Goal: Task Accomplishment & Management: Use online tool/utility

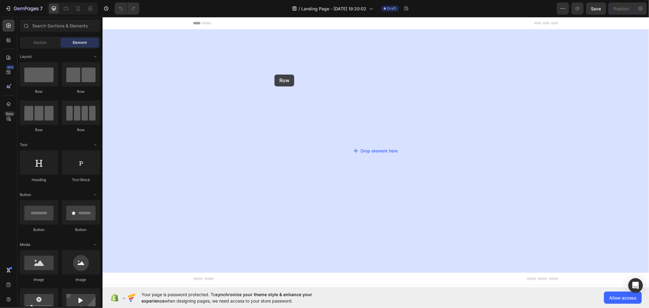
drag, startPoint x: 149, startPoint y: 94, endPoint x: 189, endPoint y: 74, distance: 44.2
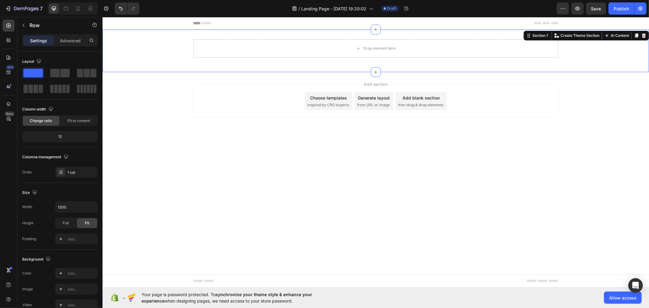
click at [156, 50] on div "Drop element here Row" at bounding box center [375, 50] width 546 height 23
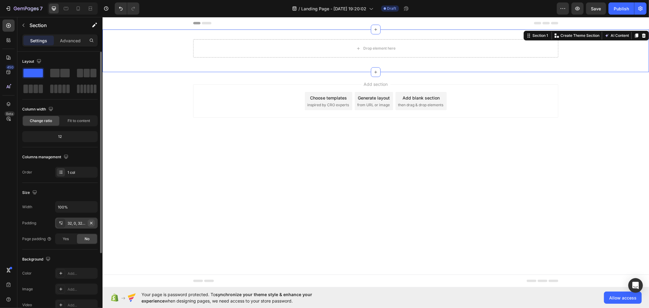
click at [93, 224] on icon "button" at bounding box center [91, 222] width 5 height 5
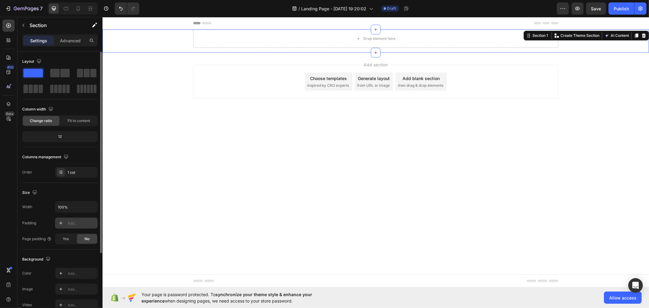
scroll to position [98, 0]
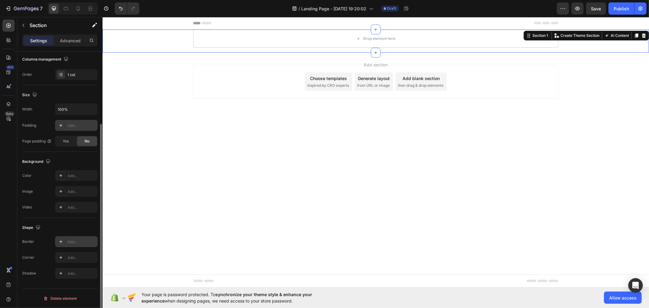
click at [71, 243] on div "Add..." at bounding box center [82, 241] width 29 height 5
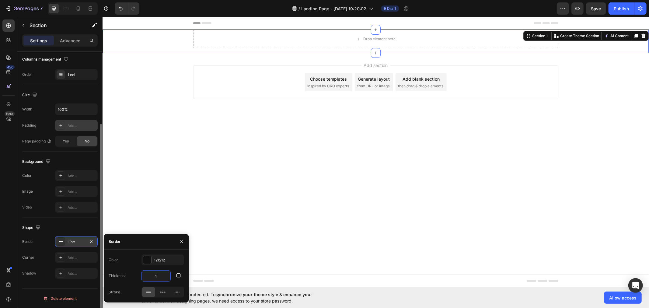
click at [161, 277] on input "1" at bounding box center [156, 275] width 29 height 11
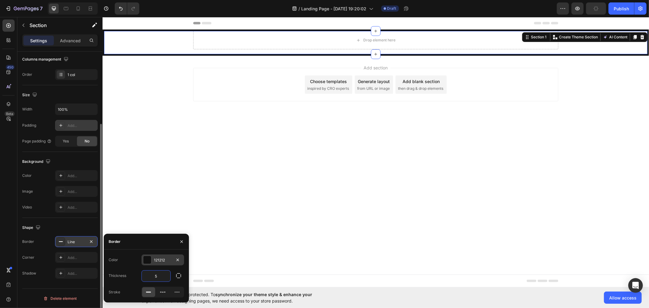
type input "5"
click at [160, 257] on div "121212" at bounding box center [162, 259] width 43 height 11
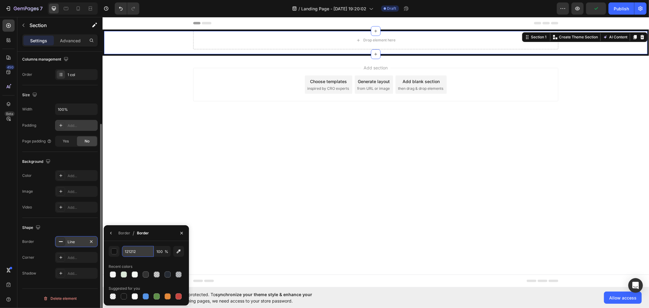
click at [144, 252] on input "121212" at bounding box center [138, 251] width 32 height 11
paste input "rgb(218, 213, 213)"
type input "rgb(218, 213, 213)"
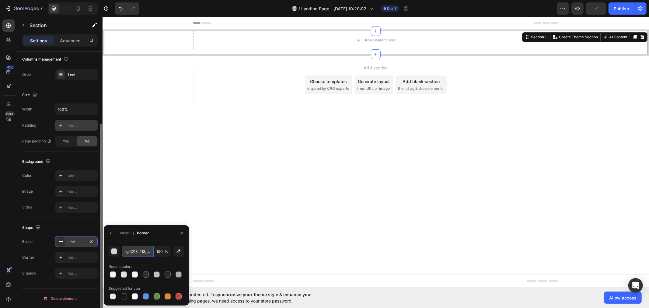
scroll to position [0, 4]
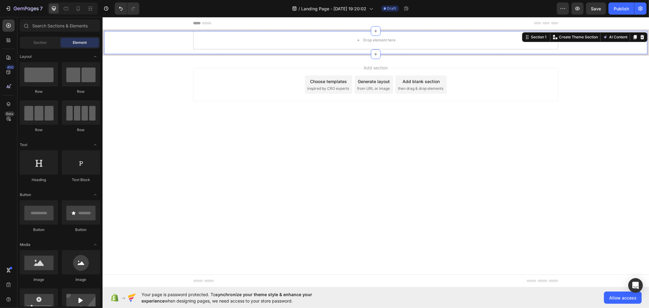
click at [235, 126] on div "Add section Choose templates inspired by CRO experts Generate layout from URL o…" at bounding box center [375, 92] width 546 height 75
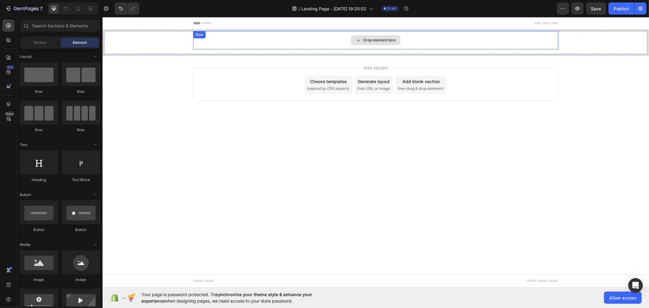
click at [208, 41] on div "Drop element here Row" at bounding box center [375, 40] width 365 height 18
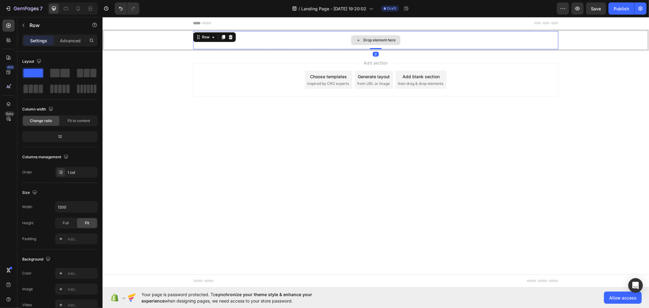
click at [372, 40] on div "Drop element here Row 0" at bounding box center [375, 40] width 365 height 18
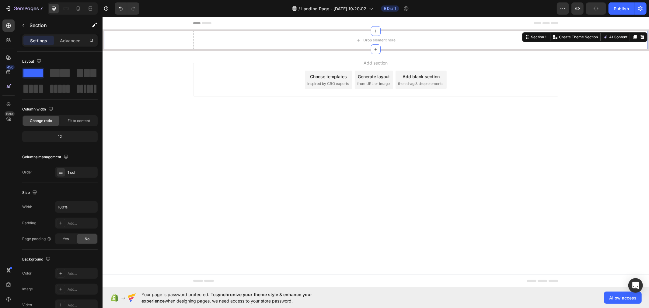
click at [156, 40] on div "Drop element here Row" at bounding box center [375, 40] width 543 height 18
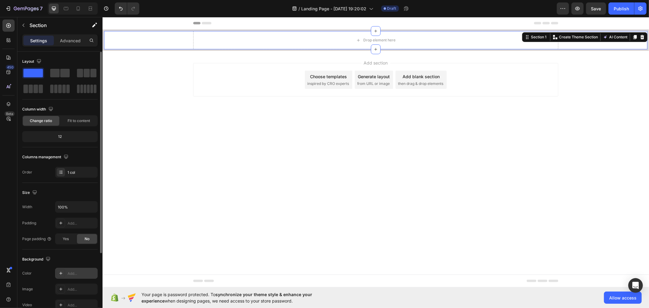
click at [83, 272] on div "Add..." at bounding box center [82, 273] width 29 height 5
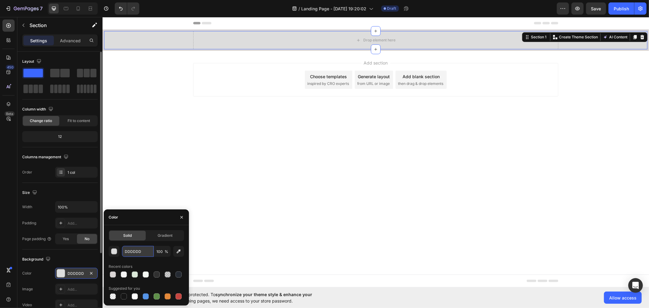
click at [142, 251] on input "DDDDDD" at bounding box center [138, 251] width 32 height 11
paste input "rgb(15, 15, 90)"
type input "rgb(15, 15, 90)"
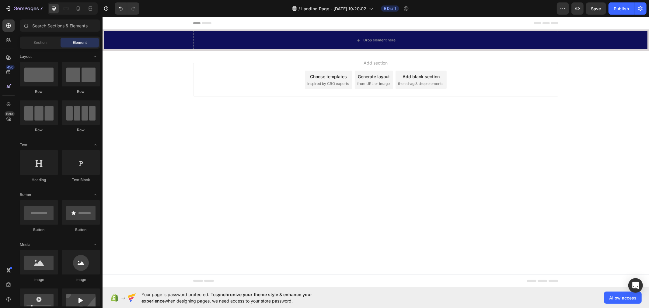
click at [221, 188] on body "Header Drop element here Row Section 1 Root Start with Sections from sidebar Ad…" at bounding box center [375, 152] width 546 height 270
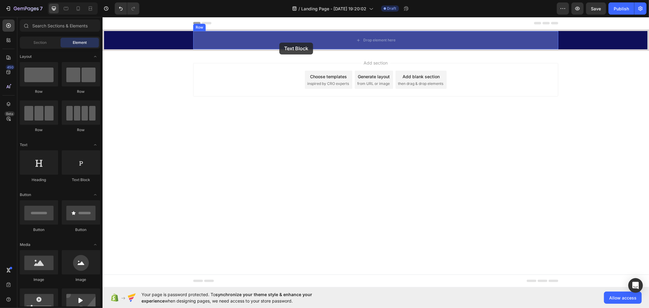
drag, startPoint x: 188, startPoint y: 182, endPoint x: 273, endPoint y: 47, distance: 159.6
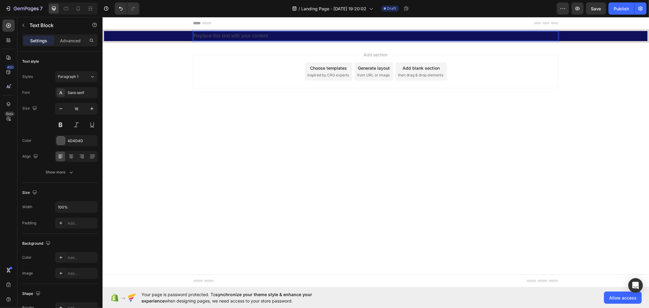
click at [219, 33] on div "Replace this text with your content" at bounding box center [375, 36] width 365 height 10
click at [219, 33] on p "Replace this text with your content" at bounding box center [375, 35] width 364 height 9
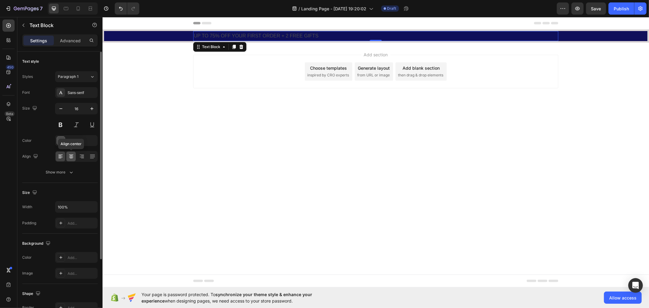
click at [74, 158] on icon at bounding box center [71, 156] width 6 height 6
click at [77, 90] on div "Sans-serif" at bounding box center [82, 92] width 29 height 5
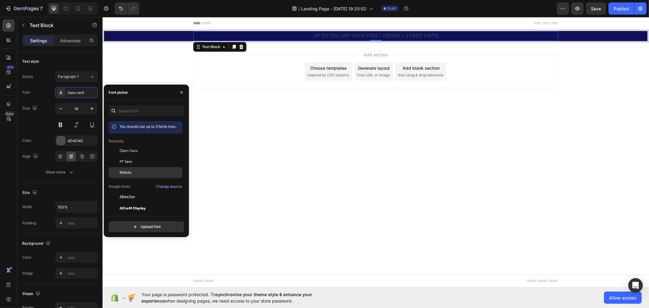
click at [136, 170] on div "Roboto" at bounding box center [150, 172] width 61 height 5
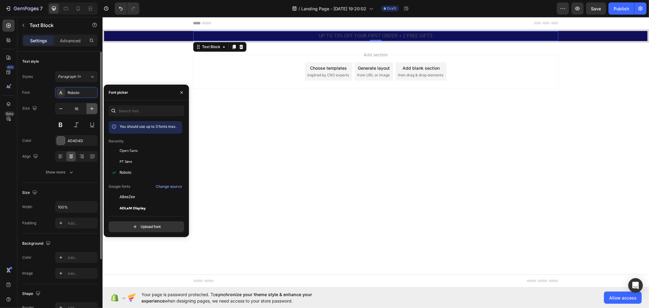
click at [91, 108] on icon "button" at bounding box center [91, 108] width 3 height 3
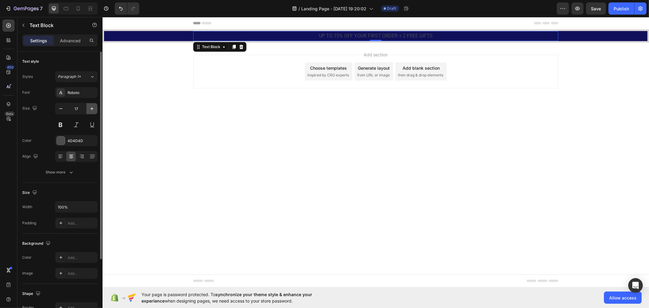
click at [91, 108] on icon "button" at bounding box center [91, 108] width 3 height 3
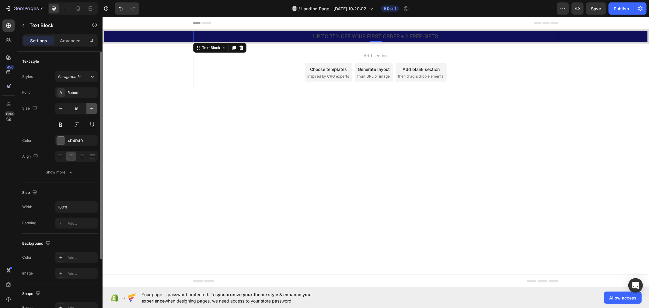
click at [91, 108] on icon "button" at bounding box center [91, 108] width 3 height 3
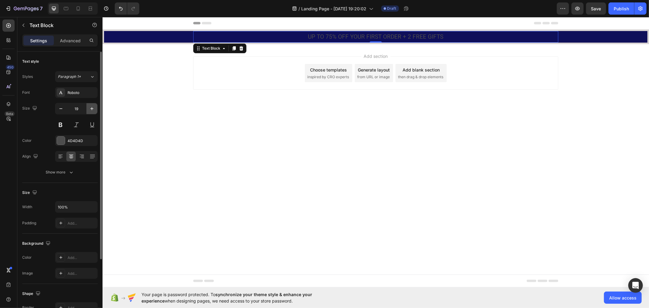
click at [91, 108] on icon "button" at bounding box center [91, 108] width 3 height 3
type input "20"
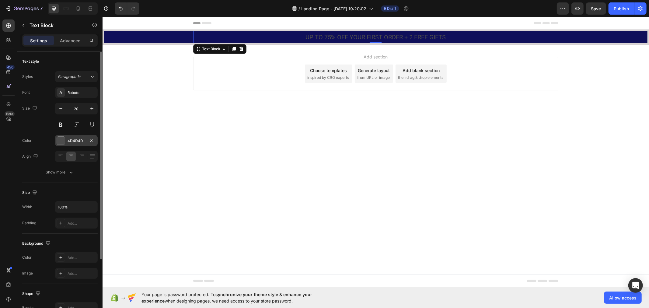
click at [84, 139] on div "4D4D4D" at bounding box center [77, 140] width 18 height 5
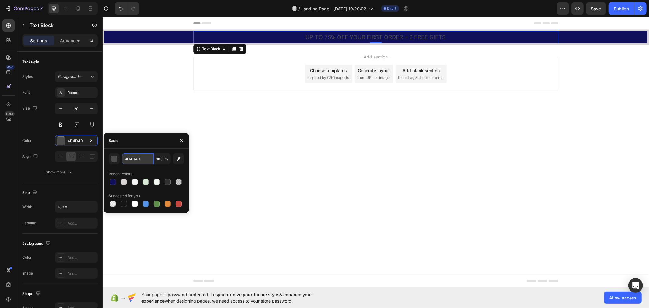
click at [137, 156] on input "4D4D4D" at bounding box center [138, 158] width 32 height 11
paste input "rgb(255, 255, 255)"
type input "rgb(255, 255, 255)"
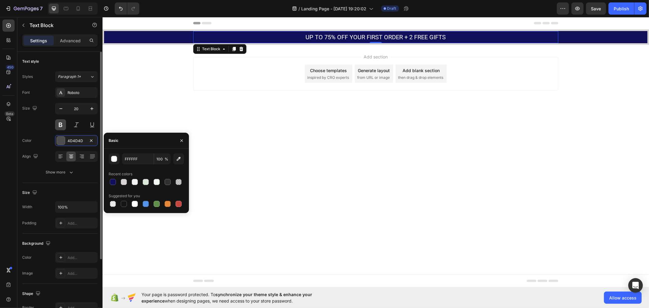
click at [61, 125] on button at bounding box center [60, 124] width 11 height 11
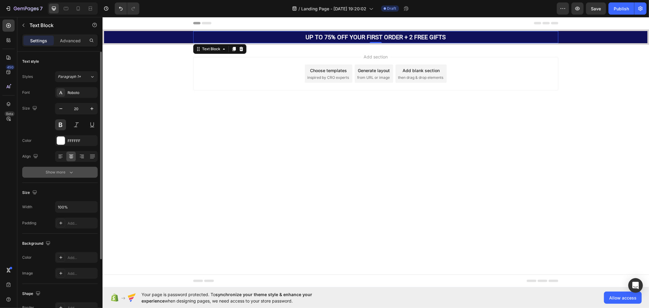
click at [78, 172] on button "Show more" at bounding box center [59, 172] width 75 height 11
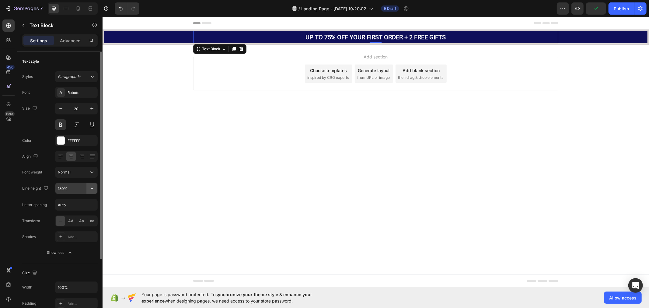
click at [90, 189] on icon "button" at bounding box center [92, 188] width 6 height 6
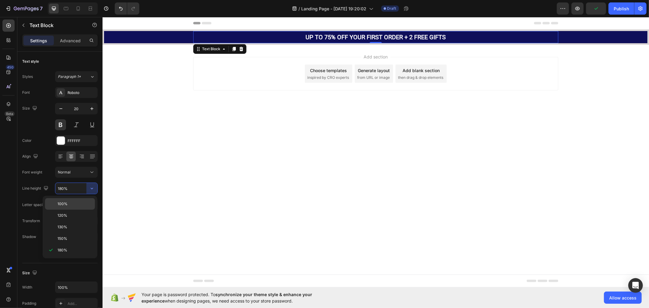
click at [74, 202] on p "100%" at bounding box center [74, 203] width 35 height 5
type input "100%"
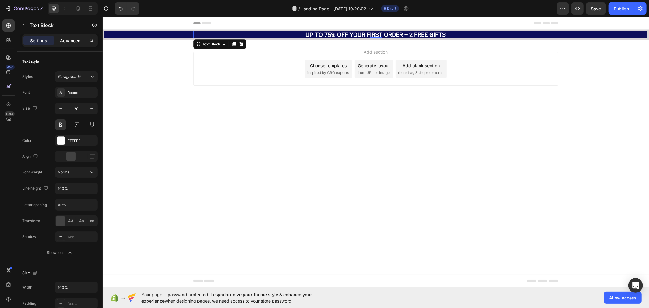
click at [73, 39] on p "Advanced" at bounding box center [70, 40] width 21 height 6
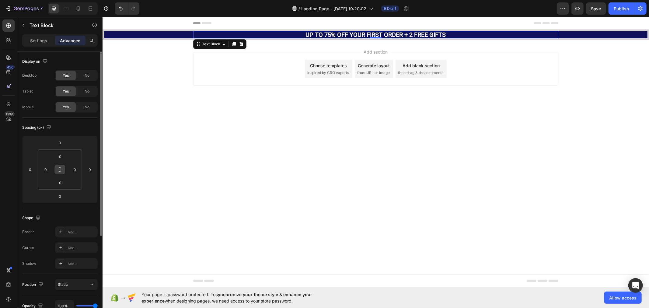
click at [61, 171] on icon at bounding box center [60, 171] width 2 height 2
click at [65, 155] on input "0" at bounding box center [60, 156] width 12 height 9
type input "1"
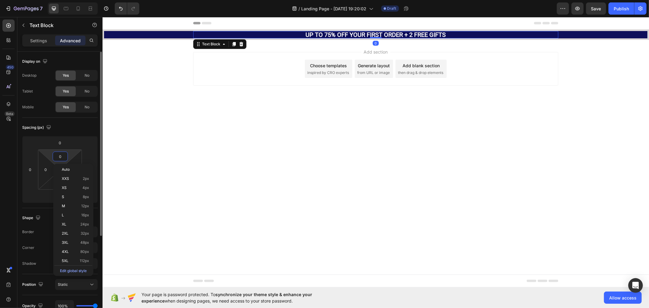
type input "1"
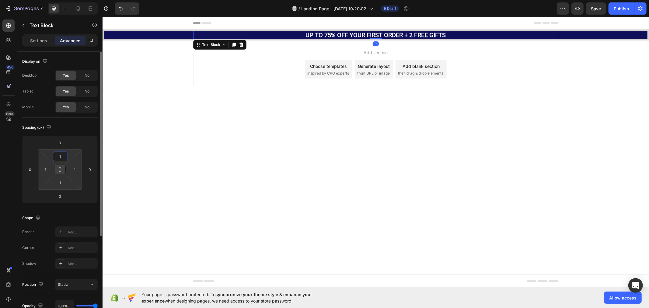
type input "10"
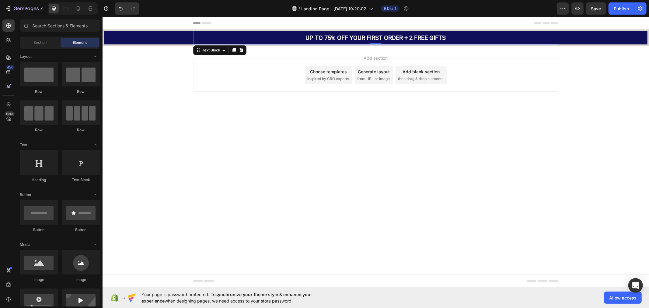
click at [177, 138] on body "Header UP TO 75% OFF YOUR FIRST ORDER + 2 FREE GIFTS Text Block 0 Row Section 1…" at bounding box center [375, 152] width 546 height 270
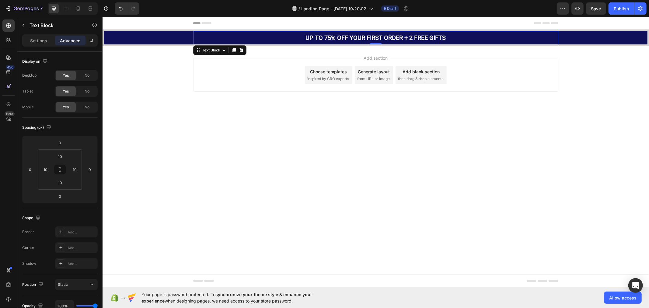
click at [311, 37] on p "UP TO 75% OFF YOUR FIRST ORDER + 2 FREE GIFTS" at bounding box center [375, 37] width 358 height 6
click at [64, 11] on icon at bounding box center [66, 8] width 6 height 6
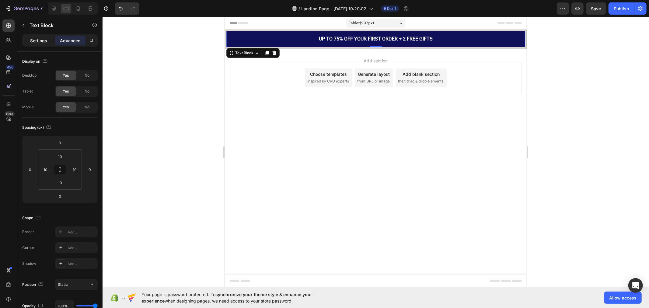
click at [40, 40] on p "Settings" at bounding box center [38, 40] width 17 height 6
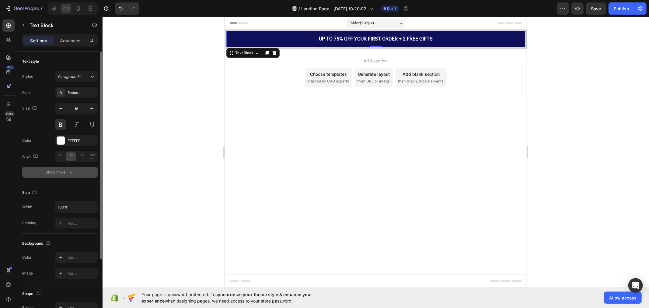
click at [93, 172] on button "Show more" at bounding box center [59, 172] width 75 height 11
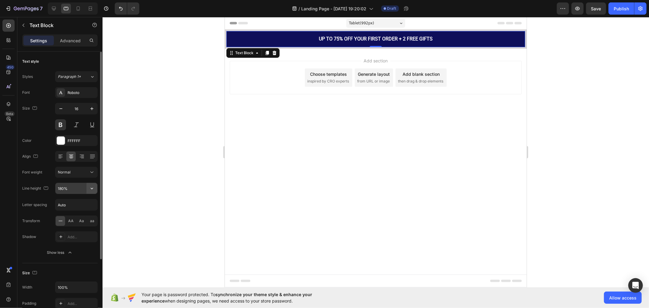
click at [89, 191] on icon "button" at bounding box center [92, 188] width 6 height 6
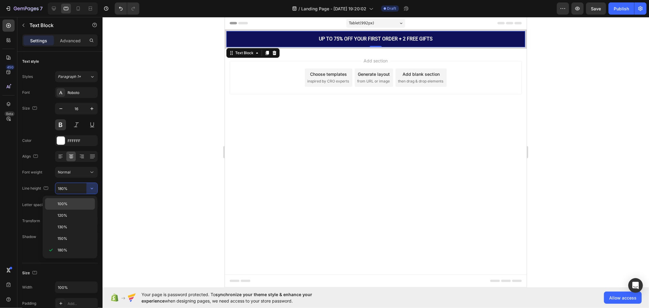
click at [81, 204] on p "100%" at bounding box center [74, 203] width 35 height 5
type input "100%"
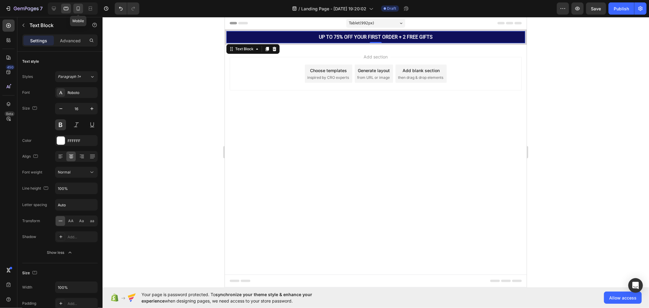
click at [75, 11] on icon at bounding box center [78, 8] width 6 height 6
type input "14"
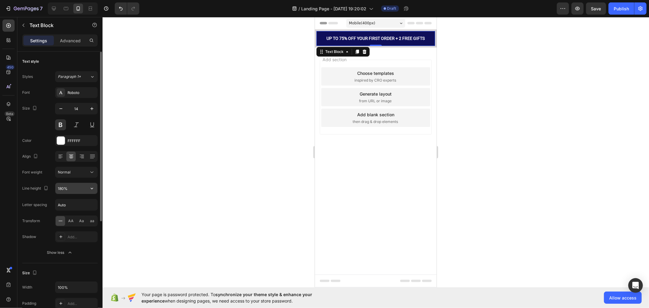
click at [89, 187] on icon "button" at bounding box center [92, 188] width 6 height 6
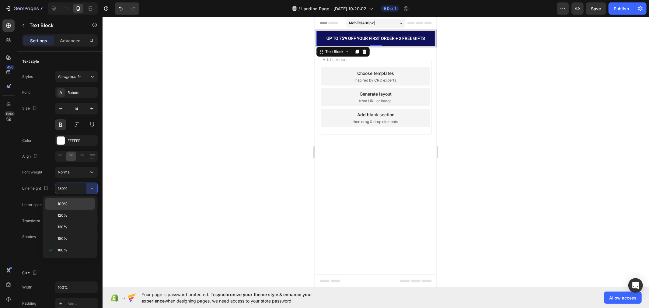
click at [75, 210] on div "100%" at bounding box center [70, 216] width 50 height 12
type input "100%"
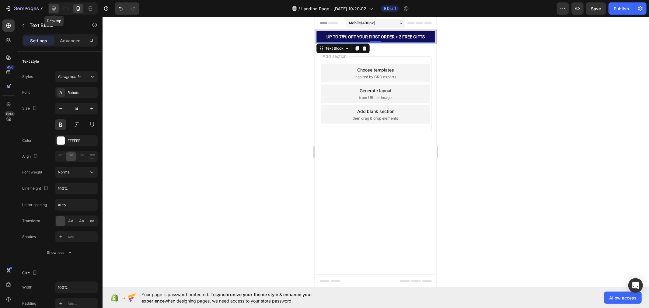
click at [53, 9] on icon at bounding box center [54, 9] width 4 height 4
type input "20"
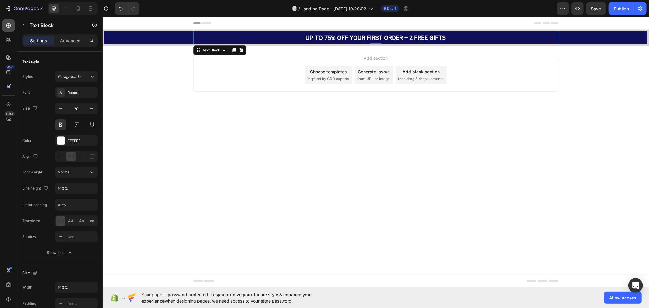
click at [10, 26] on icon at bounding box center [8, 26] width 6 height 6
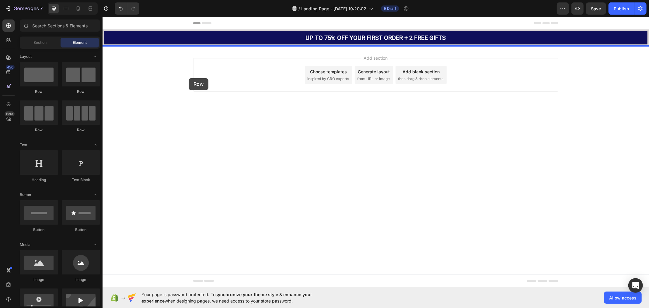
drag, startPoint x: 137, startPoint y: 93, endPoint x: 188, endPoint y: 78, distance: 53.8
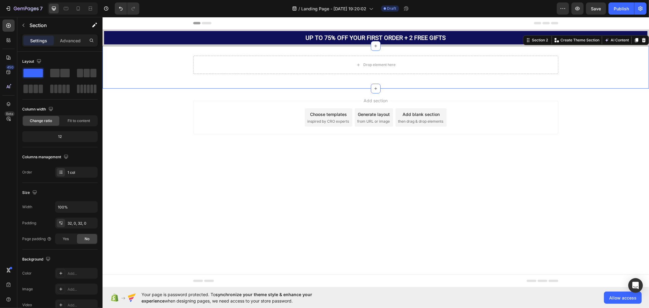
click at [144, 74] on div "Drop element here Row" at bounding box center [375, 66] width 546 height 23
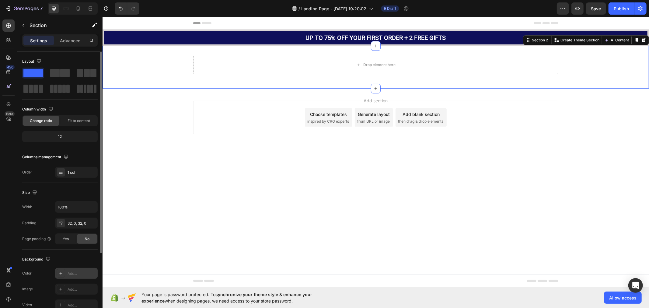
click at [68, 272] on div "Add..." at bounding box center [82, 273] width 29 height 5
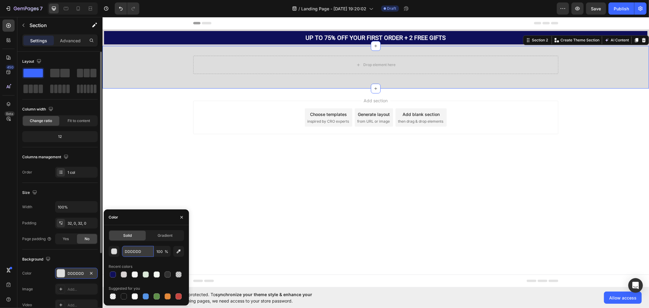
click at [139, 252] on input "DDDDDD" at bounding box center [138, 251] width 32 height 11
paste input "rgb(255, 255, 255)"
type input "rgb(255, 255, 255)"
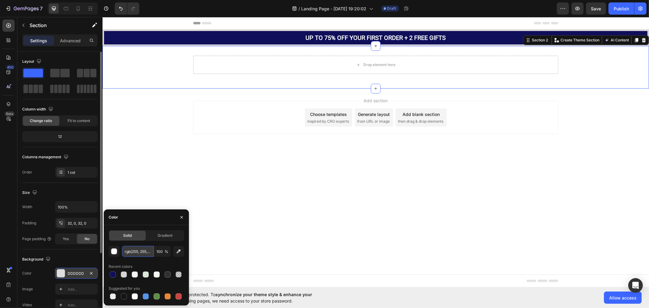
scroll to position [0, 6]
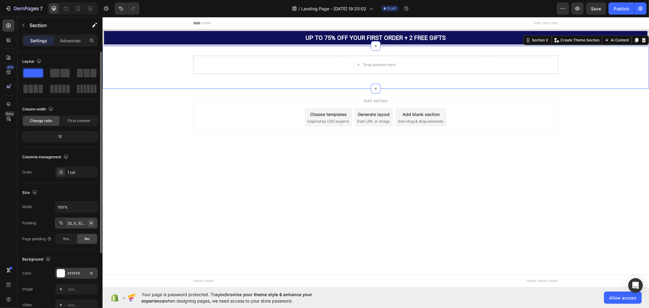
drag, startPoint x: 90, startPoint y: 224, endPoint x: 18, endPoint y: 178, distance: 86.3
click at [90, 224] on icon "button" at bounding box center [91, 222] width 5 height 5
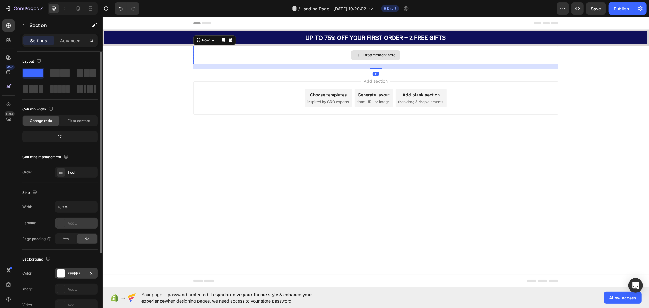
click at [246, 58] on div "Drop element here" at bounding box center [375, 55] width 365 height 18
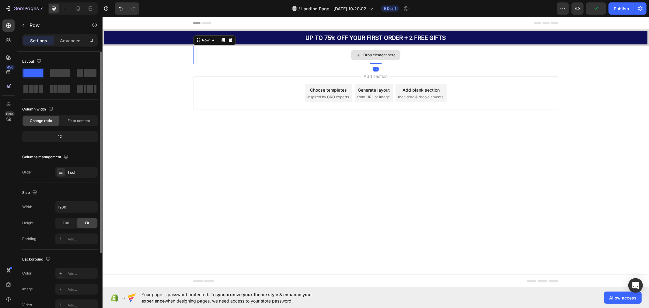
drag, startPoint x: 375, startPoint y: 68, endPoint x: 372, endPoint y: 57, distance: 10.5
click at [372, 57] on div "Drop element here Row 0" at bounding box center [375, 55] width 365 height 18
click at [161, 56] on div "Drop element here Row 0" at bounding box center [375, 55] width 546 height 18
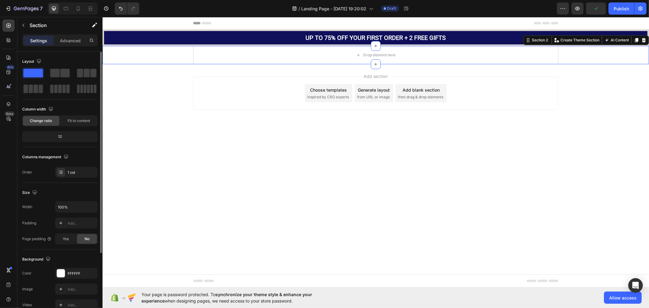
scroll to position [98, 0]
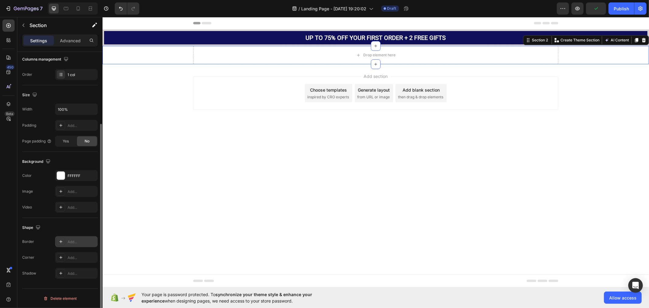
click at [73, 242] on div "Add..." at bounding box center [82, 241] width 29 height 5
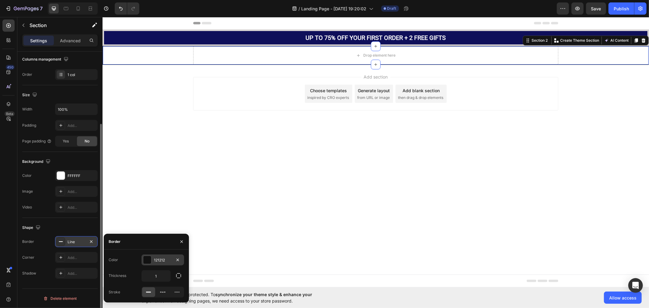
click at [162, 258] on div "121212" at bounding box center [163, 259] width 18 height 5
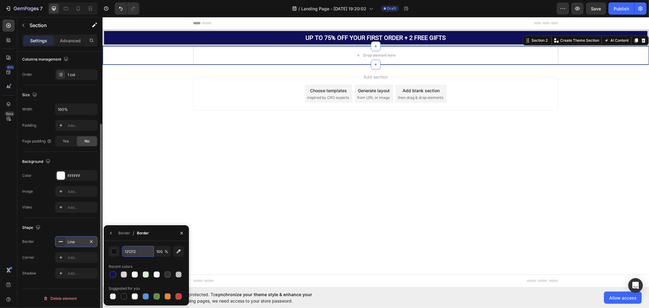
click at [144, 249] on input "121212" at bounding box center [138, 251] width 32 height 11
paste input "rgb(0, 0, 0)"
type input "rgb(0, 0, 0)"
click at [71, 42] on p "Advanced" at bounding box center [70, 40] width 21 height 6
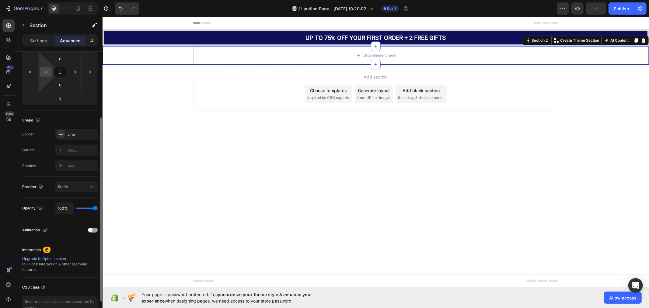
click at [48, 71] on input "0" at bounding box center [45, 71] width 9 height 9
type input "10"
click at [77, 70] on input "0" at bounding box center [74, 71] width 9 height 9
type input "10"
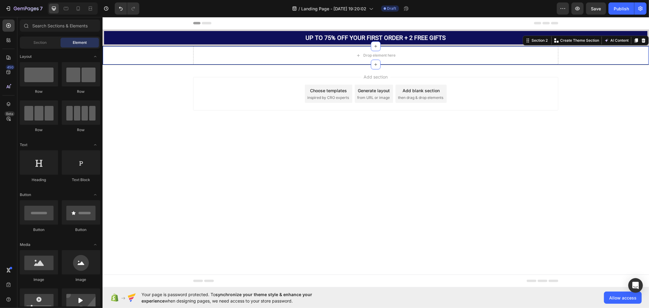
click at [165, 137] on div "Add section Choose templates inspired by CRO experts Generate layout from URL o…" at bounding box center [375, 101] width 546 height 75
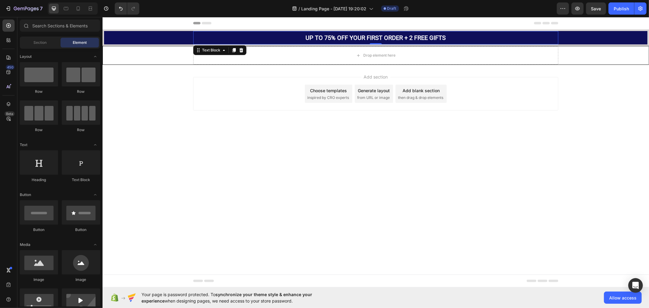
click at [293, 35] on p "UP TO 75% OFF YOUR FIRST ORDER + 2 FREE GIFTS" at bounding box center [375, 37] width 358 height 6
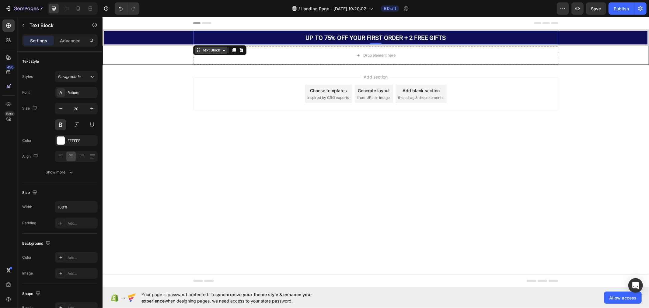
click at [211, 48] on div "Text Block" at bounding box center [210, 49] width 21 height 5
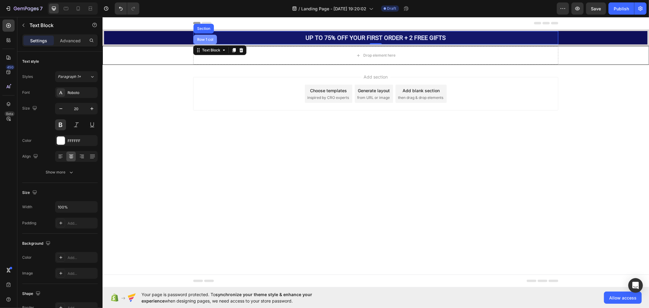
click at [206, 37] on div "Row 1 col" at bounding box center [205, 39] width 19 height 4
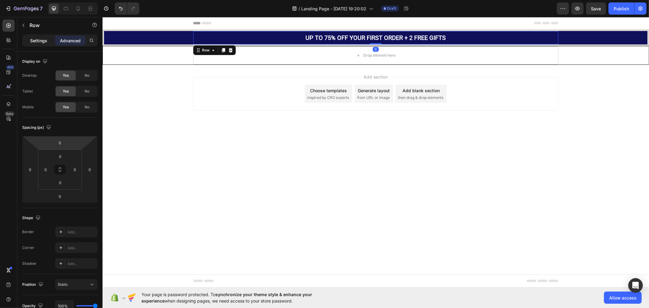
click at [32, 37] on p "Settings" at bounding box center [38, 40] width 17 height 6
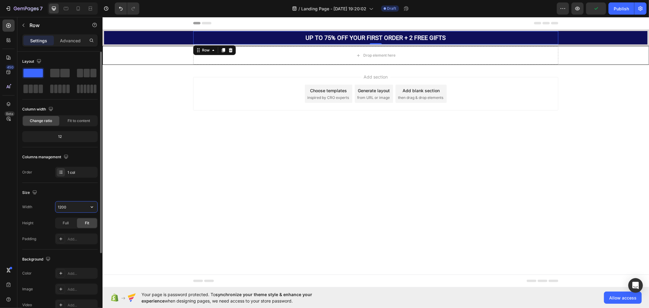
click at [71, 206] on input "1200" at bounding box center [76, 206] width 42 height 11
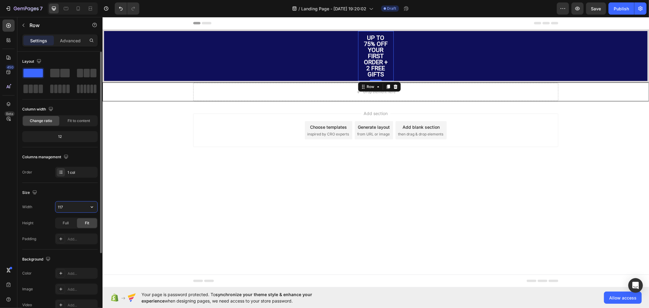
type input "1170"
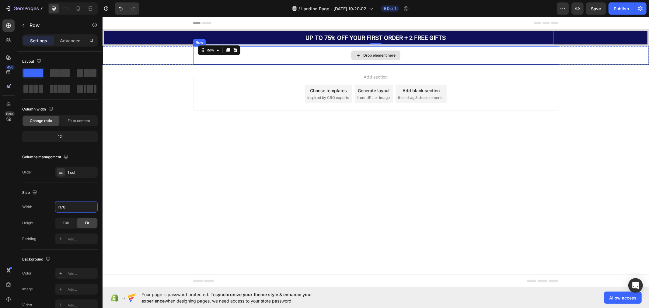
click at [329, 53] on div "Drop element here" at bounding box center [375, 55] width 365 height 18
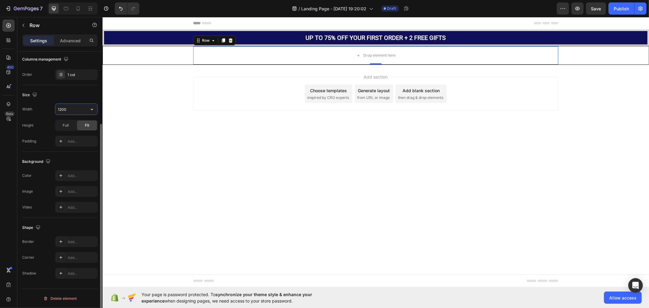
click at [71, 111] on input "1200" at bounding box center [76, 109] width 42 height 11
type input "1170"
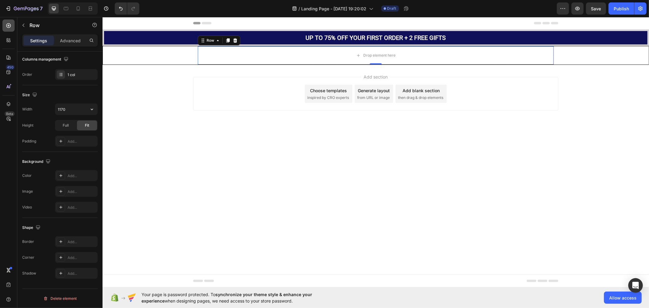
click at [7, 26] on icon at bounding box center [8, 26] width 6 height 6
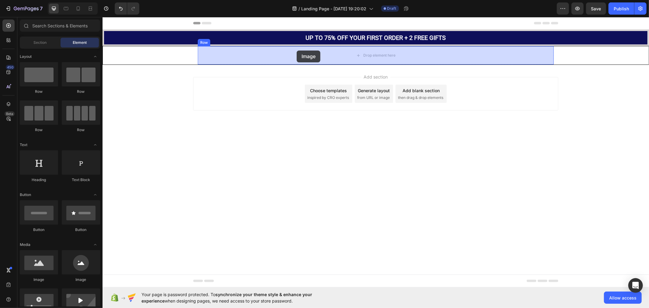
drag, startPoint x: 142, startPoint y: 280, endPoint x: 296, endPoint y: 50, distance: 277.0
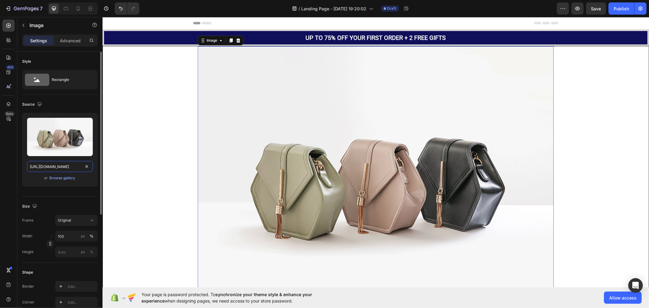
click at [55, 165] on input "https://cdn.shopify.com/s/files/1/2005/9307/files/image_demo.jpg" at bounding box center [60, 166] width 66 height 11
paste input "img.funnelish.com/20896/751845/1741773041-AR_Logo_crop.pn"
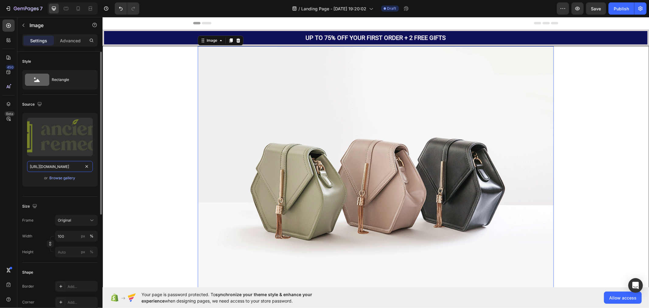
scroll to position [0, 75]
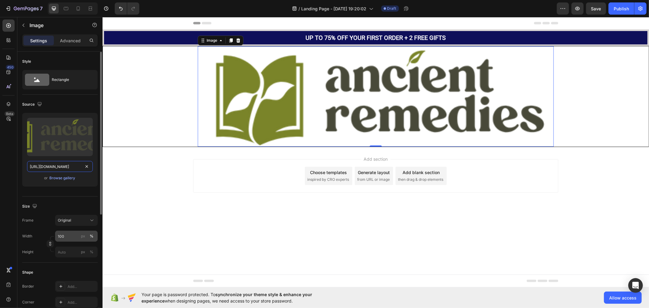
type input "https://img.funnelish.com/20896/751845/1741773041-AR_Logo_crop.png"
click at [68, 233] on input "100" at bounding box center [76, 236] width 43 height 11
type input "1162"
click at [82, 235] on div "px" at bounding box center [83, 235] width 4 height 5
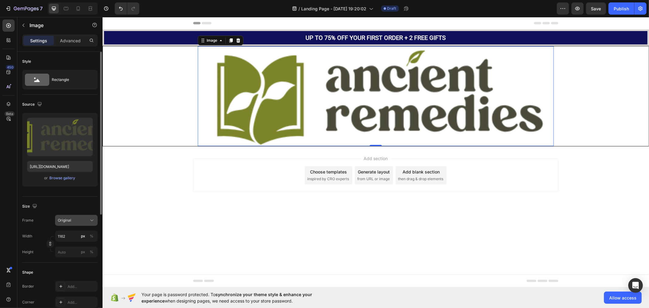
click at [89, 220] on icon at bounding box center [92, 220] width 6 height 6
click at [83, 217] on div "Original" at bounding box center [73, 219] width 30 height 5
click at [47, 245] on button "button" at bounding box center [50, 243] width 7 height 7
click at [85, 204] on rect at bounding box center [86, 201] width 8 height 6
click at [70, 264] on input "px %" at bounding box center [76, 267] width 43 height 11
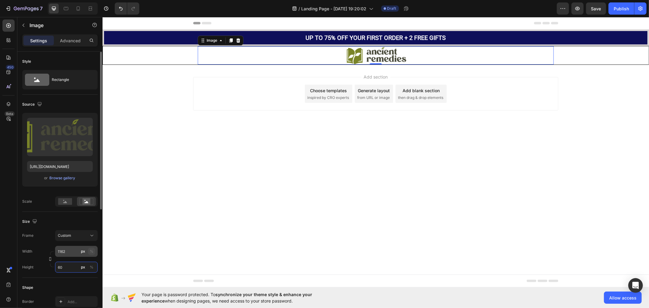
type input "60"
click at [93, 252] on button "%" at bounding box center [91, 251] width 7 height 7
click at [83, 252] on div "px" at bounding box center [83, 250] width 4 height 5
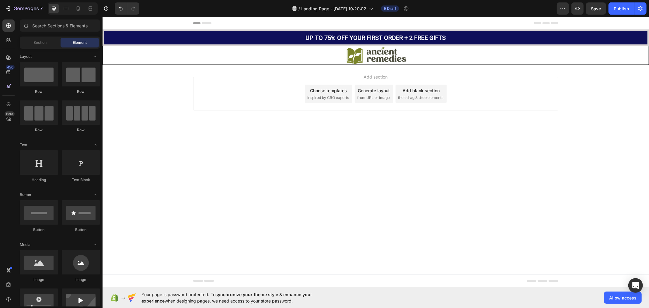
click at [161, 223] on body "Header UP TO 75% OFF YOUR FIRST ORDER + 2 FREE GIFTS Text Block Row Section 1 I…" at bounding box center [375, 152] width 546 height 270
click at [640, 10] on icon "button" at bounding box center [640, 8] width 4 height 5
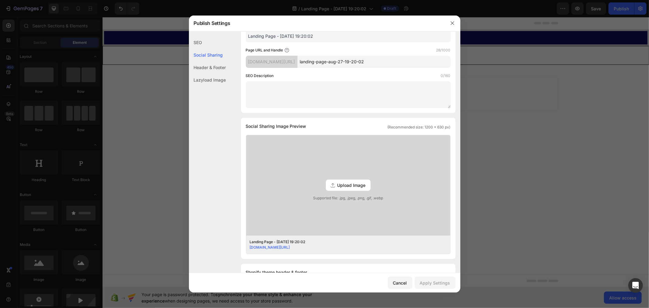
scroll to position [169, 0]
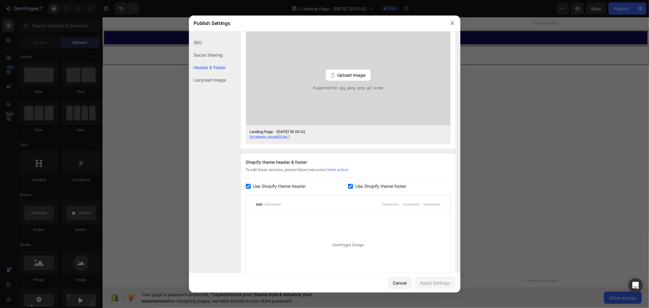
click at [246, 187] on input "checkbox" at bounding box center [248, 186] width 5 height 5
checkbox input "false"
click at [348, 185] on input "checkbox" at bounding box center [350, 186] width 5 height 5
checkbox input "false"
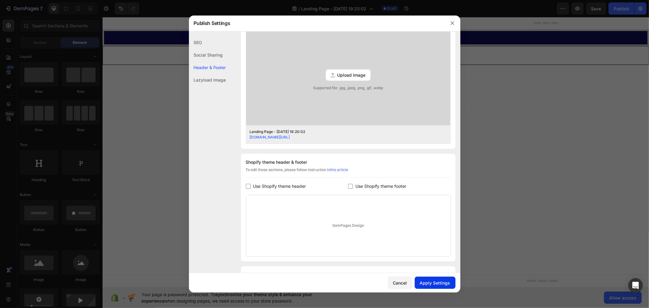
click at [434, 285] on div "Apply Settings" at bounding box center [435, 282] width 30 height 6
click at [451, 26] on button "button" at bounding box center [452, 23] width 10 height 10
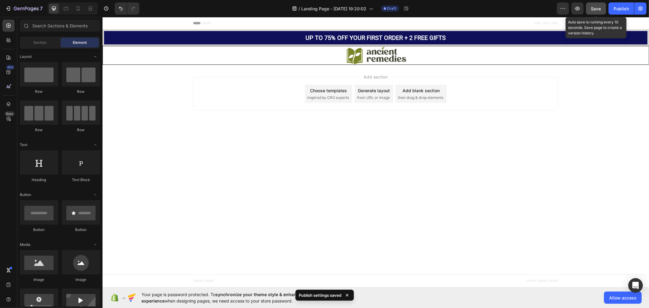
click at [592, 7] on span "Save" at bounding box center [596, 8] width 10 height 5
click at [574, 7] on button "button" at bounding box center [577, 8] width 12 height 12
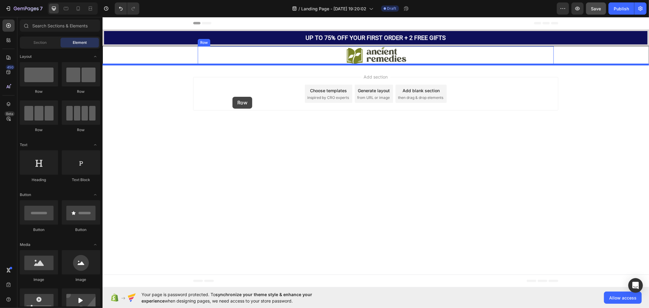
drag, startPoint x: 134, startPoint y: 94, endPoint x: 232, endPoint y: 96, distance: 97.7
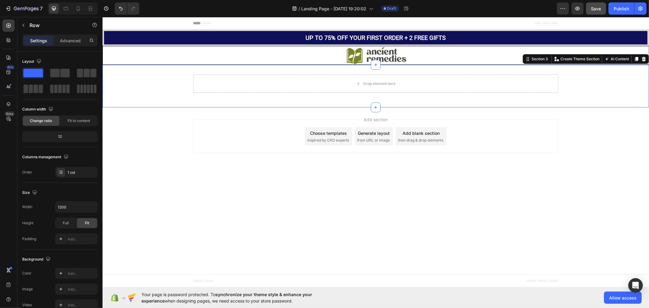
click at [168, 86] on div "Drop element here Row" at bounding box center [375, 85] width 546 height 23
click at [317, 88] on div "Drop element here" at bounding box center [375, 83] width 365 height 18
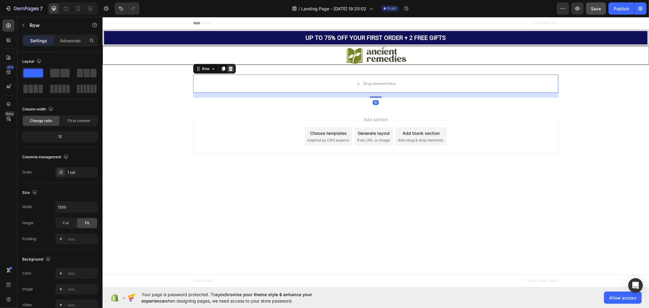
click at [233, 67] on div at bounding box center [230, 68] width 7 height 7
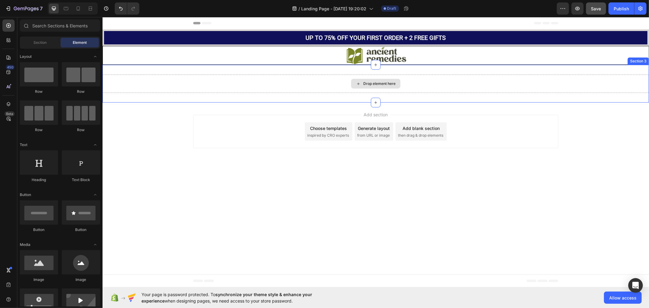
click at [208, 83] on div "Drop element here" at bounding box center [375, 83] width 546 height 18
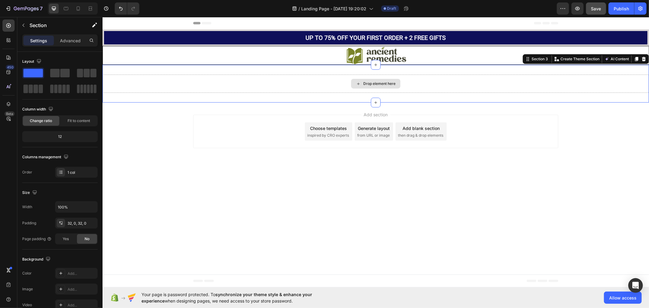
click at [118, 83] on div "Drop element here" at bounding box center [375, 83] width 546 height 18
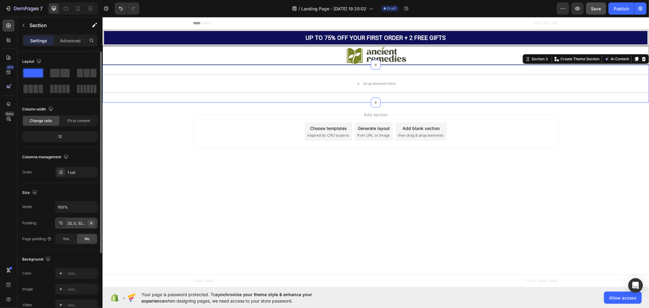
click at [92, 225] on icon "button" at bounding box center [91, 222] width 5 height 5
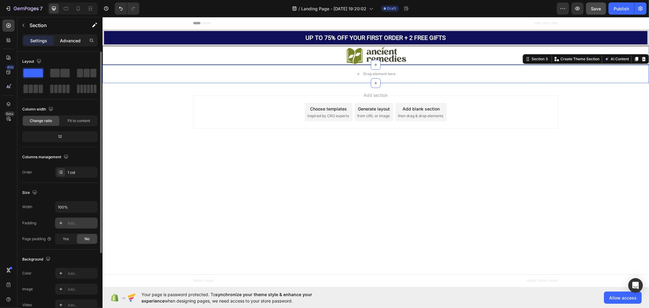
click at [75, 38] on p "Advanced" at bounding box center [70, 40] width 21 height 6
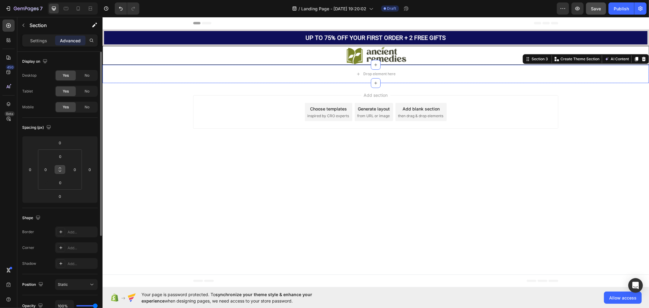
click at [60, 168] on icon at bounding box center [59, 169] width 5 height 5
click at [62, 158] on input "0" at bounding box center [60, 156] width 12 height 9
type input "1"
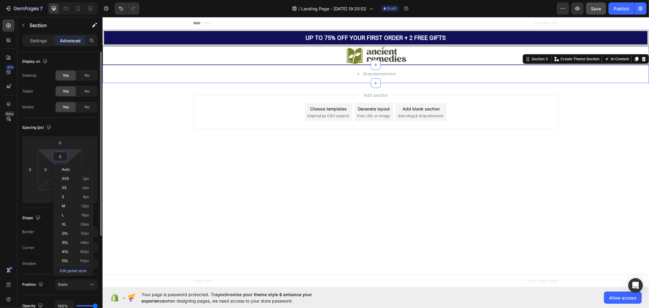
type input "1"
type input "10"
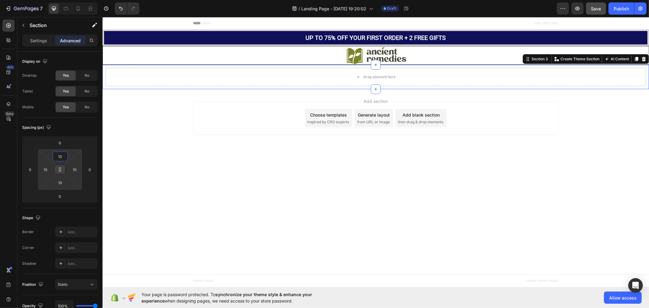
type input "10"
click at [58, 168] on icon at bounding box center [59, 169] width 5 height 5
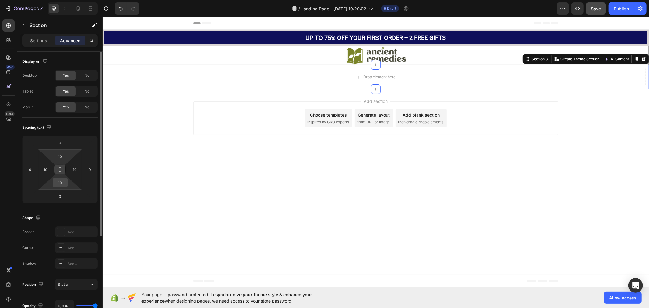
click at [66, 183] on input "10" at bounding box center [60, 182] width 12 height 9
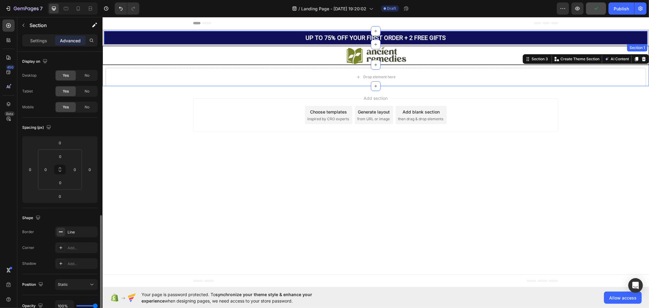
scroll to position [98, 0]
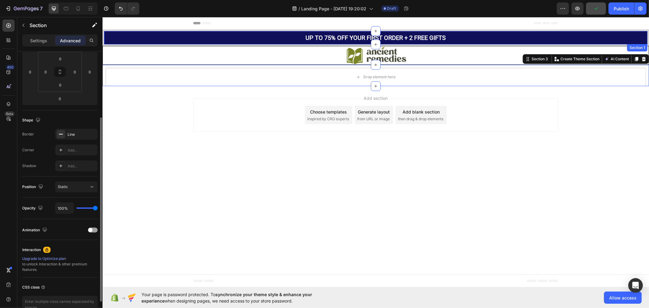
click at [108, 31] on div "UP TO 75% OFF YOUR FIRST ORDER + 2 FREE GIFTS Text Block Row" at bounding box center [375, 37] width 543 height 13
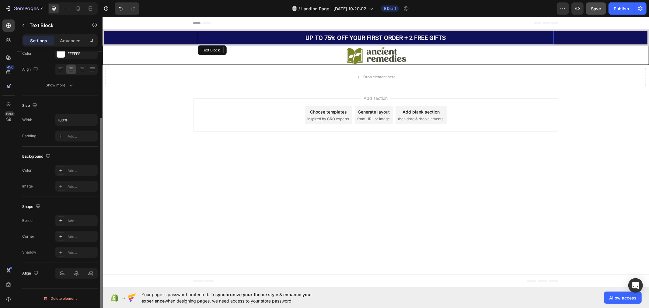
scroll to position [0, 0]
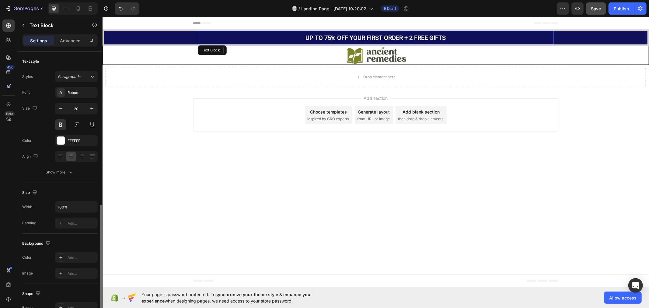
click at [212, 32] on div "UP TO 75% OFF YOUR FIRST ORDER + 2 FREE GIFTS Text Block" at bounding box center [375, 37] width 356 height 13
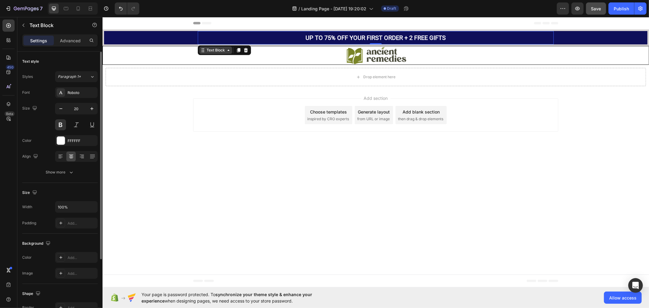
click at [212, 49] on div "Text Block" at bounding box center [215, 49] width 21 height 5
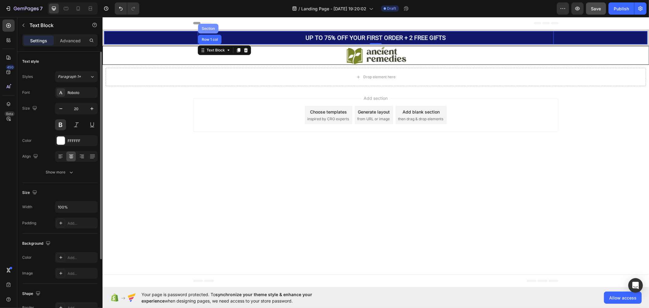
click at [209, 26] on div "Section" at bounding box center [208, 28] width 16 height 4
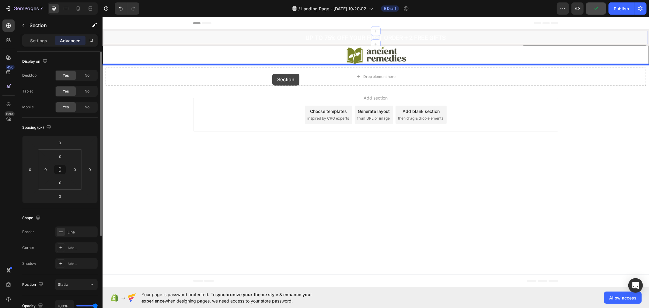
drag, startPoint x: 129, startPoint y: 30, endPoint x: 272, endPoint y: 73, distance: 148.9
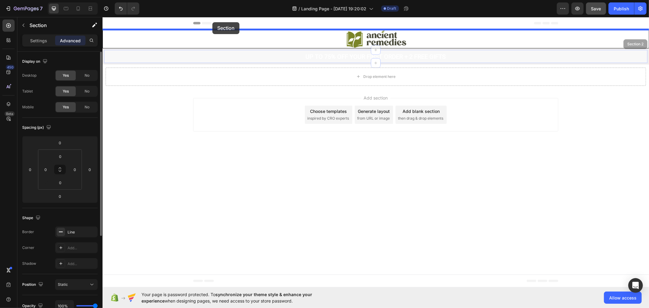
drag, startPoint x: 111, startPoint y: 48, endPoint x: 212, endPoint y: 22, distance: 104.5
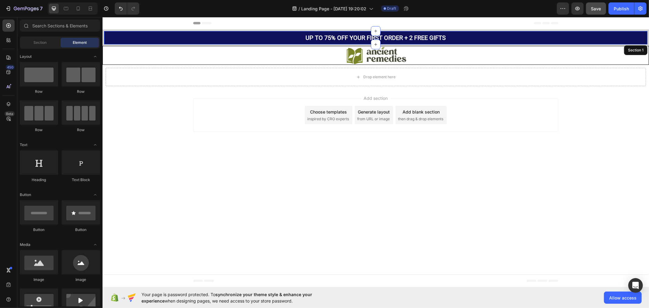
click at [184, 132] on div "Add section Choose templates inspired by CRO experts Generate layout from URL o…" at bounding box center [375, 116] width 546 height 60
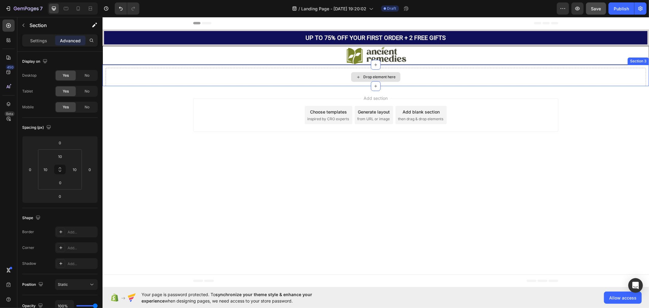
click at [276, 72] on div "Drop element here" at bounding box center [375, 77] width 540 height 18
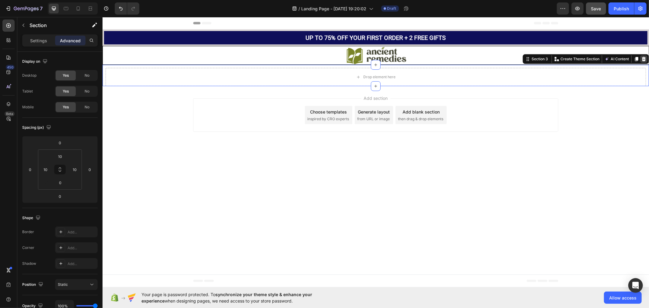
click at [644, 58] on icon at bounding box center [643, 58] width 5 height 5
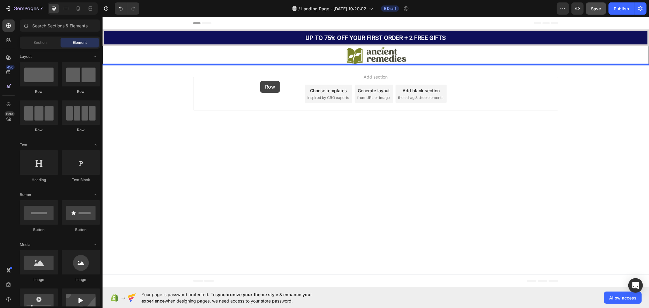
drag, startPoint x: 149, startPoint y: 98, endPoint x: 261, endPoint y: 81, distance: 113.5
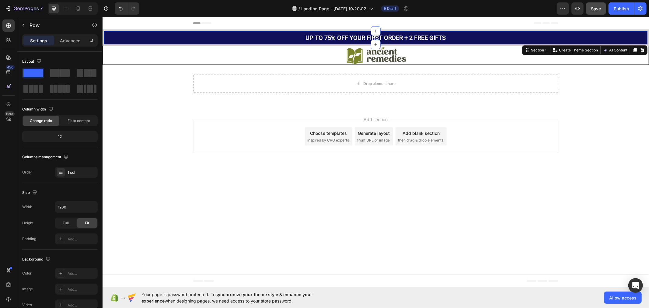
click at [111, 31] on div "UP TO 75% OFF YOUR FIRST ORDER + 2 FREE GIFTS Text Block Row" at bounding box center [375, 37] width 543 height 13
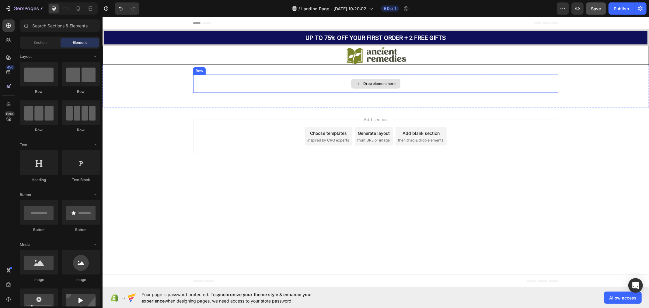
drag, startPoint x: 112, startPoint y: 24, endPoint x: 206, endPoint y: 80, distance: 108.7
click at [206, 80] on div "Header UP TO 75% OFF YOUR FIRST ORDER + 2 FREE GIFTS Text Block Row Section 1 I…" at bounding box center [375, 92] width 546 height 151
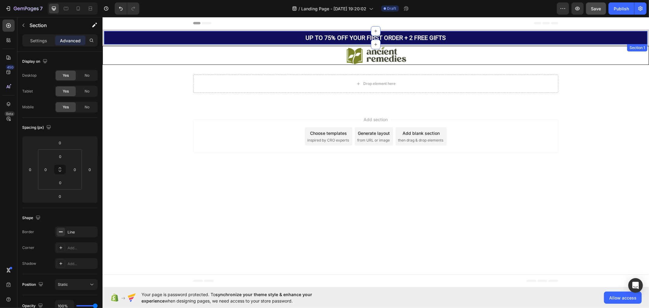
click at [191, 29] on div "UP TO 75% OFF YOUR FIRST ORDER + 2 FREE GIFTS Text Block Row Section 1" at bounding box center [375, 37] width 546 height 16
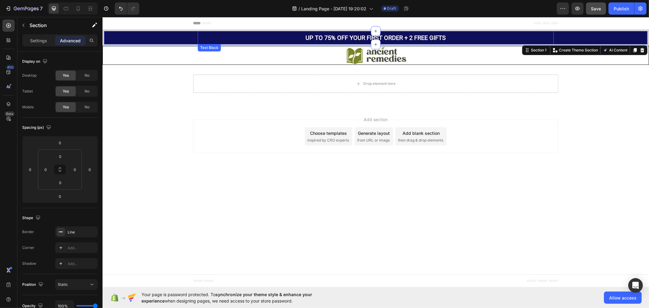
click at [261, 38] on p "UP TO 75% OFF YOUR FIRST ORDER + 2 FREE GIFTS" at bounding box center [375, 37] width 349 height 6
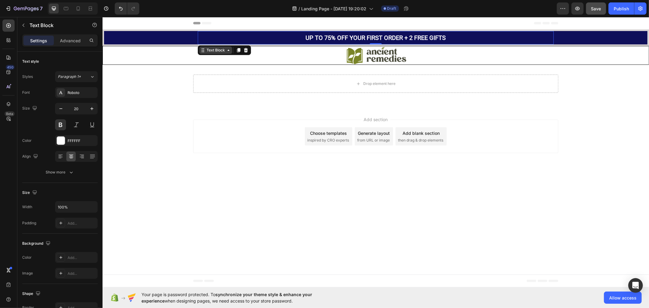
click at [205, 49] on div "Text Block" at bounding box center [215, 49] width 21 height 5
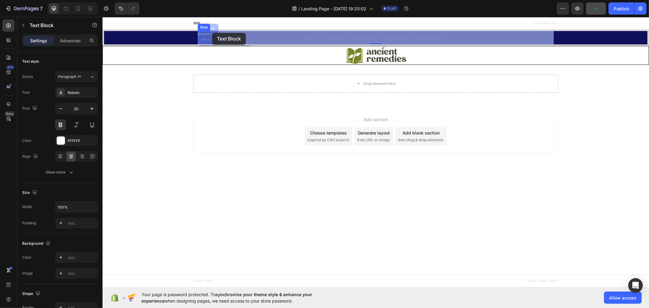
drag, startPoint x: 208, startPoint y: 24, endPoint x: 212, endPoint y: 33, distance: 9.1
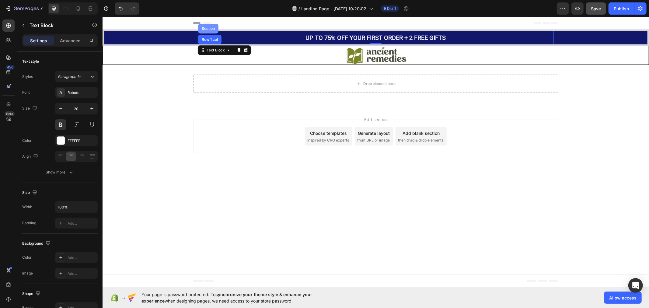
click at [208, 26] on div "Section" at bounding box center [208, 28] width 20 height 10
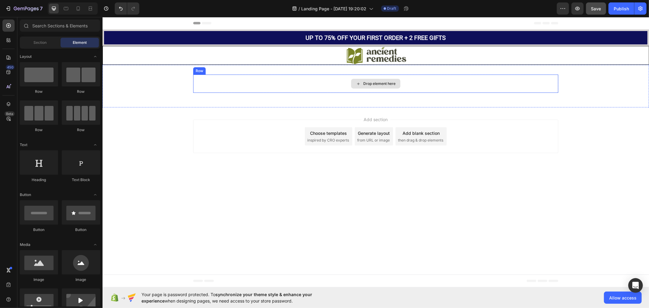
drag, startPoint x: 119, startPoint y: 22, endPoint x: 221, endPoint y: 77, distance: 116.1
click at [222, 79] on div "Header UP TO 75% OFF YOUR FIRST ORDER + 2 FREE GIFTS Text Block Row Section 1 I…" at bounding box center [375, 92] width 546 height 151
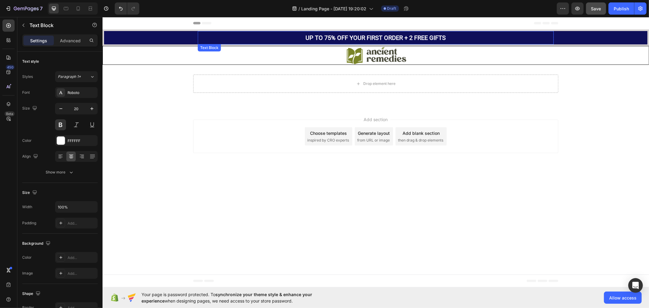
click at [236, 34] on div "UP TO 75% OFF YOUR FIRST ORDER + 2 FREE GIFTS" at bounding box center [375, 37] width 350 height 7
click at [214, 54] on div "Text Block" at bounding box center [223, 50] width 53 height 10
click at [214, 49] on div "Text Block" at bounding box center [215, 49] width 21 height 5
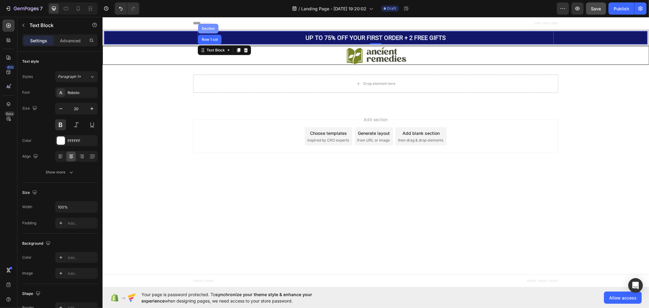
click at [209, 26] on div "Section" at bounding box center [208, 28] width 16 height 4
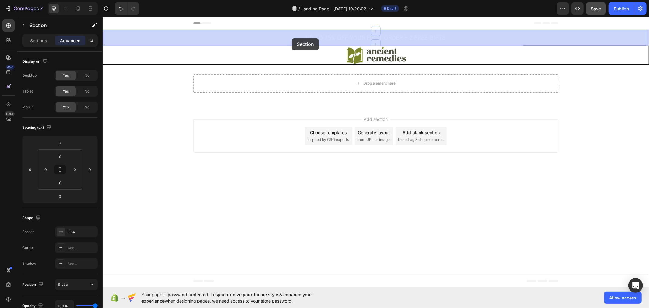
drag, startPoint x: 159, startPoint y: 39, endPoint x: 291, endPoint y: 38, distance: 132.0
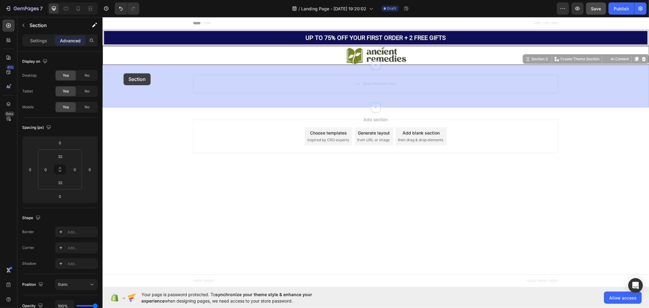
drag, startPoint x: 130, startPoint y: 73, endPoint x: 124, endPoint y: 73, distance: 5.8
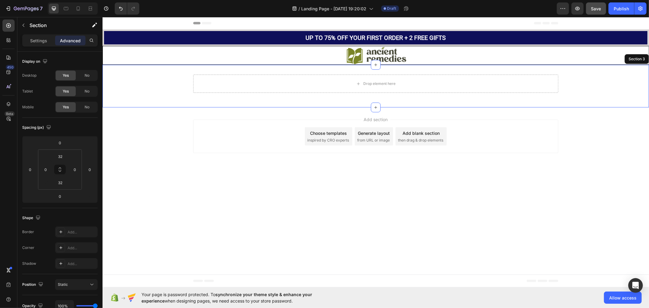
click at [631, 78] on div "Drop element here Row" at bounding box center [375, 85] width 546 height 23
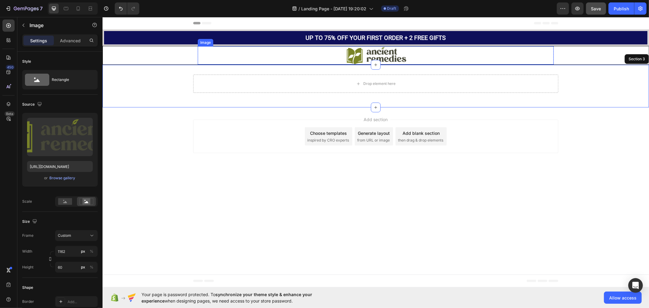
click at [537, 57] on img at bounding box center [375, 55] width 353 height 18
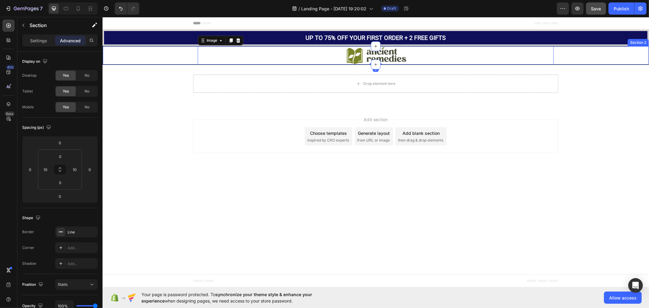
click at [178, 46] on div "Image 0 Row" at bounding box center [376, 55] width 540 height 18
click at [643, 39] on icon at bounding box center [643, 40] width 4 height 4
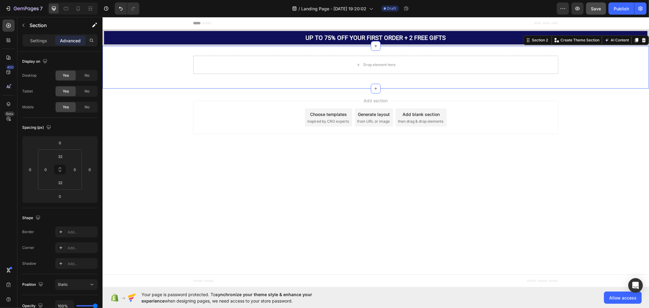
click at [603, 64] on div "Drop element here Row" at bounding box center [375, 66] width 546 height 23
click at [641, 41] on icon at bounding box center [643, 39] width 5 height 5
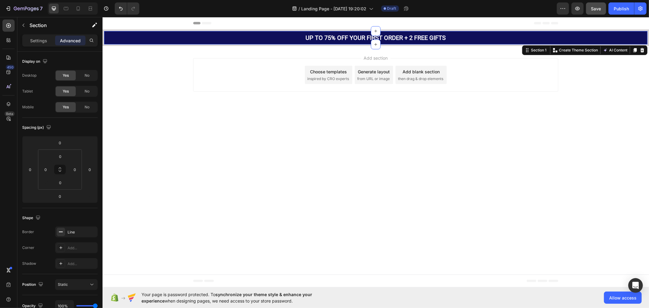
click at [644, 31] on div "UP TO 75% OFF YOUR FIRST ORDER + 2 FREE GIFTS Text Block Row" at bounding box center [375, 37] width 543 height 13
click at [641, 50] on icon at bounding box center [641, 49] width 5 height 5
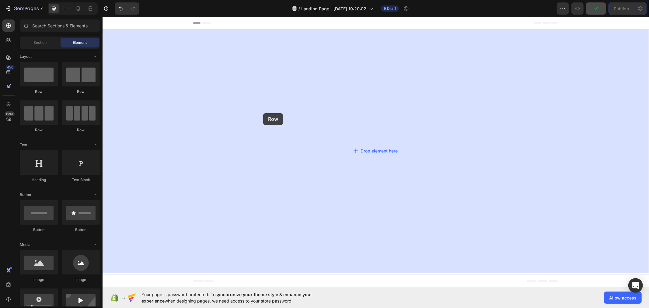
drag, startPoint x: 141, startPoint y: 91, endPoint x: 263, endPoint y: 113, distance: 124.3
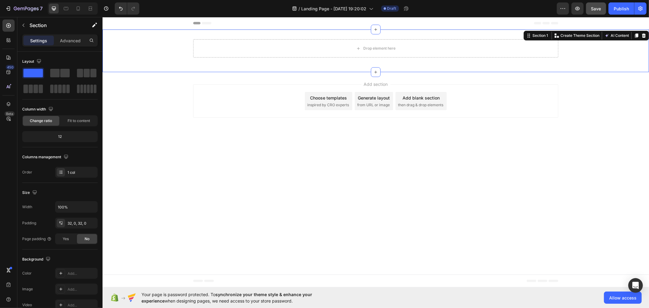
click at [119, 47] on div "Drop element here Row" at bounding box center [375, 50] width 546 height 23
click at [68, 38] on p "Advanced" at bounding box center [70, 40] width 21 height 6
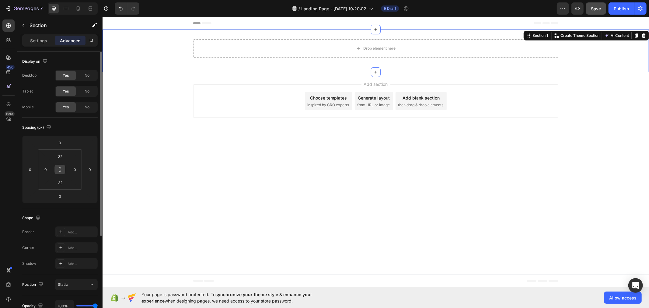
click at [60, 169] on icon at bounding box center [59, 169] width 5 height 5
click at [65, 156] on input "32" at bounding box center [60, 156] width 12 height 9
type input "1"
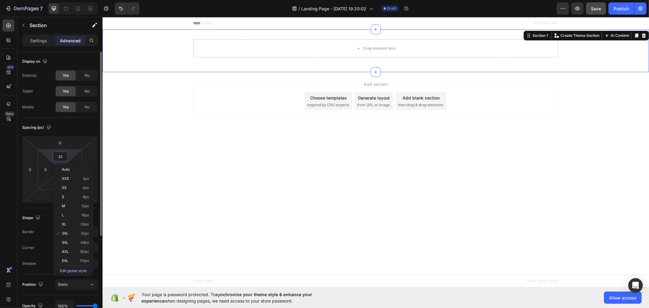
type input "1"
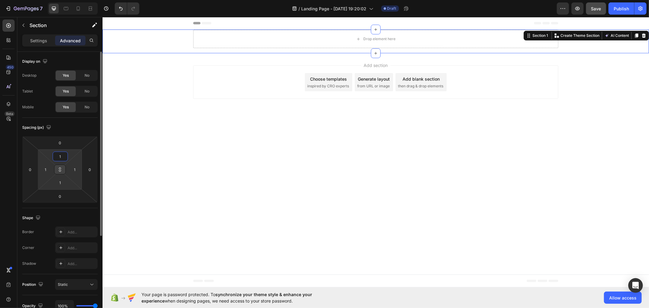
type input "10"
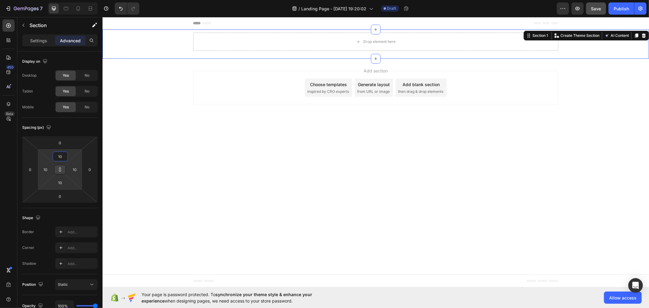
type input "10"
click at [63, 169] on button at bounding box center [60, 170] width 12 height 10
click at [62, 185] on input "10" at bounding box center [60, 182] width 12 height 9
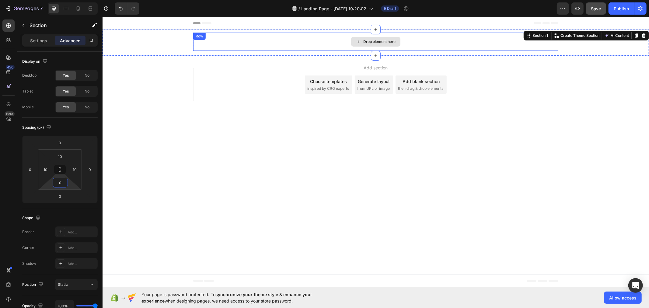
click at [228, 39] on div "Drop element here Row" at bounding box center [375, 41] width 365 height 18
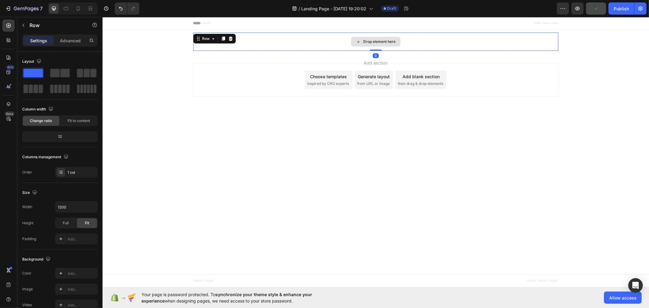
drag, startPoint x: 375, startPoint y: 54, endPoint x: 373, endPoint y: 37, distance: 16.2
click at [373, 37] on div "Drop element here Row 0" at bounding box center [375, 41] width 365 height 18
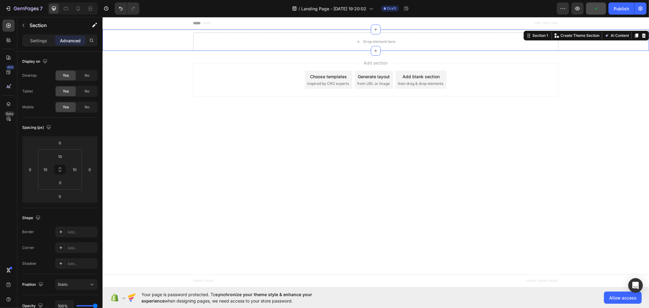
click at [155, 40] on div "Drop element here Row" at bounding box center [375, 41] width 540 height 18
click at [10, 25] on icon at bounding box center [8, 26] width 6 height 6
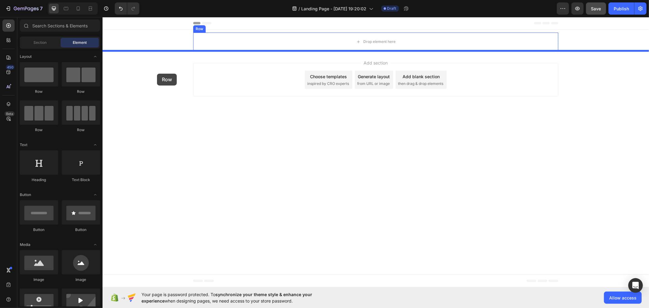
drag, startPoint x: 142, startPoint y: 91, endPoint x: 157, endPoint y: 73, distance: 22.5
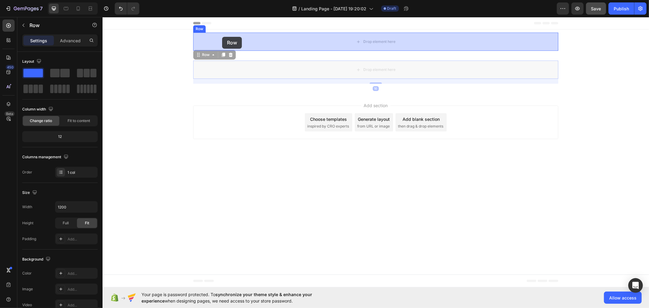
drag, startPoint x: 212, startPoint y: 68, endPoint x: 220, endPoint y: 36, distance: 32.4
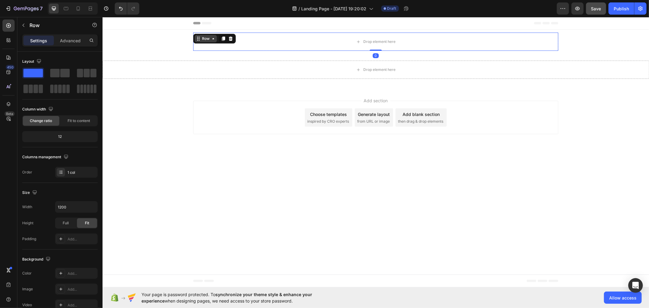
click at [208, 40] on div "Row" at bounding box center [205, 38] width 10 height 5
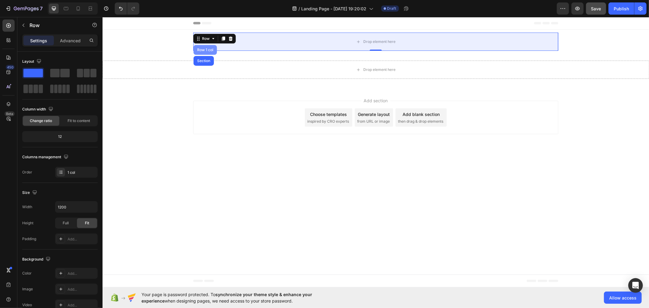
click at [205, 47] on div "Row 1 col" at bounding box center [204, 50] width 23 height 10
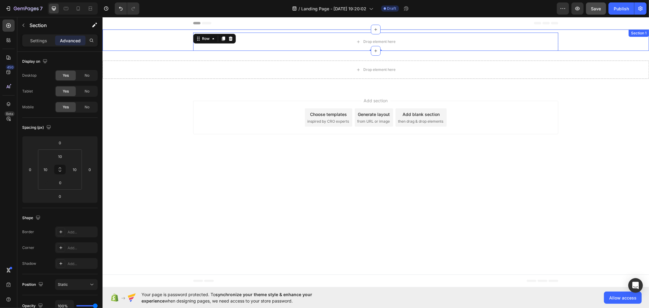
click at [620, 48] on div "Drop element here Row Row 0" at bounding box center [375, 41] width 540 height 18
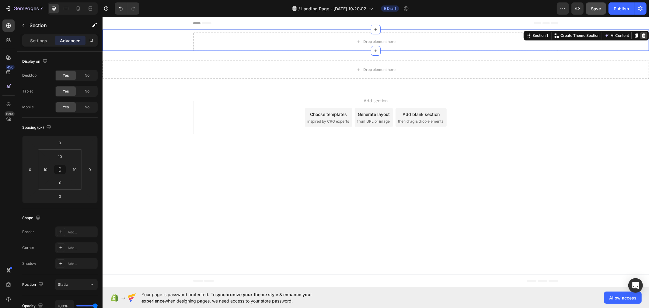
click at [644, 36] on icon at bounding box center [643, 35] width 4 height 4
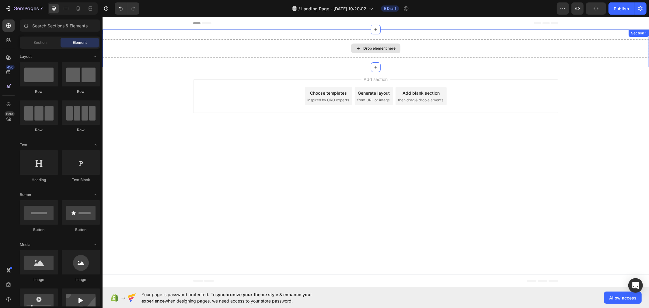
click at [642, 44] on div "Drop element here" at bounding box center [375, 48] width 546 height 18
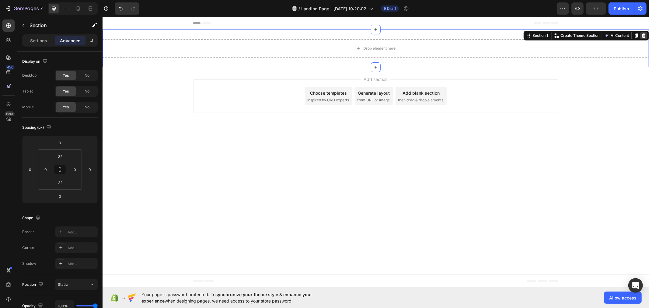
click at [645, 35] on icon at bounding box center [643, 35] width 5 height 5
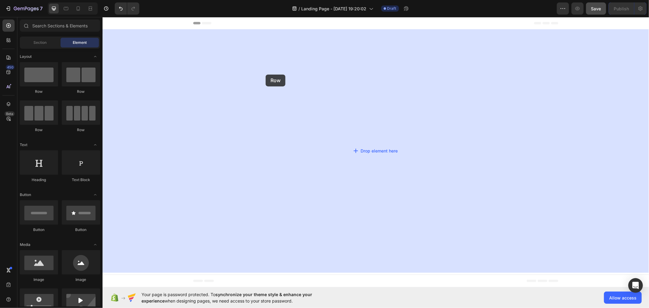
drag, startPoint x: 145, startPoint y: 93, endPoint x: 267, endPoint y: 74, distance: 123.4
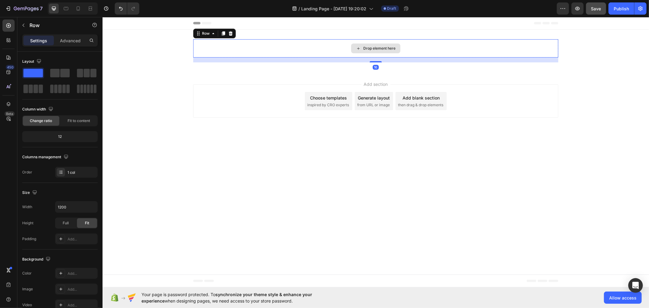
click at [238, 46] on div "Drop element here" at bounding box center [375, 48] width 365 height 18
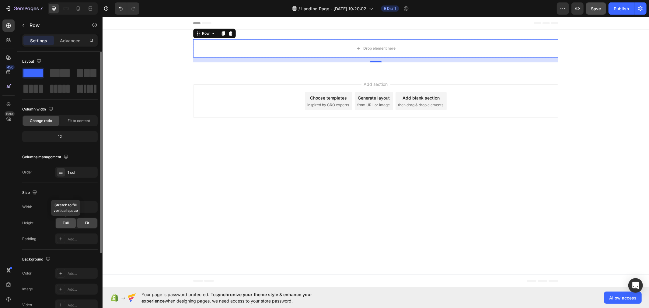
click at [70, 222] on div "Full" at bounding box center [66, 223] width 20 height 10
click at [87, 220] on span "Fit" at bounding box center [87, 222] width 4 height 5
click at [78, 121] on span "Fit to content" at bounding box center [79, 120] width 23 height 5
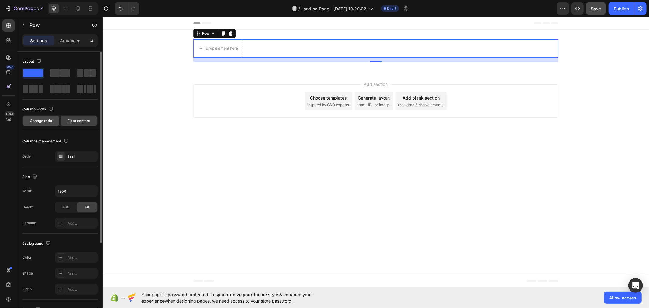
click at [44, 120] on span "Change ratio" at bounding box center [41, 120] width 22 height 5
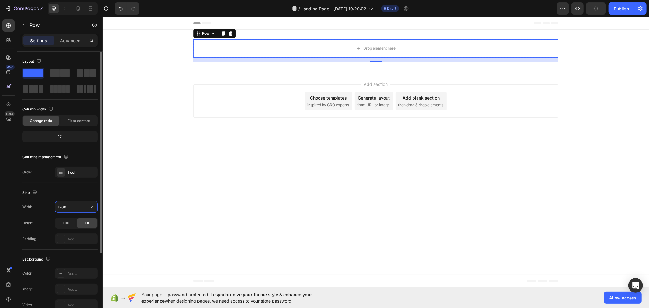
click at [81, 203] on input "1200" at bounding box center [76, 206] width 42 height 11
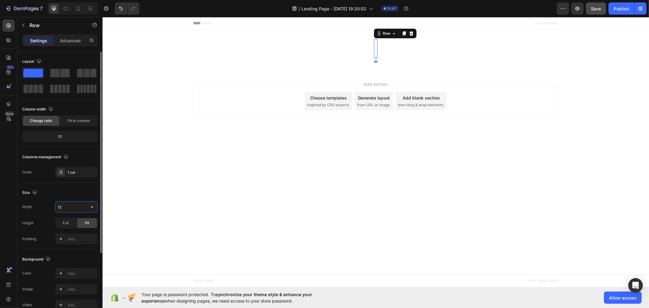
type input "1"
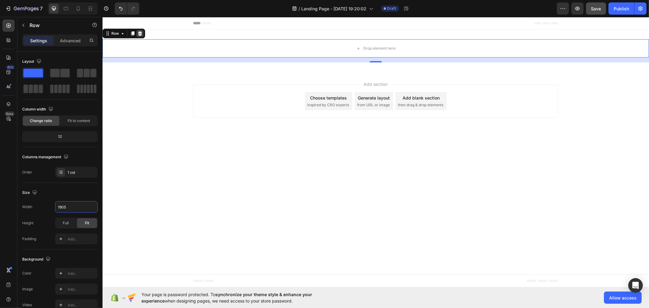
type input "1905"
click at [138, 34] on icon at bounding box center [139, 33] width 5 height 5
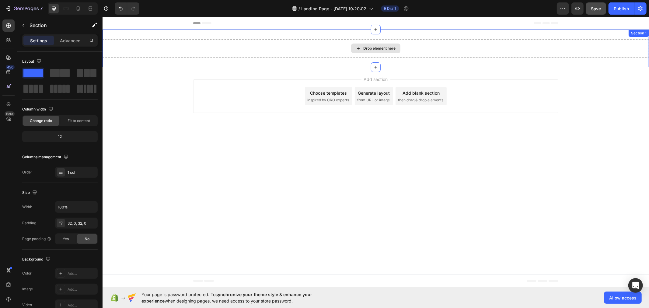
click at [141, 44] on div "Drop element here" at bounding box center [375, 48] width 546 height 18
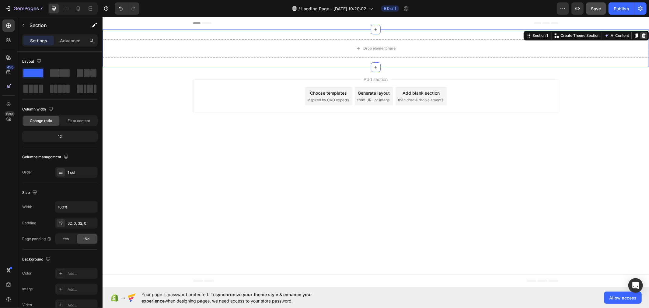
click at [642, 37] on icon at bounding box center [643, 35] width 4 height 4
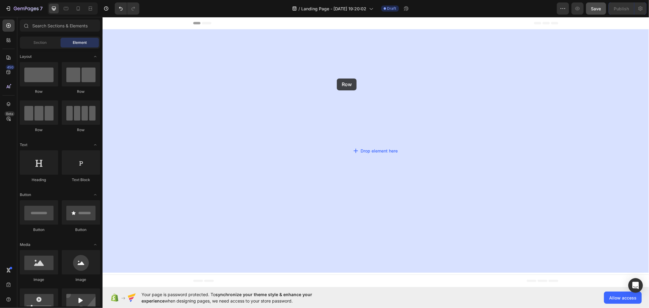
drag, startPoint x: 142, startPoint y: 96, endPoint x: 314, endPoint y: 78, distance: 172.8
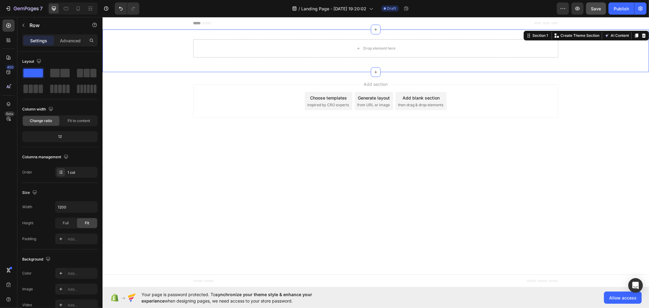
click at [163, 58] on div "Drop element here Row" at bounding box center [375, 50] width 546 height 23
click at [72, 42] on p "Advanced" at bounding box center [70, 40] width 21 height 6
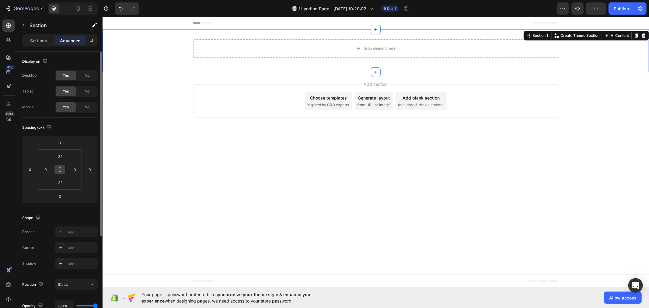
click at [58, 168] on icon at bounding box center [59, 169] width 5 height 5
click at [64, 155] on input "32" at bounding box center [60, 156] width 12 height 9
type input "1"
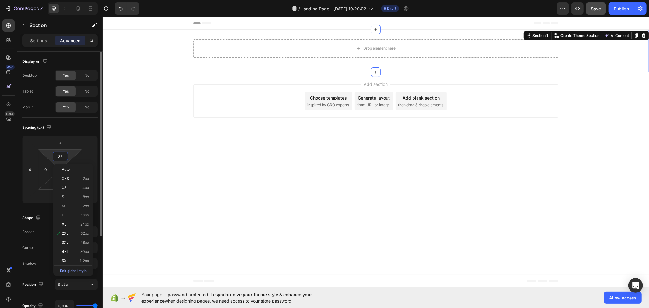
type input "1"
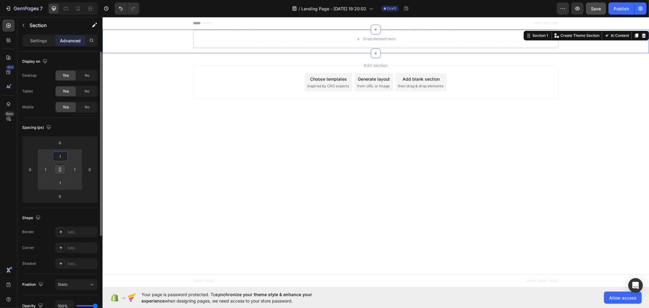
type input "10"
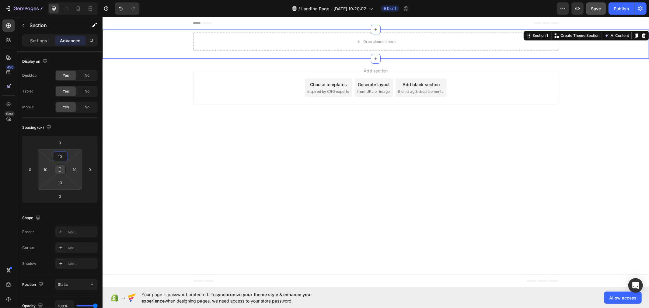
type input "10"
click at [60, 170] on icon at bounding box center [59, 169] width 5 height 5
click at [233, 40] on div "Drop element here Row" at bounding box center [375, 41] width 365 height 18
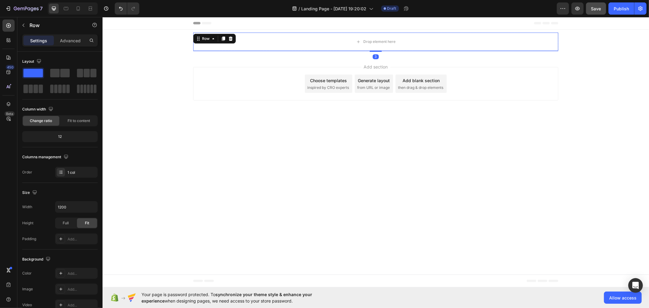
drag, startPoint x: 370, startPoint y: 54, endPoint x: 371, endPoint y: 48, distance: 5.5
click at [371, 48] on div "Drop element here Row 3" at bounding box center [375, 41] width 365 height 18
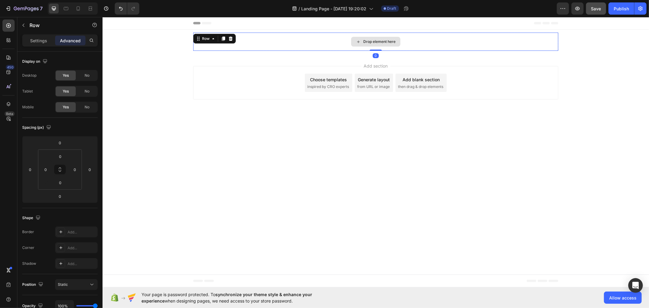
click at [323, 41] on div "Drop element here" at bounding box center [375, 41] width 365 height 18
click at [172, 43] on div "Drop element here Row 0" at bounding box center [375, 41] width 540 height 18
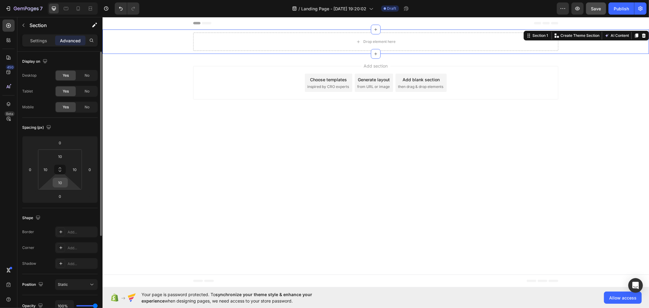
click at [66, 181] on input "10" at bounding box center [60, 182] width 12 height 9
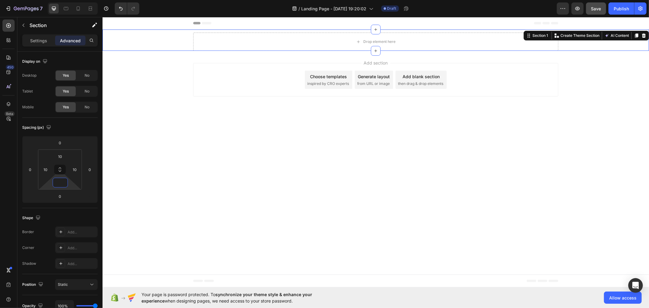
type input "0"
click at [152, 33] on div "Drop element here Row" at bounding box center [375, 41] width 540 height 18
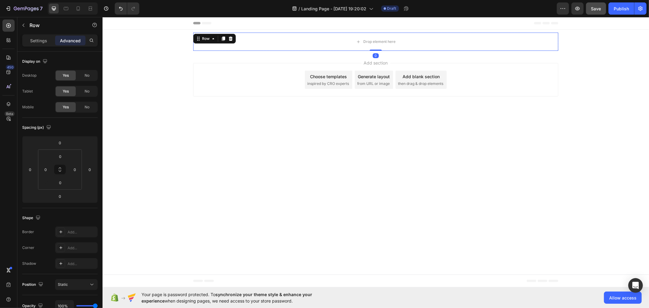
click at [206, 41] on div "Drop element here Row 0" at bounding box center [375, 41] width 365 height 18
click at [35, 39] on p "Settings" at bounding box center [38, 40] width 17 height 6
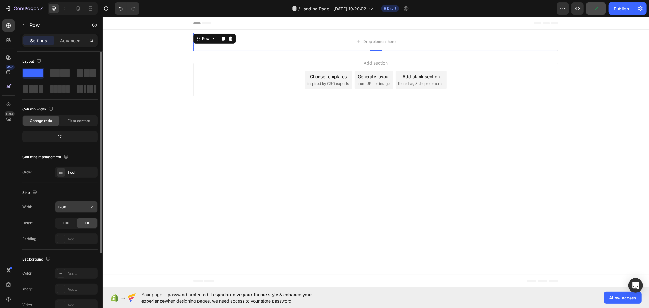
click at [71, 205] on input "1200" at bounding box center [76, 206] width 42 height 11
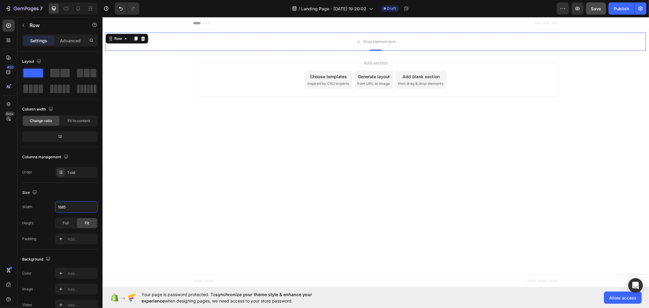
type input "1885"
click at [120, 40] on div "Row" at bounding box center [118, 38] width 10 height 5
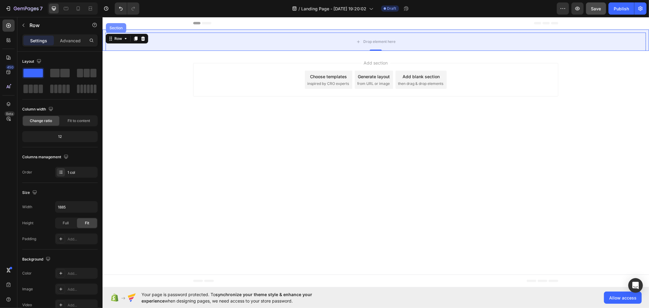
click at [116, 26] on div "Section" at bounding box center [116, 28] width 16 height 4
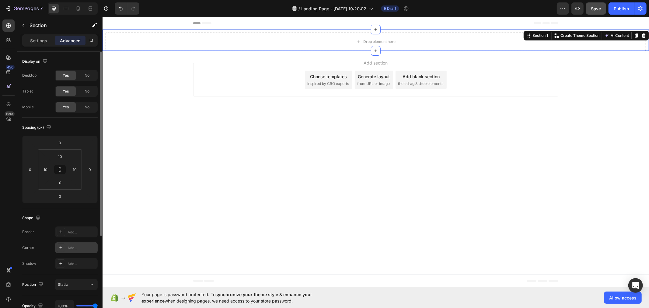
scroll to position [68, 0]
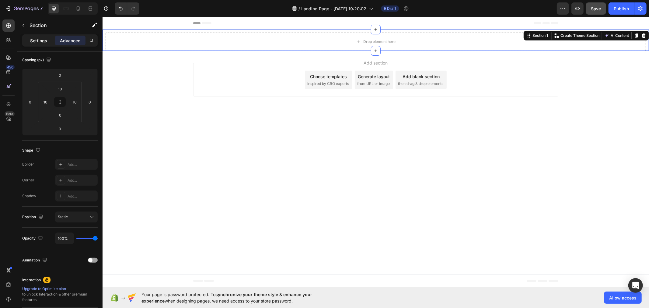
click at [36, 36] on div "Settings" at bounding box center [38, 41] width 30 height 10
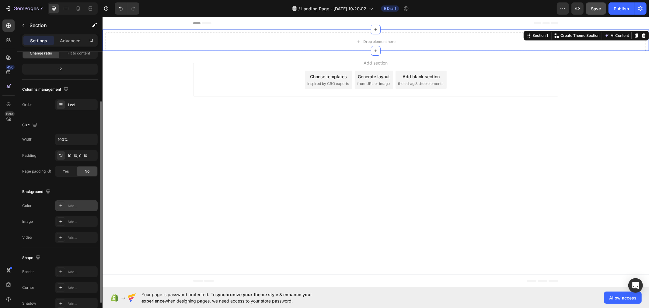
click at [69, 206] on div "Add..." at bounding box center [82, 205] width 29 height 5
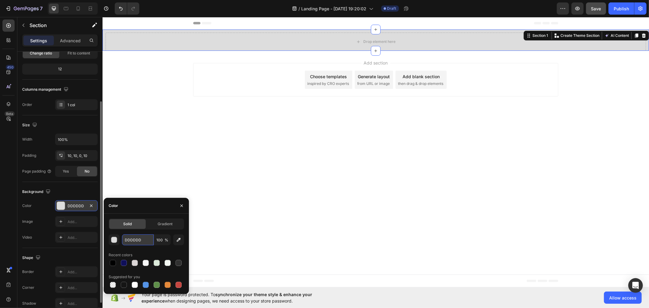
click at [135, 240] on input "DDDDDD" at bounding box center [138, 239] width 32 height 11
paste input "rgba(219, 233, 217, 0.31)"
type input "rgba(219, 233, 217, 0.31)"
type input "31"
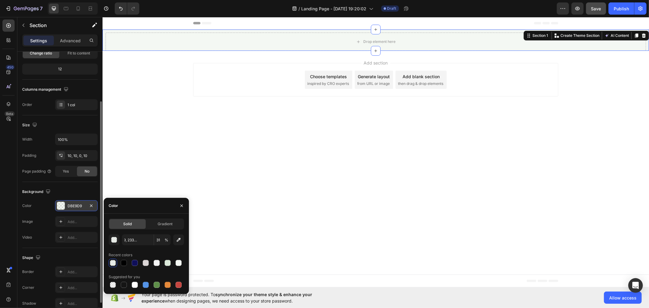
type input "DBE9D9"
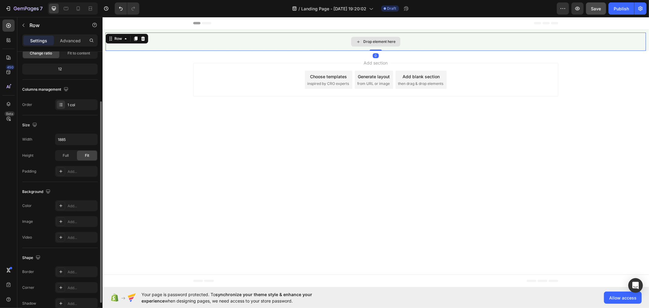
click at [162, 40] on div "Drop element here" at bounding box center [375, 41] width 540 height 18
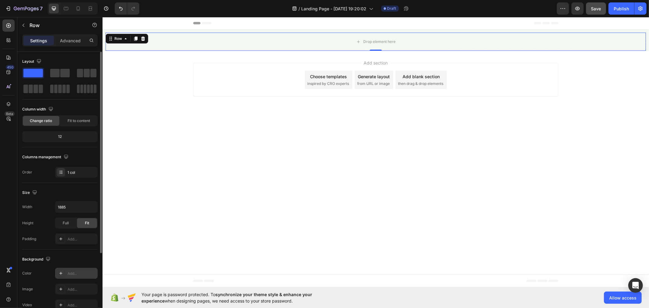
click at [72, 275] on div "Add..." at bounding box center [82, 273] width 29 height 5
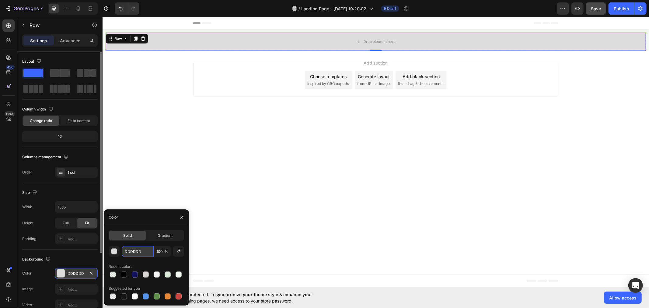
click at [135, 250] on input "DDDDDD" at bounding box center [138, 251] width 32 height 11
paste input "rgb(15, 15, 90)"
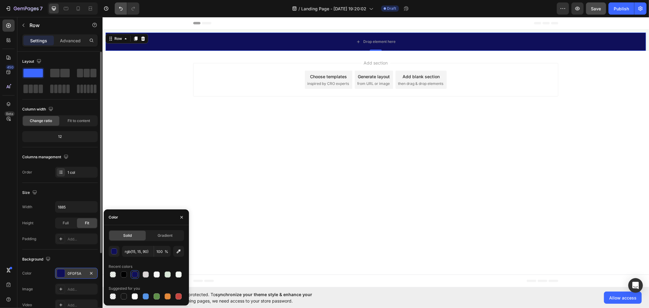
type input "0F0F5A"
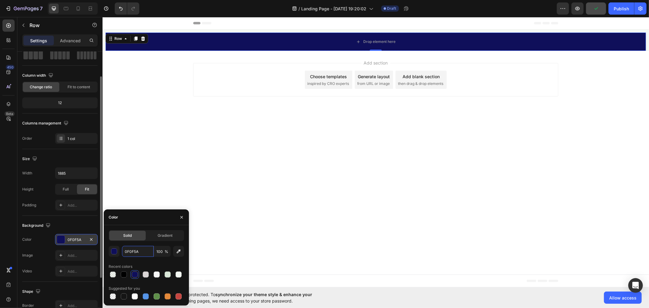
scroll to position [98, 0]
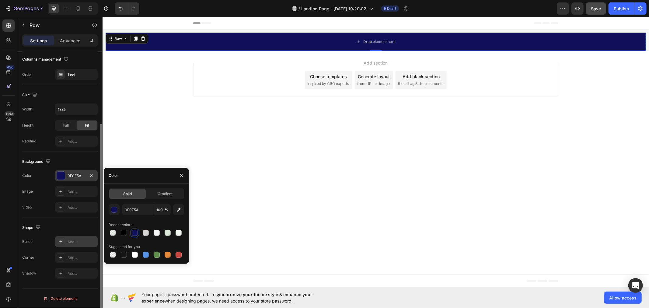
click at [78, 242] on div "Add..." at bounding box center [82, 241] width 29 height 5
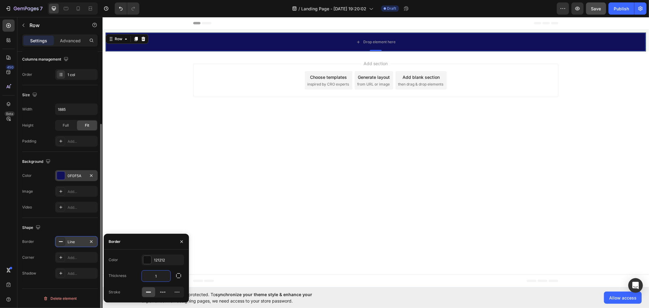
click at [161, 278] on input "1" at bounding box center [156, 275] width 29 height 11
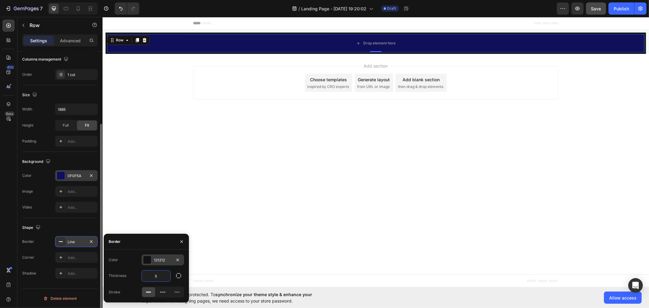
type input "5"
click at [161, 260] on div "121212" at bounding box center [163, 259] width 18 height 5
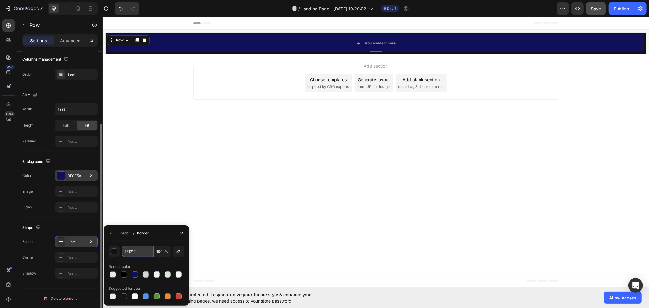
click at [0, 0] on input "121212" at bounding box center [0, 0] width 0 height 0
paste input "rgb(218, 213, 213)"
type input "rgb(218, 213, 213)"
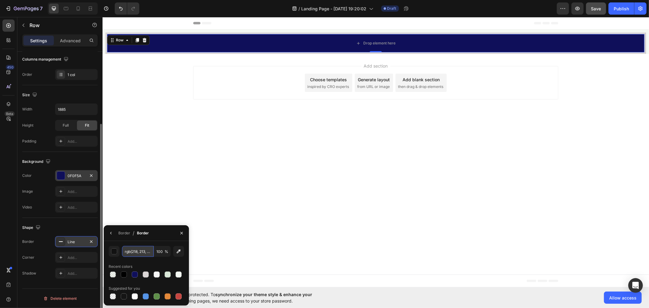
scroll to position [0, 4]
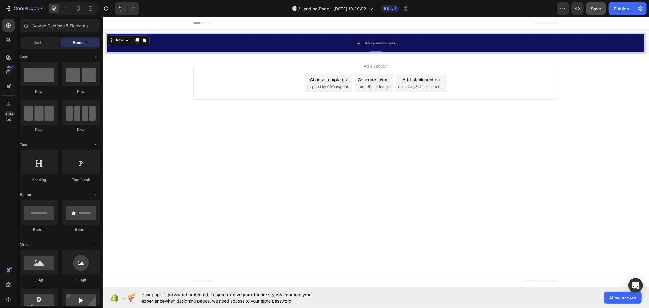
click at [142, 168] on body "Header Drop element here Row 0 Section 1 Root Start with Sections from sidebar …" at bounding box center [375, 152] width 546 height 270
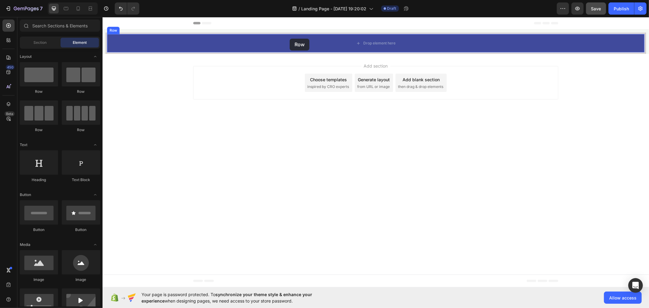
drag, startPoint x: 147, startPoint y: 93, endPoint x: 289, endPoint y: 38, distance: 152.4
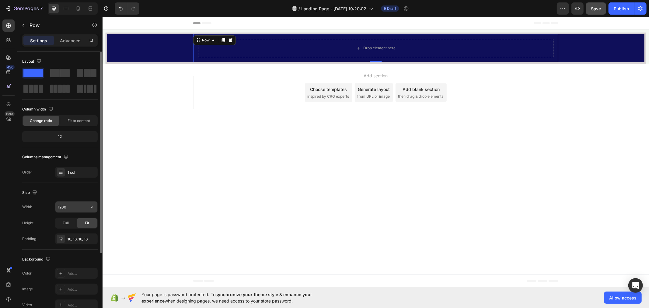
click at [75, 209] on input "1200" at bounding box center [76, 206] width 42 height 11
type input "1170"
click at [90, 239] on icon "button" at bounding box center [91, 238] width 5 height 5
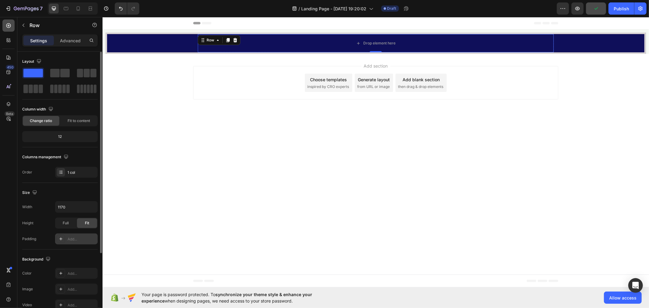
click at [10, 27] on icon at bounding box center [8, 26] width 6 height 6
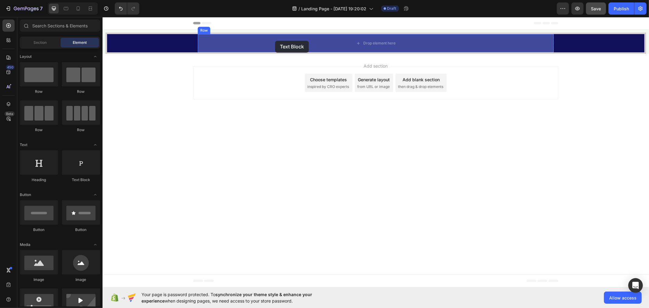
drag, startPoint x: 199, startPoint y: 170, endPoint x: 275, endPoint y: 40, distance: 150.3
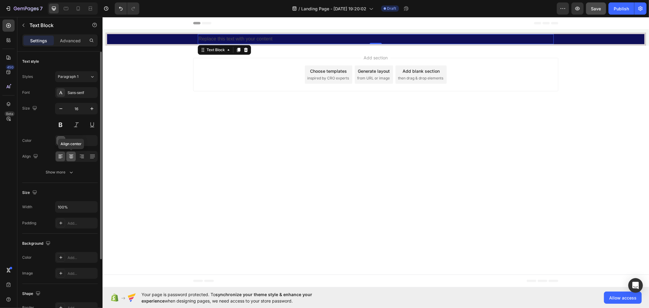
click at [72, 154] on icon at bounding box center [71, 154] width 4 height 1
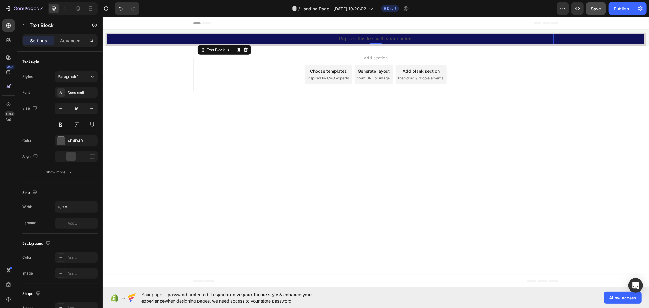
click at [355, 37] on div "Replace this text with your content" at bounding box center [375, 39] width 356 height 10
click at [373, 34] on p "rgb(218, 213, 213)" at bounding box center [375, 38] width 355 height 9
click at [376, 37] on p "rgb(218, 213, 213)" at bounding box center [375, 38] width 355 height 9
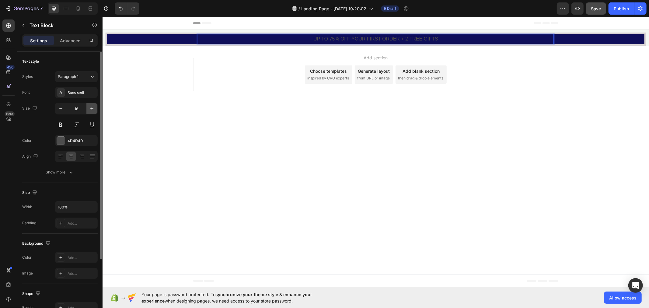
click at [90, 107] on icon "button" at bounding box center [92, 109] width 6 height 6
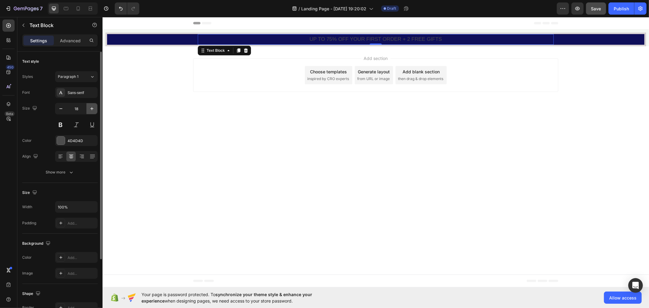
click at [90, 107] on icon "button" at bounding box center [92, 109] width 6 height 6
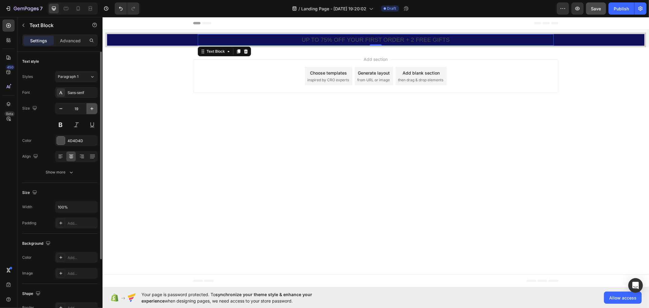
click at [90, 107] on icon "button" at bounding box center [92, 109] width 6 height 6
type input "20"
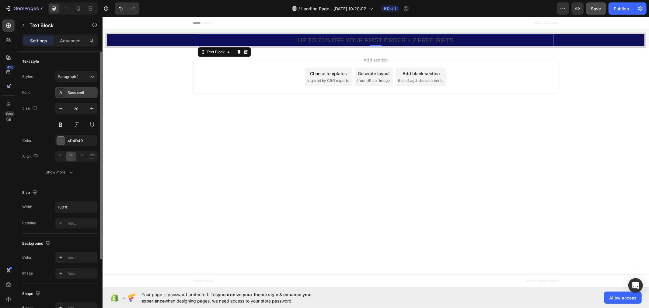
click at [81, 91] on div "Sans-serif" at bounding box center [82, 92] width 29 height 5
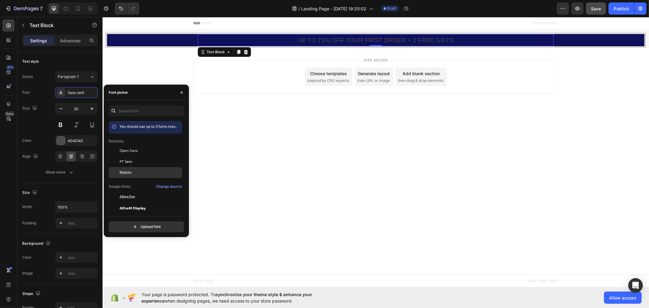
click at [136, 170] on div "Roboto" at bounding box center [150, 172] width 61 height 5
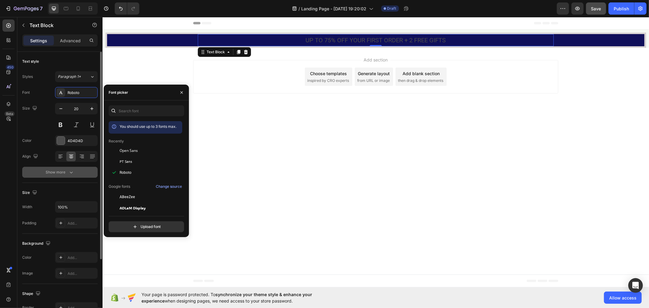
click at [79, 174] on button "Show more" at bounding box center [59, 172] width 75 height 11
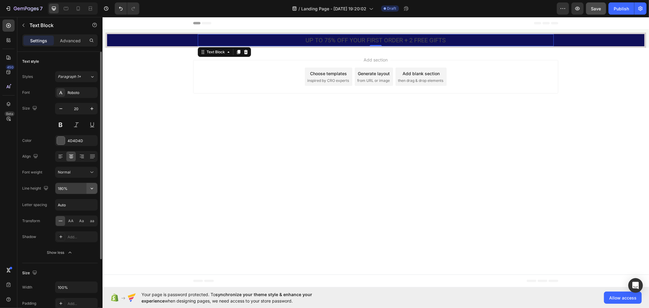
click at [87, 189] on button "button" at bounding box center [91, 188] width 11 height 11
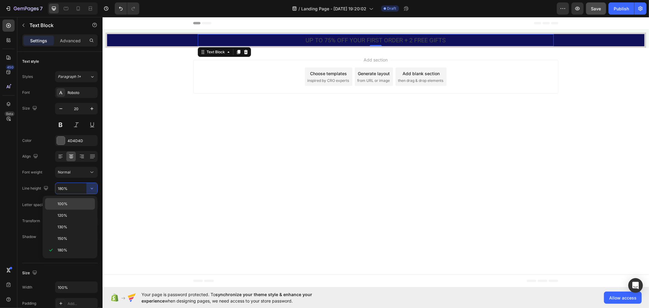
click at [77, 204] on p "100%" at bounding box center [74, 203] width 35 height 5
type input "100%"
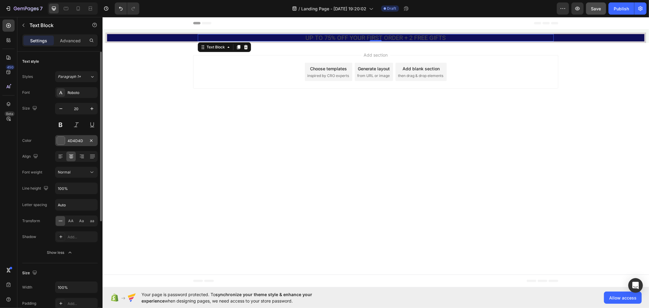
click at [82, 140] on div "4D4D4D" at bounding box center [77, 140] width 18 height 5
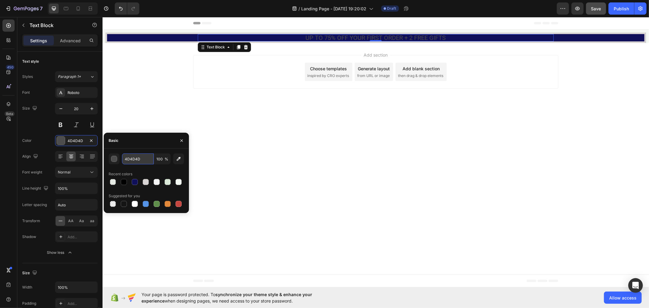
click at [137, 157] on input "4D4D4D" at bounding box center [138, 158] width 32 height 11
paste input "rgb(255, 255, 255)"
type input "rgb(255, 255, 255)"
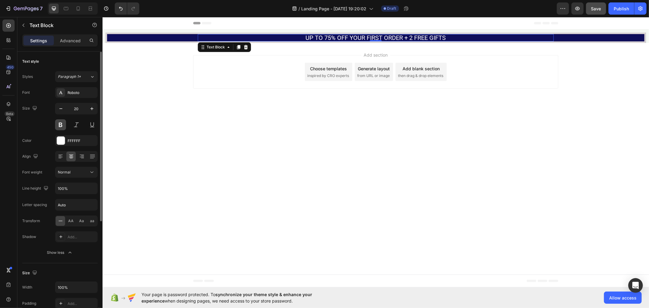
click at [61, 127] on button at bounding box center [60, 124] width 11 height 11
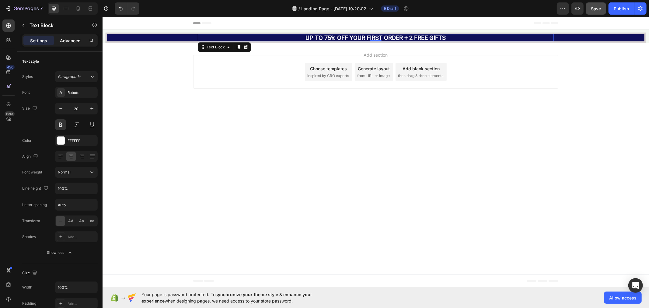
click at [72, 40] on p "Advanced" at bounding box center [70, 40] width 21 height 6
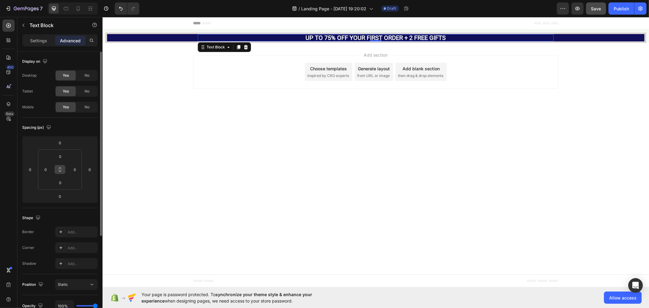
click at [61, 167] on icon at bounding box center [59, 169] width 5 height 5
click at [64, 156] on input "0" at bounding box center [60, 156] width 12 height 9
type input "1"
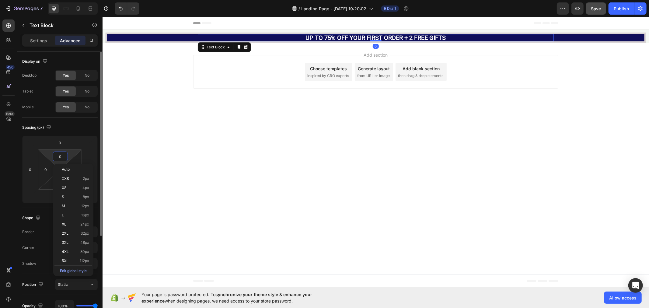
type input "1"
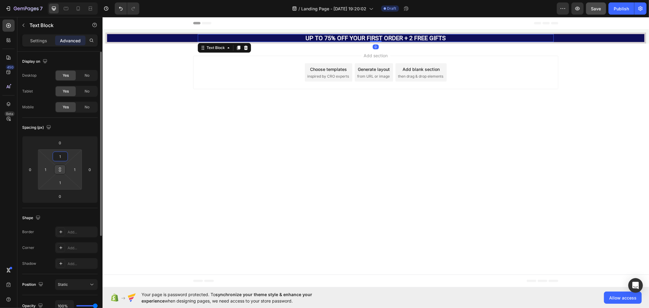
type input "10"
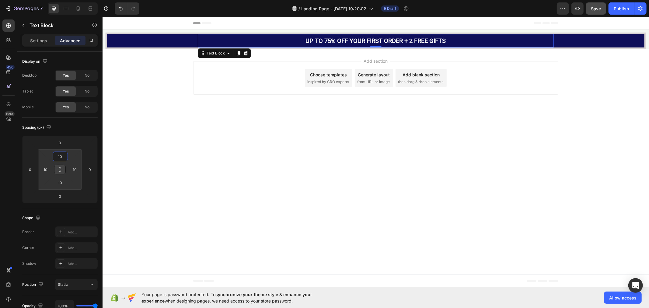
type input "10"
click at [595, 10] on span "Save" at bounding box center [596, 8] width 10 height 5
click at [6, 28] on icon at bounding box center [8, 26] width 6 height 6
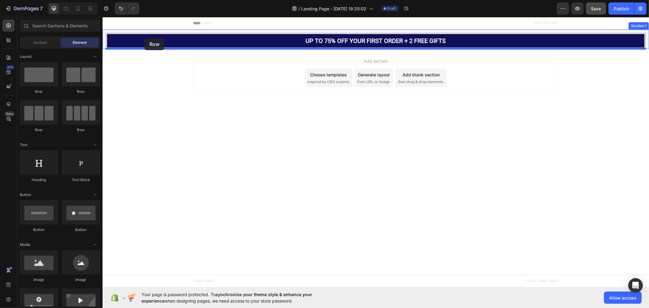
drag, startPoint x: 145, startPoint y: 94, endPoint x: 144, endPoint y: 38, distance: 55.7
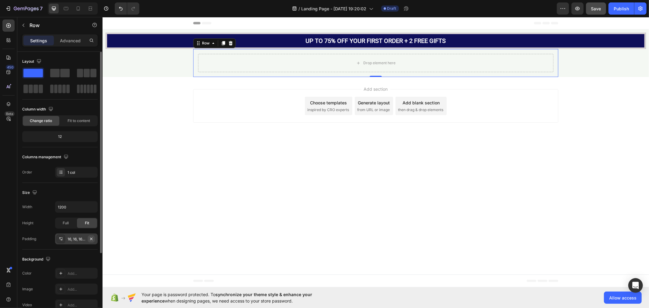
click at [92, 238] on icon "button" at bounding box center [91, 238] width 5 height 5
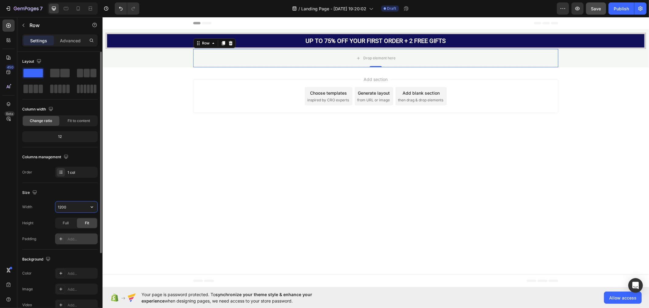
click at [72, 207] on input "1200" at bounding box center [76, 206] width 42 height 11
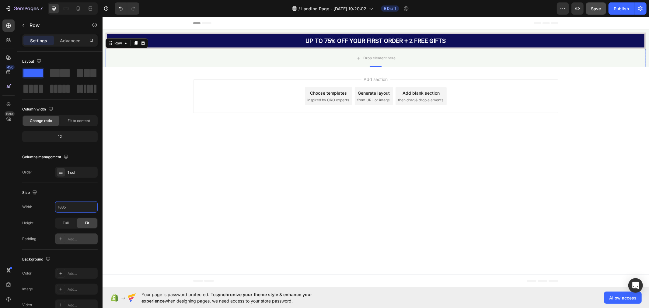
type input "1885"
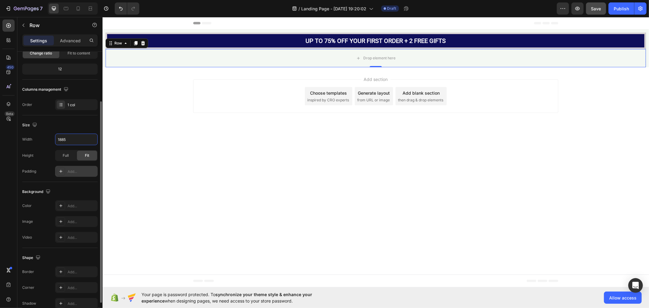
scroll to position [98, 0]
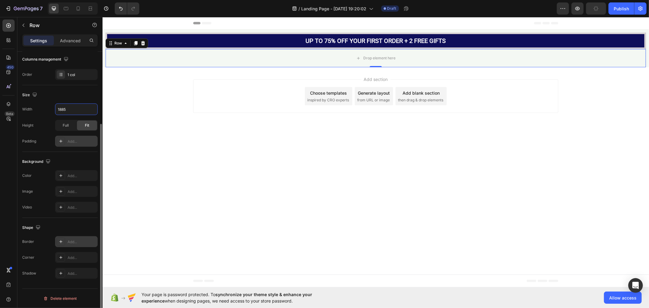
click at [74, 241] on div "Add..." at bounding box center [82, 241] width 29 height 5
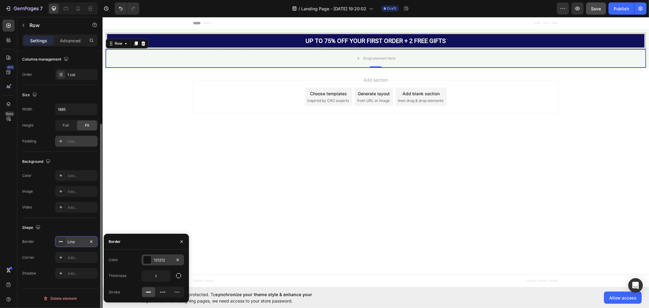
click at [163, 259] on div "121212" at bounding box center [163, 259] width 18 height 5
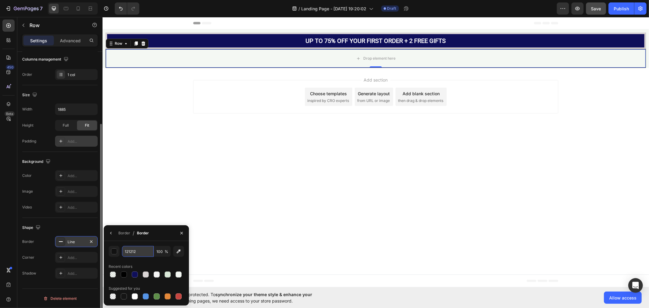
click at [143, 252] on input "121212" at bounding box center [138, 251] width 32 height 11
paste input "rgb(0, 0, 0)"
type input "rgb(0, 0, 0)"
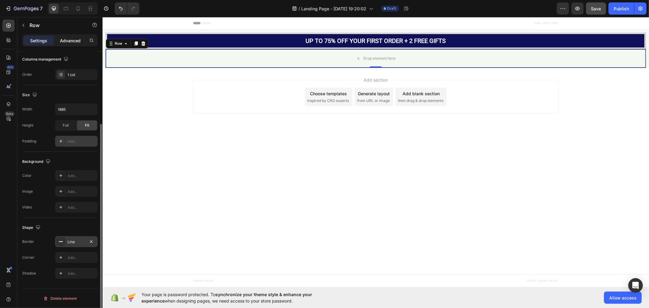
click at [69, 41] on p "Advanced" at bounding box center [70, 40] width 21 height 6
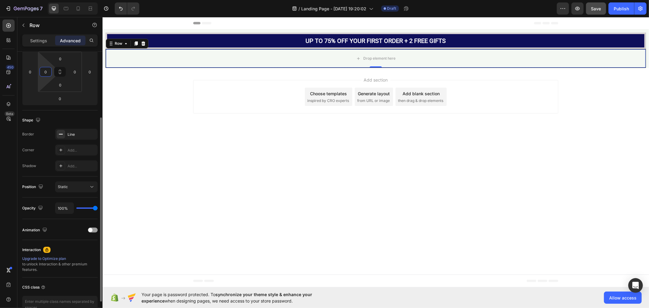
click at [47, 69] on input "0" at bounding box center [45, 71] width 9 height 9
type input "10"
click at [75, 71] on input "0" at bounding box center [74, 71] width 9 height 9
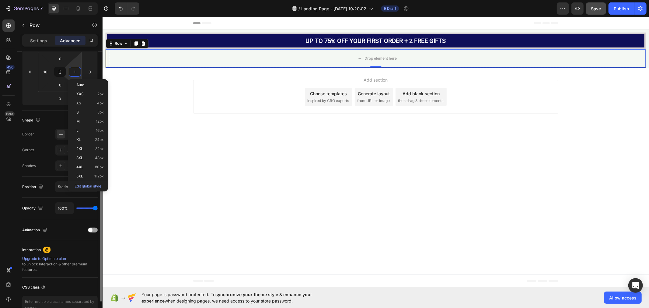
type input "10"
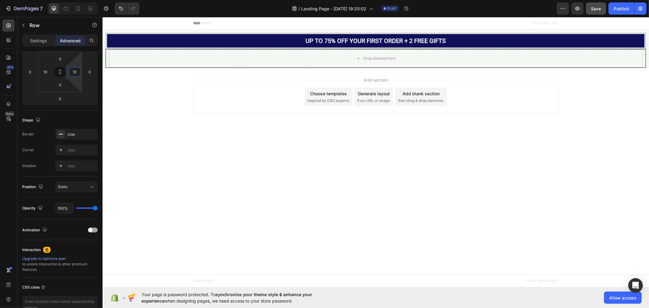
click at [168, 115] on div "Add section Choose templates inspired by CRO experts Generate layout from URL o…" at bounding box center [375, 98] width 546 height 60
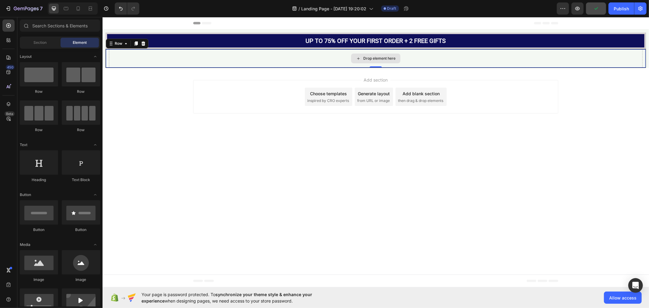
click at [129, 59] on div "Drop element here" at bounding box center [375, 58] width 533 height 18
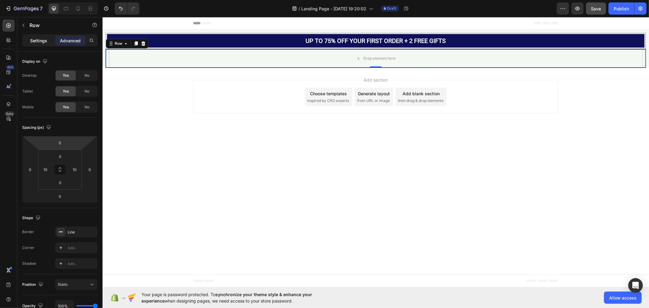
click at [36, 41] on p "Settings" at bounding box center [38, 40] width 17 height 6
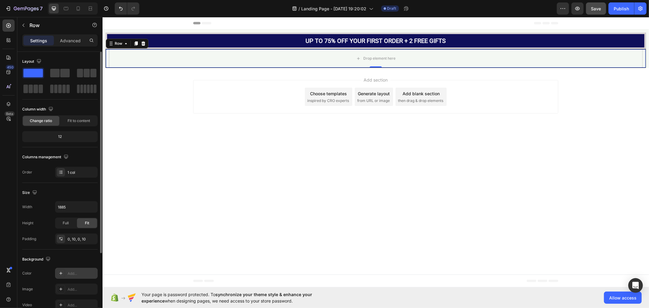
click at [78, 273] on div "Add..." at bounding box center [82, 273] width 29 height 5
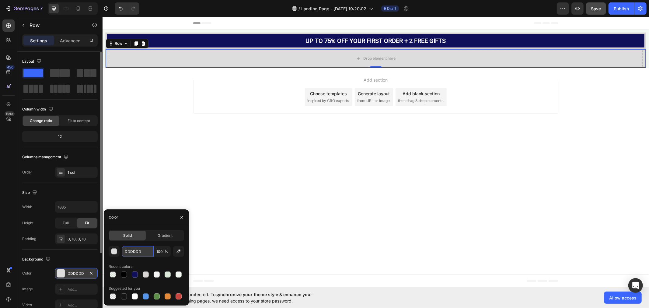
click at [140, 250] on input "DDDDDD" at bounding box center [138, 251] width 32 height 11
paste input "rgb(255, 255, 255)"
type input "rgb(255, 255, 255)"
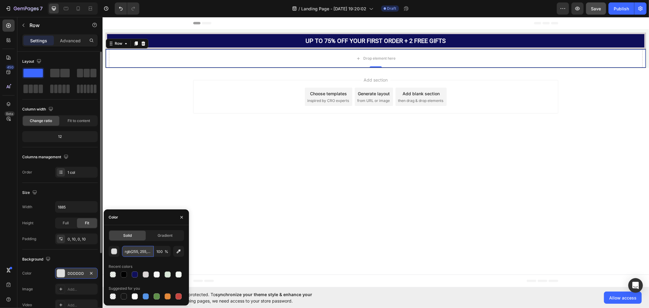
scroll to position [0, 6]
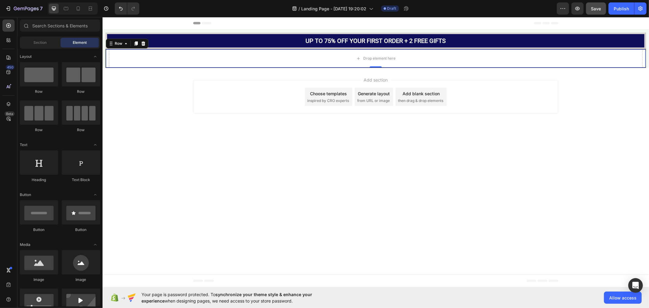
click at [268, 185] on body "Header UP TO 75% OFF YOUR FIRST ORDER + 2 FREE GIFTS Text Block Row Row Drop el…" at bounding box center [375, 152] width 546 height 270
drag, startPoint x: 42, startPoint y: 265, endPoint x: 35, endPoint y: 259, distance: 8.6
click at [35, 259] on div at bounding box center [39, 262] width 38 height 24
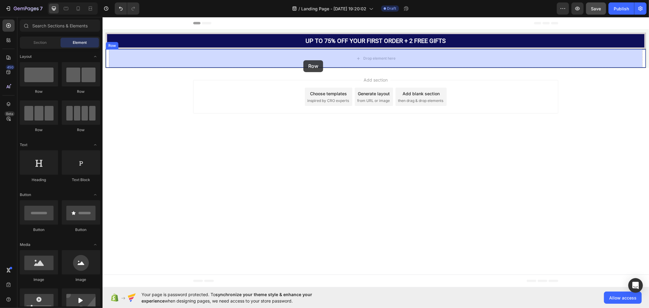
drag, startPoint x: 147, startPoint y: 98, endPoint x: 303, endPoint y: 60, distance: 161.2
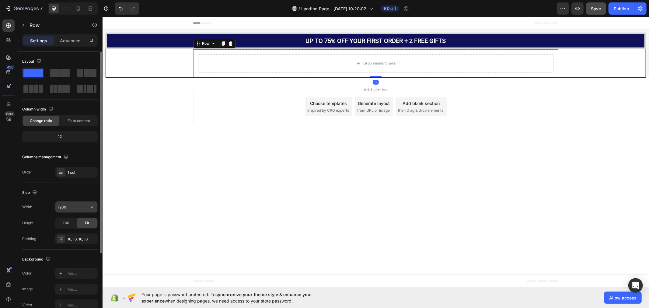
click at [69, 207] on input "1200" at bounding box center [76, 206] width 42 height 11
type input "1170"
click at [92, 239] on icon "button" at bounding box center [91, 238] width 5 height 5
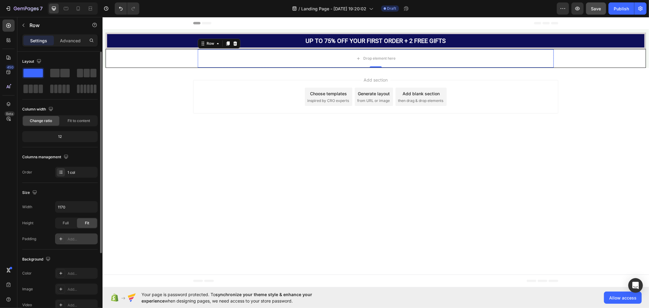
click at [2, 25] on div "450 Beta" at bounding box center [8, 162] width 17 height 291
click at [10, 24] on icon at bounding box center [8, 25] width 5 height 5
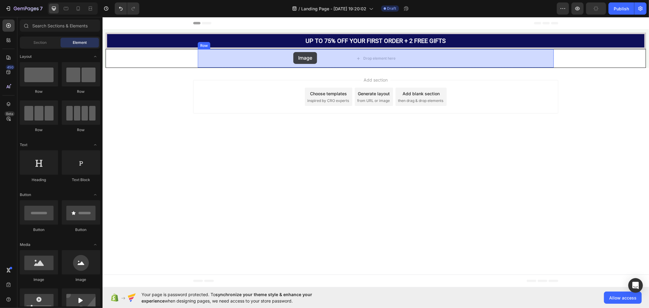
drag, startPoint x: 191, startPoint y: 241, endPoint x: 294, endPoint y: 53, distance: 214.0
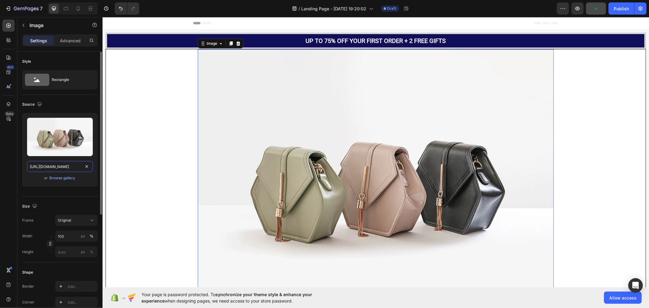
click at [59, 167] on input "https://cdn.shopify.com/s/files/1/2005/9307/files/image_demo.jpg" at bounding box center [60, 166] width 66 height 11
paste input "img.funnelish.com/20896/751845/1741773041-AR_Logo_crop.pn"
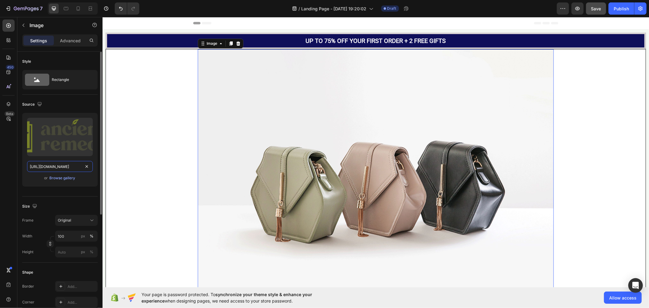
scroll to position [0, 75]
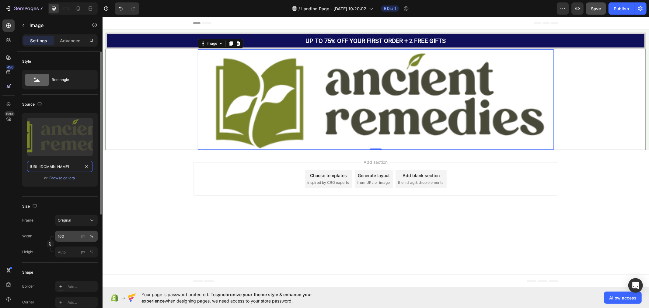
type input "https://img.funnelish.com/20896/751845/1741773041-AR_Logo_crop.png"
click at [68, 234] on input "100" at bounding box center [76, 236] width 43 height 11
type input "162"
click at [82, 236] on div "px" at bounding box center [83, 235] width 4 height 5
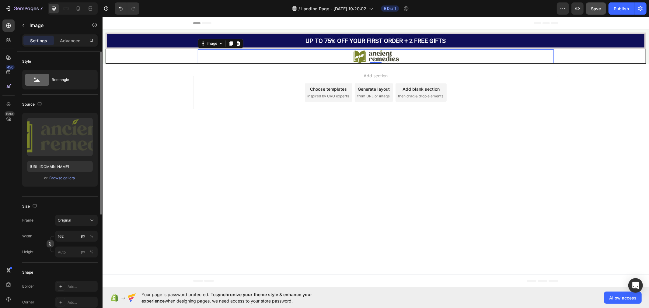
click at [50, 245] on icon "button" at bounding box center [50, 243] width 4 height 4
click at [89, 203] on rect at bounding box center [86, 201] width 8 height 6
click at [67, 266] on input "px %" at bounding box center [76, 267] width 43 height 11
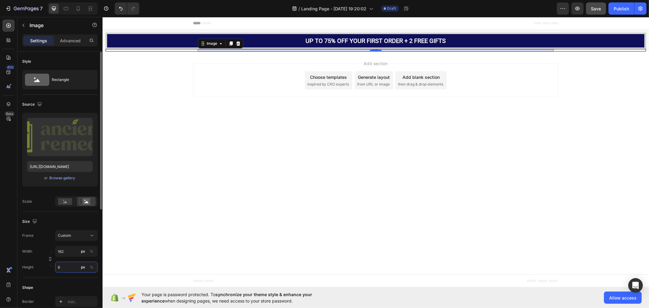
type input "60"
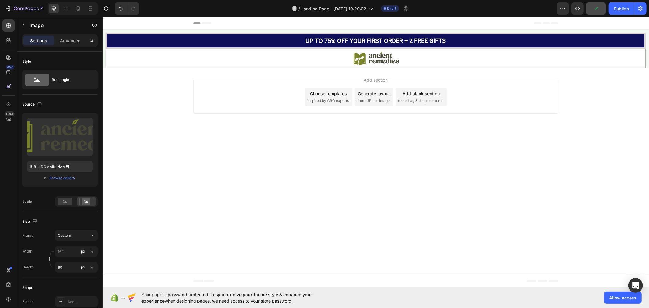
click at [170, 187] on body "Header UP TO 75% OFF YOUR FIRST ORDER + 2 FREE GIFTS Text Block Row Row Image R…" at bounding box center [375, 152] width 546 height 270
click at [325, 57] on div at bounding box center [375, 58] width 356 height 18
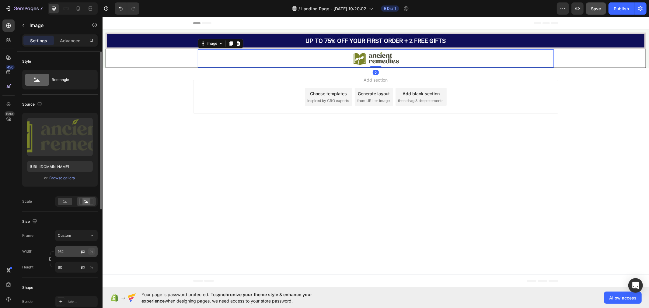
click at [92, 251] on div "%" at bounding box center [92, 250] width 4 height 5
click at [92, 267] on div "%" at bounding box center [92, 266] width 4 height 5
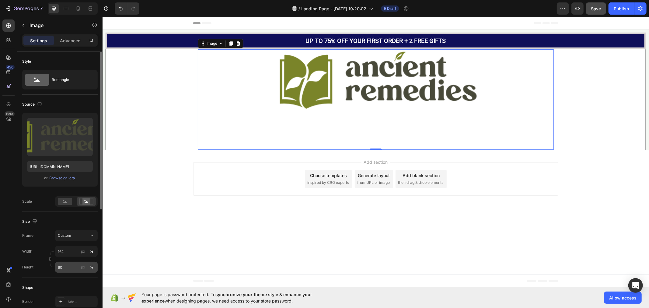
click at [89, 266] on button "%" at bounding box center [91, 266] width 7 height 7
click at [83, 266] on div "px" at bounding box center [83, 266] width 4 height 5
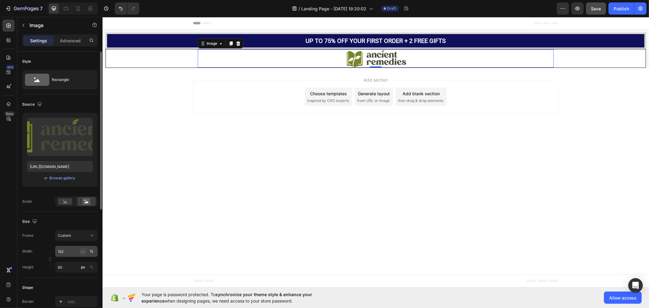
click at [83, 253] on div "px" at bounding box center [83, 250] width 4 height 5
click at [92, 251] on div "%" at bounding box center [92, 250] width 4 height 5
click at [89, 267] on button "%" at bounding box center [91, 266] width 7 height 7
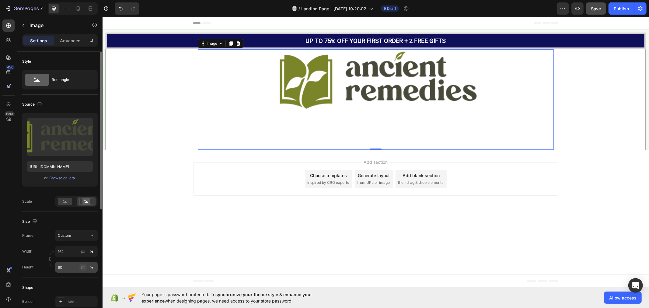
click at [82, 268] on div "px" at bounding box center [83, 266] width 4 height 5
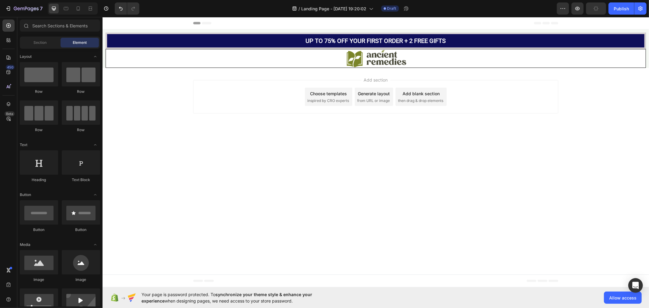
click at [181, 212] on body "Header UP TO 75% OFF YOUR FIRST ORDER + 2 FREE GIFTS Text Block Row Row Image 0…" at bounding box center [375, 152] width 546 height 270
click at [7, 26] on icon at bounding box center [8, 25] width 5 height 5
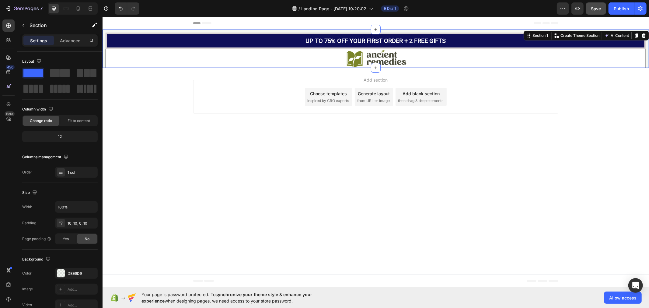
click at [104, 42] on div "UP TO 75% OFF YOUR FIRST ORDER + 2 FREE GIFTS Text Block Row Row Image Row Row …" at bounding box center [375, 48] width 546 height 38
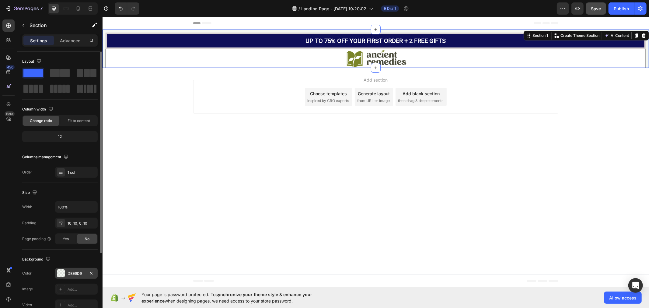
click at [73, 271] on div "DBE9D9" at bounding box center [77, 273] width 18 height 5
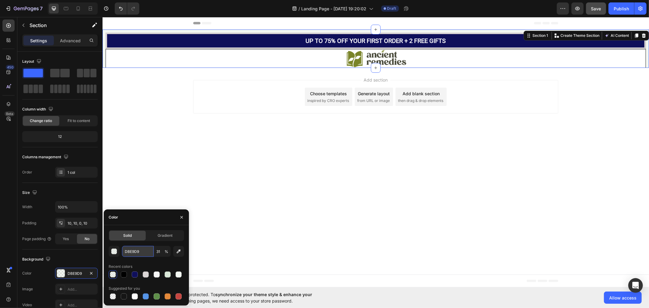
click at [135, 249] on input "DBE9D9" at bounding box center [138, 251] width 32 height 11
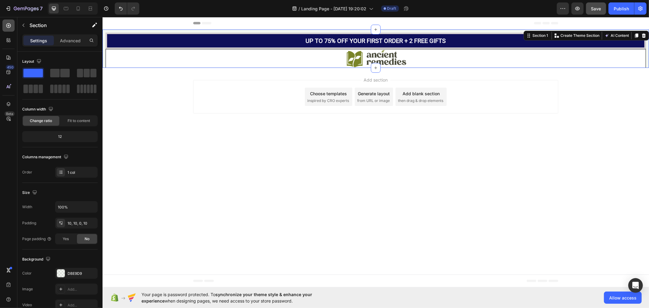
click at [7, 23] on icon at bounding box center [8, 26] width 6 height 6
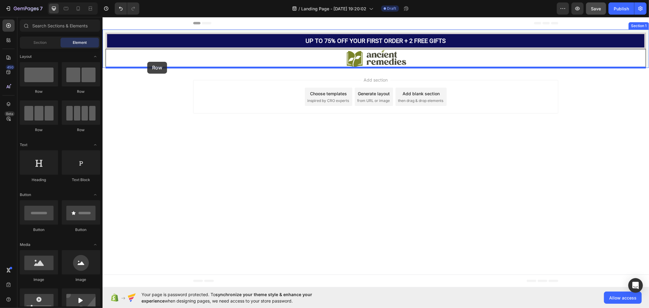
drag, startPoint x: 144, startPoint y: 94, endPoint x: 147, endPoint y: 61, distance: 32.4
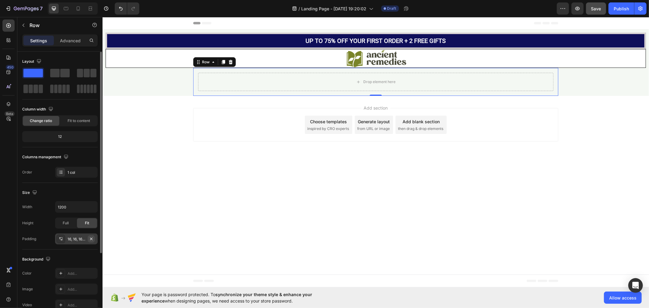
click at [93, 239] on icon "button" at bounding box center [91, 238] width 5 height 5
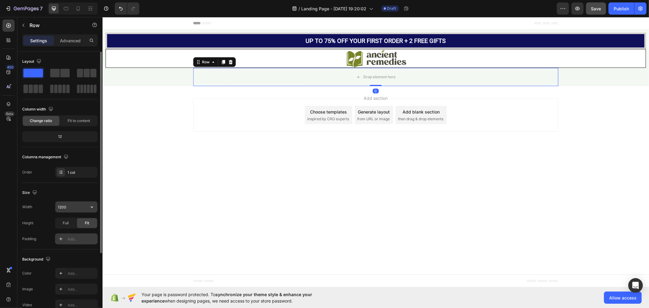
click at [75, 206] on input "1200" at bounding box center [76, 206] width 42 height 11
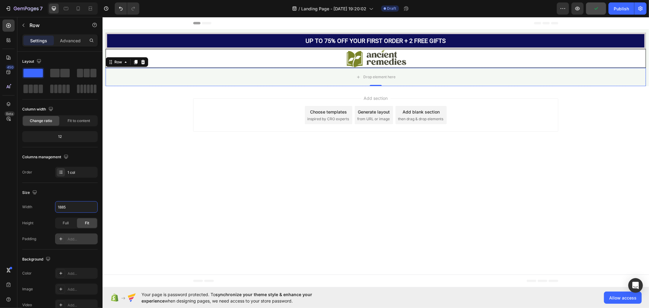
type input "1885"
click at [8, 25] on icon at bounding box center [8, 26] width 6 height 6
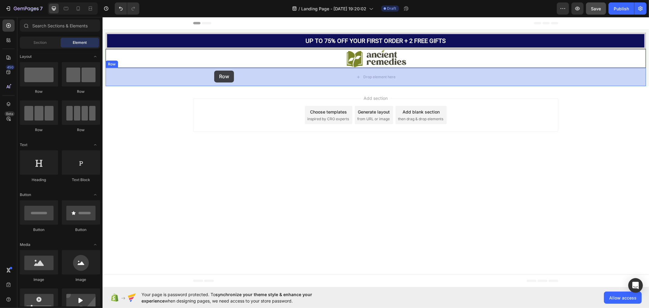
drag, startPoint x: 139, startPoint y: 97, endPoint x: 214, endPoint y: 70, distance: 79.2
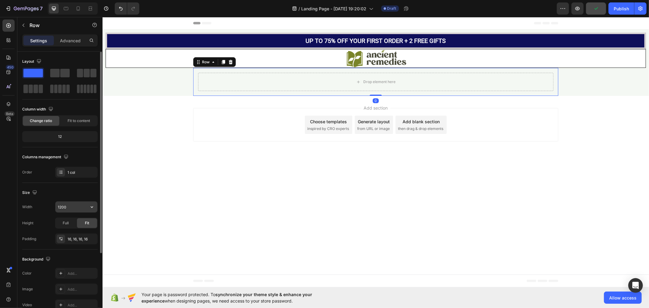
click at [73, 206] on input "1200" at bounding box center [76, 206] width 42 height 11
type input "1170"
click at [91, 239] on icon "button" at bounding box center [91, 238] width 2 height 2
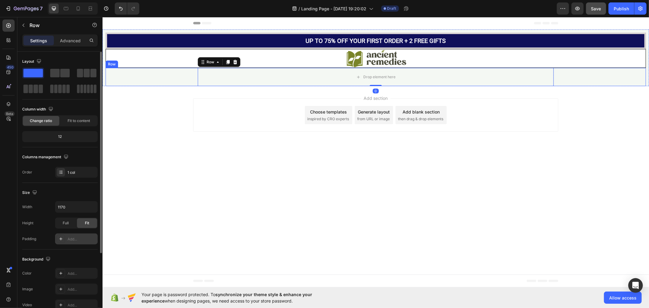
scroll to position [98, 0]
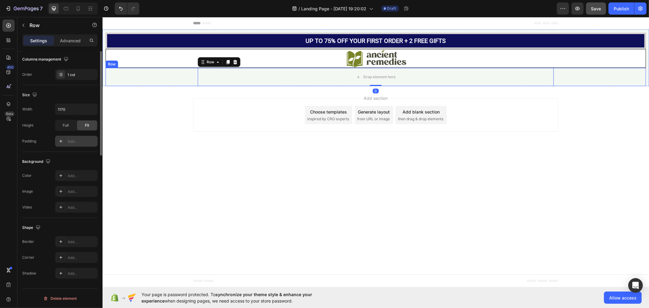
click at [165, 77] on div "Drop element here Row 0" at bounding box center [375, 77] width 540 height 18
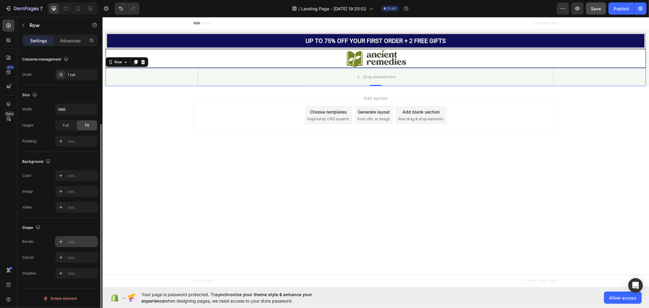
click at [69, 245] on div "Add..." at bounding box center [76, 241] width 43 height 11
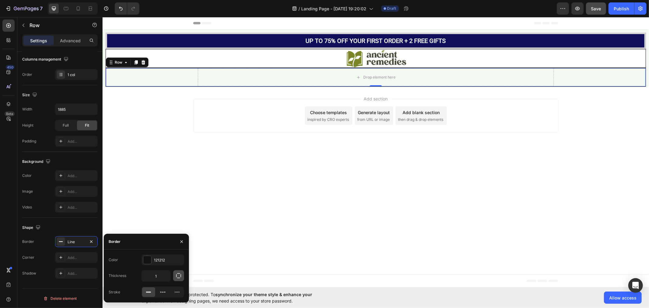
click at [177, 276] on icon "button" at bounding box center [178, 275] width 6 height 6
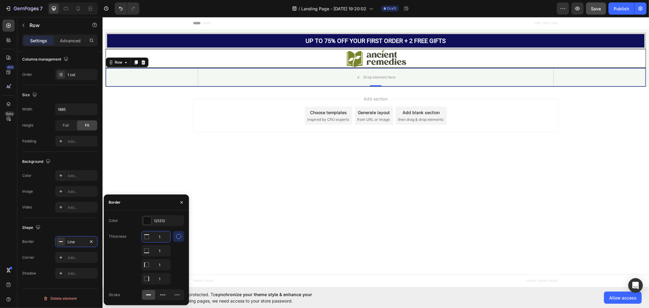
click at [162, 238] on input "1" at bounding box center [156, 236] width 29 height 11
type input "0"
click at [166, 218] on div "121212" at bounding box center [163, 220] width 18 height 5
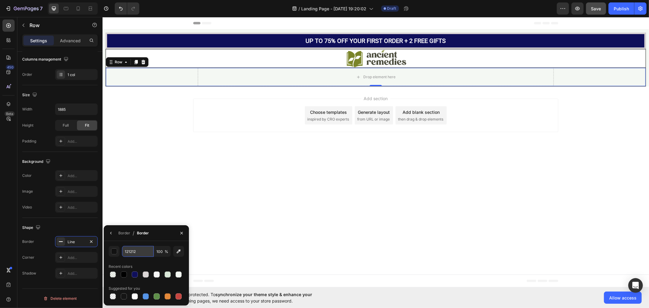
click at [146, 251] on input "121212" at bounding box center [138, 251] width 32 height 11
paste input "rgb(0, 0, 0)"
type input "rgb(0, 0, 0)"
click at [146, 177] on body "Header UP TO 75% OFF YOUR FIRST ORDER + 2 FREE GIFTS Text Block Row Row Image R…" at bounding box center [375, 152] width 546 height 270
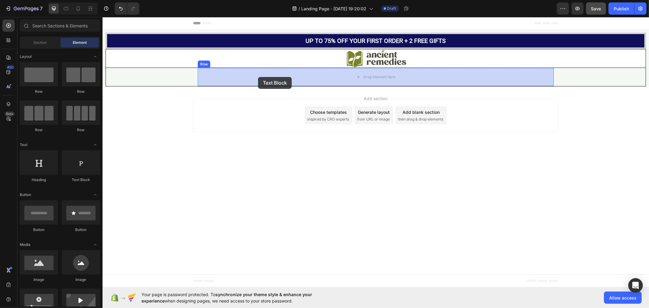
drag, startPoint x: 184, startPoint y: 176, endPoint x: 258, endPoint y: 77, distance: 124.1
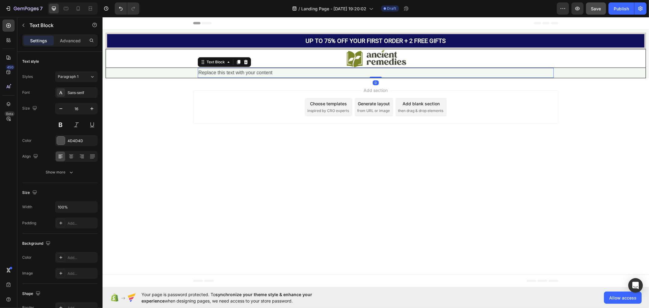
click at [243, 73] on div "Replace this text with your content" at bounding box center [375, 73] width 356 height 10
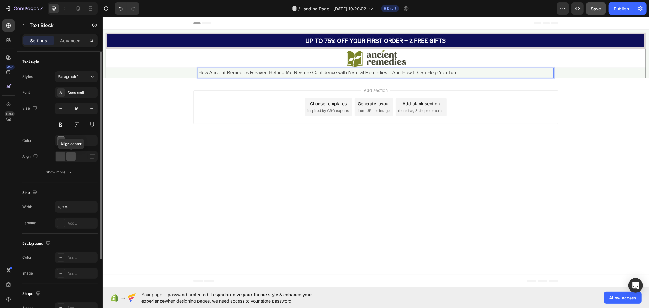
click at [68, 157] on icon at bounding box center [71, 156] width 6 height 6
click at [77, 109] on input "16" at bounding box center [76, 108] width 20 height 11
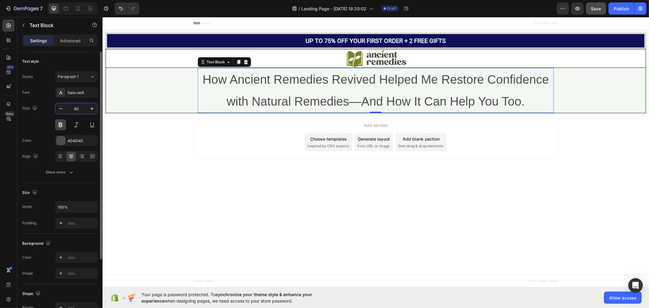
type input "40"
click at [60, 125] on button at bounding box center [60, 124] width 11 height 11
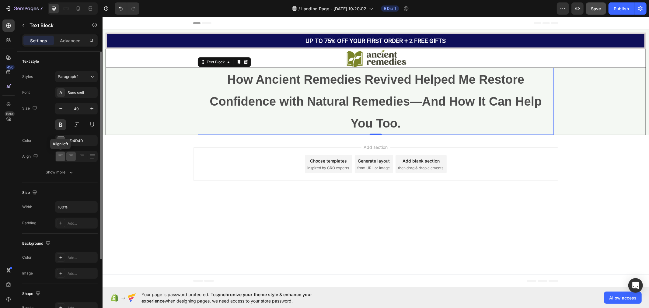
click at [56, 157] on div at bounding box center [60, 156] width 9 height 10
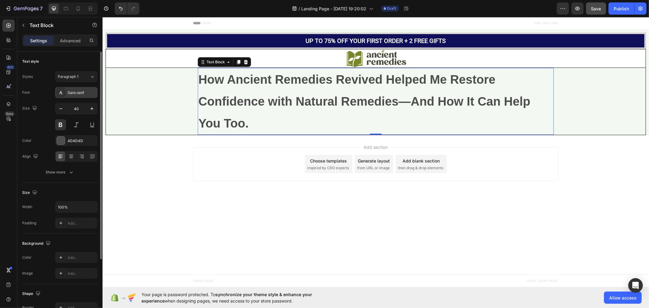
click at [74, 90] on div "Sans-serif" at bounding box center [82, 92] width 29 height 5
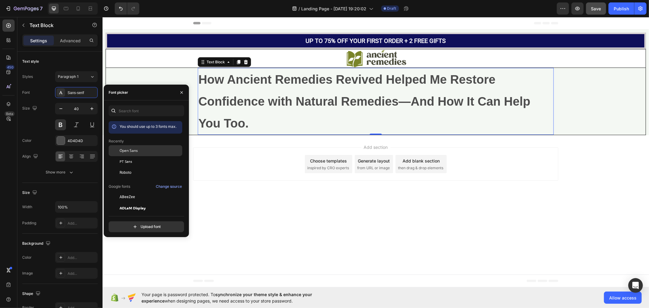
click at [141, 151] on div "Open Sans" at bounding box center [150, 150] width 61 height 5
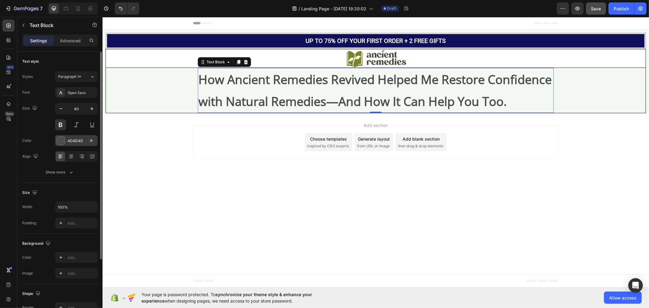
click at [84, 140] on div "4D4D4D" at bounding box center [77, 140] width 18 height 5
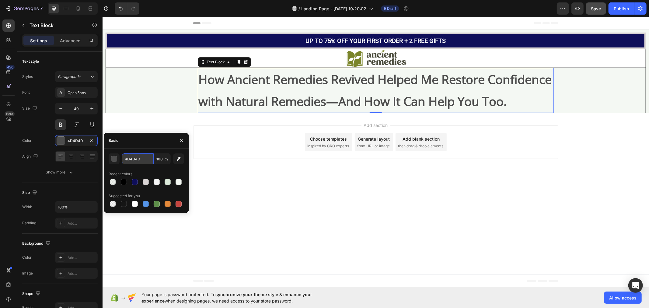
click at [134, 155] on input "4D4D4D" at bounding box center [138, 158] width 32 height 11
paste input "rgb(0, 0, 0)"
type input "rgb(0, 0, 0)"
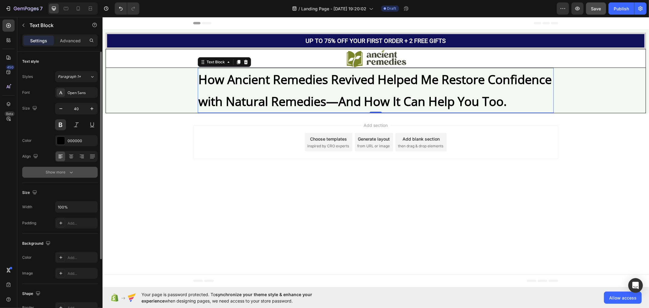
click at [77, 171] on button "Show more" at bounding box center [59, 172] width 75 height 11
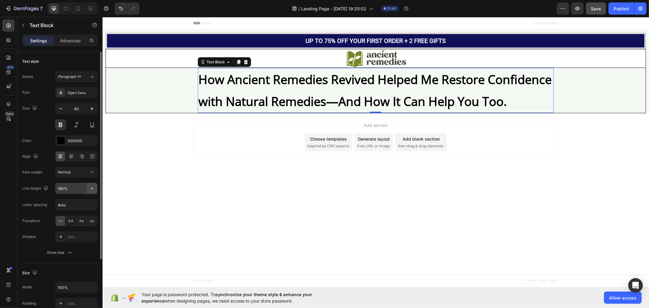
click at [93, 189] on icon "button" at bounding box center [92, 188] width 6 height 6
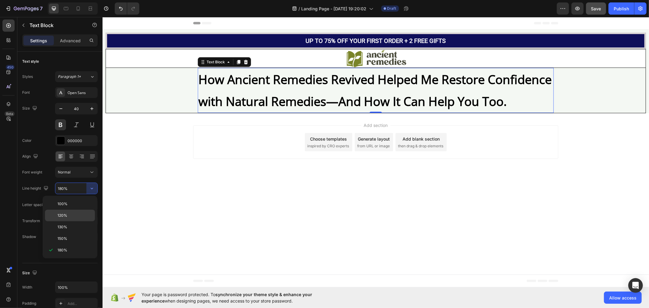
click at [68, 216] on p "120%" at bounding box center [74, 215] width 35 height 5
type input "120%"
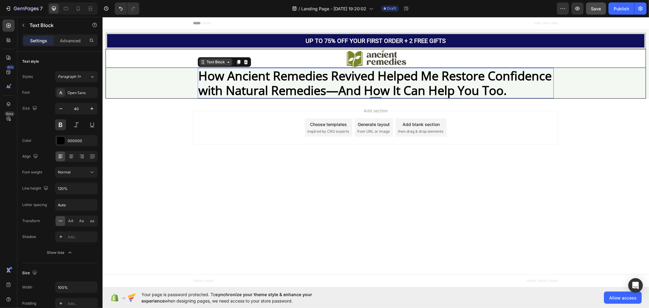
click at [210, 62] on div "Text Block" at bounding box center [215, 61] width 21 height 5
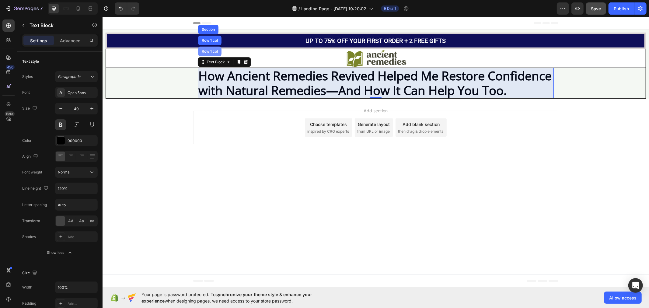
click at [205, 49] on div "Row 1 col" at bounding box center [209, 51] width 19 height 4
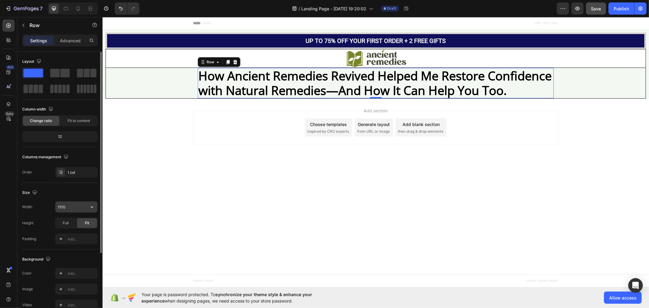
click at [75, 203] on input "1170" at bounding box center [76, 206] width 42 height 11
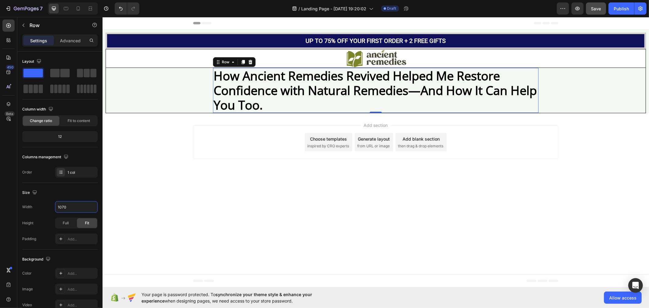
type input "1070"
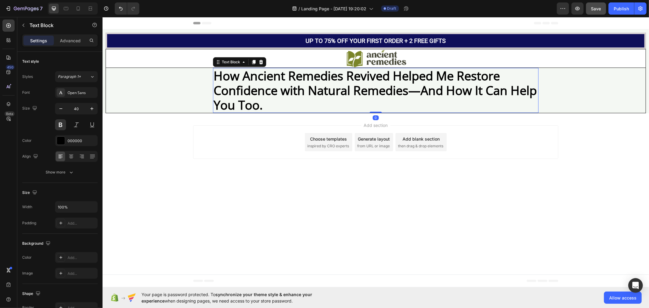
click at [245, 76] on p "How Ancient Remedies Revived Helped Me Restore Confidence with Natural Remedies…" at bounding box center [375, 90] width 324 height 44
click at [69, 38] on p "Advanced" at bounding box center [70, 40] width 21 height 6
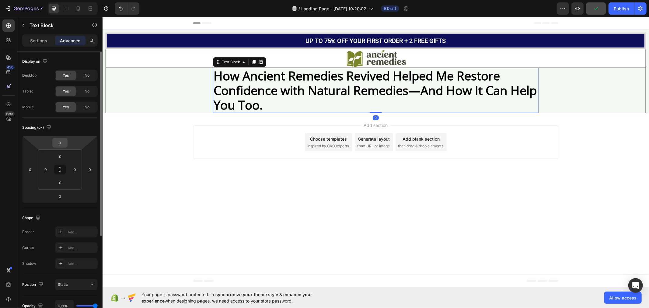
click at [61, 141] on input "0" at bounding box center [60, 142] width 12 height 9
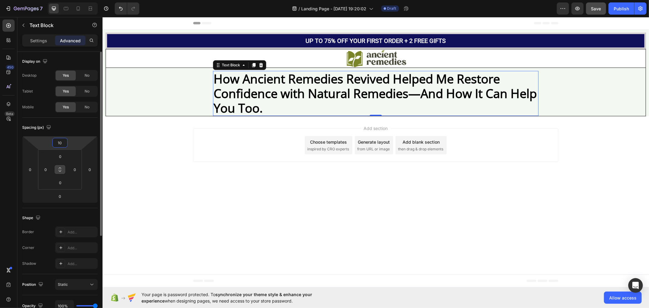
type input "10"
click at [58, 171] on icon at bounding box center [59, 169] width 5 height 5
click at [62, 158] on input "0" at bounding box center [60, 156] width 12 height 9
type input "1"
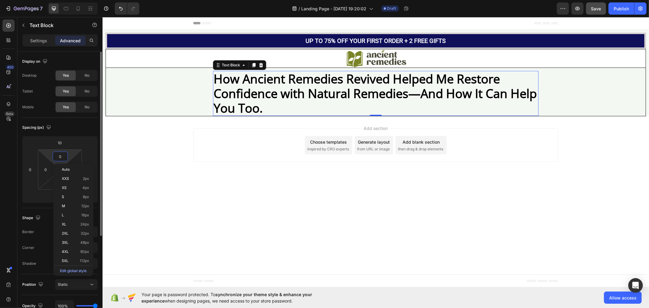
type input "1"
type input "10"
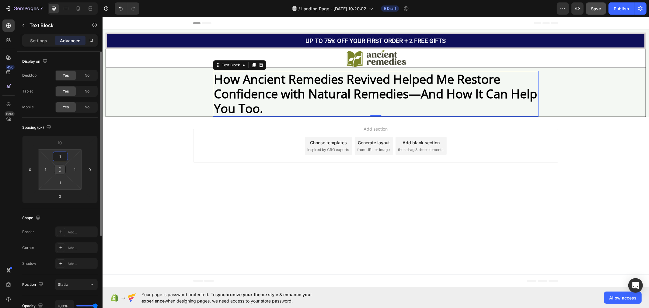
type input "10"
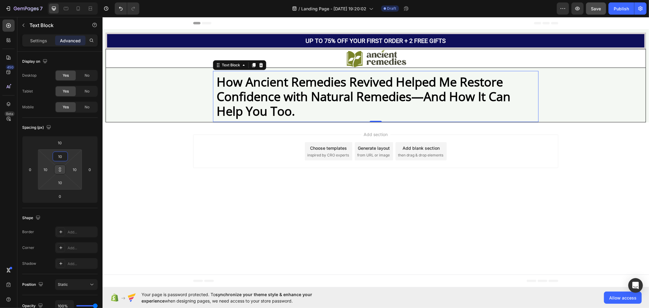
type input "10"
click at [62, 166] on button at bounding box center [60, 170] width 12 height 10
click at [63, 182] on input "10" at bounding box center [60, 182] width 12 height 9
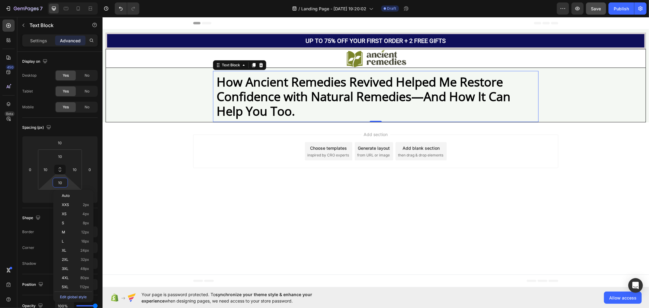
type input "5"
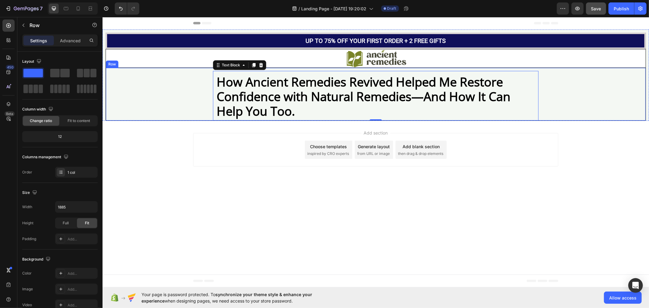
click at [164, 106] on div "How Ancient Remedies Revived Helped Me Restore Confidence with Natural Remedies…" at bounding box center [376, 94] width 540 height 53
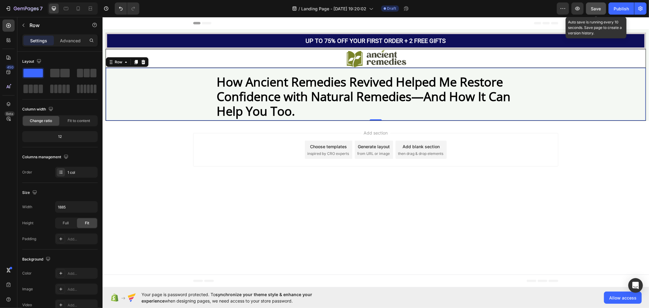
click at [596, 9] on span "Save" at bounding box center [596, 8] width 10 height 5
click at [214, 78] on div "How Ancient Remedies Revived Helped Me Restore Confidence with Natural Remedies…" at bounding box center [375, 96] width 325 height 50
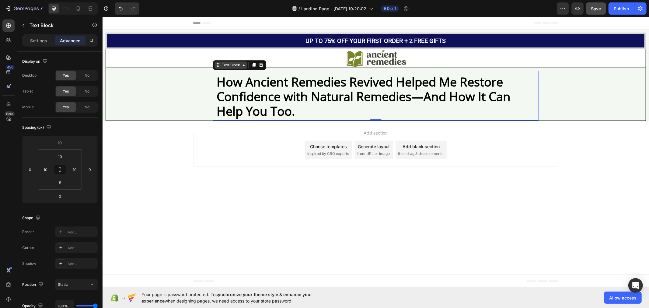
click at [222, 64] on div "Text Block" at bounding box center [230, 64] width 21 height 5
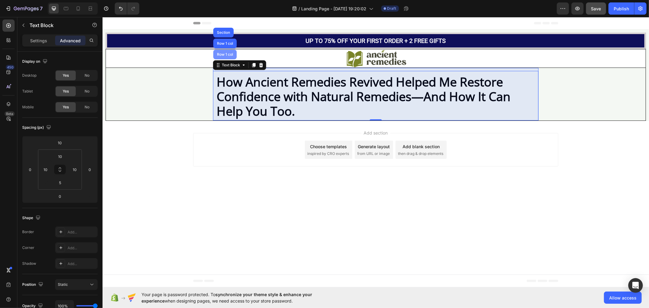
click at [221, 51] on div "Row 1 col" at bounding box center [224, 54] width 23 height 10
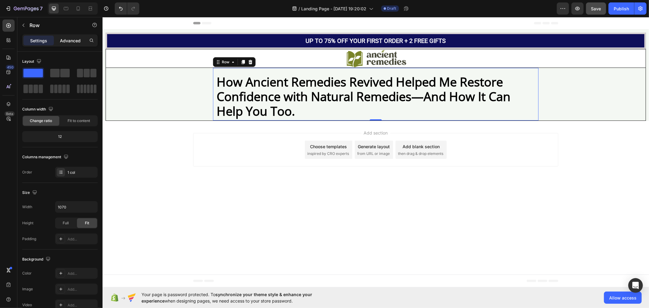
click at [67, 43] on p "Advanced" at bounding box center [70, 40] width 21 height 6
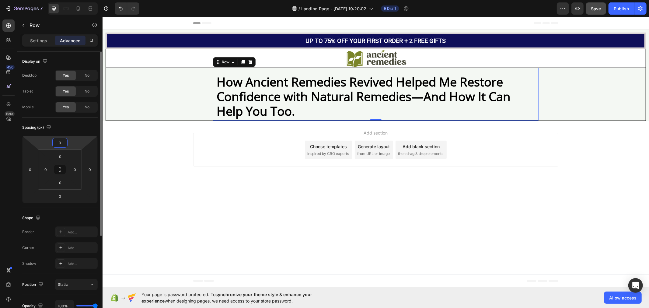
click at [64, 141] on input "0" at bounding box center [60, 142] width 12 height 9
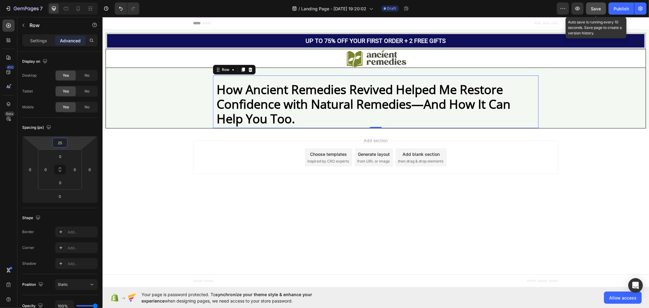
type input "25"
drag, startPoint x: 593, startPoint y: 5, endPoint x: 584, endPoint y: 13, distance: 11.8
click at [593, 5] on div "Save" at bounding box center [596, 8] width 10 height 6
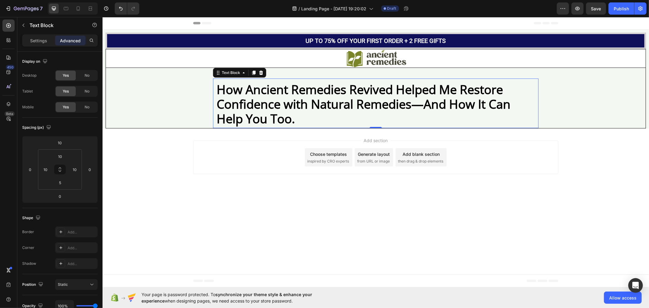
click at [238, 103] on p "How Ancient Remedies Revived Helped Me Restore Confidence with Natural Remedies…" at bounding box center [375, 104] width 318 height 44
click at [32, 41] on p "Settings" at bounding box center [38, 40] width 17 height 6
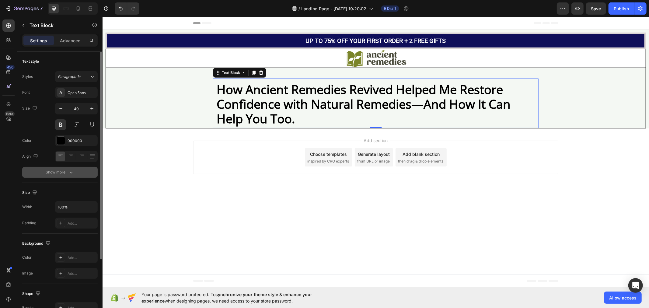
click at [80, 172] on button "Show more" at bounding box center [59, 172] width 75 height 11
click at [78, 174] on div "Normal" at bounding box center [73, 171] width 31 height 5
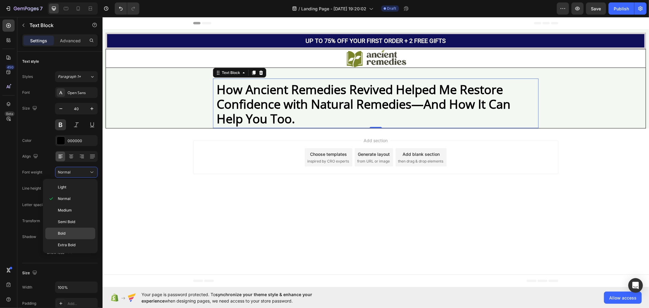
click at [72, 239] on div "Bold" at bounding box center [70, 245] width 50 height 12
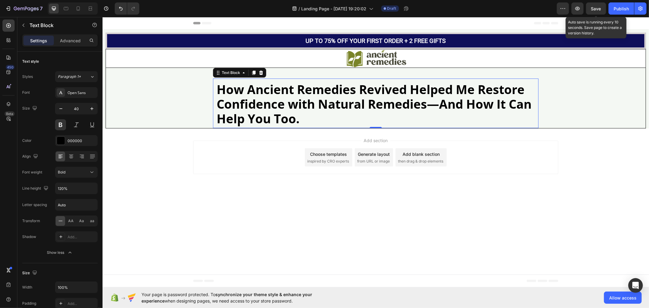
drag, startPoint x: 596, startPoint y: 10, endPoint x: 557, endPoint y: 15, distance: 40.2
click at [595, 10] on span "Save" at bounding box center [596, 8] width 10 height 5
click at [2, 25] on div at bounding box center [8, 25] width 12 height 12
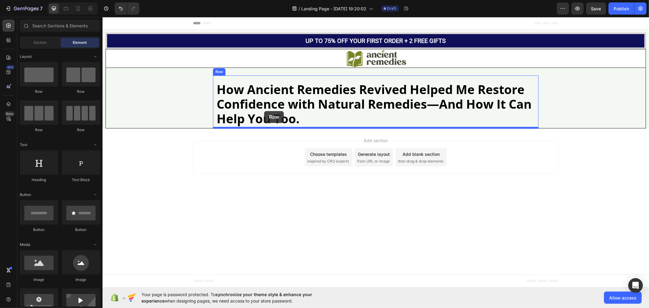
drag, startPoint x: 137, startPoint y: 92, endPoint x: 264, endPoint y: 111, distance: 128.0
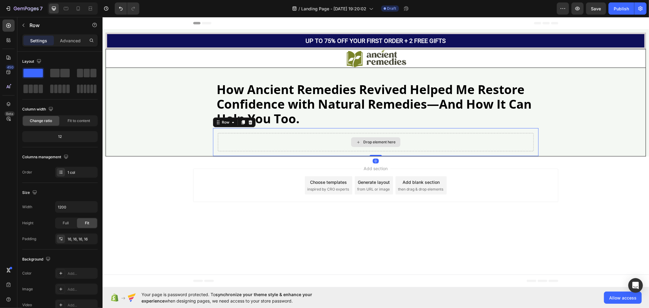
click at [248, 143] on div "Drop element here" at bounding box center [375, 142] width 316 height 18
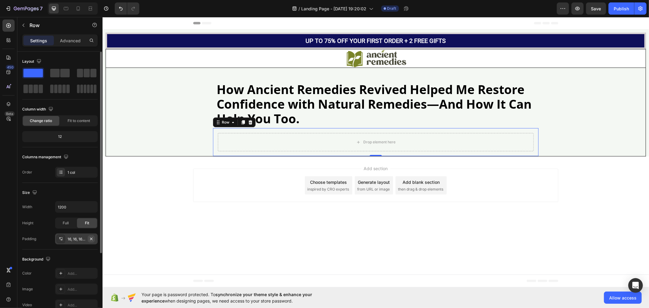
click at [92, 239] on icon "button" at bounding box center [91, 238] width 2 height 2
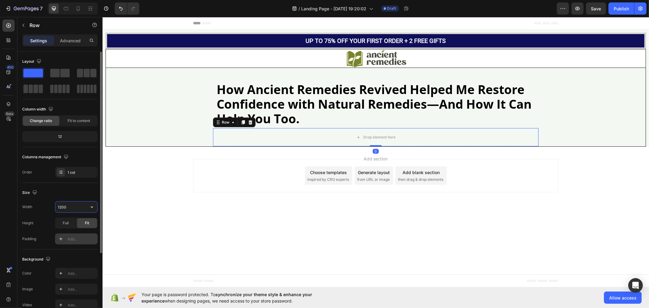
click at [70, 203] on input "1200" at bounding box center [76, 206] width 42 height 11
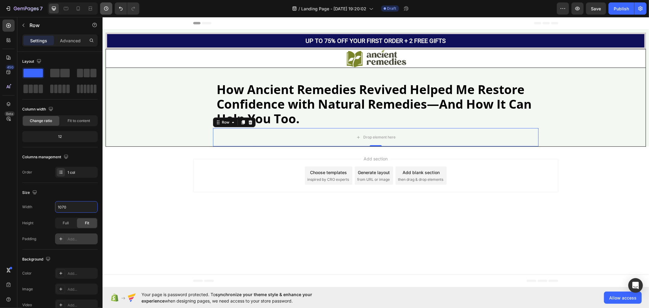
type input "1070"
click at [4, 26] on div at bounding box center [8, 25] width 12 height 12
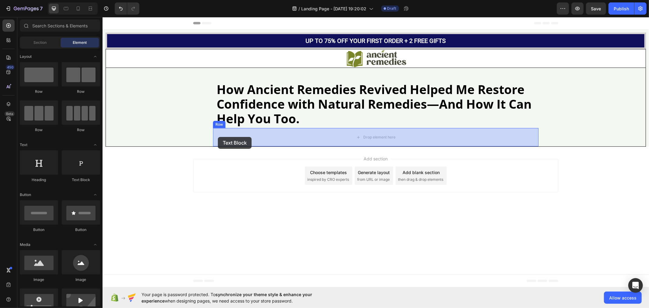
drag, startPoint x: 187, startPoint y: 181, endPoint x: 217, endPoint y: 137, distance: 53.6
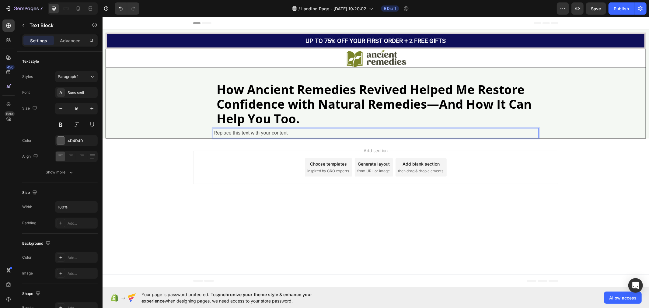
click at [230, 132] on div "Replace this text with your content" at bounding box center [375, 133] width 325 height 10
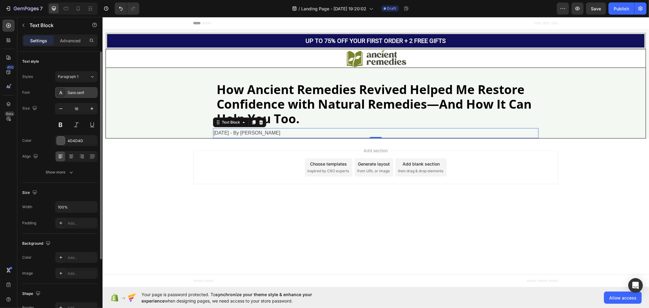
click at [73, 92] on div "Sans-serif" at bounding box center [82, 92] width 29 height 5
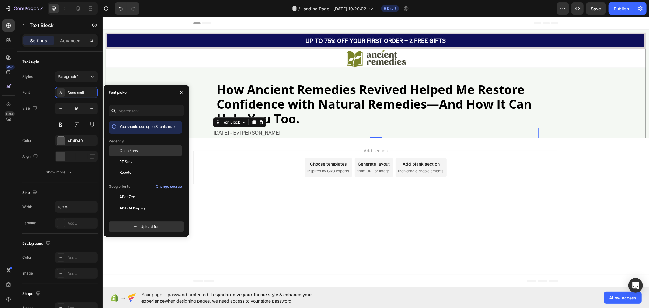
click at [131, 191] on div "Open Sans" at bounding box center [146, 196] width 74 height 11
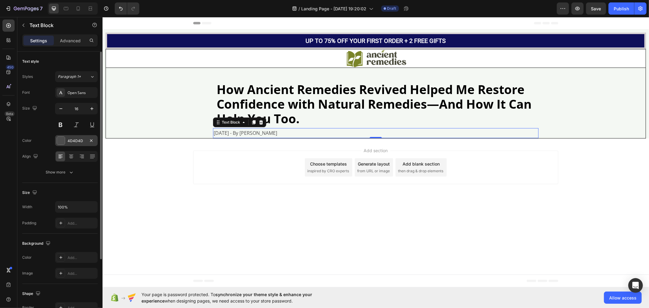
click at [81, 137] on div "4D4D4D" at bounding box center [76, 140] width 43 height 11
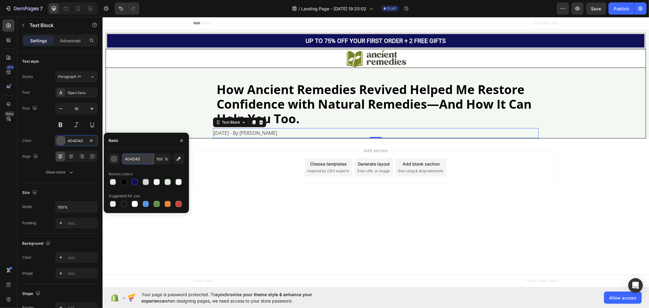
click at [141, 161] on input "4D4D4D" at bounding box center [138, 158] width 32 height 11
paste input "rgb(0, 0, 0)"
type input "rgb(0, 0, 0)"
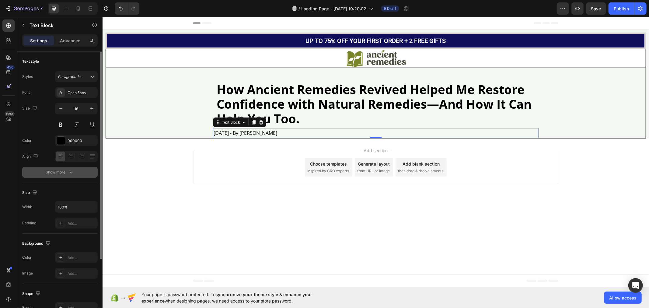
click at [80, 168] on button "Show more" at bounding box center [59, 172] width 75 height 11
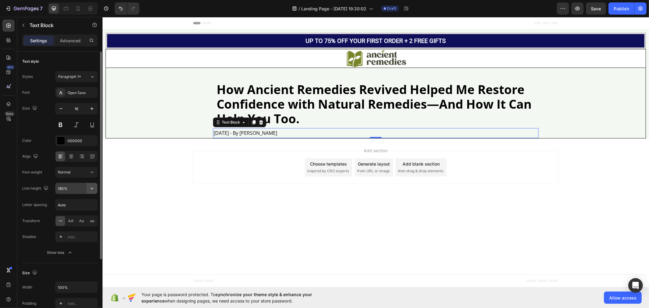
click at [91, 192] on button "button" at bounding box center [91, 188] width 11 height 11
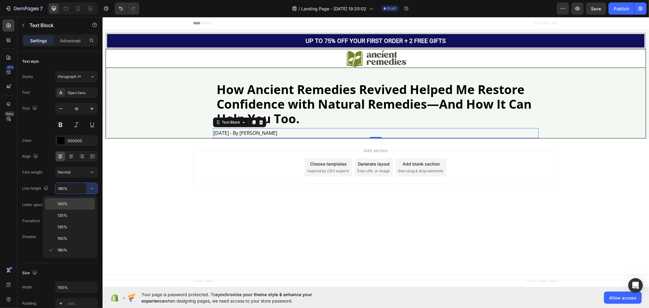
click at [84, 203] on p "100%" at bounding box center [74, 203] width 35 height 5
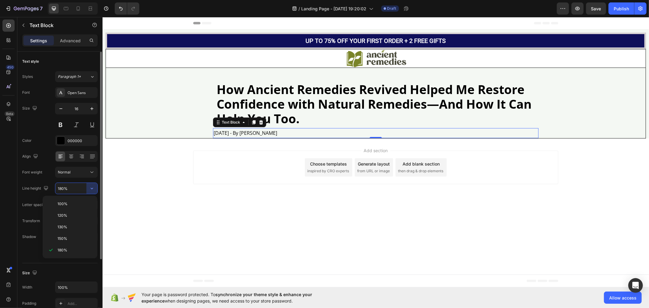
type input "100%"
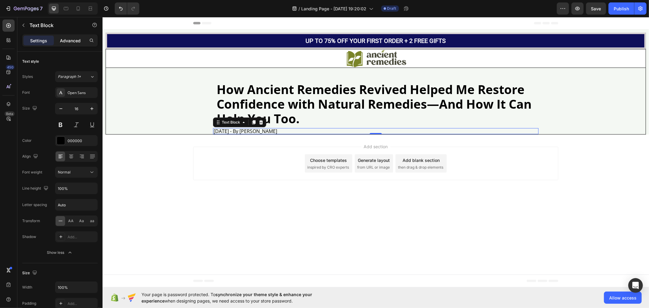
click at [77, 39] on p "Advanced" at bounding box center [70, 40] width 21 height 6
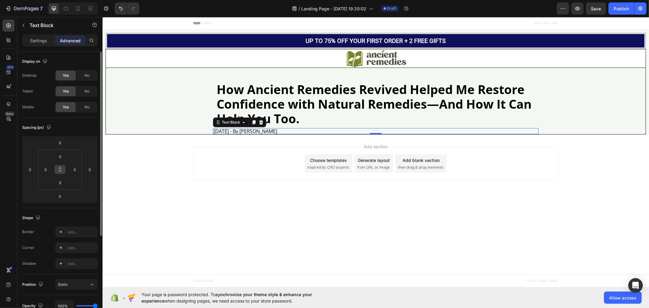
click at [60, 170] on icon at bounding box center [59, 169] width 5 height 5
click at [66, 151] on div "0" at bounding box center [60, 156] width 15 height 10
click at [63, 154] on input "0" at bounding box center [60, 156] width 12 height 9
type input "1"
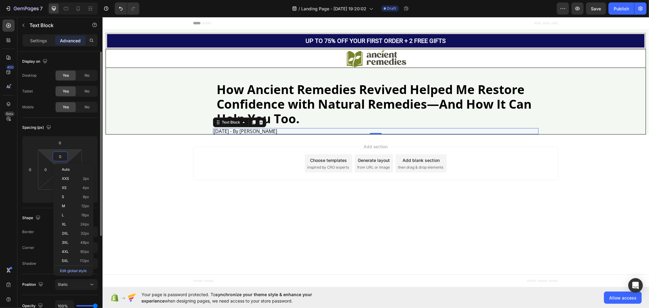
type input "1"
type input "10"
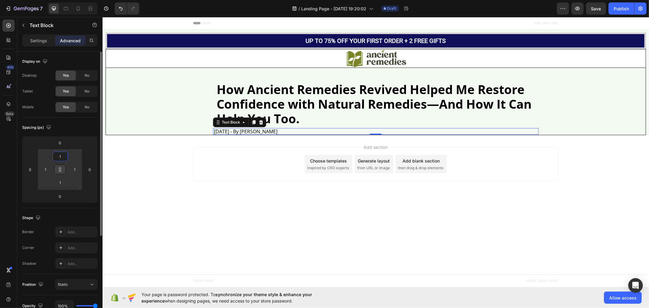
type input "10"
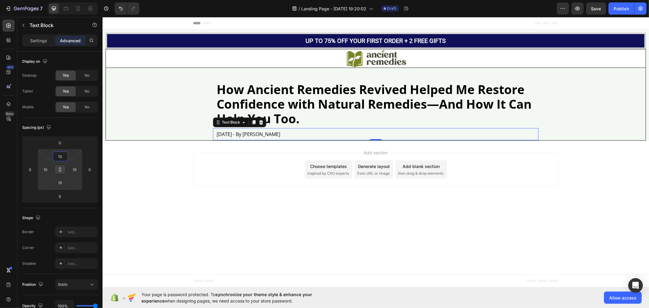
type input "10"
click at [60, 172] on button at bounding box center [60, 170] width 12 height 10
click at [65, 196] on input "0" at bounding box center [60, 196] width 12 height 9
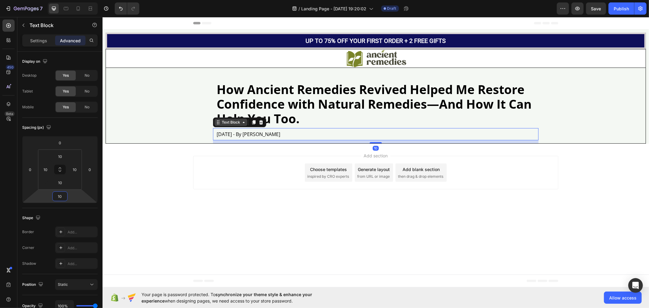
type input "10"
click at [229, 123] on div "Text Block" at bounding box center [230, 121] width 21 height 5
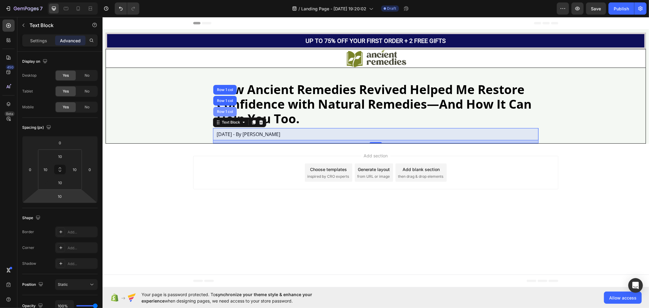
click at [227, 113] on div "Row 1 col" at bounding box center [224, 111] width 19 height 4
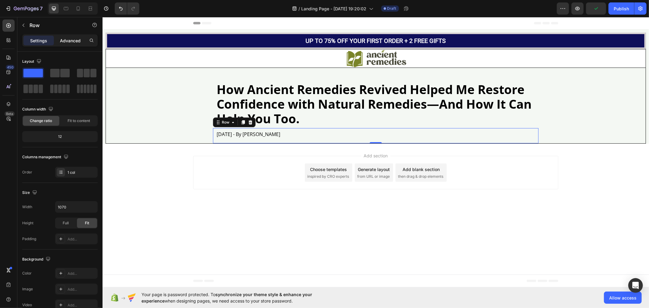
click at [72, 40] on p "Advanced" at bounding box center [70, 40] width 21 height 6
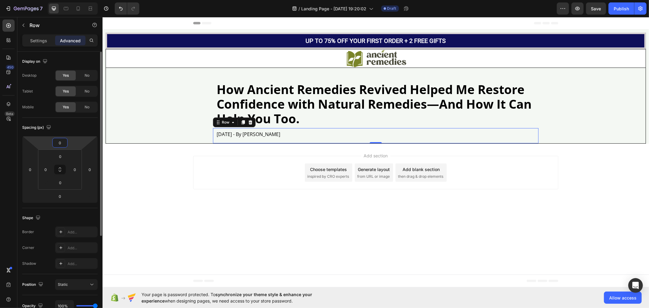
click at [64, 142] on input "0" at bounding box center [60, 142] width 12 height 9
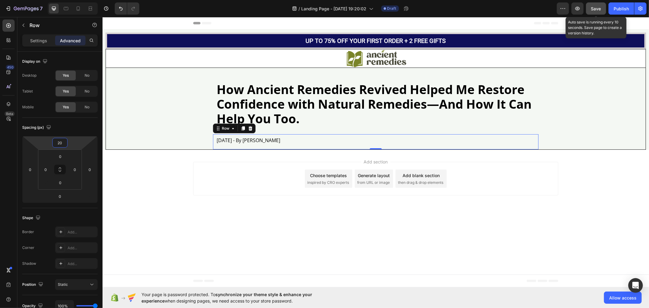
type input "20"
click at [601, 5] on button "Save" at bounding box center [596, 8] width 20 height 12
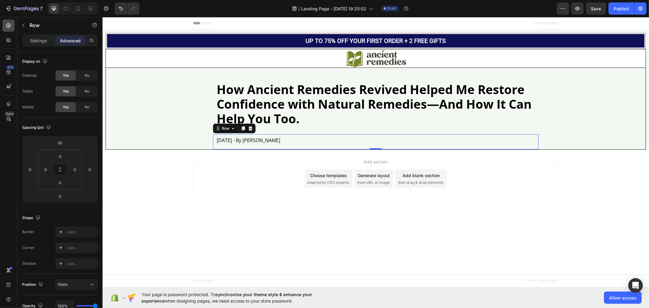
click at [9, 27] on icon at bounding box center [8, 25] width 5 height 5
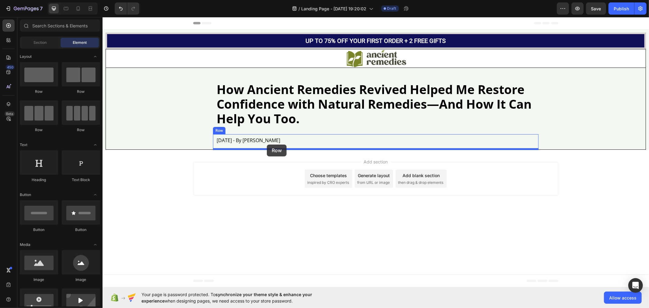
drag, startPoint x: 143, startPoint y: 97, endPoint x: 267, endPoint y: 144, distance: 132.3
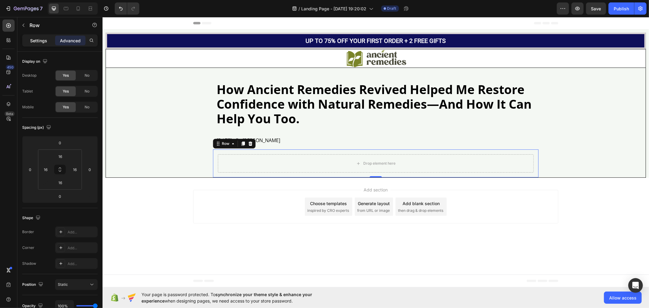
click at [34, 37] on p "Settings" at bounding box center [38, 40] width 17 height 6
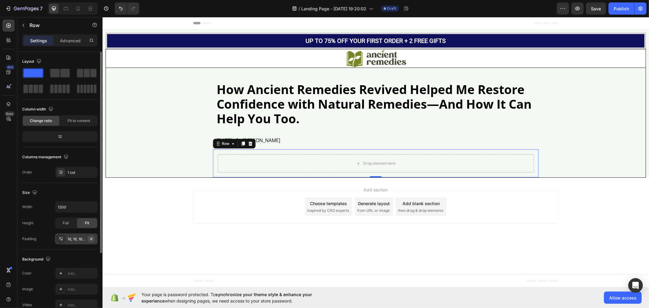
click at [92, 238] on icon "button" at bounding box center [91, 238] width 5 height 5
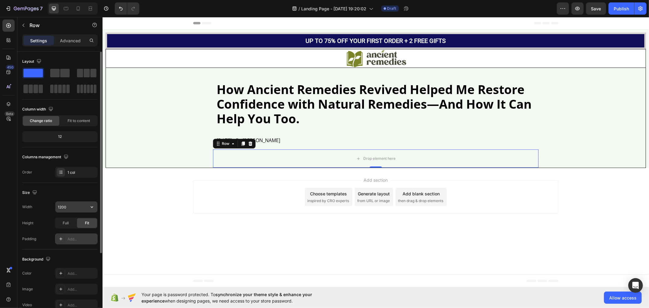
click at [72, 205] on input "1200" at bounding box center [76, 206] width 42 height 11
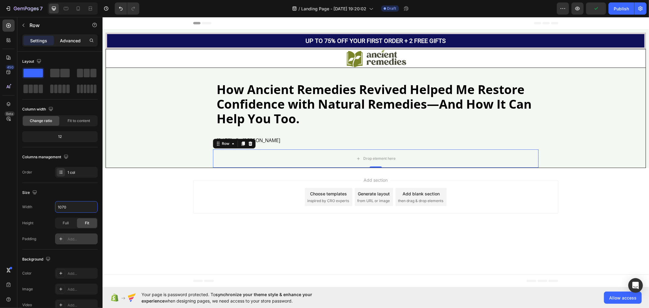
type input "1070"
click at [68, 39] on p "Advanced" at bounding box center [70, 40] width 21 height 6
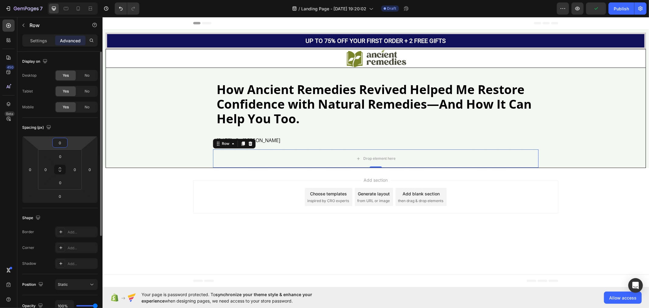
click at [65, 143] on input "0" at bounding box center [60, 142] width 12 height 9
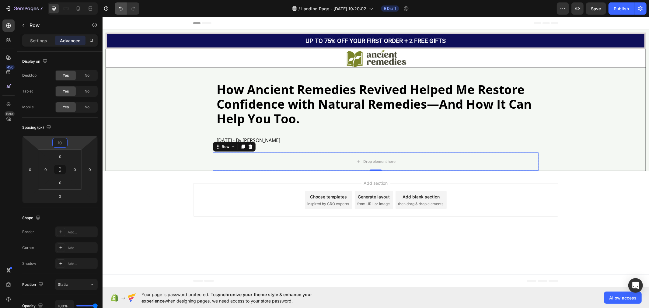
type input "10"
click at [9, 29] on div at bounding box center [8, 25] width 12 height 12
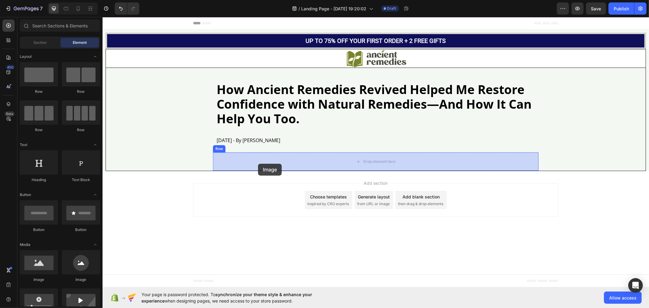
drag, startPoint x: 141, startPoint y: 279, endPoint x: 248, endPoint y: 168, distance: 154.2
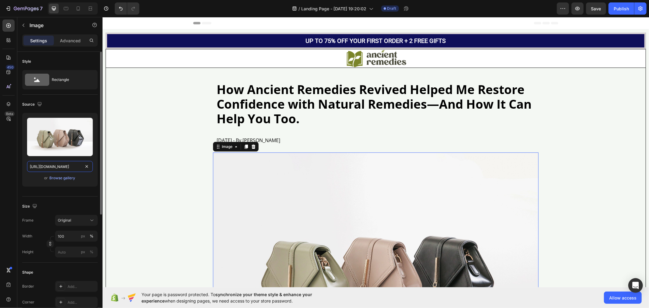
click at [66, 167] on input "https://cdn.shopify.com/s/files/1/2005/9307/files/image_demo.jpg" at bounding box center [60, 166] width 66 height 11
paste input "img.funnelish.com/20896/626001/1731984625-Untitled%20design%20%2838%29"
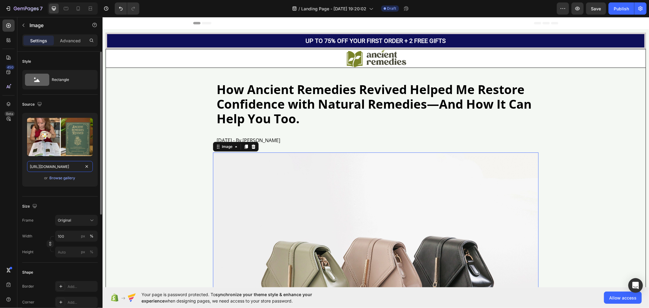
scroll to position [0, 112]
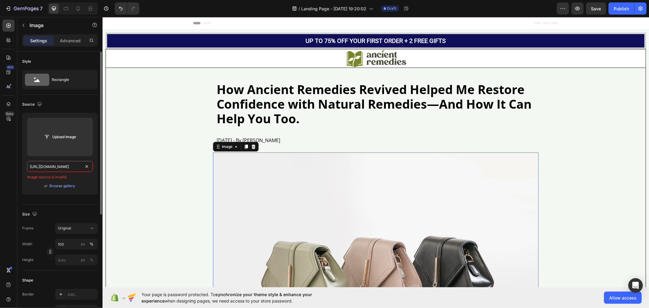
click at [58, 168] on input "[URL][DOMAIN_NAME]" at bounding box center [60, 166] width 66 height 11
paste input "text"
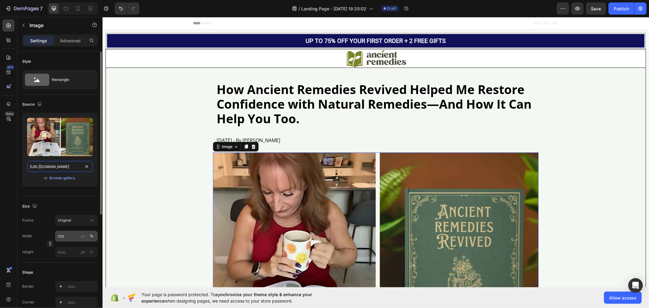
type input "[URL][DOMAIN_NAME]"
click at [70, 238] on input "100" at bounding box center [76, 236] width 43 height 11
type input "900"
click at [84, 234] on div "px" at bounding box center [83, 235] width 4 height 5
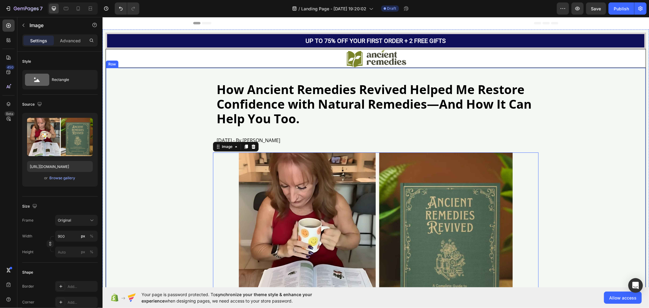
click at [135, 187] on div "How Ancient Remedies Revived Helped Me Restore Confidence with Natural Remedies…" at bounding box center [376, 201] width 540 height 267
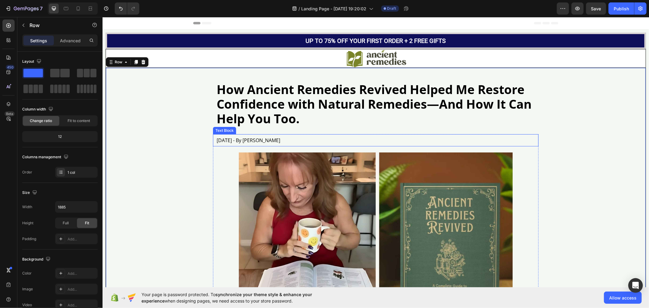
click at [234, 140] on p "[DATE] - By [PERSON_NAME]" at bounding box center [375, 139] width 318 height 5
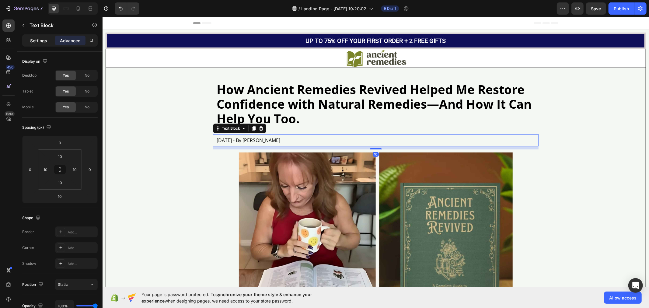
click at [40, 41] on p "Settings" at bounding box center [38, 40] width 17 height 6
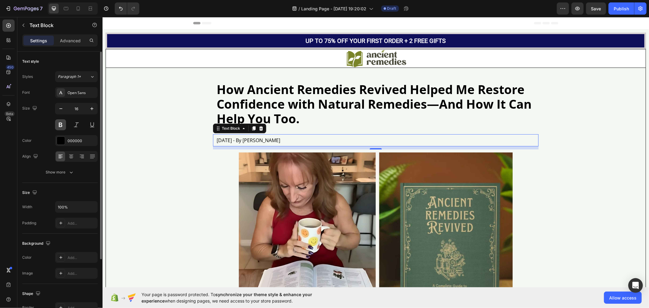
click at [60, 127] on button at bounding box center [60, 124] width 11 height 11
click at [59, 127] on button at bounding box center [60, 124] width 11 height 11
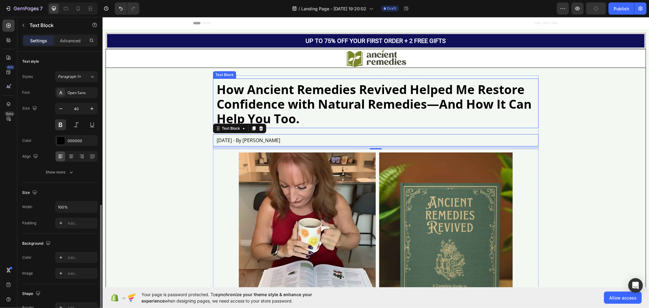
scroll to position [87, 0]
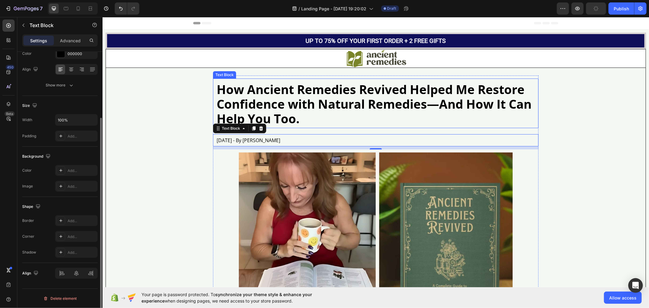
click at [259, 96] on p "How Ancient Remedies Revived Helped Me Restore Confidence with Natural Remedies…" at bounding box center [375, 104] width 318 height 44
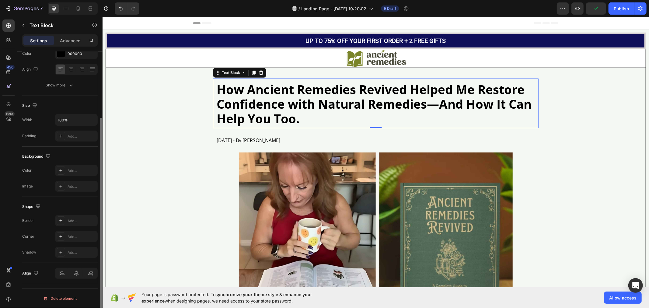
scroll to position [0, 0]
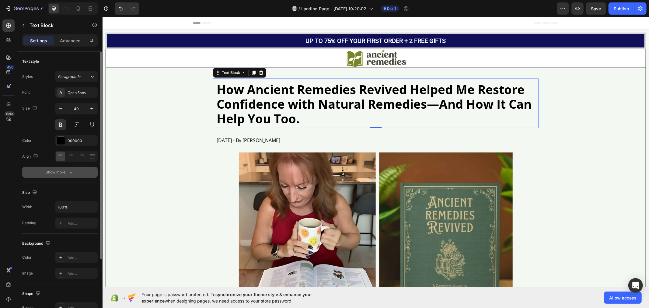
click at [81, 177] on button "Show more" at bounding box center [59, 172] width 75 height 11
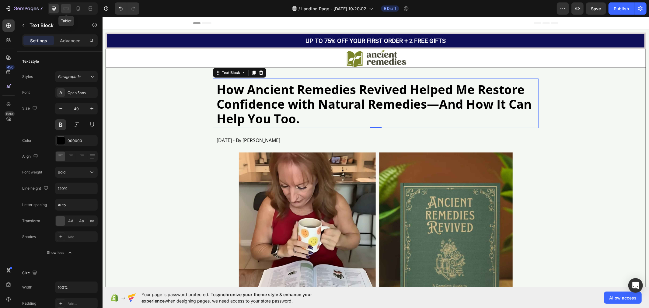
click at [65, 8] on icon at bounding box center [66, 8] width 6 height 6
type input "16"
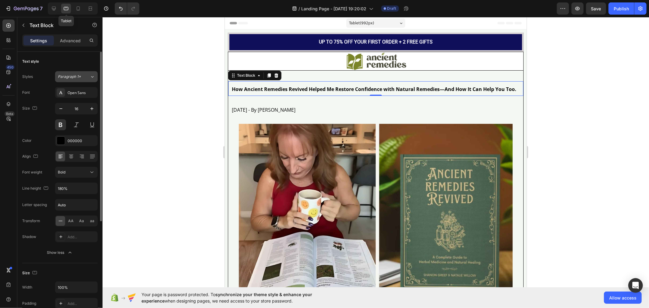
scroll to position [43, 0]
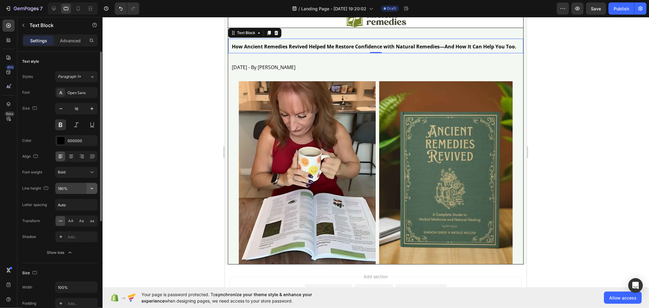
click at [92, 188] on icon "button" at bounding box center [92, 188] width 6 height 6
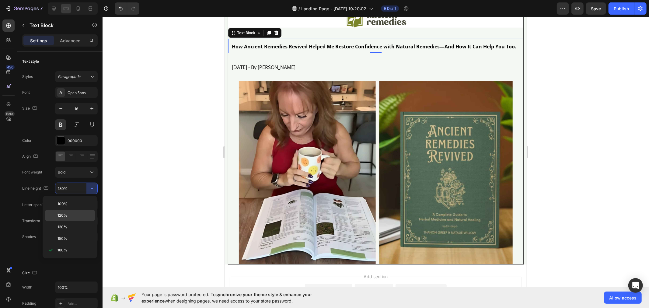
click at [79, 217] on p "120%" at bounding box center [74, 215] width 35 height 5
type input "120%"
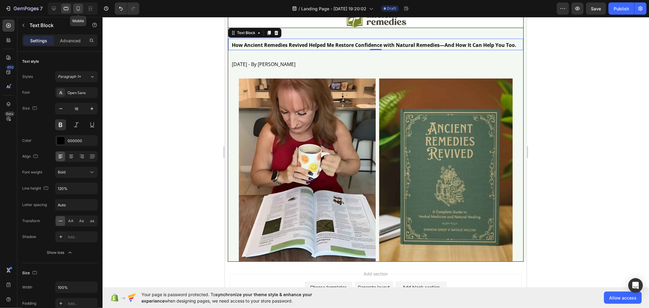
click at [78, 8] on icon at bounding box center [78, 8] width 6 height 6
type input "14"
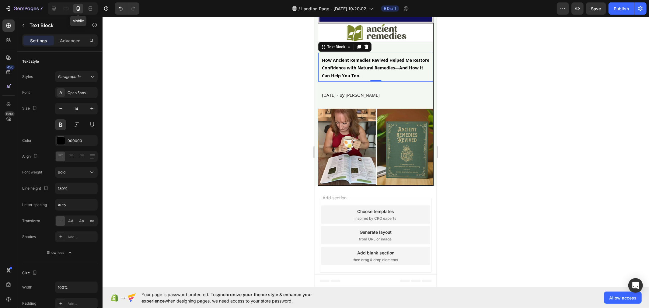
scroll to position [24, 0]
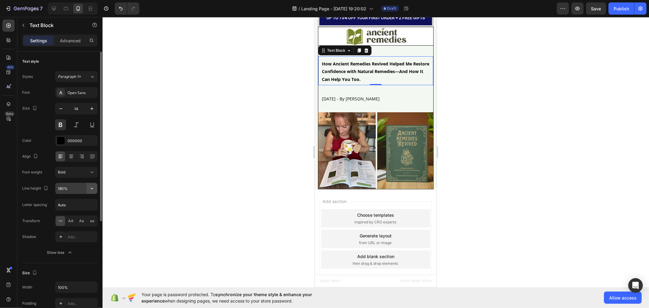
click at [90, 189] on icon "button" at bounding box center [92, 188] width 6 height 6
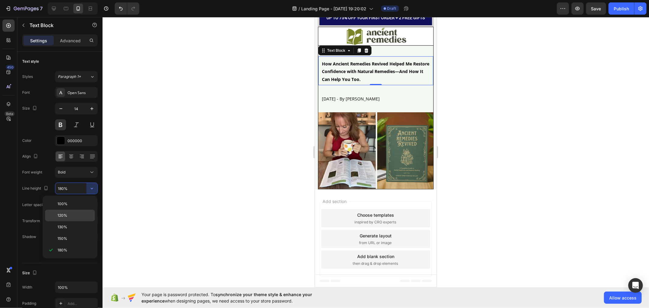
click at [76, 214] on p "120%" at bounding box center [74, 215] width 35 height 5
type input "120%"
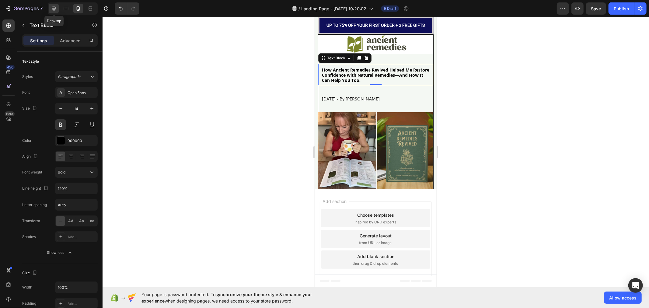
click at [52, 10] on icon at bounding box center [54, 8] width 6 height 6
type input "40"
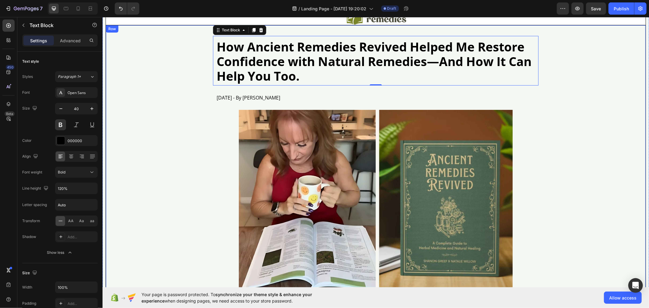
scroll to position [40, 0]
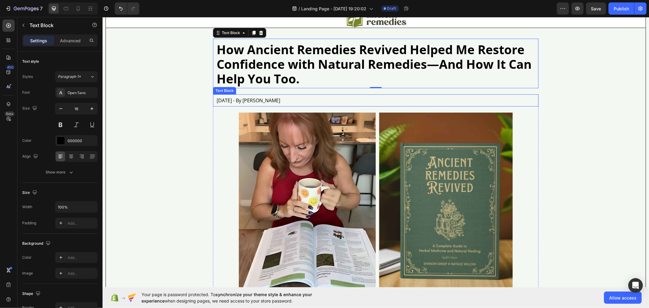
click at [245, 102] on div "[DATE] - By [PERSON_NAME]" at bounding box center [375, 100] width 319 height 6
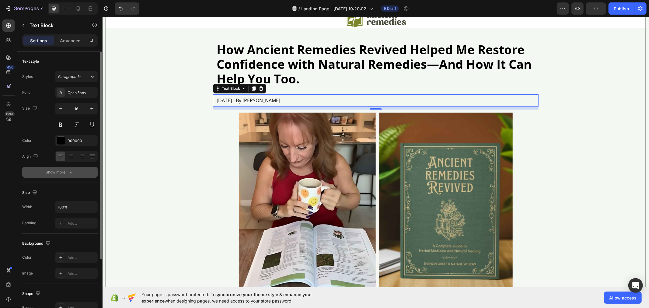
click at [81, 172] on button "Show more" at bounding box center [59, 172] width 75 height 11
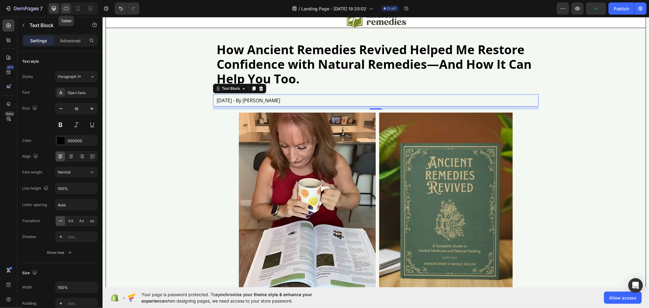
click at [62, 7] on div at bounding box center [66, 9] width 10 height 10
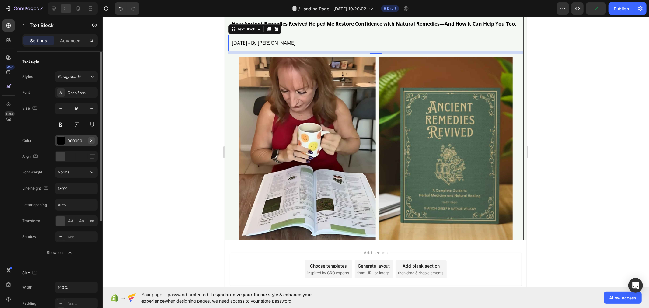
scroll to position [66, 0]
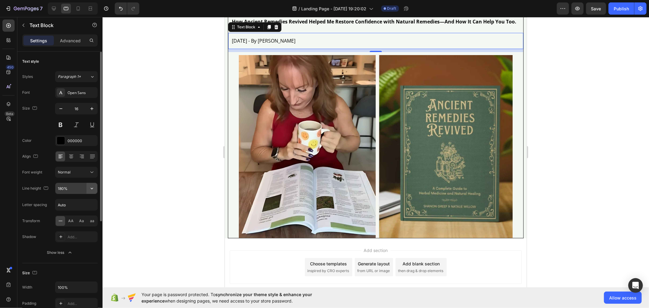
click at [89, 189] on icon "button" at bounding box center [92, 188] width 6 height 6
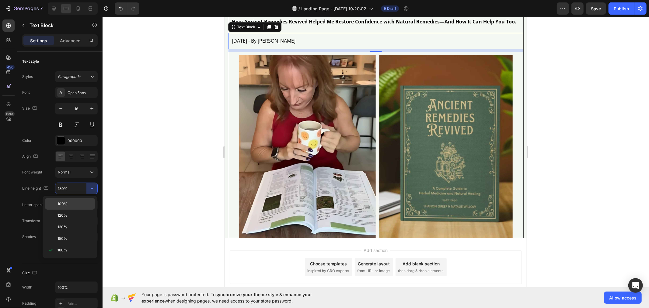
click at [78, 204] on p "100%" at bounding box center [74, 203] width 35 height 5
type input "100%"
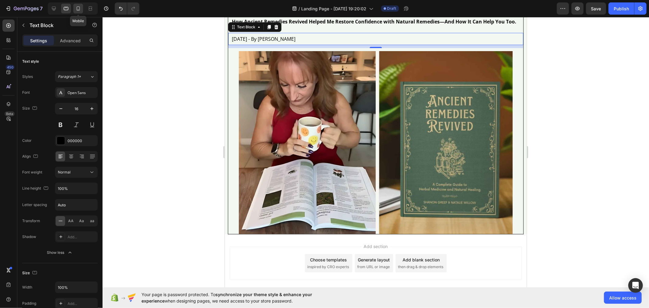
click at [75, 6] on icon at bounding box center [78, 8] width 6 height 6
type input "14"
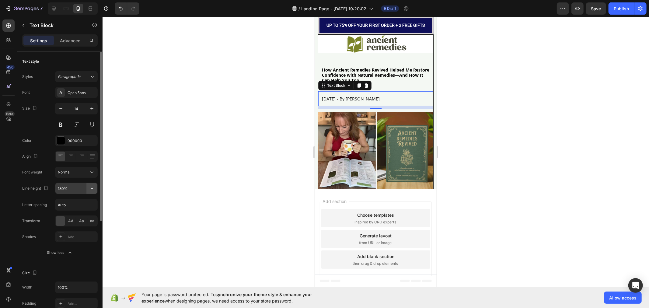
click at [91, 188] on icon "button" at bounding box center [92, 189] width 2 height 2
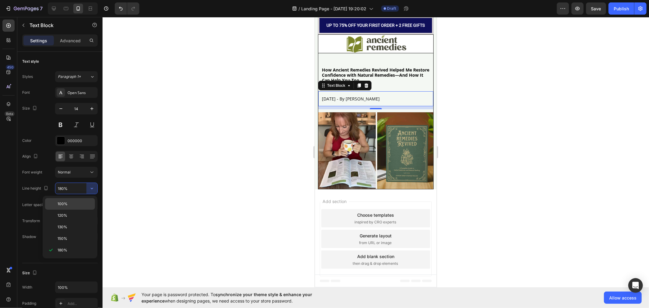
click at [76, 202] on p "100%" at bounding box center [74, 203] width 35 height 5
type input "100%"
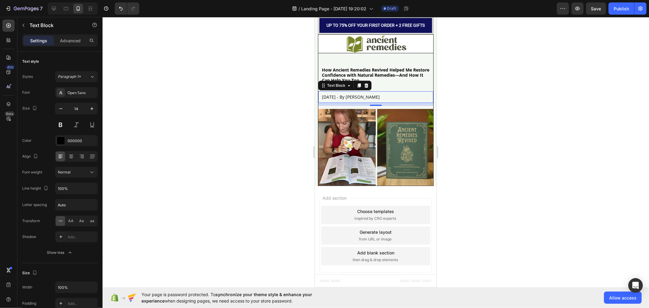
scroll to position [13, 0]
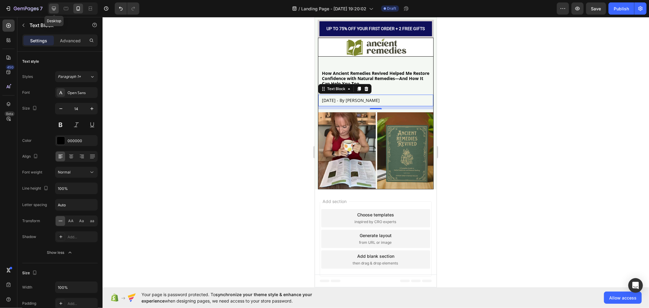
click at [56, 12] on div at bounding box center [54, 9] width 10 height 10
type input "16"
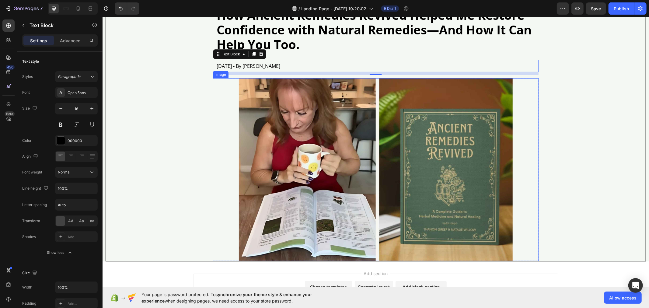
scroll to position [95, 0]
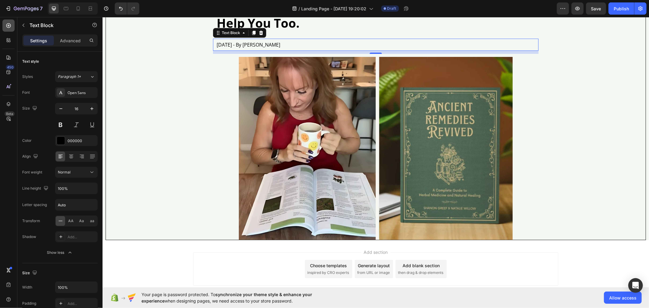
click at [5, 26] on div at bounding box center [8, 25] width 12 height 12
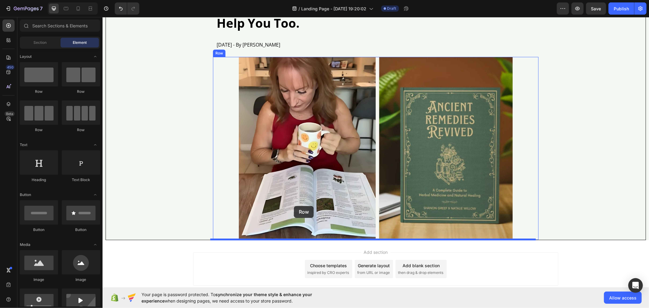
drag, startPoint x: 140, startPoint y: 99, endPoint x: 295, endPoint y: 207, distance: 188.8
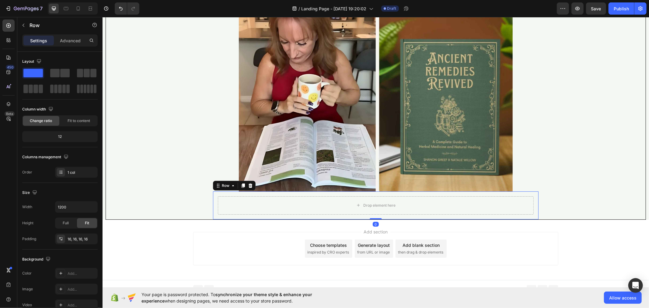
scroll to position [149, 0]
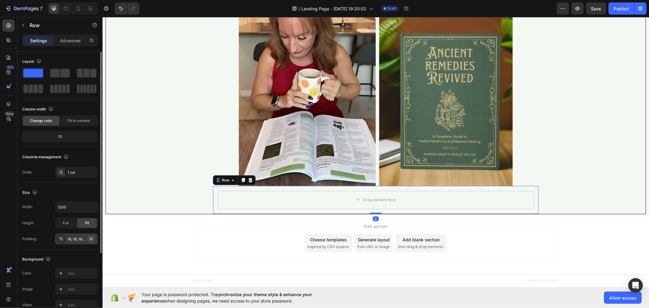
click at [92, 240] on icon "button" at bounding box center [91, 238] width 5 height 5
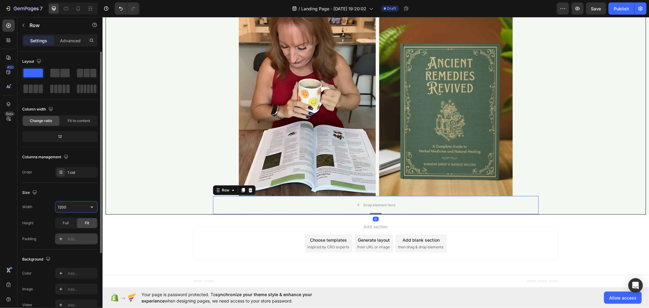
click at [75, 209] on input "1200" at bounding box center [76, 206] width 42 height 11
type input "1070"
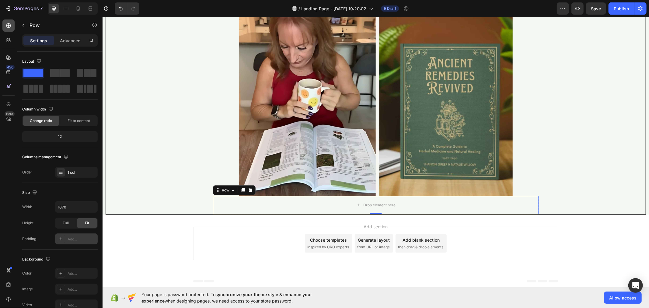
click at [7, 25] on icon at bounding box center [8, 26] width 6 height 6
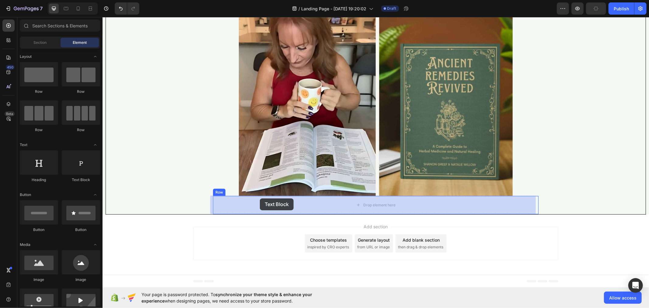
drag, startPoint x: 183, startPoint y: 180, endPoint x: 259, endPoint y: 199, distance: 78.9
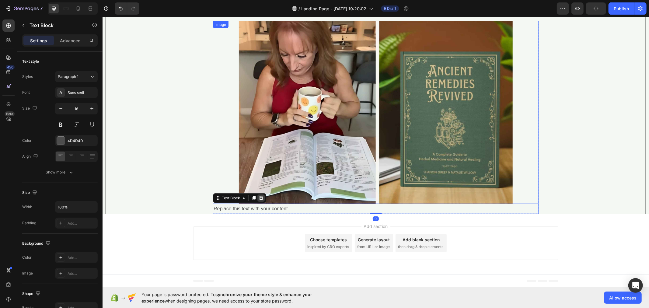
scroll to position [131, 0]
click at [250, 206] on div "Replace this text with your content" at bounding box center [375, 209] width 325 height 10
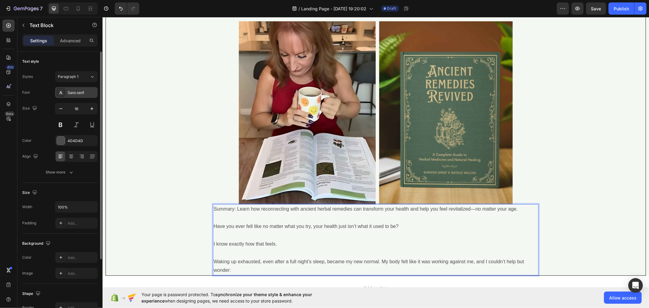
click at [78, 90] on div "Sans-serif" at bounding box center [82, 92] width 29 height 5
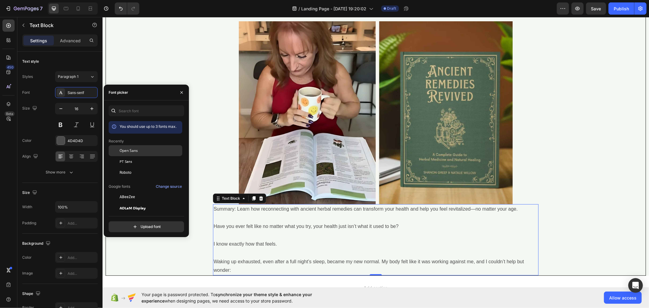
click at [139, 151] on div "Open Sans" at bounding box center [150, 150] width 61 height 5
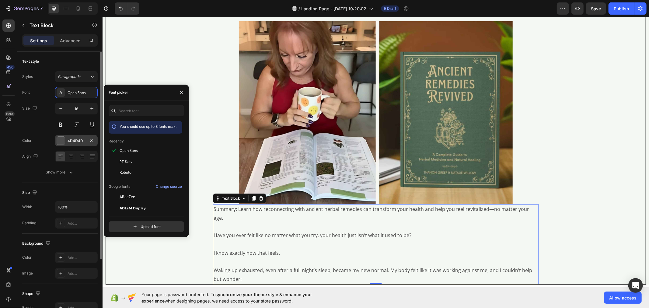
click at [84, 141] on div "4D4D4D" at bounding box center [77, 140] width 18 height 5
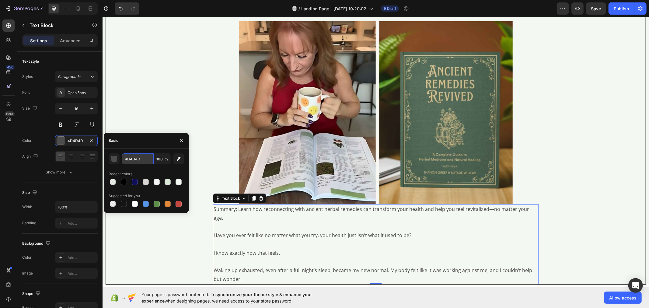
click at [141, 160] on input "4D4D4D" at bounding box center [138, 158] width 32 height 11
paste input "rgb(48, 48, 48)"
type input "rgb(48, 48, 48)"
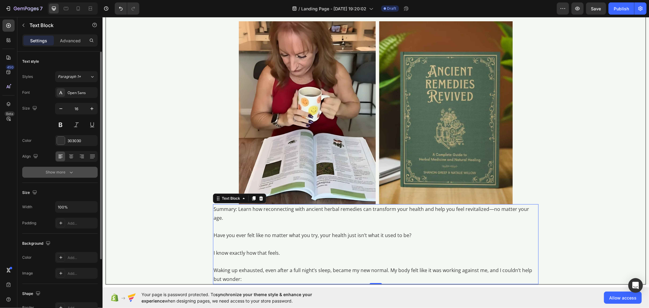
click at [77, 169] on button "Show more" at bounding box center [59, 172] width 75 height 11
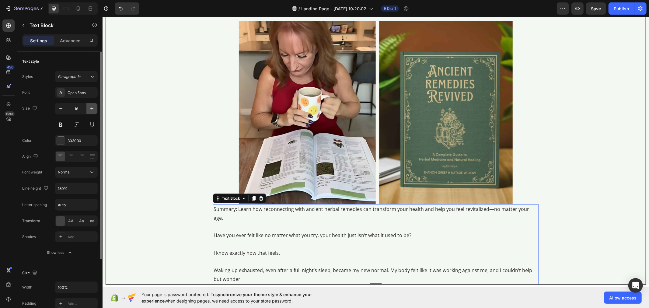
click at [91, 108] on icon "button" at bounding box center [92, 109] width 6 height 6
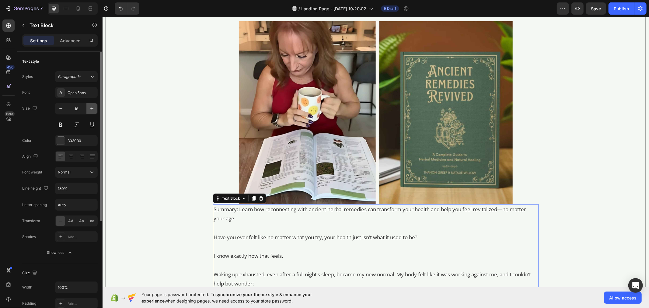
click at [91, 108] on icon "button" at bounding box center [92, 109] width 6 height 6
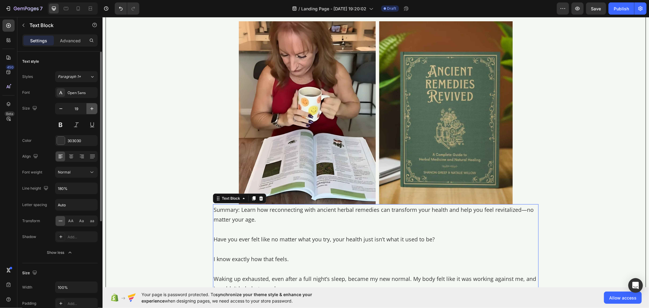
click at [91, 108] on icon "button" at bounding box center [92, 109] width 6 height 6
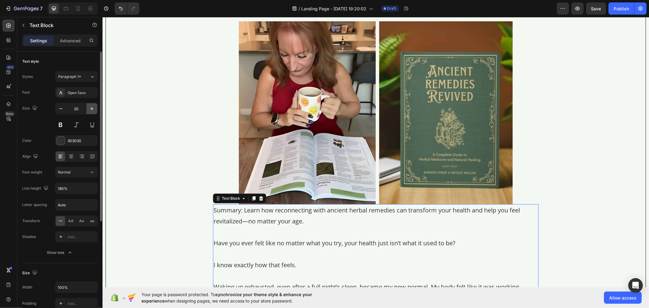
click at [91, 108] on icon "button" at bounding box center [92, 109] width 6 height 6
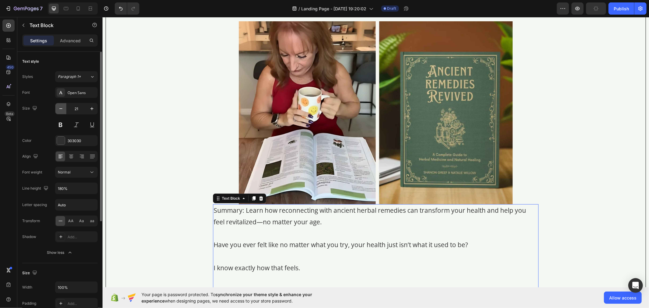
click at [58, 108] on icon "button" at bounding box center [61, 109] width 6 height 6
type input "20"
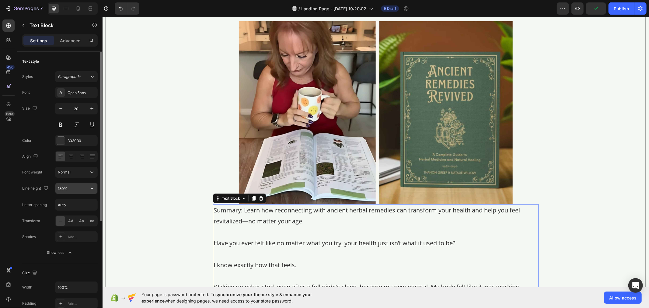
click at [84, 189] on input "180%" at bounding box center [76, 188] width 42 height 11
click at [88, 189] on button "button" at bounding box center [91, 188] width 11 height 11
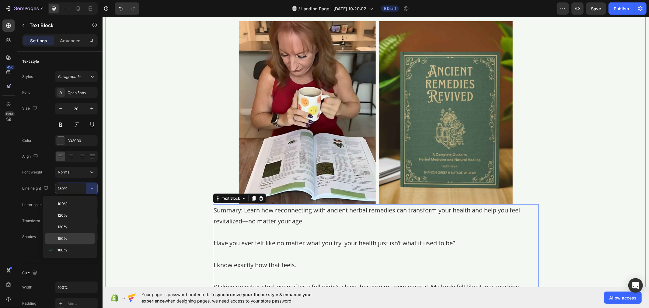
click at [69, 238] on p "150%" at bounding box center [74, 238] width 35 height 5
type input "150%"
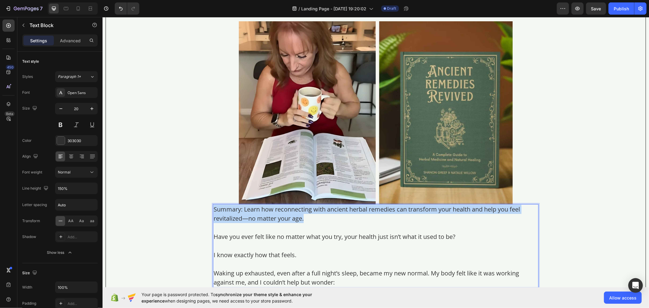
drag, startPoint x: 302, startPoint y: 218, endPoint x: 212, endPoint y: 210, distance: 90.1
click at [213, 210] on p "Summary: Learn how reconnecting with ancient herbal remedies can transform your…" at bounding box center [375, 213] width 324 height 18
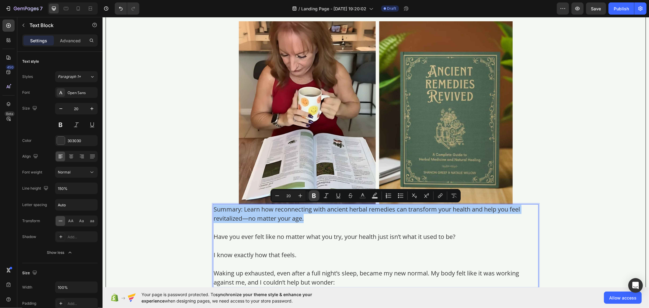
click at [313, 197] on icon "Editor contextual toolbar" at bounding box center [314, 195] width 4 height 5
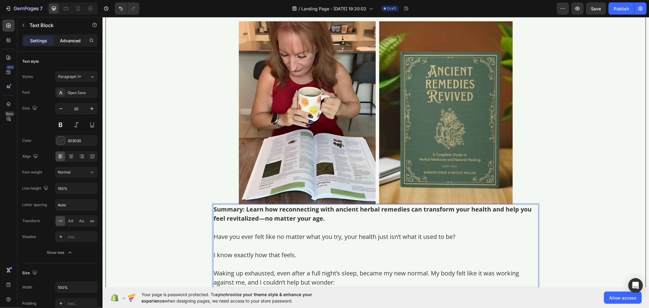
click at [72, 40] on p "Advanced" at bounding box center [70, 40] width 21 height 6
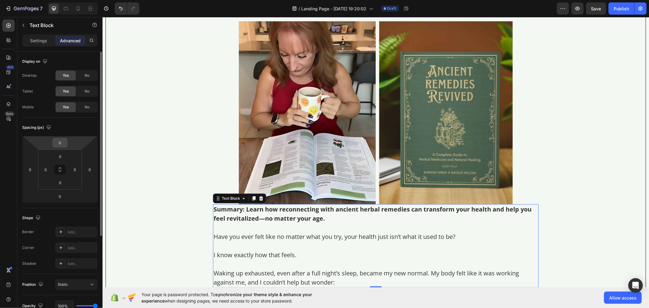
click at [62, 144] on input "0" at bounding box center [60, 142] width 12 height 9
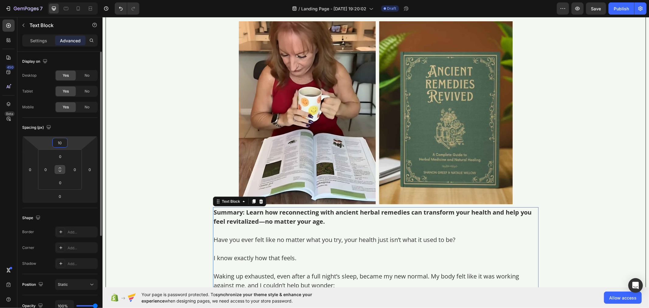
type input "10"
click at [61, 171] on icon at bounding box center [59, 169] width 5 height 5
click at [65, 158] on input "0" at bounding box center [60, 156] width 12 height 9
type input "1"
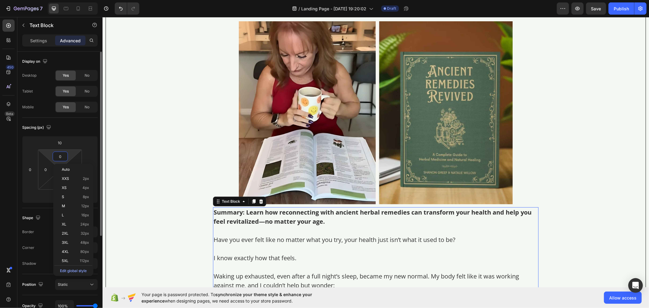
type input "1"
type input "10"
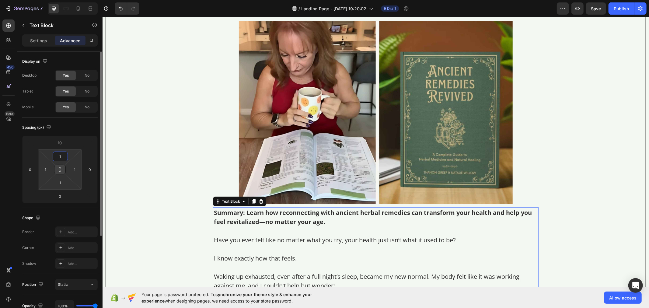
type input "10"
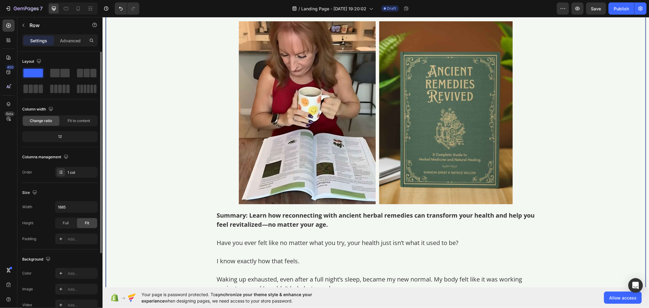
click at [136, 177] on div "How Ancient Remedies Revived Helped Me Restore Confidence with Natural Remedies…" at bounding box center [376, 116] width 540 height 360
click at [595, 10] on icon "button" at bounding box center [596, 8] width 6 height 6
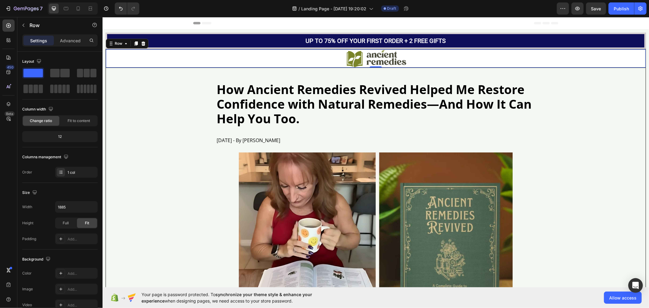
click at [156, 56] on div "Image Row" at bounding box center [375, 58] width 533 height 18
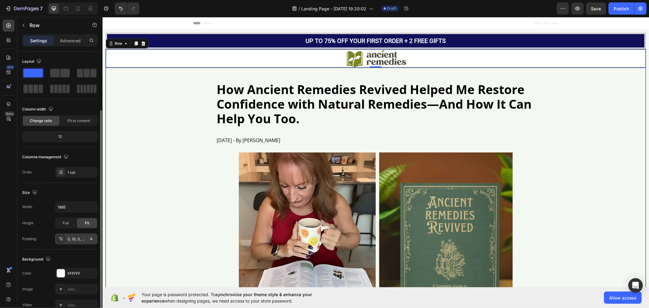
scroll to position [34, 0]
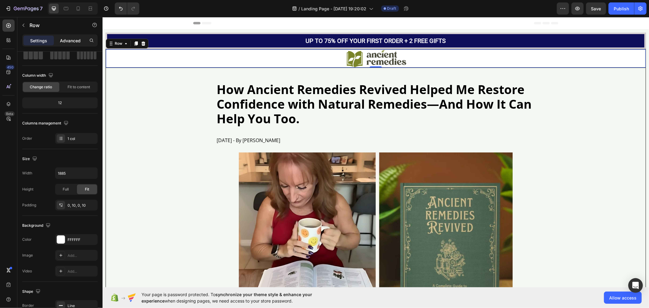
click at [75, 38] on p "Advanced" at bounding box center [70, 40] width 21 height 6
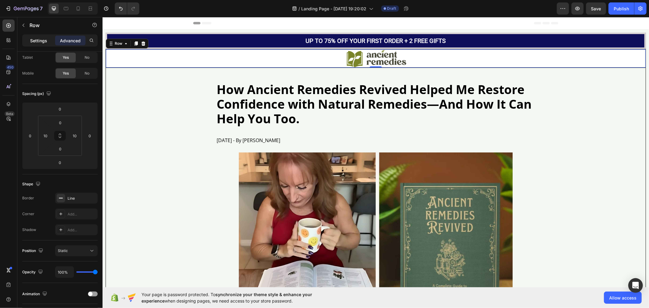
click at [26, 38] on div "Settings" at bounding box center [38, 41] width 30 height 10
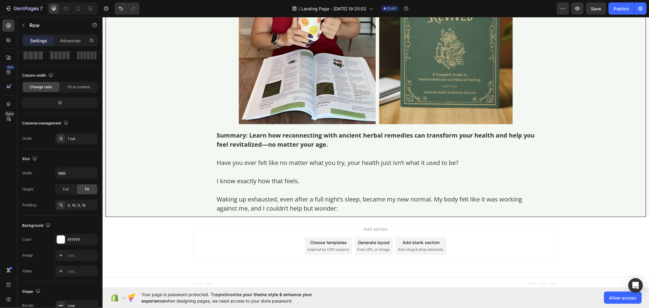
scroll to position [213, 0]
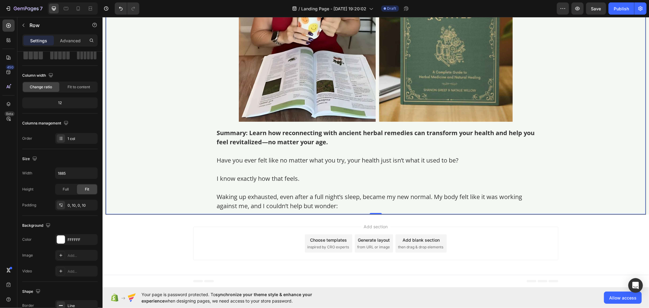
click at [181, 171] on div "How Ancient Remedies Revived Helped Me Restore Confidence with Natural Remedies…" at bounding box center [376, 34] width 540 height 360
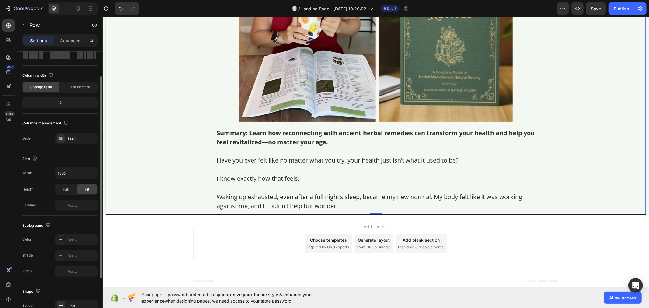
scroll to position [0, 0]
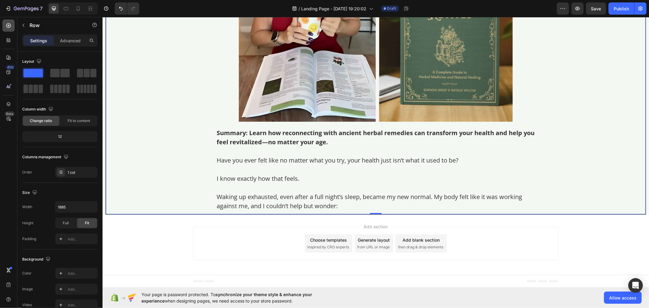
click at [9, 27] on icon at bounding box center [8, 26] width 6 height 6
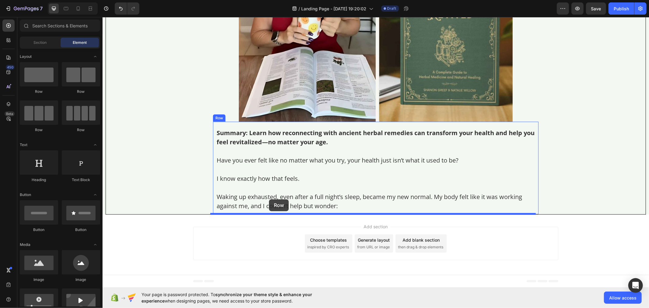
drag, startPoint x: 179, startPoint y: 99, endPoint x: 269, endPoint y: 199, distance: 134.0
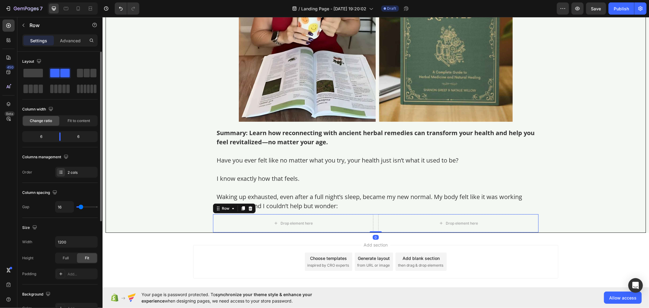
type input "10"
type input "0"
drag, startPoint x: 80, startPoint y: 208, endPoint x: 68, endPoint y: 214, distance: 13.7
type input "0"
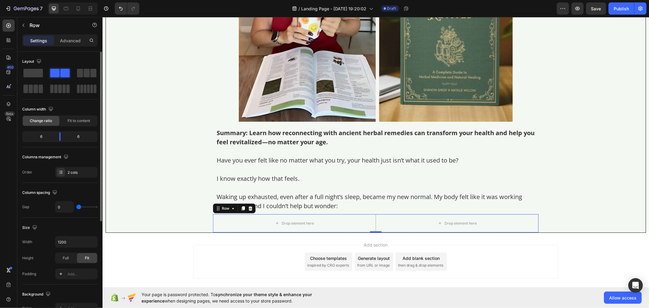
click at [76, 207] on input "range" at bounding box center [86, 206] width 21 height 1
click at [65, 245] on input "1200" at bounding box center [76, 241] width 42 height 11
type input "1070"
click at [82, 119] on span "Fit to content" at bounding box center [79, 120] width 23 height 5
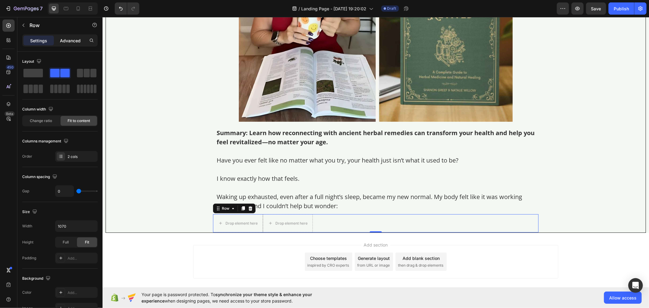
click at [75, 40] on p "Advanced" at bounding box center [70, 40] width 21 height 6
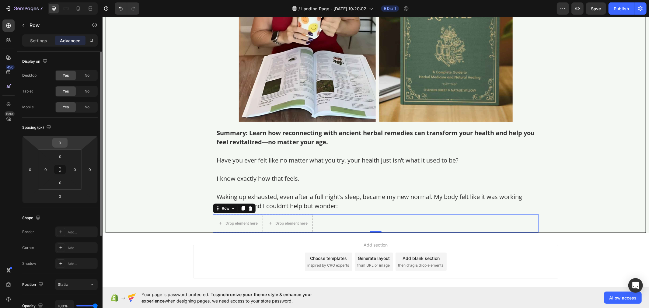
click at [62, 141] on input "0" at bounding box center [60, 142] width 12 height 9
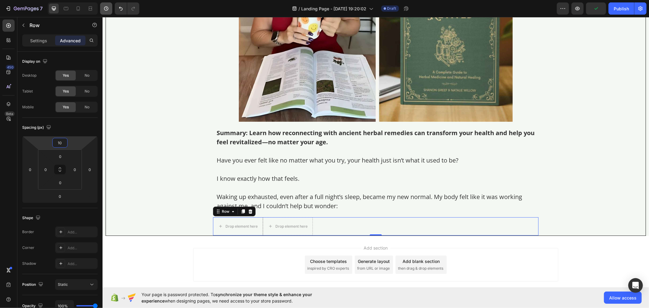
type input "10"
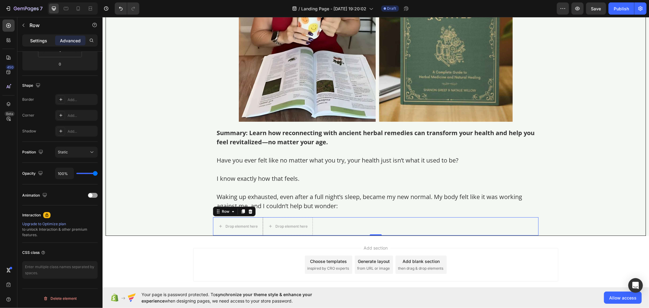
click at [35, 41] on p "Settings" at bounding box center [38, 40] width 17 height 6
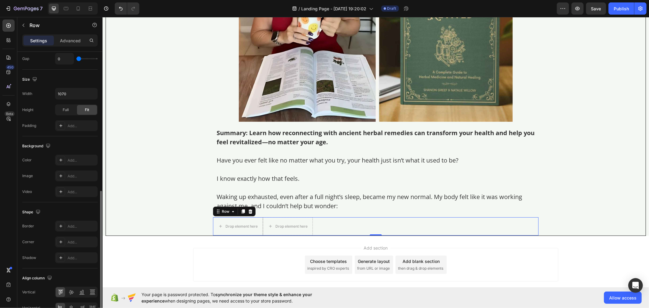
scroll to position [167, 0]
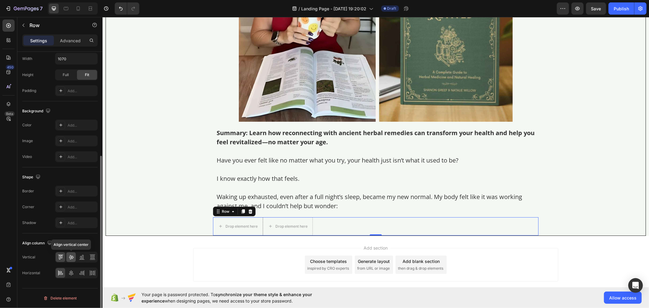
click at [71, 257] on icon at bounding box center [71, 257] width 5 height 4
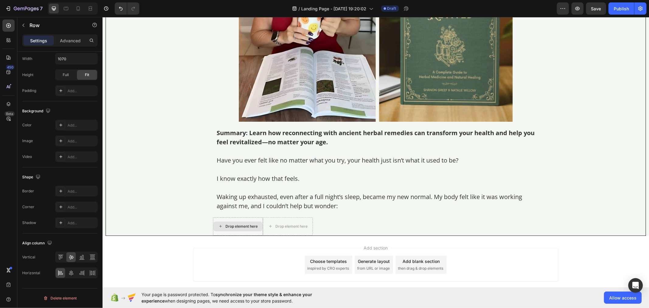
click at [225, 225] on div "Drop element here" at bounding box center [241, 226] width 32 height 5
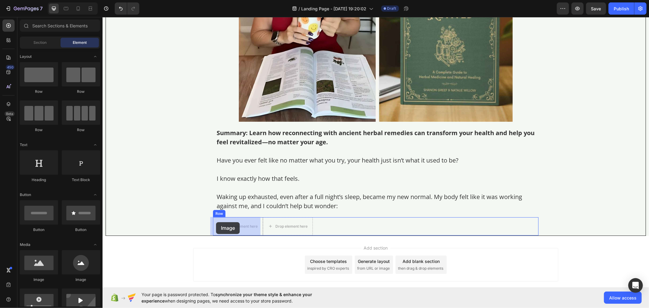
drag, startPoint x: 142, startPoint y: 281, endPoint x: 216, endPoint y: 222, distance: 94.9
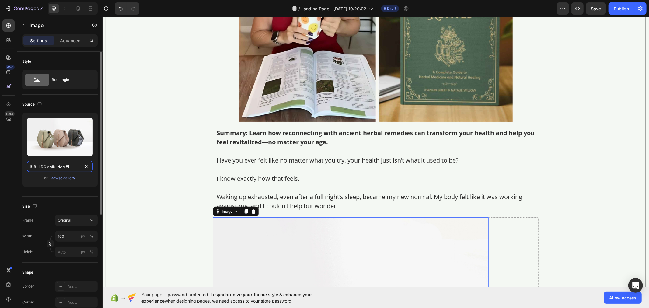
click at [52, 165] on input "https://cdn.shopify.com/s/files/1/2005/9307/files/image_demo.jpg" at bounding box center [60, 166] width 66 height 11
paste input "img.funnelish.com/20896/566213/1728977422-Screenshot_2024-10-15_152642-removebg…"
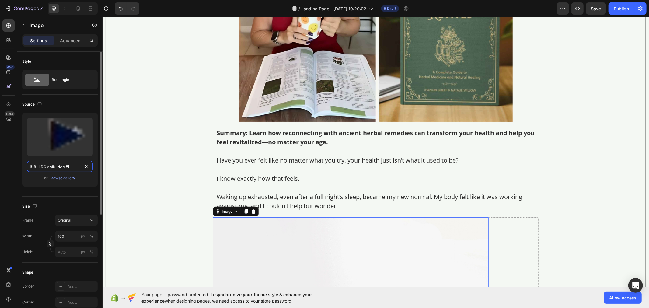
scroll to position [0, 141]
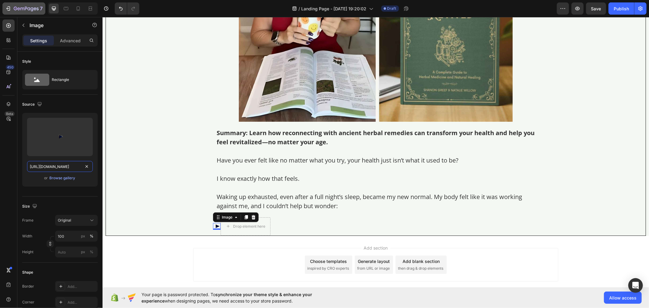
type input "[URL][DOMAIN_NAME]"
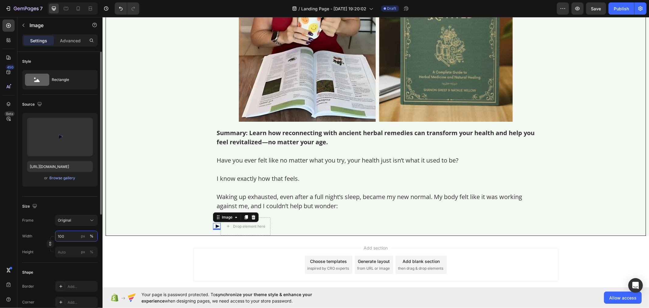
click at [72, 236] on input "100" at bounding box center [76, 236] width 43 height 11
type input "33"
click at [88, 248] on button "px" at bounding box center [91, 251] width 7 height 7
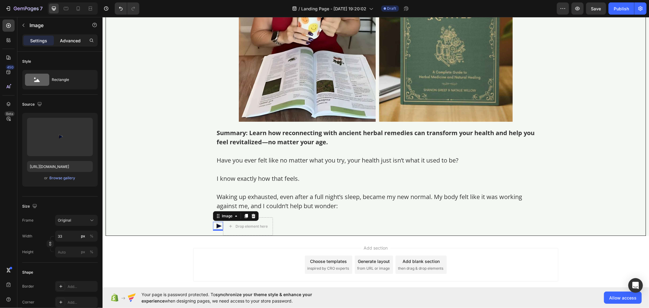
click at [70, 43] on p "Advanced" at bounding box center [70, 40] width 21 height 6
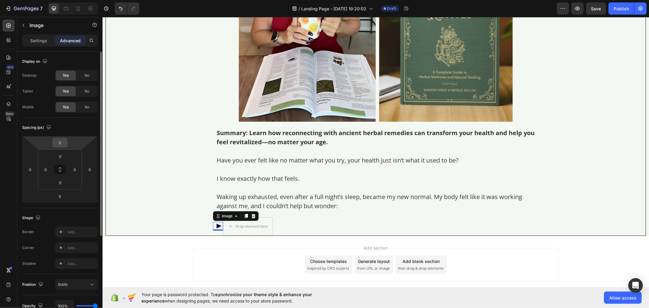
click at [65, 144] on input "0" at bounding box center [60, 142] width 12 height 9
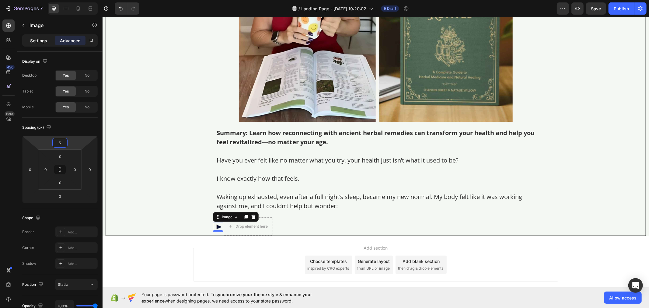
type input "5"
click at [34, 38] on p "Settings" at bounding box center [38, 40] width 17 height 6
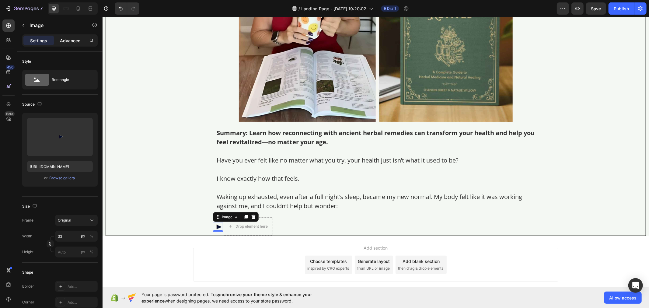
click at [64, 39] on p "Advanced" at bounding box center [70, 40] width 21 height 6
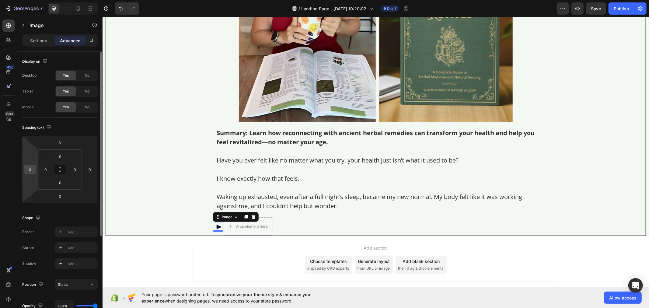
click at [34, 169] on input "0" at bounding box center [30, 169] width 9 height 9
type input "10"
click at [92, 169] on input "0" at bounding box center [89, 169] width 9 height 9
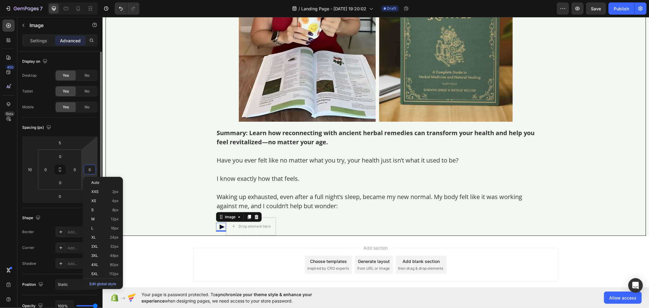
type input "7"
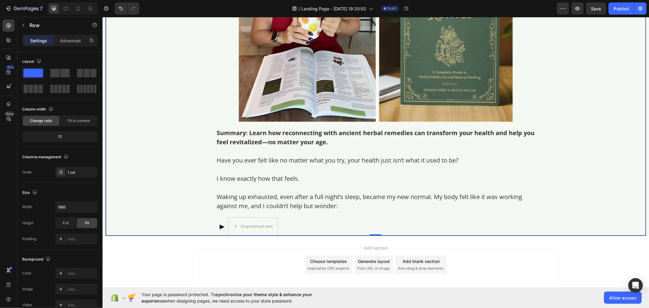
click at [183, 218] on div "How Ancient Remedies Revived Helped Me Restore Confidence with Natural Remedies…" at bounding box center [376, 44] width 540 height 381
click at [10, 26] on icon at bounding box center [8, 25] width 5 height 5
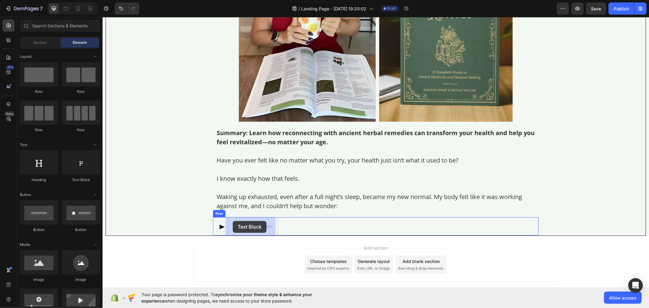
drag, startPoint x: 188, startPoint y: 182, endPoint x: 232, endPoint y: 220, distance: 58.2
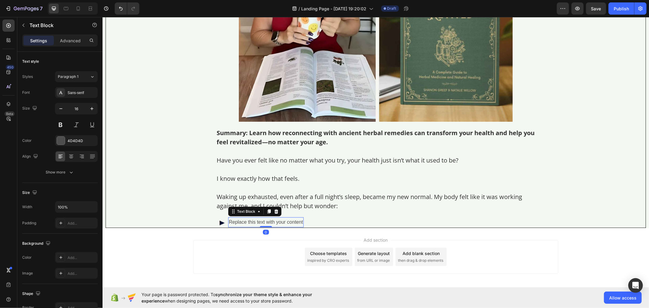
click at [240, 222] on div "Replace this text with your content" at bounding box center [265, 222] width 75 height 10
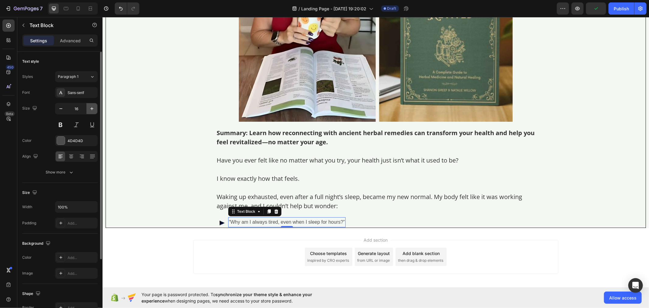
click at [90, 110] on icon "button" at bounding box center [92, 109] width 6 height 6
type input "18"
click at [78, 95] on div "Sans-serif" at bounding box center [82, 92] width 29 height 5
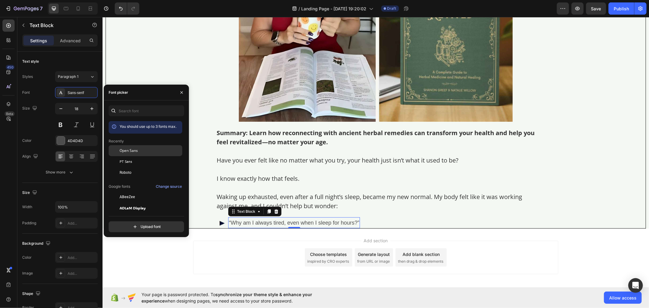
click at [132, 151] on span "Open Sans" at bounding box center [129, 150] width 18 height 5
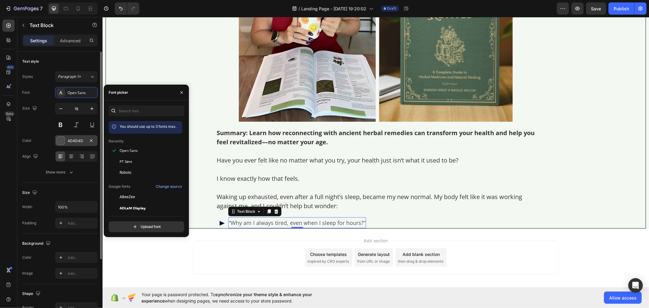
click at [81, 142] on div "4D4D4D" at bounding box center [77, 140] width 18 height 5
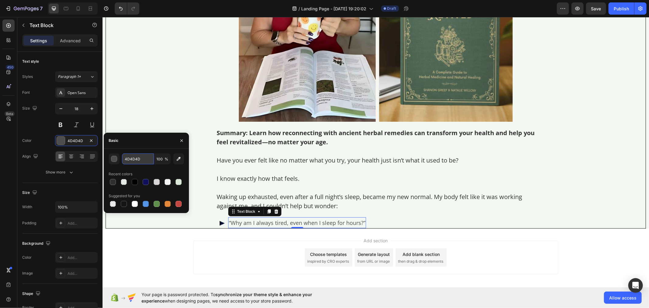
click at [138, 162] on input "4D4D4D" at bounding box center [138, 158] width 32 height 11
paste input "rgb(48, 48, 48)"
type input "rgb(48, 48, 48)"
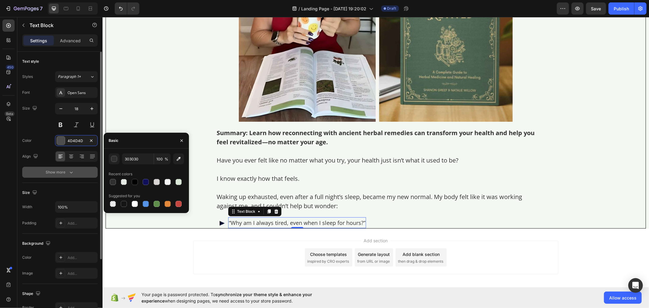
click at [80, 174] on button "Show more" at bounding box center [59, 172] width 75 height 11
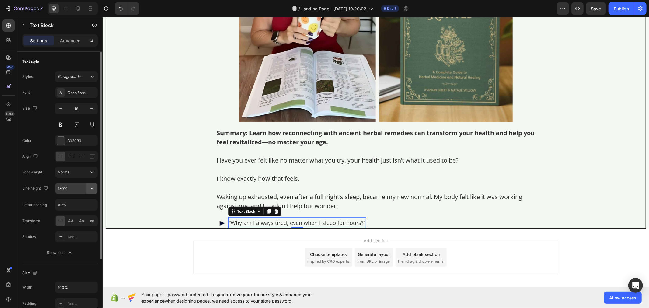
click at [89, 190] on icon "button" at bounding box center [92, 188] width 6 height 6
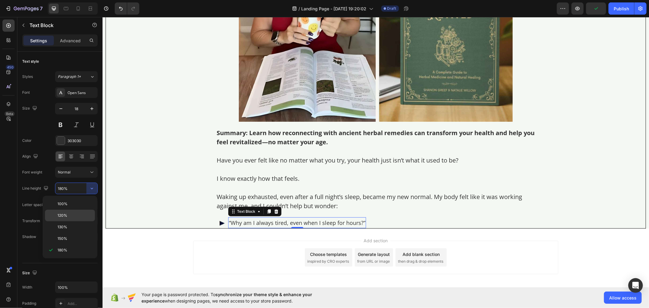
click at [80, 221] on div "120%" at bounding box center [70, 227] width 50 height 12
type input "120%"
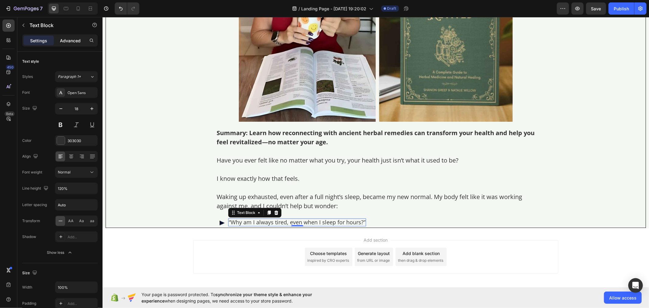
click at [71, 36] on div "Advanced" at bounding box center [70, 41] width 30 height 10
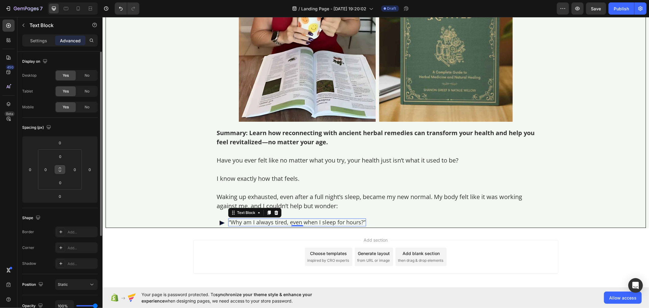
click at [60, 169] on icon at bounding box center [59, 169] width 5 height 5
click at [63, 153] on input "0" at bounding box center [60, 156] width 12 height 9
type input "1"
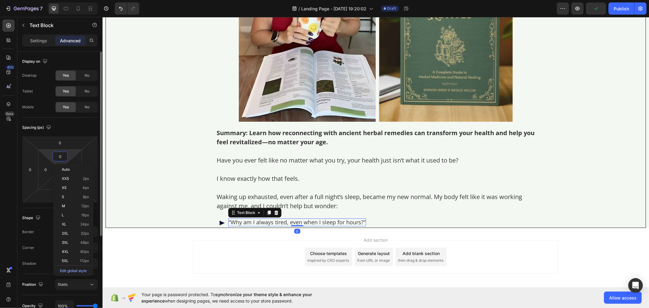
type input "1"
type input "10"
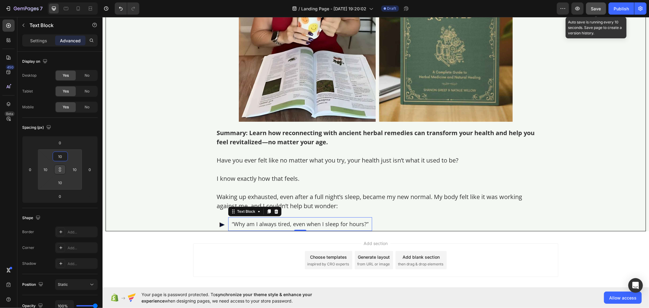
type input "10"
click at [597, 9] on span "Save" at bounding box center [596, 8] width 10 height 5
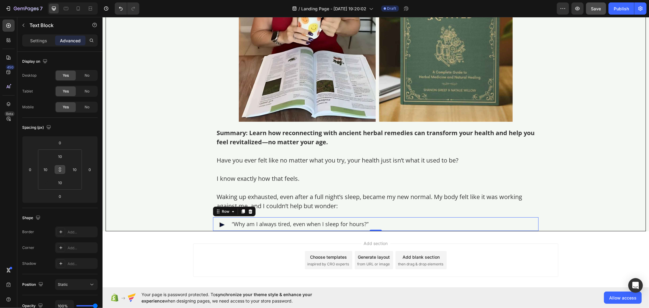
click at [382, 218] on div "Image “Why am I always tired, even when I sleep for hours?” Text Block Row 0" at bounding box center [375, 224] width 325 height 14
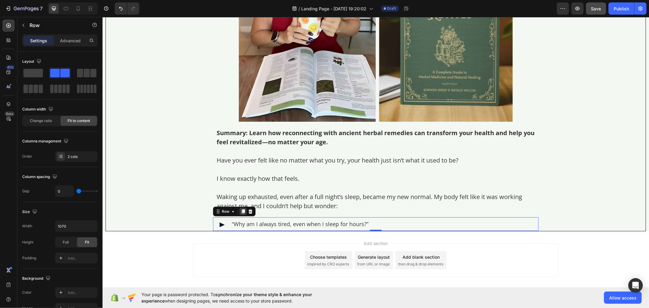
click at [240, 210] on icon at bounding box center [242, 211] width 5 height 5
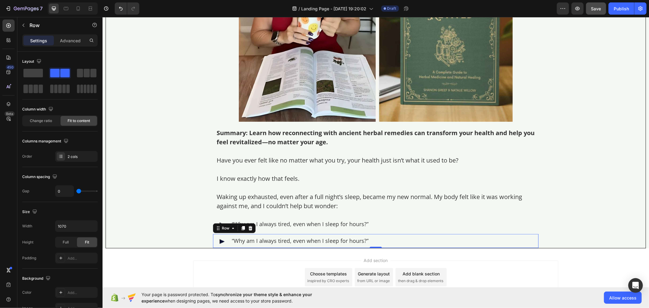
scroll to position [167, 0]
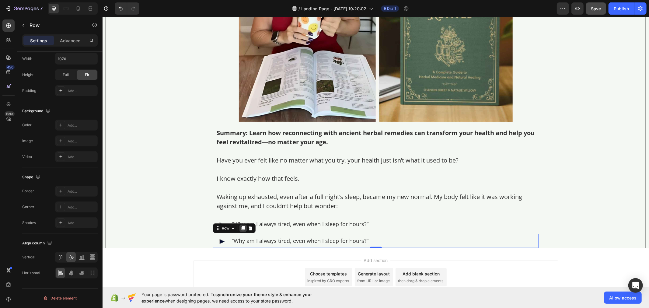
click at [240, 229] on icon at bounding box center [242, 227] width 5 height 5
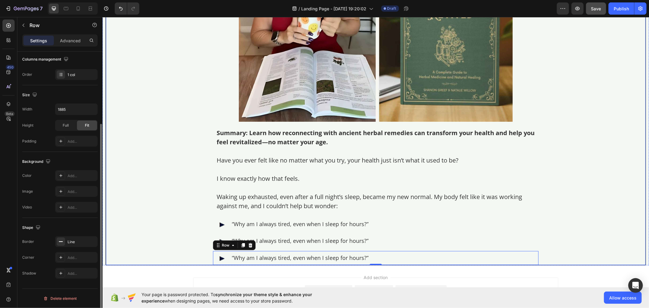
scroll to position [98, 0]
click at [178, 212] on div "How Ancient Remedies Revived Helped Me Restore Confidence with Natural Remedies…" at bounding box center [376, 59] width 540 height 411
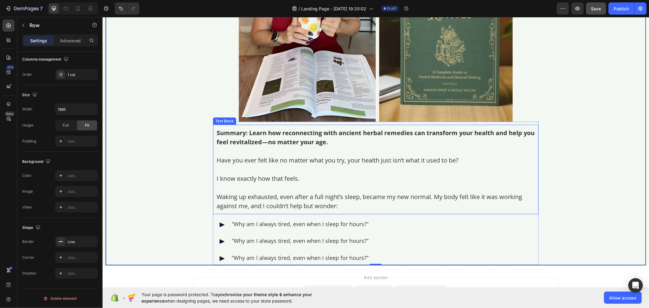
click at [260, 182] on p "I know exactly how that feels." at bounding box center [375, 178] width 318 height 9
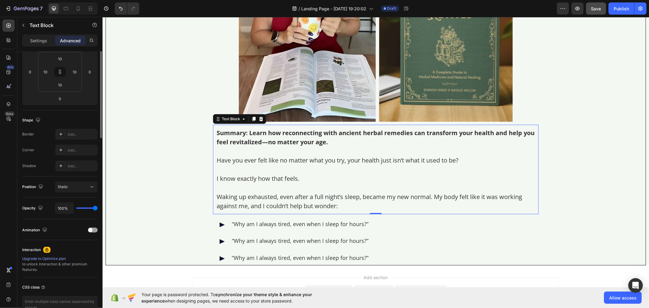
scroll to position [0, 0]
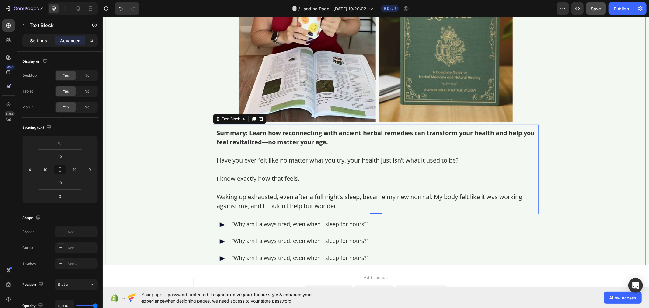
click at [34, 40] on p "Settings" at bounding box center [38, 40] width 17 height 6
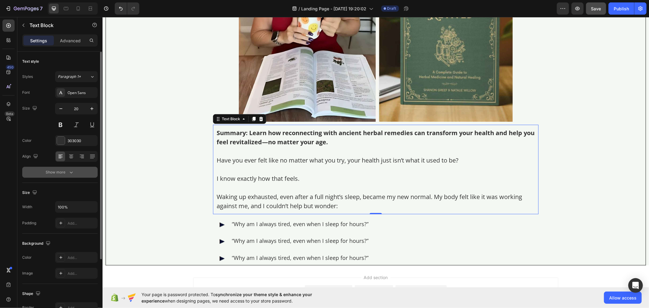
click at [80, 172] on button "Show more" at bounding box center [59, 172] width 75 height 11
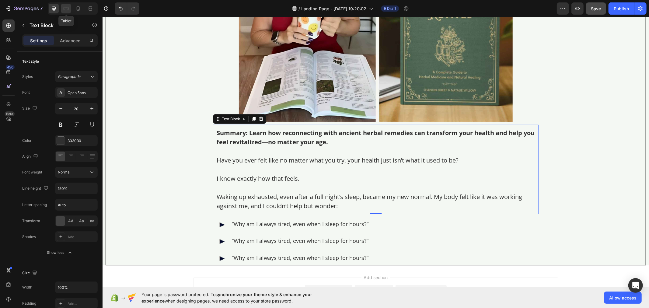
click at [64, 10] on icon at bounding box center [66, 8] width 6 height 6
type input "16"
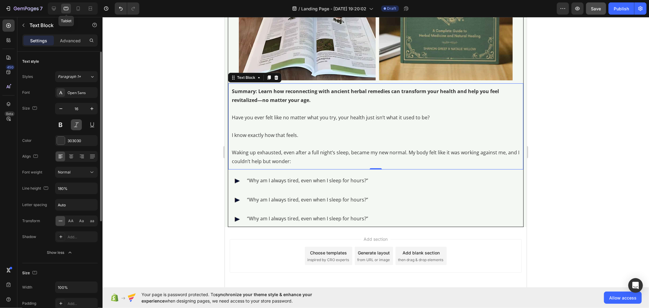
scroll to position [238, 0]
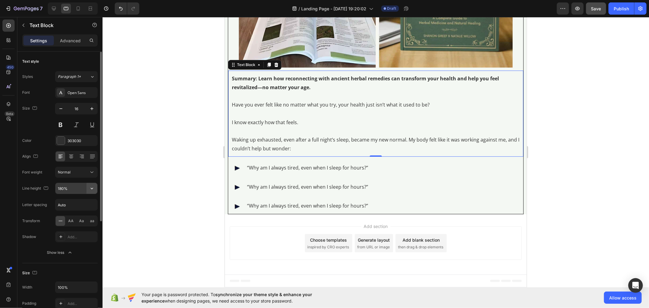
click at [90, 190] on icon "button" at bounding box center [92, 188] width 6 height 6
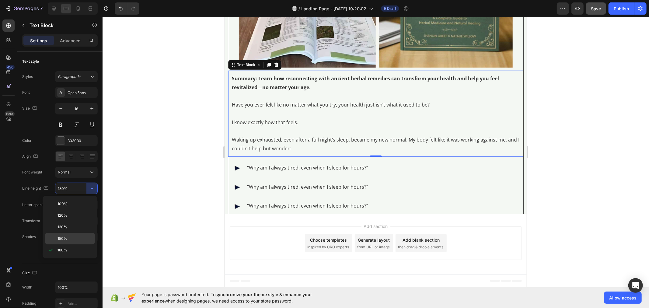
click at [78, 238] on p "150%" at bounding box center [74, 238] width 35 height 5
type input "150%"
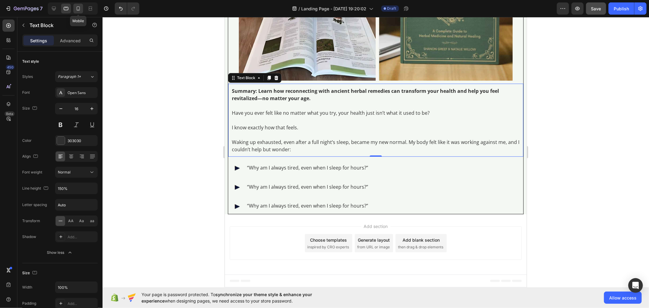
click at [78, 9] on icon at bounding box center [78, 8] width 3 height 4
type input "14"
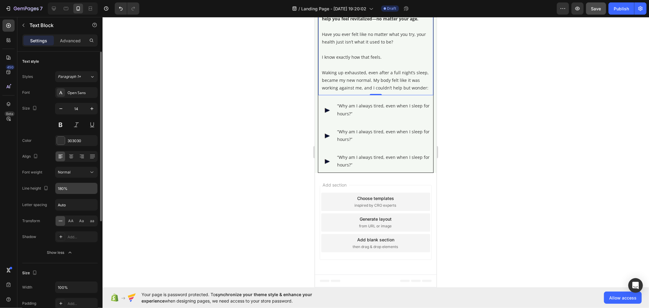
scroll to position [162, 0]
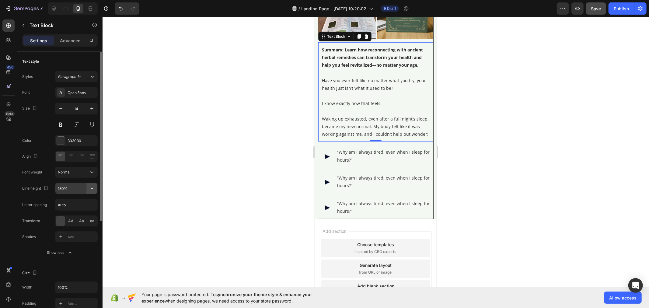
click at [90, 190] on icon "button" at bounding box center [92, 188] width 6 height 6
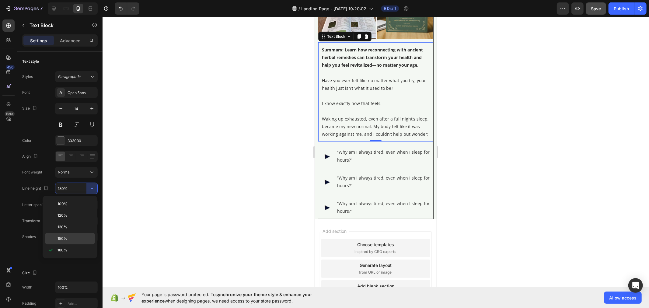
click at [80, 239] on p "150%" at bounding box center [74, 238] width 35 height 5
type input "150%"
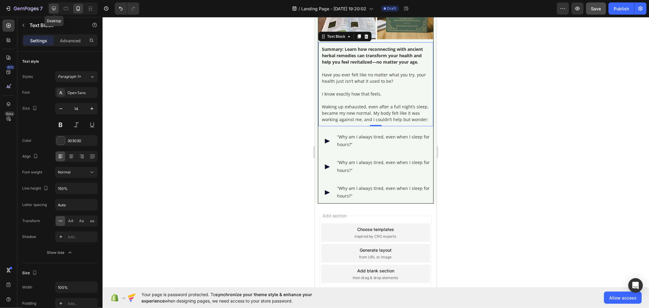
click at [54, 8] on icon at bounding box center [54, 9] width 4 height 4
type input "20"
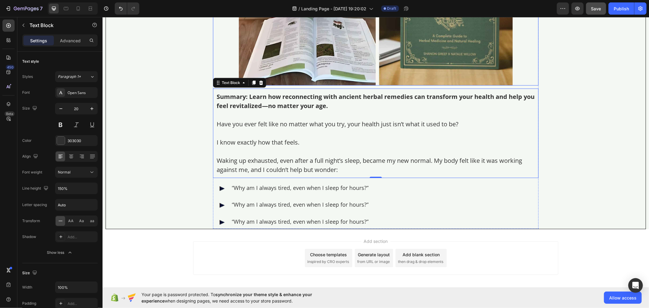
scroll to position [250, 0]
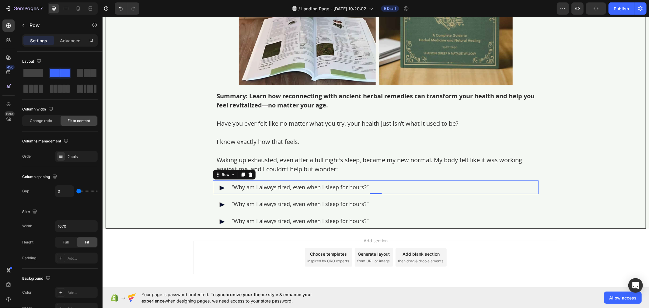
click at [224, 192] on div "Image" at bounding box center [220, 187] width 15 height 14
click at [258, 189] on p "“Why am I always tired, even when I sleep for hours?”" at bounding box center [299, 187] width 137 height 7
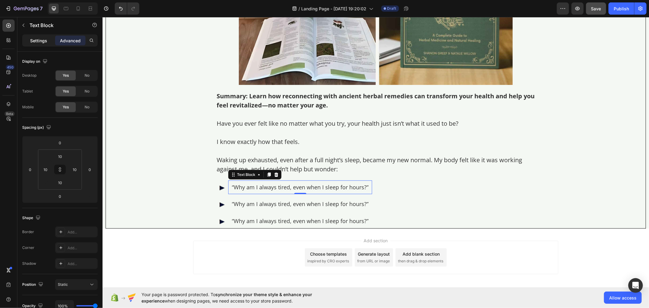
click at [37, 42] on p "Settings" at bounding box center [38, 40] width 17 height 6
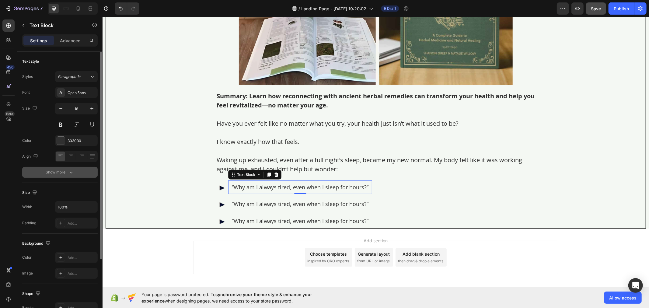
click at [85, 171] on button "Show more" at bounding box center [59, 172] width 75 height 11
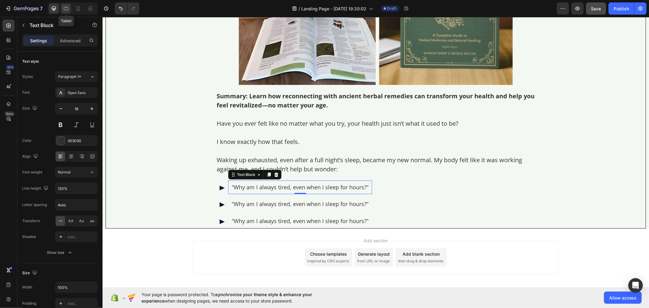
click at [68, 11] on icon at bounding box center [66, 8] width 6 height 6
type input "16"
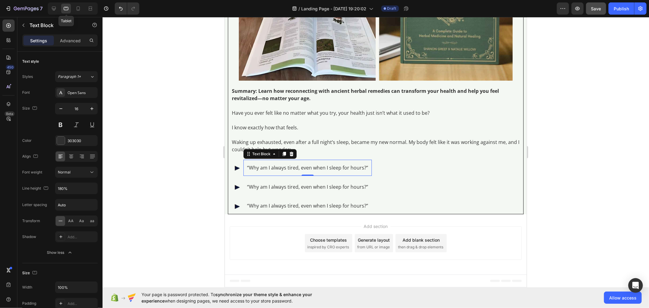
scroll to position [225, 0]
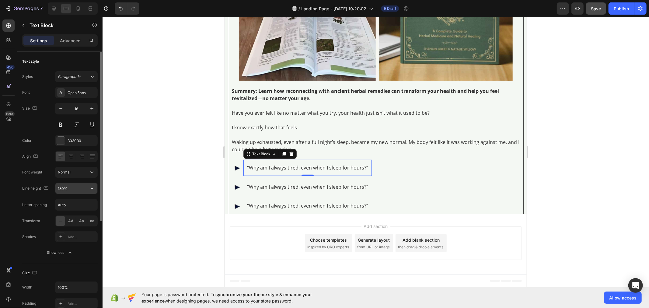
click at [89, 191] on icon "button" at bounding box center [92, 188] width 6 height 6
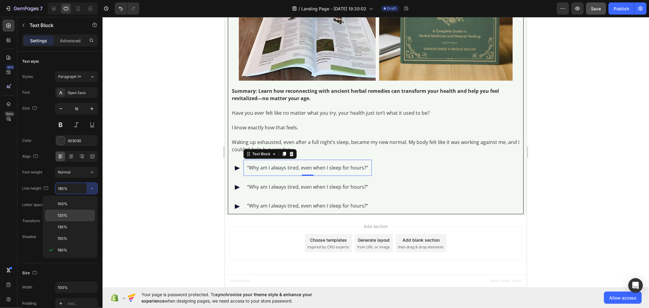
click at [78, 217] on p "120%" at bounding box center [74, 215] width 35 height 5
type input "120%"
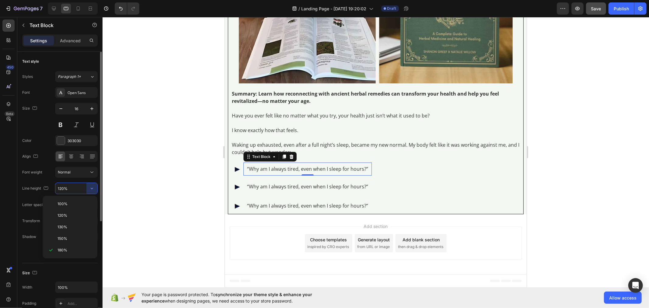
scroll to position [222, 0]
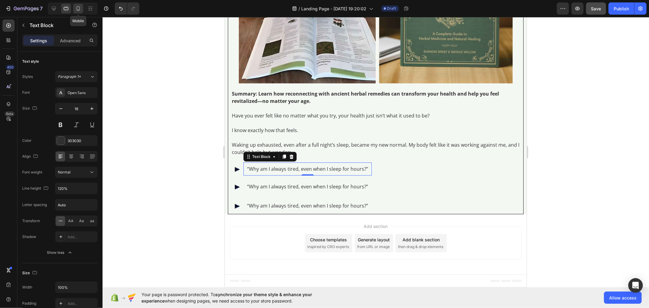
click at [75, 8] on icon at bounding box center [78, 8] width 6 height 6
type input "14"
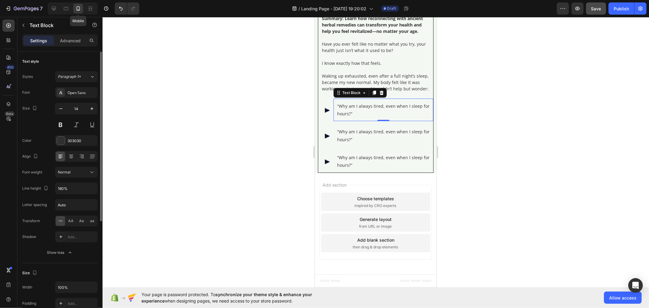
scroll to position [196, 0]
click at [88, 189] on button "button" at bounding box center [91, 188] width 11 height 11
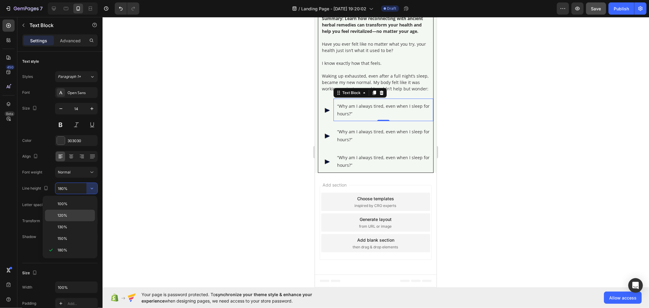
click at [80, 214] on p "120%" at bounding box center [74, 215] width 35 height 5
type input "120%"
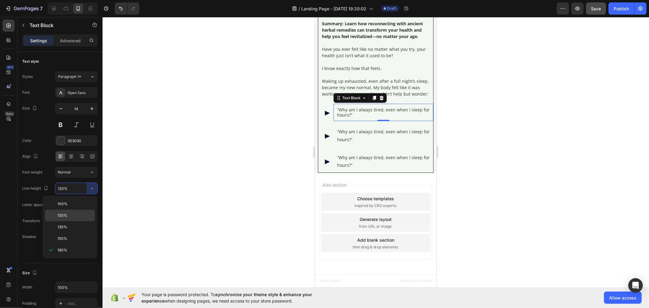
scroll to position [191, 0]
click at [66, 12] on div at bounding box center [66, 9] width 10 height 10
type input "16"
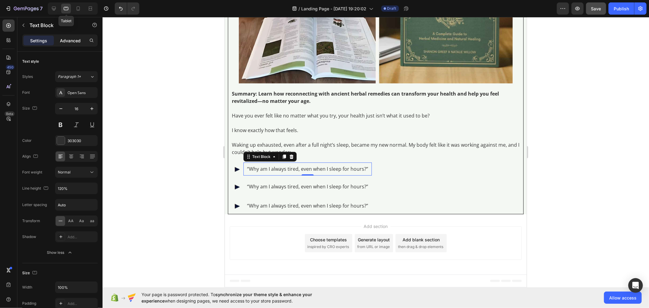
scroll to position [222, 0]
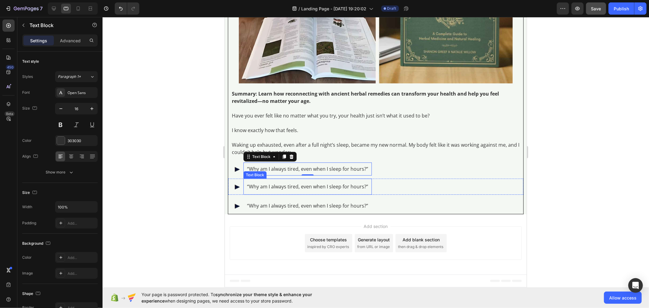
click at [273, 185] on p "“Why am I always tired, even when I sleep for hours?”" at bounding box center [307, 186] width 121 height 9
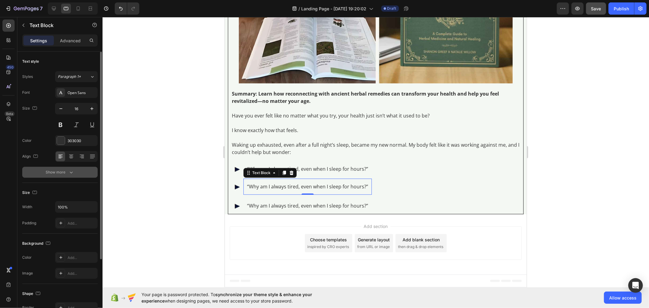
click at [80, 171] on button "Show more" at bounding box center [59, 172] width 75 height 11
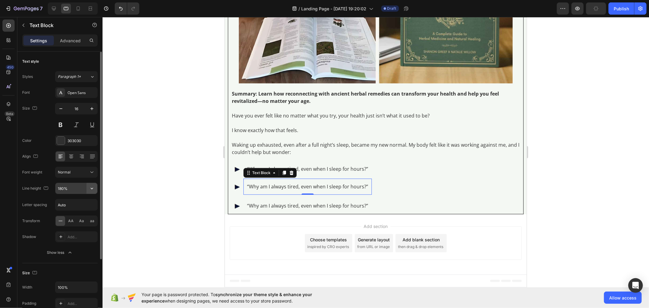
click at [89, 189] on icon "button" at bounding box center [92, 188] width 6 height 6
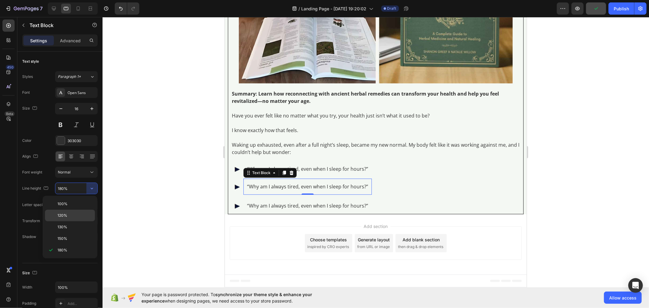
click at [81, 214] on p "120%" at bounding box center [74, 215] width 35 height 5
type input "120%"
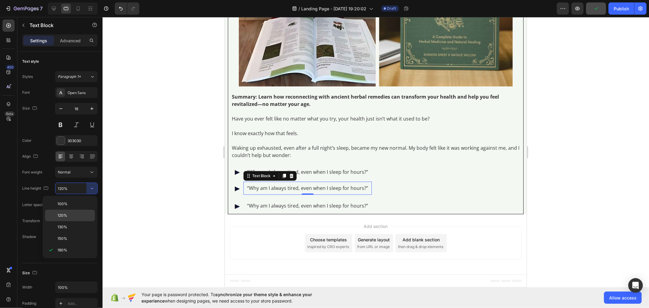
scroll to position [219, 0]
click at [76, 7] on icon at bounding box center [78, 8] width 6 height 6
type input "14"
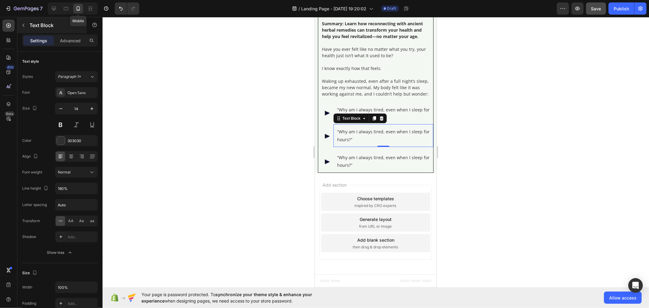
scroll to position [191, 0]
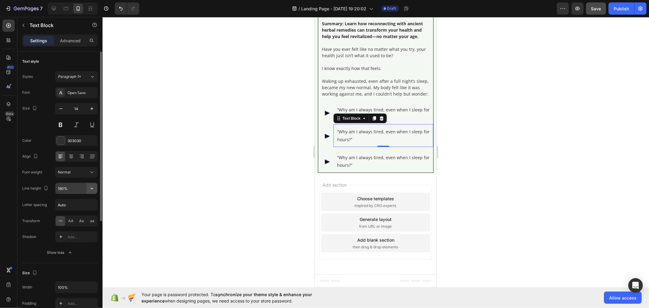
click at [92, 186] on icon "button" at bounding box center [92, 188] width 6 height 6
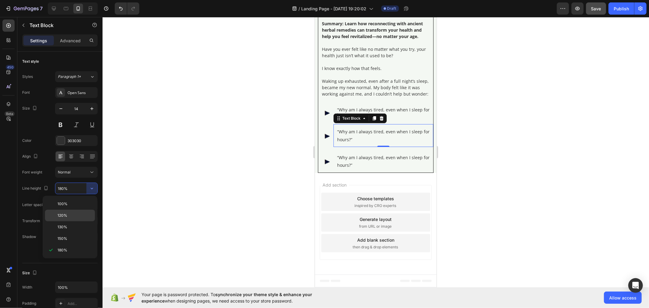
click at [84, 213] on p "120%" at bounding box center [74, 215] width 35 height 5
type input "120%"
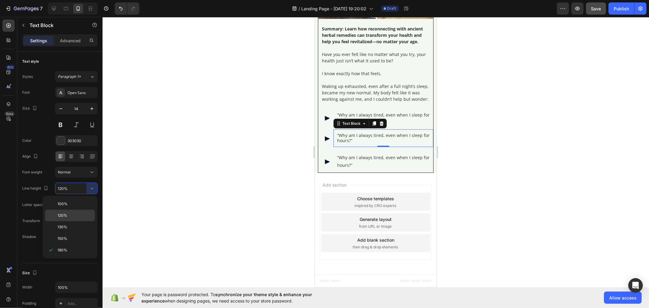
scroll to position [186, 0]
click at [349, 158] on p "“Why am I always tired, even when I sleep for hours?”" at bounding box center [383, 160] width 92 height 15
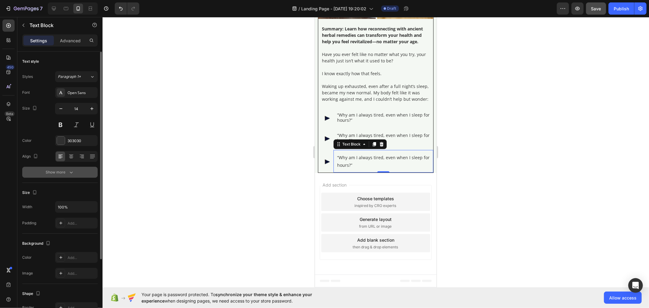
click at [77, 174] on button "Show more" at bounding box center [59, 172] width 75 height 11
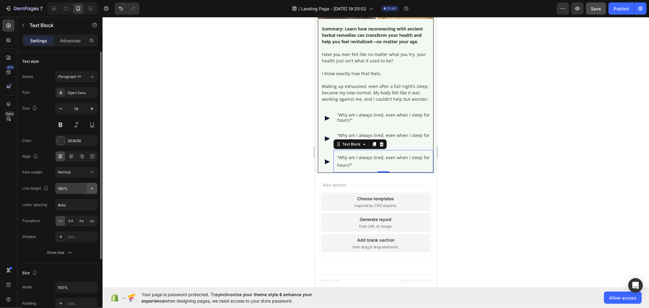
click at [92, 190] on icon "button" at bounding box center [92, 188] width 6 height 6
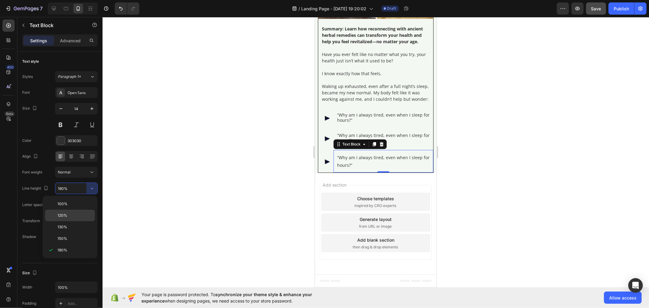
click at [83, 214] on p "120%" at bounding box center [74, 215] width 35 height 5
type input "120%"
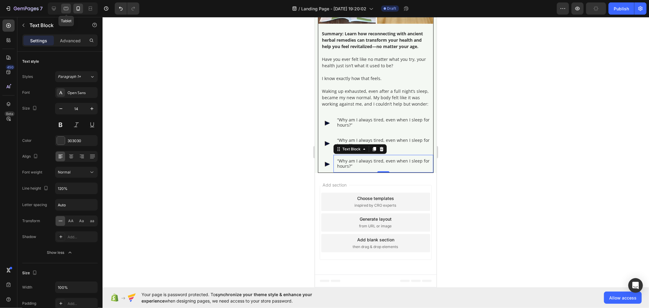
click at [64, 5] on icon at bounding box center [66, 8] width 6 height 6
type input "16"
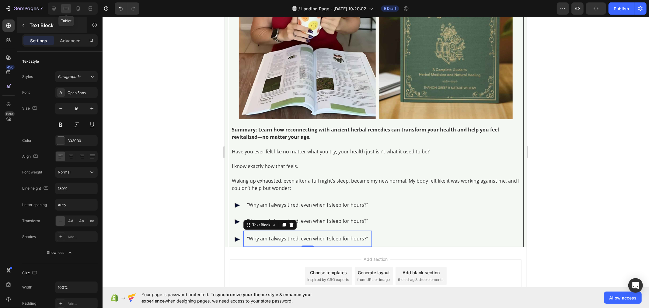
scroll to position [219, 0]
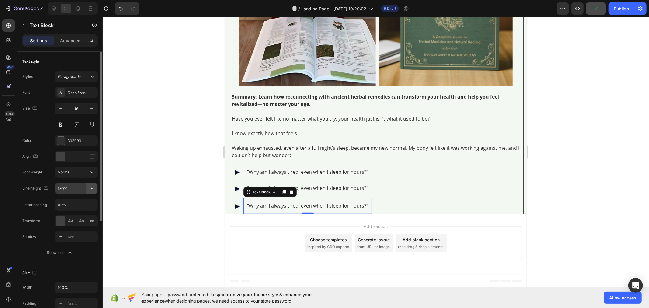
click at [92, 188] on icon "button" at bounding box center [92, 188] width 6 height 6
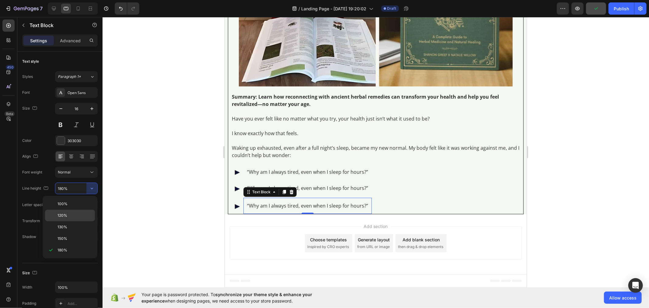
click at [82, 217] on p "120%" at bounding box center [74, 215] width 35 height 5
type input "120%"
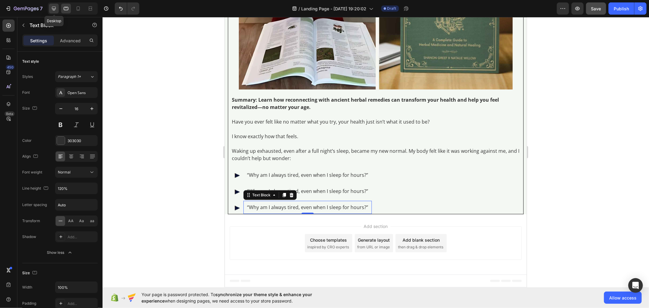
click at [52, 8] on icon at bounding box center [54, 9] width 4 height 4
type input "18"
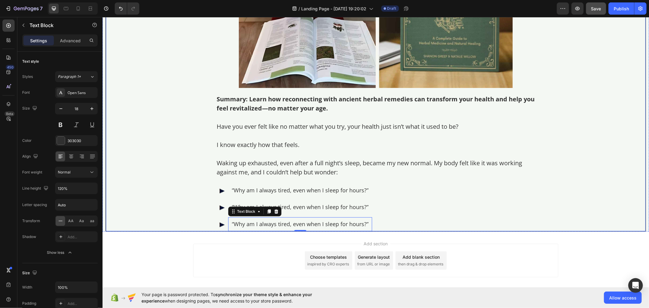
scroll to position [265, 0]
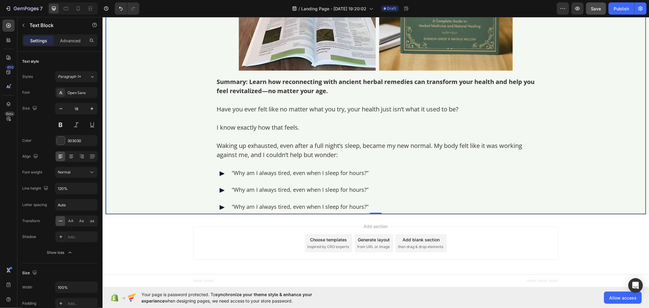
click at [141, 154] on div "How Ancient Remedies Revived Helped Me Restore Confidence with Natural Remedies…" at bounding box center [376, 8] width 540 height 411
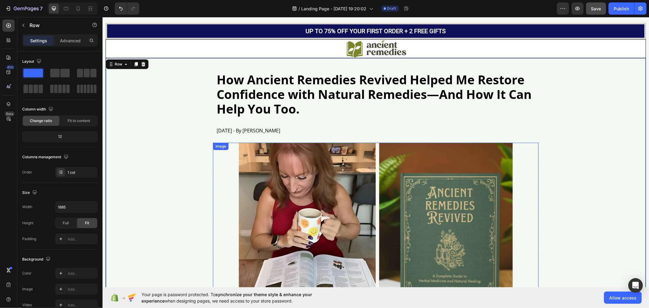
scroll to position [0, 0]
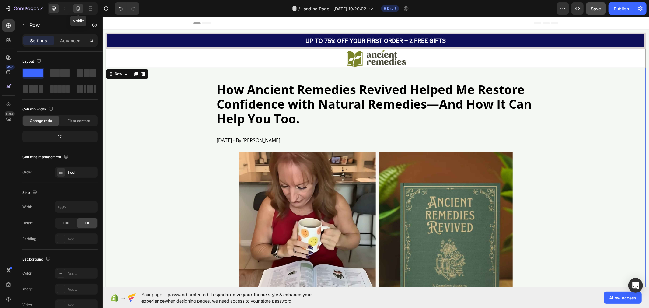
click at [75, 8] on icon at bounding box center [78, 8] width 6 height 6
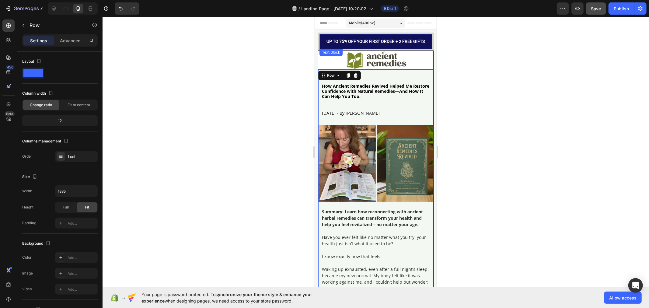
click at [340, 40] on p "UP TO 75% OFF YOUR FIRST ORDER + 2 FREE GIFTS" at bounding box center [375, 41] width 105 height 8
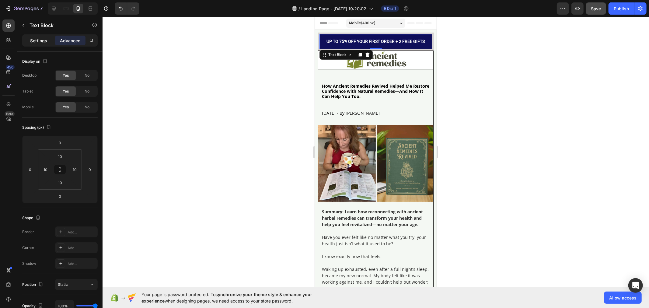
click at [43, 43] on p "Settings" at bounding box center [38, 40] width 17 height 6
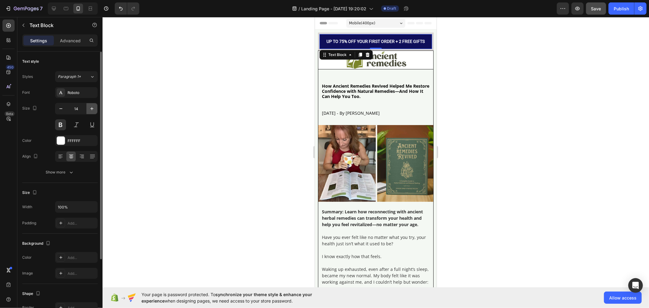
click at [90, 110] on icon "button" at bounding box center [92, 109] width 6 height 6
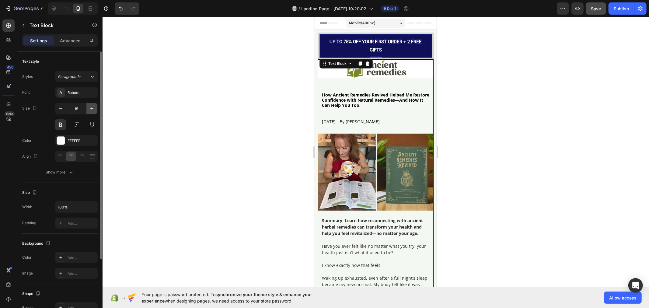
click at [90, 110] on icon "button" at bounding box center [92, 109] width 6 height 6
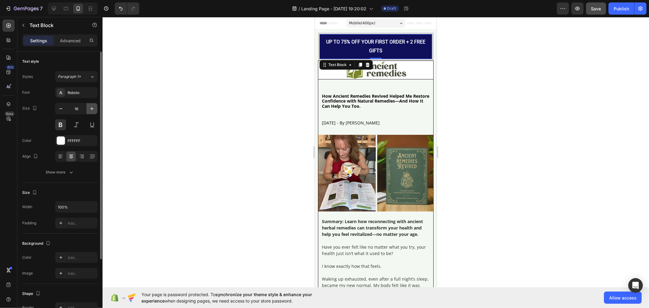
click at [90, 110] on icon "button" at bounding box center [92, 109] width 6 height 6
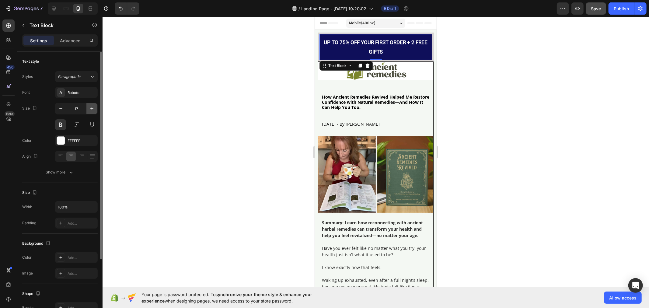
click at [90, 110] on icon "button" at bounding box center [92, 109] width 6 height 6
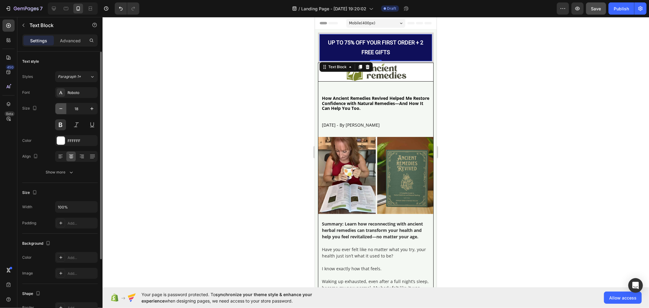
click at [64, 111] on button "button" at bounding box center [60, 108] width 11 height 11
type input "17"
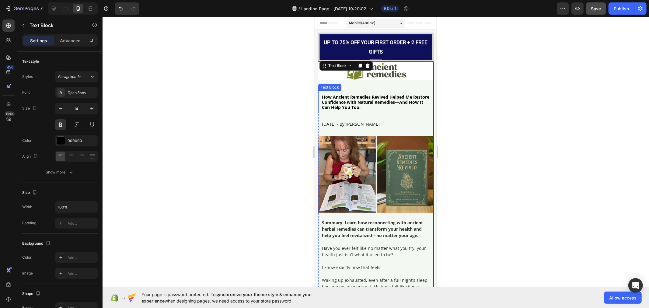
click at [355, 104] on p "How Ancient Remedies Revived Helped Me Restore Confidence with Natural Remedies…" at bounding box center [375, 101] width 108 height 15
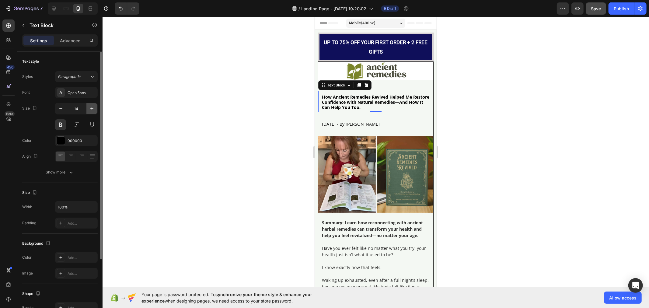
click at [94, 109] on icon "button" at bounding box center [92, 109] width 6 height 6
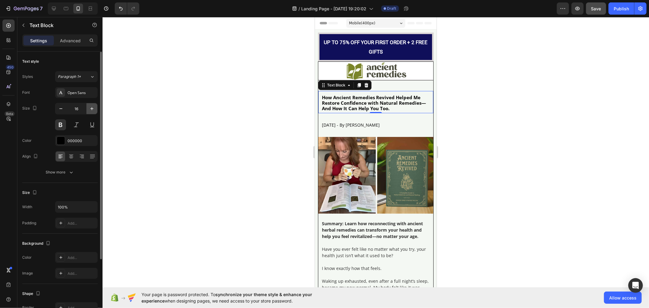
click at [94, 109] on icon "button" at bounding box center [92, 109] width 6 height 6
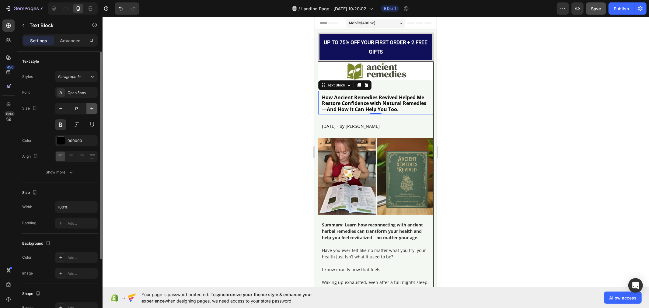
click at [94, 109] on icon "button" at bounding box center [92, 109] width 6 height 6
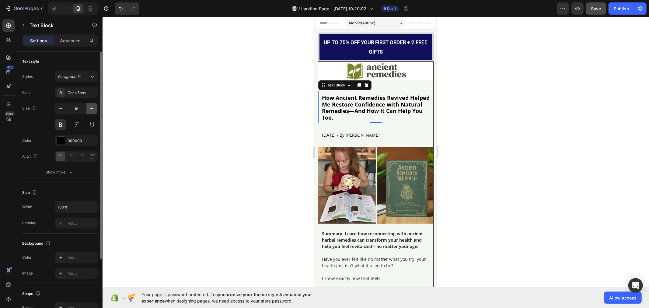
click at [94, 109] on icon "button" at bounding box center [92, 109] width 6 height 6
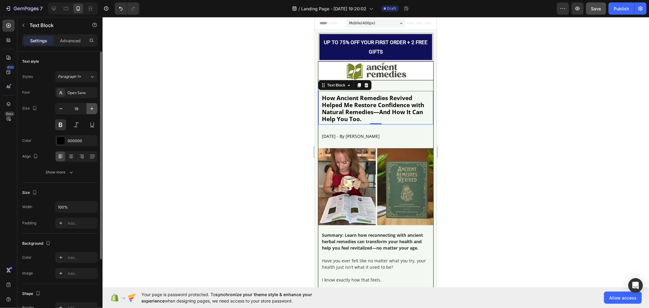
click at [94, 109] on icon "button" at bounding box center [92, 109] width 6 height 6
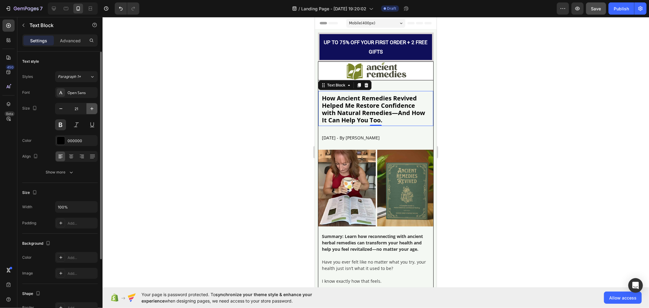
click at [94, 109] on icon "button" at bounding box center [92, 109] width 6 height 6
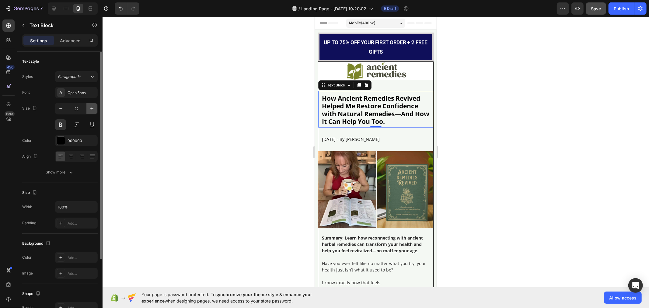
click at [94, 109] on icon "button" at bounding box center [92, 109] width 6 height 6
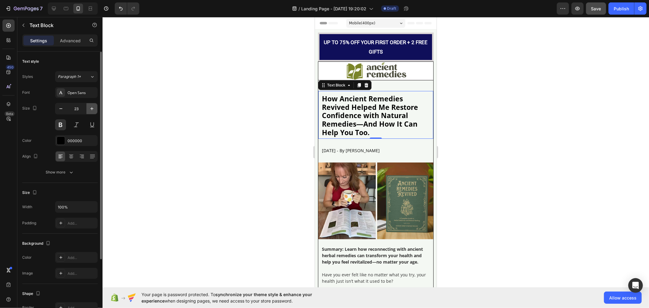
click at [94, 109] on icon "button" at bounding box center [92, 109] width 6 height 6
type input "24"
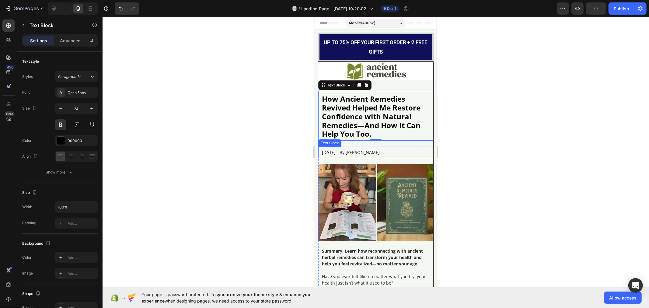
click at [346, 150] on p "[DATE] - By [PERSON_NAME]" at bounding box center [375, 152] width 108 height 4
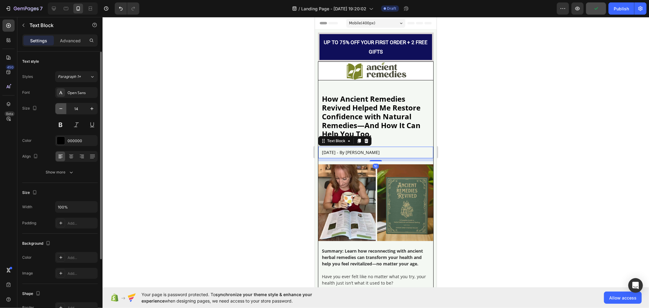
click at [64, 109] on icon "button" at bounding box center [61, 109] width 6 height 6
type input "13"
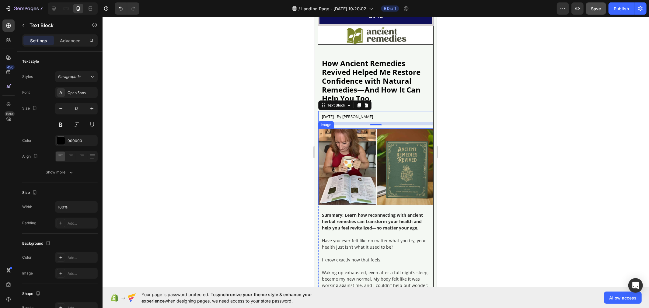
scroll to position [101, 0]
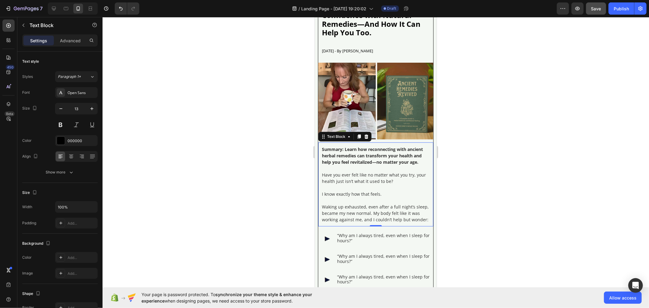
click at [351, 152] on strong "Summary: Learn how reconnecting with ancient herbal remedies can transform your…" at bounding box center [371, 155] width 101 height 19
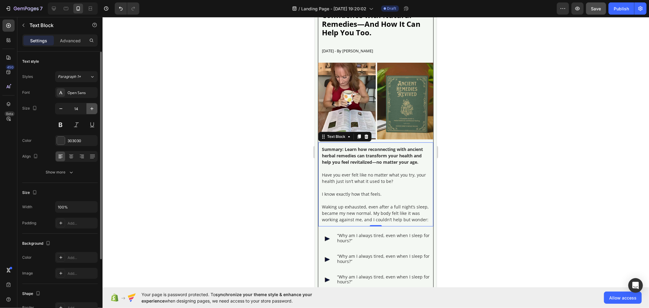
click at [90, 109] on icon "button" at bounding box center [92, 109] width 6 height 6
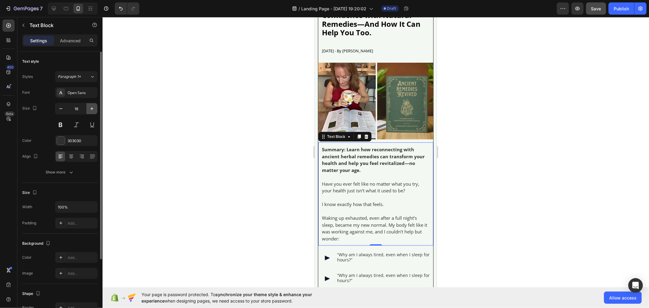
click at [90, 109] on icon "button" at bounding box center [92, 109] width 6 height 6
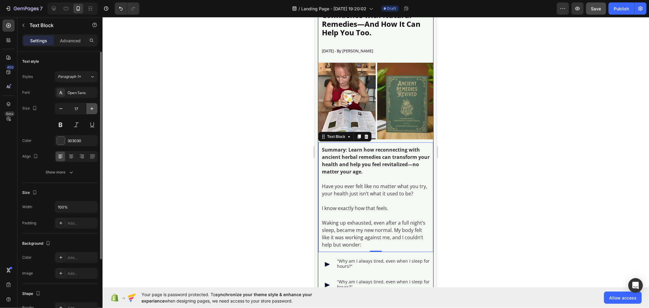
click at [90, 109] on icon "button" at bounding box center [92, 109] width 6 height 6
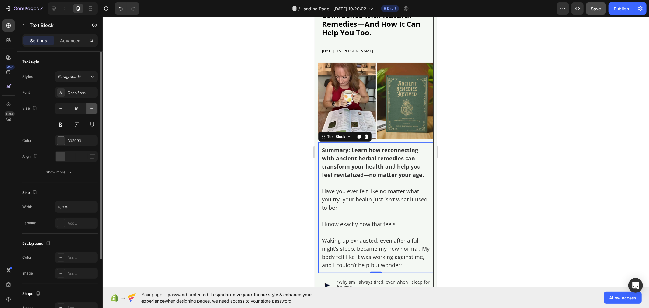
click at [90, 109] on icon "button" at bounding box center [92, 109] width 6 height 6
type input "19"
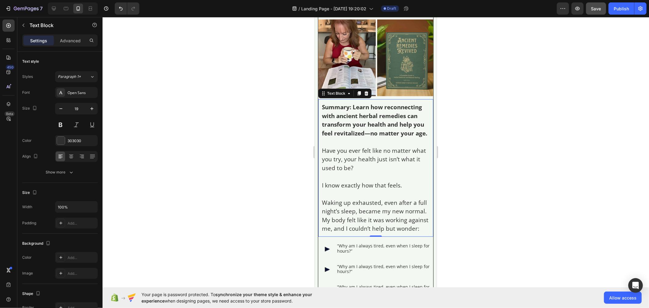
scroll to position [236, 0]
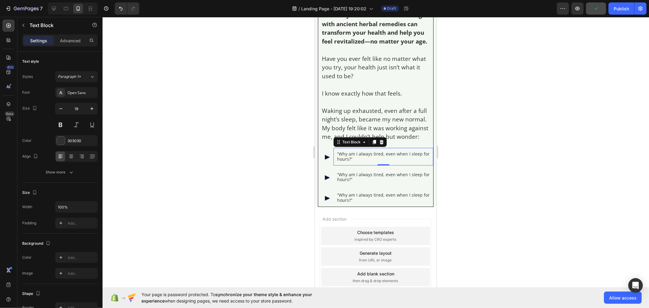
click at [362, 161] on p "“Why am I always tired, even when I sleep for hours?”" at bounding box center [383, 156] width 92 height 10
click at [90, 109] on icon "button" at bounding box center [92, 109] width 6 height 6
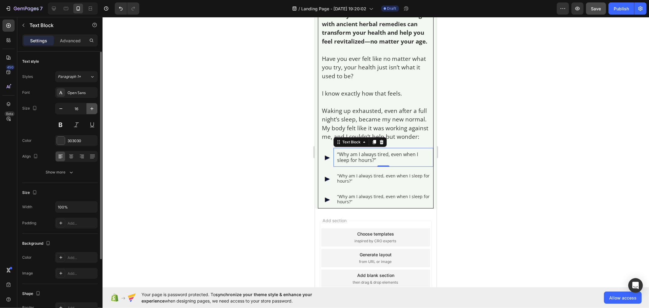
click at [90, 109] on icon "button" at bounding box center [92, 109] width 6 height 6
click at [60, 110] on icon "button" at bounding box center [61, 109] width 6 height 6
type input "18"
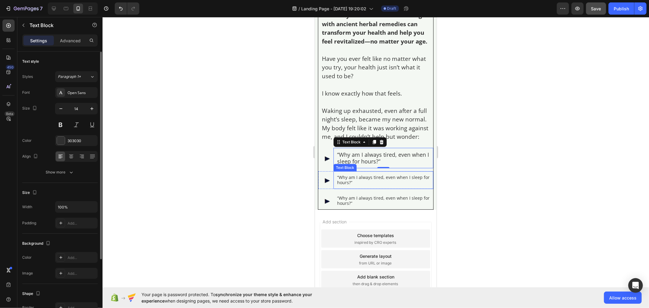
click at [367, 185] on p "“Why am I always tired, even when I sleep for hours?”" at bounding box center [383, 180] width 92 height 10
click at [90, 109] on icon "button" at bounding box center [92, 109] width 6 height 6
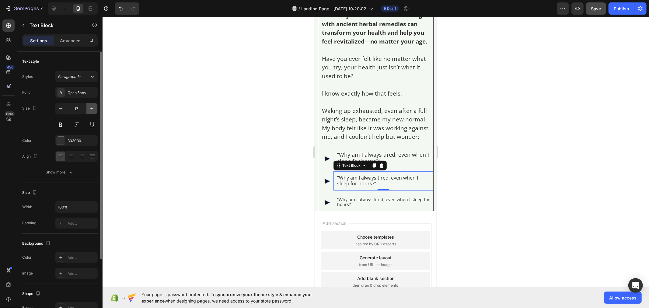
click at [90, 109] on icon "button" at bounding box center [92, 109] width 6 height 6
type input "18"
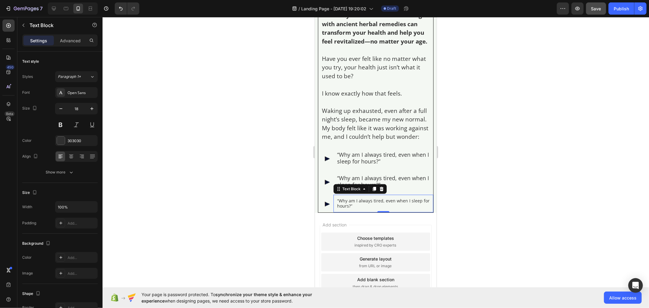
click at [375, 208] on p "“Why am I always tired, even when I sleep for hours?”" at bounding box center [383, 203] width 92 height 10
click at [89, 109] on icon "button" at bounding box center [92, 109] width 6 height 6
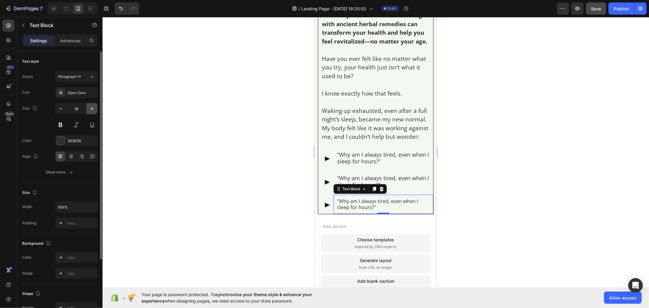
click at [89, 109] on icon "button" at bounding box center [92, 109] width 6 height 6
type input "18"
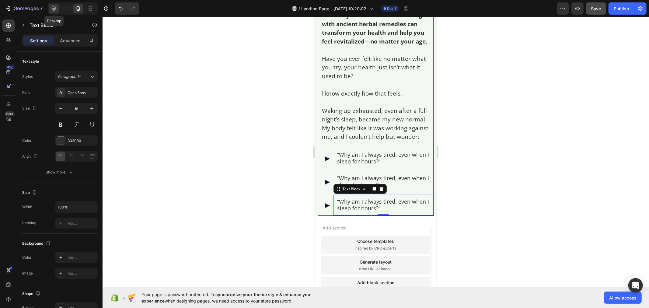
click at [56, 8] on icon at bounding box center [54, 8] width 6 height 6
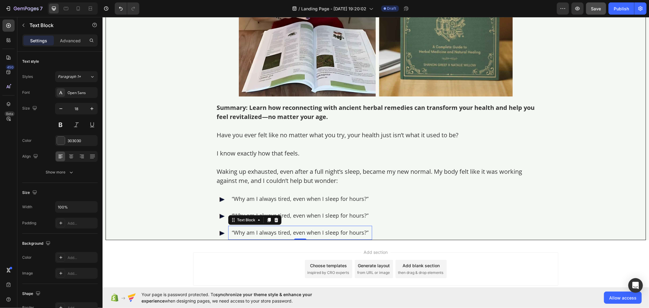
scroll to position [163, 0]
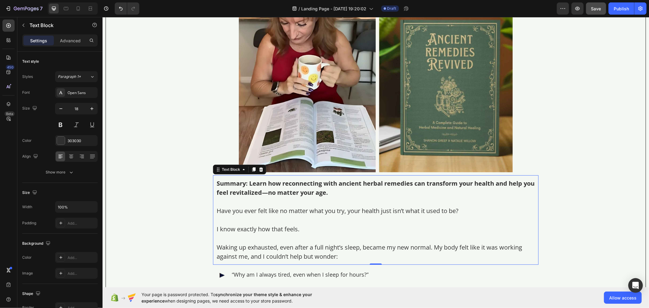
click at [247, 210] on p "Have you ever felt like no matter what you try, your health just isn’t what it …" at bounding box center [375, 210] width 318 height 9
click at [251, 170] on icon at bounding box center [253, 169] width 5 height 5
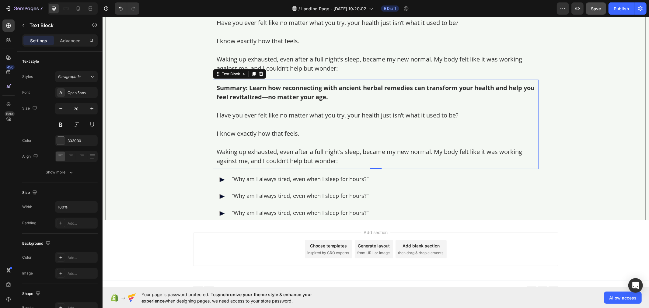
scroll to position [357, 0]
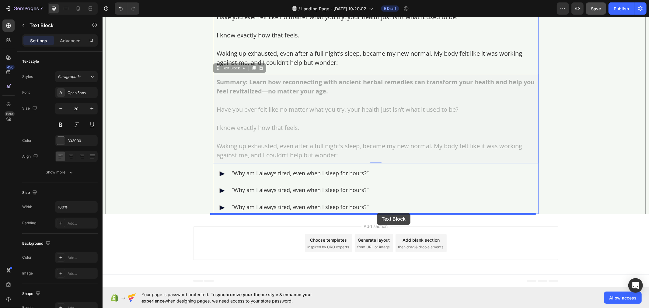
drag, startPoint x: 216, startPoint y: 67, endPoint x: 376, endPoint y: 213, distance: 217.0
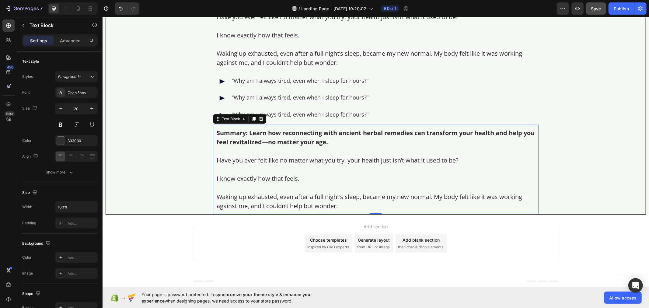
click at [282, 159] on p "Have you ever felt like no matter what you try, your health just isn’t what it …" at bounding box center [375, 159] width 318 height 9
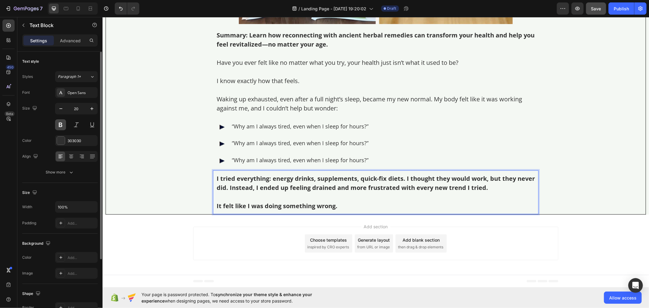
click at [61, 123] on button at bounding box center [60, 124] width 11 height 11
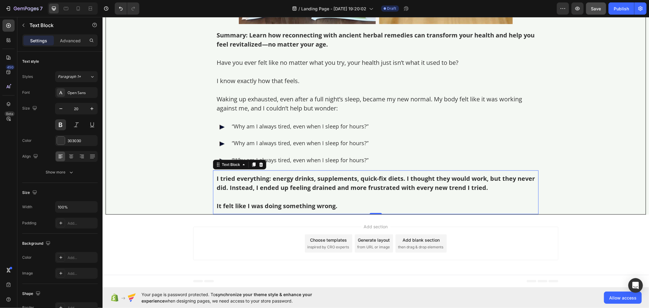
click at [225, 196] on p "Rich Text Editor. Editing area: main" at bounding box center [375, 196] width 318 height 9
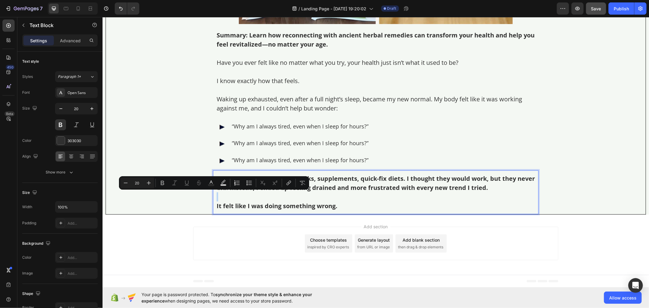
click at [225, 196] on p "Rich Text Editor. Editing area: main" at bounding box center [375, 196] width 318 height 9
click at [239, 204] on strong "It felt like I was doing something wrong." at bounding box center [276, 205] width 121 height 8
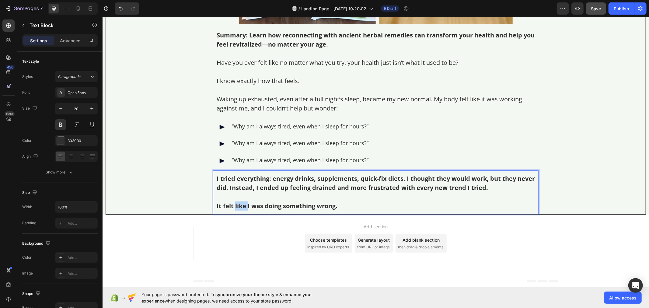
click at [239, 204] on strong "It felt like I was doing something wrong." at bounding box center [276, 205] width 121 height 8
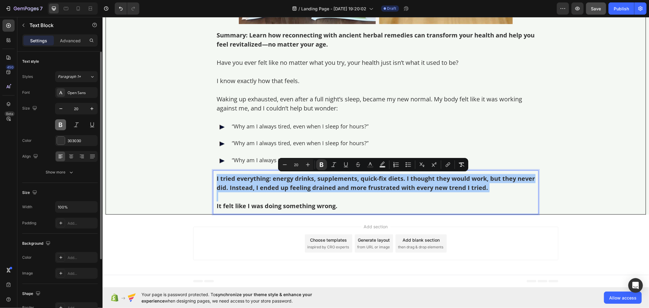
click at [58, 126] on button at bounding box center [60, 124] width 11 height 11
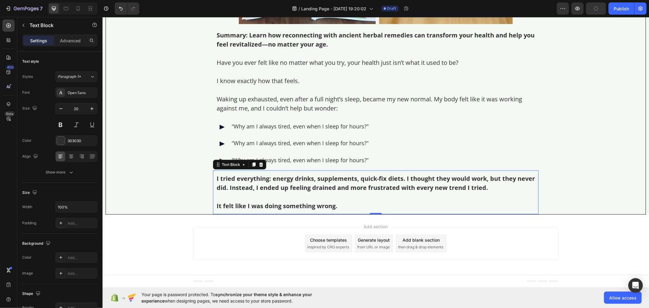
click at [235, 209] on p "It felt like I was doing something wrong." at bounding box center [375, 205] width 318 height 9
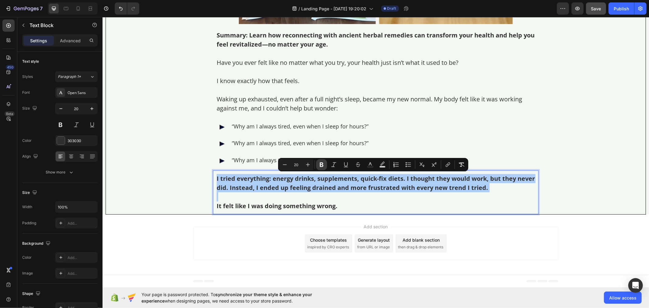
click at [324, 164] on icon "Editor contextual toolbar" at bounding box center [321, 164] width 6 height 6
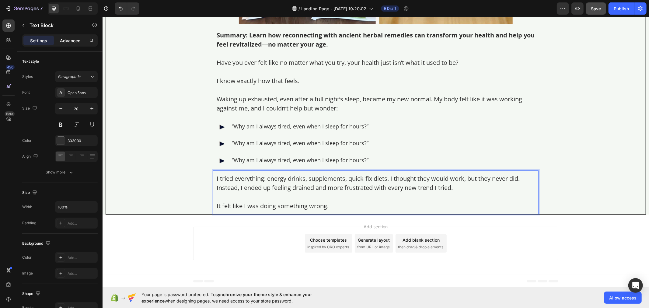
click at [72, 40] on p "Advanced" at bounding box center [70, 40] width 21 height 6
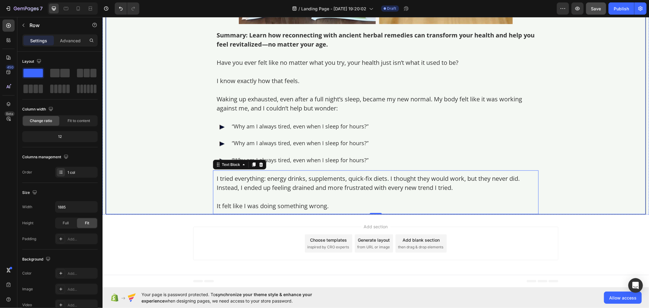
click at [5, 25] on div at bounding box center [8, 25] width 12 height 12
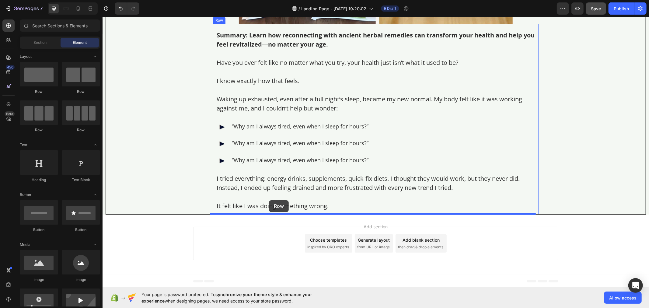
drag, startPoint x: 141, startPoint y: 91, endPoint x: 269, endPoint y: 200, distance: 167.9
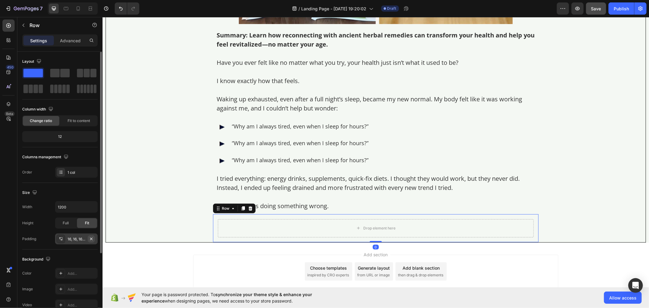
click at [89, 238] on icon "button" at bounding box center [91, 238] width 5 height 5
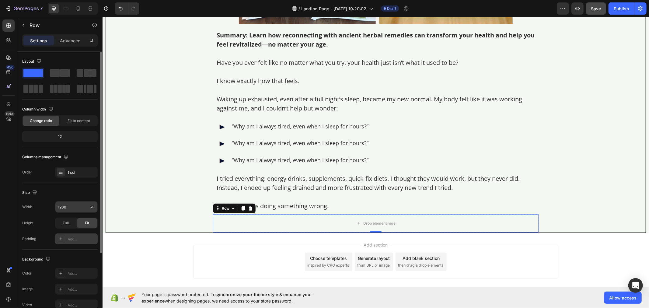
click at [69, 208] on input "1200" at bounding box center [76, 206] width 42 height 11
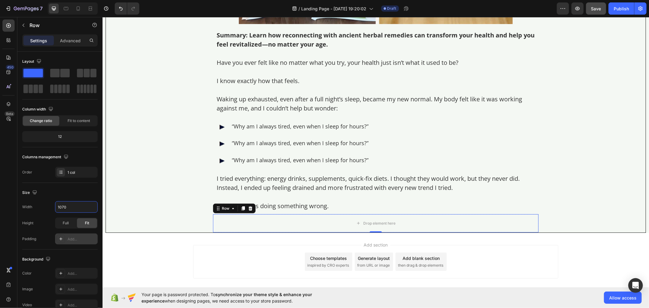
type input "1070"
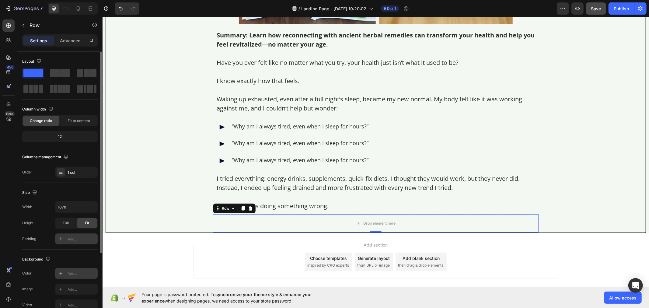
click at [71, 274] on div "Add..." at bounding box center [82, 273] width 29 height 5
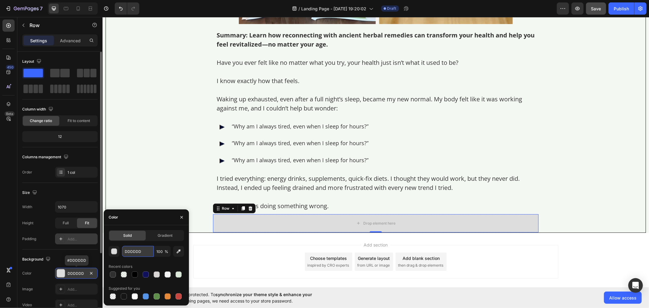
click at [133, 252] on input "DDDDDD" at bounding box center [138, 251] width 32 height 11
paste input "rgb(51, 77, 49)"
type input "rgb(51, 77, 49)"
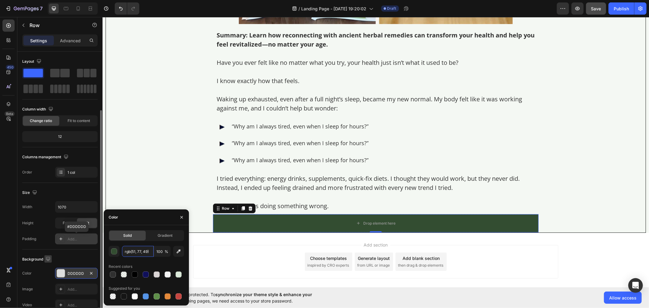
scroll to position [98, 0]
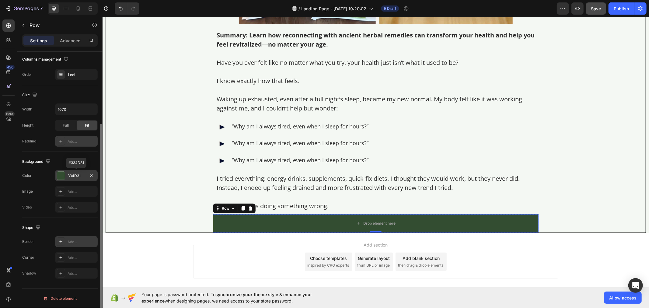
click at [63, 244] on div at bounding box center [61, 241] width 9 height 9
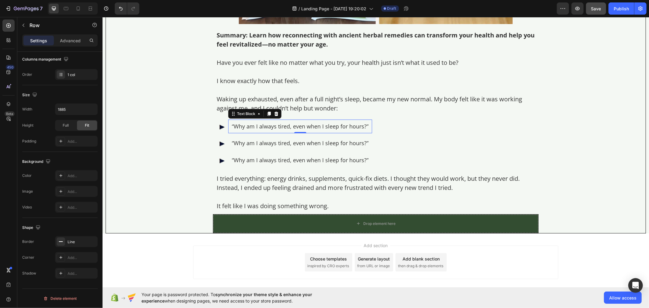
scroll to position [0, 0]
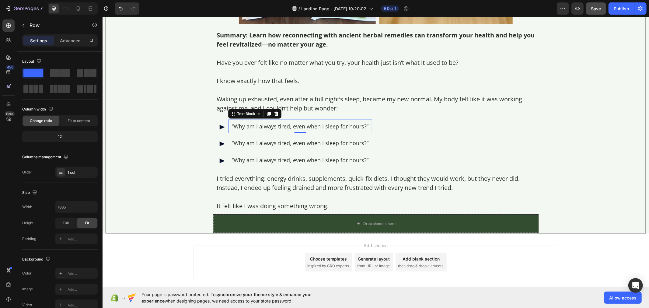
click at [230, 130] on div "“Why am I always tired, even when I sleep for hours?” Text Block 0" at bounding box center [300, 126] width 144 height 14
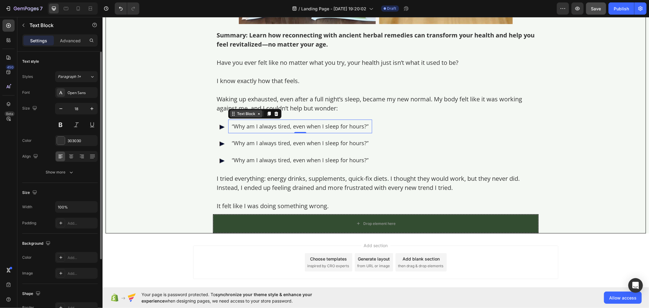
click at [244, 112] on div "Text Block" at bounding box center [245, 113] width 21 height 5
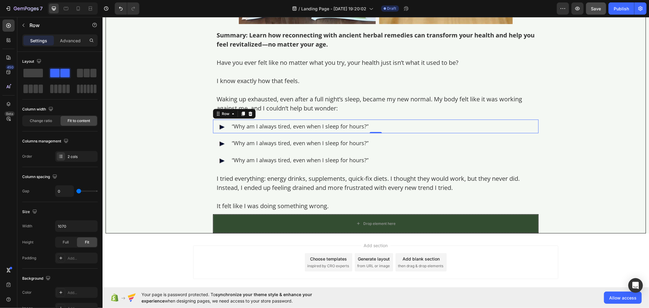
click at [224, 131] on div "Image" at bounding box center [220, 126] width 15 height 14
click at [240, 113] on icon at bounding box center [242, 113] width 5 height 5
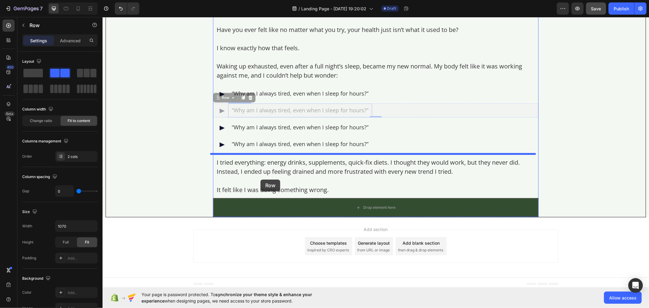
scroll to position [347, 0]
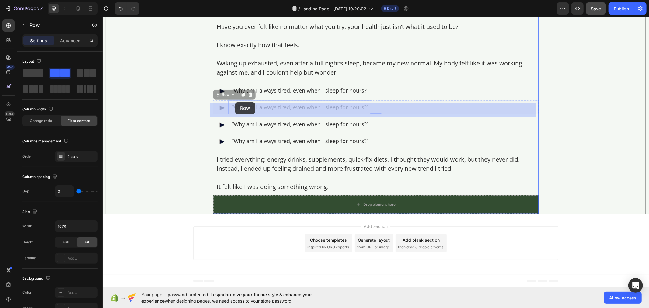
drag, startPoint x: 215, startPoint y: 132, endPoint x: 235, endPoint y: 102, distance: 35.9
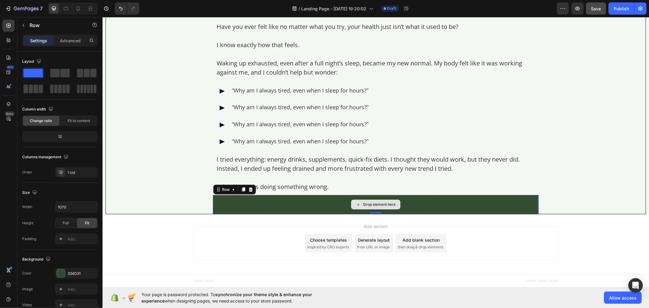
click at [239, 203] on div "Drop element here" at bounding box center [375, 204] width 325 height 18
click at [328, 204] on div "Drop element here" at bounding box center [375, 204] width 325 height 18
click at [5, 26] on div at bounding box center [8, 25] width 12 height 12
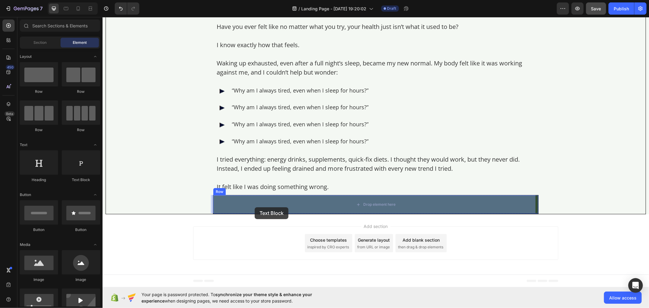
drag, startPoint x: 178, startPoint y: 180, endPoint x: 254, endPoint y: 207, distance: 81.2
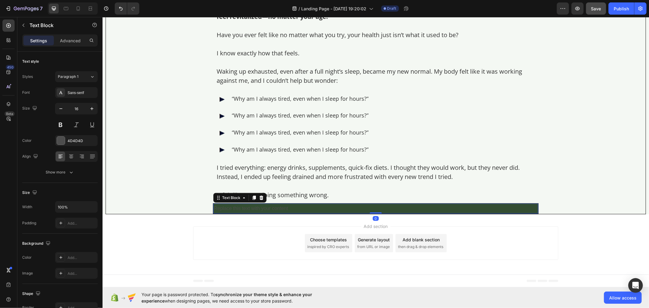
scroll to position [339, 0]
click at [254, 204] on div "Replace this text with your content" at bounding box center [375, 208] width 325 height 10
click at [344, 204] on p "Replace this text with your content" at bounding box center [375, 208] width 324 height 9
click at [321, 209] on p "Replace this text with your content" at bounding box center [375, 208] width 324 height 9
click at [242, 207] on p "Replace this text with your content" at bounding box center [375, 208] width 324 height 9
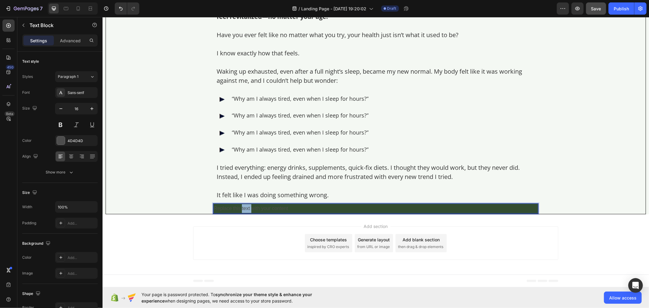
click at [242, 207] on p "Replace this text with your content" at bounding box center [375, 208] width 324 height 9
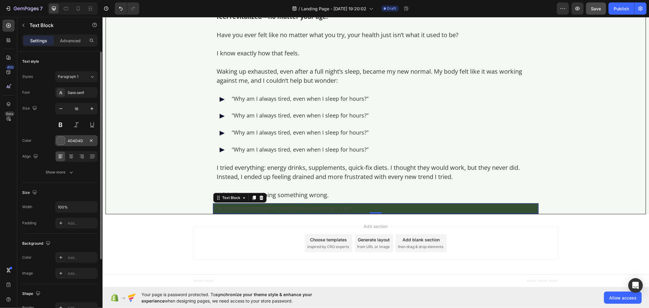
click at [75, 141] on div "4D4D4D" at bounding box center [77, 140] width 18 height 5
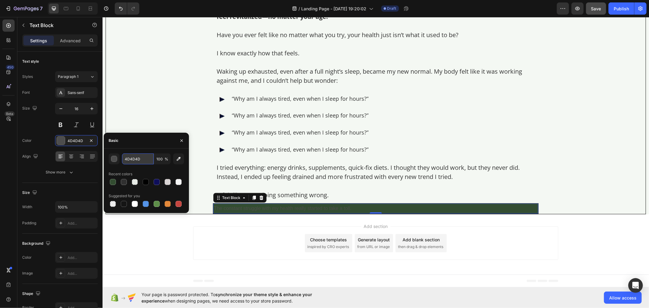
click at [139, 159] on input "4D4D4D" at bounding box center [138, 158] width 32 height 11
paste input "rgb(255, 255, 255)"
type input "rgb(255, 255, 255)"
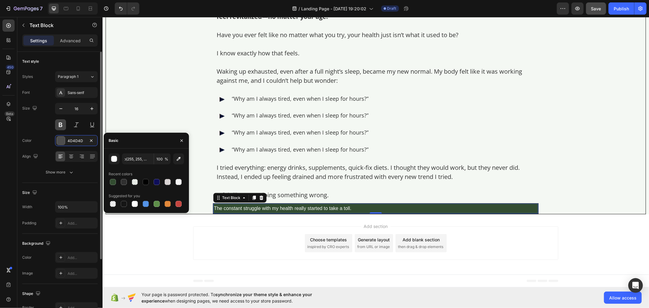
click at [61, 127] on button at bounding box center [60, 124] width 11 height 11
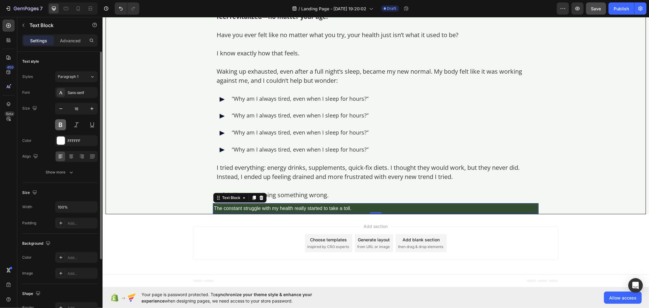
scroll to position [0, 0]
click at [89, 112] on button "button" at bounding box center [91, 108] width 11 height 11
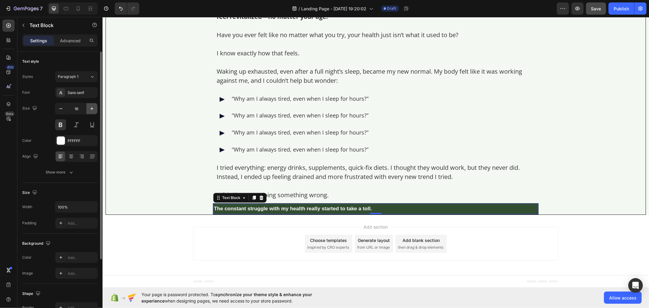
click at [89, 112] on button "button" at bounding box center [91, 108] width 11 height 11
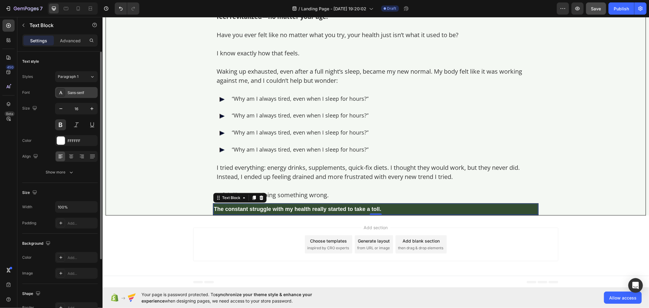
click at [86, 91] on div "Sans-serif" at bounding box center [82, 92] width 29 height 5
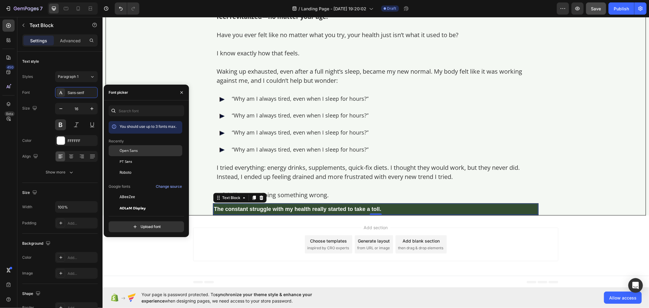
click at [131, 153] on span "Open Sans" at bounding box center [129, 150] width 18 height 5
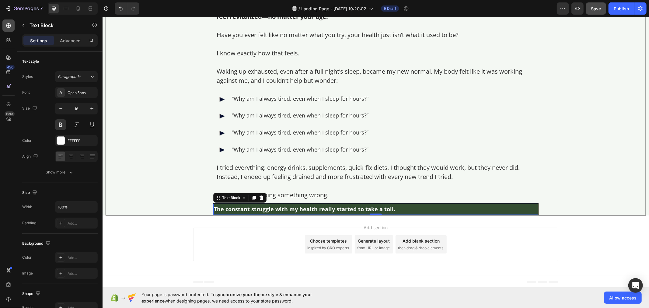
click at [9, 26] on icon at bounding box center [8, 26] width 6 height 6
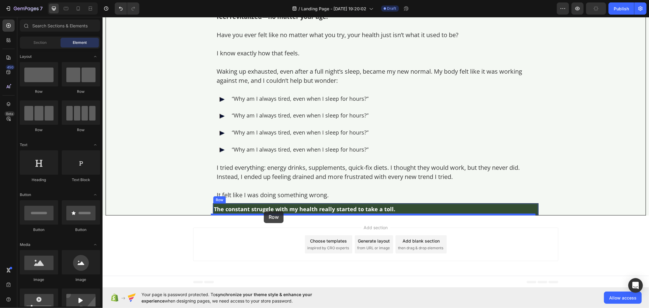
drag, startPoint x: 140, startPoint y: 90, endPoint x: 263, endPoint y: 211, distance: 172.7
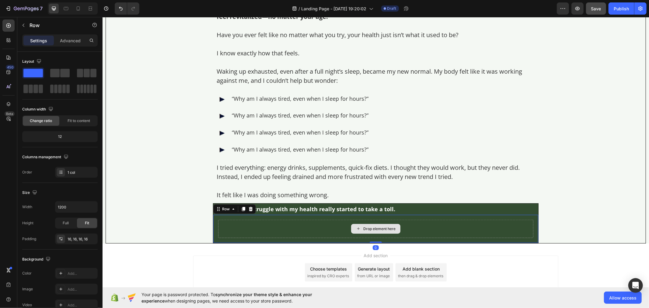
click at [250, 226] on div "Drop element here" at bounding box center [375, 228] width 315 height 18
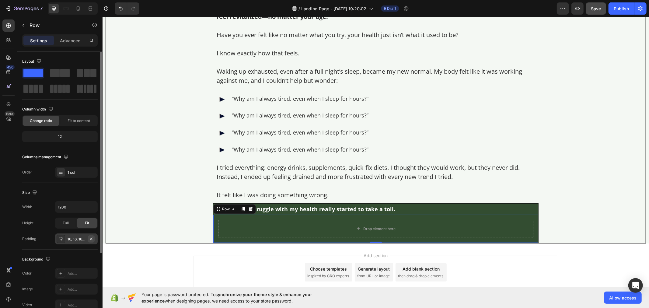
click at [91, 238] on icon "button" at bounding box center [91, 238] width 2 height 2
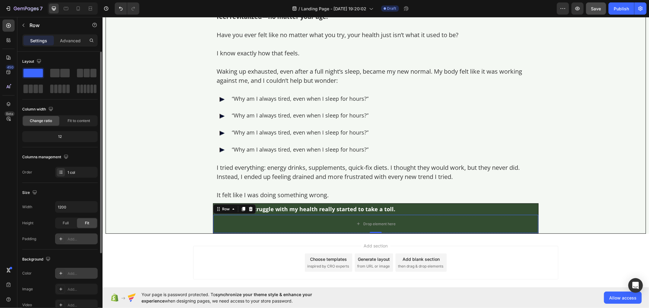
click at [90, 274] on div "Add..." at bounding box center [82, 273] width 29 height 5
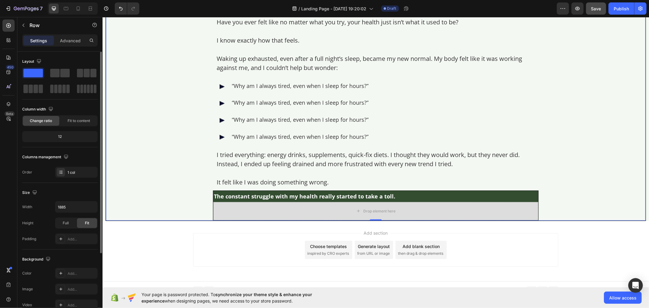
scroll to position [358, 0]
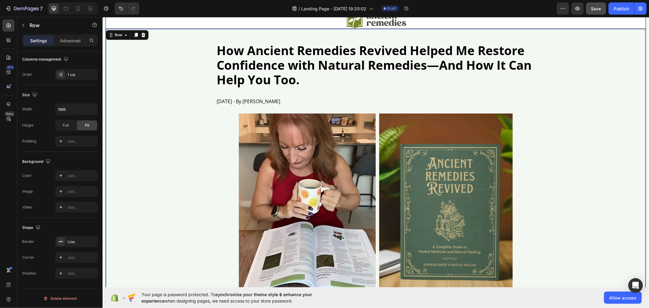
scroll to position [0, 0]
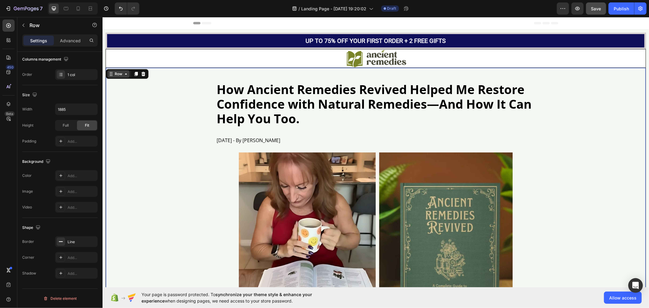
click at [118, 77] on div "Row" at bounding box center [118, 73] width 22 height 7
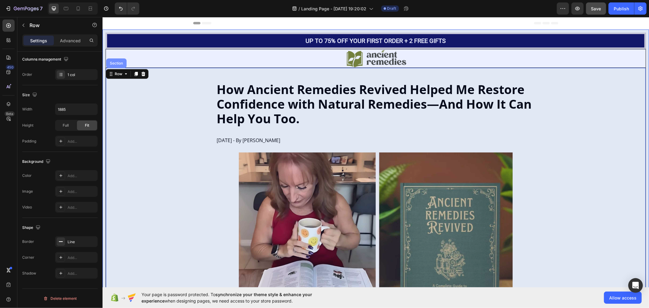
click at [115, 62] on div "Section" at bounding box center [116, 63] width 16 height 4
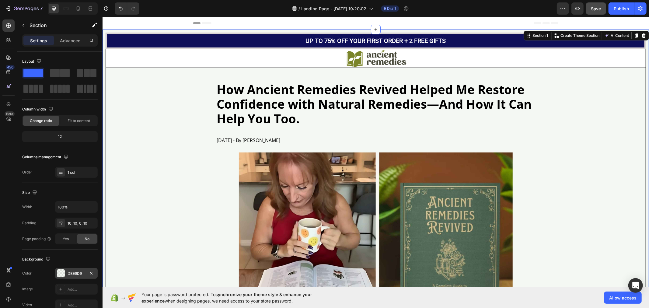
click at [74, 272] on div "DBE9D9" at bounding box center [77, 273] width 18 height 5
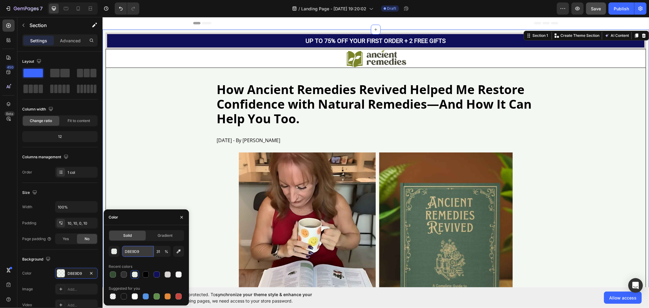
click at [136, 249] on input "DBE9D9" at bounding box center [138, 251] width 32 height 11
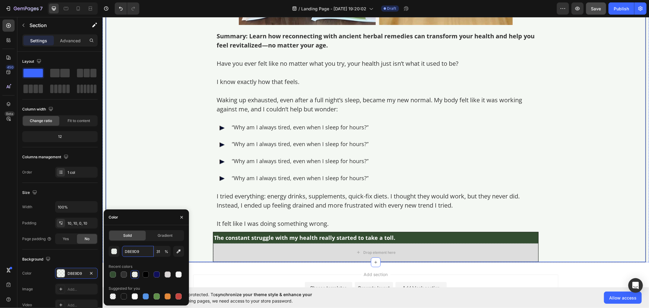
scroll to position [358, 0]
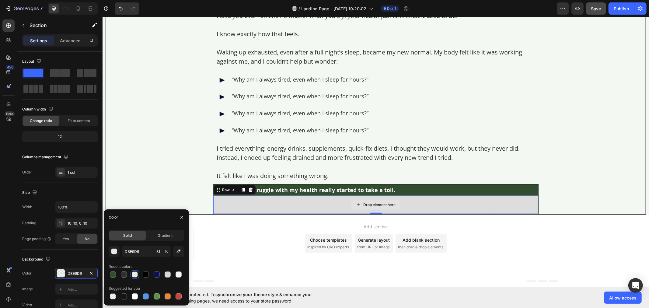
click at [224, 202] on div "Drop element here" at bounding box center [375, 204] width 325 height 18
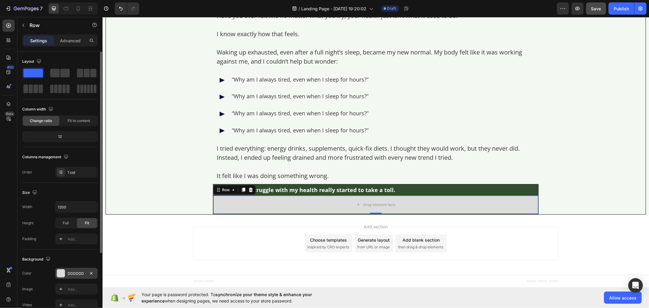
click at [77, 275] on div "DDDDDD" at bounding box center [77, 273] width 18 height 5
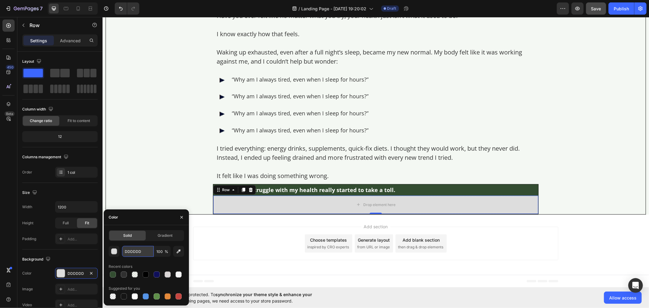
click at [138, 251] on input "DDDDDD" at bounding box center [138, 251] width 32 height 11
paste input "BE9D9"
type input "DBE9D9"
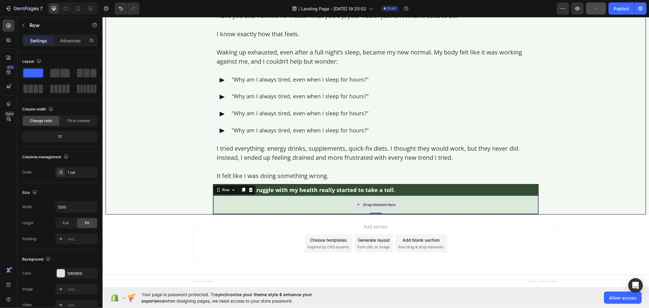
click at [230, 205] on div "Drop element here" at bounding box center [375, 204] width 325 height 18
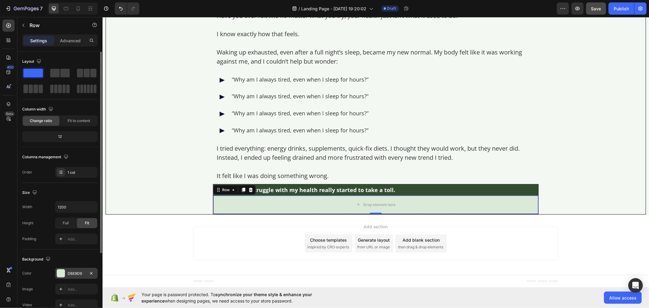
click at [70, 271] on div "DBE9D9" at bounding box center [77, 273] width 18 height 5
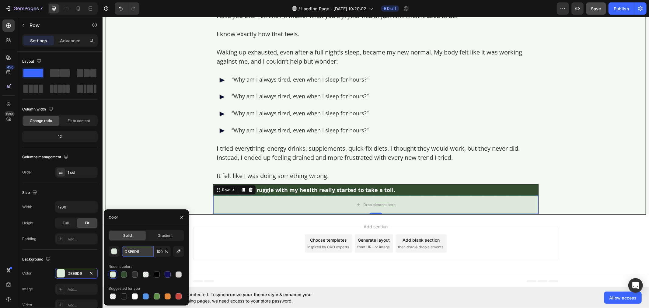
click at [133, 248] on input "DBE9D9" at bounding box center [138, 251] width 32 height 11
paste input "#F4F8F3"
type input "#F4F8F3"
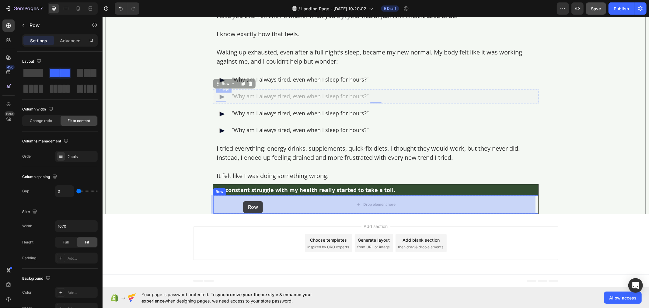
drag, startPoint x: 223, startPoint y: 90, endPoint x: 243, endPoint y: 201, distance: 112.5
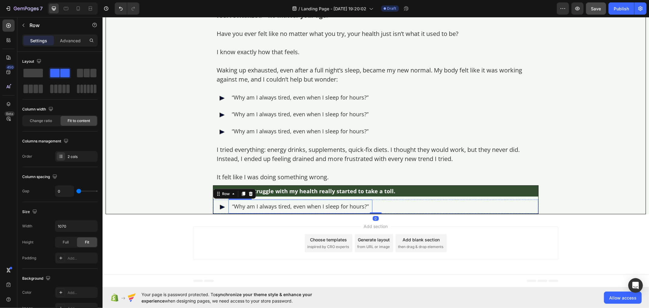
scroll to position [340, 0]
click at [241, 195] on icon at bounding box center [243, 193] width 5 height 5
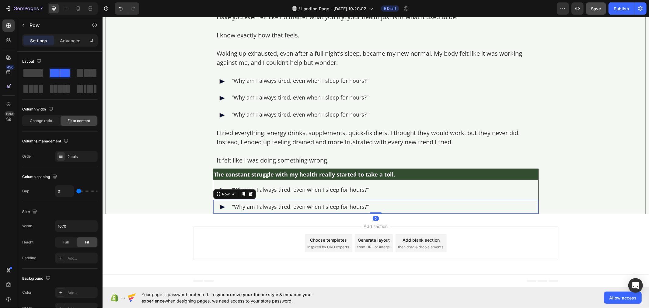
click at [241, 195] on icon at bounding box center [243, 193] width 5 height 5
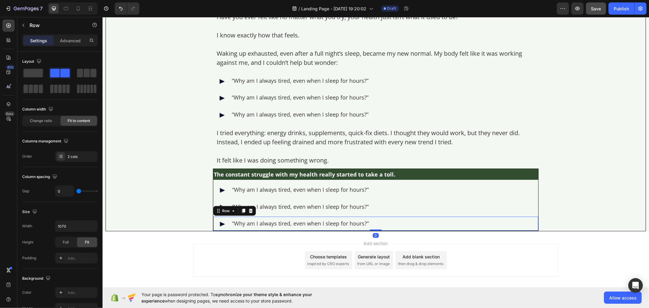
scroll to position [358, 0]
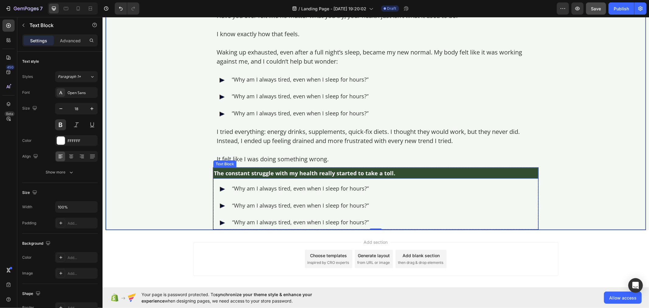
click at [213, 171] on p "The constant struggle with my health really started to take a toll." at bounding box center [375, 173] width 324 height 10
click at [227, 161] on div "Text Block" at bounding box center [230, 161] width 21 height 5
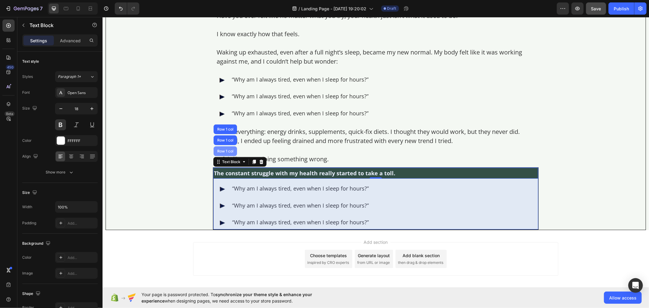
click at [222, 149] on div "Row 1 col" at bounding box center [225, 151] width 19 height 4
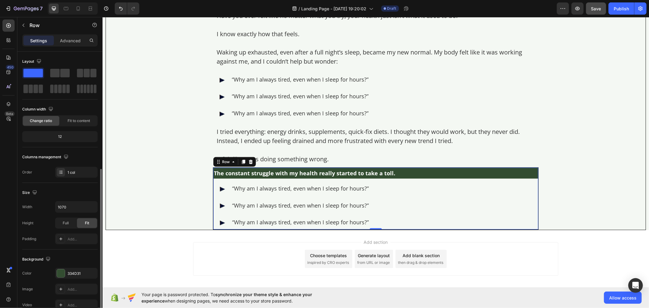
scroll to position [98, 0]
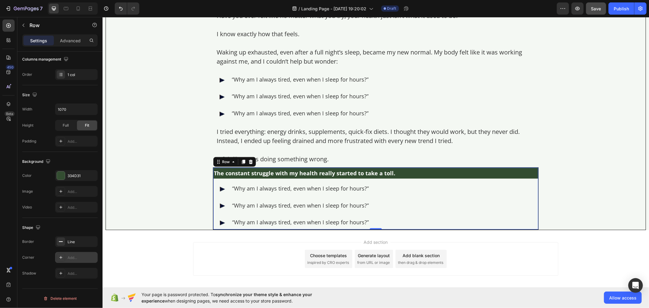
click at [77, 257] on div "Add..." at bounding box center [82, 257] width 29 height 5
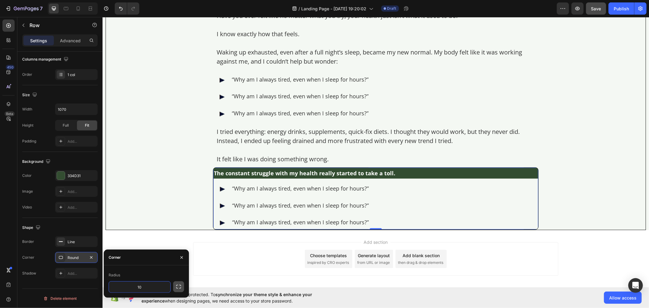
type input "10"
click at [178, 283] on button "button" at bounding box center [178, 286] width 11 height 11
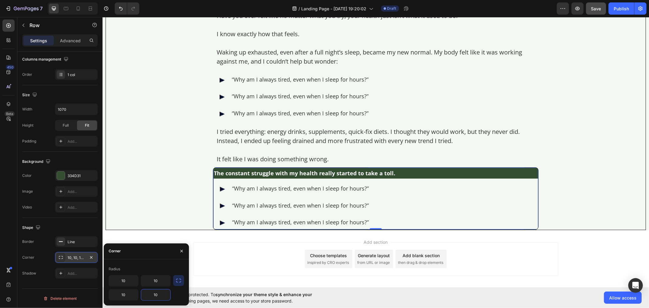
click at [160, 296] on input "10" at bounding box center [155, 294] width 29 height 11
click at [131, 293] on input "10" at bounding box center [123, 294] width 29 height 11
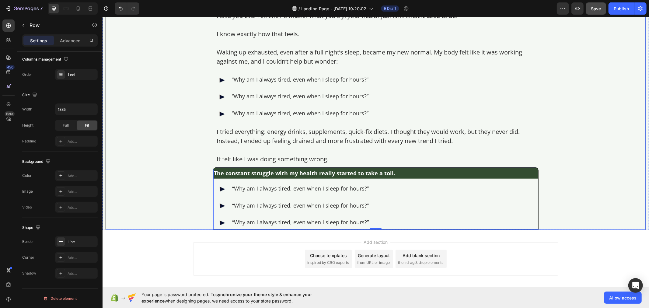
click at [597, 8] on span "Save" at bounding box center [596, 8] width 10 height 5
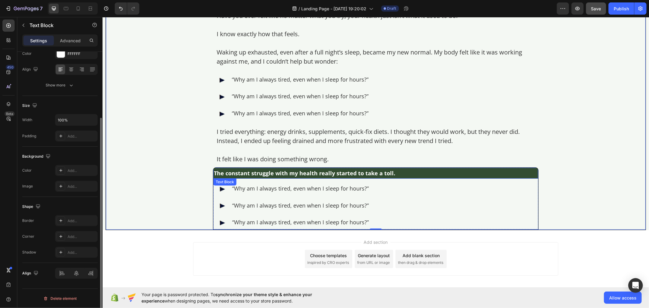
click at [254, 172] on p "The constant struggle with my health really started to take a toll." at bounding box center [375, 173] width 324 height 10
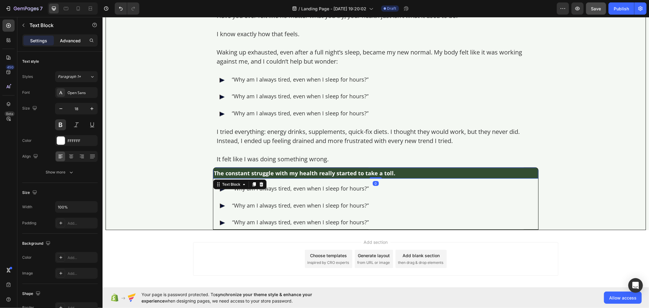
click at [75, 37] on div "Advanced" at bounding box center [70, 41] width 30 height 10
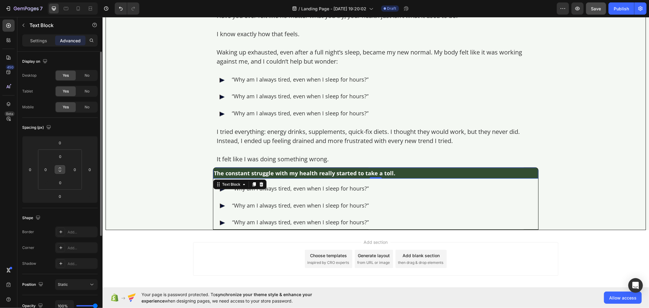
click at [60, 168] on icon at bounding box center [59, 169] width 5 height 5
click at [61, 154] on input "0" at bounding box center [60, 156] width 12 height 9
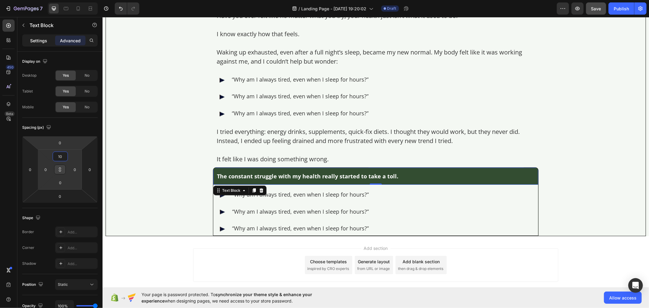
type input "10"
click at [34, 38] on p "Settings" at bounding box center [38, 40] width 17 height 6
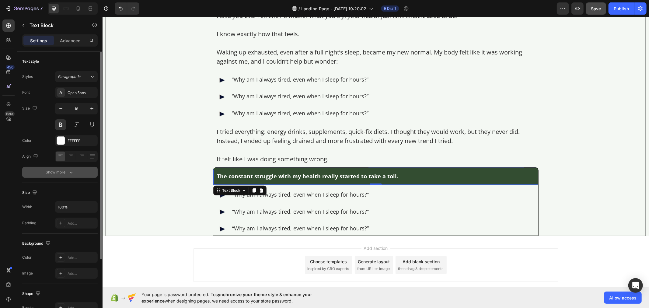
click at [81, 175] on button "Show more" at bounding box center [59, 172] width 75 height 11
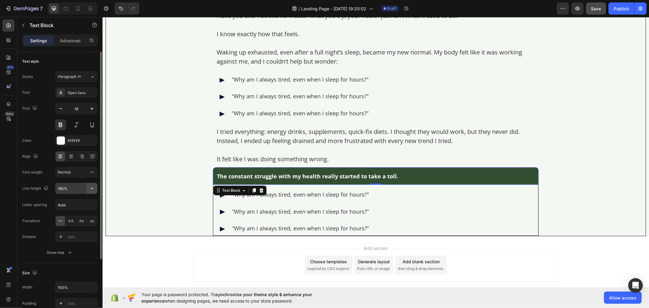
click at [91, 190] on icon "button" at bounding box center [92, 188] width 6 height 6
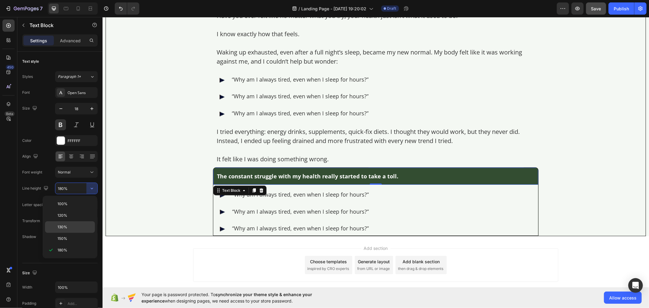
click at [79, 227] on p "130%" at bounding box center [74, 226] width 35 height 5
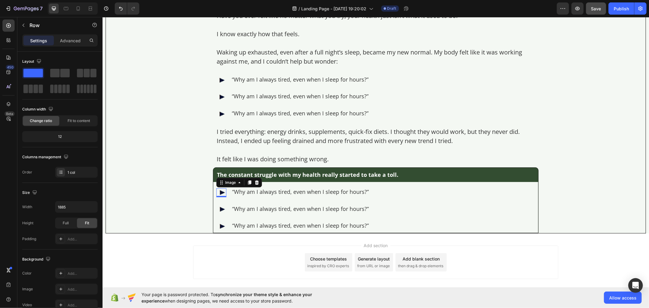
click at [216, 192] on img at bounding box center [221, 192] width 10 height 9
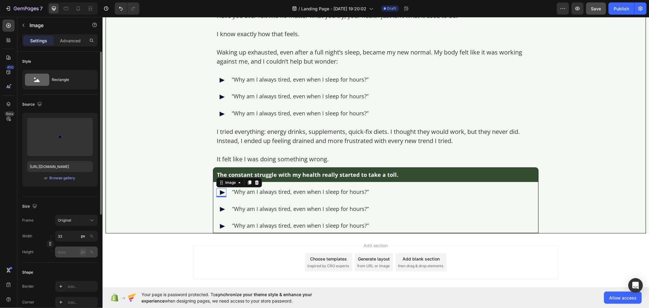
click at [81, 252] on div "px" at bounding box center [83, 251] width 4 height 5
click at [91, 237] on div "%" at bounding box center [92, 235] width 4 height 5
click at [83, 236] on div "px" at bounding box center [83, 235] width 4 height 5
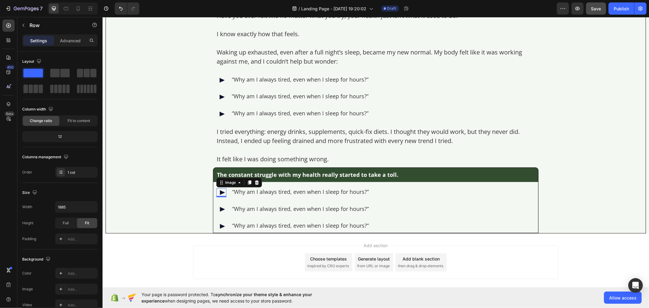
click at [217, 193] on img at bounding box center [221, 192] width 10 height 9
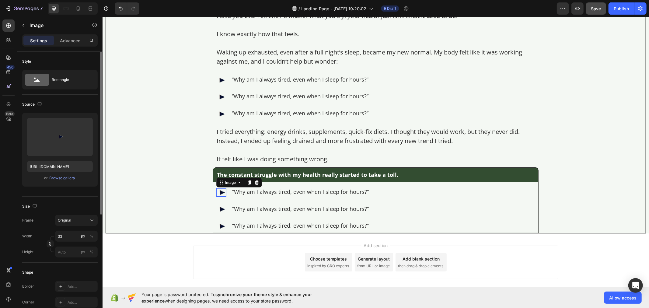
click at [48, 244] on button "button" at bounding box center [50, 243] width 7 height 7
click at [86, 202] on icon at bounding box center [87, 202] width 4 height 2
click at [71, 270] on input "px %" at bounding box center [76, 267] width 43 height 11
type input "29"
click at [92, 268] on div "%" at bounding box center [92, 266] width 4 height 5
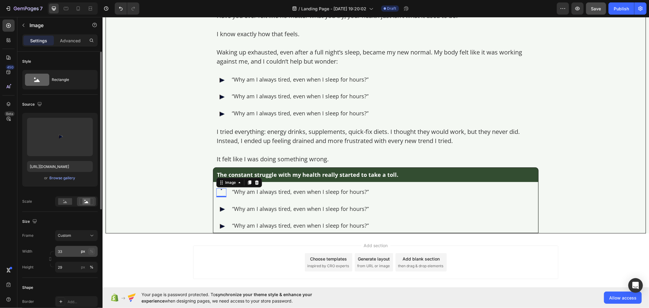
click at [94, 252] on button "%" at bounding box center [91, 251] width 7 height 7
click at [80, 253] on button "px" at bounding box center [82, 251] width 7 height 7
click at [83, 267] on div "px" at bounding box center [83, 266] width 4 height 5
click at [70, 269] on input "29" at bounding box center [76, 267] width 43 height 11
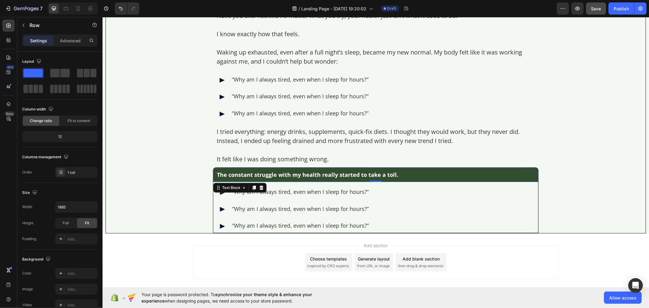
click at [257, 175] on p "The constant struggle with my health really started to take a toll." at bounding box center [375, 174] width 317 height 7
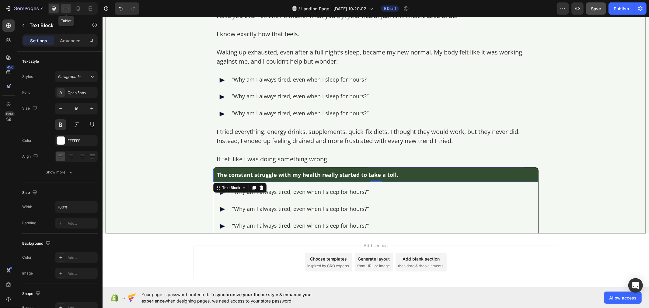
click at [66, 8] on icon at bounding box center [66, 8] width 5 height 3
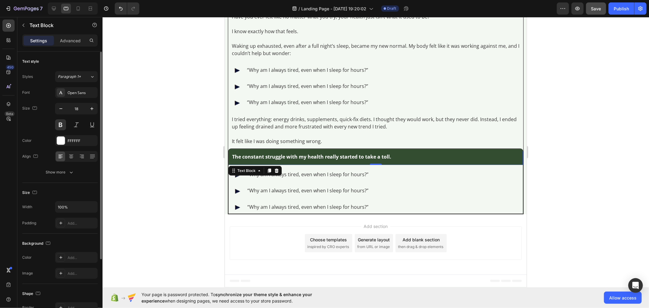
scroll to position [321, 0]
click at [80, 172] on button "Show more" at bounding box center [59, 172] width 75 height 11
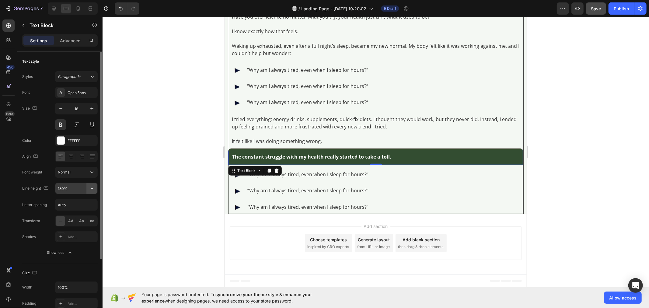
click at [90, 184] on button "button" at bounding box center [91, 188] width 11 height 11
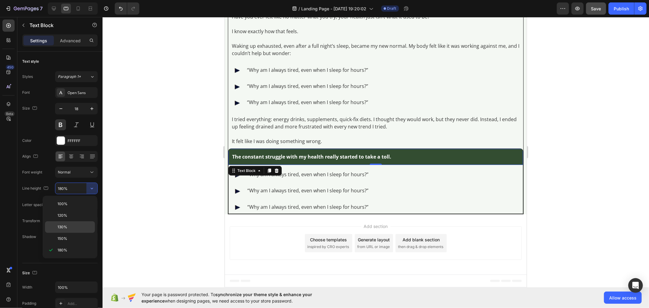
click at [87, 233] on div "130%" at bounding box center [70, 239] width 50 height 12
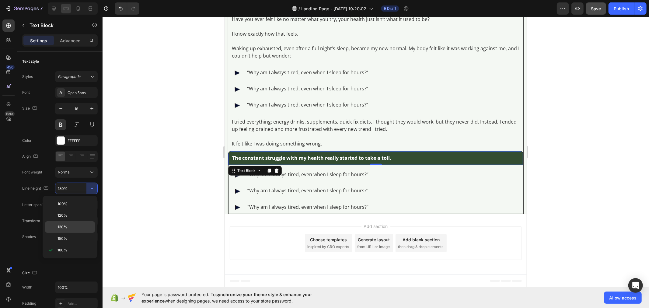
scroll to position [318, 0]
click at [79, 11] on icon at bounding box center [78, 8] width 6 height 6
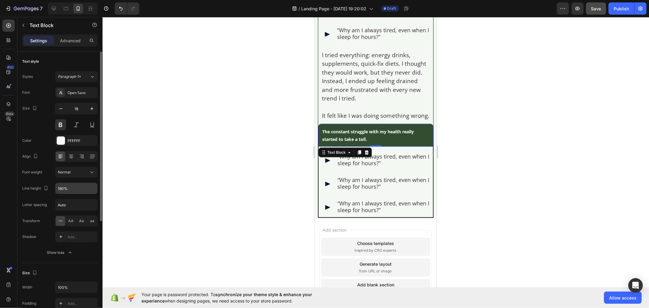
scroll to position [475, 0]
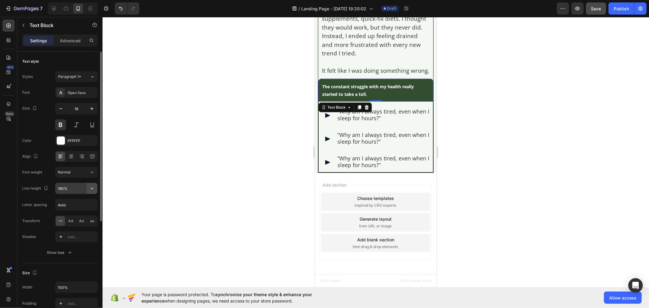
click at [92, 190] on icon "button" at bounding box center [92, 188] width 6 height 6
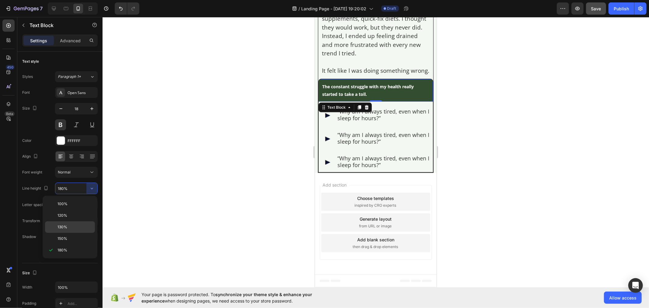
click at [84, 225] on p "130%" at bounding box center [74, 226] width 35 height 5
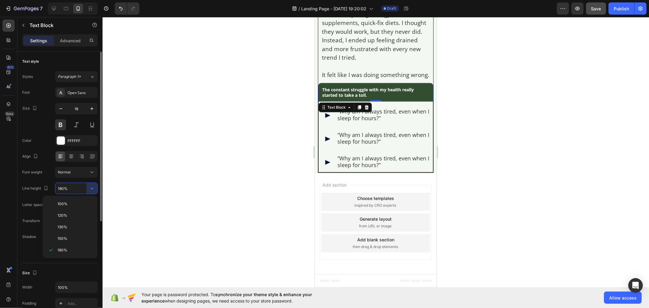
scroll to position [470, 0]
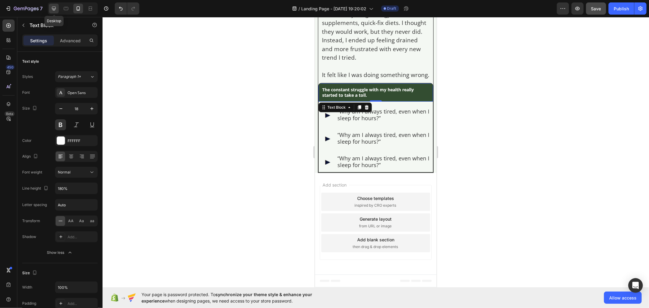
click at [54, 9] on icon at bounding box center [54, 9] width 4 height 4
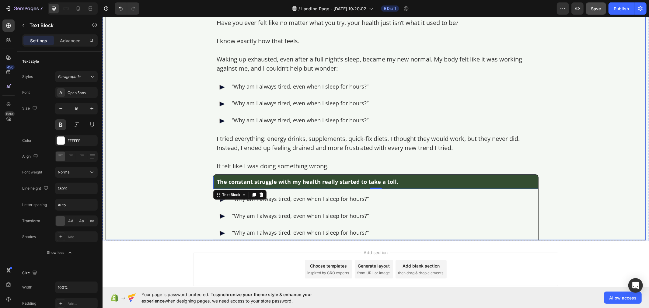
scroll to position [377, 0]
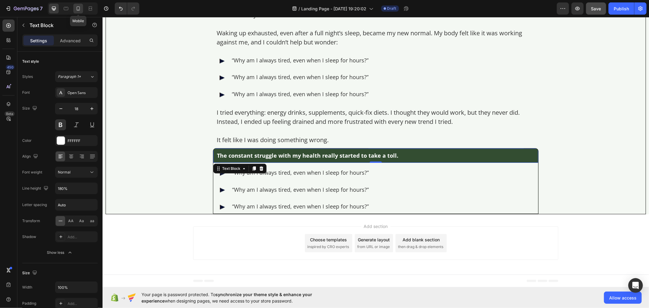
click at [78, 8] on icon at bounding box center [78, 8] width 6 height 6
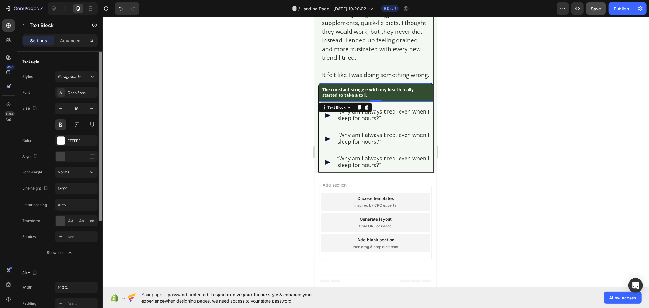
scroll to position [470, 0]
click at [92, 110] on icon "button" at bounding box center [92, 109] width 6 height 6
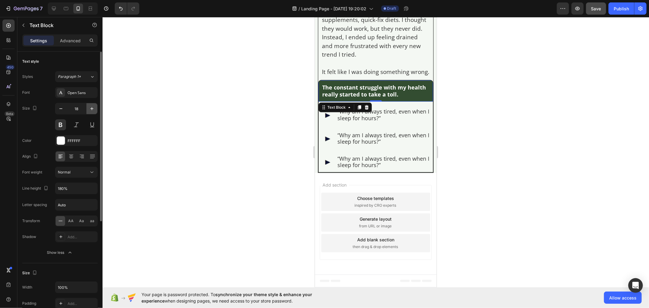
click at [92, 110] on icon "button" at bounding box center [92, 109] width 6 height 6
click at [61, 109] on icon "button" at bounding box center [60, 108] width 3 height 1
click at [51, 9] on icon at bounding box center [54, 8] width 6 height 6
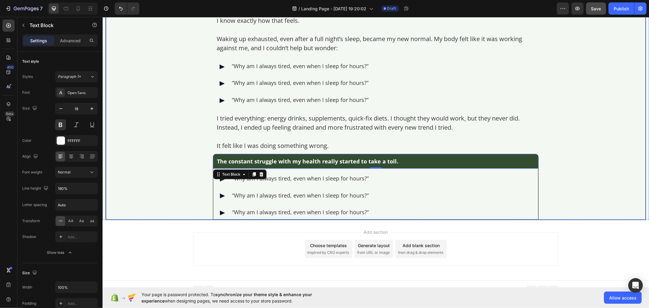
scroll to position [377, 0]
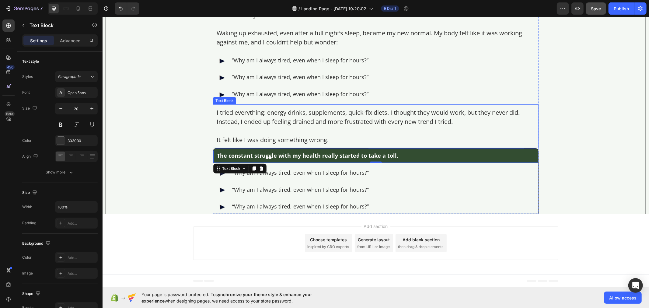
click at [252, 115] on p "I tried everything: energy drinks, supplements, quick-fix diets. I thought they…" at bounding box center [375, 117] width 318 height 18
click at [251, 98] on icon at bounding box center [253, 98] width 5 height 5
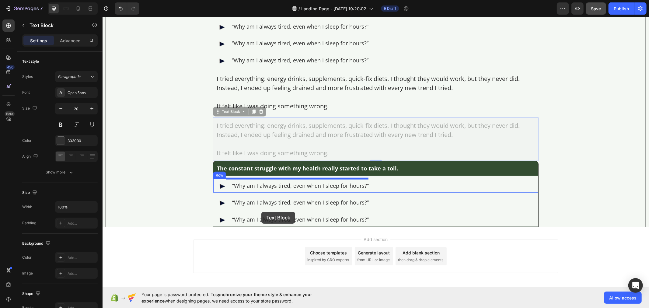
scroll to position [424, 0]
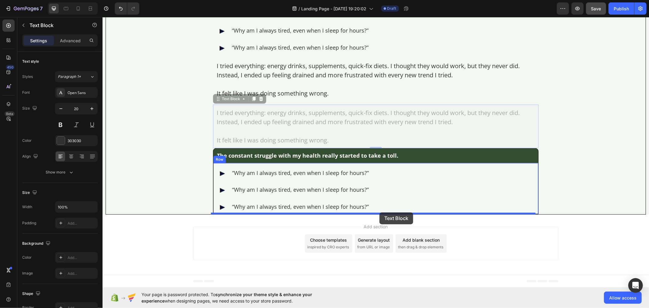
drag, startPoint x: 230, startPoint y: 141, endPoint x: 379, endPoint y: 212, distance: 165.2
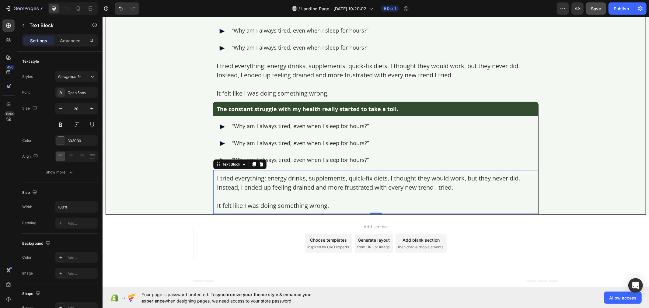
click at [263, 192] on p "Rich Text Editor. Editing area: main" at bounding box center [375, 196] width 317 height 9
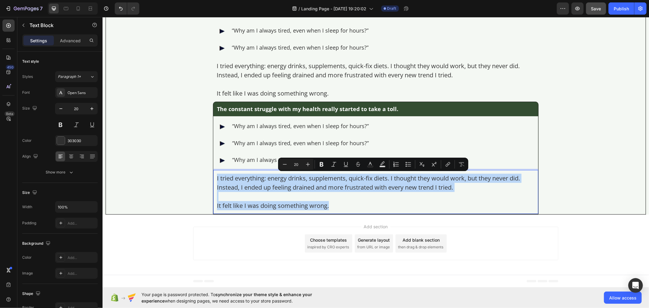
scroll to position [396, 0]
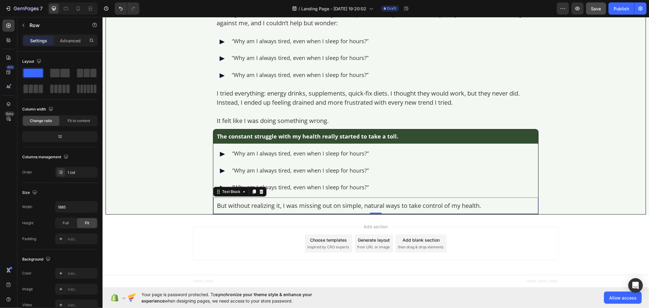
click at [215, 199] on div "But without realizing it, I was missing out on simple, natural ways to take con…" at bounding box center [375, 205] width 325 height 16
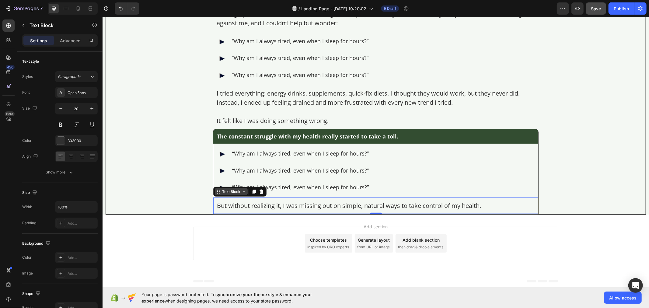
click at [220, 193] on div "Text Block" at bounding box center [230, 191] width 21 height 5
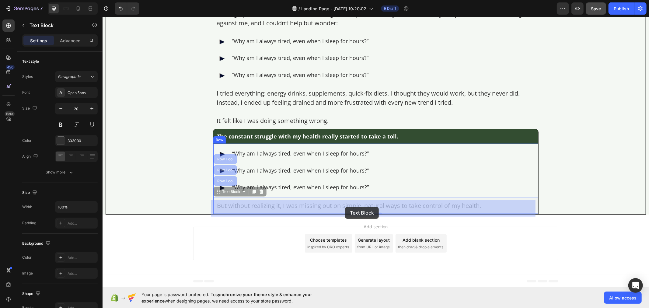
drag, startPoint x: 212, startPoint y: 201, endPoint x: 333, endPoint y: 206, distance: 121.8
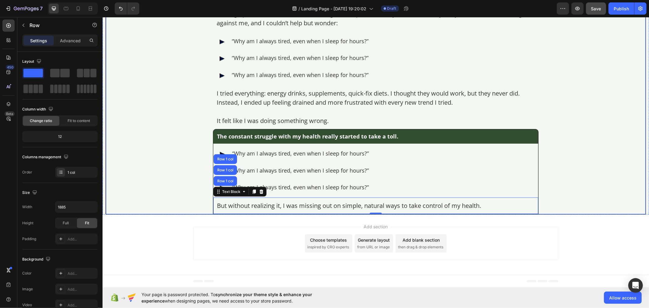
click at [9, 23] on icon at bounding box center [8, 26] width 6 height 6
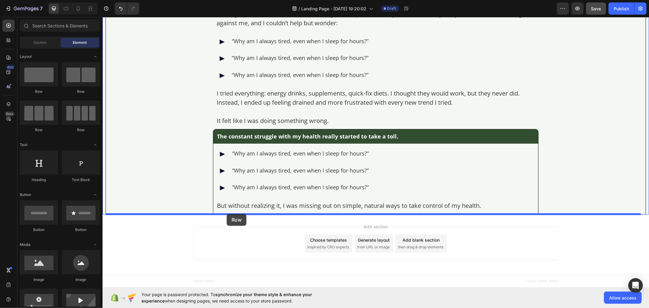
drag, startPoint x: 144, startPoint y: 96, endPoint x: 226, endPoint y: 213, distance: 143.4
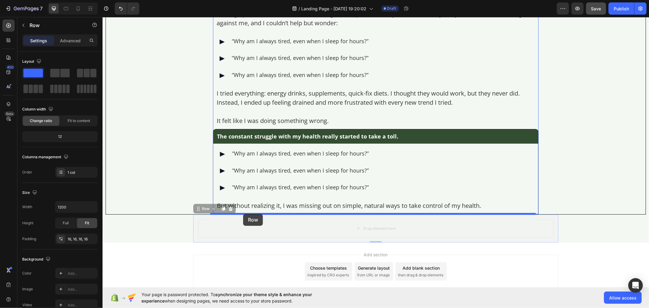
drag, startPoint x: 193, startPoint y: 223, endPoint x: 243, endPoint y: 214, distance: 50.9
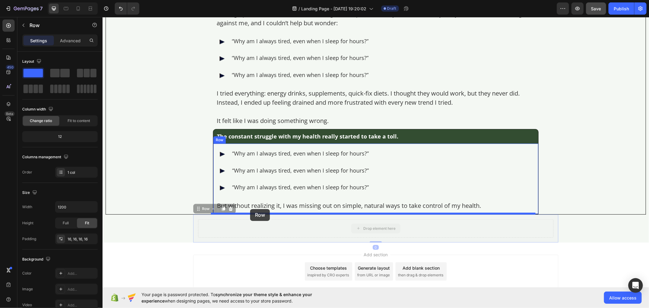
drag, startPoint x: 200, startPoint y: 229, endPoint x: 250, endPoint y: 209, distance: 53.5
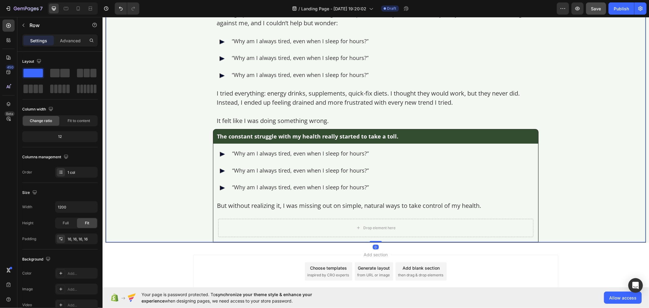
click at [222, 221] on div "Drop element here" at bounding box center [375, 227] width 315 height 18
click at [248, 208] on icon at bounding box center [250, 207] width 5 height 5
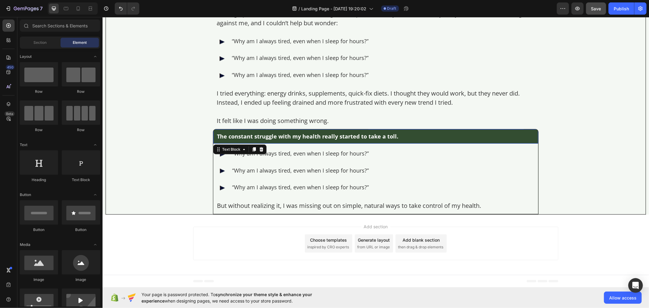
click at [214, 131] on div "The constant struggle with my health really started to take a toll. Text Block 0" at bounding box center [375, 136] width 325 height 14
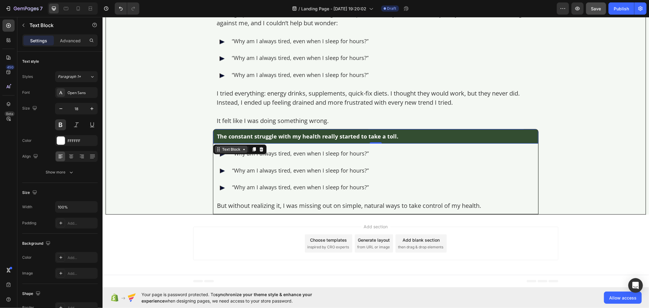
click at [232, 150] on div "Text Block" at bounding box center [230, 148] width 21 height 5
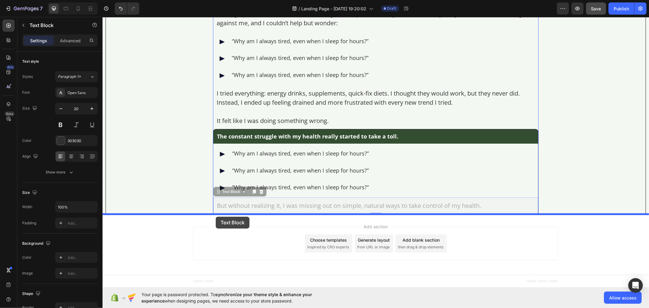
drag, startPoint x: 217, startPoint y: 198, endPoint x: 216, endPoint y: 217, distance: 18.2
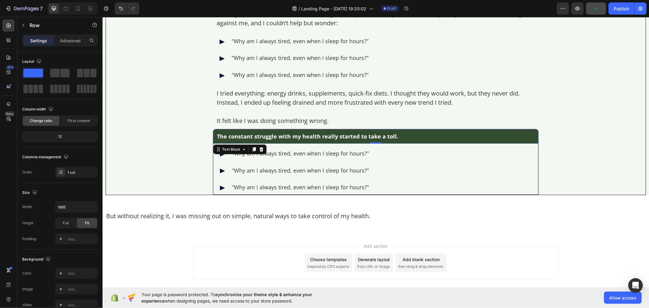
click at [222, 137] on p "The constant struggle with my health really started to take a toll." at bounding box center [375, 136] width 317 height 7
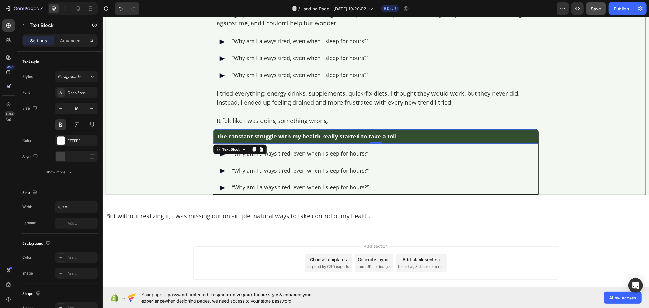
click at [223, 144] on div "Text Block" at bounding box center [239, 149] width 53 height 10
click at [223, 149] on div "Text Block" at bounding box center [230, 148] width 21 height 5
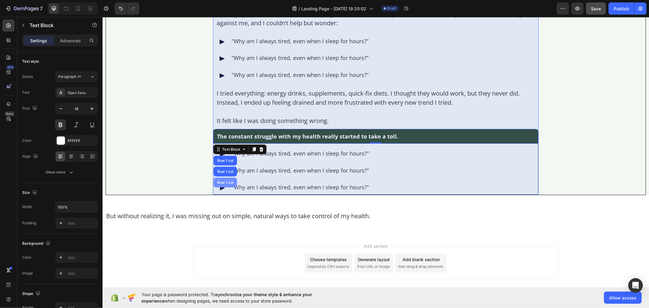
click at [223, 178] on div "Row 1 col" at bounding box center [224, 182] width 23 height 10
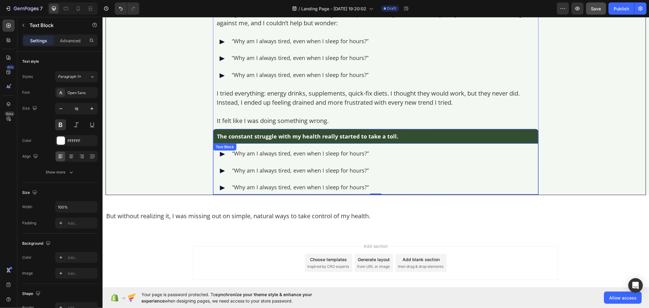
click at [225, 133] on p "The constant struggle with my health really started to take a toll." at bounding box center [375, 136] width 317 height 7
click at [232, 148] on div "Text Block" at bounding box center [230, 148] width 21 height 5
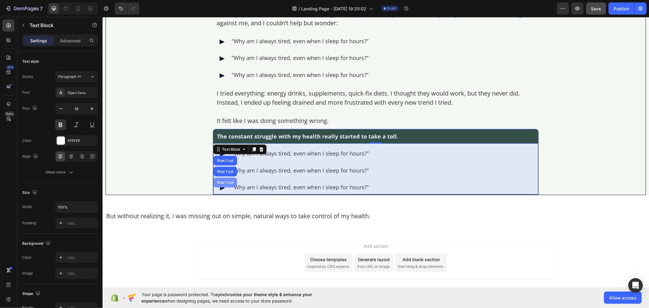
drag, startPoint x: 221, startPoint y: 157, endPoint x: 223, endPoint y: 154, distance: 3.5
click at [221, 156] on div "Row 1 col" at bounding box center [224, 160] width 23 height 10
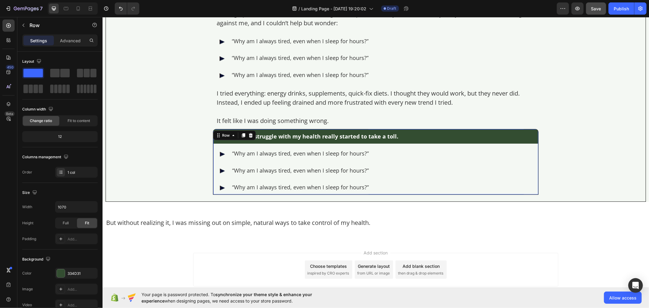
drag, startPoint x: 370, startPoint y: 193, endPoint x: 372, endPoint y: 200, distance: 7.2
click at [372, 200] on div "Summary: Learn how reconnecting with ancient herbal remedies can transform your…" at bounding box center [375, 70] width 325 height 262
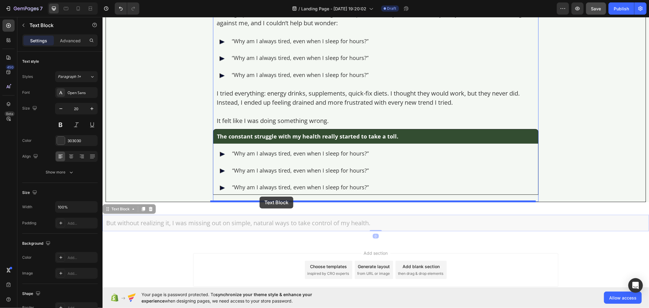
drag, startPoint x: 161, startPoint y: 219, endPoint x: 259, endPoint y: 196, distance: 100.8
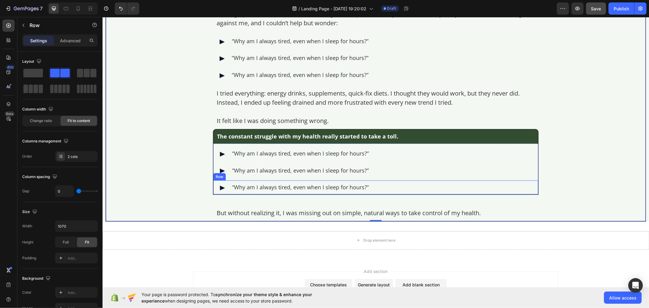
click at [373, 189] on div "Image “Why am I always tired, even when I sleep for hours?” Text Block Row" at bounding box center [375, 187] width 325 height 14
click at [237, 135] on p "The constant struggle with my health really started to take a toll." at bounding box center [375, 136] width 317 height 7
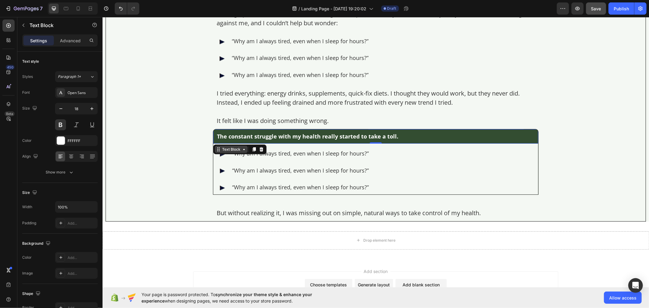
click at [235, 149] on div "Text Block" at bounding box center [230, 148] width 21 height 5
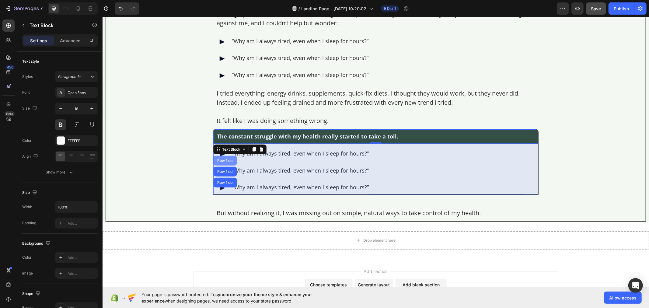
click at [226, 157] on div "Row 1 col" at bounding box center [224, 160] width 23 height 10
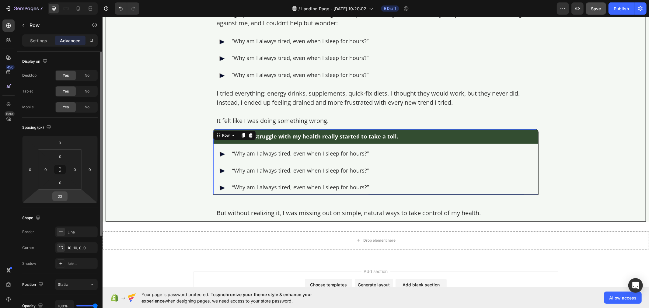
click at [66, 196] on div "23" at bounding box center [59, 196] width 15 height 10
click at [63, 195] on input "23" at bounding box center [60, 196] width 12 height 9
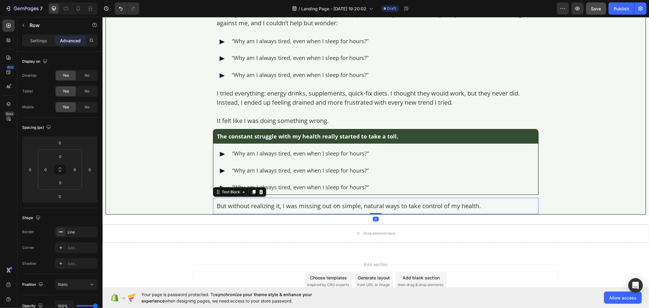
click at [220, 204] on p "But without realizing it, I was missing out on simple, natural ways to take con…" at bounding box center [375, 205] width 318 height 9
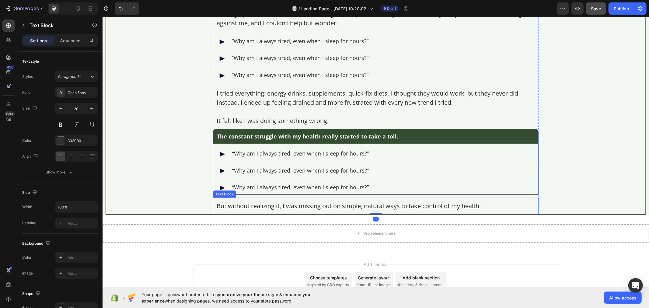
click at [238, 203] on p "But without realizing it, I was missing out on simple, natural ways to take con…" at bounding box center [375, 205] width 318 height 9
click at [71, 38] on p "Advanced" at bounding box center [70, 40] width 21 height 6
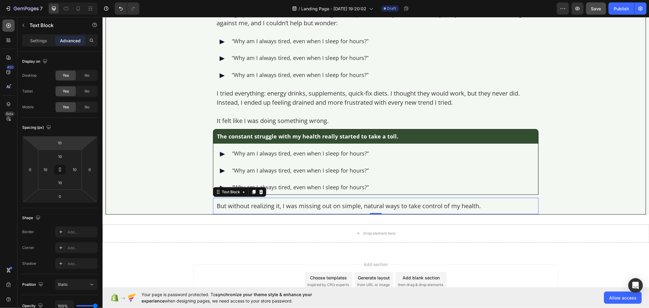
click at [6, 29] on div at bounding box center [8, 25] width 12 height 12
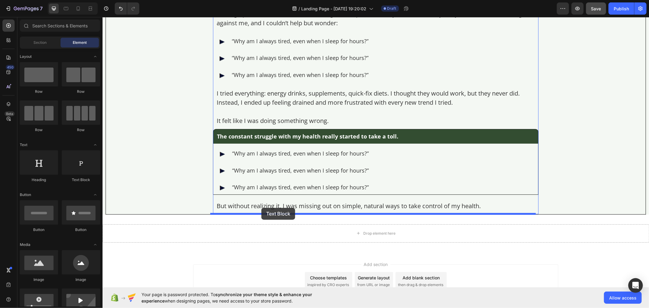
drag, startPoint x: 186, startPoint y: 177, endPoint x: 261, endPoint y: 207, distance: 81.4
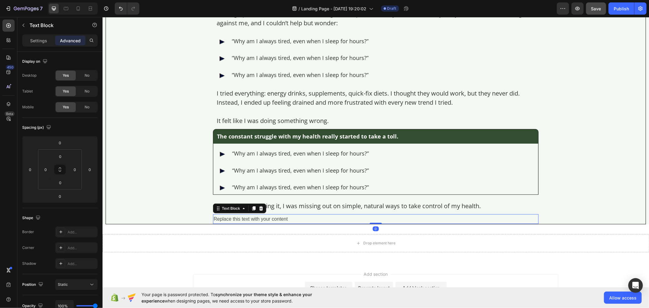
click at [250, 219] on div "Replace this text with your content" at bounding box center [375, 219] width 325 height 10
click at [250, 218] on p "Replace this text with your content" at bounding box center [375, 218] width 324 height 9
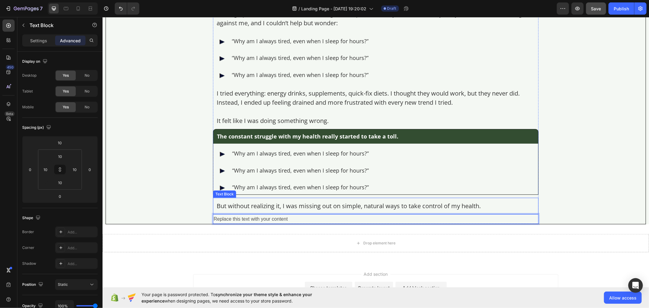
click at [262, 208] on p "But without realizing it, I was missing out on simple, natural ways to take con…" at bounding box center [375, 205] width 318 height 9
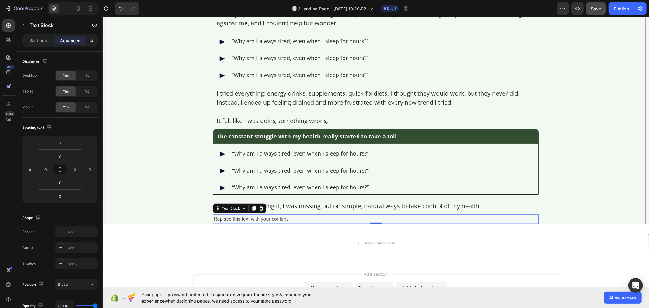
click at [255, 217] on p "Replace this text with your content" at bounding box center [375, 218] width 324 height 9
click at [33, 38] on p "Settings" at bounding box center [38, 40] width 17 height 6
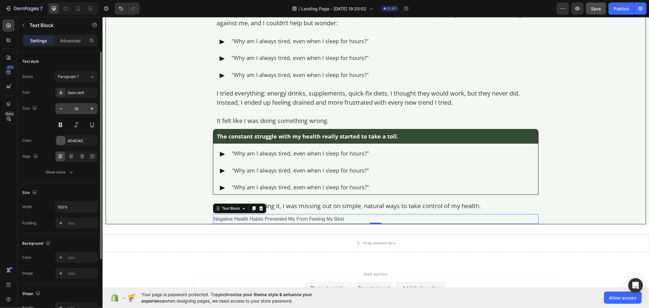
click at [79, 111] on input "16" at bounding box center [76, 108] width 20 height 11
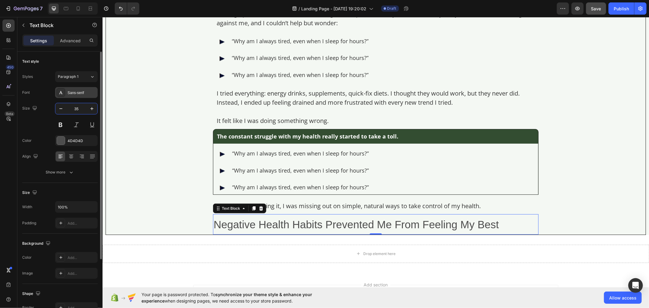
type input "35"
click at [79, 95] on div "Sans-serif" at bounding box center [76, 92] width 43 height 11
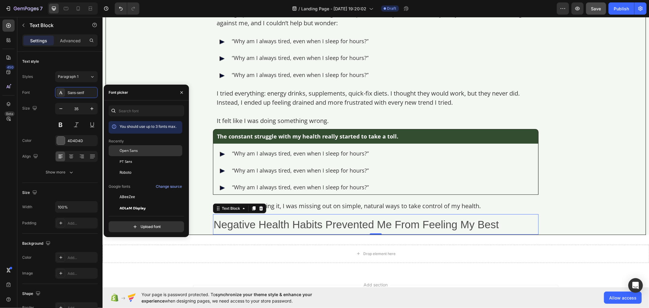
click at [147, 151] on div "Open Sans" at bounding box center [150, 150] width 61 height 5
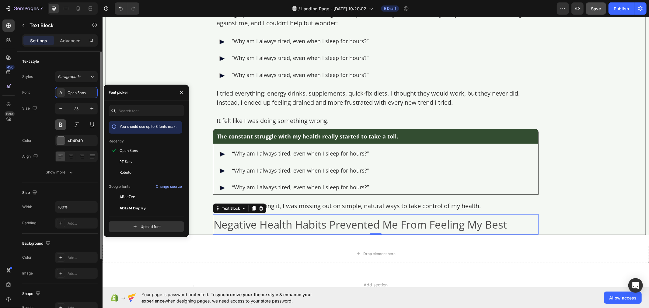
click at [60, 127] on button at bounding box center [60, 124] width 11 height 11
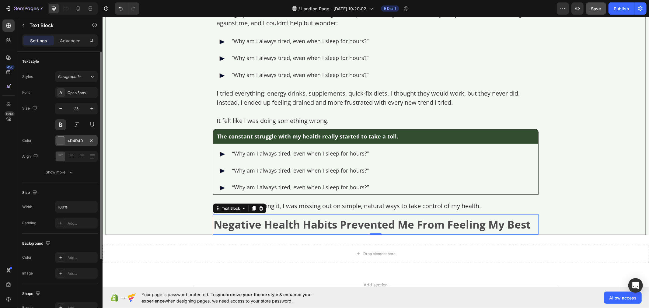
click at [71, 141] on div "4D4D4D" at bounding box center [77, 140] width 18 height 5
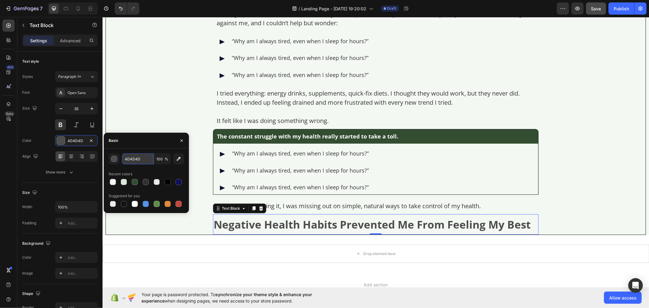
click at [127, 156] on input "4D4D4D" at bounding box center [138, 158] width 32 height 11
paste input "rgb(14, 14, 14)"
type input "rgb(14, 14, 14)"
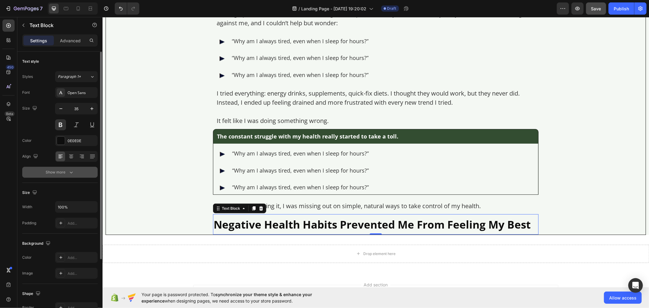
click at [78, 174] on button "Show more" at bounding box center [59, 172] width 75 height 11
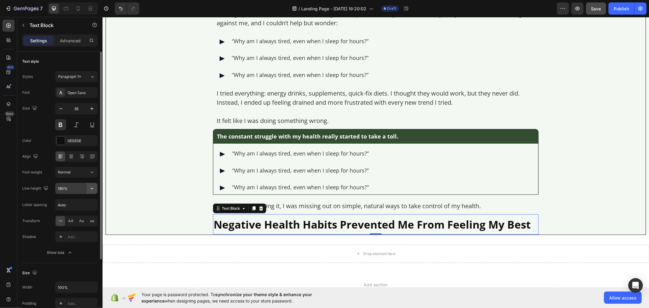
click at [91, 189] on icon "button" at bounding box center [92, 188] width 6 height 6
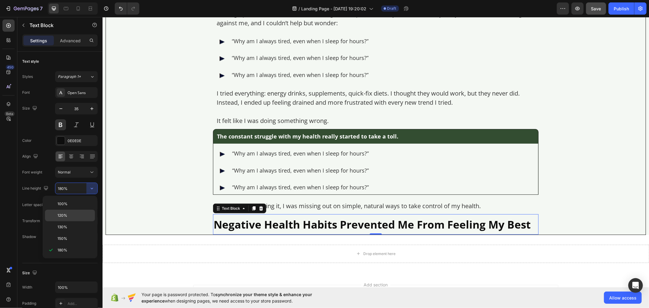
click at [82, 215] on p "120%" at bounding box center [74, 215] width 35 height 5
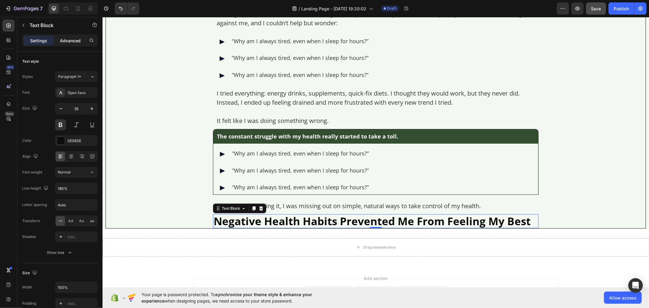
click at [68, 42] on p "Advanced" at bounding box center [70, 40] width 21 height 6
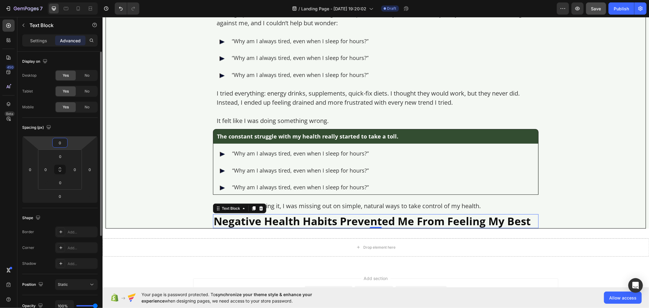
click at [65, 142] on input "0" at bounding box center [60, 142] width 12 height 9
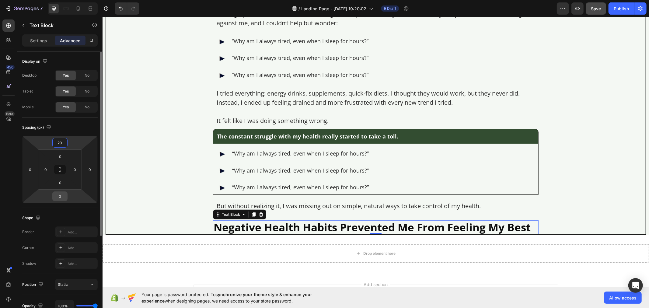
type input "20"
click at [62, 195] on input "0" at bounding box center [60, 196] width 12 height 9
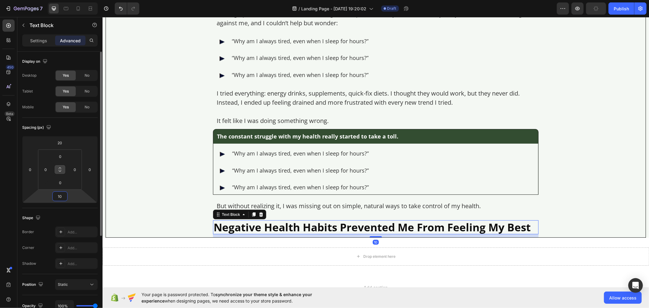
type input "10"
click at [59, 170] on icon at bounding box center [60, 171] width 2 height 2
click at [61, 158] on input "0" at bounding box center [60, 156] width 12 height 9
type input "10"
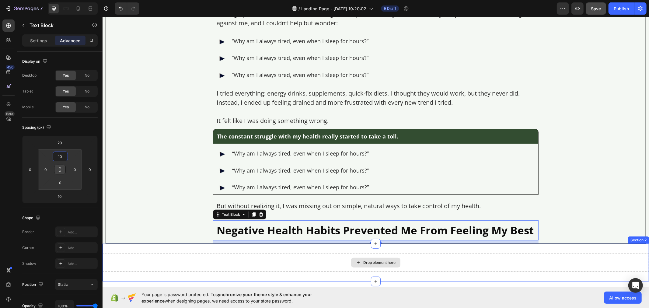
click at [182, 263] on div "Drop element here" at bounding box center [375, 262] width 546 height 18
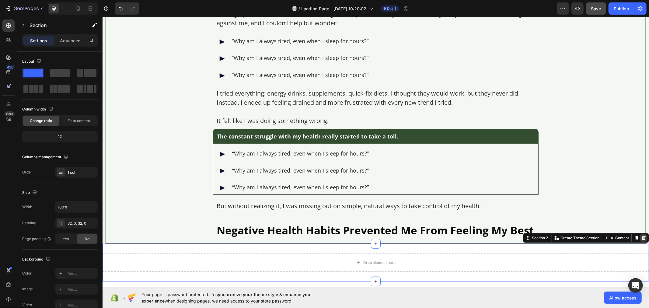
click at [641, 238] on icon at bounding box center [643, 237] width 5 height 5
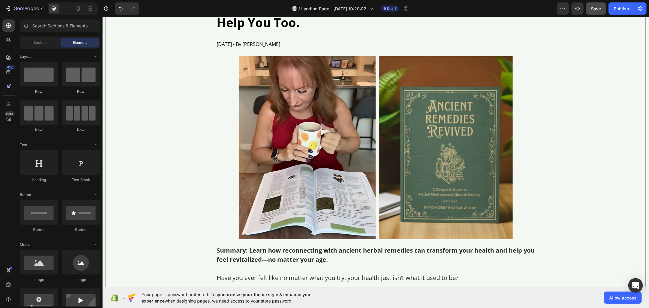
scroll to position [92, 0]
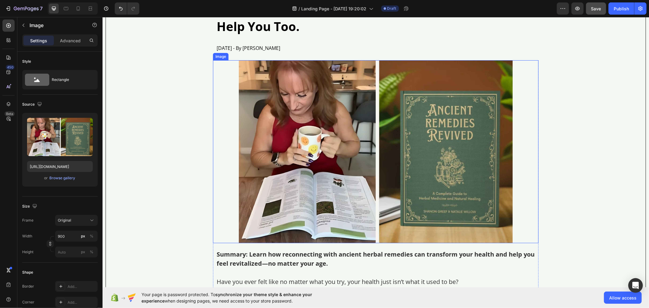
click at [261, 126] on img at bounding box center [375, 151] width 274 height 183
click at [227, 57] on div "Image" at bounding box center [226, 53] width 25 height 7
click at [256, 113] on img at bounding box center [375, 151] width 274 height 183
click at [243, 56] on icon at bounding box center [245, 54] width 5 height 5
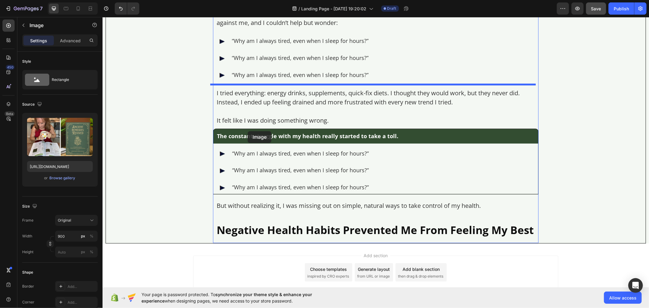
scroll to position [609, 0]
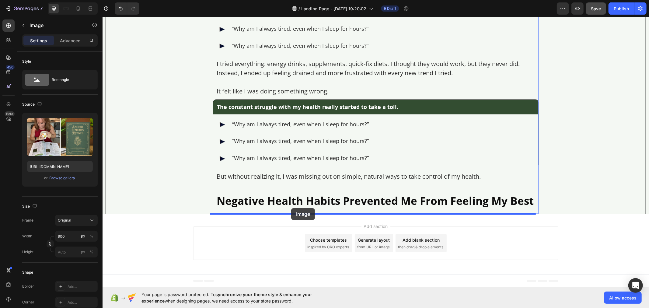
drag, startPoint x: 220, startPoint y: 32, endPoint x: 291, endPoint y: 208, distance: 189.7
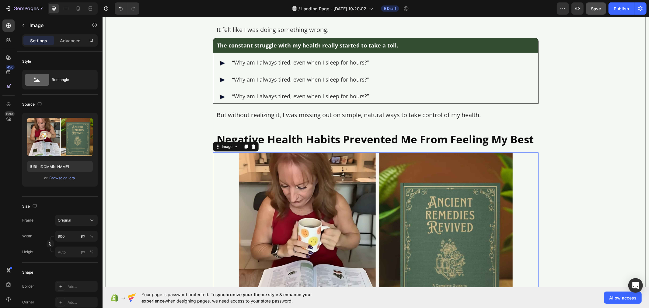
scroll to position [493, 0]
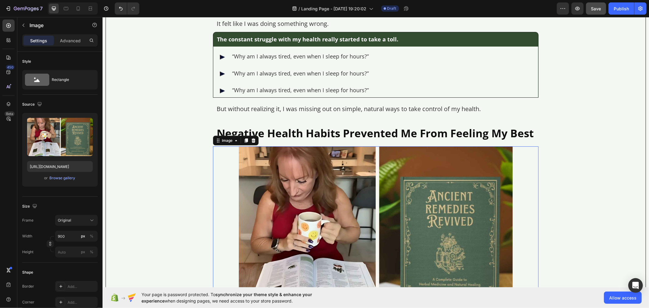
click at [273, 208] on img at bounding box center [375, 237] width 274 height 183
click at [60, 169] on input "https://img.funnelish.com/20896/626001/1731984625-Untitled%20design%20%2838%29.…" at bounding box center [60, 166] width 66 height 11
paste input "560145/1735526096-DWJ%20x%20ARR%20j01.pn"
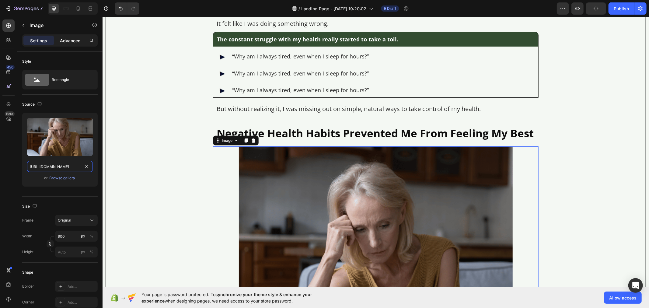
type input "https://img.funnelish.com/20896/560145/1735526096-DWJ%20x%20ARR%20j01.png"
click at [71, 38] on p "Advanced" at bounding box center [70, 40] width 21 height 6
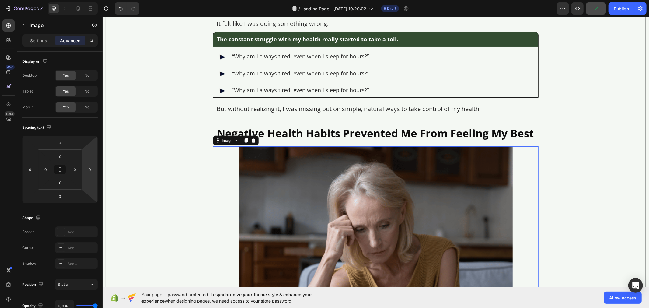
click at [311, 198] on img at bounding box center [375, 256] width 274 height 220
click at [61, 171] on icon at bounding box center [59, 169] width 5 height 5
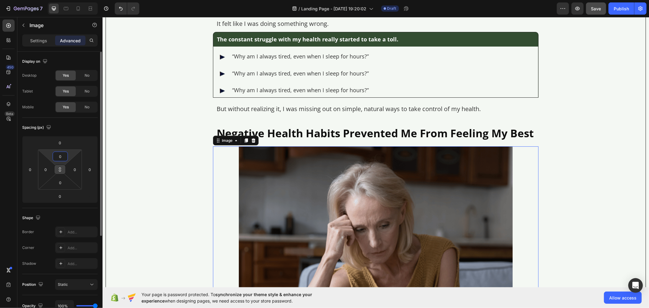
click at [63, 157] on input "0" at bounding box center [60, 156] width 12 height 9
click at [63, 144] on input "0" at bounding box center [60, 142] width 12 height 9
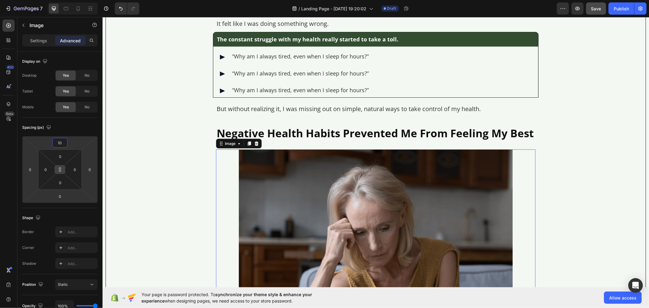
type input "10"
click at [58, 169] on icon at bounding box center [59, 169] width 5 height 5
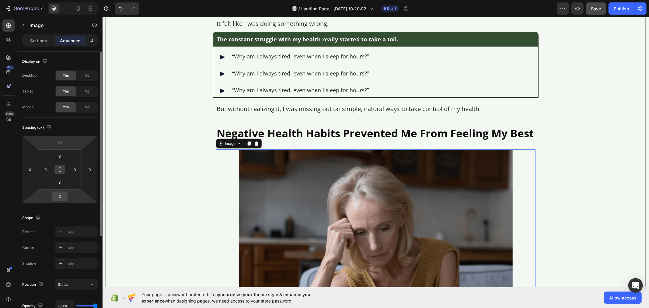
click at [65, 196] on input "0" at bounding box center [60, 196] width 12 height 9
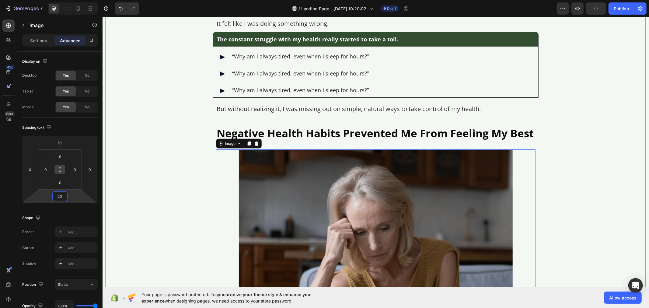
type input "20"
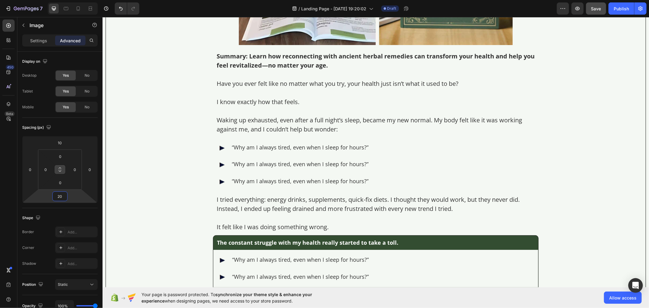
scroll to position [122, 0]
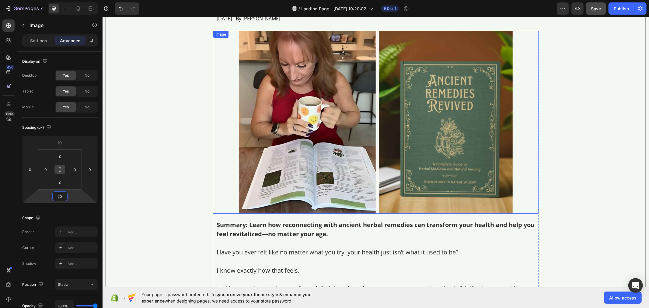
click at [305, 120] on img at bounding box center [375, 121] width 274 height 183
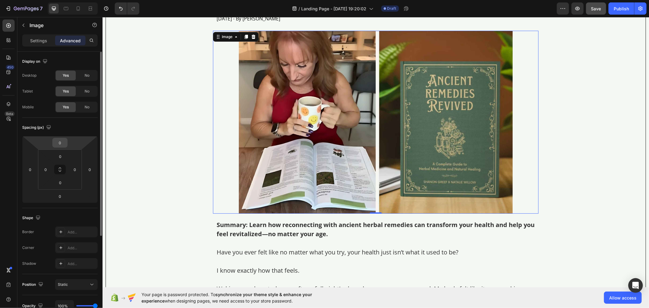
click at [64, 141] on input "0" at bounding box center [60, 142] width 12 height 9
type input "10"
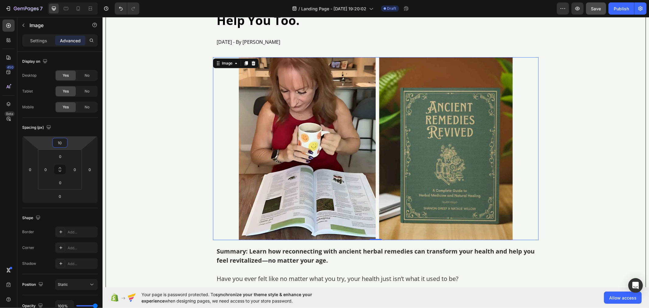
scroll to position [0, 0]
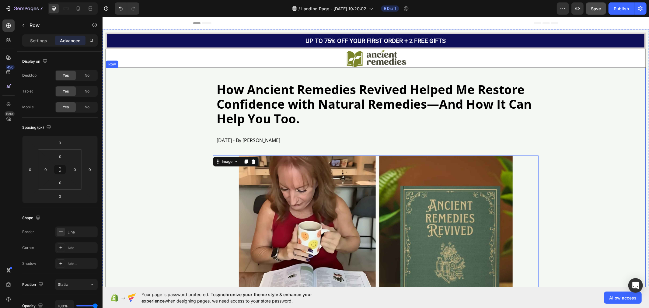
click at [317, 225] on img at bounding box center [375, 246] width 274 height 183
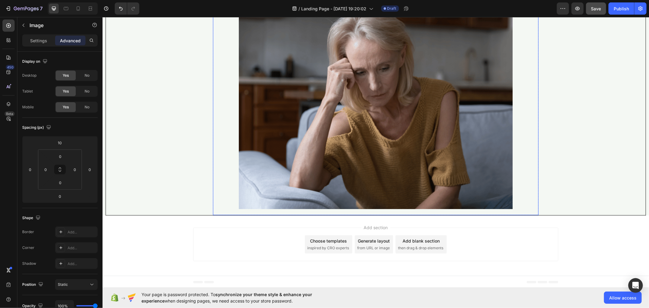
scroll to position [658, 0]
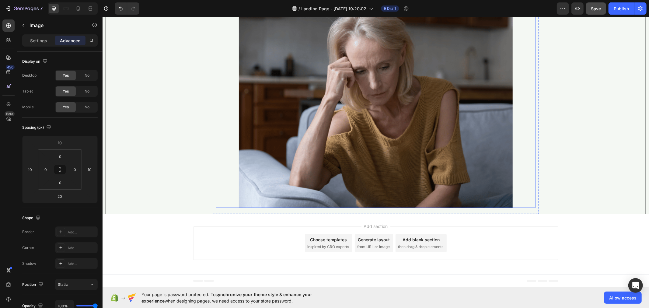
click at [303, 125] on img at bounding box center [375, 98] width 274 height 220
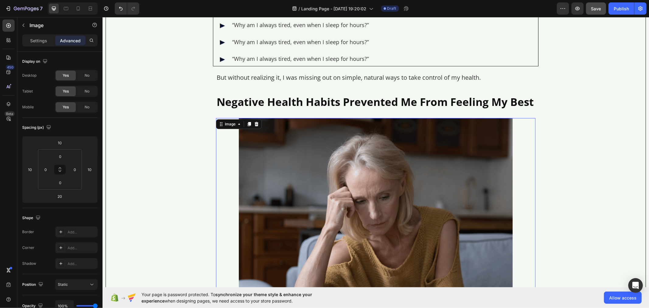
scroll to position [522, 0]
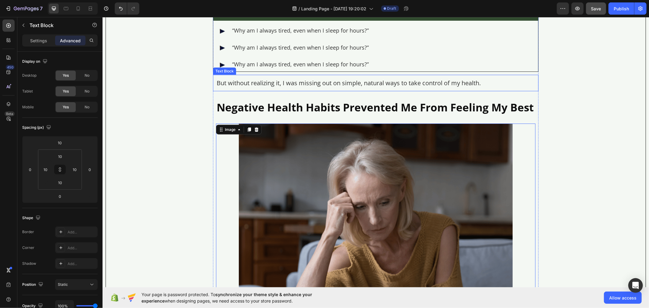
click at [257, 82] on p "But without realizing it, I was missing out on simple, natural ways to take con…" at bounding box center [375, 82] width 318 height 9
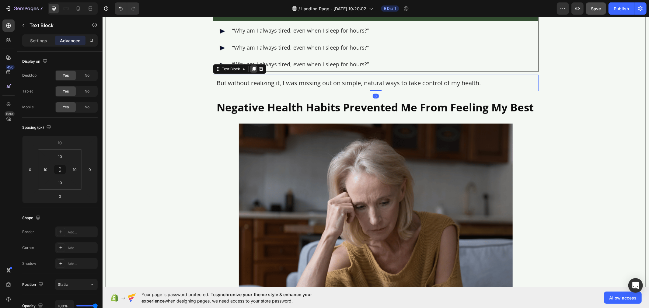
click at [251, 70] on icon at bounding box center [253, 68] width 5 height 5
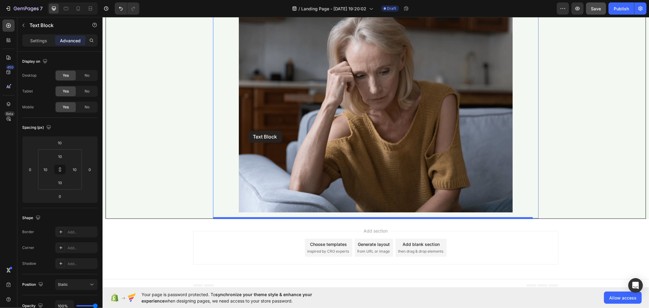
scroll to position [677, 0]
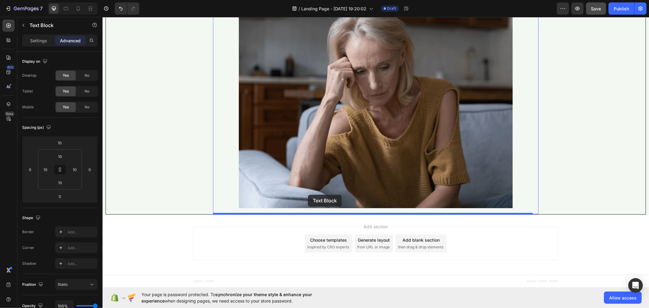
drag, startPoint x: 233, startPoint y: 90, endPoint x: 308, endPoint y: 195, distance: 129.1
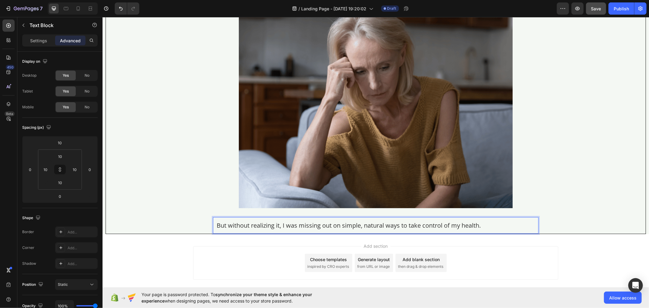
click at [283, 222] on p "But without realizing it, I was missing out on simple, natural ways to take con…" at bounding box center [375, 224] width 318 height 9
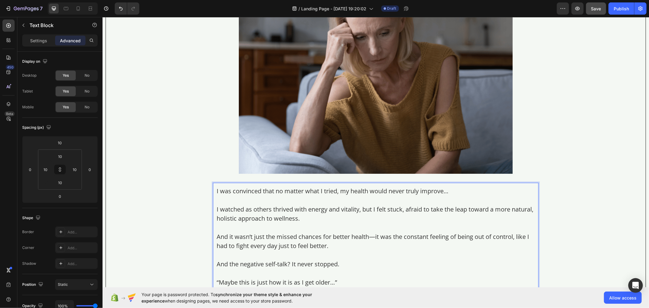
scroll to position [770, 0]
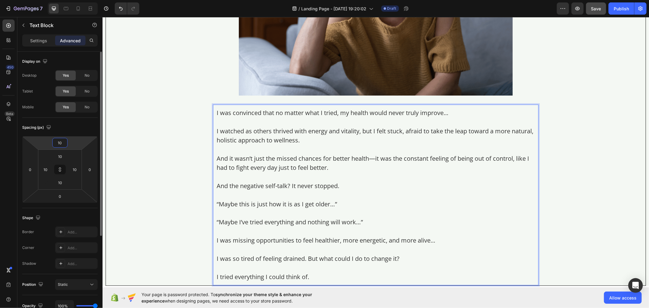
click at [63, 141] on input "10" at bounding box center [60, 142] width 12 height 9
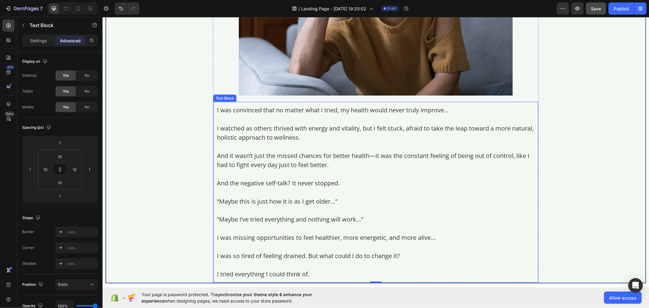
click at [276, 141] on p "I watched as others thrived with energy and vitality, but I felt stuck, afraid …" at bounding box center [375, 132] width 317 height 18
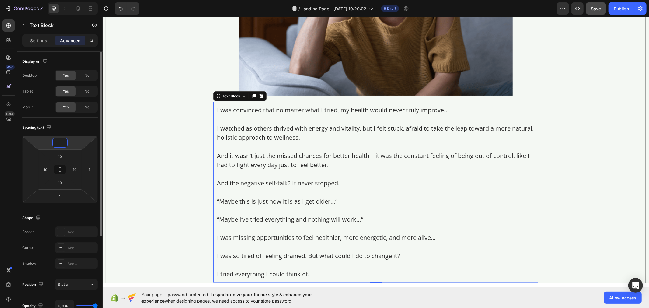
click at [65, 144] on input "1" at bounding box center [60, 142] width 12 height 9
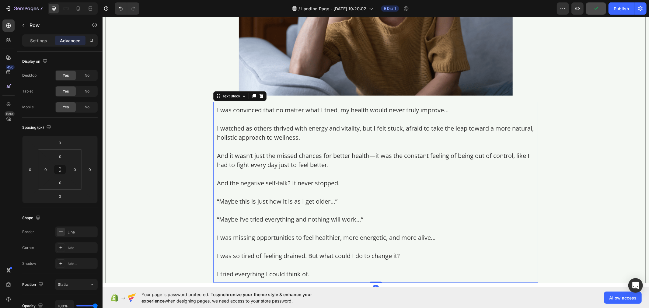
click at [256, 174] on p "Rich Text Editor. Editing area: main" at bounding box center [375, 173] width 317 height 9
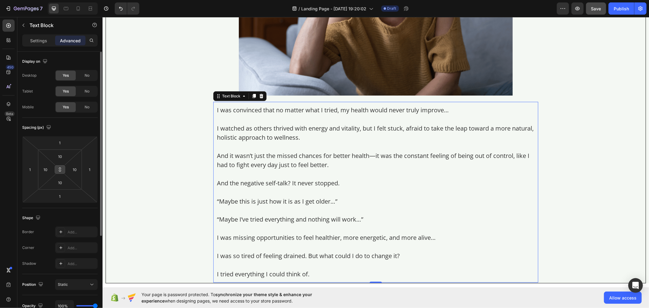
click at [60, 168] on icon at bounding box center [59, 169] width 5 height 5
click at [94, 168] on div "1" at bounding box center [90, 170] width 12 height 10
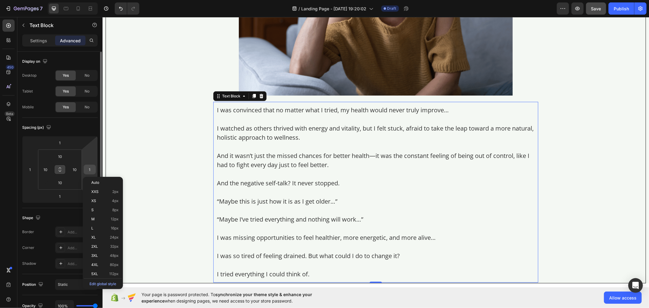
click at [92, 168] on input "1" at bounding box center [89, 169] width 9 height 9
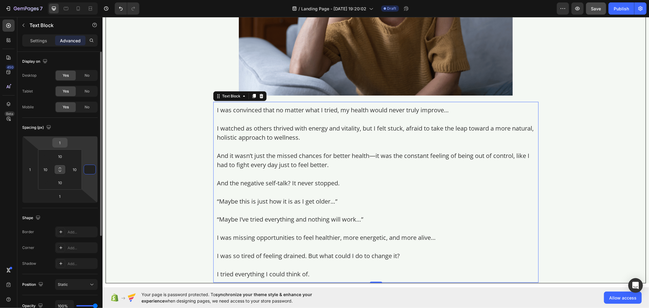
type input "0"
click at [63, 141] on input "1" at bounding box center [60, 142] width 12 height 9
type input "0"
click at [35, 169] on div "1" at bounding box center [30, 170] width 12 height 10
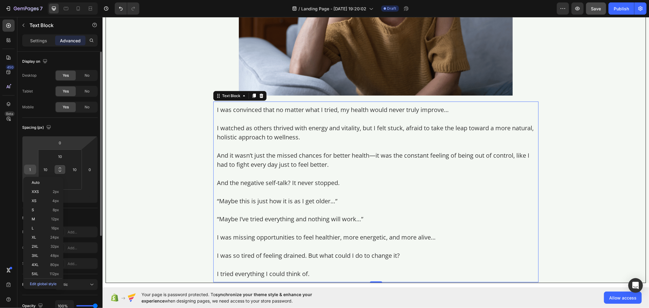
click at [29, 167] on input "1" at bounding box center [30, 169] width 9 height 9
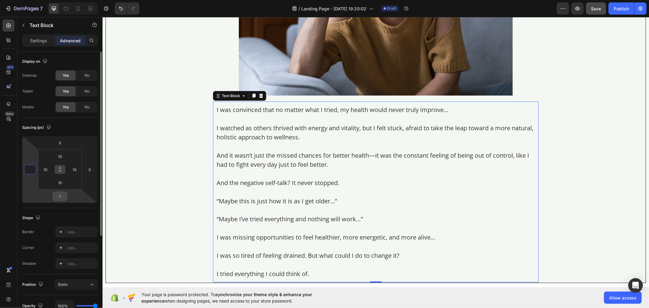
type input "0"
click at [61, 193] on input "1" at bounding box center [60, 196] width 12 height 9
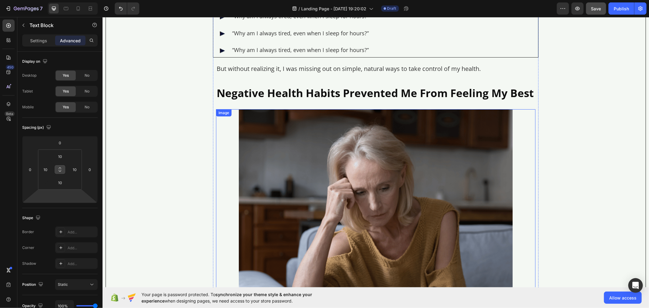
scroll to position [533, 0]
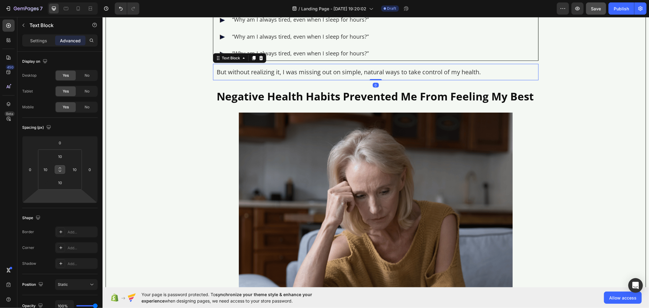
click at [271, 71] on p "But without realizing it, I was missing out on simple, natural ways to take con…" at bounding box center [375, 71] width 318 height 9
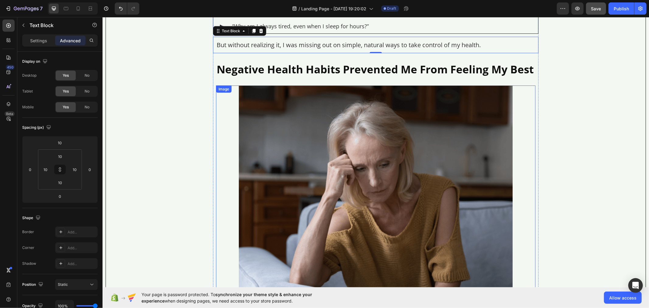
scroll to position [499, 0]
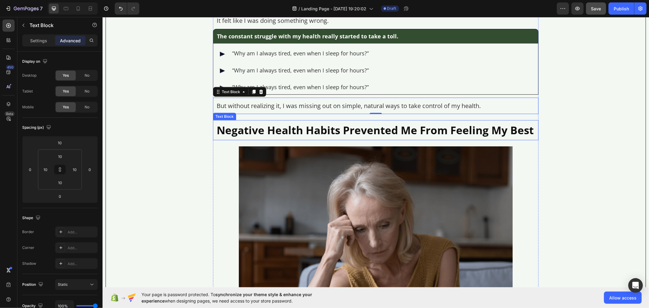
click at [297, 134] on p "Negative Health Habits Prevented Me From Feeling My Best" at bounding box center [375, 129] width 318 height 13
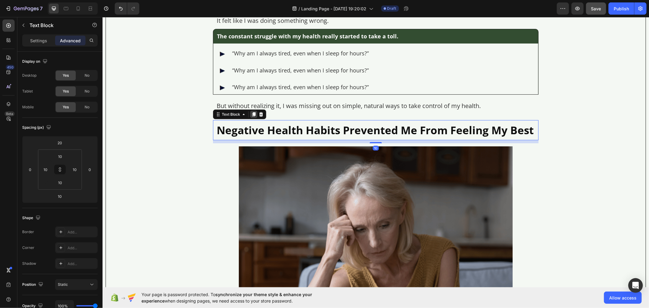
click at [251, 116] on icon at bounding box center [253, 114] width 5 height 5
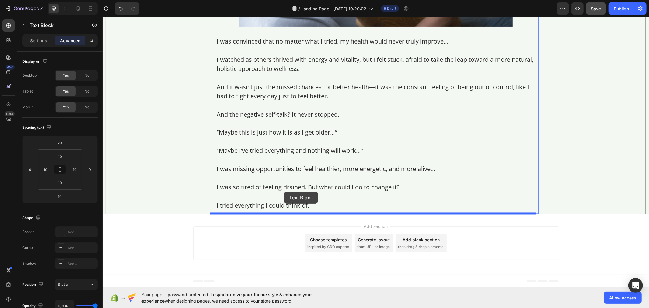
drag, startPoint x: 223, startPoint y: 141, endPoint x: 284, endPoint y: 191, distance: 79.5
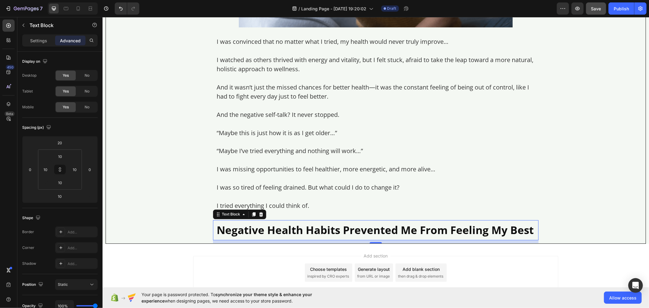
click at [252, 228] on p "Negative Health Habits Prevented Me From Feeling My Best" at bounding box center [375, 230] width 318 height 13
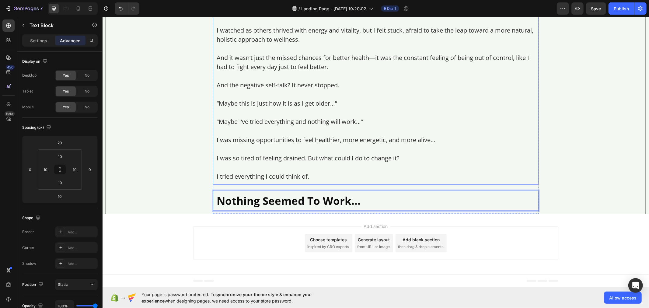
scroll to position [703, 0]
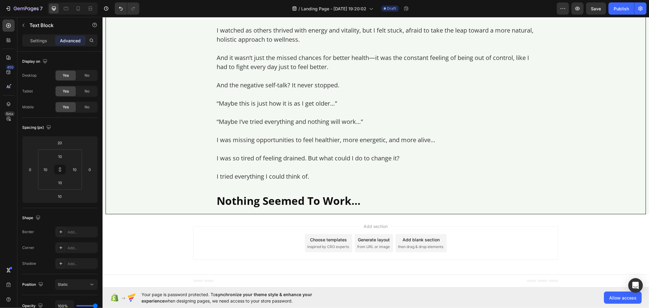
click at [43, 40] on p "Settings" at bounding box center [38, 40] width 17 height 6
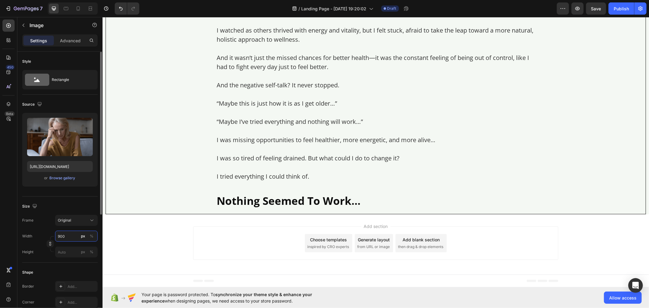
click at [66, 238] on input "900" at bounding box center [76, 236] width 43 height 11
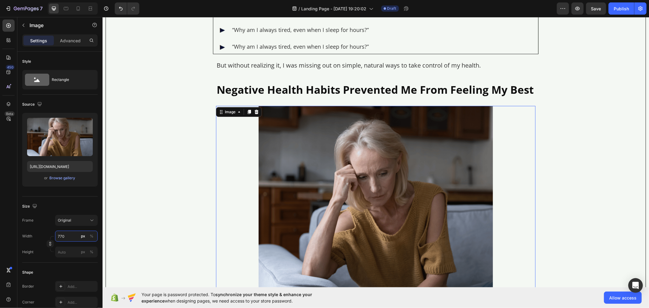
scroll to position [531, 0]
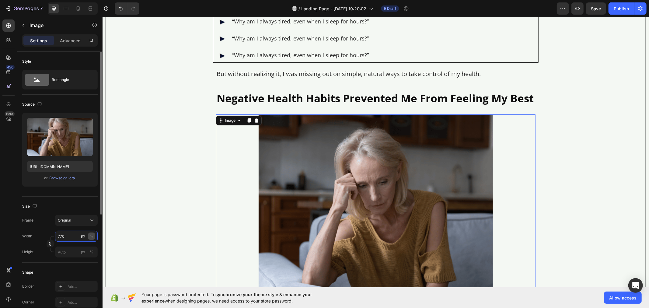
type input "770"
click at [93, 238] on div "%" at bounding box center [92, 235] width 4 height 5
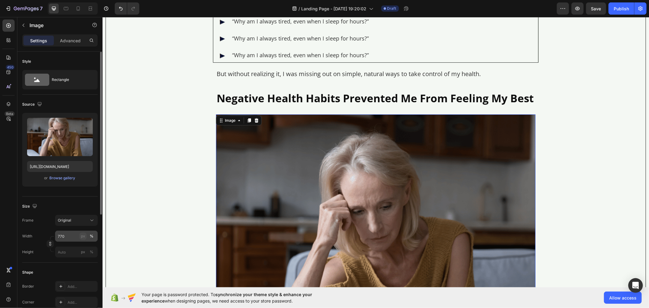
click at [88, 248] on button "px" at bounding box center [91, 251] width 7 height 7
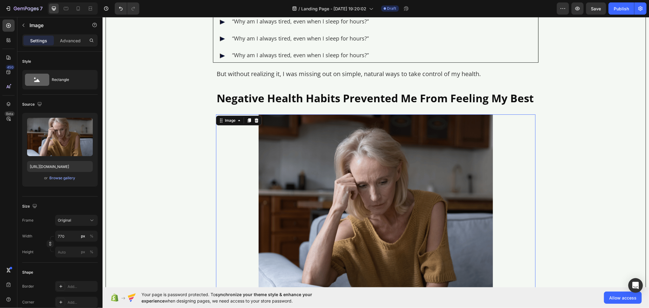
click at [228, 193] on div at bounding box center [375, 208] width 319 height 188
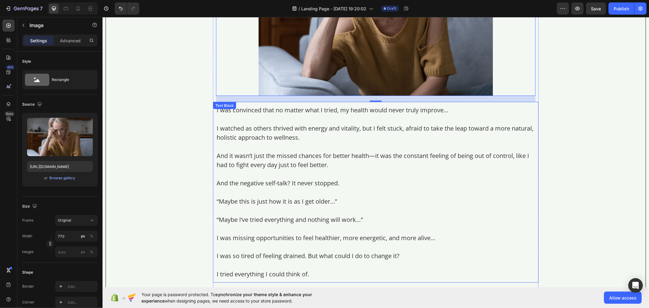
scroll to position [667, 0]
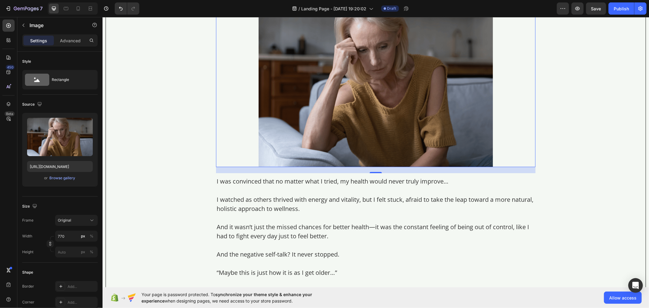
click at [318, 82] on img at bounding box center [375, 73] width 234 height 188
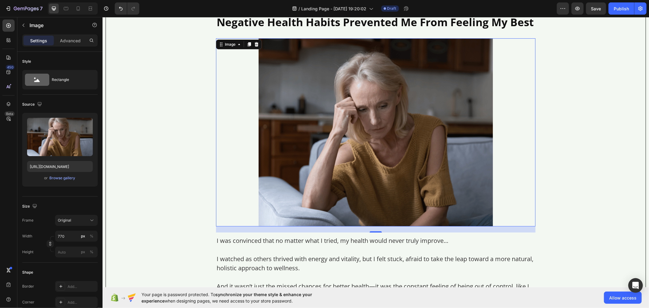
scroll to position [565, 0]
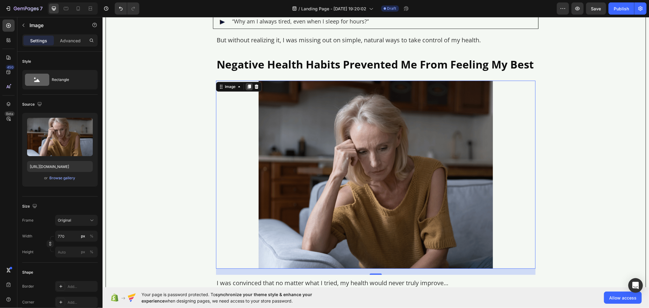
click at [246, 84] on icon at bounding box center [248, 86] width 5 height 5
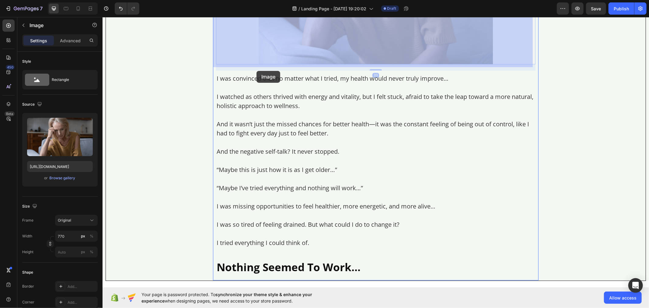
scroll to position [1007, 0]
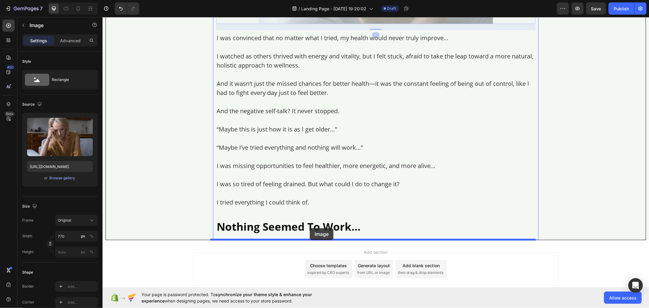
drag, startPoint x: 219, startPoint y: 33, endPoint x: 309, endPoint y: 228, distance: 215.3
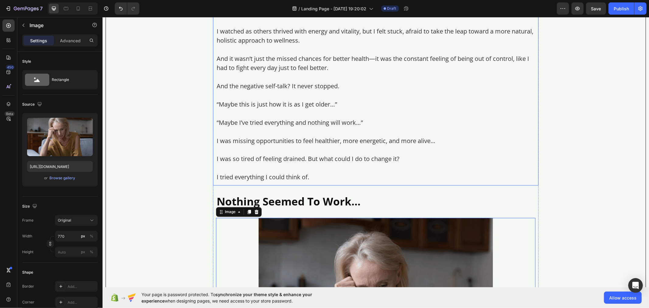
scroll to position [945, 0]
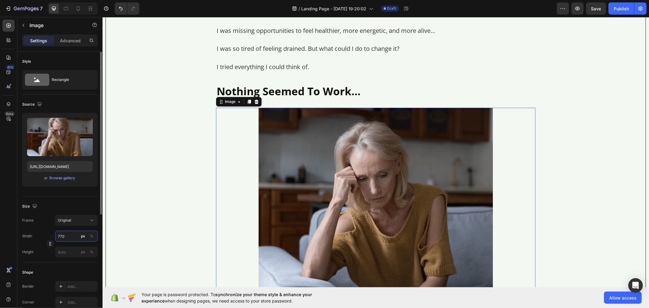
click at [68, 236] on input "770" at bounding box center [76, 236] width 43 height 11
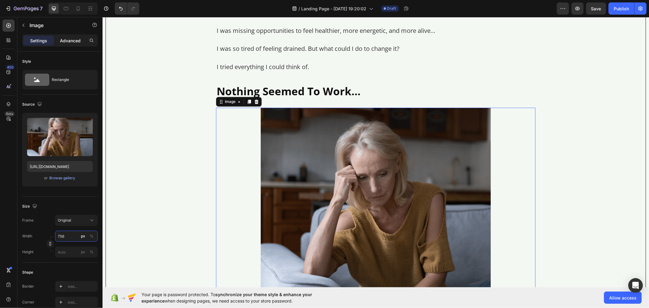
type input "756"
click at [63, 42] on p "Advanced" at bounding box center [70, 40] width 21 height 6
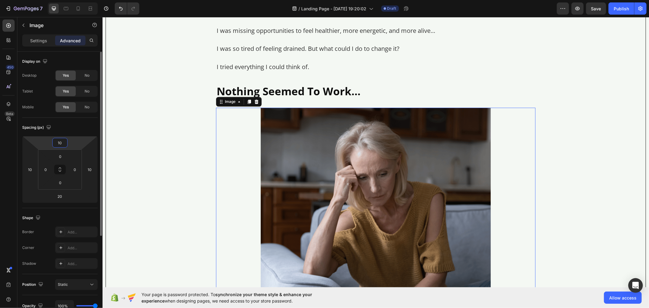
click at [65, 141] on input "10" at bounding box center [60, 142] width 12 height 9
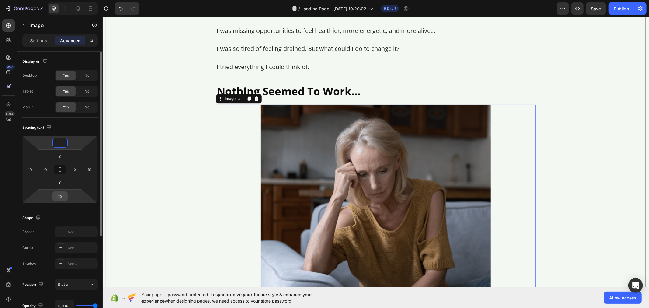
type input "0"
click at [63, 198] on input "20" at bounding box center [60, 196] width 12 height 9
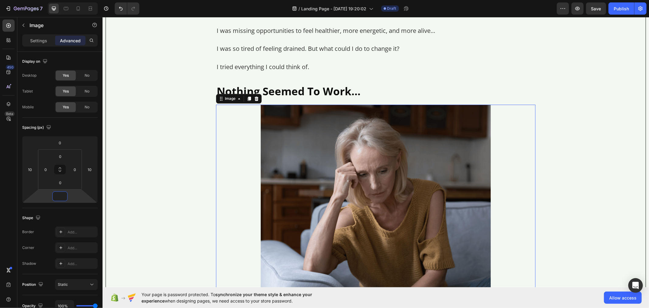
type input "0"
click at [278, 200] on img at bounding box center [375, 196] width 230 height 185
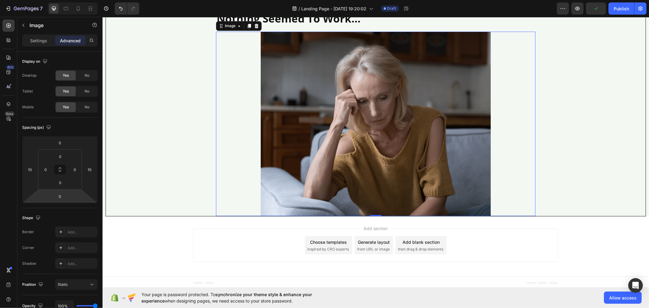
scroll to position [1020, 0]
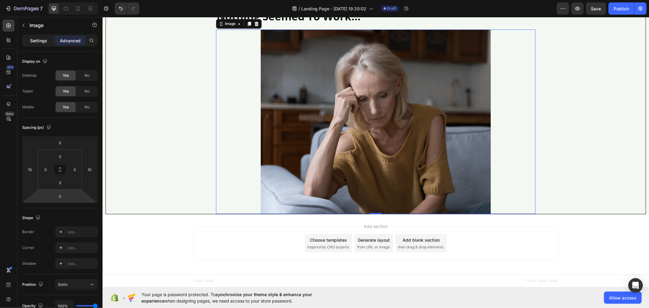
click at [44, 41] on p "Settings" at bounding box center [38, 40] width 17 height 6
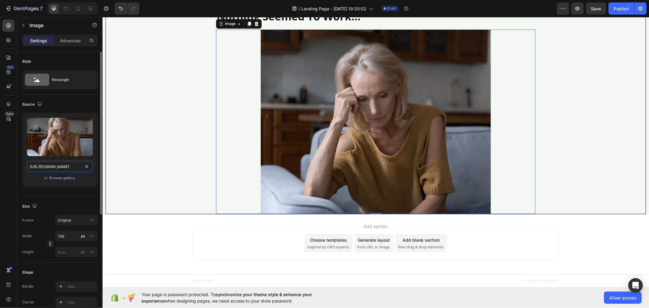
click at [59, 168] on input "[URL][DOMAIN_NAME]" at bounding box center [60, 166] width 66 height 11
paste input "[DOMAIN_NAME]"
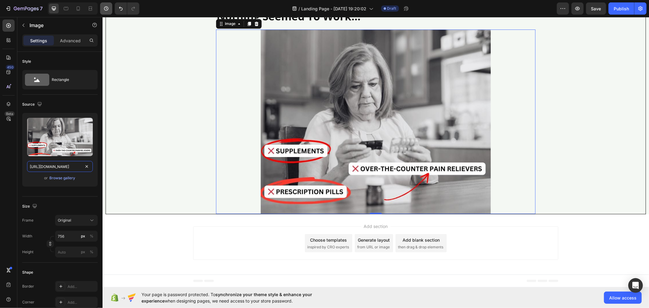
type input "[URL][DOMAIN_NAME]"
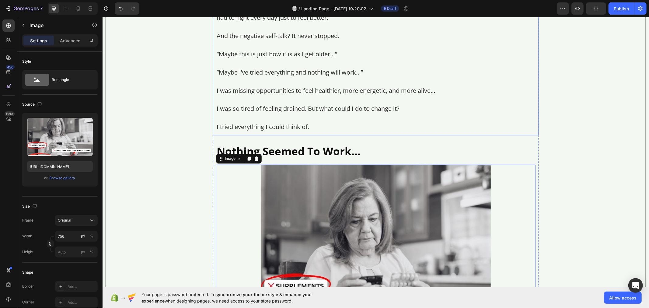
click at [268, 77] on p "Rich Text Editor. Editing area: main" at bounding box center [375, 81] width 318 height 9
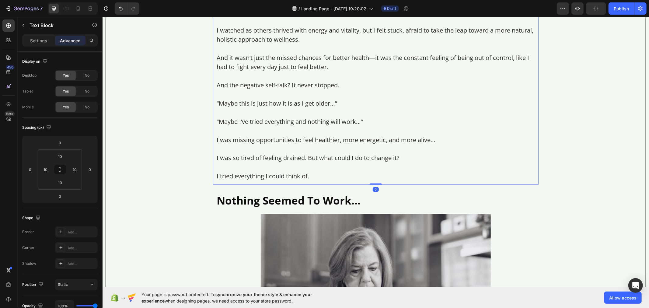
scroll to position [783, 0]
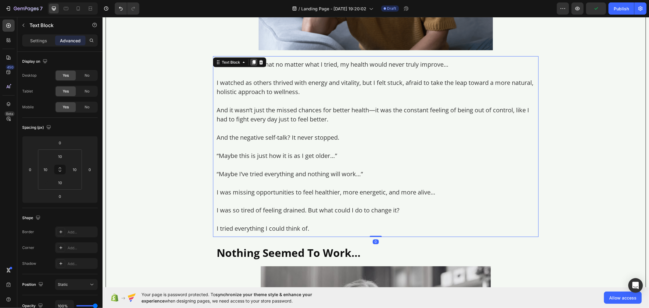
click at [252, 60] on icon at bounding box center [253, 62] width 3 height 4
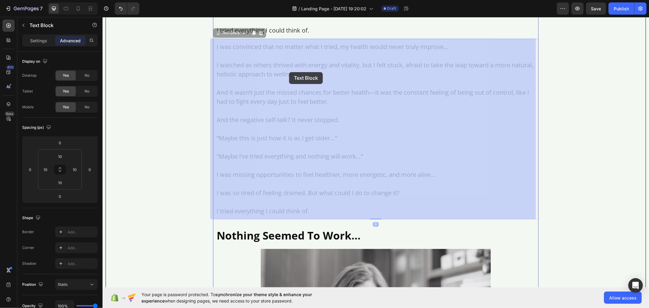
scroll to position [1201, 0]
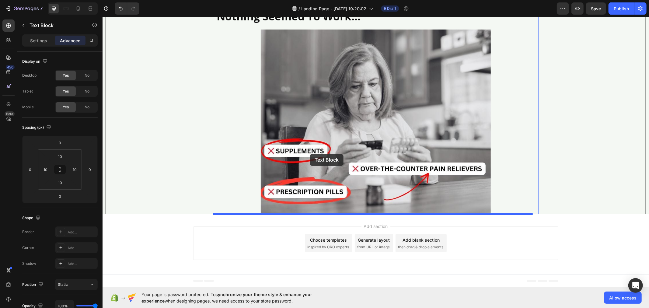
drag, startPoint x: 216, startPoint y: 35, endPoint x: 309, endPoint y: 154, distance: 151.4
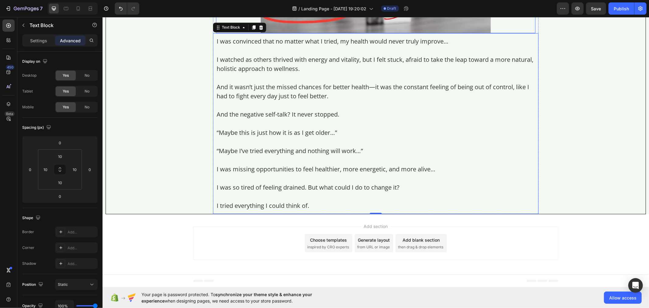
scroll to position [1020, 0]
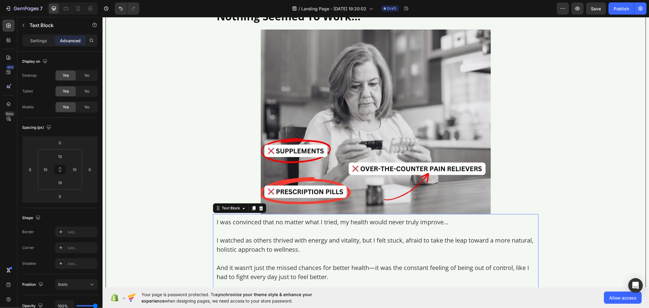
click at [285, 244] on p "I watched as others thrived with energy and vitality, but I felt stuck, afraid …" at bounding box center [375, 244] width 318 height 18
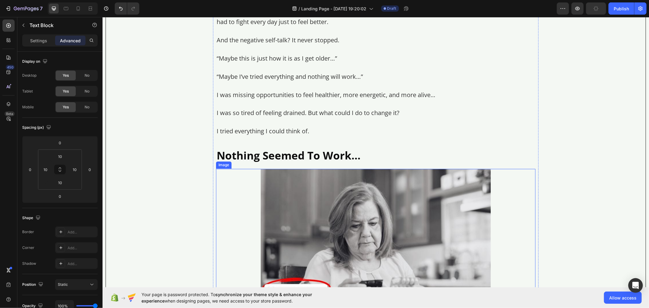
scroll to position [874, 0]
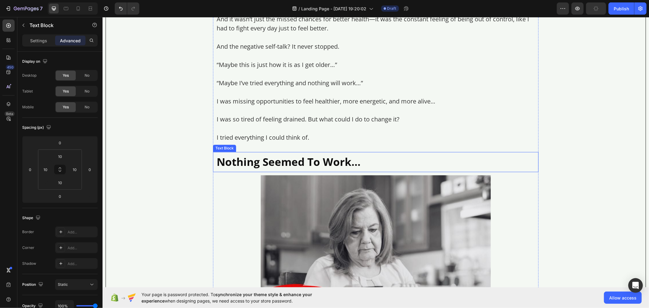
click at [247, 160] on p "Nothing Seemed To Work…" at bounding box center [375, 161] width 318 height 13
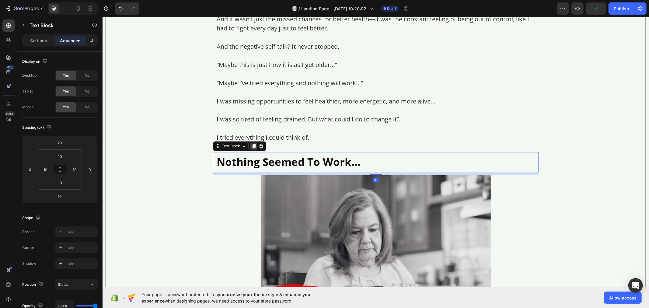
click at [251, 144] on icon at bounding box center [253, 146] width 5 height 5
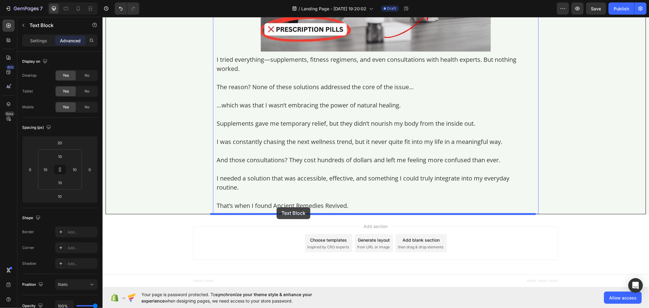
drag, startPoint x: 230, startPoint y: 172, endPoint x: 276, endPoint y: 207, distance: 57.6
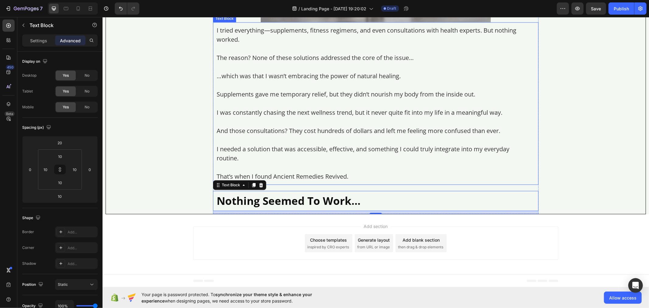
scroll to position [1182, 0]
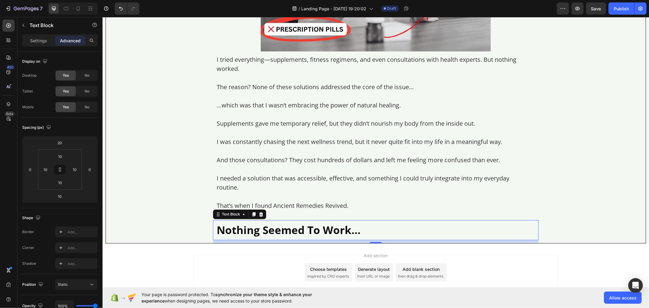
click at [253, 231] on p "Nothing Seemed To Work…" at bounding box center [375, 229] width 318 height 13
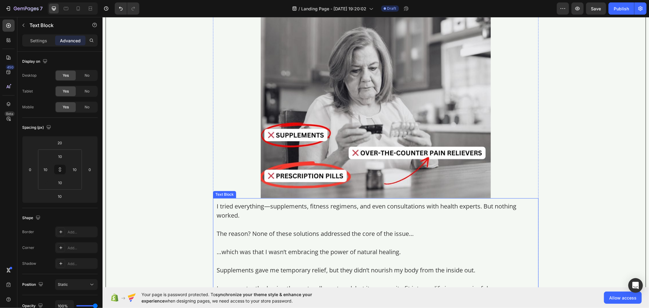
scroll to position [1014, 0]
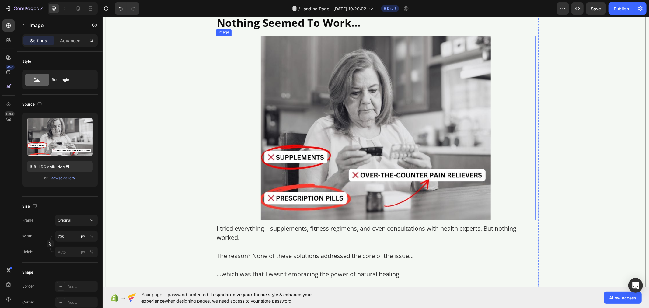
click at [308, 82] on img at bounding box center [375, 128] width 230 height 185
click at [248, 39] on icon at bounding box center [248, 41] width 5 height 5
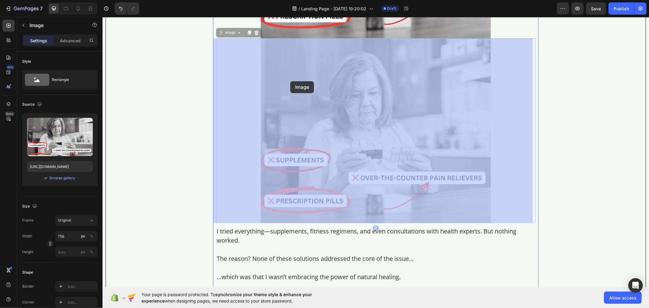
scroll to position [1364, 0]
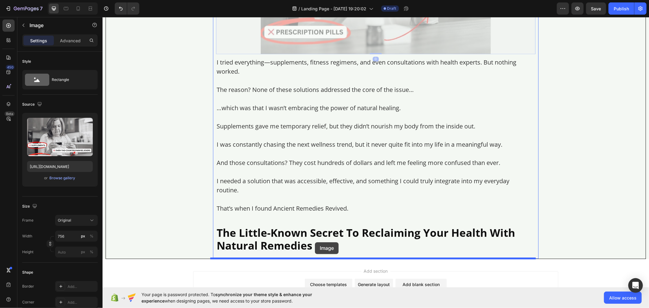
drag, startPoint x: 223, startPoint y: 32, endPoint x: 314, endPoint y: 242, distance: 228.8
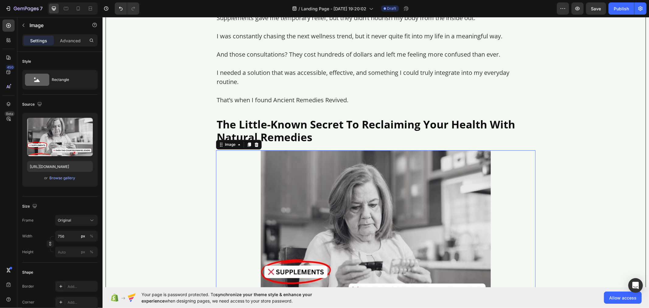
scroll to position [1315, 0]
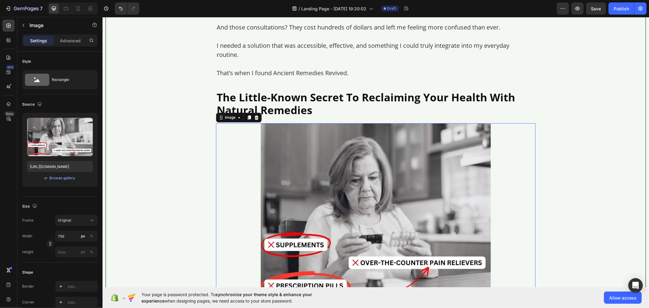
click at [287, 205] on img at bounding box center [375, 215] width 230 height 185
click at [51, 167] on input "[URL][DOMAIN_NAME]" at bounding box center [60, 166] width 66 height 11
paste input "672083/1735712859-j04"
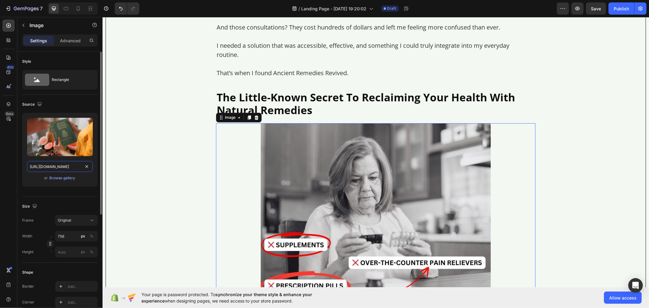
scroll to position [0, 79]
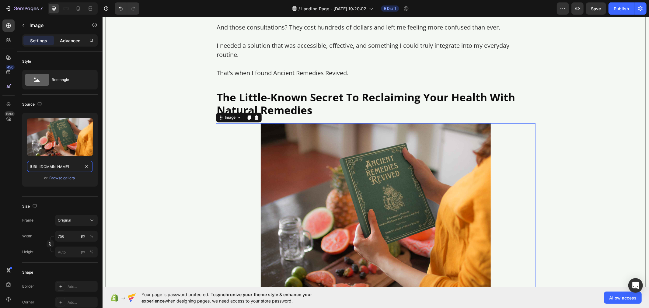
type input "[URL][DOMAIN_NAME]"
click at [70, 41] on p "Advanced" at bounding box center [70, 40] width 21 height 6
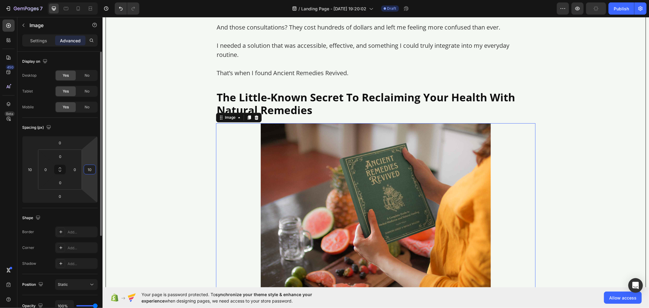
click at [91, 168] on input "10" at bounding box center [89, 169] width 9 height 9
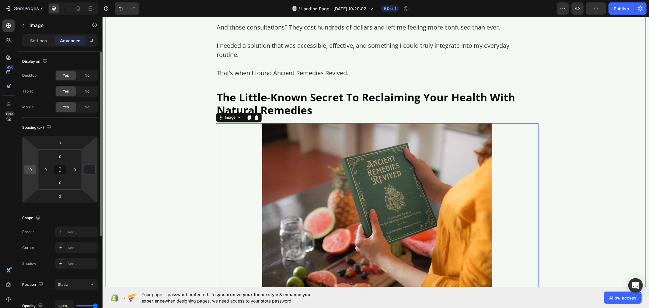
type input "0"
click at [31, 169] on input "10" at bounding box center [30, 169] width 9 height 9
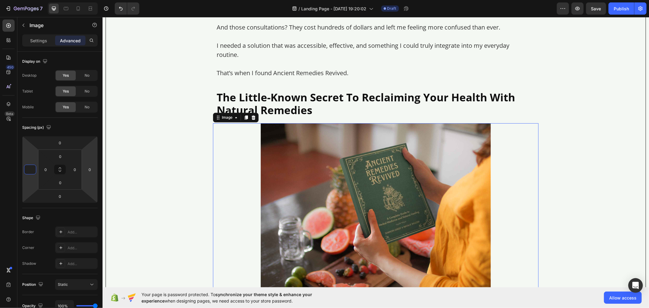
type input "0"
click at [287, 194] on img at bounding box center [375, 209] width 230 height 172
click at [33, 43] on p "Settings" at bounding box center [38, 40] width 17 height 6
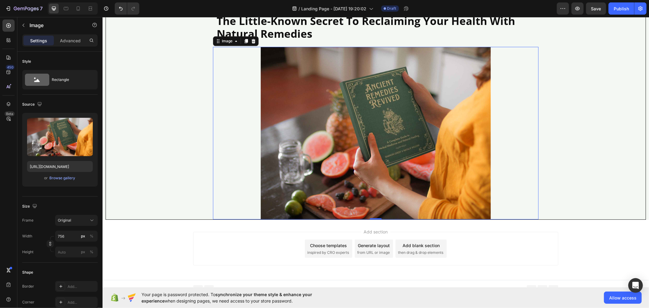
scroll to position [1397, 0]
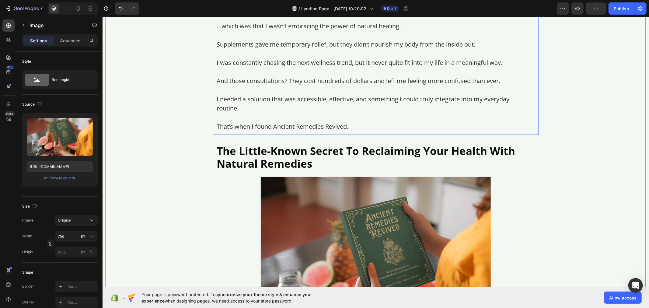
click at [250, 61] on p "I was constantly chasing the next wellness trend, but it never quite fit into m…" at bounding box center [375, 62] width 318 height 9
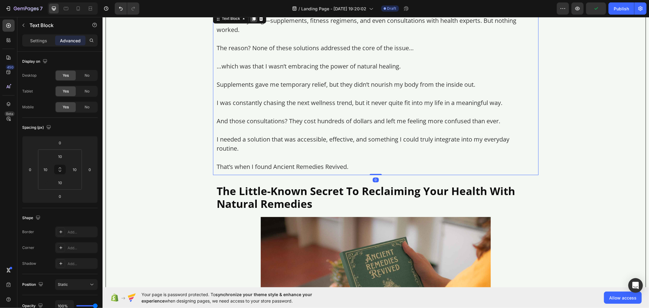
scroll to position [1160, 0]
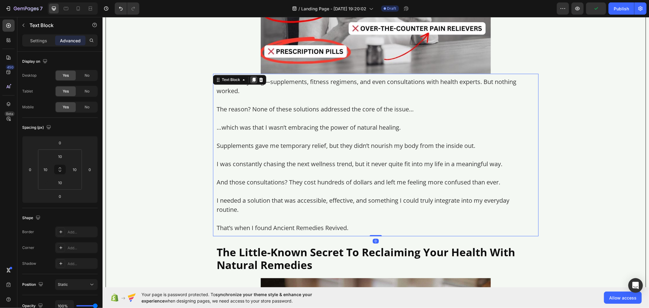
click at [251, 80] on icon at bounding box center [253, 79] width 5 height 5
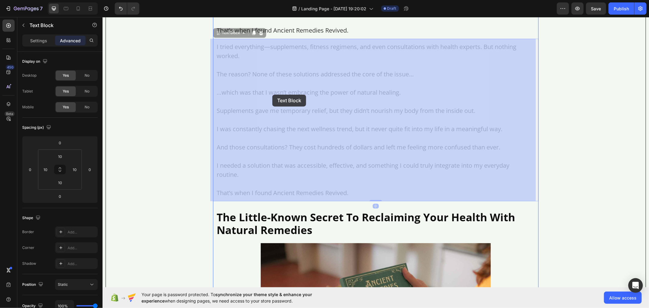
scroll to position [1559, 0]
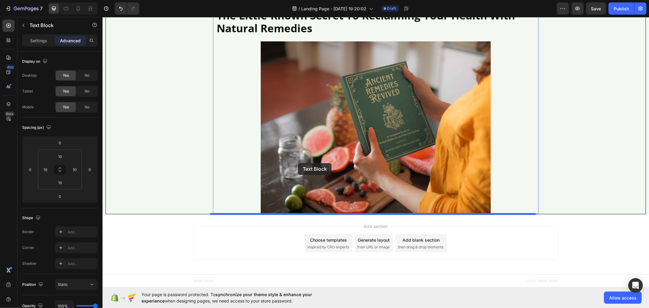
drag, startPoint x: 233, startPoint y: 47, endPoint x: 298, endPoint y: 164, distance: 134.5
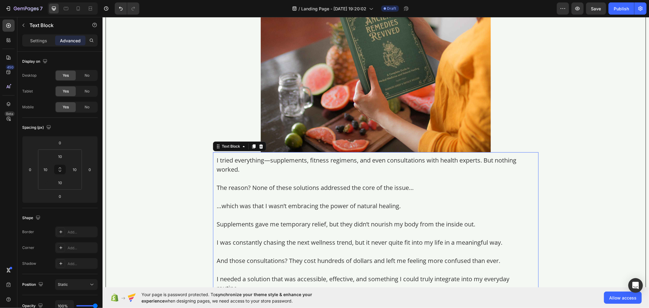
scroll to position [1498, 0]
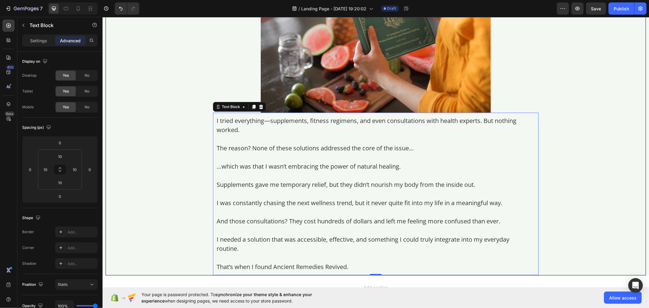
click at [273, 195] on p at bounding box center [375, 193] width 318 height 9
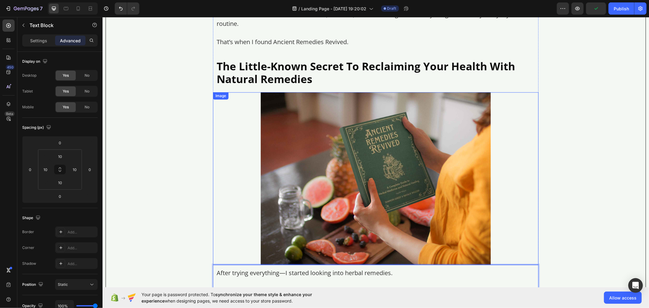
scroll to position [1329, 0]
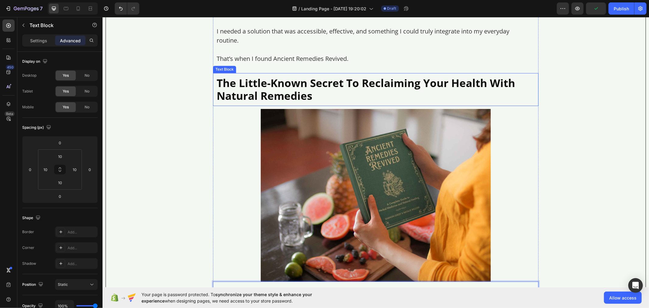
click at [252, 90] on p "The Little-Known Secret To Reclaiming Your Health With Natural Remedies" at bounding box center [375, 89] width 318 height 26
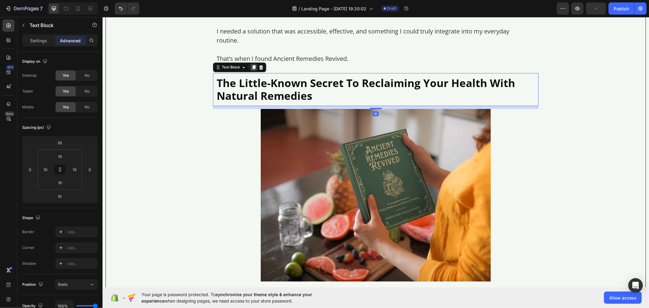
click at [251, 68] on icon at bounding box center [253, 66] width 5 height 5
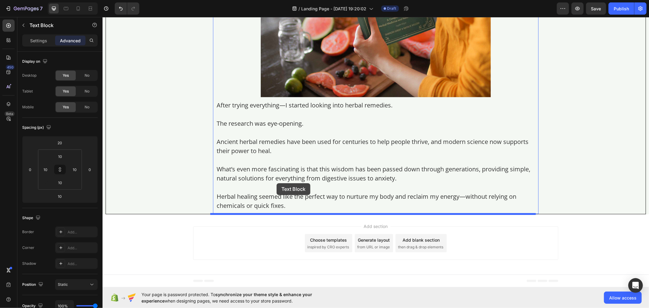
drag, startPoint x: 229, startPoint y: 108, endPoint x: 278, endPoint y: 183, distance: 89.7
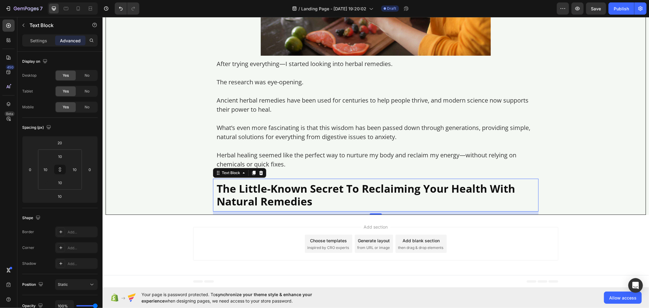
scroll to position [1556, 0]
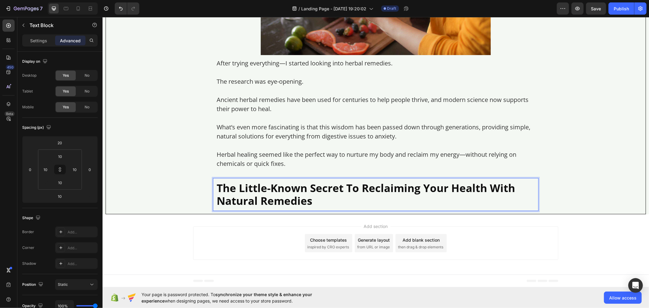
click at [270, 201] on p "The Little-Known Secret To Reclaiming Your Health With Natural Remedies" at bounding box center [375, 194] width 318 height 26
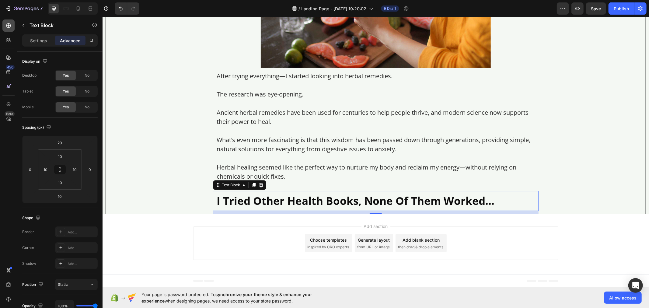
click at [5, 29] on div at bounding box center [8, 25] width 12 height 12
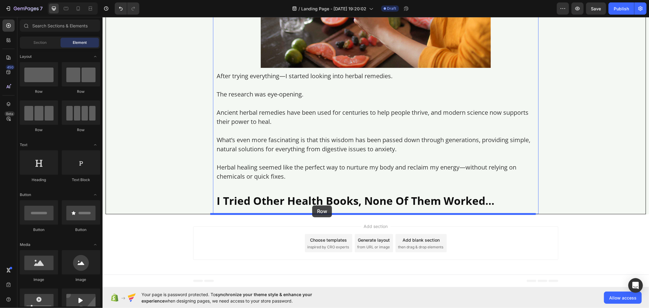
drag, startPoint x: 139, startPoint y: 92, endPoint x: 312, endPoint y: 205, distance: 206.7
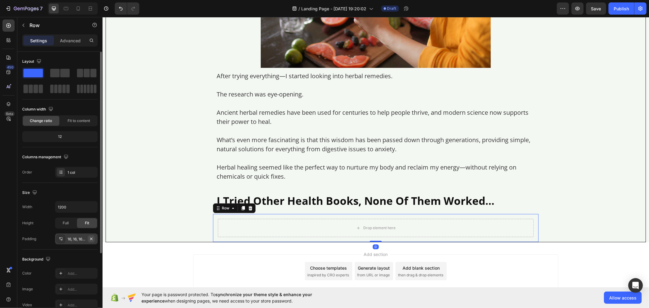
click at [89, 240] on icon "button" at bounding box center [91, 238] width 5 height 5
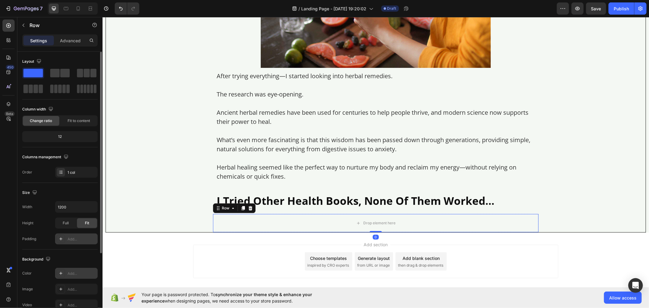
click at [72, 274] on div "Add..." at bounding box center [82, 273] width 29 height 5
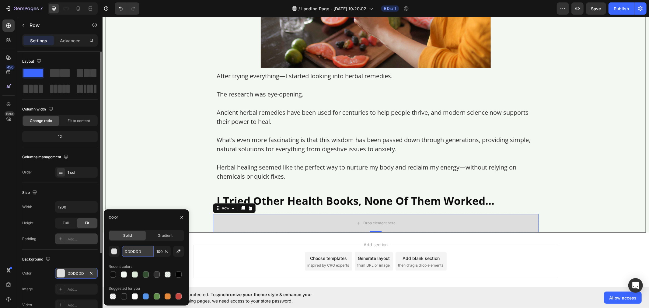
click at [139, 253] on input "DDDDDD" at bounding box center [138, 251] width 32 height 11
paste input "rgb(255, 255, 255)"
type input "rgb(255, 255, 255)"
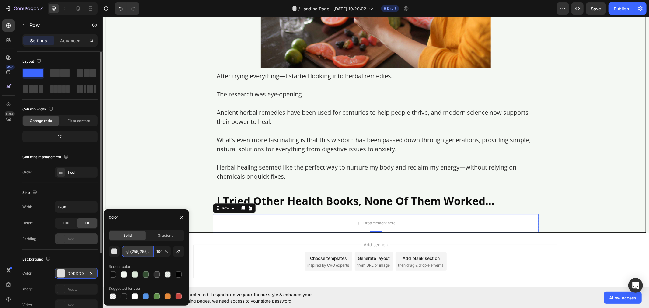
scroll to position [0, 6]
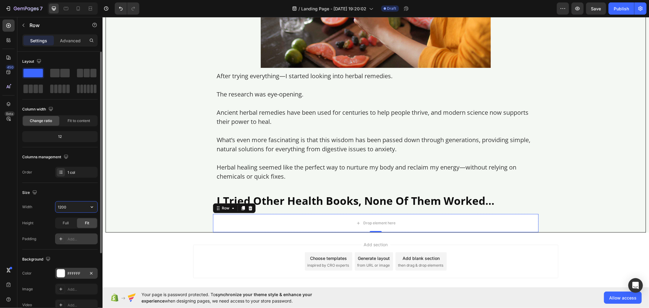
click at [71, 207] on input "1200" at bounding box center [76, 206] width 42 height 11
type input "1070"
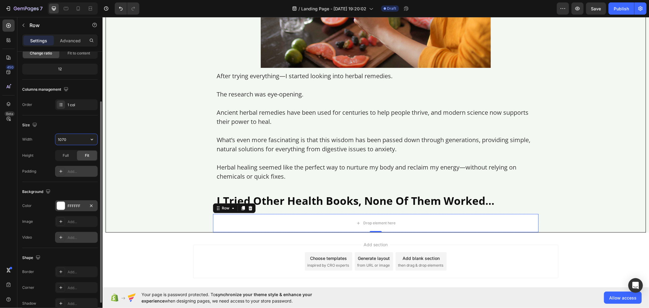
scroll to position [98, 0]
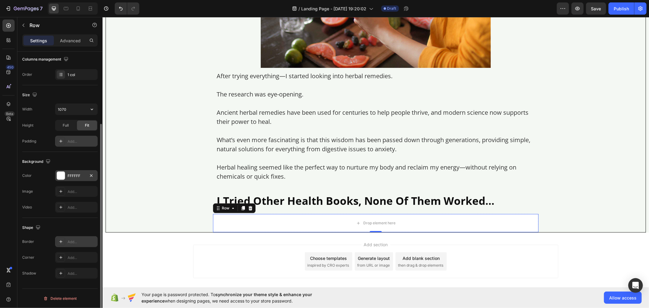
click at [69, 241] on div "Add..." at bounding box center [82, 241] width 29 height 5
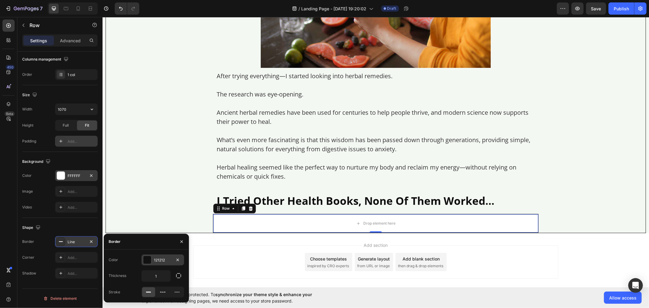
click at [165, 258] on div "121212" at bounding box center [163, 259] width 18 height 5
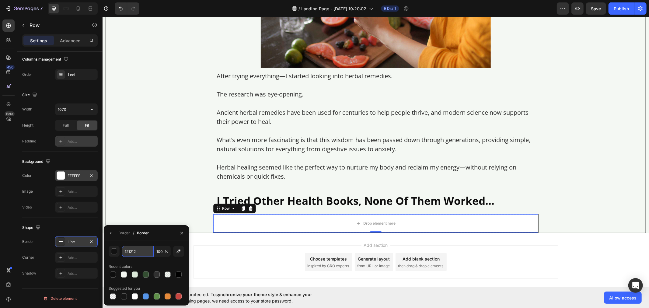
click at [0, 0] on input "121212" at bounding box center [0, 0] width 0 height 0
paste input "rgb(65, 117, 5)"
type input "rgb(65, 117, 5)"
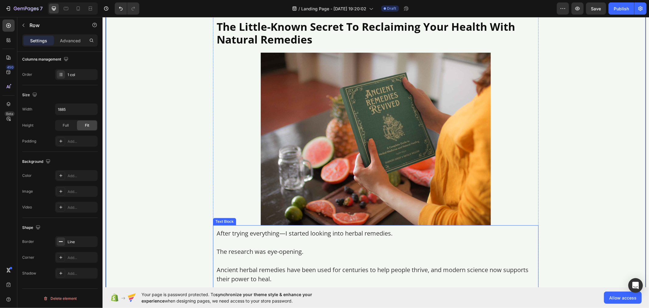
scroll to position [1374, 0]
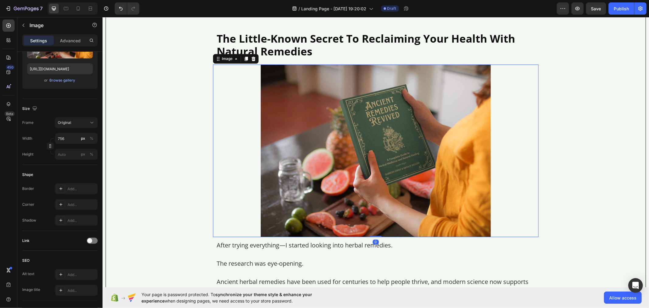
click at [298, 137] on img at bounding box center [375, 150] width 230 height 172
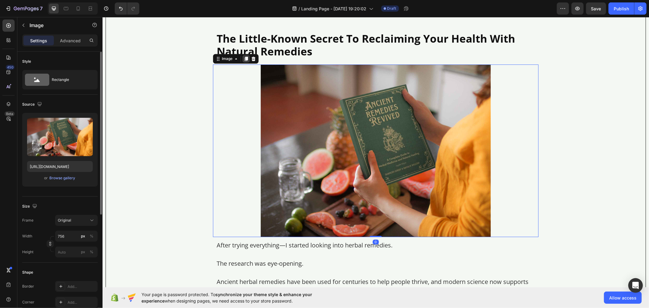
click at [245, 58] on icon at bounding box center [245, 59] width 3 height 4
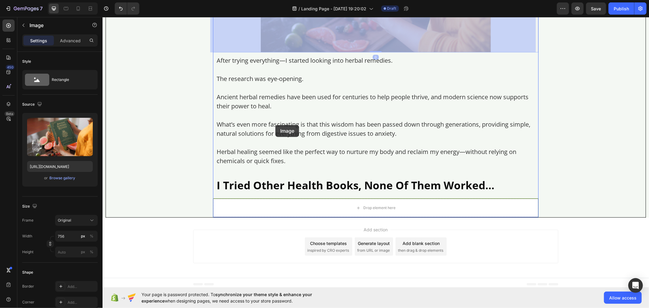
scroll to position [1734, 0]
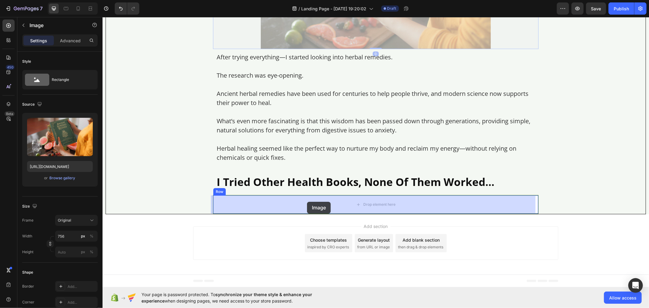
drag, startPoint x: 228, startPoint y: 33, endPoint x: 307, endPoint y: 201, distance: 186.0
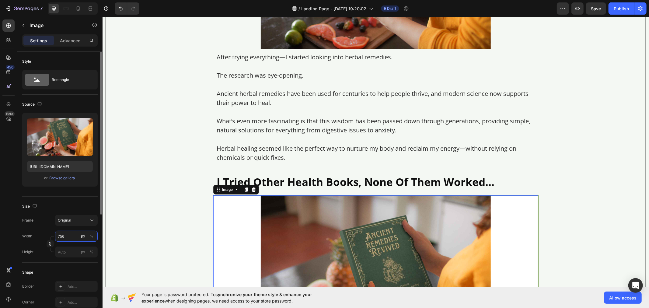
click at [68, 236] on input "756" at bounding box center [76, 236] width 43 height 11
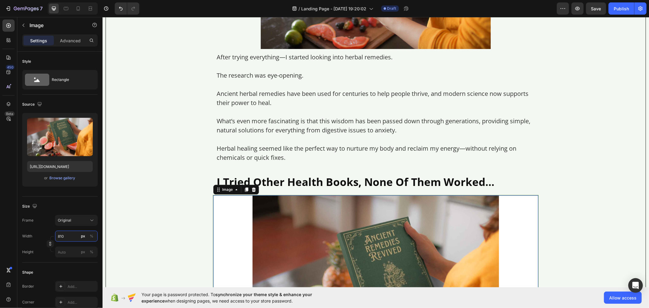
type input "810"
click at [69, 37] on p "Advanced" at bounding box center [70, 40] width 21 height 6
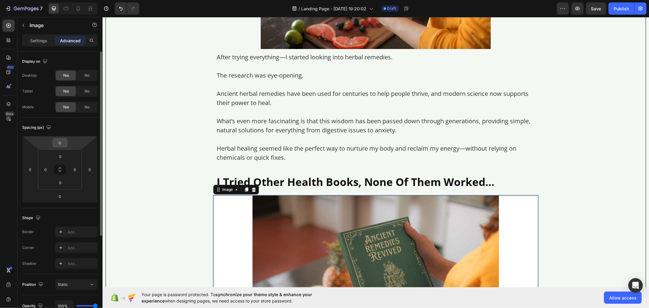
click at [61, 142] on input "0" at bounding box center [60, 142] width 12 height 9
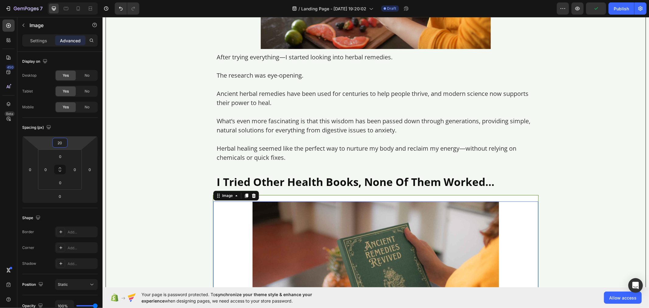
type input "20"
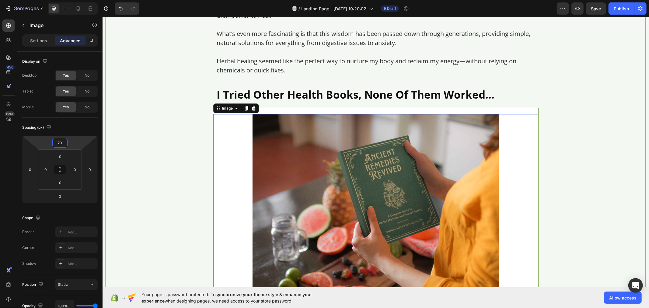
scroll to position [1663, 0]
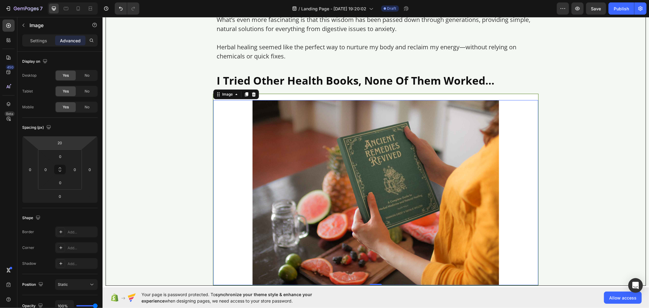
click at [274, 182] on img at bounding box center [375, 192] width 246 height 185
click at [40, 38] on p "Settings" at bounding box center [38, 40] width 17 height 6
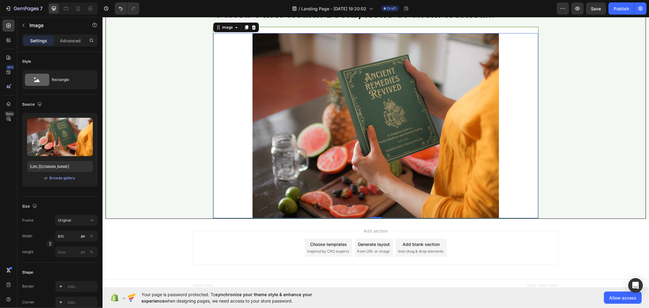
scroll to position [1734, 0]
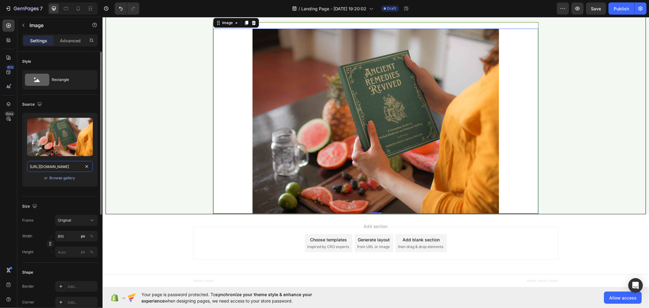
click at [57, 164] on input "[URL][DOMAIN_NAME]" at bounding box center [60, 166] width 66 height 11
paste input "170864/1701099519-site%20images%20%287%[DOMAIN_NAME]"
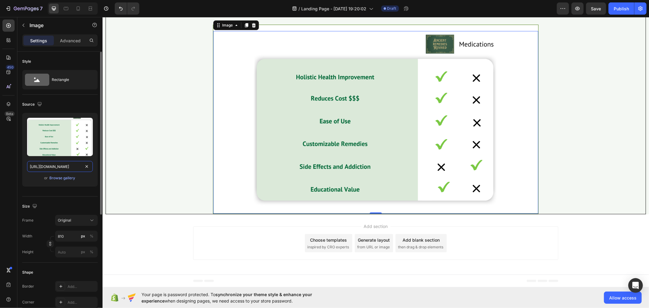
scroll to position [1732, 0]
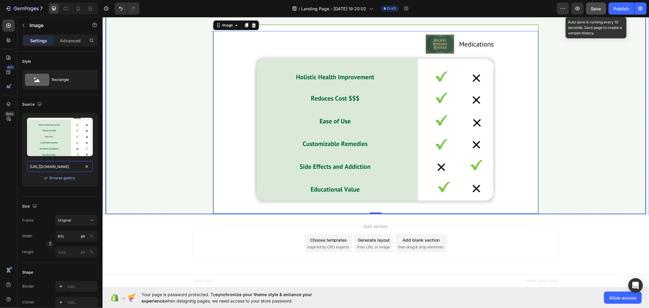
type input "[URL][DOMAIN_NAME]"
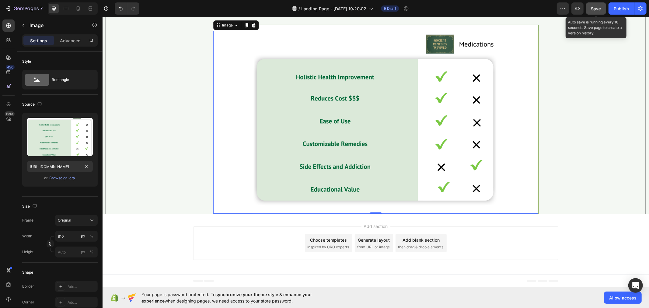
scroll to position [0, 0]
click at [595, 11] on div "Save" at bounding box center [596, 8] width 10 height 6
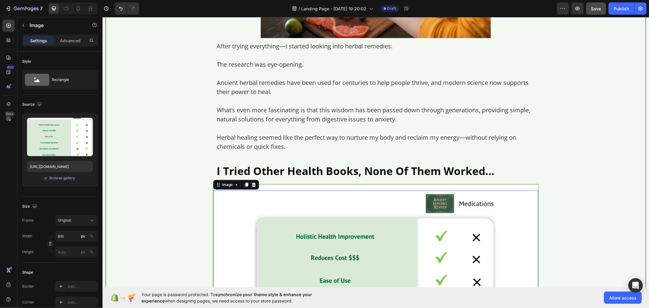
scroll to position [1563, 0]
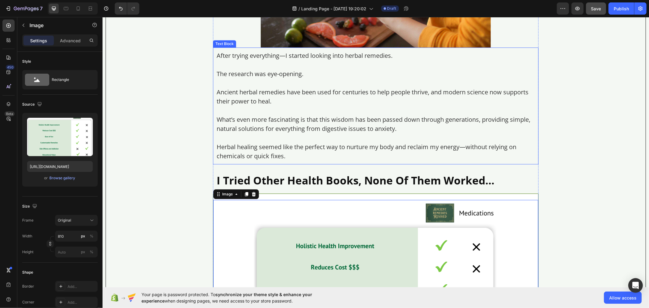
click at [259, 104] on p "Ancient herbal remedies have been used for centuries to help people thrive, and…" at bounding box center [375, 96] width 318 height 18
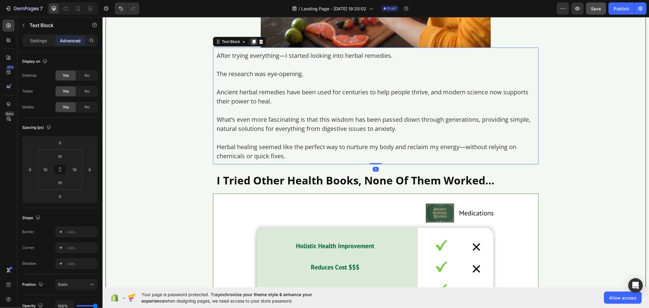
click at [252, 43] on icon at bounding box center [253, 42] width 3 height 4
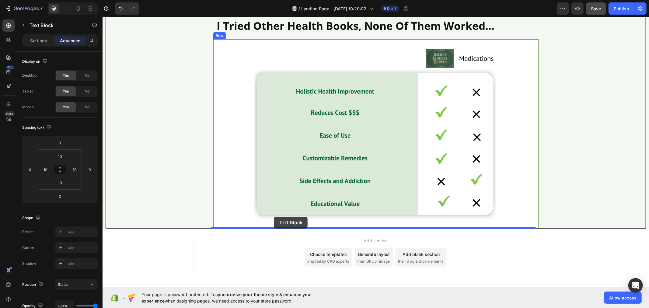
scroll to position [1848, 0]
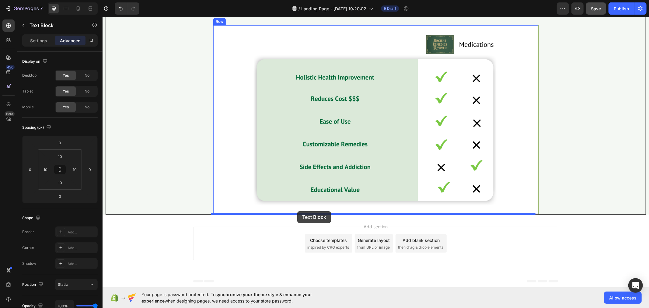
drag, startPoint x: 226, startPoint y: 158, endPoint x: 297, endPoint y: 211, distance: 88.0
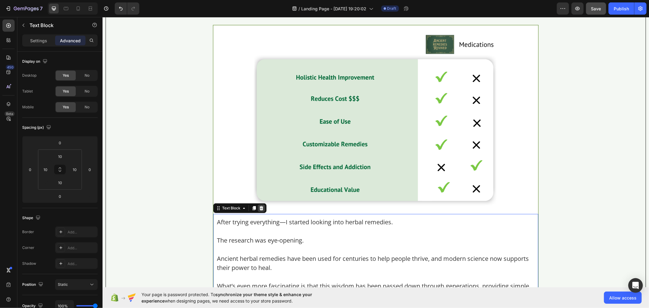
click at [259, 206] on icon at bounding box center [260, 207] width 5 height 5
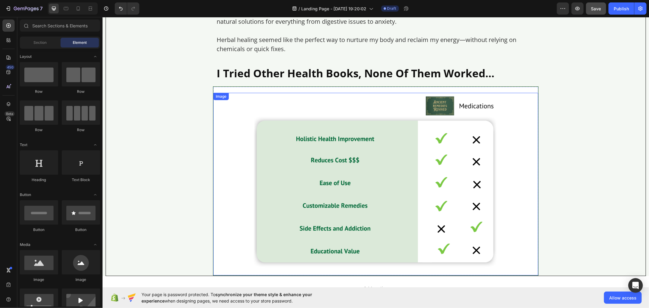
scroll to position [1664, 0]
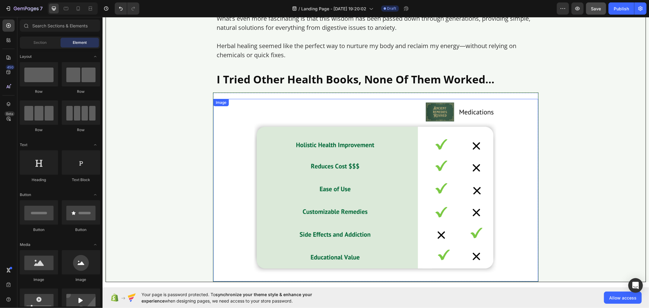
click at [233, 117] on div at bounding box center [375, 190] width 325 height 182
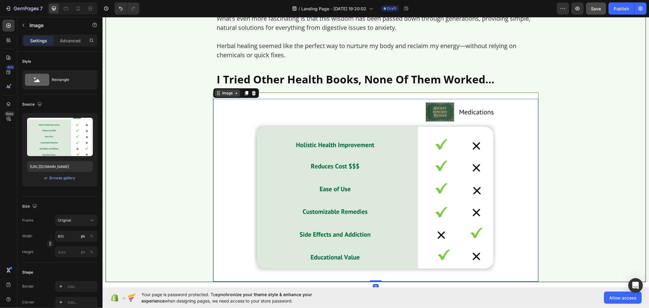
click at [229, 93] on div "Image" at bounding box center [226, 92] width 13 height 5
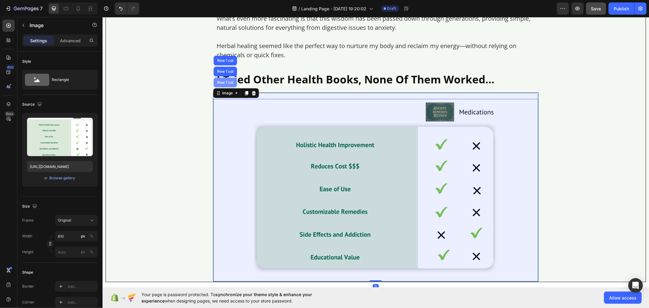
click at [224, 79] on div "Row 1 col" at bounding box center [224, 82] width 23 height 10
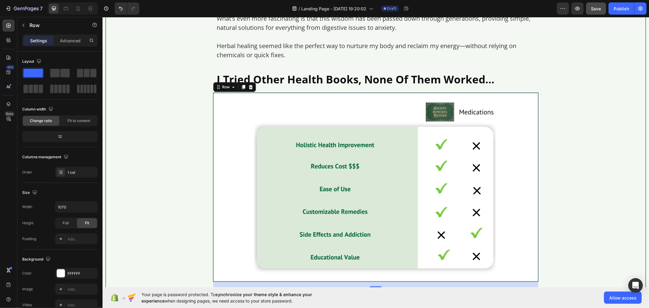
drag, startPoint x: 373, startPoint y: 279, endPoint x: 373, endPoint y: 286, distance: 7.0
click at [373, 286] on div at bounding box center [375, 287] width 12 height 2
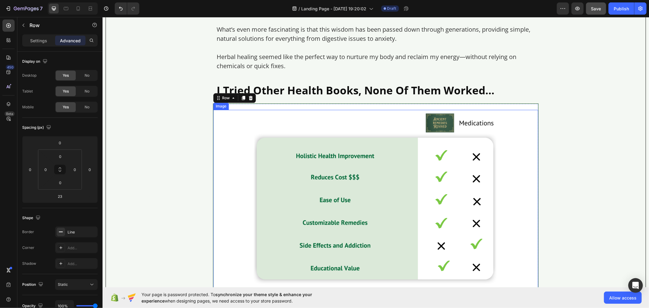
scroll to position [1597, 0]
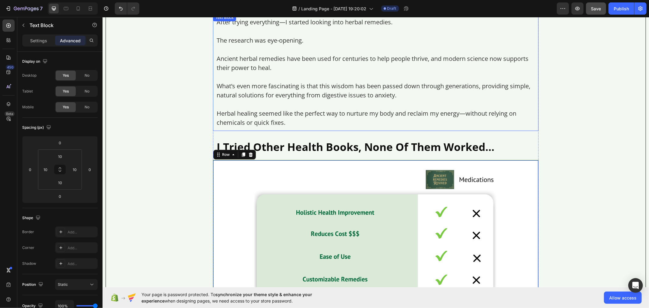
click at [257, 82] on p "What’s even more fascinating is that this wisdom has been passed down through g…" at bounding box center [375, 90] width 318 height 18
click at [252, 19] on icon at bounding box center [253, 20] width 3 height 4
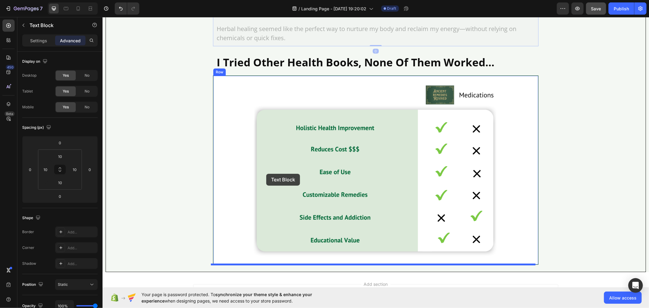
scroll to position [1799, 0]
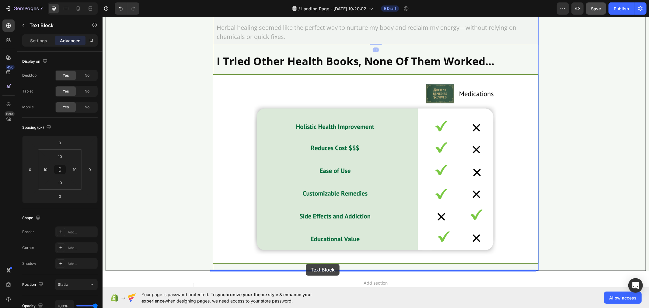
drag, startPoint x: 235, startPoint y: 123, endPoint x: 305, endPoint y: 263, distance: 156.7
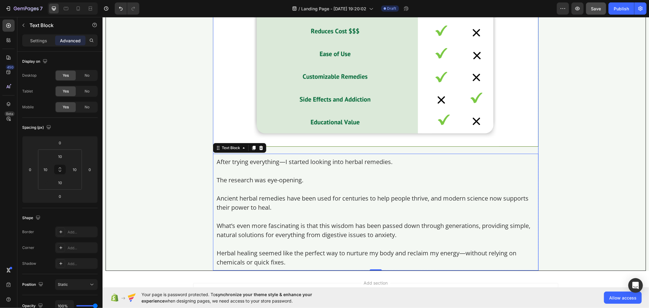
scroll to position [1682, 0]
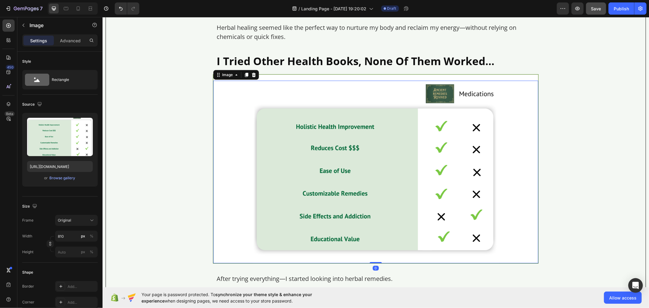
click at [237, 117] on div at bounding box center [375, 171] width 325 height 182
click at [234, 73] on icon at bounding box center [236, 74] width 5 height 5
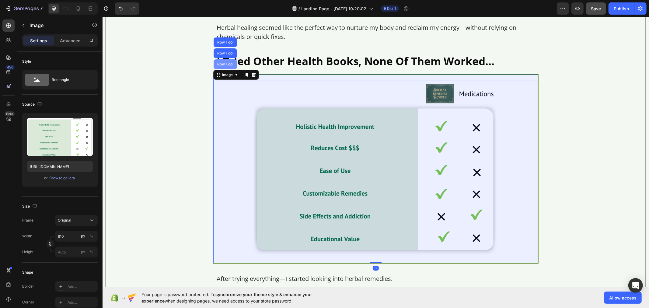
click at [227, 63] on div "Row 1 col" at bounding box center [225, 64] width 19 height 4
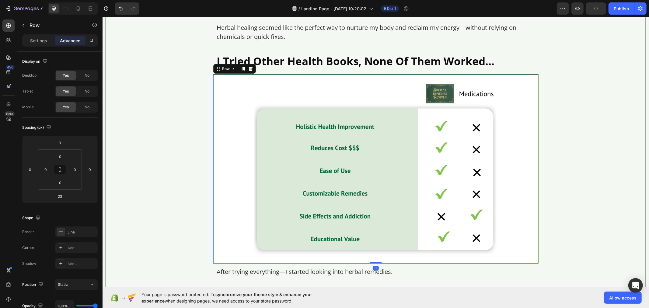
drag, startPoint x: 370, startPoint y: 268, endPoint x: 366, endPoint y: 255, distance: 13.7
click at [366, 256] on div "Image Row 0" at bounding box center [375, 168] width 325 height 189
type input "0"
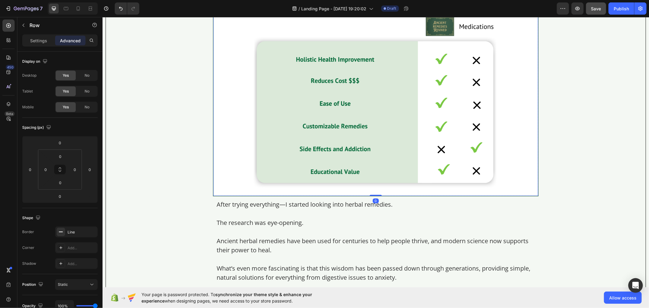
scroll to position [1750, 0]
click at [303, 247] on p "Ancient herbal remedies have been used for centuries to help people thrive, and…" at bounding box center [375, 245] width 318 height 18
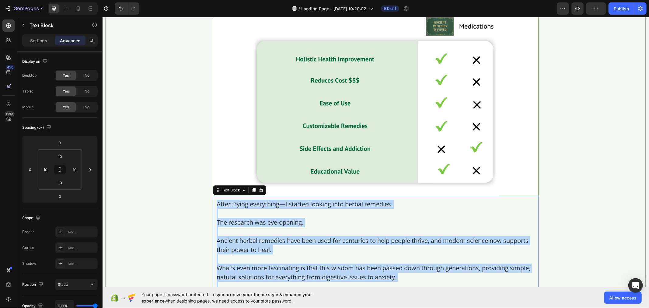
click at [303, 247] on p "Ancient herbal remedies have been used for centuries to help people thrive, and…" at bounding box center [375, 245] width 318 height 18
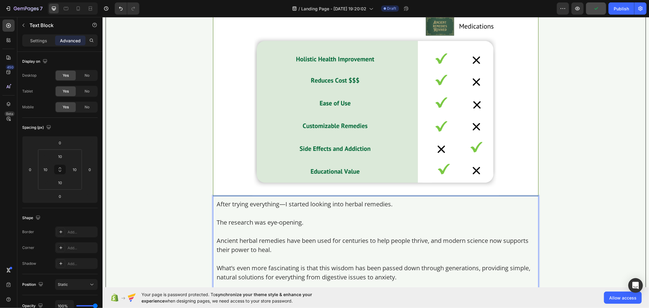
click at [292, 239] on p "Ancient herbal remedies have been used for centuries to help people thrive, and…" at bounding box center [375, 245] width 318 height 18
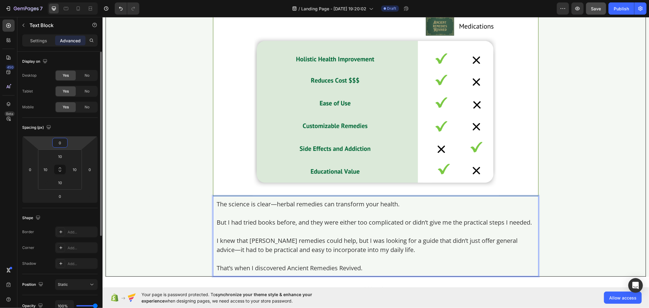
click at [61, 143] on input "0" at bounding box center [60, 142] width 12 height 9
type input "20"
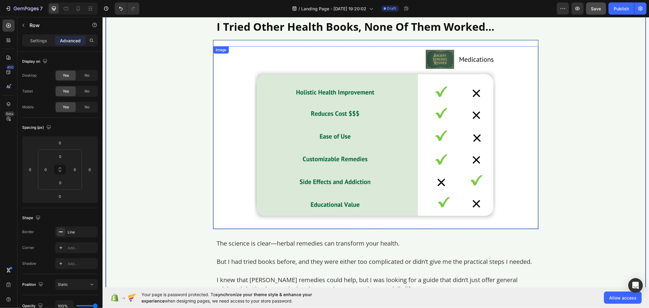
scroll to position [1615, 0]
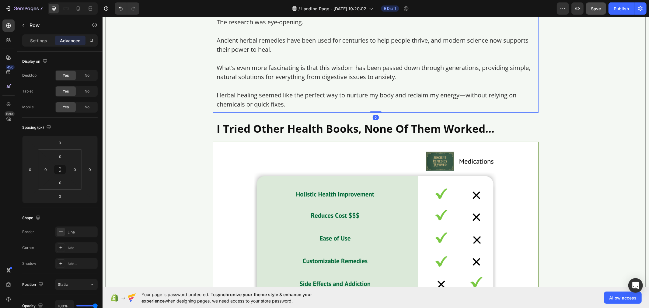
click at [263, 77] on p "What’s even more fascinating is that this wisdom has been passed down through g…" at bounding box center [375, 72] width 318 height 18
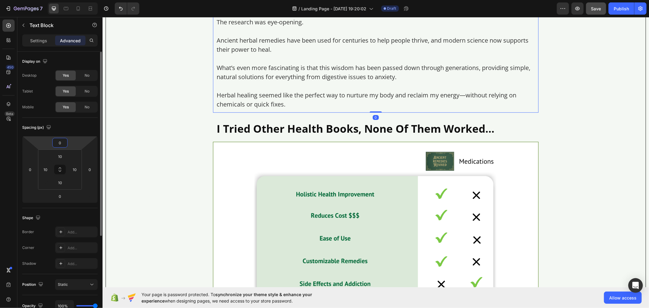
click at [60, 145] on input "0" at bounding box center [60, 142] width 12 height 9
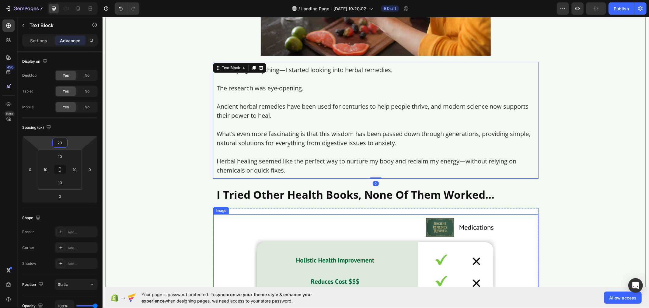
scroll to position [1446, 0]
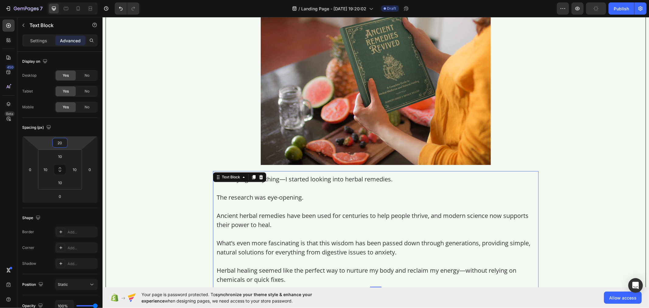
type input "20"
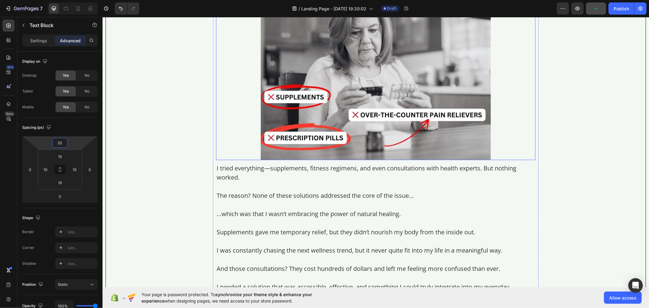
scroll to position [1142, 0]
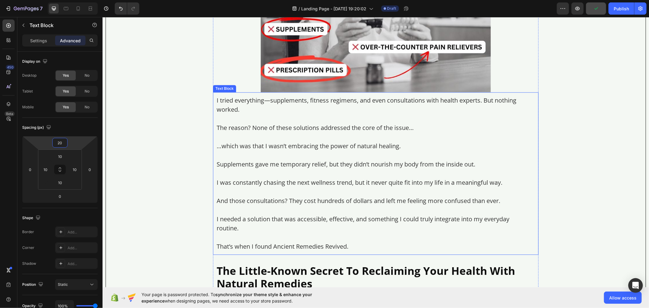
click at [306, 156] on p "Rich Text Editor. Editing area: main" at bounding box center [375, 154] width 318 height 9
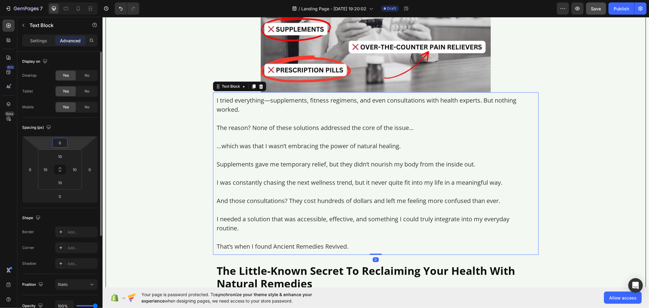
click at [63, 142] on input "0" at bounding box center [60, 142] width 12 height 9
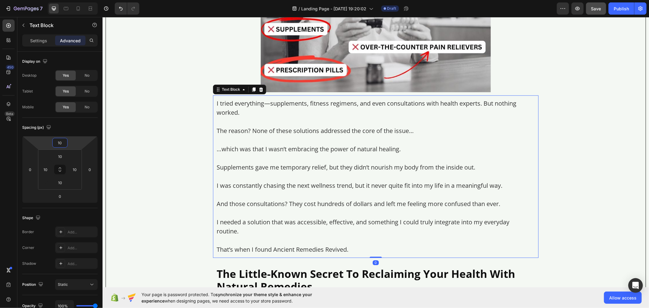
type input "10"
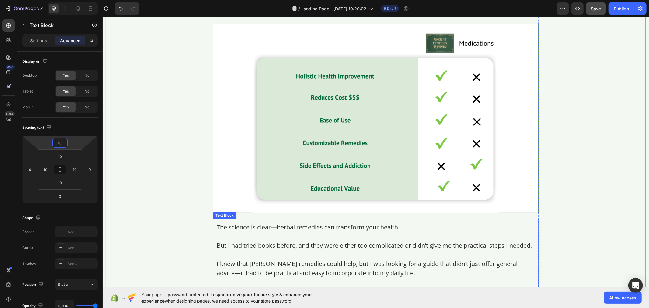
scroll to position [1600, 0]
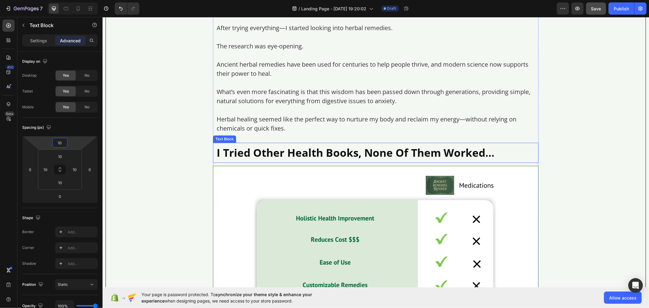
click at [266, 151] on p "I Tried Other Health Books, None Of Them Worked…" at bounding box center [375, 152] width 318 height 13
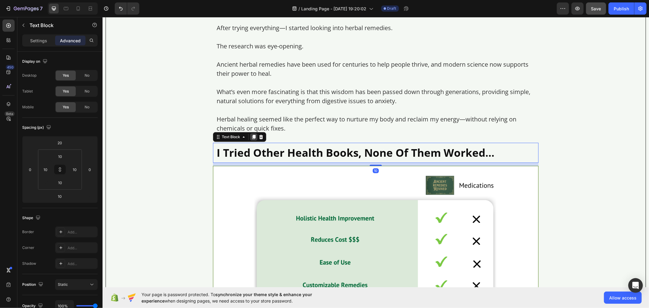
click at [252, 138] on icon at bounding box center [253, 137] width 3 height 4
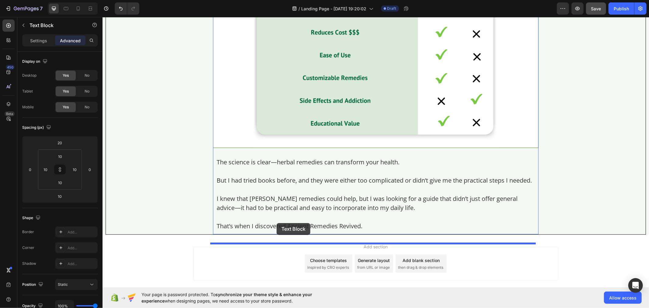
drag, startPoint x: 225, startPoint y: 165, endPoint x: 276, endPoint y: 223, distance: 77.2
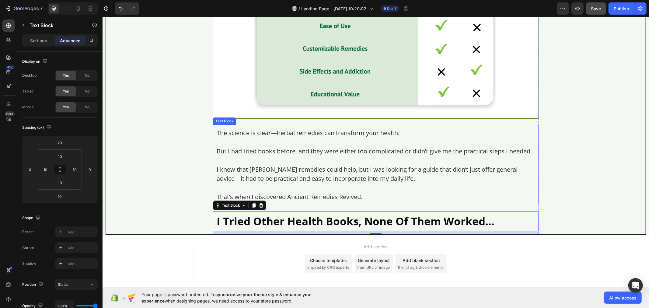
scroll to position [1807, 0]
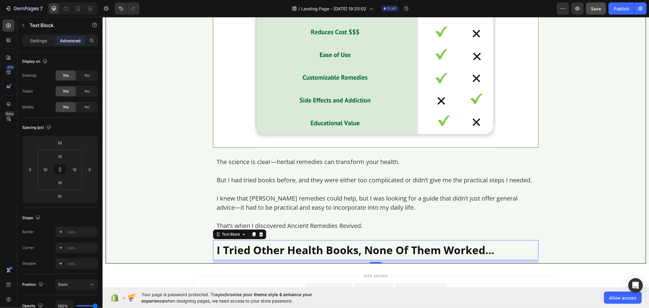
click at [263, 256] on p "I Tried Other Health Books, None Of Them Worked…" at bounding box center [375, 249] width 318 height 13
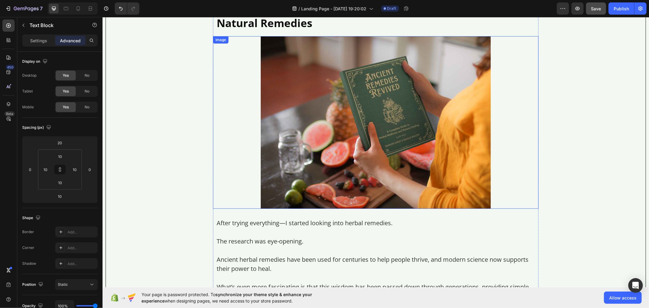
scroll to position [1402, 0]
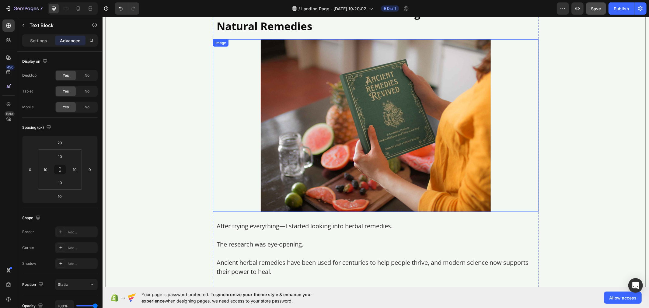
click at [298, 79] on img at bounding box center [375, 125] width 230 height 172
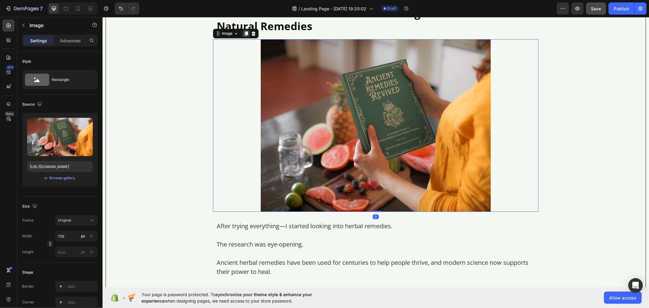
click at [244, 34] on icon at bounding box center [245, 33] width 3 height 4
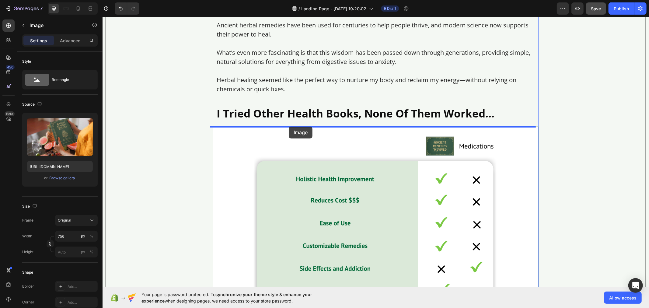
scroll to position [2014, 0]
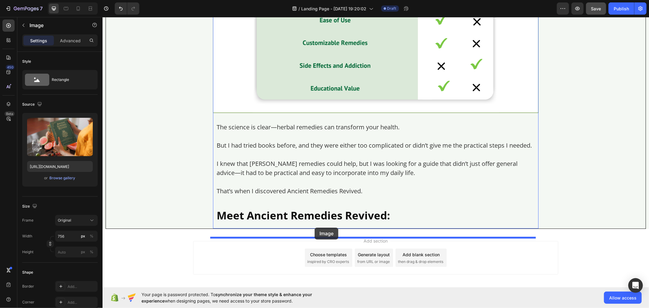
drag, startPoint x: 226, startPoint y: 32, endPoint x: 314, endPoint y: 228, distance: 214.9
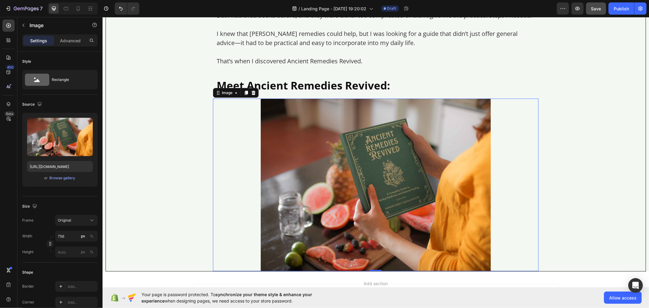
scroll to position [1977, 0]
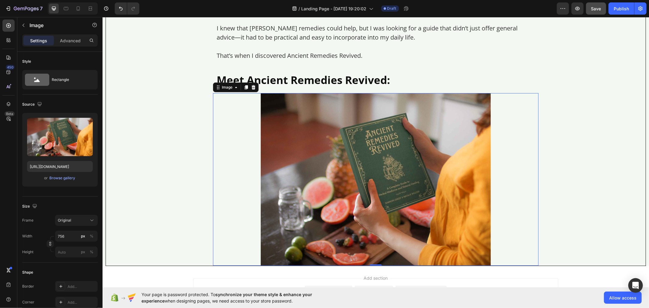
click at [292, 213] on img at bounding box center [375, 179] width 230 height 172
click at [66, 236] on input "756" at bounding box center [76, 236] width 43 height 11
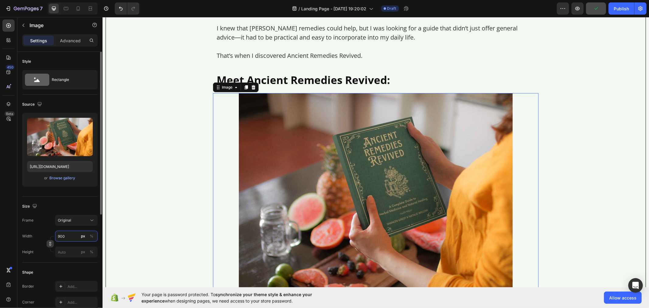
type input "900"
click at [50, 245] on icon "button" at bounding box center [50, 244] width 0 height 2
click at [89, 200] on rect at bounding box center [86, 201] width 8 height 6
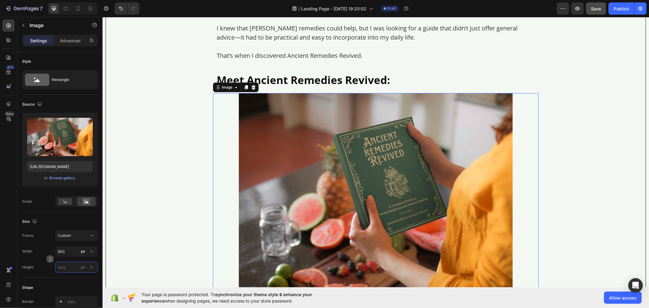
click at [68, 270] on input "px %" at bounding box center [76, 267] width 43 height 11
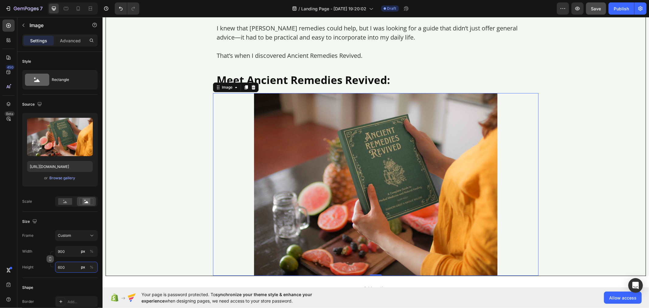
type input "600"
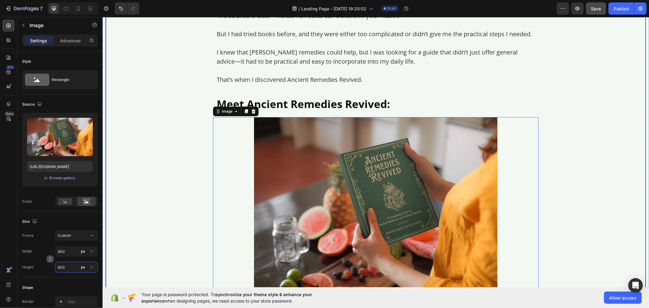
scroll to position [1947, 0]
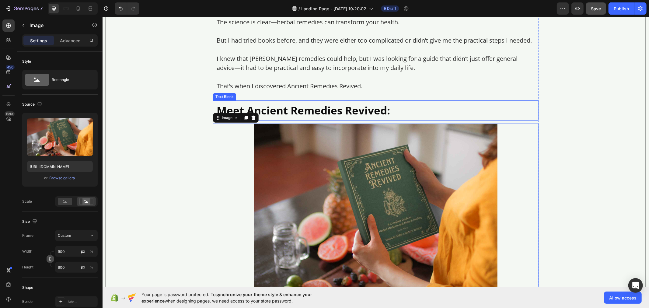
click at [282, 112] on p "Meet Ancient Remedies Revived:" at bounding box center [375, 110] width 318 height 13
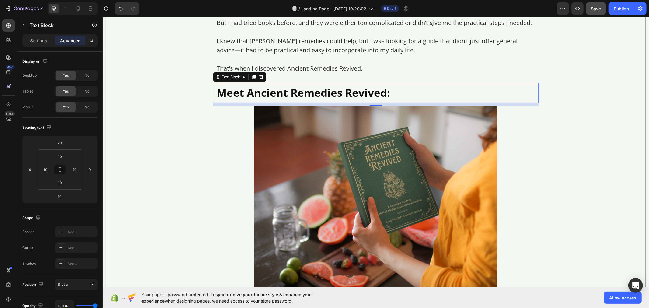
scroll to position [1981, 0]
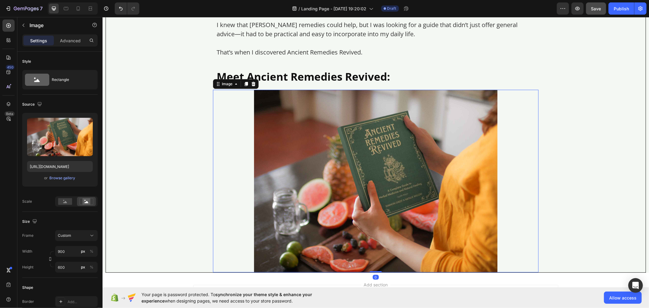
click at [291, 160] on img at bounding box center [375, 180] width 274 height 182
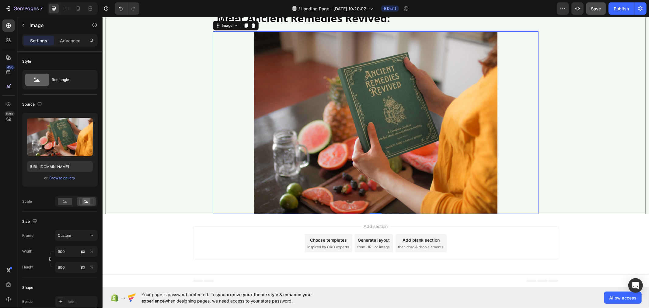
scroll to position [2048, 0]
click at [67, 166] on input "[URL][DOMAIN_NAME]" at bounding box center [60, 166] width 66 height 11
paste input "14960/1730938450-1723017699-mockup-of-an-ai-created-hardcover-book-placed-on-a-…"
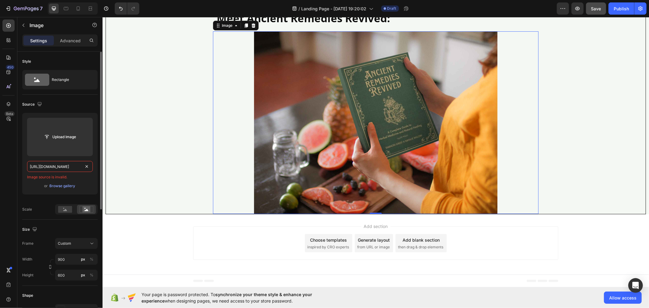
click at [54, 168] on input "[URL][DOMAIN_NAME]" at bounding box center [60, 166] width 66 height 11
paste input "text"
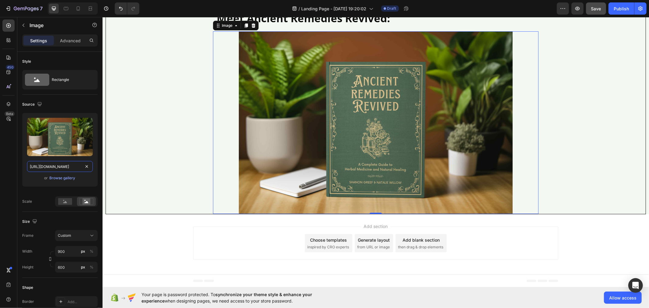
type input "[URL][DOMAIN_NAME]"
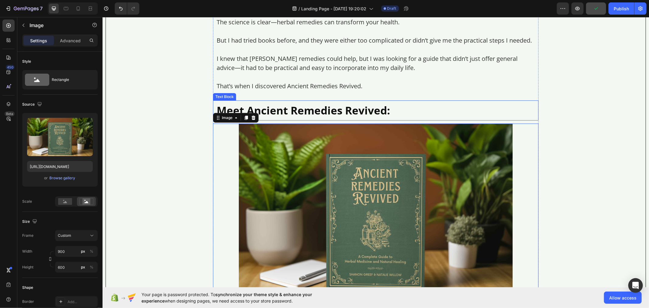
click at [280, 116] on p "Meet Ancient Remedies Revived:" at bounding box center [375, 110] width 318 height 13
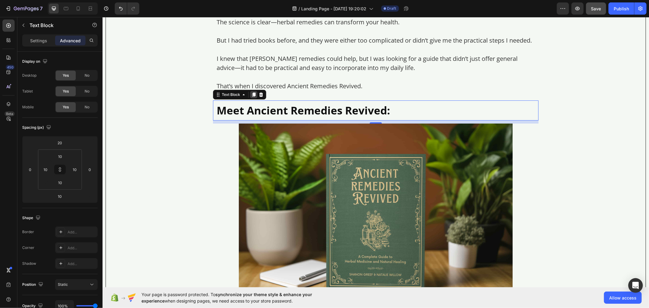
click at [251, 97] on icon at bounding box center [253, 94] width 5 height 5
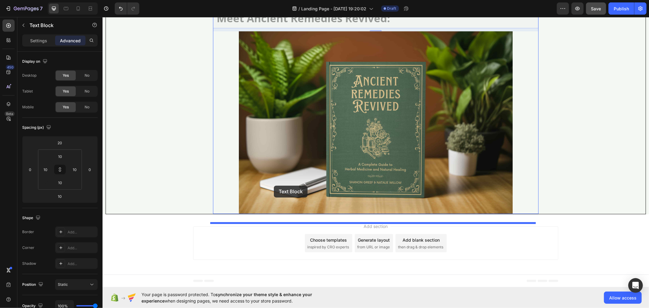
drag, startPoint x: 225, startPoint y: 131, endPoint x: 273, endPoint y: 185, distance: 72.6
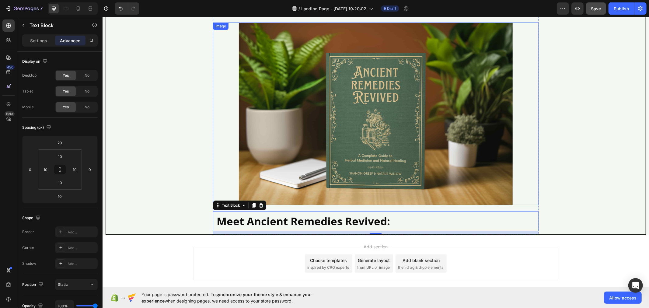
scroll to position [2077, 0]
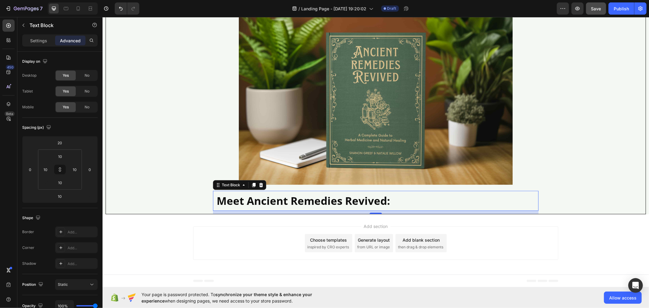
click at [270, 204] on p "Meet Ancient Remedies Revived:" at bounding box center [375, 200] width 318 height 13
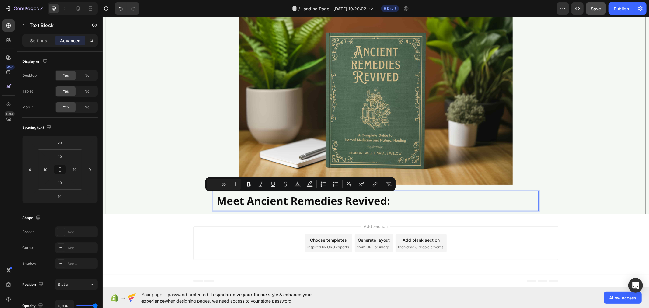
scroll to position [0, 0]
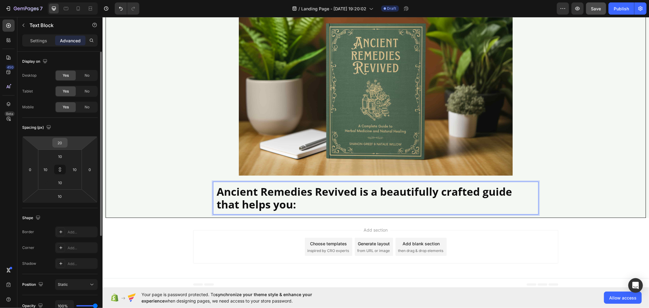
click at [64, 144] on input "20" at bounding box center [60, 142] width 12 height 9
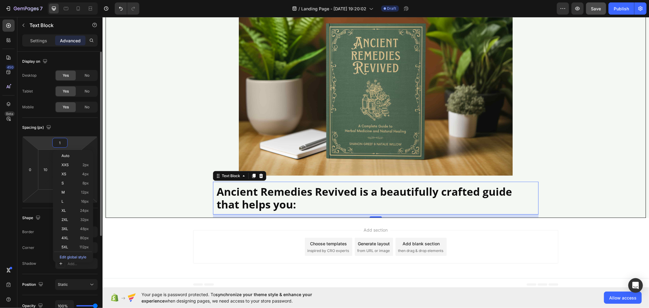
type input "10"
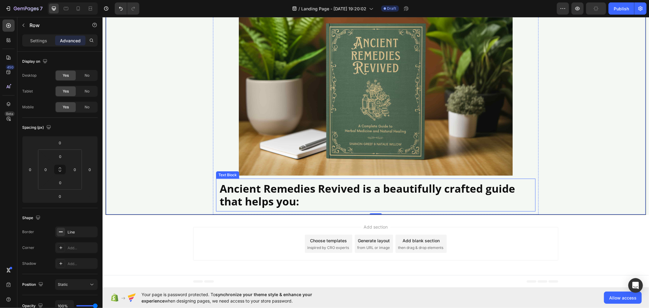
click at [237, 206] on p "Ancient Remedies Revived is a beautifully crafted guide that helps you:" at bounding box center [375, 195] width 312 height 26
click at [226, 197] on p "Ancient Remedies Revived is a beautifully crafted guide that helps you:" at bounding box center [375, 195] width 312 height 26
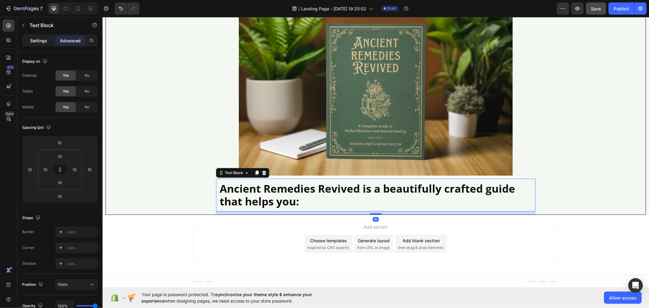
click at [37, 41] on p "Settings" at bounding box center [38, 40] width 17 height 6
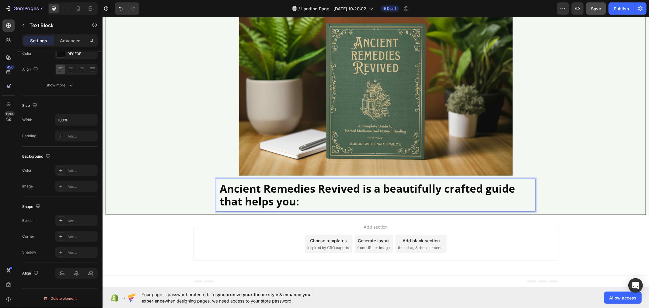
scroll to position [0, 0]
click at [74, 37] on div "Advanced" at bounding box center [70, 41] width 30 height 10
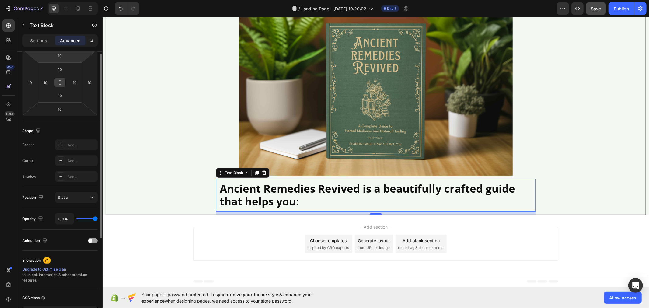
scroll to position [53, 0]
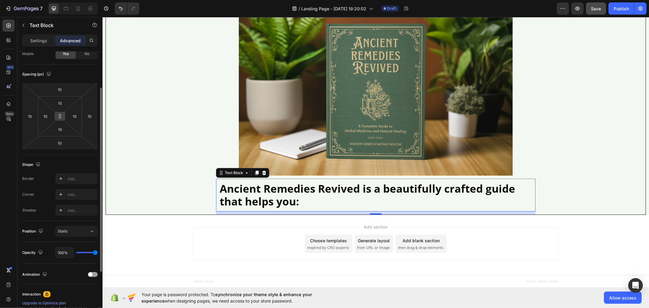
click at [60, 116] on icon at bounding box center [60, 116] width 0 height 2
click at [93, 116] on input "10" at bounding box center [89, 116] width 9 height 9
type input "0"
click at [32, 116] on input "10" at bounding box center [30, 116] width 9 height 9
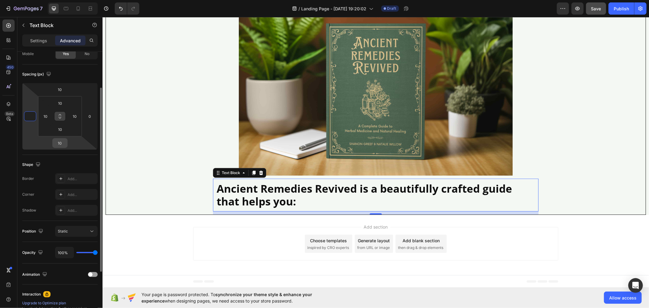
type input "0"
click at [62, 144] on input "10" at bounding box center [60, 142] width 12 height 9
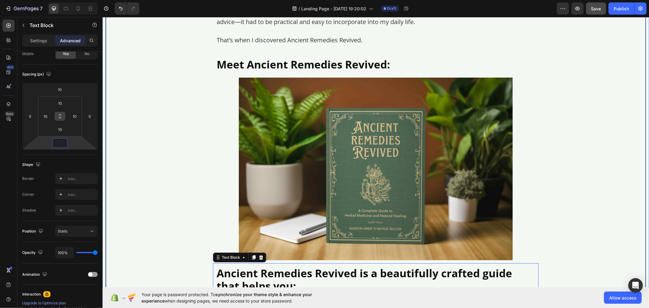
scroll to position [1976, 0]
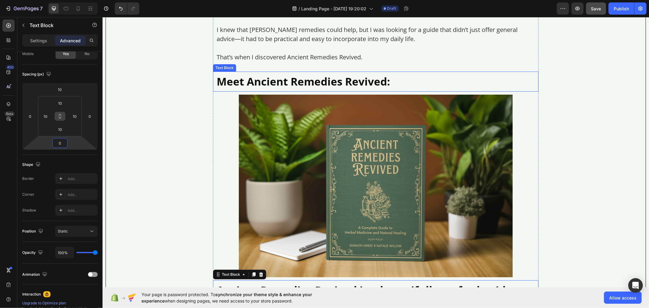
click at [234, 87] on p "Meet Ancient Remedies Revived:" at bounding box center [375, 81] width 318 height 13
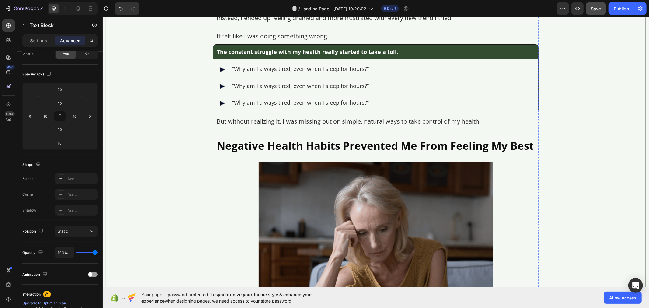
scroll to position [388, 0]
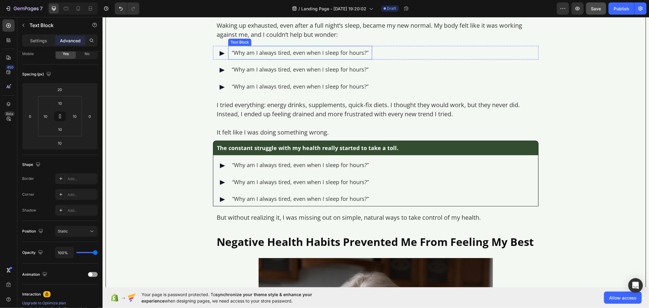
click at [228, 54] on div "“Why am I always tired, even when I sleep for hours?” Text Block" at bounding box center [300, 53] width 144 height 14
click at [238, 40] on div "Text Block" at bounding box center [245, 39] width 21 height 5
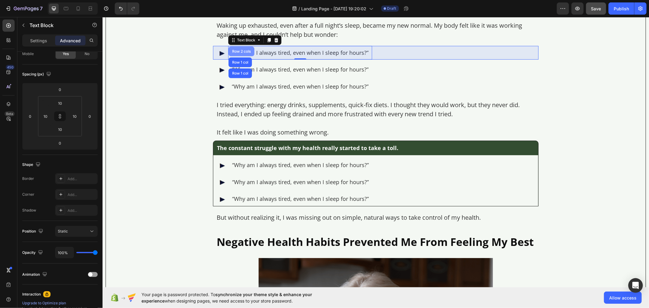
click at [238, 47] on div "Row 2 cols" at bounding box center [241, 51] width 26 height 10
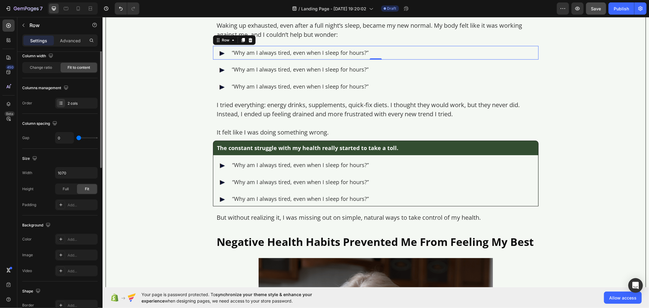
scroll to position [0, 0]
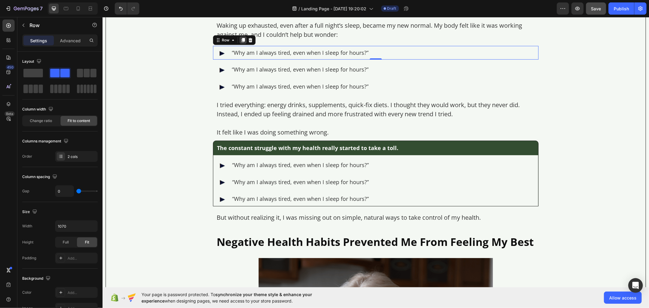
click at [241, 40] on icon at bounding box center [242, 40] width 3 height 4
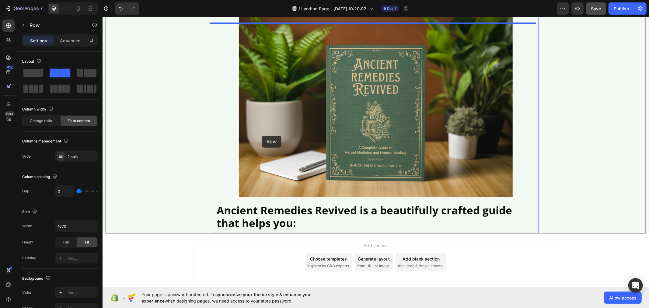
scroll to position [2101, 0]
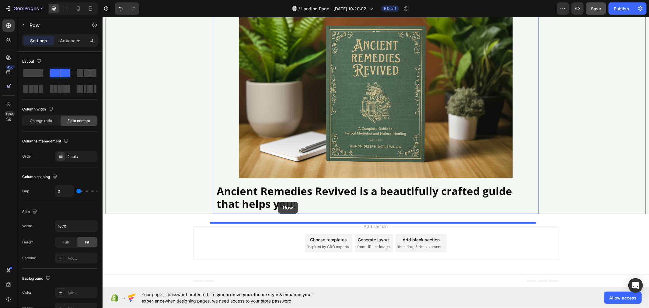
drag, startPoint x: 219, startPoint y: 58, endPoint x: 278, endPoint y: 201, distance: 154.6
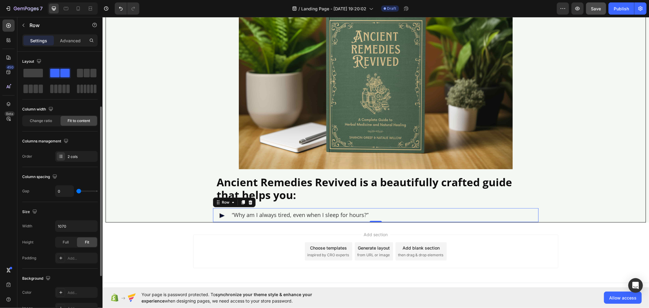
scroll to position [34, 0]
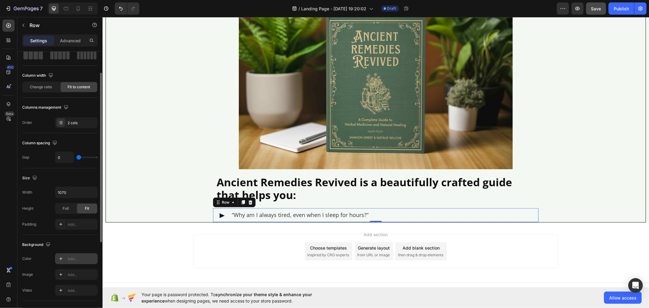
click at [72, 257] on div "Add..." at bounding box center [82, 258] width 29 height 5
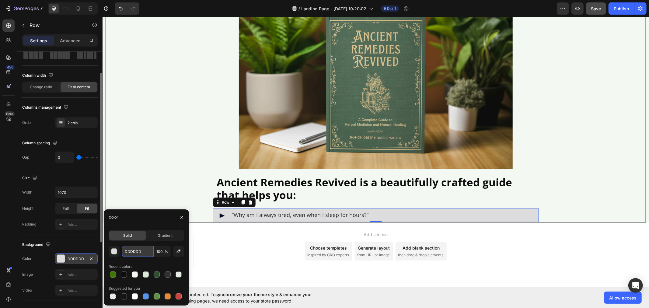
click at [137, 253] on input "DDDDDD" at bounding box center [138, 251] width 32 height 11
paste input "#FFFFFF"
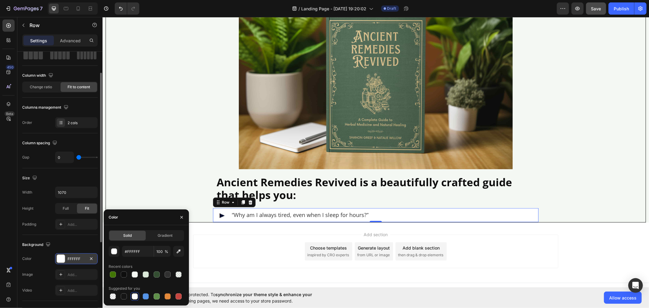
type input "FFFFFF"
click at [218, 220] on div "Image" at bounding box center [221, 215] width 10 height 9
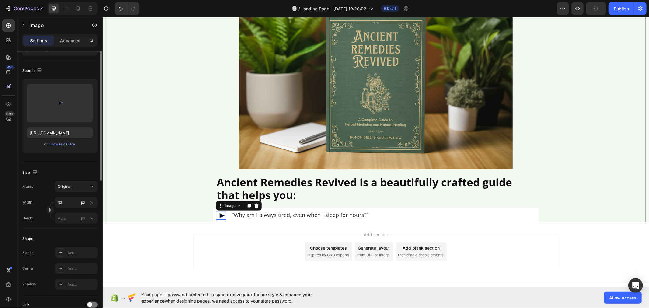
scroll to position [0, 0]
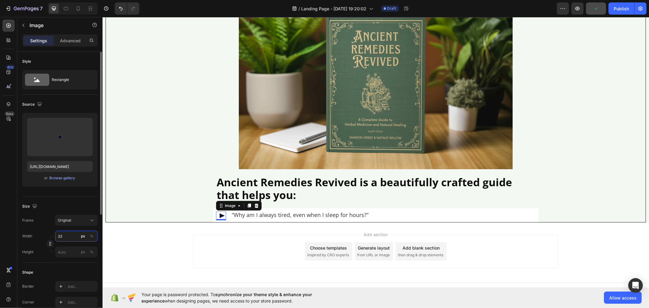
click at [67, 236] on input "33" at bounding box center [76, 236] width 43 height 11
click at [59, 167] on input "[URL][DOMAIN_NAME]" at bounding box center [60, 166] width 66 height 11
paste input "97144/1729575343-1727419393-ified%20%282%29.gif"
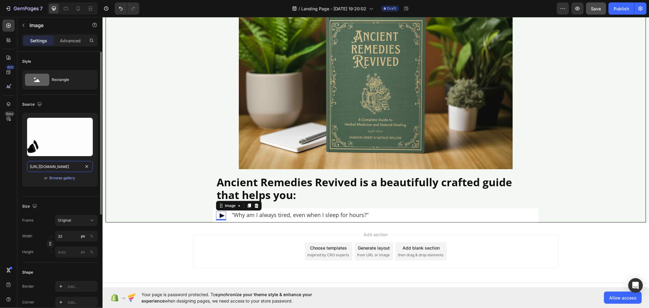
scroll to position [0, 106]
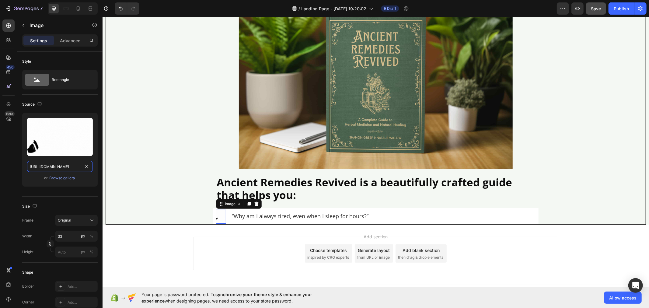
type input "[URL][DOMAIN_NAME]"
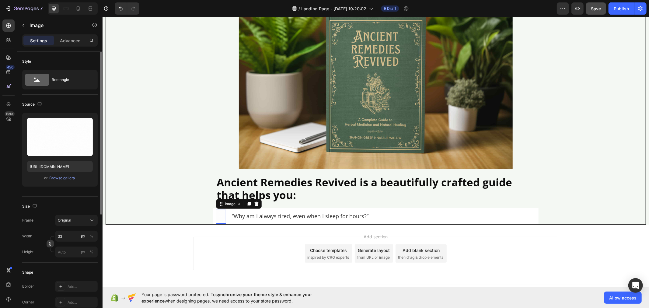
click at [50, 244] on icon "button" at bounding box center [50, 243] width 4 height 4
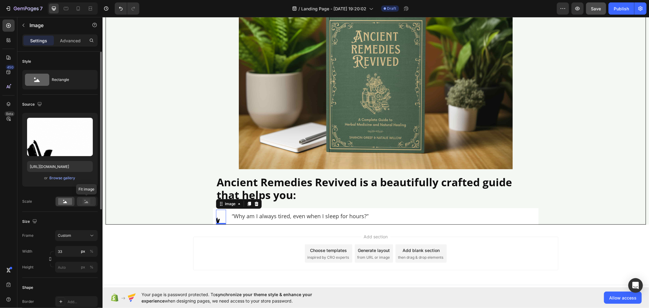
click at [89, 203] on rect at bounding box center [86, 201] width 8 height 6
click at [72, 271] on input "px %" at bounding box center [76, 267] width 43 height 11
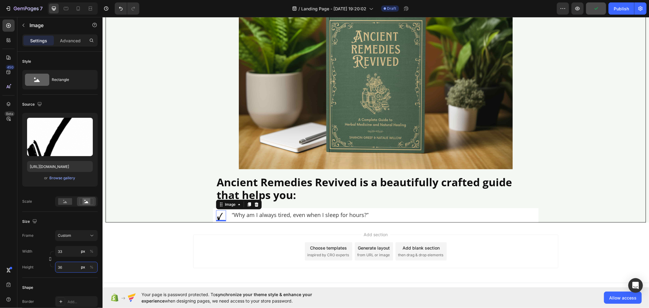
type input "36"
click at [264, 218] on p "“Why am I always tired, even when I sleep for hours?”" at bounding box center [299, 214] width 137 height 7
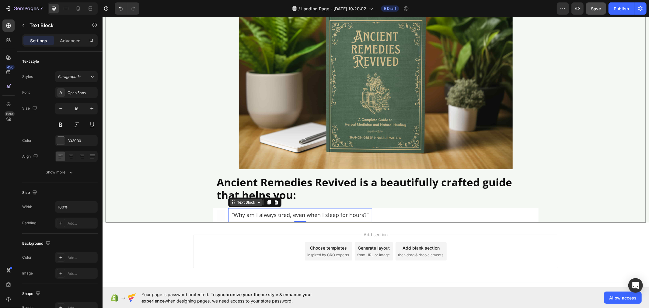
click at [256, 204] on icon at bounding box center [258, 202] width 5 height 5
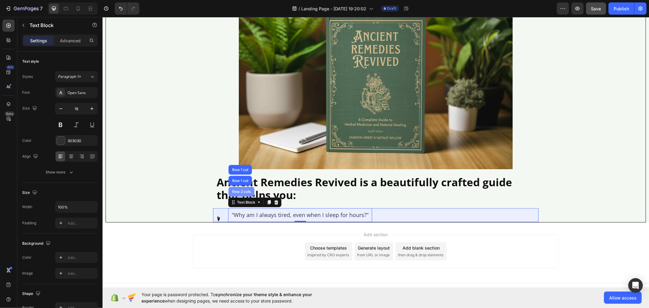
click at [244, 193] on div "Row 2 cols" at bounding box center [241, 191] width 21 height 4
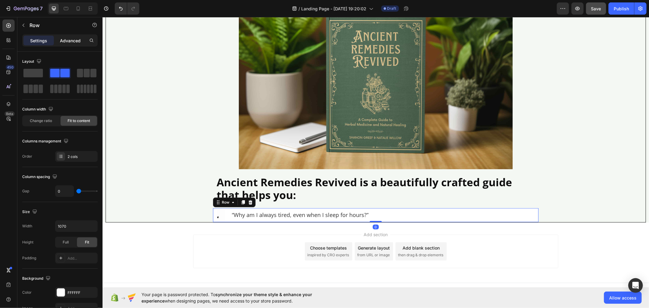
click at [68, 42] on p "Advanced" at bounding box center [70, 40] width 21 height 6
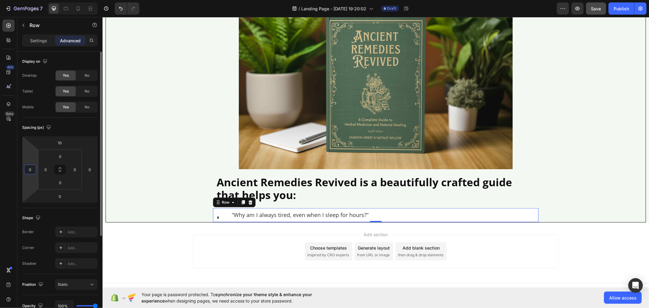
click at [34, 167] on input "0" at bounding box center [30, 169] width 9 height 9
type input "10"
click at [94, 166] on div "0" at bounding box center [90, 170] width 12 height 10
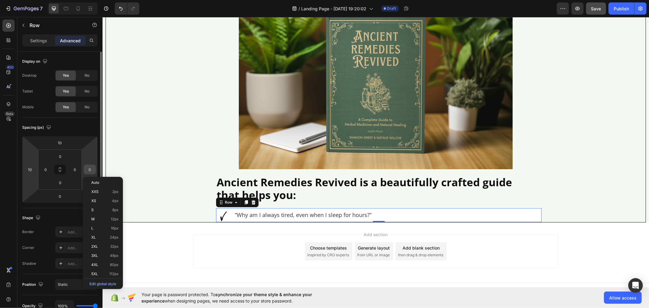
click at [92, 168] on input "0" at bounding box center [89, 169] width 9 height 9
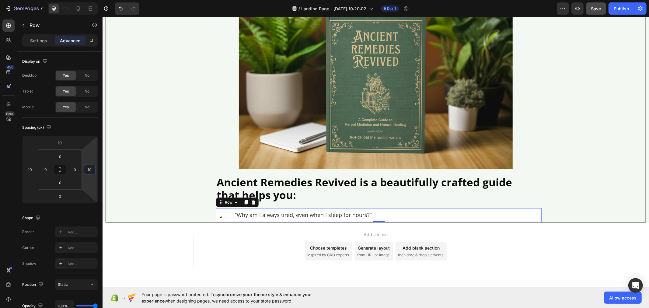
type input "10"
click at [220, 221] on img at bounding box center [224, 215] width 10 height 11
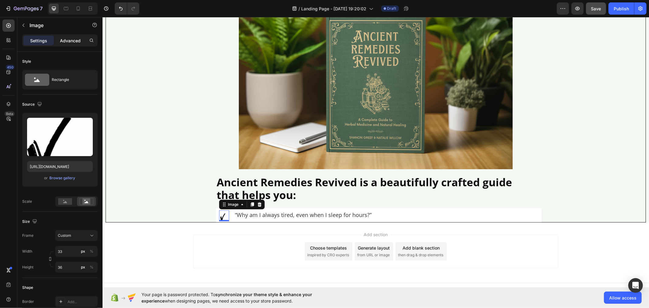
click at [64, 40] on p "Advanced" at bounding box center [70, 40] width 21 height 6
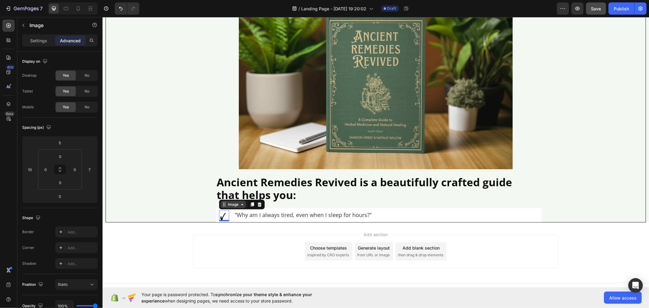
click at [233, 207] on div "Image" at bounding box center [232, 203] width 13 height 5
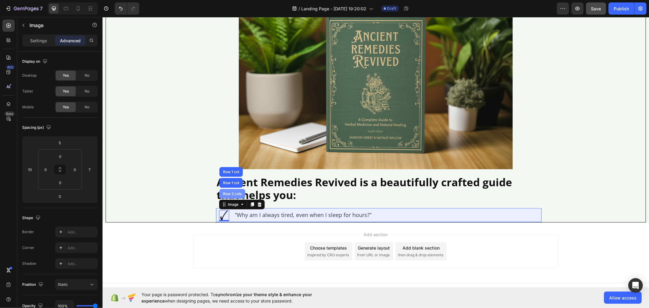
click at [231, 195] on div "Row 2 cols" at bounding box center [231, 194] width 21 height 4
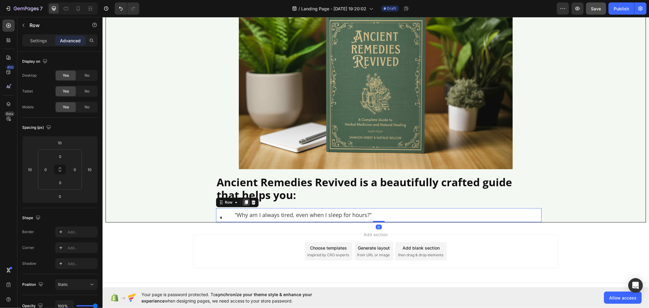
click at [244, 204] on icon at bounding box center [245, 202] width 3 height 4
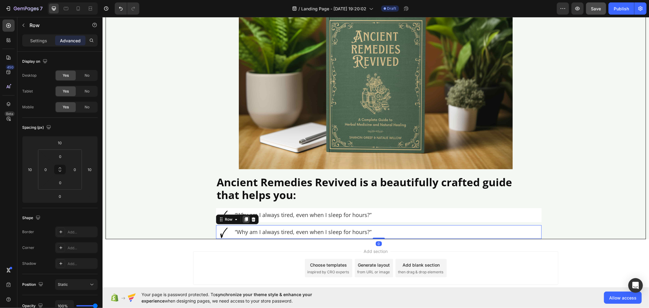
click at [244, 221] on icon at bounding box center [245, 219] width 3 height 4
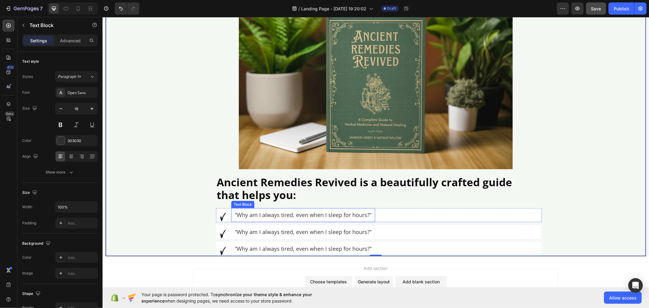
click at [276, 218] on p "“Why am I always tired, even when I sleep for hours?”" at bounding box center [302, 214] width 137 height 7
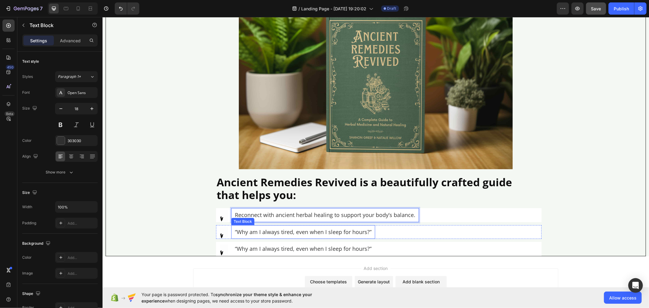
click at [268, 235] on p "“Why am I always tired, even when I sleep for hours?”" at bounding box center [302, 231] width 137 height 7
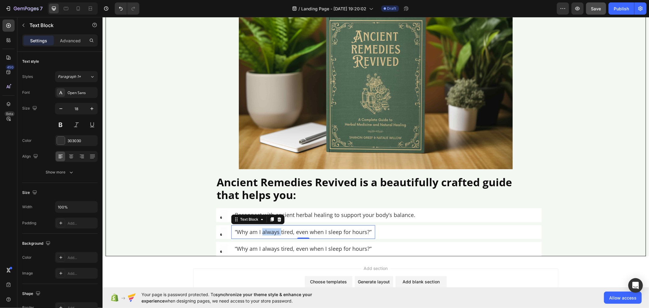
click at [268, 235] on p "“Why am I always tired, even when I sleep for hours?”" at bounding box center [302, 231] width 137 height 7
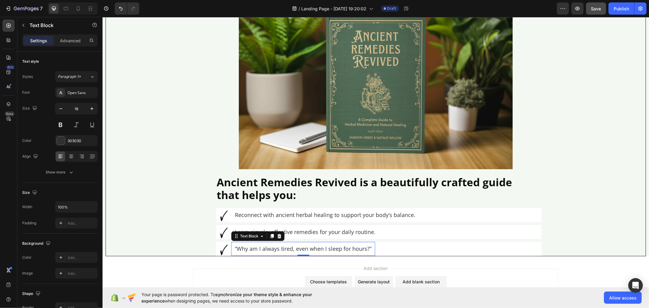
click at [278, 252] on p "“Why am I always tired, even when I sleep for hours?”" at bounding box center [302, 248] width 137 height 7
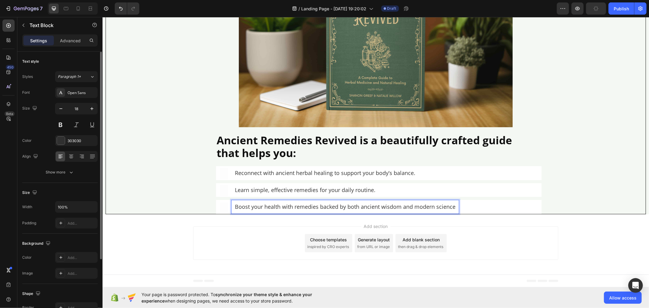
scroll to position [2135, 0]
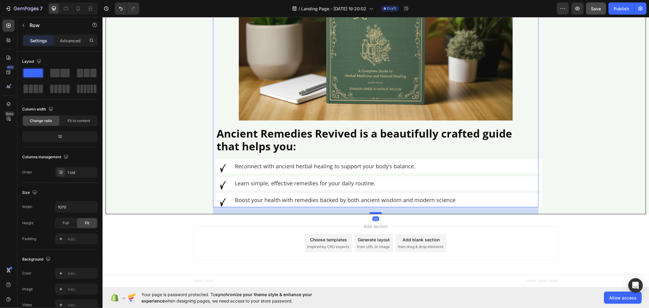
drag, startPoint x: 370, startPoint y: 213, endPoint x: 370, endPoint y: 219, distance: 6.7
click at [370, 213] on div at bounding box center [375, 213] width 12 height 2
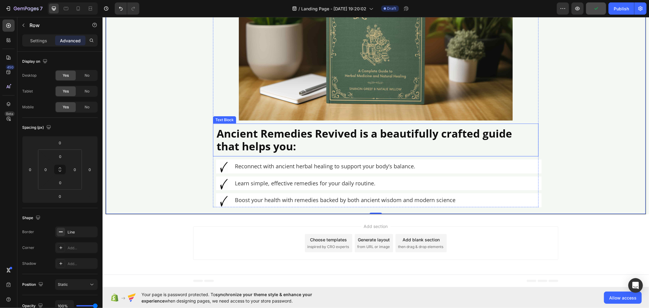
click at [289, 150] on p "Ancient Remedies Revived is a beautifully crafted guide that helps you:" at bounding box center [375, 140] width 318 height 26
click at [251, 120] on icon at bounding box center [253, 117] width 5 height 5
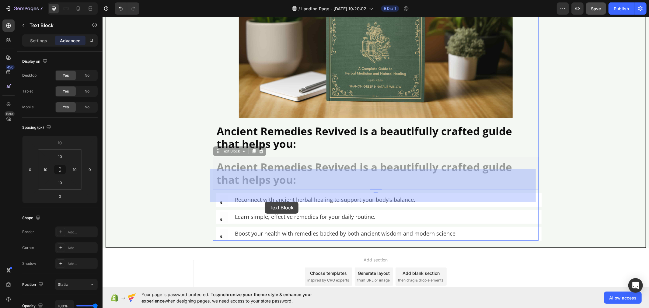
scroll to position [2177, 0]
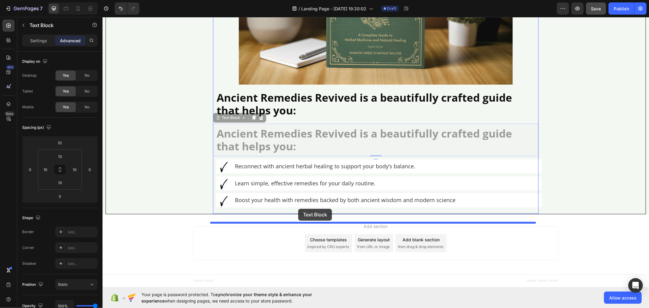
drag, startPoint x: 226, startPoint y: 159, endPoint x: 298, endPoint y: 208, distance: 87.1
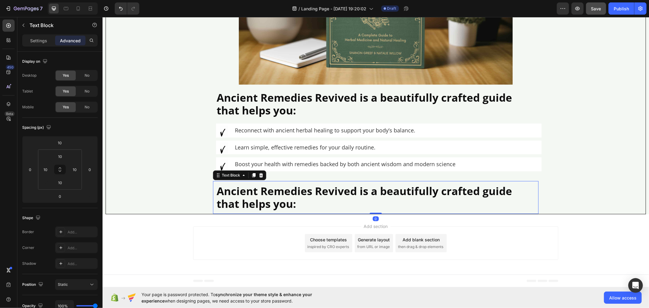
click at [249, 186] on p "Ancient Remedies Revived is a beautifully crafted guide that helps you:" at bounding box center [375, 197] width 318 height 26
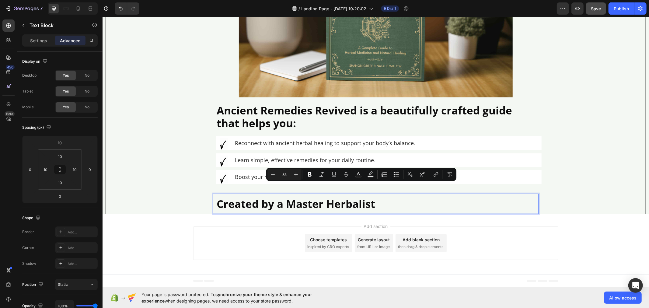
scroll to position [2164, 0]
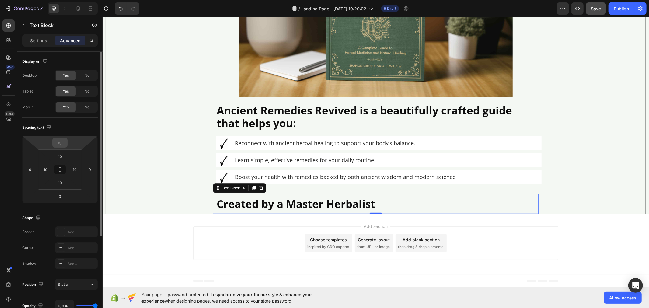
click at [62, 143] on input "10" at bounding box center [60, 142] width 12 height 9
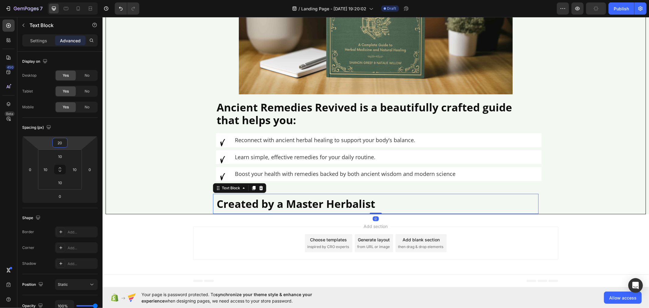
type input "20"
click at [37, 39] on p "Settings" at bounding box center [38, 40] width 17 height 6
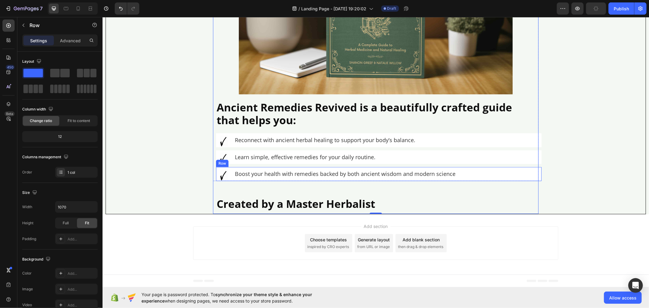
click at [216, 174] on div "Image" at bounding box center [223, 174] width 15 height 14
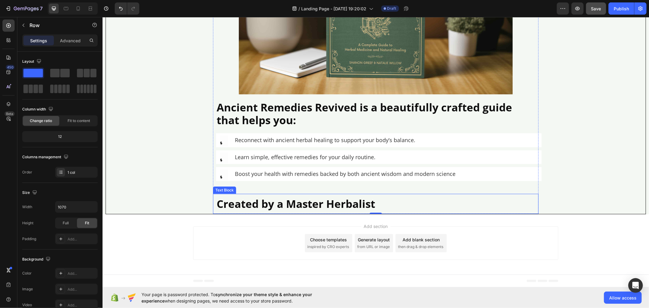
click at [243, 202] on p "Created by a Master Herbalist" at bounding box center [375, 203] width 318 height 13
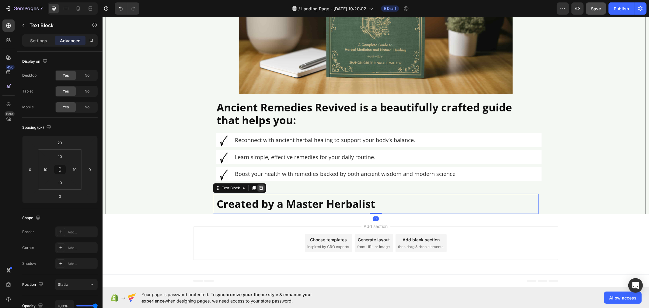
click at [258, 190] on icon at bounding box center [260, 187] width 5 height 5
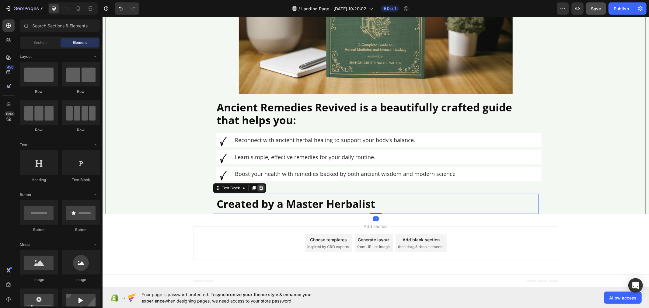
scroll to position [2142, 0]
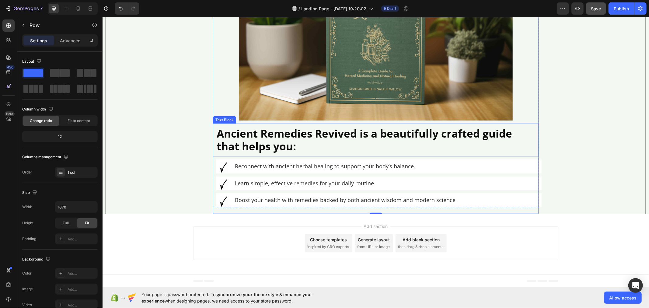
click at [213, 155] on div "Ancient Remedies Revived is a beautifully crafted guide that helps you: Text Bl…" at bounding box center [375, 139] width 325 height 33
drag, startPoint x: 374, startPoint y: 213, endPoint x: 370, endPoint y: 203, distance: 9.9
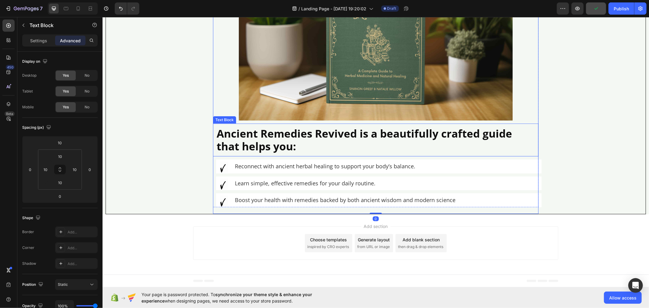
click at [519, 136] on p "Ancient Remedies Revived is a beautifully crafted guide that helps you:" at bounding box center [375, 140] width 318 height 26
click at [504, 168] on div "Image Reconnect with ancient herbal healing to support your body’s balance. Tex…" at bounding box center [378, 166] width 325 height 14
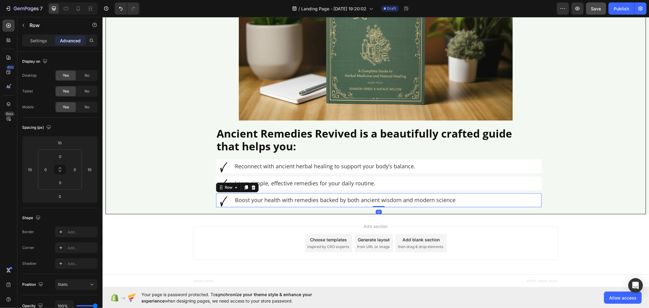
click at [216, 201] on div "Image" at bounding box center [223, 200] width 15 height 14
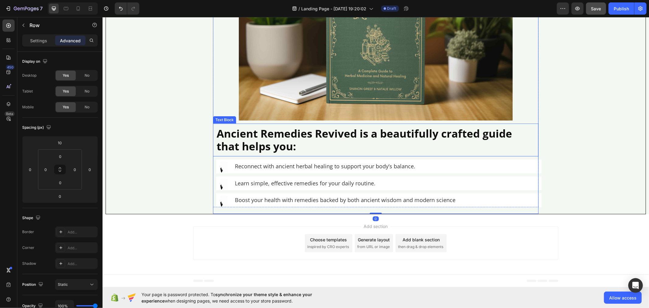
click at [231, 133] on p "Ancient Remedies Revived is a beautifully crafted guide that helps you:" at bounding box center [375, 140] width 318 height 26
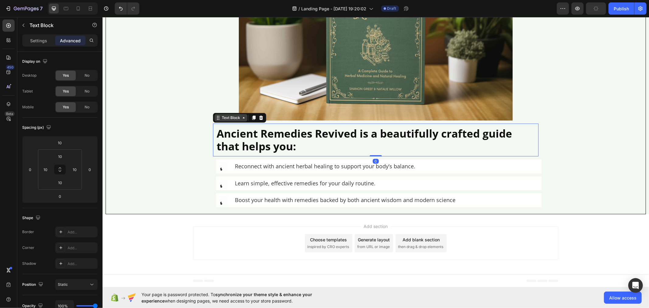
click at [234, 115] on div "Text Block" at bounding box center [230, 117] width 21 height 5
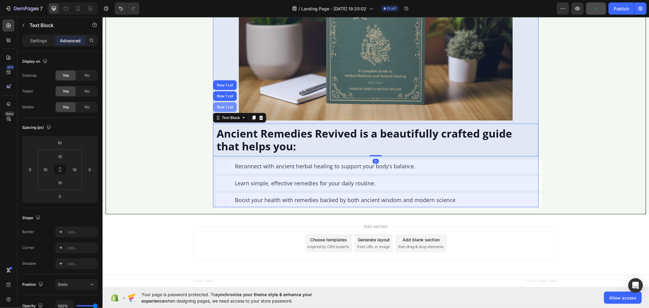
click at [226, 105] on div "Row 1 col" at bounding box center [224, 107] width 19 height 4
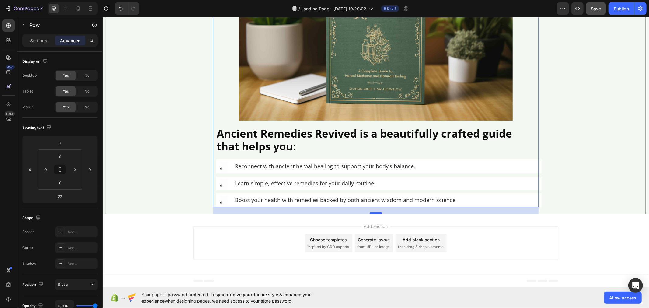
click at [372, 212] on div at bounding box center [375, 213] width 12 height 2
click at [372, 206] on div "24" at bounding box center [375, 206] width 325 height 0
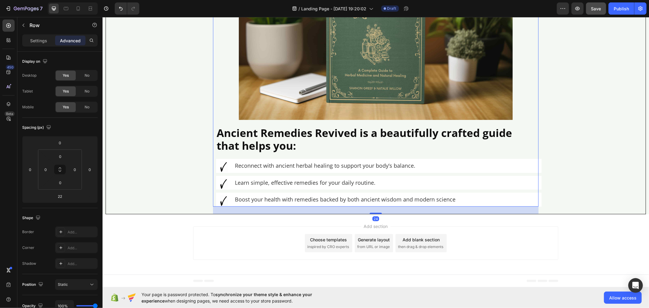
type input "26"
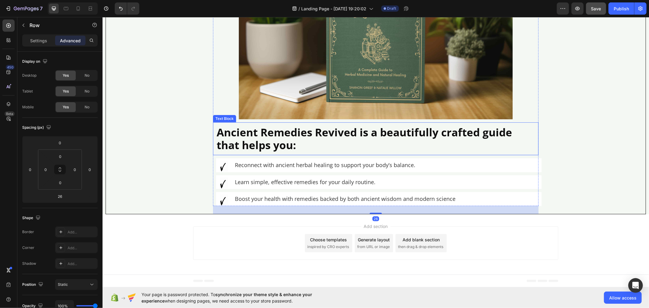
click at [264, 151] on p "Ancient Remedies Revived is a beautifully crafted guide that helps you:" at bounding box center [375, 139] width 318 height 26
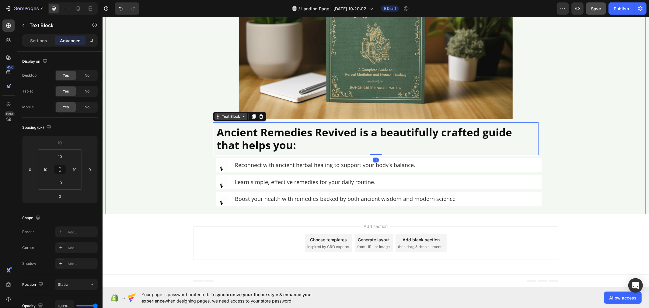
click at [234, 119] on div "Text Block" at bounding box center [230, 115] width 21 height 5
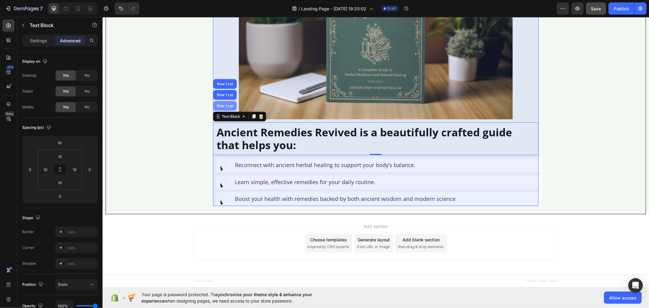
click at [220, 107] on div "Row 1 col" at bounding box center [224, 106] width 19 height 4
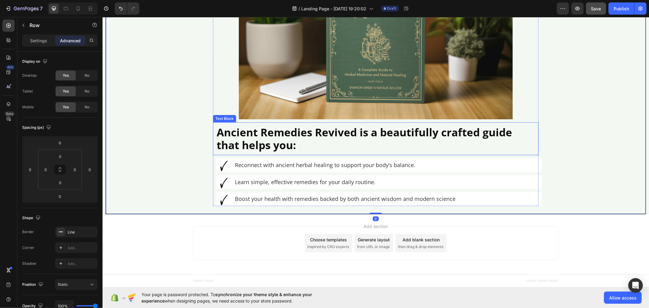
click at [239, 144] on p "Ancient Remedies Revived is a beautifully crafted guide that helps you:" at bounding box center [375, 139] width 318 height 26
click at [252, 120] on div at bounding box center [253, 116] width 7 height 7
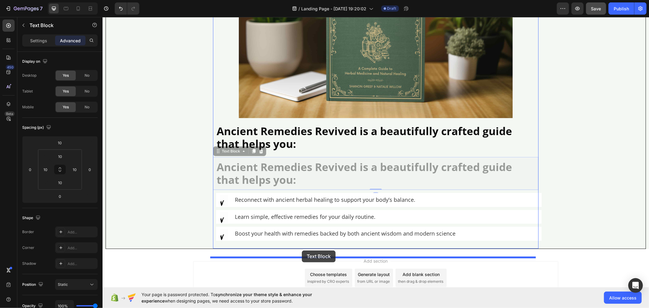
drag, startPoint x: 224, startPoint y: 160, endPoint x: 301, endPoint y: 250, distance: 118.8
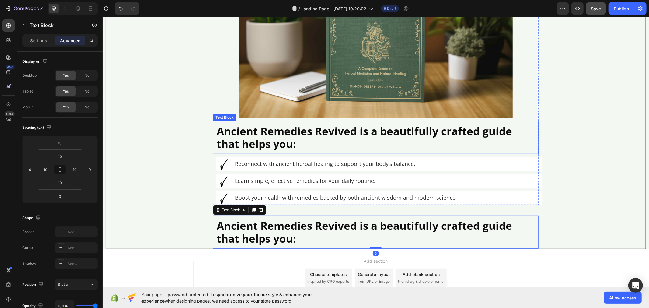
click at [282, 137] on p "Ancient Remedies Revived is a beautifully crafted guide that helps you:" at bounding box center [375, 137] width 318 height 26
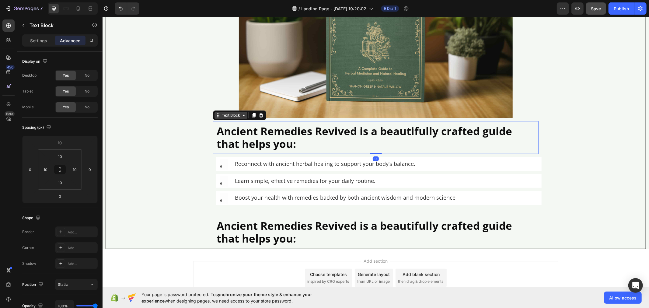
click at [232, 118] on div "Text Block" at bounding box center [230, 114] width 21 height 5
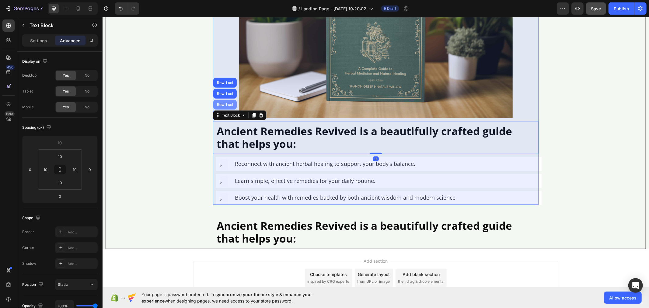
click at [225, 106] on div "Row 1 col" at bounding box center [224, 104] width 19 height 4
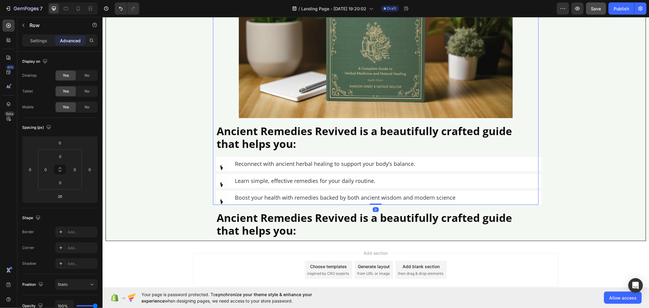
drag, startPoint x: 370, startPoint y: 220, endPoint x: 360, endPoint y: 205, distance: 18.1
type input "0"
click at [276, 236] on p "Ancient Remedies Revived is a beautifully crafted guide that helps you:" at bounding box center [375, 224] width 318 height 26
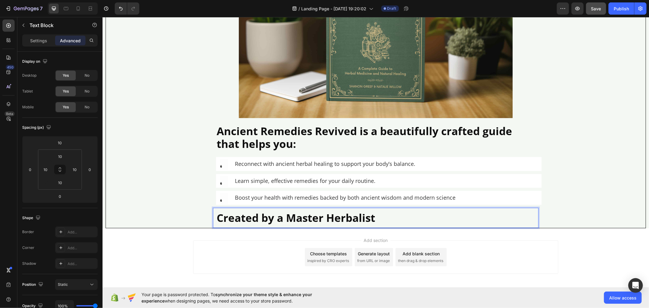
scroll to position [2158, 0]
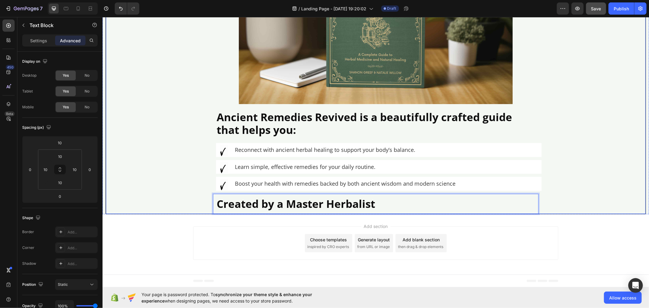
click at [235, 201] on p "Created by a Master Herbalist" at bounding box center [375, 203] width 318 height 13
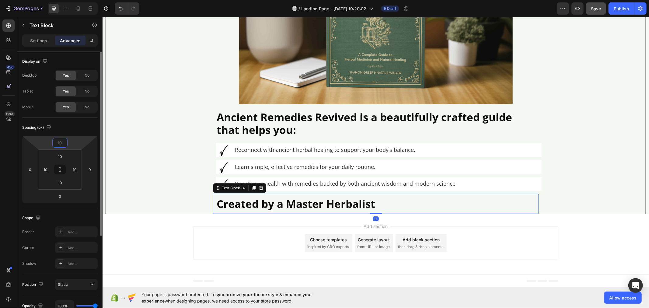
click at [65, 145] on input "10" at bounding box center [60, 142] width 12 height 9
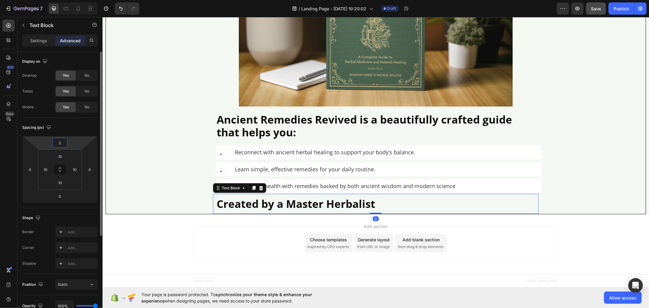
type input "20"
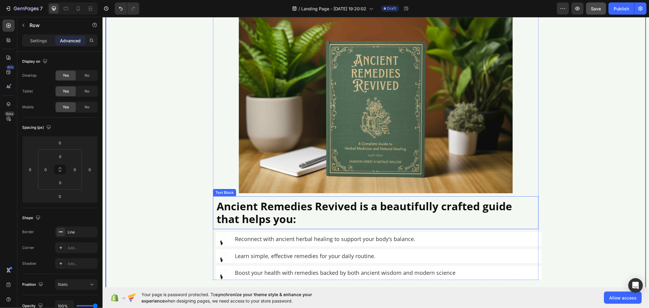
scroll to position [2057, 0]
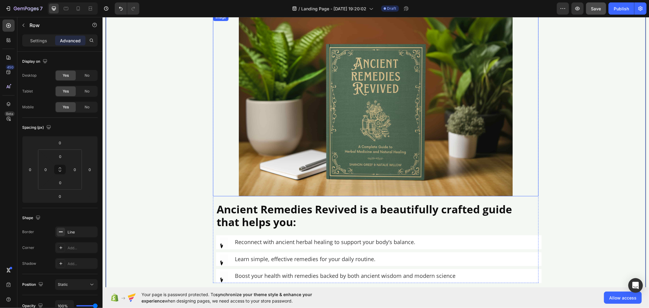
click at [290, 109] on img at bounding box center [375, 104] width 274 height 182
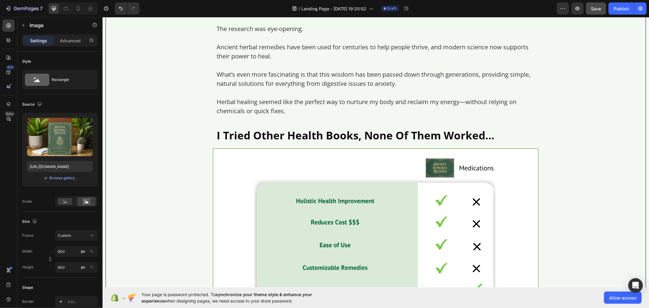
scroll to position [1449, 0]
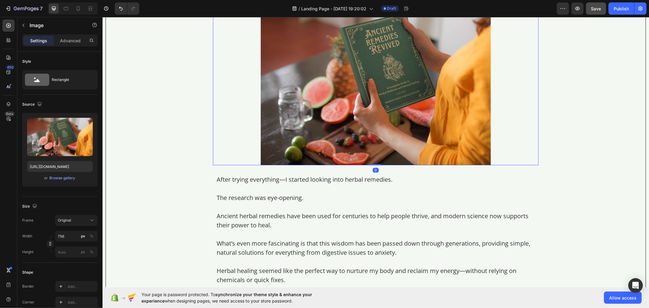
click at [289, 89] on img at bounding box center [375, 78] width 230 height 172
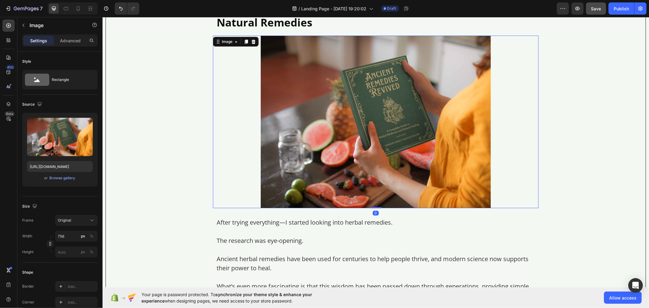
scroll to position [1313, 0]
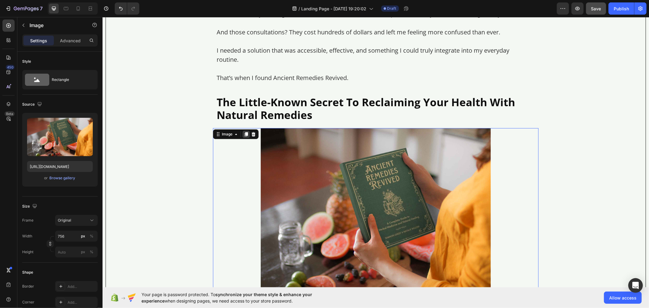
click at [244, 134] on icon at bounding box center [245, 134] width 3 height 4
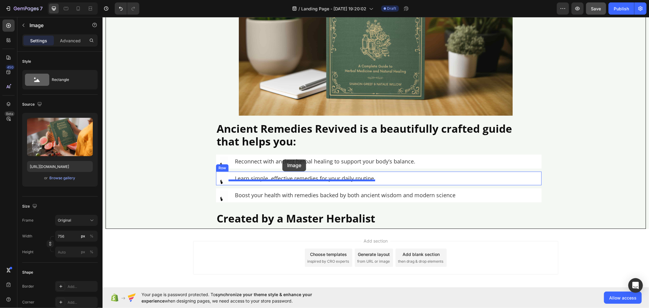
scroll to position [2333, 0]
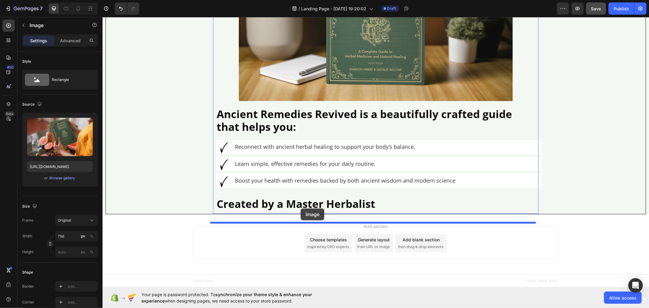
drag, startPoint x: 221, startPoint y: 34, endPoint x: 300, endPoint y: 208, distance: 190.7
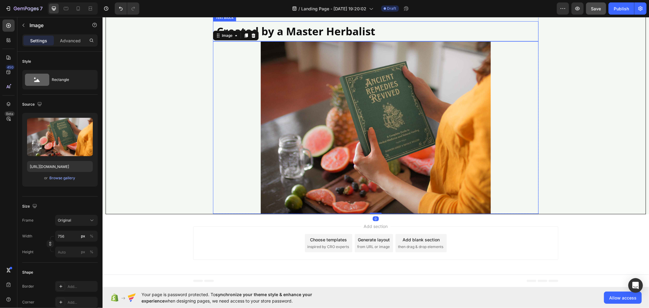
scroll to position [2161, 0]
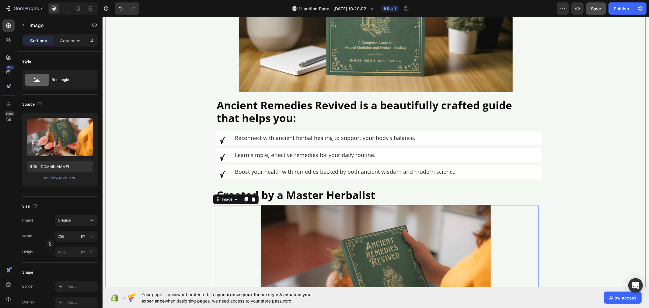
click at [276, 241] on img at bounding box center [375, 291] width 230 height 172
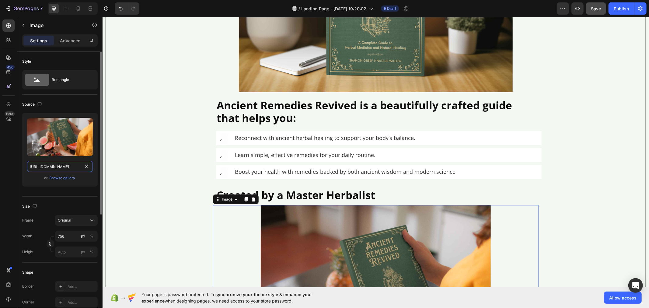
click at [60, 167] on input "[URL][DOMAIN_NAME]" at bounding box center [60, 166] width 66 height 11
paste input "560145/1735276174-image-2"
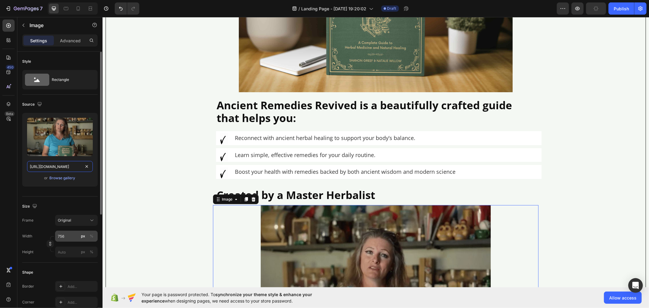
type input "[URL][DOMAIN_NAME]"
click at [68, 237] on input "756" at bounding box center [76, 236] width 43 height 11
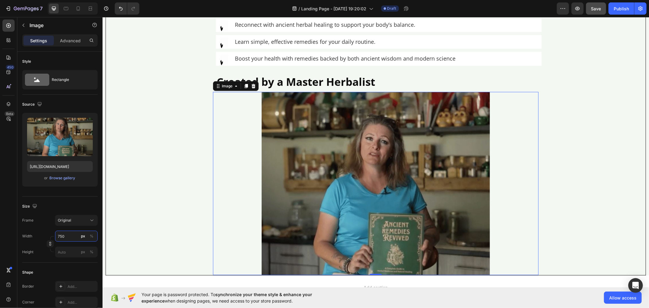
scroll to position [2296, 0]
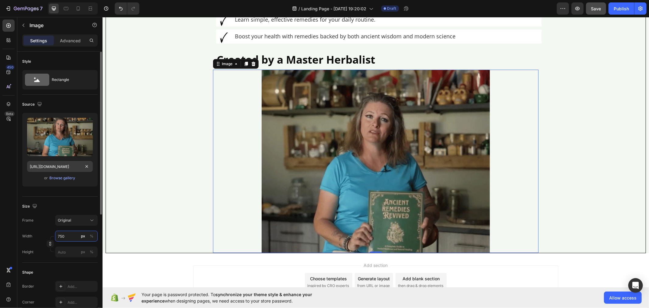
type input "750"
click at [57, 165] on input "[URL][DOMAIN_NAME]" at bounding box center [60, 166] width 66 height 11
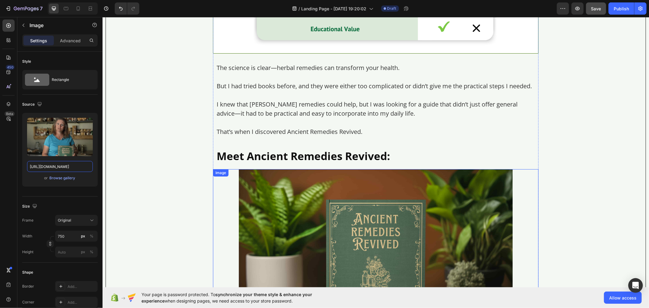
scroll to position [1857, 0]
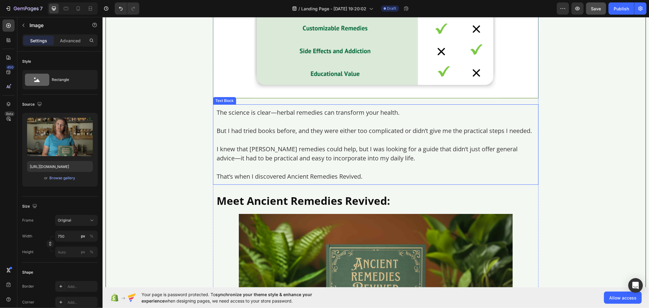
click at [252, 124] on p "Rich Text Editor. Editing area: main" at bounding box center [375, 121] width 318 height 9
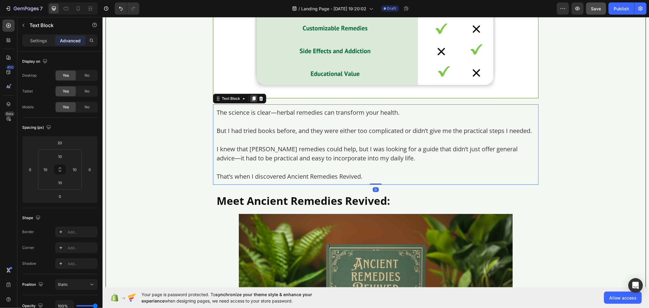
click at [252, 99] on icon at bounding box center [253, 98] width 5 height 5
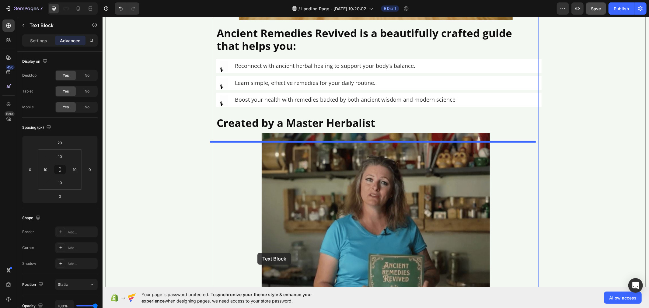
scroll to position [2440, 0]
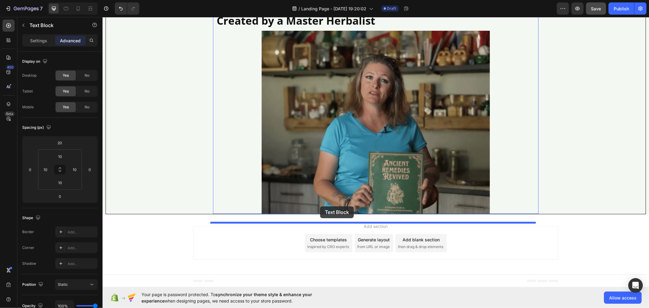
drag, startPoint x: 230, startPoint y: 196, endPoint x: 320, endPoint y: 206, distance: 90.0
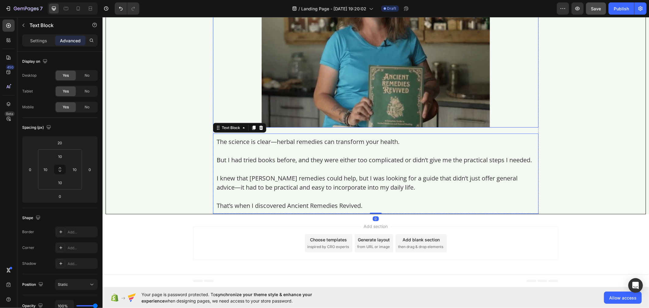
scroll to position [2344, 0]
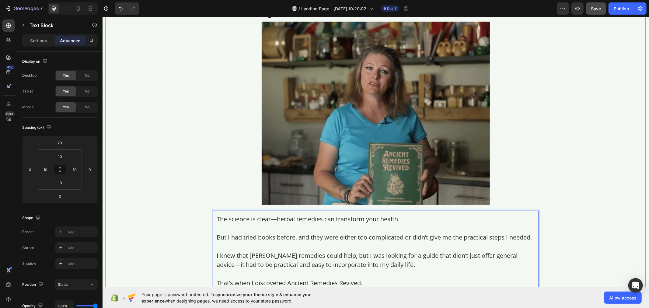
click at [263, 232] on p "Rich Text Editor. Editing area: main" at bounding box center [375, 227] width 318 height 9
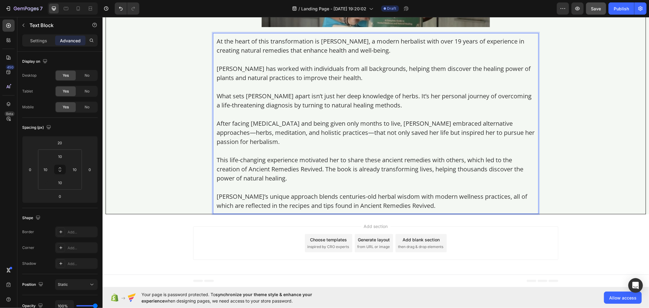
scroll to position [2531, 0]
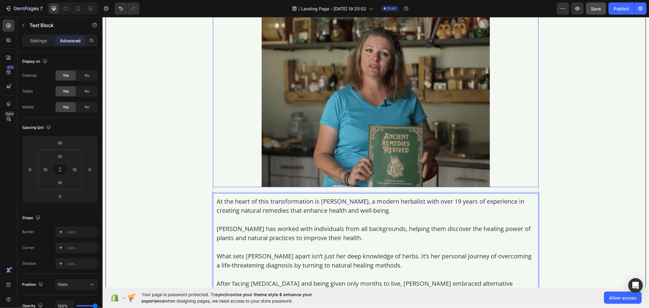
click at [299, 111] on img at bounding box center [375, 95] width 228 height 183
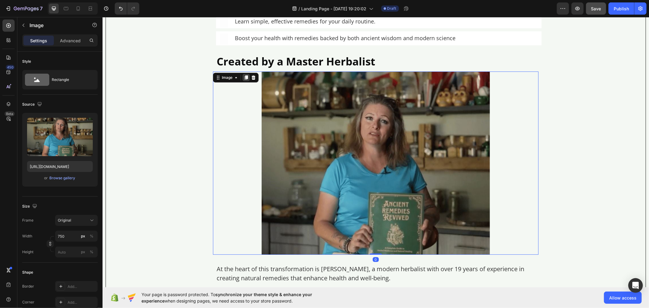
click at [243, 80] on icon at bounding box center [245, 77] width 5 height 5
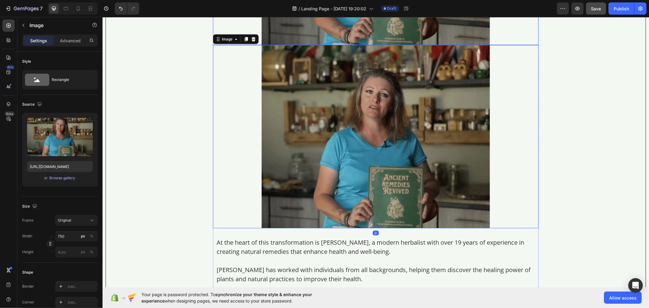
scroll to position [2519, 0]
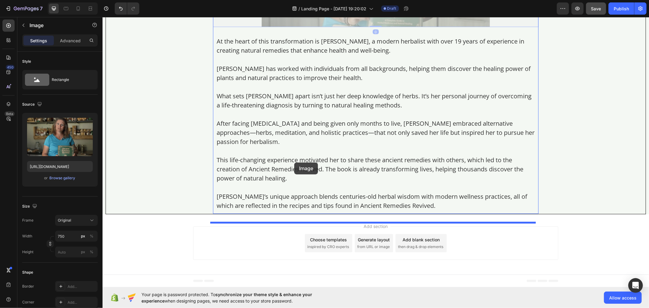
drag, startPoint x: 224, startPoint y: 34, endPoint x: 294, endPoint y: 162, distance: 146.0
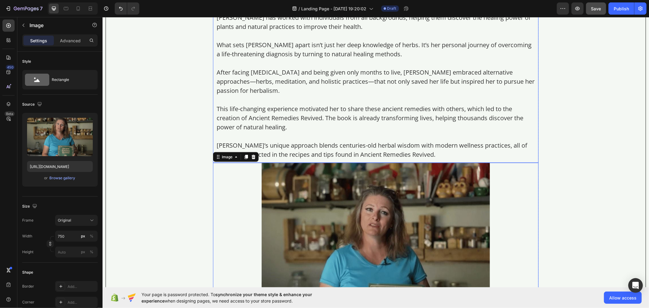
scroll to position [2666, 0]
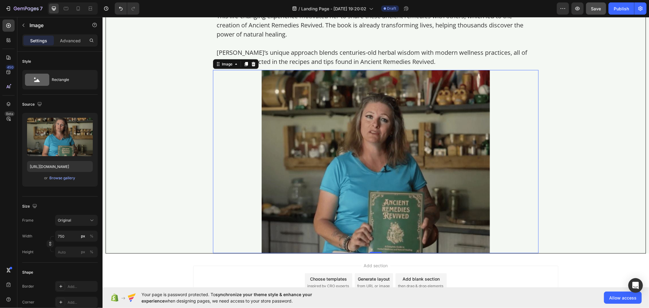
click at [299, 198] on img at bounding box center [375, 161] width 228 height 183
click at [64, 166] on input "[URL][DOMAIN_NAME]" at bounding box center [60, 166] width 66 height 11
paste input "472-Youtube"
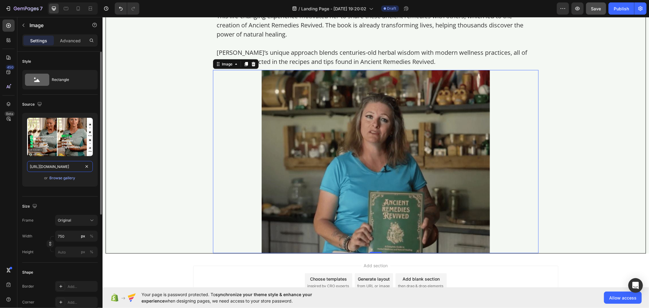
scroll to position [0, 88]
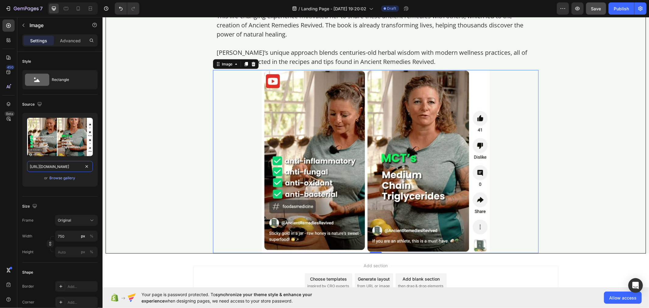
type input "https://img.funnelish.com/20896/560145/1735276472-Youtube-compressed.jpg"
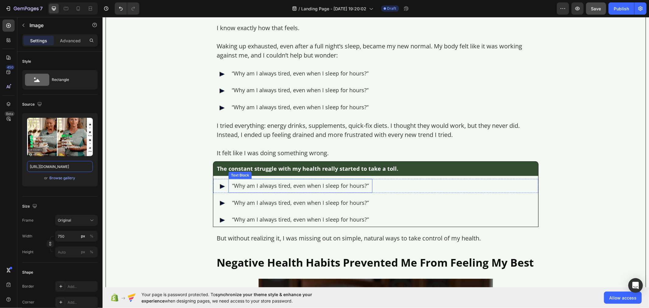
scroll to position [368, 0]
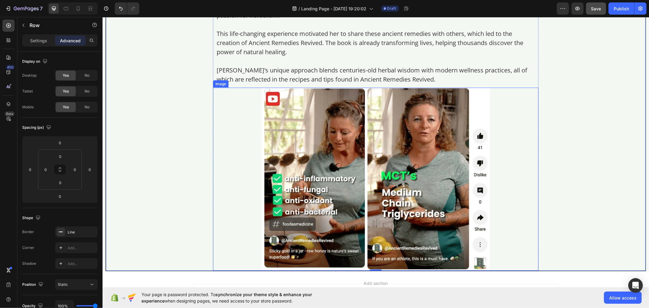
scroll to position [2714, 0]
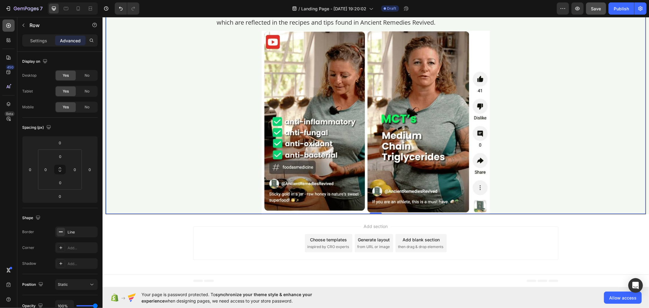
click at [11, 25] on icon at bounding box center [8, 26] width 6 height 6
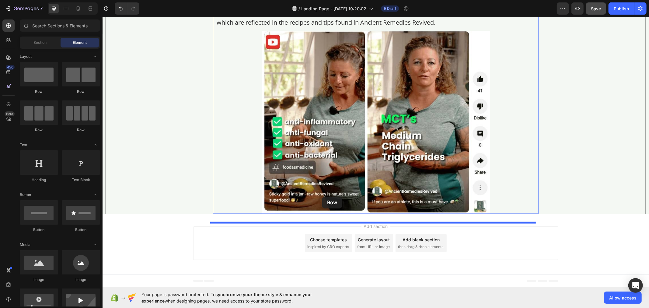
drag, startPoint x: 143, startPoint y: 93, endPoint x: 322, endPoint y: 196, distance: 206.0
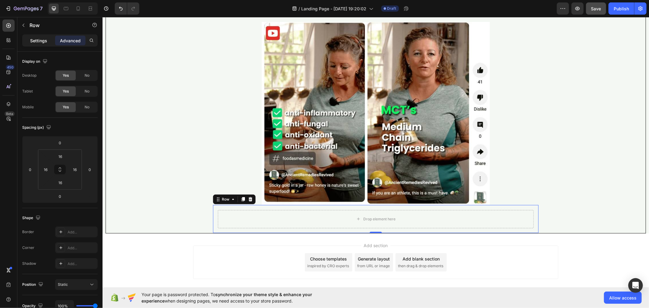
click at [31, 37] on p "Settings" at bounding box center [38, 40] width 17 height 6
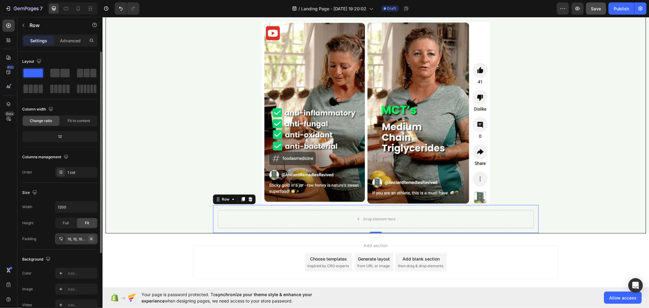
click at [92, 236] on icon "button" at bounding box center [91, 238] width 5 height 5
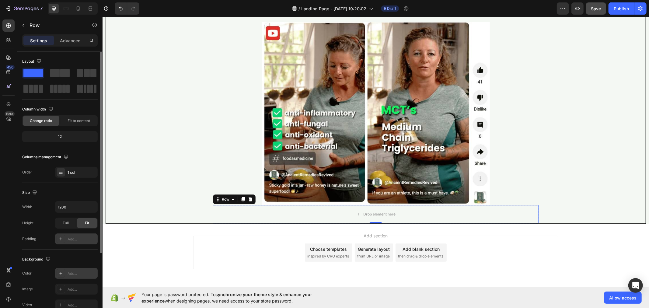
click at [69, 272] on div "Add..." at bounding box center [82, 273] width 29 height 5
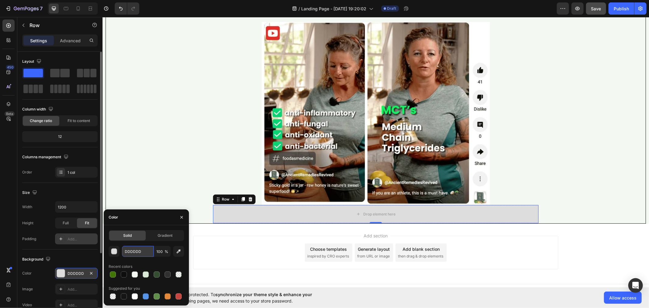
click at [136, 251] on input "DDDDDD" at bounding box center [138, 251] width 32 height 11
paste input "rgba(74, 119, 28, 0.74)"
type input "rgba(74, 119, 28, 0.74)"
type input "74"
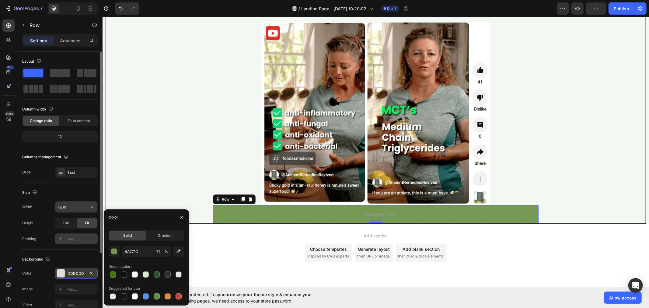
click at [72, 208] on input "1200" at bounding box center [76, 206] width 42 height 11
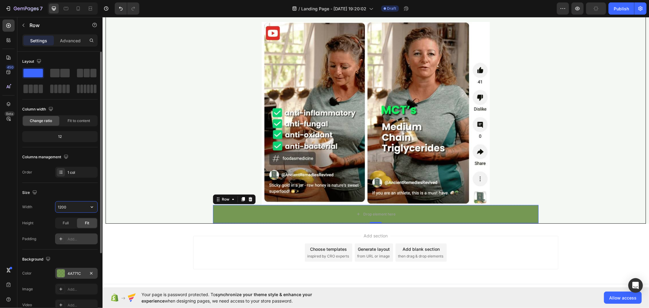
scroll to position [0, 0]
type input "1070"
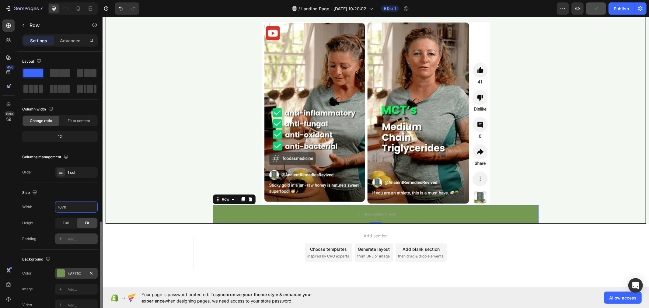
scroll to position [98, 0]
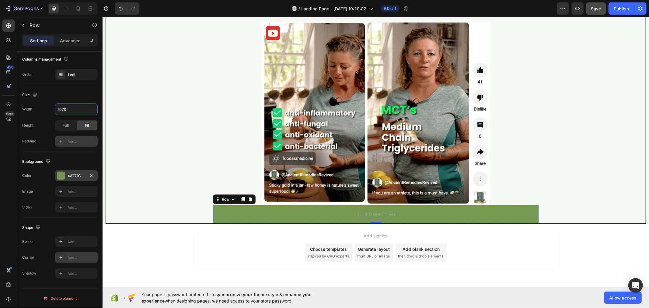
click at [69, 257] on div "Add..." at bounding box center [82, 257] width 29 height 5
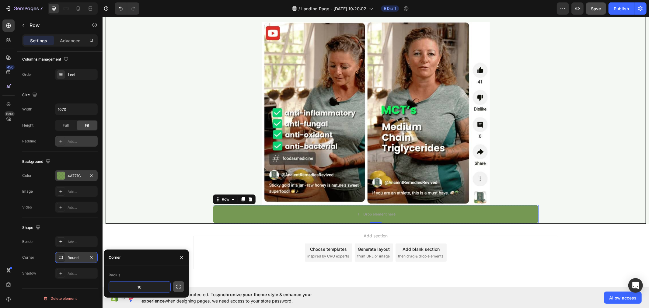
type input "10"
click at [177, 284] on icon "button" at bounding box center [178, 286] width 6 height 6
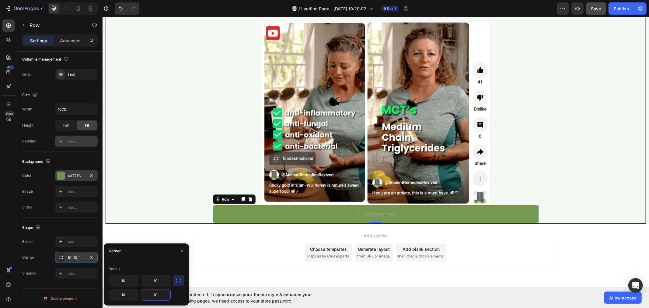
click at [163, 290] on input "10" at bounding box center [155, 294] width 29 height 11
click at [130, 295] on input "10" at bounding box center [123, 294] width 29 height 11
click at [317, 223] on div "Drop element here" at bounding box center [375, 214] width 325 height 18
click at [8, 26] on icon at bounding box center [8, 25] width 5 height 5
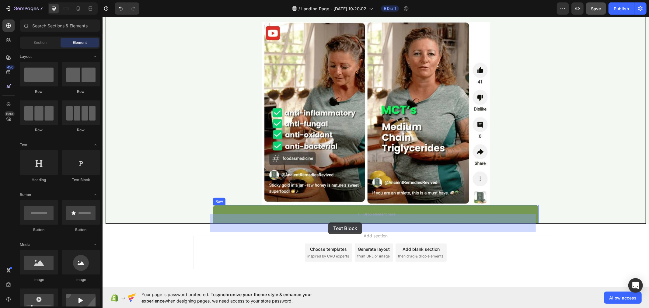
drag, startPoint x: 187, startPoint y: 182, endPoint x: 328, endPoint y: 222, distance: 146.2
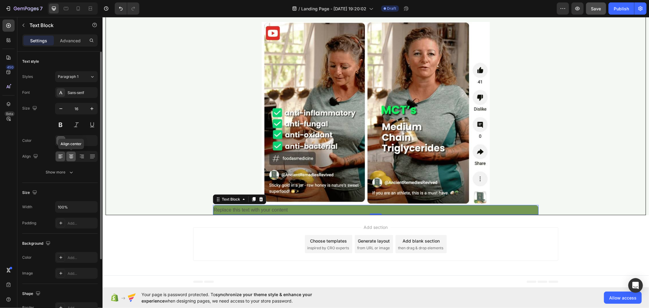
click at [69, 161] on div at bounding box center [70, 156] width 9 height 10
click at [60, 156] on icon at bounding box center [60, 156] width 6 height 6
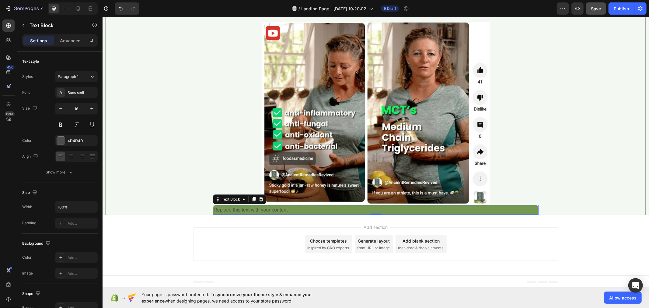
click at [226, 215] on div "Replace this text with your content" at bounding box center [375, 210] width 325 height 10
click at [213, 214] on p "Guided Prompt" at bounding box center [375, 209] width 324 height 9
click at [217, 214] on p "Guided Prompt" at bounding box center [375, 209] width 324 height 9
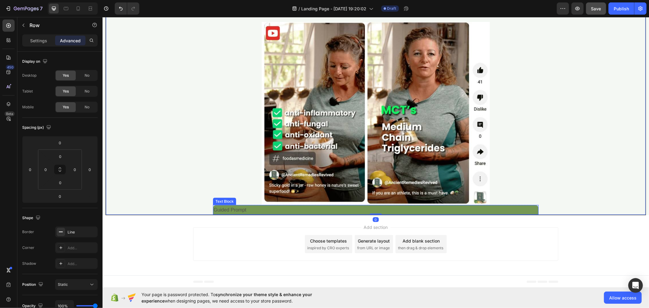
click at [218, 214] on p "Guided Prompt" at bounding box center [375, 209] width 324 height 9
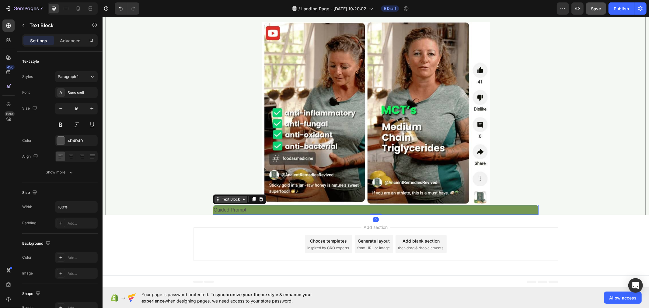
click at [220, 202] on div "Text Block" at bounding box center [230, 198] width 21 height 5
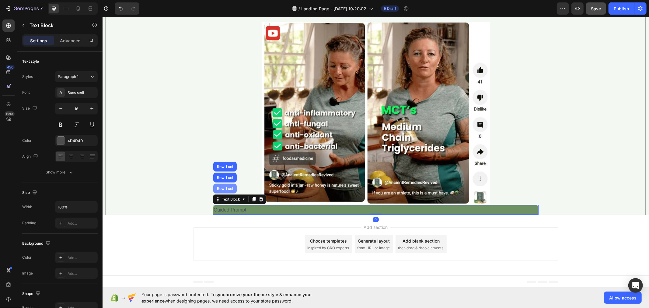
click at [219, 190] on div "Row 1 col" at bounding box center [224, 188] width 19 height 4
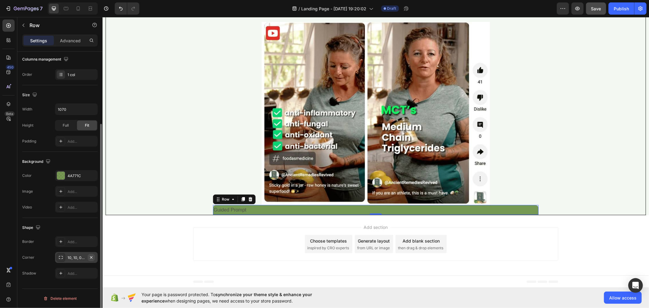
click at [90, 256] on icon "button" at bounding box center [91, 257] width 5 height 5
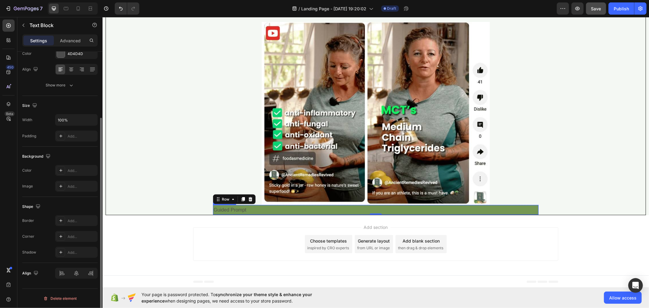
click at [232, 214] on p "Guided Prompt" at bounding box center [375, 209] width 324 height 9
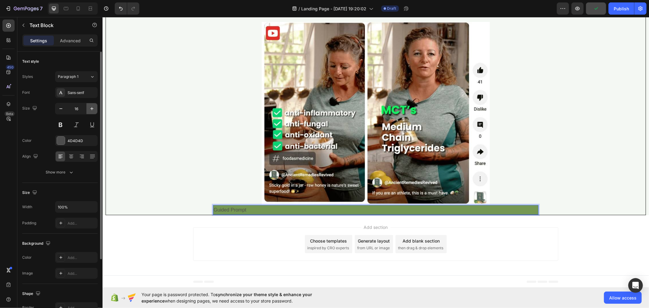
click at [91, 106] on icon "button" at bounding box center [92, 109] width 6 height 6
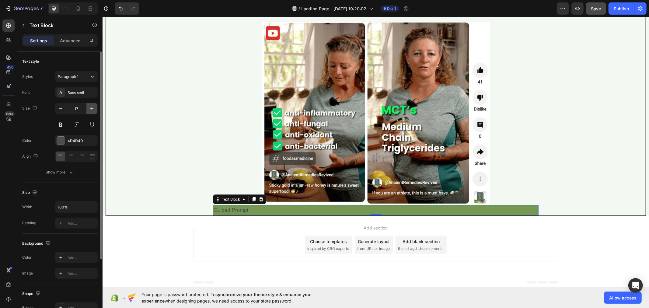
click at [91, 106] on icon "button" at bounding box center [92, 109] width 6 height 6
type input "18"
click at [77, 92] on div "Sans-serif" at bounding box center [82, 92] width 29 height 5
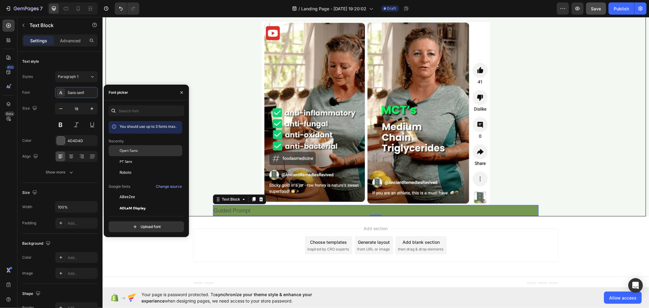
click at [143, 151] on div "Open Sans" at bounding box center [150, 150] width 61 height 5
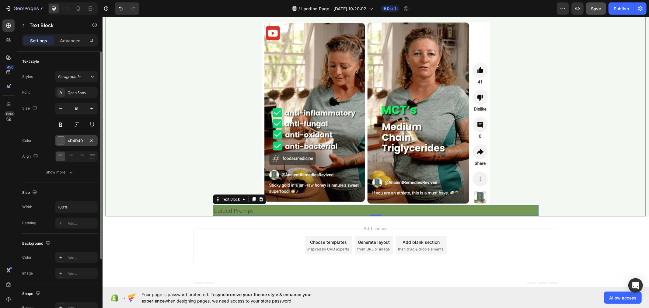
click at [81, 139] on div "4D4D4D" at bounding box center [77, 140] width 18 height 5
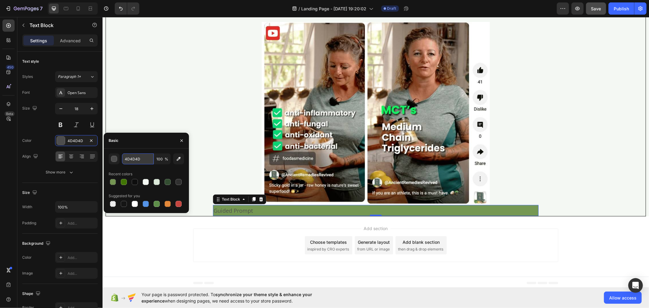
paste input "rgb(255, 255, 255)"
type input "rgb(255, 255, 255)"
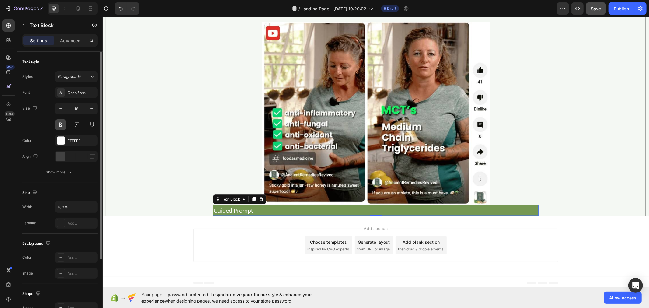
click at [58, 124] on button at bounding box center [60, 124] width 11 height 11
click at [91, 174] on button "Show more" at bounding box center [59, 172] width 75 height 11
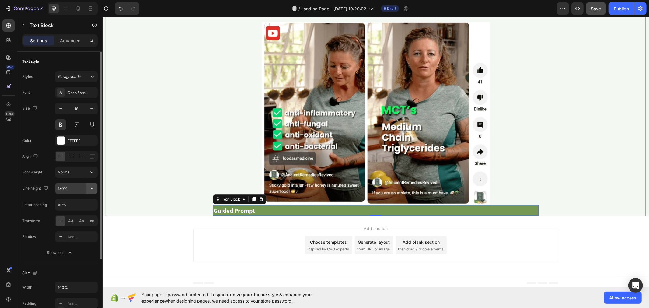
click at [91, 188] on icon "button" at bounding box center [92, 189] width 2 height 2
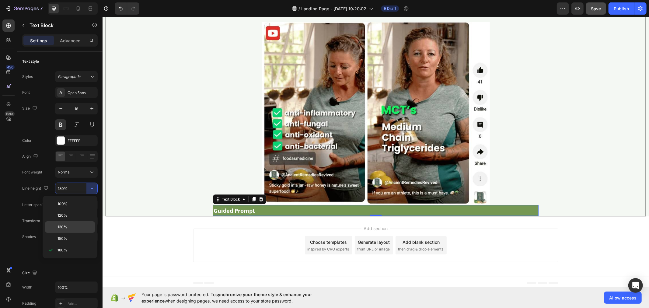
click at [84, 233] on div "130%" at bounding box center [70, 239] width 50 height 12
type input "130%"
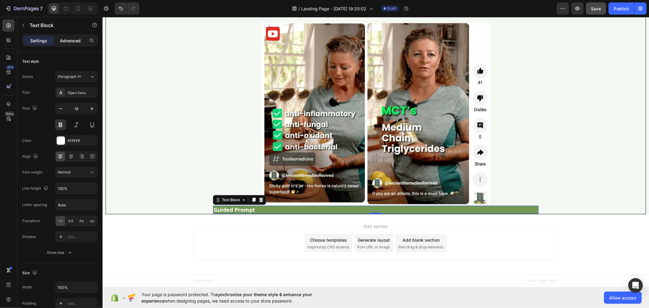
click at [68, 44] on div "Advanced" at bounding box center [70, 41] width 30 height 10
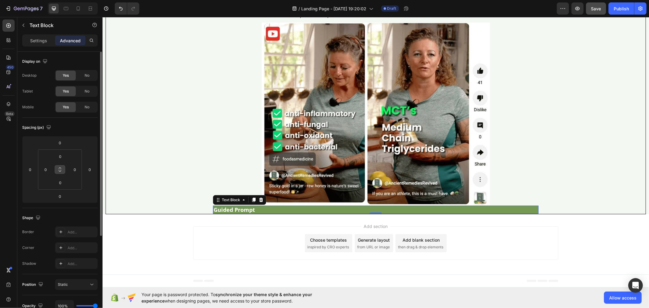
click at [59, 169] on icon at bounding box center [59, 169] width 5 height 5
click at [62, 154] on input "0" at bounding box center [60, 156] width 12 height 9
type input "1"
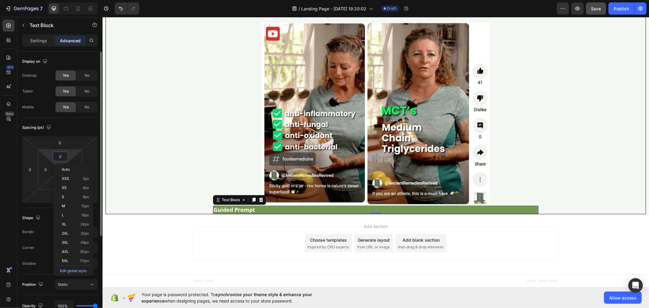
type input "1"
type input "10"
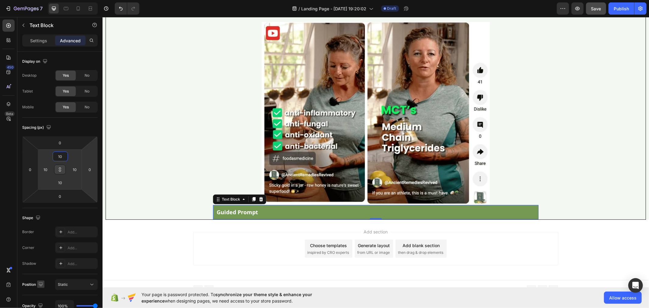
scroll to position [132, 0]
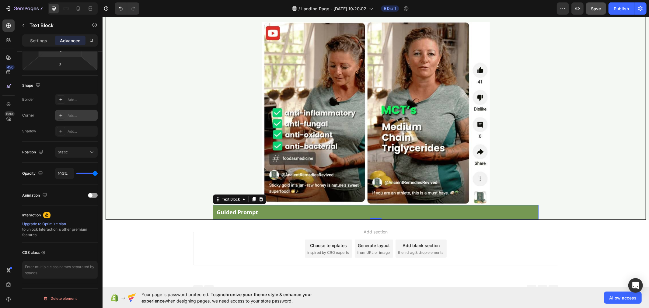
type input "10"
click at [64, 116] on div at bounding box center [61, 115] width 9 height 9
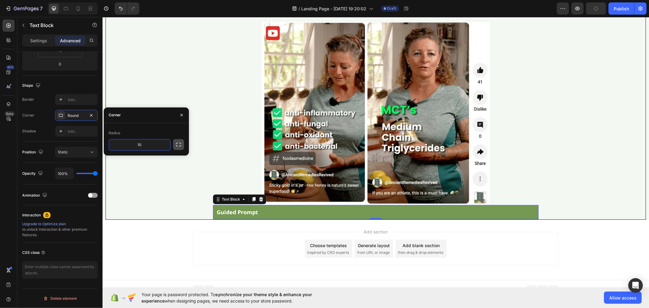
type input "10"
click at [180, 143] on icon "button" at bounding box center [178, 145] width 5 height 4
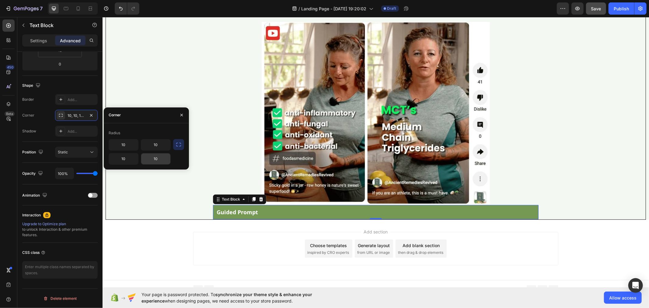
click at [161, 159] on input "10" at bounding box center [155, 158] width 29 height 11
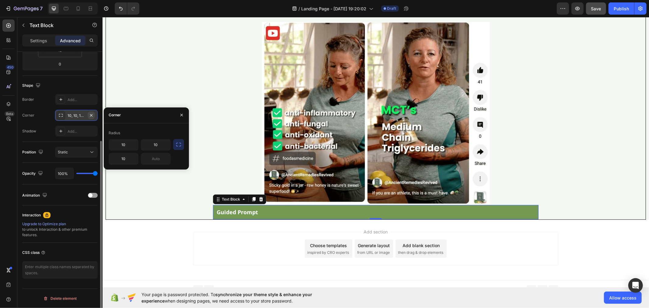
click at [90, 115] on icon "button" at bounding box center [91, 115] width 5 height 5
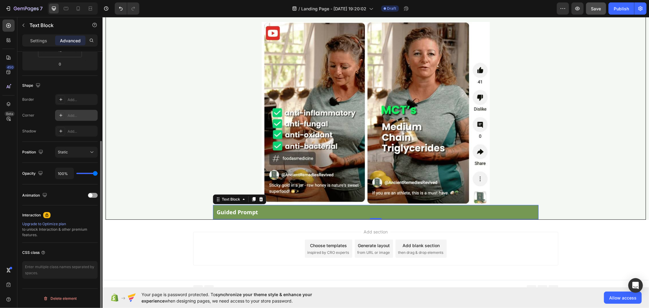
click at [283, 215] on div "Guided Prompt Text Block 0" at bounding box center [375, 212] width 325 height 14
click at [230, 202] on div "Text Block" at bounding box center [230, 198] width 21 height 5
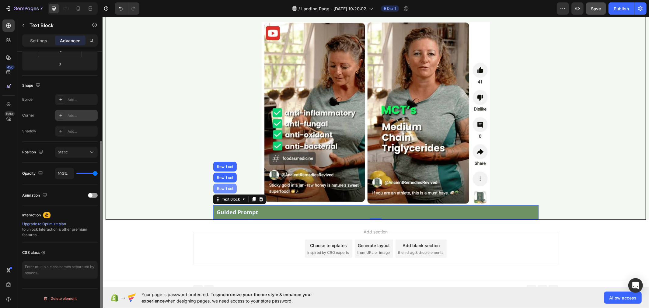
click at [221, 190] on div "Row 1 col" at bounding box center [224, 188] width 19 height 4
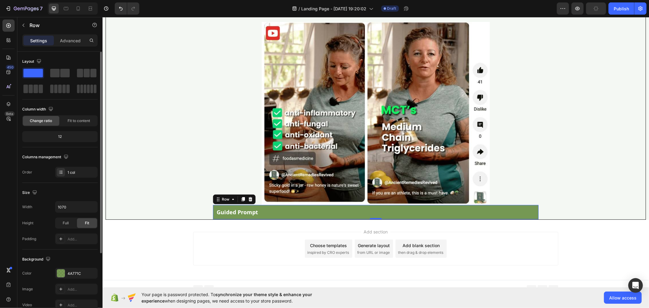
scroll to position [98, 0]
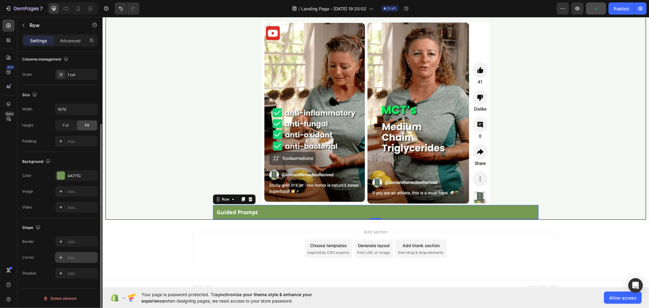
click at [72, 257] on div "Add..." at bounding box center [82, 257] width 29 height 5
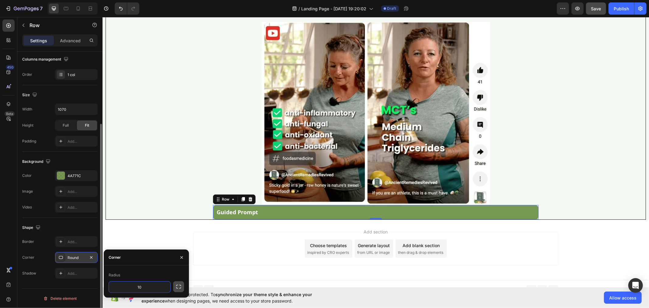
type input "10"
click at [175, 285] on button "button" at bounding box center [178, 286] width 11 height 11
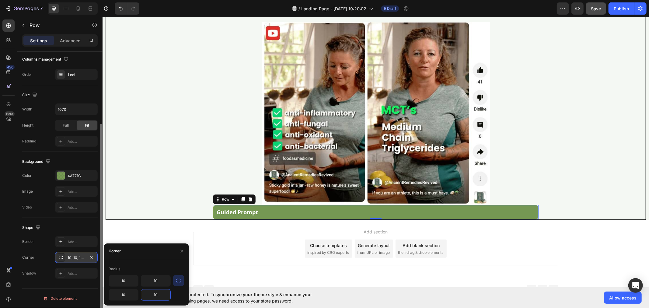
click at [160, 294] on input "10" at bounding box center [155, 294] width 29 height 11
click at [127, 296] on input "10" at bounding box center [123, 294] width 29 height 11
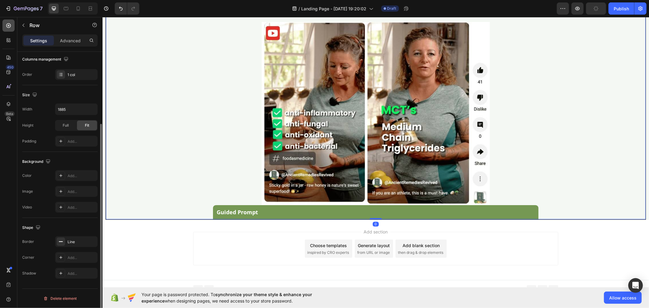
click at [4, 26] on div at bounding box center [8, 25] width 12 height 12
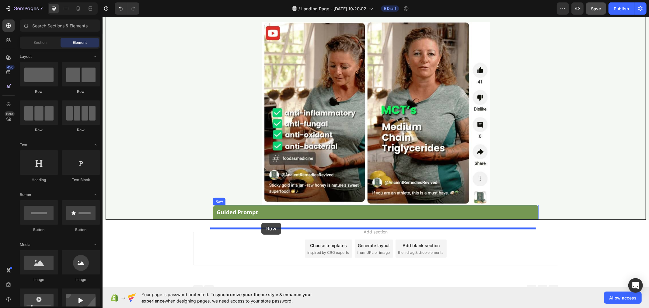
drag, startPoint x: 141, startPoint y: 95, endPoint x: 261, endPoint y: 222, distance: 175.3
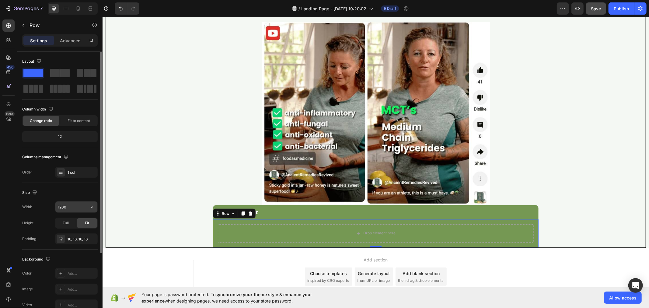
click at [81, 210] on input "1200" at bounding box center [76, 206] width 42 height 11
type input "1070"
click at [93, 237] on icon "button" at bounding box center [91, 238] width 5 height 5
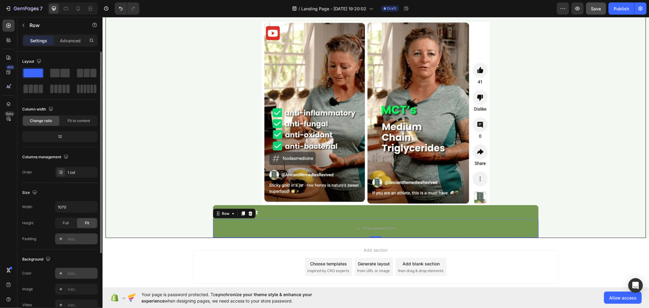
click at [74, 273] on div "Add..." at bounding box center [82, 273] width 29 height 5
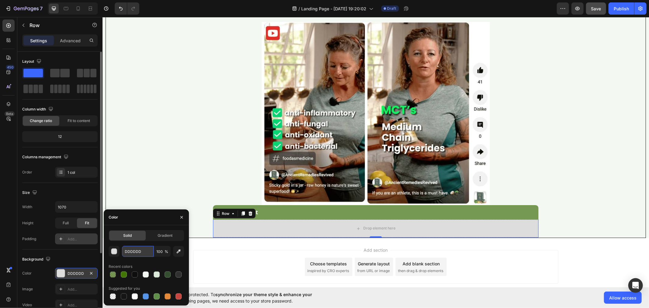
click at [135, 250] on input "DDDDDD" at bounding box center [138, 251] width 32 height 11
paste input "#F4F8F3"
type input "#F4F8F3"
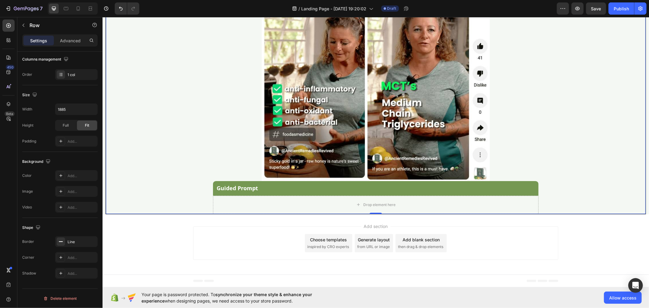
scroll to position [0, 0]
click at [72, 176] on div "Add..." at bounding box center [82, 175] width 29 height 5
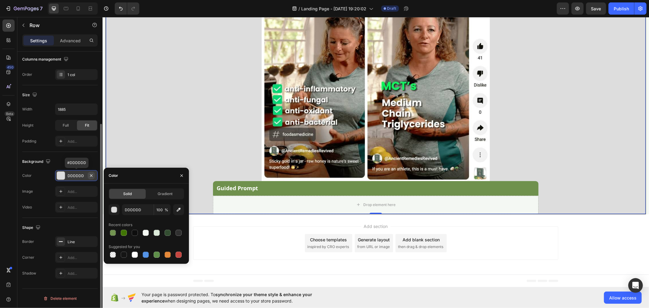
click at [92, 175] on icon "button" at bounding box center [91, 175] width 5 height 5
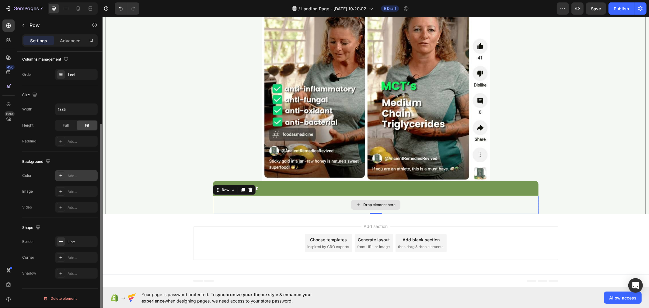
click at [230, 213] on div "Drop element here" at bounding box center [375, 204] width 325 height 18
click at [68, 242] on div "Add..." at bounding box center [82, 241] width 29 height 5
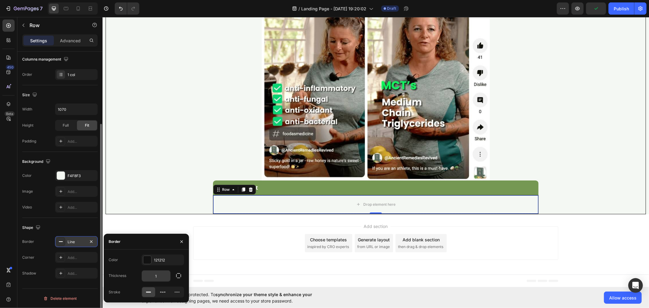
click at [160, 277] on input "1" at bounding box center [156, 275] width 29 height 11
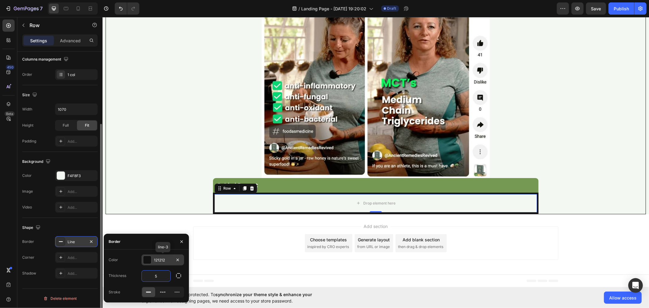
type input "5"
click at [165, 259] on div "121212" at bounding box center [163, 259] width 18 height 5
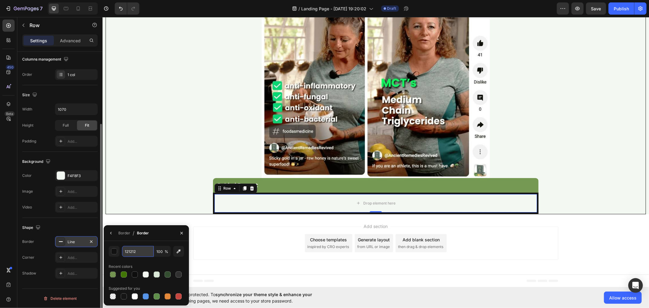
click at [139, 253] on input "121212" at bounding box center [138, 251] width 32 height 11
paste input "rgba(74, 119, 28, 0.74)"
type input "rgba(74, 119, 28, 0.74)"
type input "74"
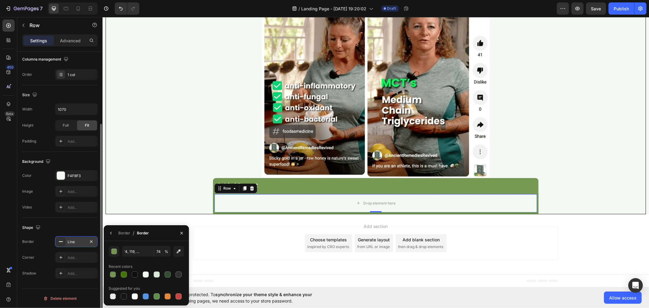
type input "4A771C"
click at [74, 241] on div "Line" at bounding box center [77, 241] width 18 height 5
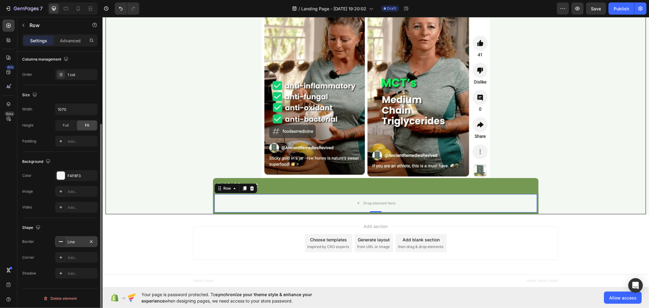
click at [75, 241] on div "Line" at bounding box center [77, 241] width 18 height 5
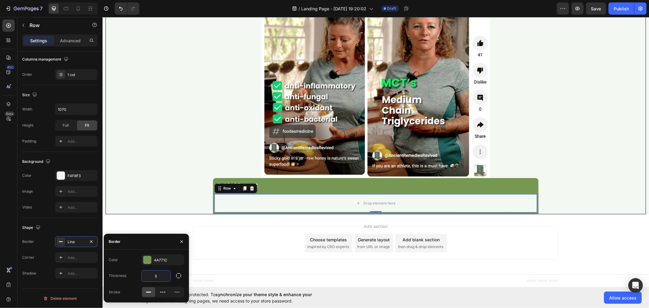
click at [159, 272] on input "5" at bounding box center [156, 275] width 29 height 11
type input "2"
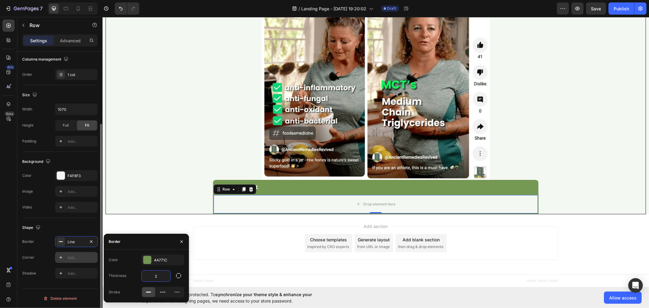
click at [70, 258] on div "Add..." at bounding box center [82, 257] width 29 height 5
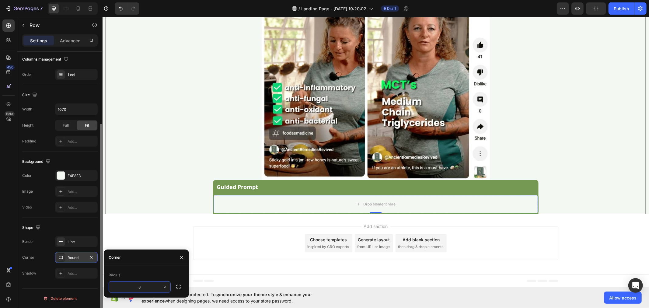
type input "5"
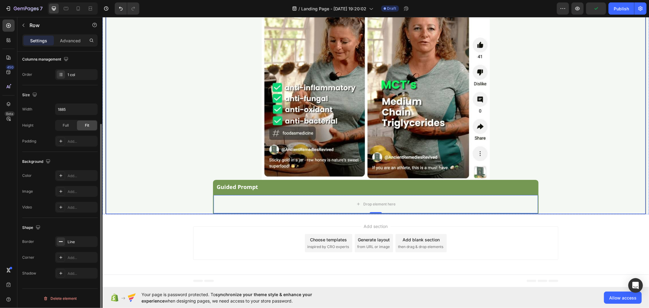
click at [4, 29] on div at bounding box center [8, 25] width 12 height 12
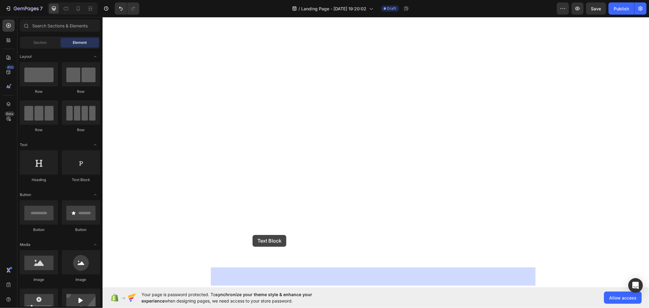
drag, startPoint x: 187, startPoint y: 179, endPoint x: 256, endPoint y: 236, distance: 89.7
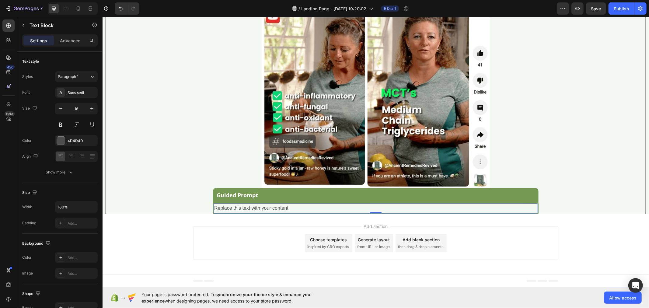
click at [232, 213] on div "Replace this text with your content" at bounding box center [375, 208] width 324 height 10
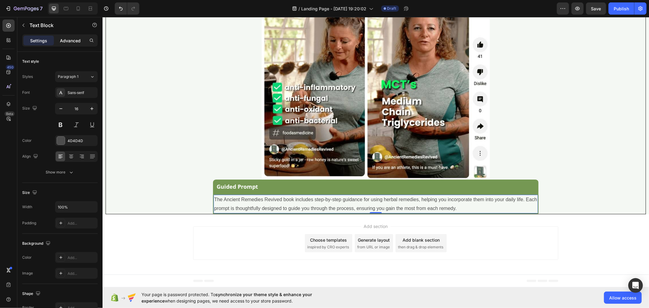
click at [72, 39] on p "Advanced" at bounding box center [70, 40] width 21 height 6
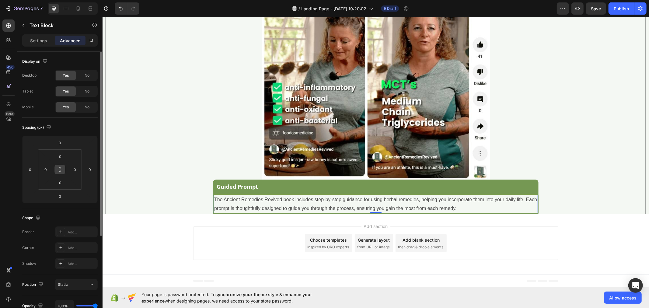
click at [59, 168] on icon at bounding box center [59, 169] width 5 height 5
click at [63, 154] on input "0" at bounding box center [60, 156] width 12 height 9
type input "1"
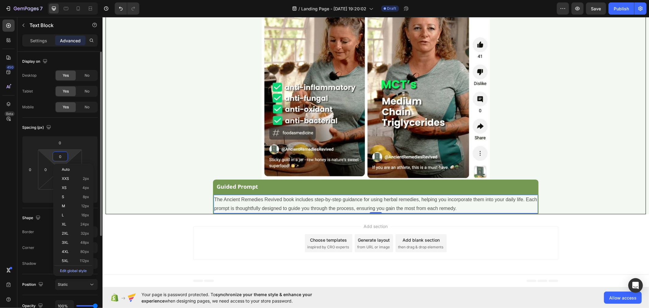
type input "1"
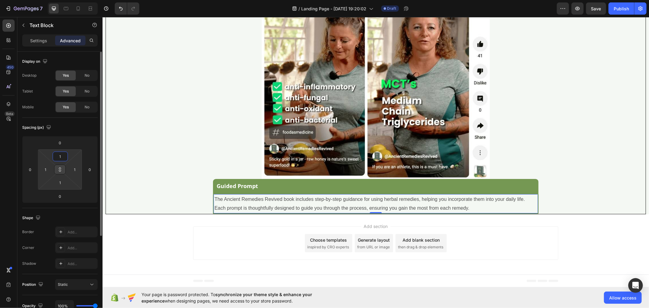
type input "10"
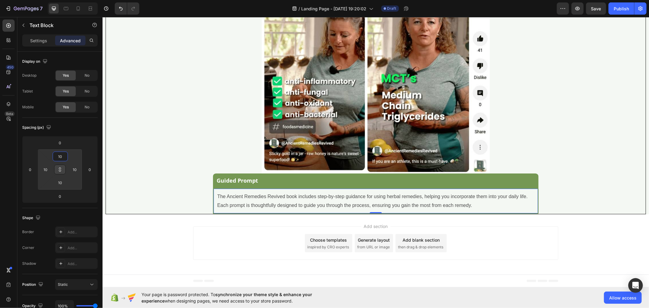
type input "10"
click at [33, 40] on p "Settings" at bounding box center [38, 40] width 17 height 6
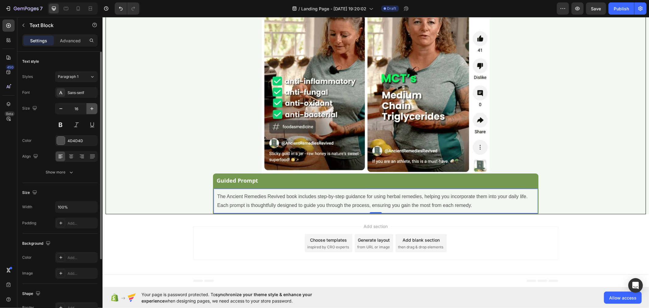
click at [91, 110] on icon "button" at bounding box center [92, 109] width 6 height 6
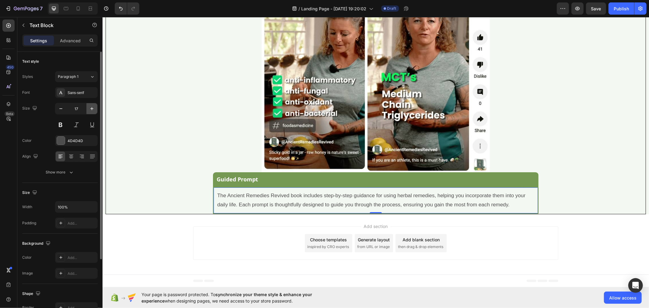
click at [91, 110] on icon "button" at bounding box center [92, 109] width 6 height 6
type input "18"
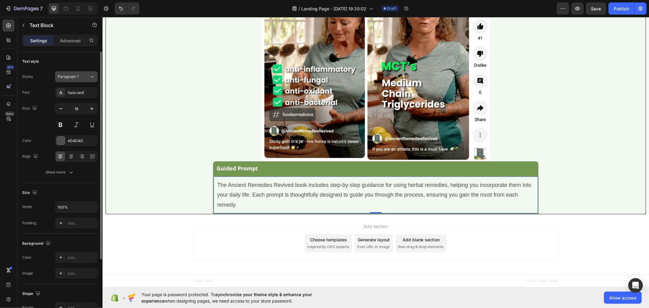
click at [78, 75] on span "Paragraph 1" at bounding box center [68, 76] width 21 height 5
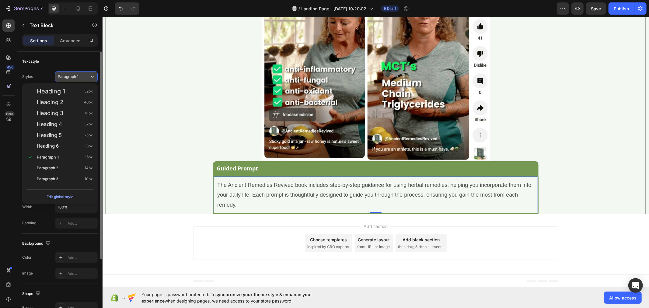
click at [83, 77] on div "Paragraph 1" at bounding box center [74, 76] width 32 height 5
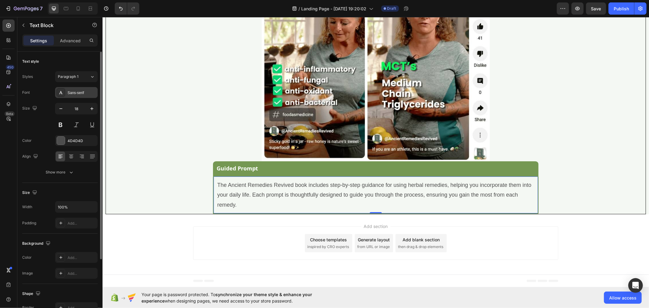
click at [86, 95] on div "Sans-serif" at bounding box center [82, 92] width 29 height 5
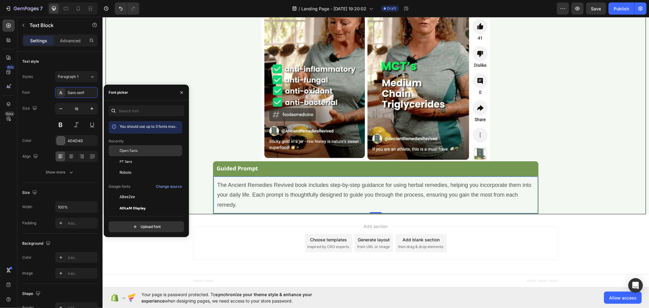
click at [135, 149] on span "Open Sans" at bounding box center [129, 150] width 18 height 5
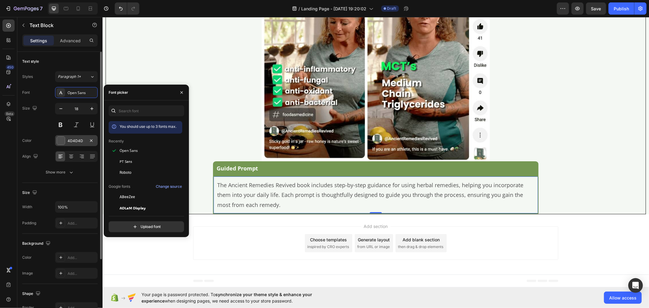
click at [80, 136] on div "4D4D4D" at bounding box center [76, 140] width 43 height 11
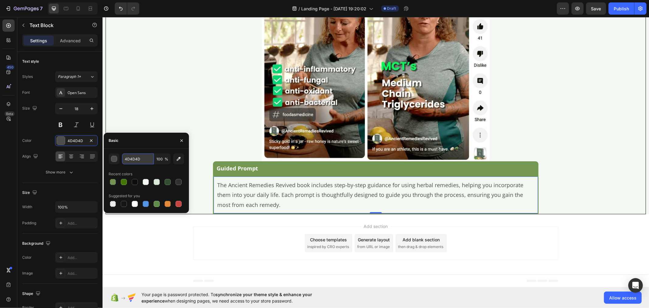
click at [137, 157] on input "4D4D4D" at bounding box center [138, 158] width 32 height 11
paste input "rgb(48, 48, 48)"
type input "rgb(48, 48, 48)"
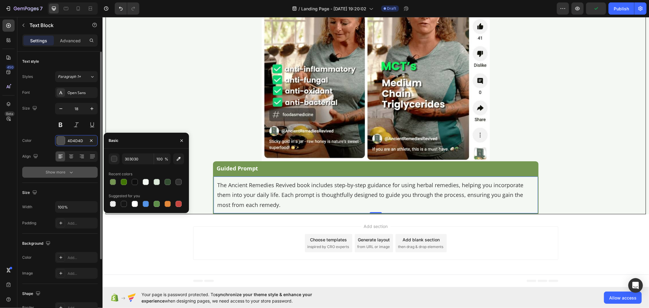
click at [77, 172] on button "Show more" at bounding box center [59, 172] width 75 height 11
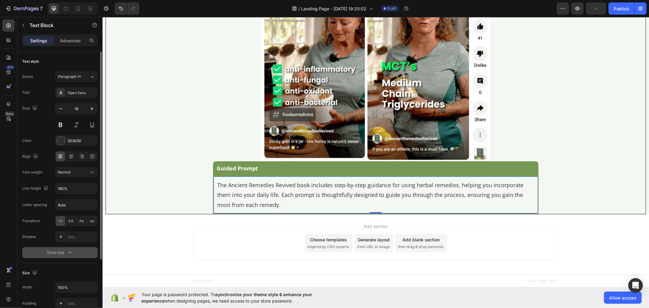
scroll to position [0, 0]
click at [90, 190] on icon "button" at bounding box center [92, 188] width 6 height 6
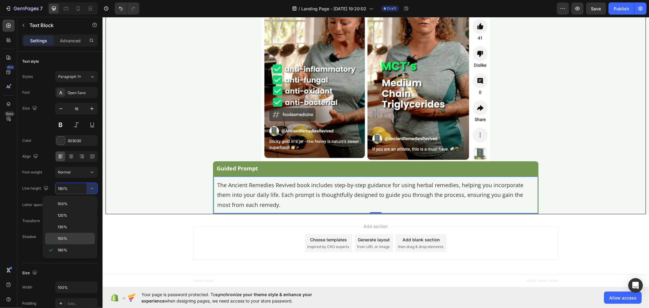
click at [78, 234] on div "150%" at bounding box center [70, 239] width 50 height 12
type input "150%"
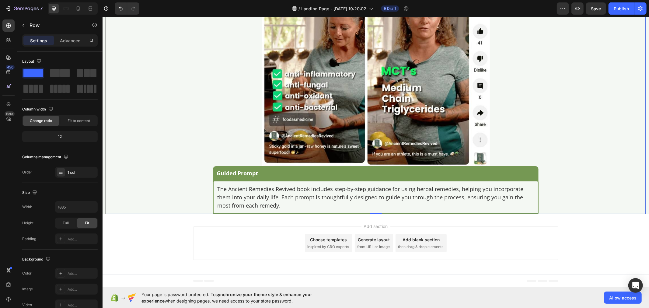
scroll to position [2761, 0]
click at [601, 10] on span "Save" at bounding box center [596, 8] width 10 height 5
click at [235, 193] on p "The Ancient Remedies Revived book includes step-by-step guidance for using herb…" at bounding box center [375, 197] width 317 height 25
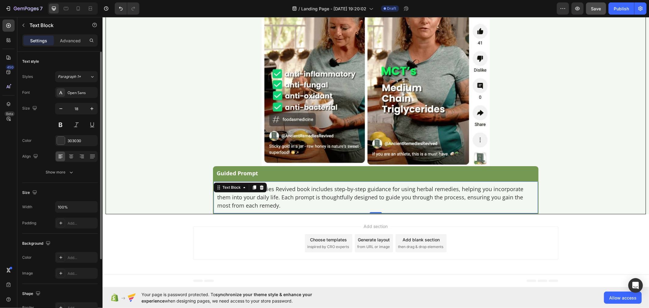
scroll to position [87, 0]
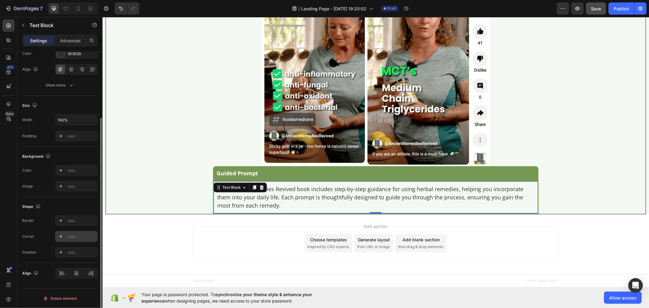
click at [71, 241] on div "Add..." at bounding box center [76, 236] width 43 height 11
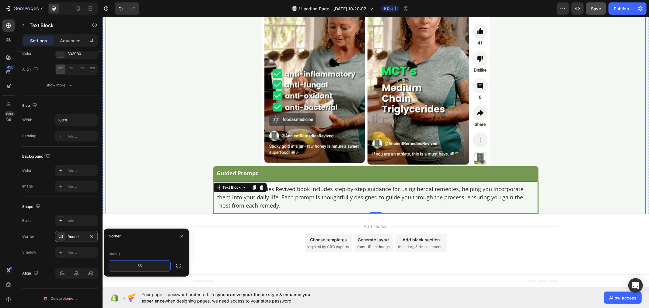
type input "5"
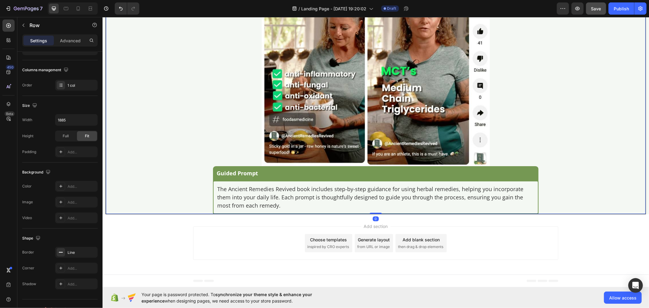
scroll to position [0, 0]
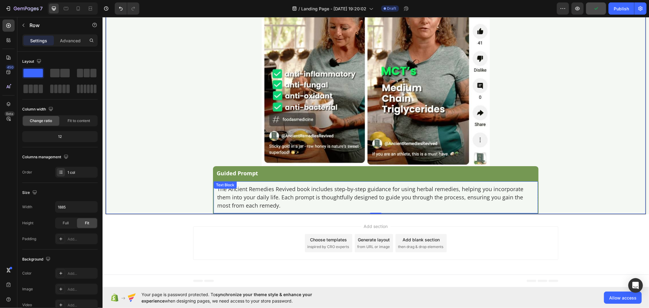
click at [217, 196] on p "The Ancient Remedies Revived book includes step-by-step guidance for using herb…" at bounding box center [375, 197] width 317 height 25
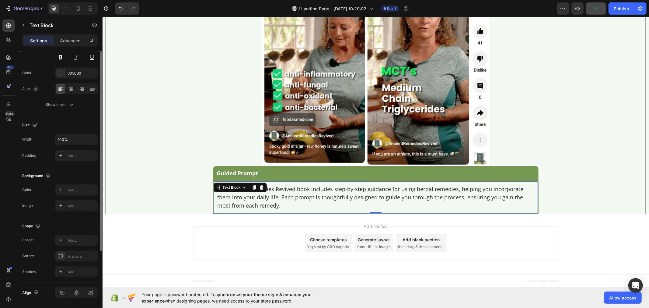
scroll to position [87, 0]
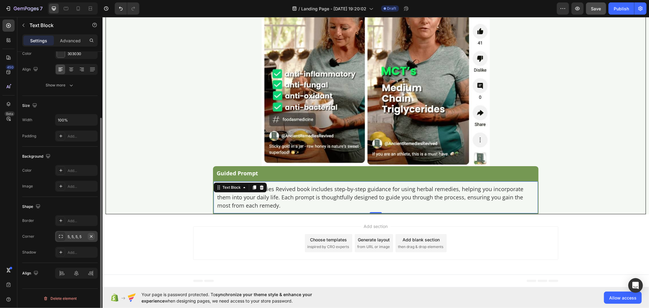
click at [92, 236] on icon "button" at bounding box center [91, 236] width 5 height 5
click at [234, 186] on div "Text Block" at bounding box center [231, 186] width 21 height 5
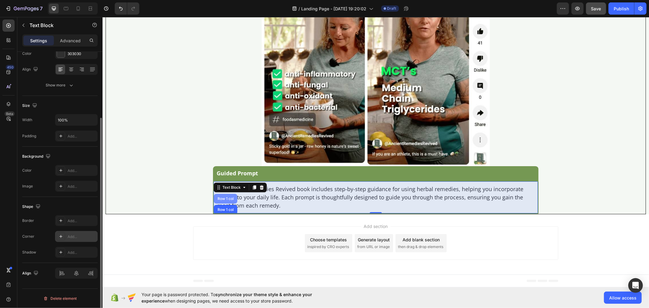
click at [218, 196] on div "Row 1 col" at bounding box center [224, 198] width 23 height 10
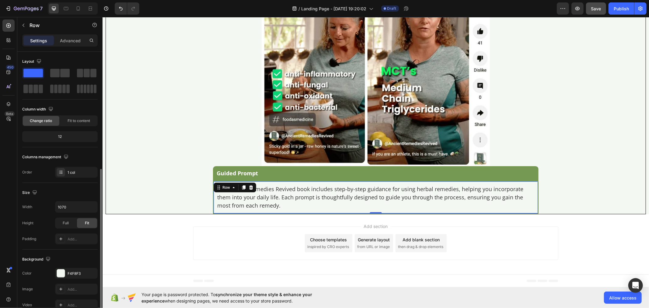
scroll to position [98, 0]
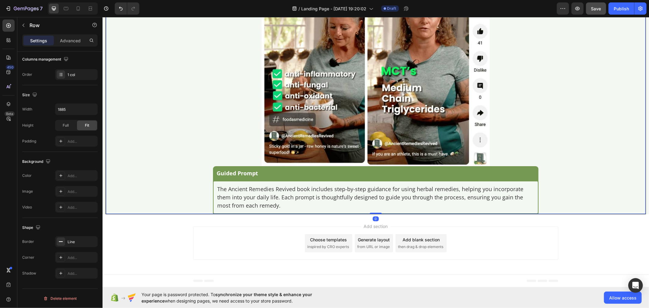
click at [215, 168] on div "Guided Prompt Text Block" at bounding box center [375, 173] width 325 height 14
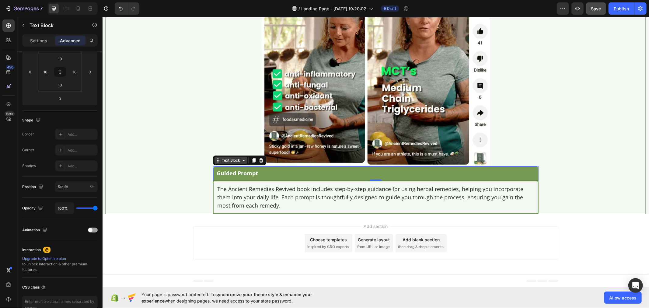
scroll to position [0, 0]
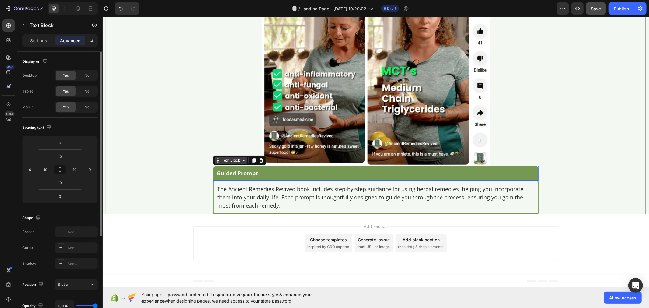
click at [221, 161] on div "Text Block" at bounding box center [230, 159] width 21 height 5
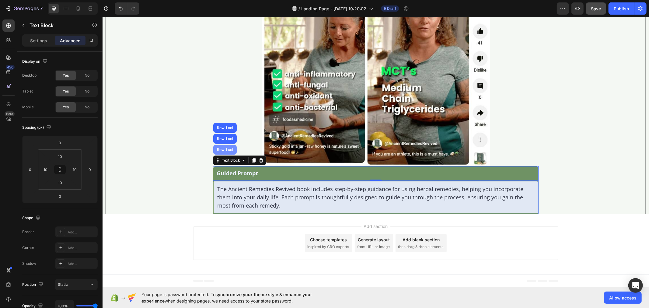
click at [221, 151] on div "Row 1 col" at bounding box center [224, 149] width 19 height 4
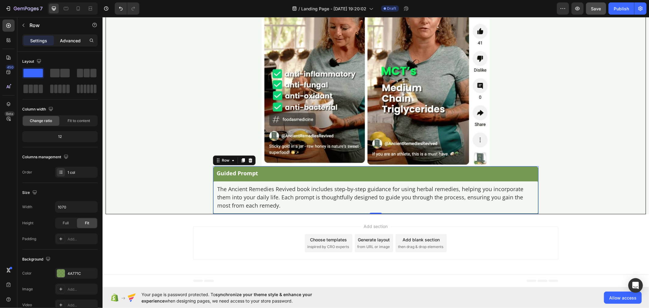
click at [71, 38] on p "Advanced" at bounding box center [70, 40] width 21 height 6
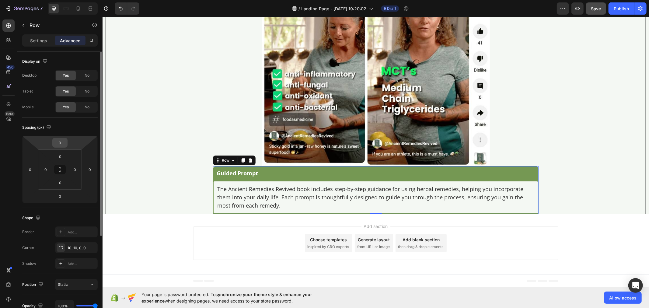
click at [62, 144] on input "0" at bounding box center [60, 142] width 12 height 9
type input "10"
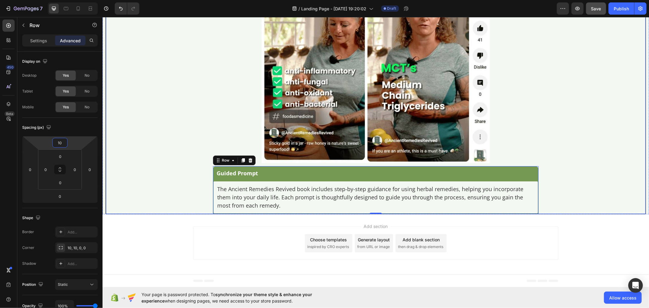
click at [219, 174] on p "Guided Prompt" at bounding box center [375, 172] width 318 height 7
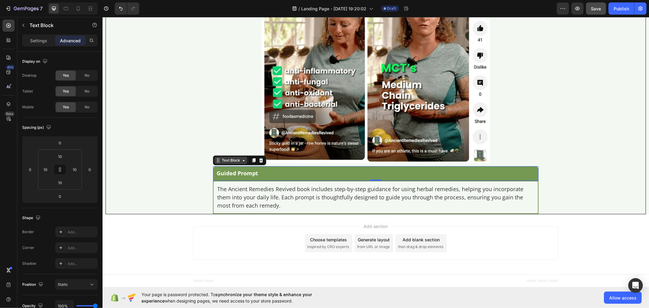
click at [221, 163] on div "Text Block" at bounding box center [230, 159] width 21 height 5
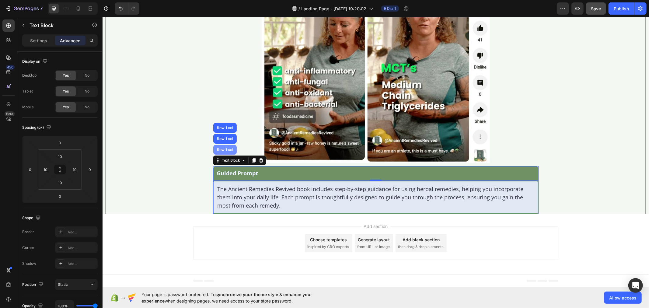
click at [222, 151] on div "Row 1 col" at bounding box center [224, 149] width 19 height 4
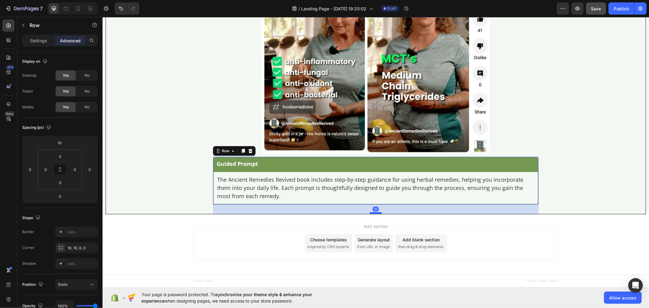
drag, startPoint x: 370, startPoint y: 216, endPoint x: 373, endPoint y: 225, distance: 9.9
click at [373, 213] on div at bounding box center [375, 213] width 12 height 2
type input "31"
click at [330, 72] on img at bounding box center [375, 61] width 228 height 183
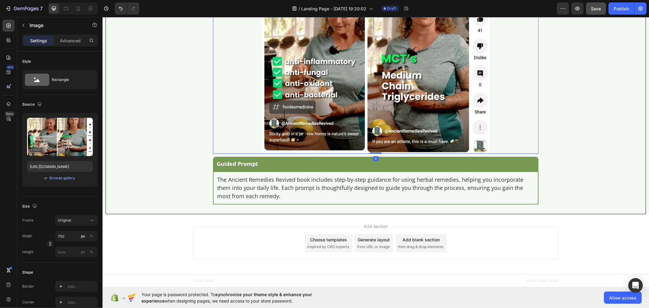
scroll to position [2660, 0]
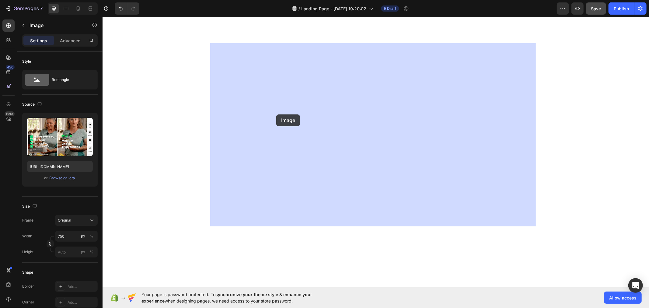
scroll to position [2956, 0]
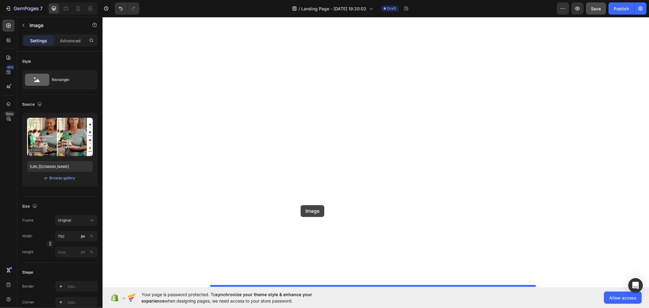
drag, startPoint x: 219, startPoint y: 35, endPoint x: 300, endPoint y: 205, distance: 188.0
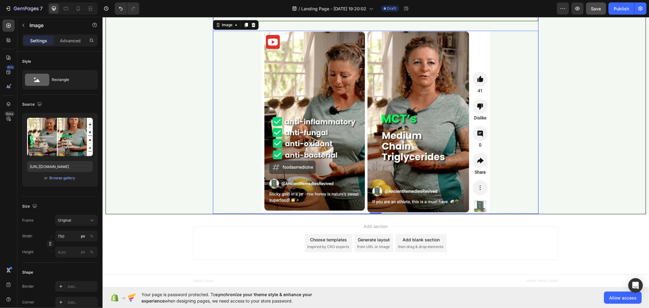
scroll to position [2773, 0]
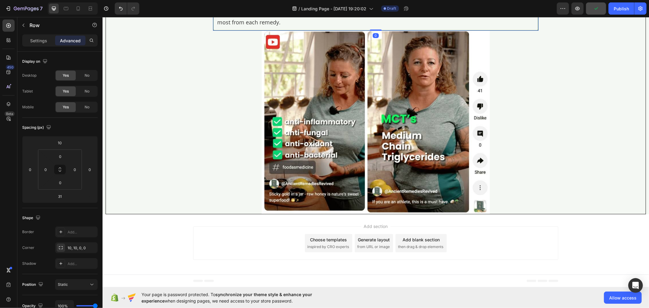
drag, startPoint x: 364, startPoint y: 203, endPoint x: 363, endPoint y: 198, distance: 4.9
click at [363, 30] on div "Guided Prompt Text Block The Ancient Remedies Revived book includes step-by-ste…" at bounding box center [375, 6] width 325 height 47
type input "0"
click at [334, 213] on img at bounding box center [375, 121] width 228 height 183
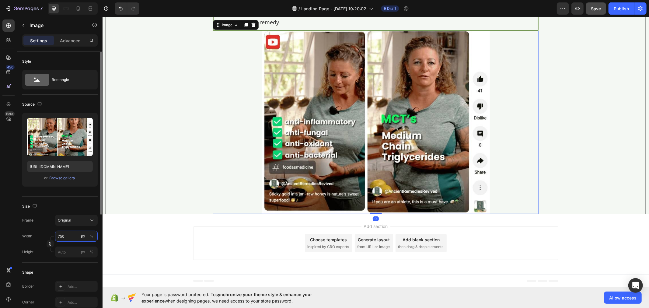
click at [68, 238] on input "750" at bounding box center [76, 236] width 43 height 11
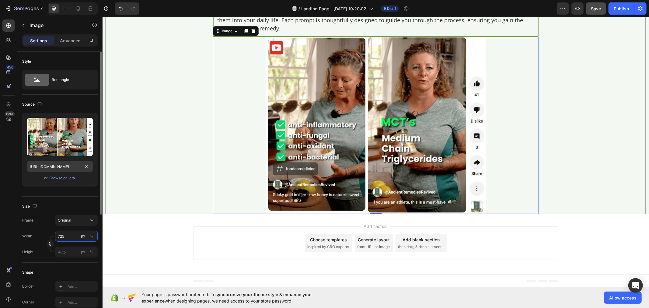
type input "725"
click at [62, 167] on input "[URL][DOMAIN_NAME]" at bounding box center [60, 166] width 66 height 11
paste input "672083/1735724359-j04-1"
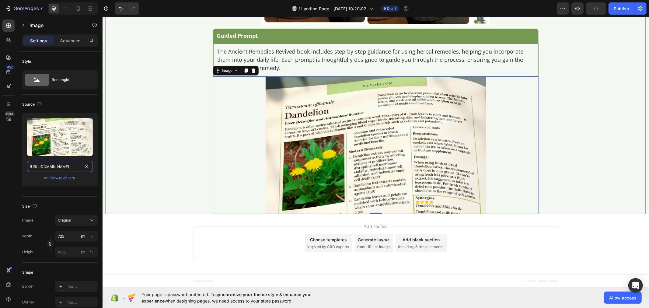
scroll to position [2901, 0]
type input "https://img.funnelish.com/20896/672083/1735724359-j04-1.jpg"
click at [61, 41] on p "Advanced" at bounding box center [70, 40] width 21 height 6
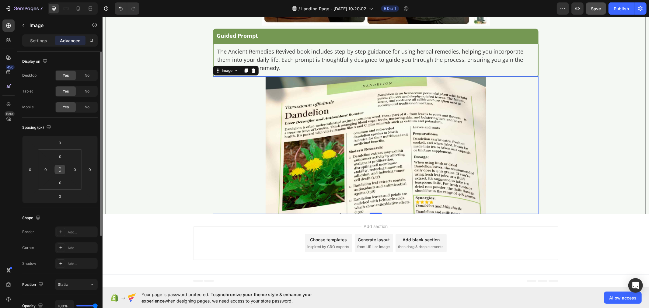
click at [60, 170] on icon at bounding box center [59, 169] width 5 height 5
click at [63, 142] on input "0" at bounding box center [60, 142] width 12 height 9
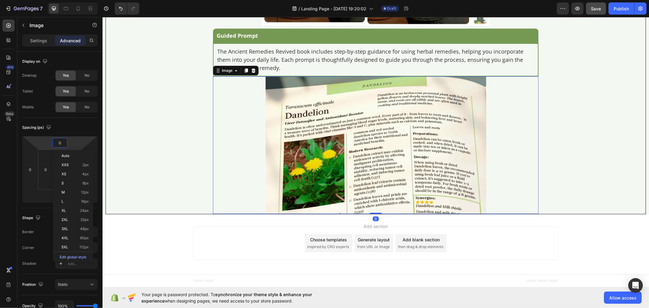
click at [315, 155] on img at bounding box center [375, 144] width 220 height 137
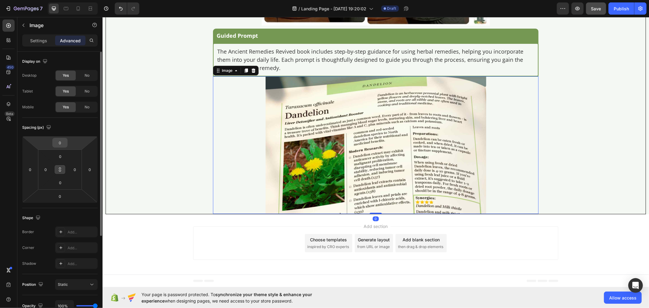
click at [63, 142] on input "0" at bounding box center [60, 142] width 12 height 9
type input "1"
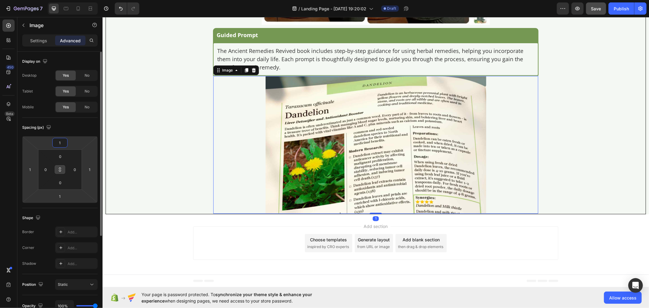
type input "10"
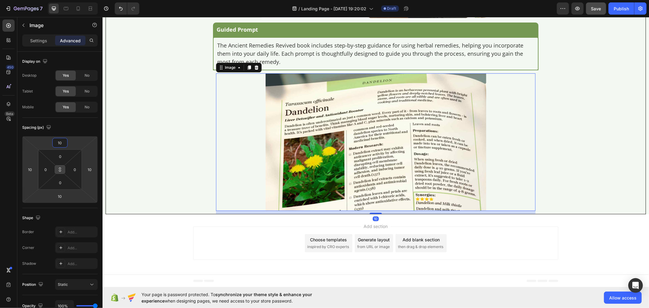
type input "10"
click at [61, 169] on icon at bounding box center [59, 169] width 5 height 5
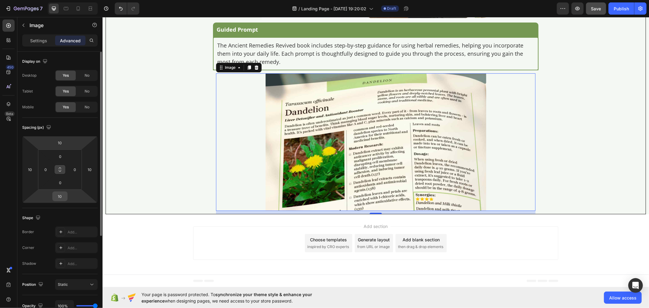
click at [61, 193] on input "10" at bounding box center [60, 196] width 12 height 9
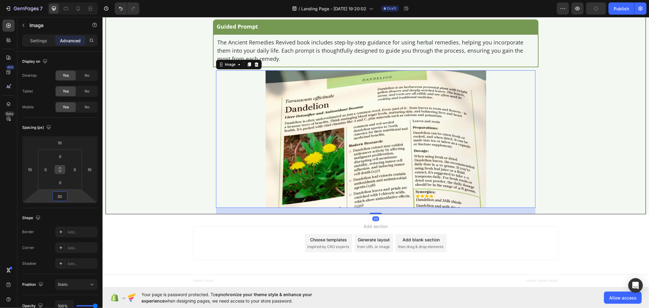
type input "20"
click at [397, 103] on img at bounding box center [375, 138] width 220 height 137
click at [217, 19] on div "Text Block" at bounding box center [224, 15] width 23 height 7
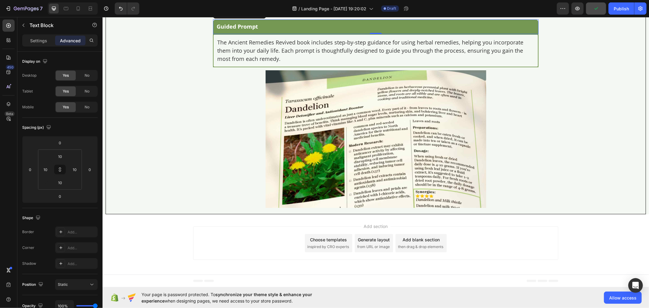
click at [217, 16] on icon at bounding box center [217, 13] width 5 height 5
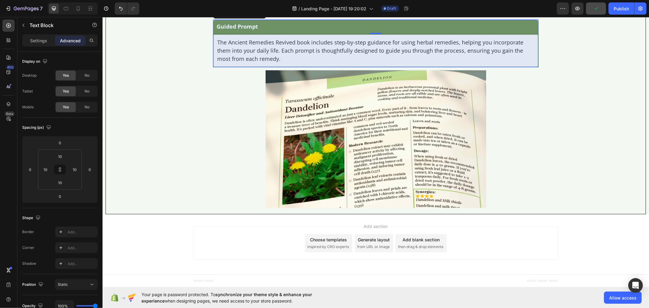
click at [219, 5] on div "Row 1 col" at bounding box center [224, 3] width 19 height 4
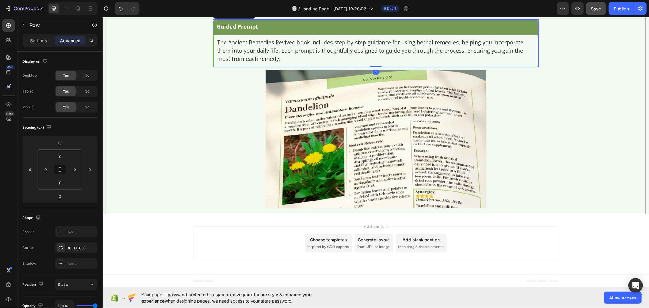
click at [239, 17] on div at bounding box center [242, 13] width 7 height 7
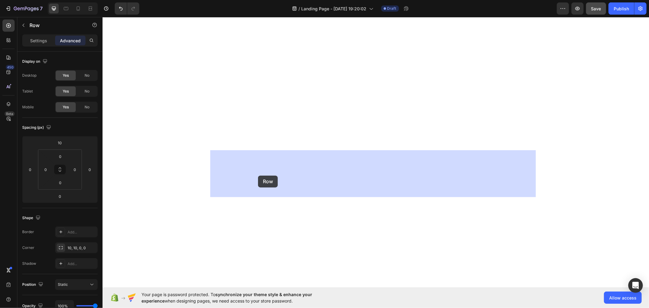
scroll to position [2960, 0]
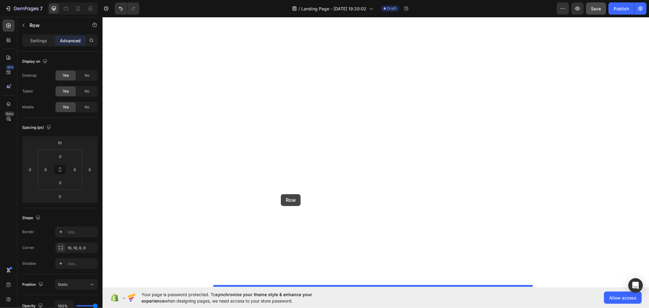
drag, startPoint x: 220, startPoint y: 141, endPoint x: 280, endPoint y: 194, distance: 79.8
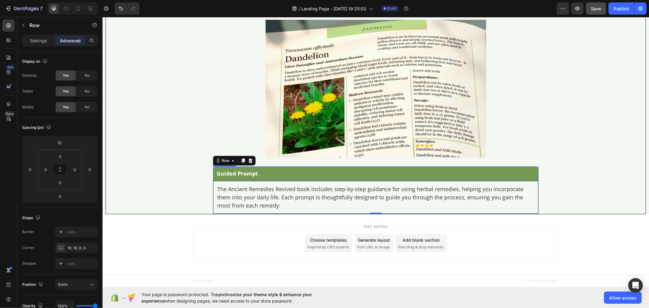
click at [249, 172] on p "Guided Prompt" at bounding box center [375, 173] width 318 height 7
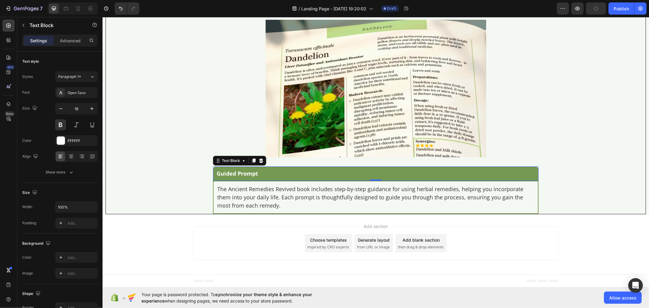
click at [230, 172] on p "Guided Prompt" at bounding box center [375, 173] width 318 height 7
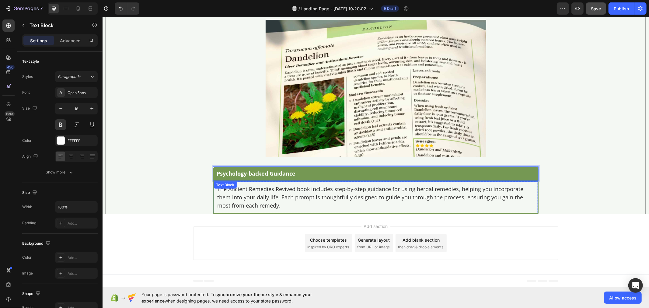
click at [263, 184] on div "The Ancient Remedies Revived book includes step-by-step guidance for using herb…" at bounding box center [375, 197] width 324 height 32
click at [269, 195] on p "The Ancient Remedies Revived book includes step-by-step guidance for using herb…" at bounding box center [375, 197] width 317 height 25
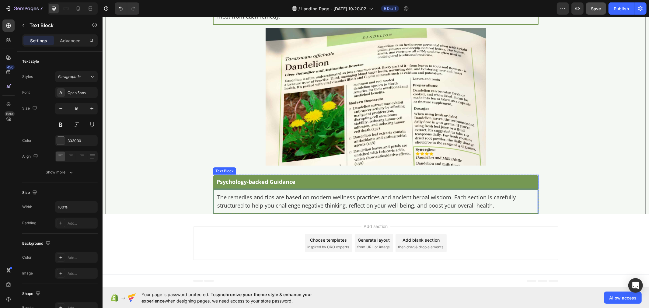
click at [221, 178] on p "Psychology-backed Guidance" at bounding box center [375, 181] width 318 height 7
click at [222, 171] on div "Text Block" at bounding box center [230, 168] width 21 height 5
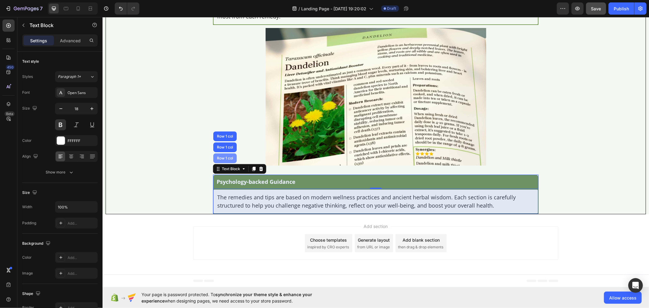
click at [220, 159] on div "Row 1 col" at bounding box center [224, 158] width 19 height 4
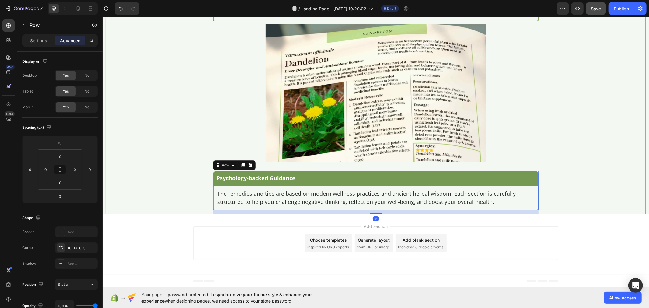
drag, startPoint x: 370, startPoint y: 213, endPoint x: 370, endPoint y: 217, distance: 4.3
click at [370, 213] on div at bounding box center [375, 212] width 12 height 1
type input "14"
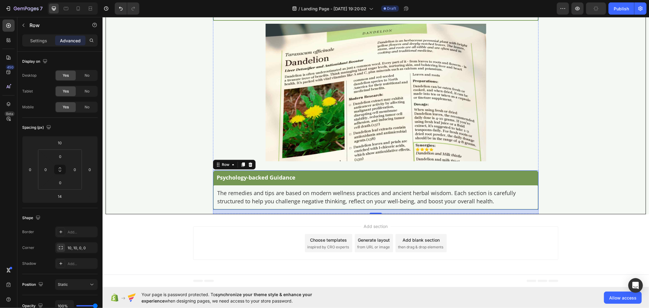
scroll to position [2209, 0]
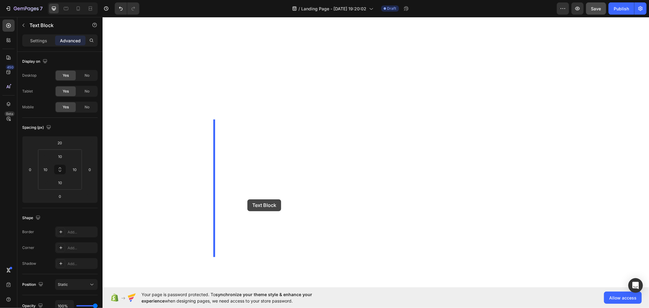
scroll to position [2952, 0]
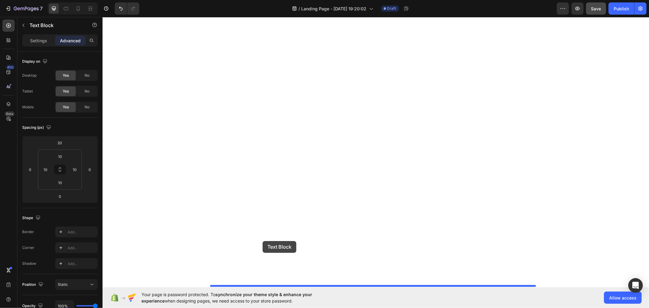
drag, startPoint x: 229, startPoint y: 164, endPoint x: 262, endPoint y: 241, distance: 83.2
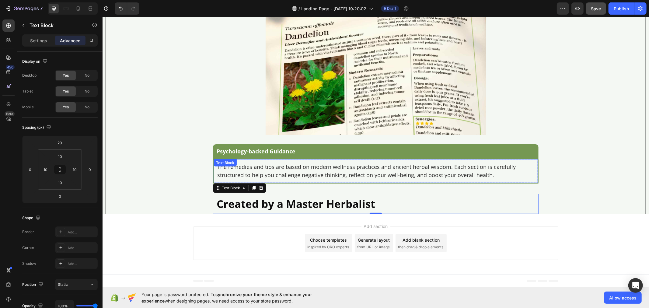
scroll to position [2926, 0]
click at [265, 210] on p "Created by a Master Herbalist" at bounding box center [375, 203] width 318 height 13
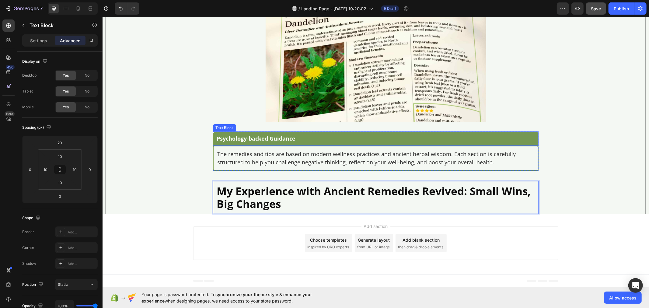
click at [260, 145] on div "Psychology-backed Guidance Text Block" at bounding box center [375, 138] width 325 height 14
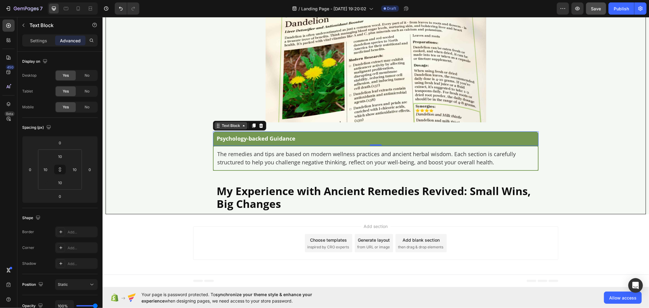
click at [236, 129] on div "Text Block" at bounding box center [230, 125] width 33 height 7
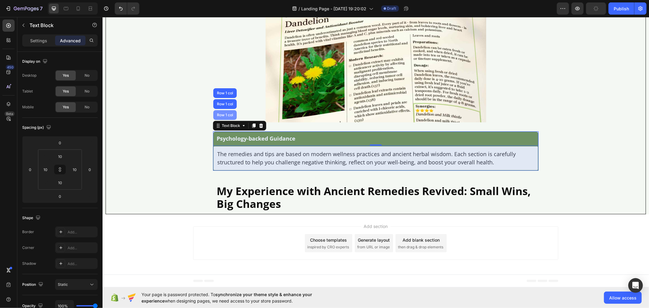
click at [222, 116] on div "Row 1 col" at bounding box center [224, 115] width 19 height 4
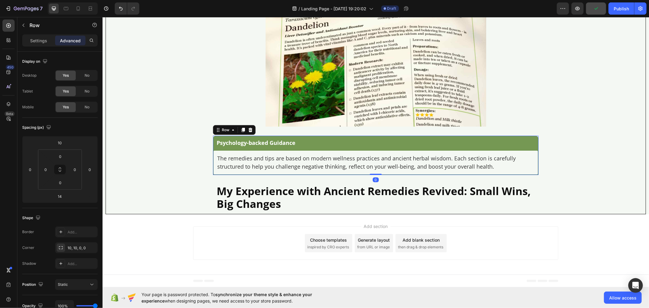
drag, startPoint x: 373, startPoint y: 243, endPoint x: 368, endPoint y: 223, distance: 20.7
click at [368, 175] on div "Psychology-backed Guidance Text Block The remedies and tips are based on modern…" at bounding box center [375, 154] width 325 height 39
type input "0"
click at [323, 126] on img at bounding box center [375, 57] width 220 height 137
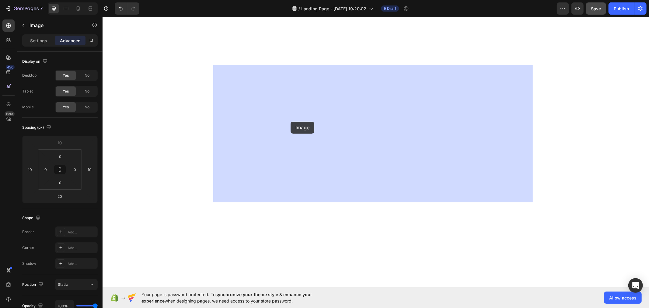
scroll to position [3138, 0]
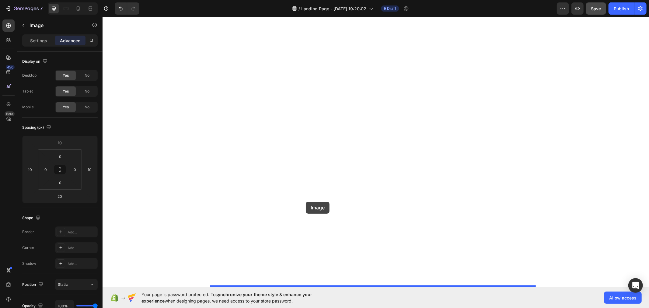
drag, startPoint x: 220, startPoint y: 32, endPoint x: 305, endPoint y: 201, distance: 189.2
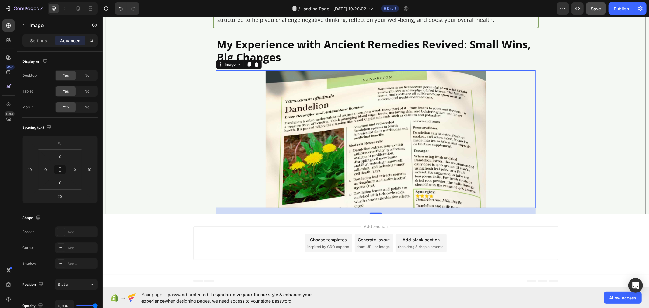
scroll to position [3092, 0]
click at [288, 201] on img at bounding box center [375, 138] width 220 height 137
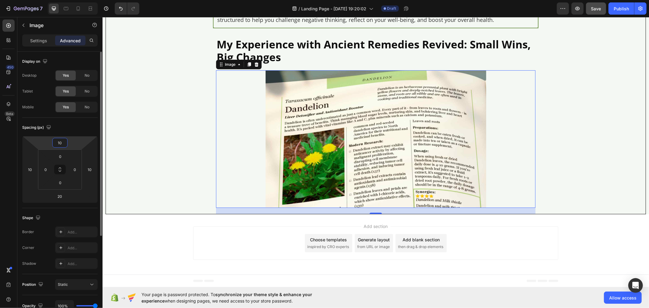
click at [62, 144] on input "10" at bounding box center [60, 142] width 12 height 9
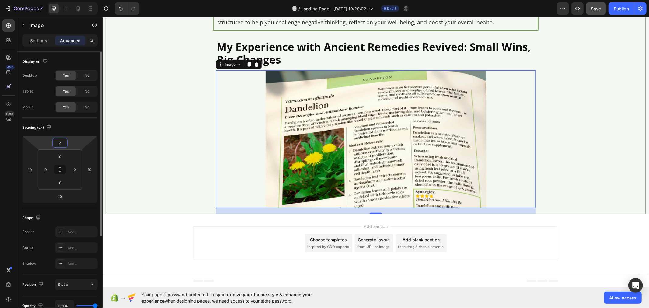
type input "20"
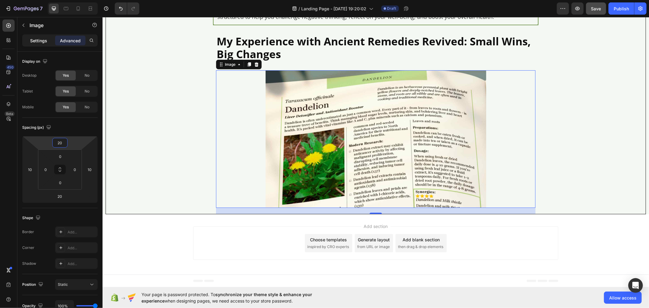
click at [35, 43] on p "Settings" at bounding box center [38, 40] width 17 height 6
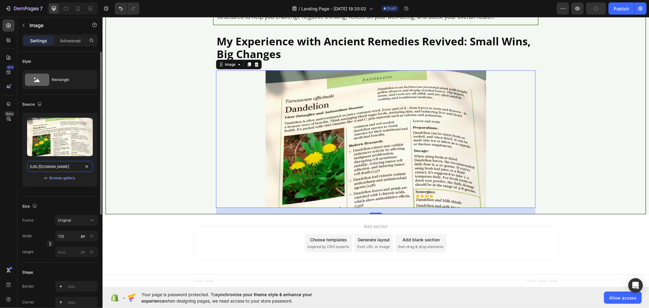
click at [66, 165] on input "https://img.funnelish.com/20896/672083/1735724359-j04-1.jpg" at bounding box center [60, 166] width 66 height 11
paste input "560145/1727188521-DSC00884"
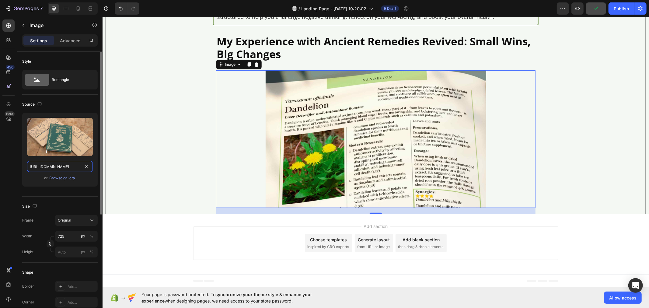
scroll to position [0, 68]
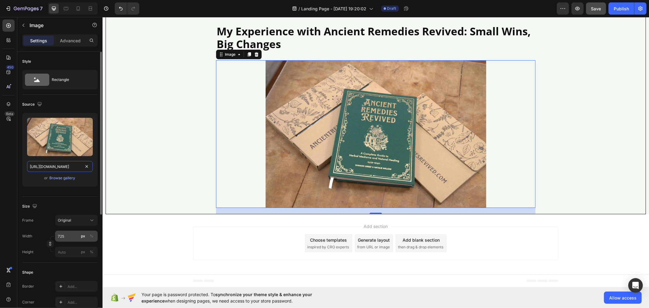
type input "https://img.funnelish.com/20896/560145/1727188521-DSC00884.jpg"
click at [68, 240] on input "725" at bounding box center [76, 236] width 43 height 11
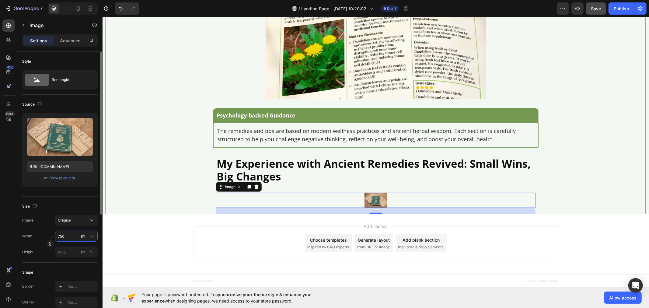
scroll to position [3092, 0]
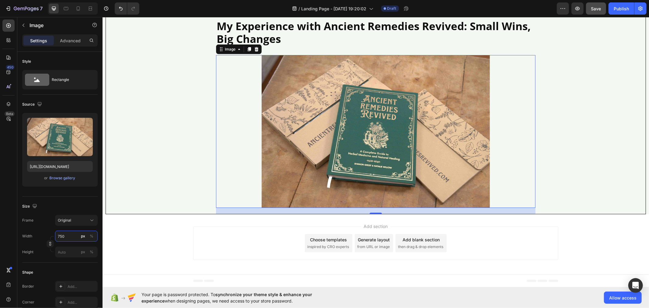
type input "750"
click at [338, 194] on img at bounding box center [375, 131] width 228 height 153
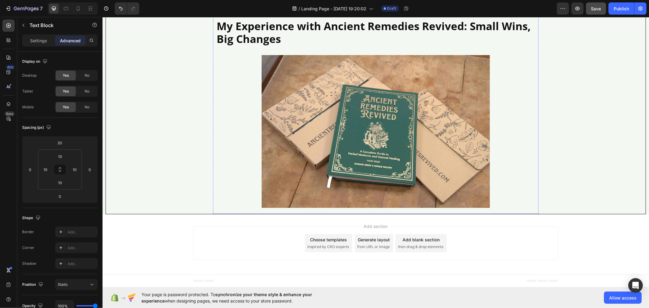
scroll to position [2450, 0]
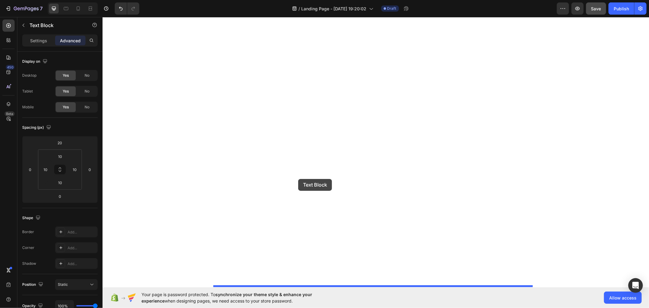
drag, startPoint x: 229, startPoint y: 36, endPoint x: 298, endPoint y: 179, distance: 157.9
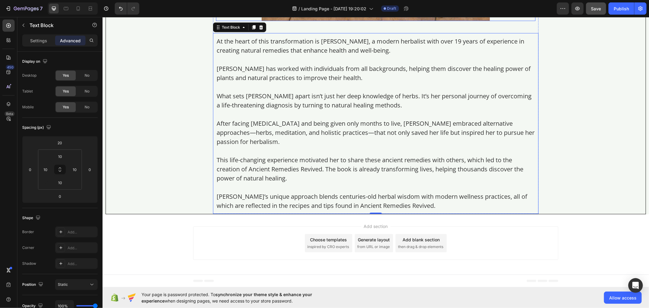
scroll to position [3156, 0]
click at [269, 64] on p at bounding box center [375, 59] width 318 height 9
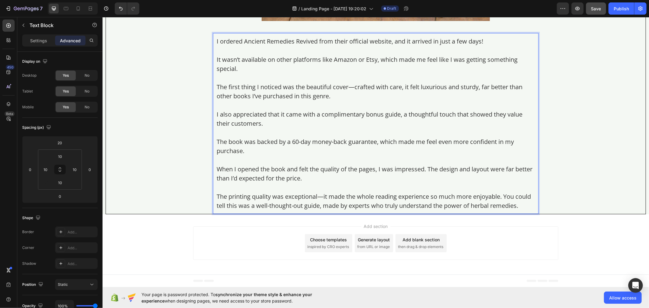
scroll to position [3343, 0]
click at [237, 119] on p "I also appreciated that it came with a complimentary bonus guide, a thoughtful …" at bounding box center [375, 118] width 318 height 18
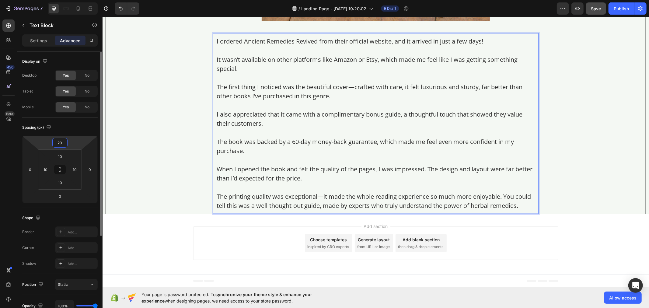
click at [65, 144] on input "20" at bounding box center [60, 142] width 12 height 9
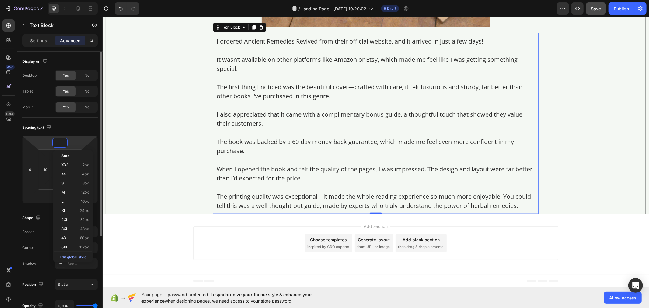
scroll to position [3337, 0]
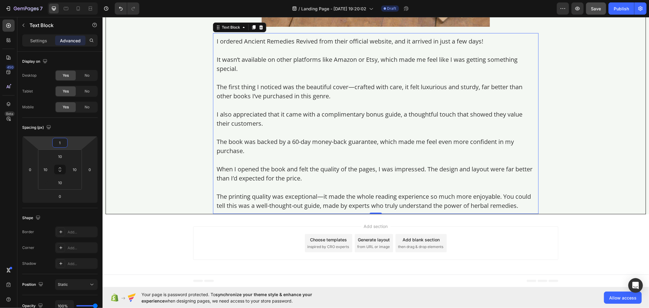
type input "1"
click at [213, 117] on div "I ordered Ancient Remedies Revived from their official website, and it arrived …" at bounding box center [375, 123] width 325 height 181
click at [63, 145] on input "1" at bounding box center [60, 142] width 12 height 9
click at [236, 129] on p "Rich Text Editor. Editing area: main" at bounding box center [375, 132] width 318 height 9
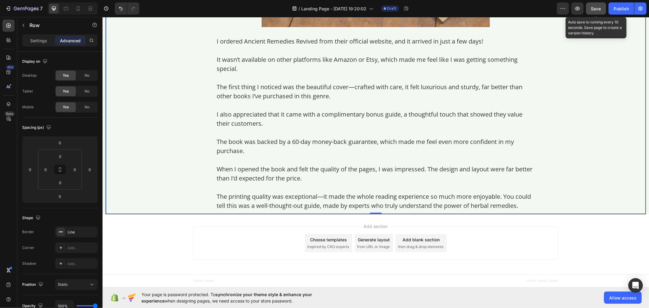
click at [588, 8] on button "Save" at bounding box center [596, 8] width 20 height 12
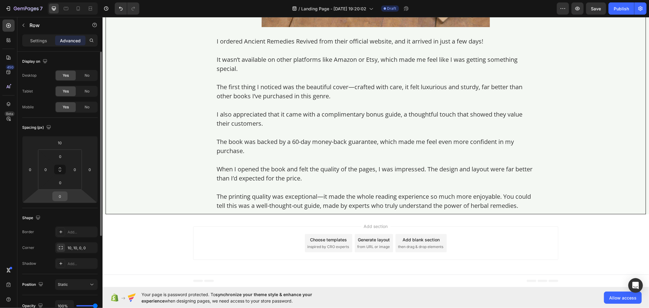
click at [61, 196] on input "0" at bounding box center [60, 196] width 12 height 9
type input "10"
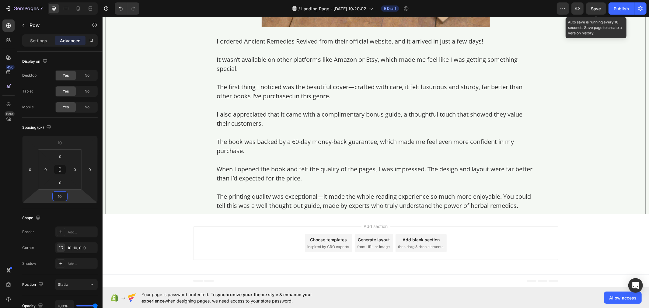
click at [597, 10] on span "Save" at bounding box center [596, 8] width 10 height 5
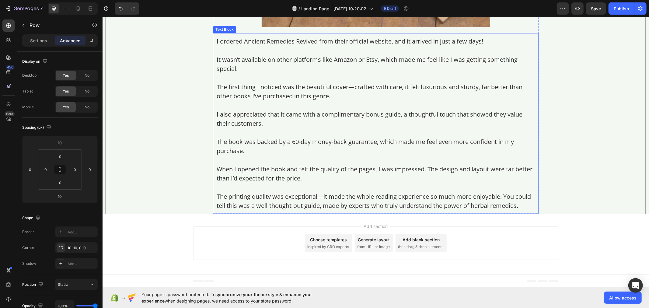
scroll to position [3340, 0]
click at [266, 120] on p "I also appreciated that it came with a complimentary bonus guide, a thoughtful …" at bounding box center [375, 118] width 318 height 18
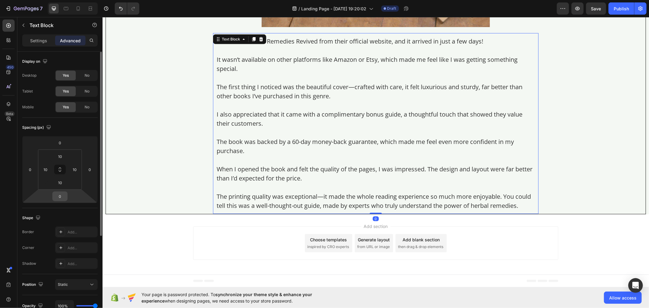
click at [66, 196] on input "0" at bounding box center [60, 196] width 12 height 9
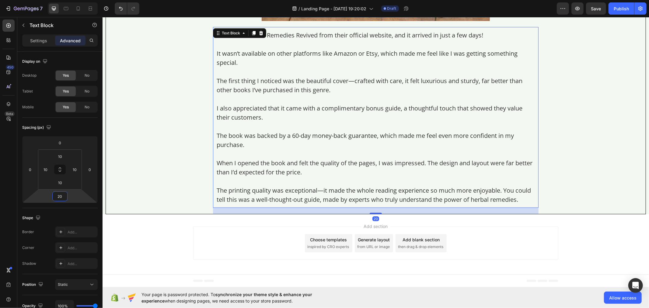
type input "20"
click at [8, 26] on icon at bounding box center [8, 26] width 6 height 6
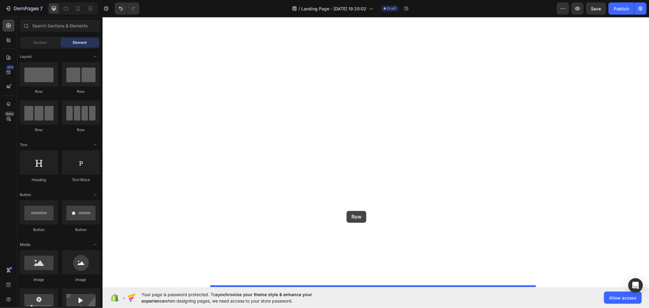
drag, startPoint x: 155, startPoint y: 102, endPoint x: 346, endPoint y: 210, distance: 220.0
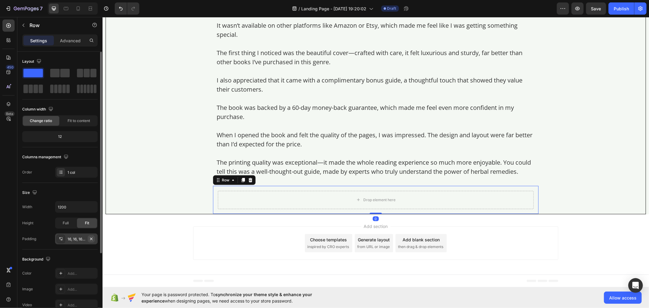
click at [92, 239] on icon "button" at bounding box center [91, 238] width 5 height 5
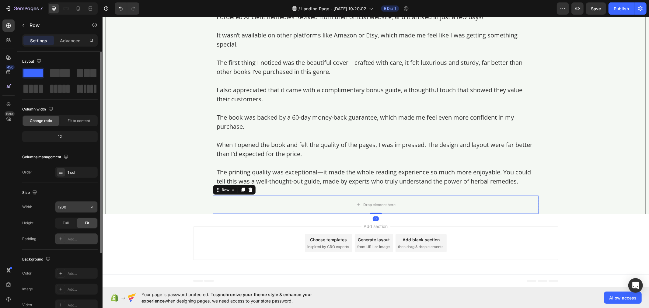
click at [77, 206] on input "1200" at bounding box center [76, 206] width 42 height 11
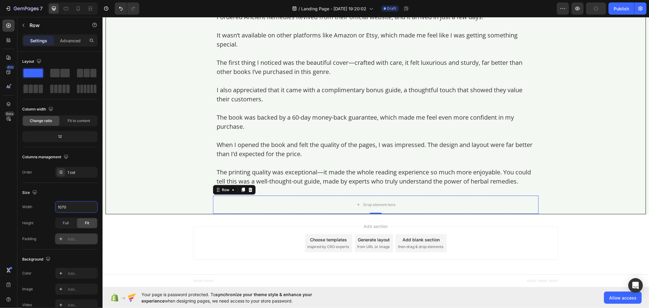
type input "1070"
click at [71, 40] on p "Advanced" at bounding box center [70, 40] width 21 height 6
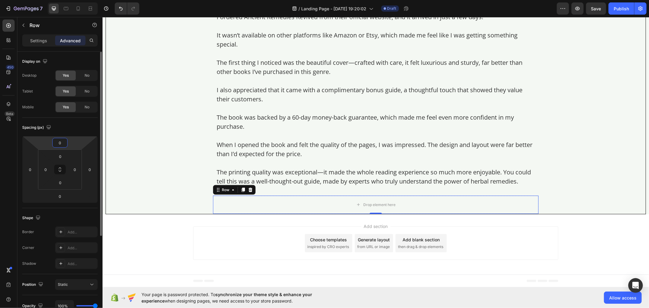
click at [62, 141] on input "0" at bounding box center [60, 142] width 12 height 9
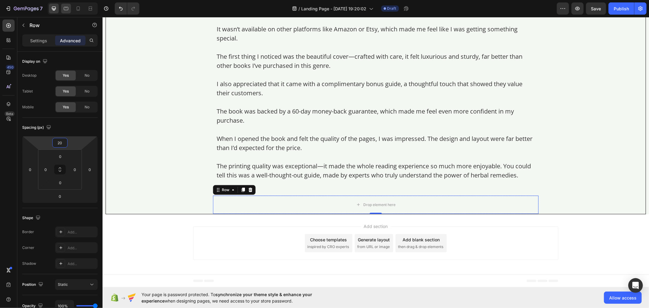
type input "20"
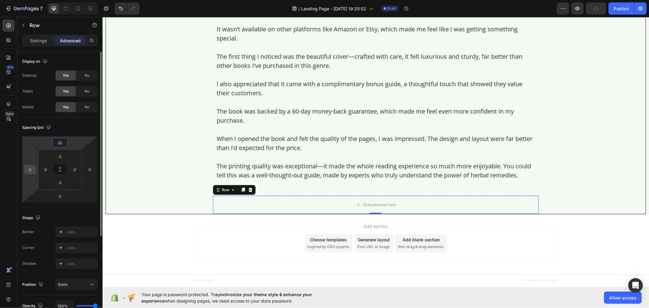
click at [31, 172] on input "0" at bounding box center [30, 169] width 9 height 9
type input "10"
click at [64, 197] on input "0" at bounding box center [60, 196] width 12 height 9
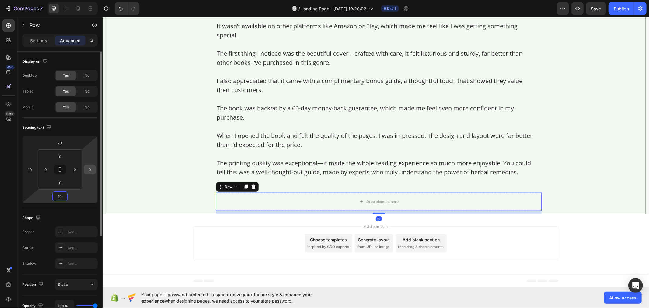
type input "10"
click at [92, 168] on input "0" at bounding box center [89, 169] width 9 height 9
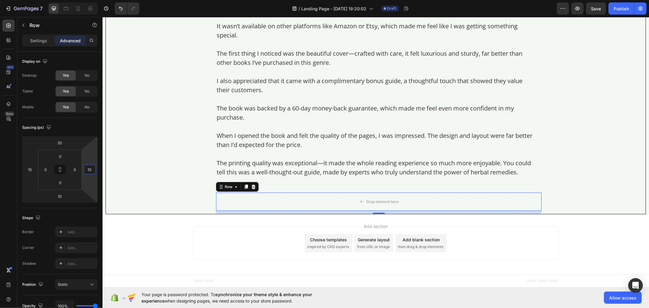
type input "10"
click at [37, 41] on p "Settings" at bounding box center [38, 40] width 17 height 6
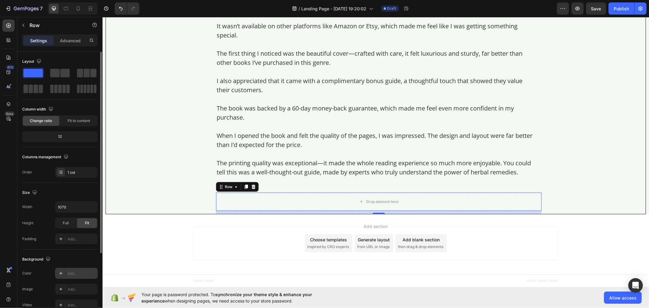
click at [77, 273] on div "Add..." at bounding box center [82, 273] width 29 height 5
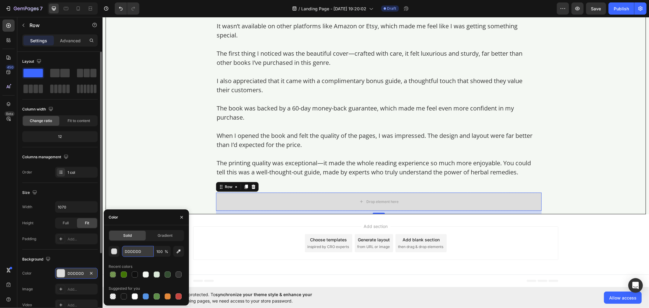
click at [131, 252] on input "DDDDDD" at bounding box center [138, 251] width 32 height 11
paste input "rgb(236, 246, 229)"
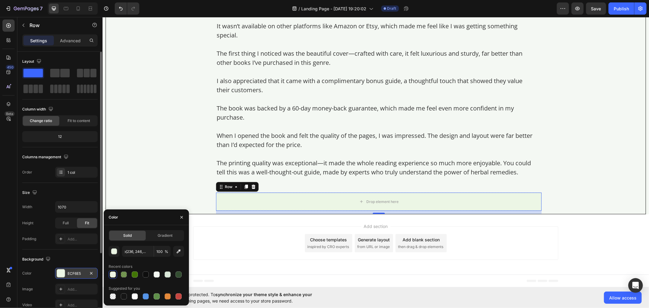
type input "ECF6E5"
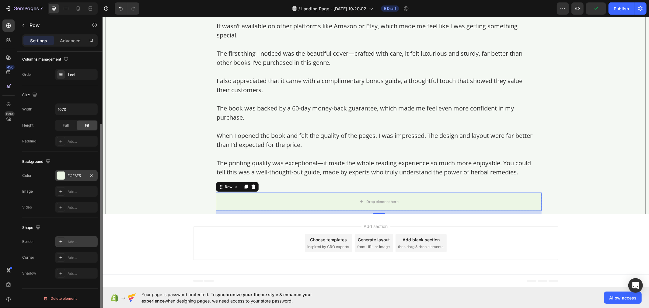
click at [69, 242] on div "Add..." at bounding box center [82, 241] width 29 height 5
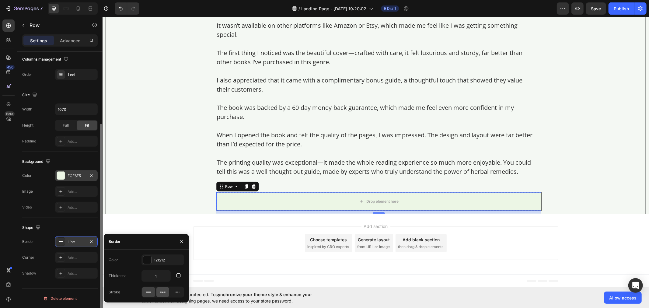
click at [165, 291] on icon at bounding box center [163, 292] width 6 height 6
click at [160, 259] on div "121212" at bounding box center [163, 259] width 18 height 5
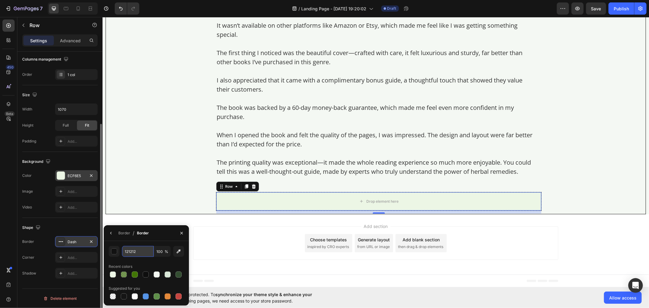
click at [0, 0] on input "121212" at bounding box center [0, 0] width 0 height 0
paste input "rgb(48, 48, 48)"
type input "rgb(48, 48, 48)"
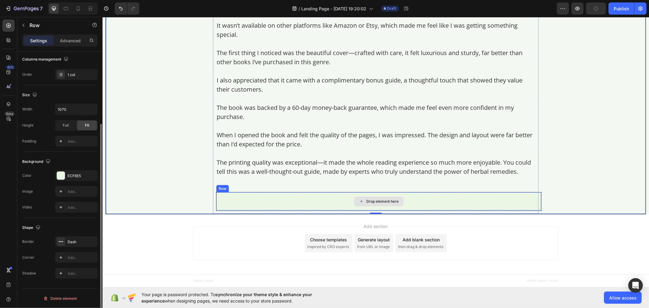
click at [221, 210] on div "Drop element here" at bounding box center [378, 201] width 325 height 18
click at [72, 238] on div "Dash" at bounding box center [76, 241] width 43 height 11
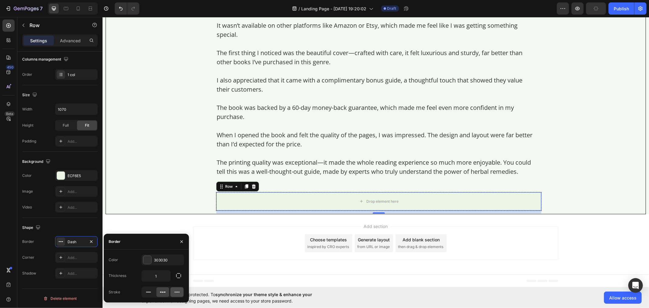
click at [179, 292] on icon at bounding box center [177, 292] width 5 height 1
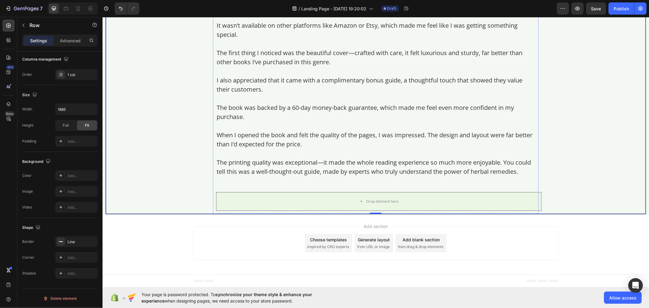
scroll to position [3103, 0]
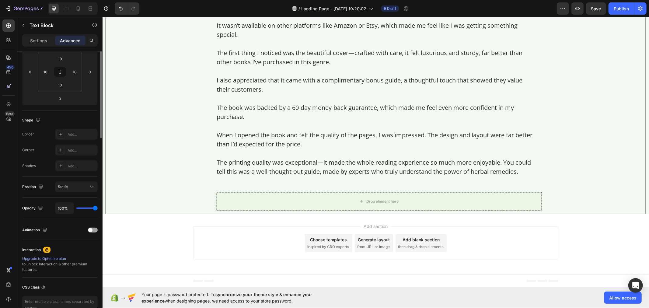
scroll to position [0, 0]
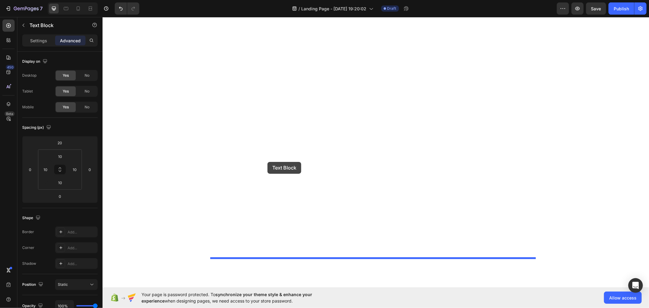
scroll to position [3413, 0]
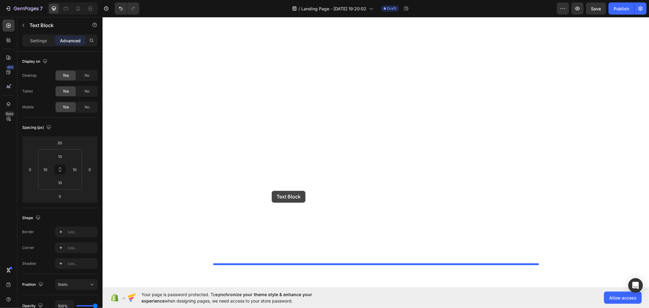
drag, startPoint x: 223, startPoint y: 108, endPoint x: 271, endPoint y: 190, distance: 95.8
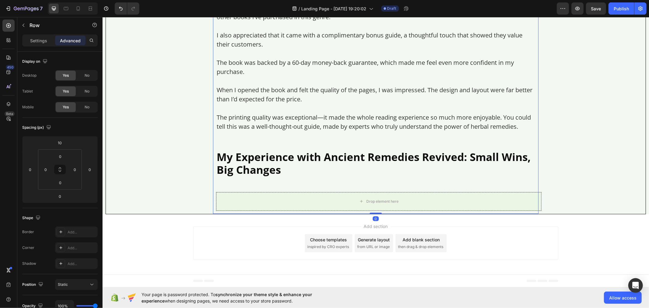
scroll to position [3374, 0]
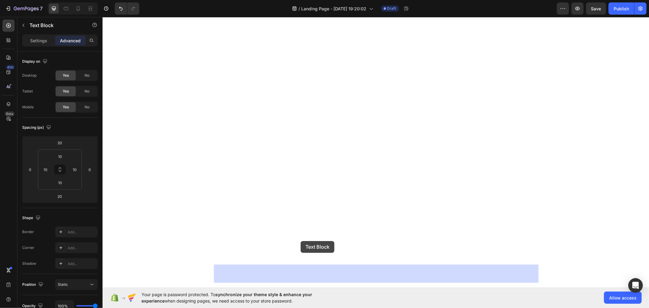
drag, startPoint x: 284, startPoint y: 220, endPoint x: 300, endPoint y: 241, distance: 25.8
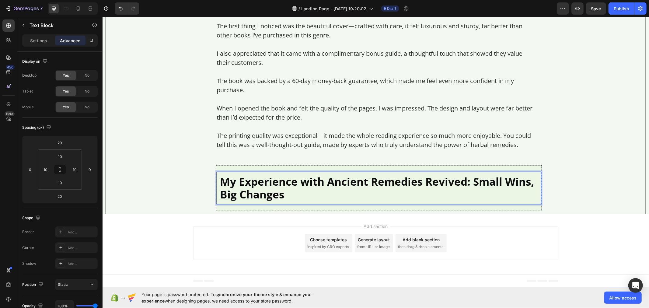
click at [231, 200] on p "My Experience with Ancient Remedies Revived: Small Wins, Big Changes" at bounding box center [378, 188] width 317 height 26
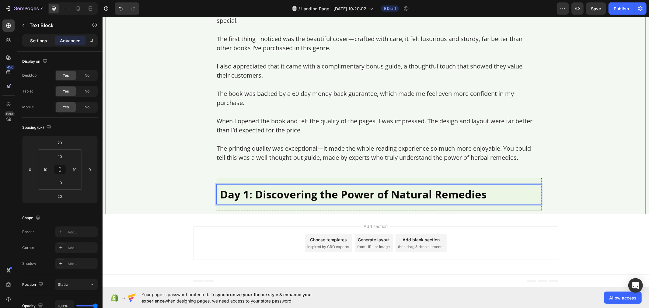
click at [43, 43] on p "Settings" at bounding box center [38, 40] width 17 height 6
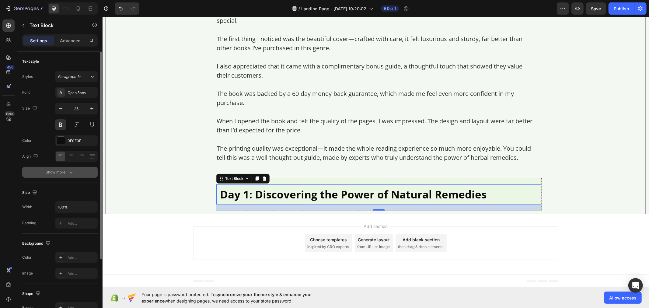
click at [82, 174] on button "Show more" at bounding box center [59, 172] width 75 height 11
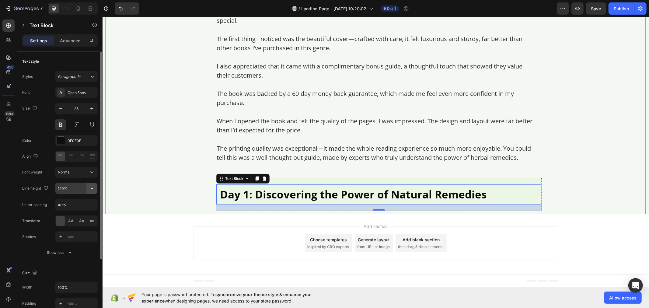
click at [89, 190] on icon "button" at bounding box center [92, 188] width 6 height 6
click at [75, 190] on input "120%" at bounding box center [76, 188] width 42 height 11
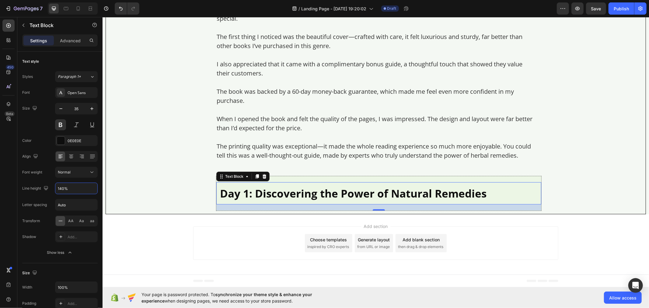
type input "140%"
click at [78, 139] on div "0E0E0E" at bounding box center [77, 140] width 18 height 5
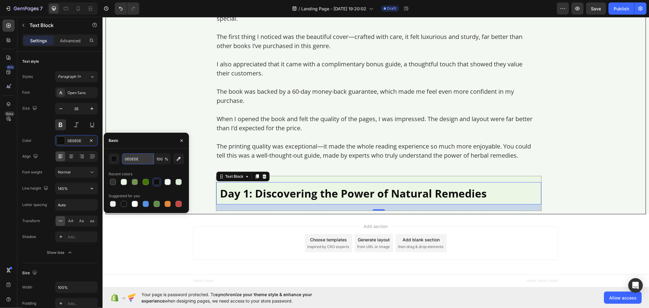
click at [138, 156] on input "0E0E0E" at bounding box center [138, 158] width 32 height 11
paste input "rgb(14, 14, 14)"
type input "rgb(14, 14, 14)"
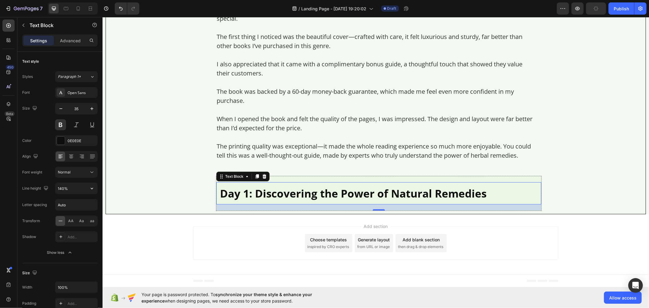
click at [216, 204] on div "Day 1: Discovering the Power of Natural Remedies Text Block 20" at bounding box center [378, 193] width 325 height 22
click at [68, 37] on p "Advanced" at bounding box center [70, 40] width 21 height 6
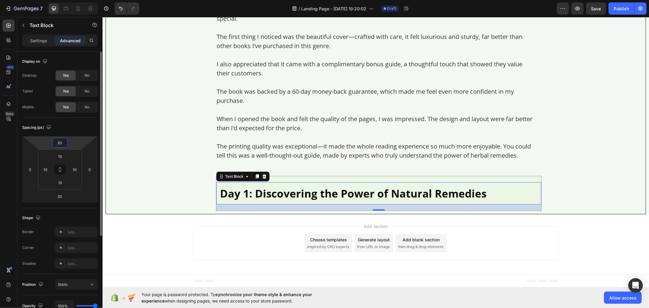
click at [65, 142] on input "20" at bounding box center [60, 142] width 12 height 9
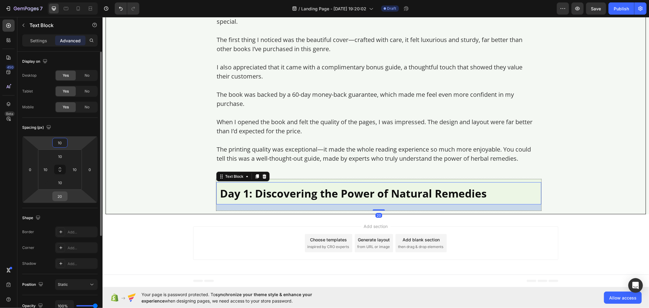
type input "10"
click at [63, 192] on input "20" at bounding box center [60, 196] width 12 height 9
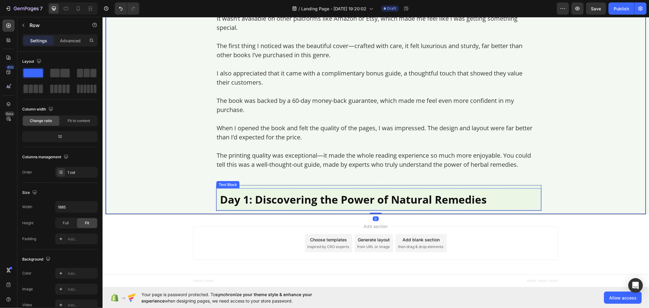
click at [244, 200] on p "Day 1: Discovering the Power of Natural Remedies" at bounding box center [378, 199] width 317 height 15
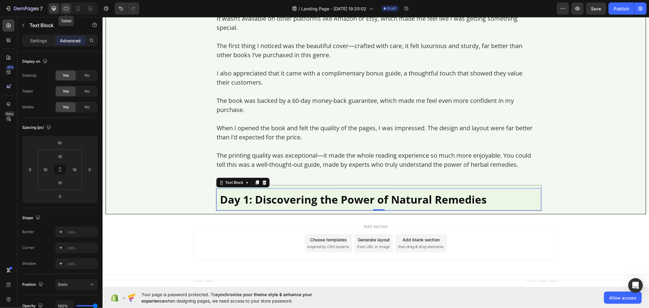
click at [65, 10] on icon at bounding box center [66, 8] width 5 height 3
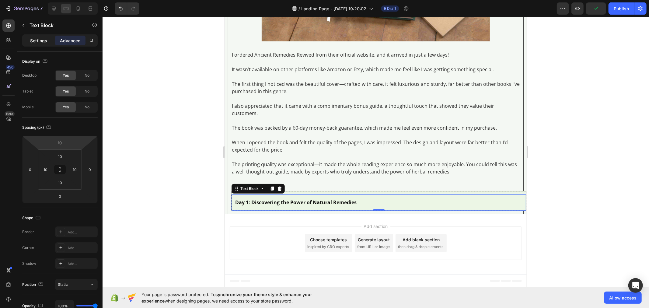
click at [32, 40] on p "Settings" at bounding box center [38, 40] width 17 height 6
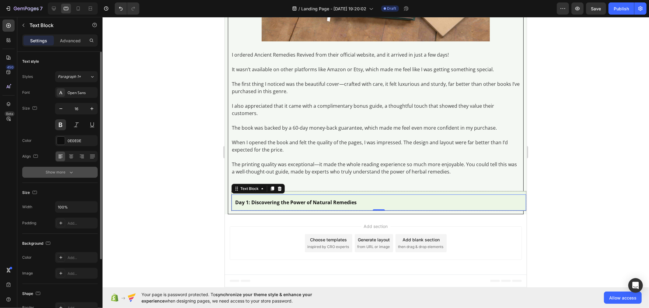
click at [85, 171] on button "Show more" at bounding box center [59, 172] width 75 height 11
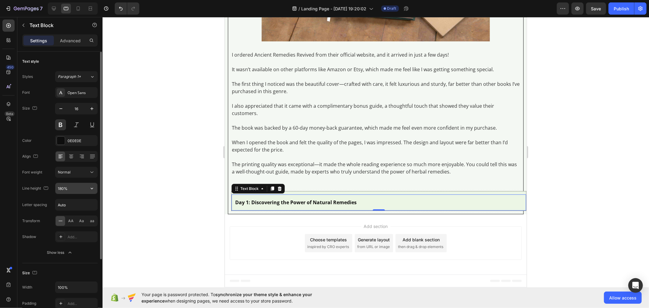
click at [75, 187] on input "180%" at bounding box center [76, 188] width 42 height 11
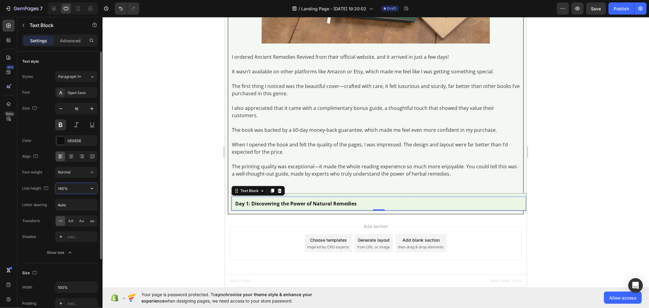
scroll to position [3028, 0]
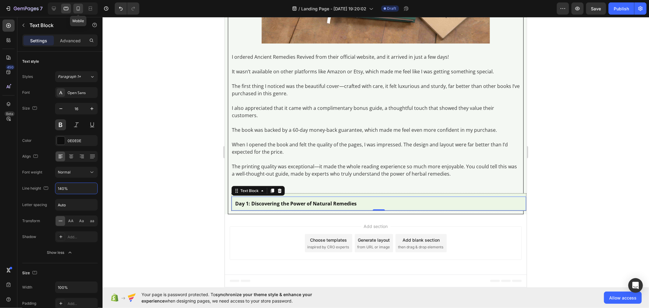
type input "140%"
click at [80, 9] on icon at bounding box center [78, 8] width 6 height 6
type input "14"
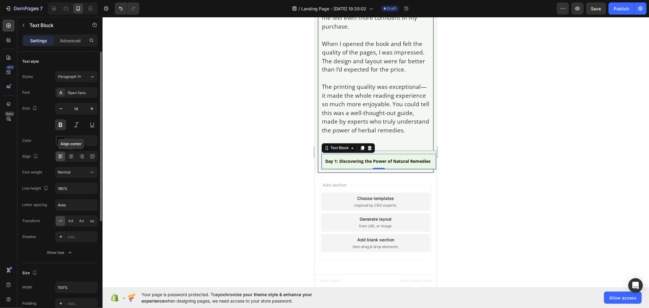
scroll to position [3329, 0]
click at [80, 186] on input "180%" at bounding box center [76, 188] width 42 height 11
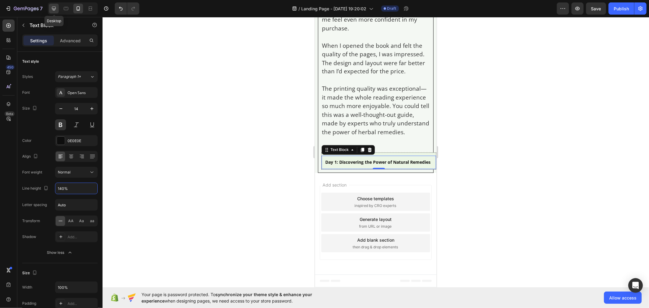
type input "140%"
click at [55, 10] on icon at bounding box center [54, 8] width 6 height 6
type input "35"
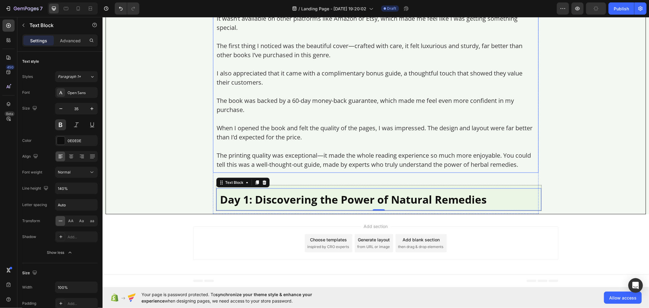
scroll to position [3246, 0]
click at [262, 59] on p "The first thing I noticed was the beautiful cover—crafted with care, it felt lu…" at bounding box center [375, 50] width 318 height 18
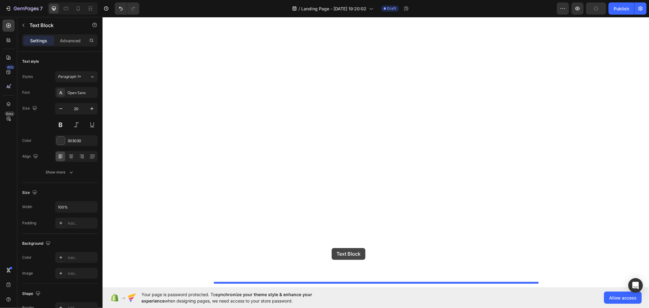
drag, startPoint x: 218, startPoint y: 31, endPoint x: 331, endPoint y: 248, distance: 244.7
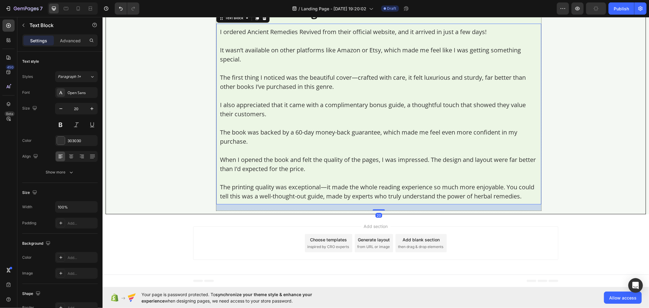
click at [289, 155] on p "Rich Text Editor. Editing area: main" at bounding box center [378, 150] width 317 height 9
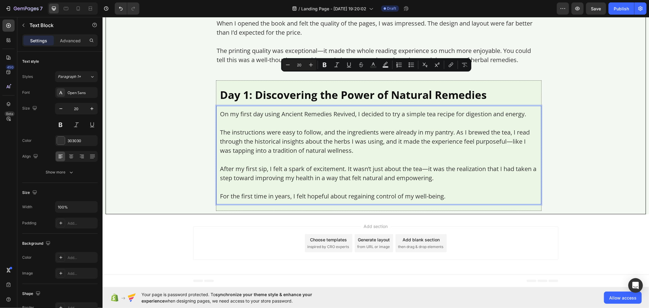
scroll to position [3485, 0]
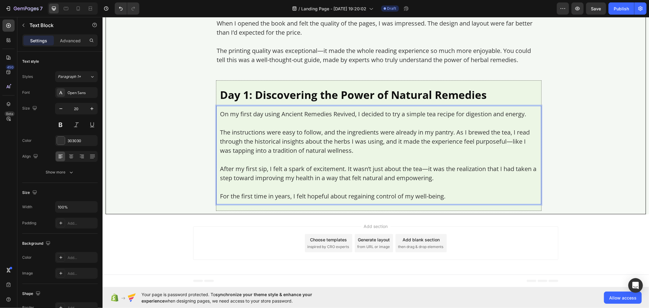
click at [253, 153] on p "The instructions were easy to follow, and the ingredients were already in my pa…" at bounding box center [378, 140] width 317 height 27
click at [71, 43] on p "Advanced" at bounding box center [70, 40] width 21 height 6
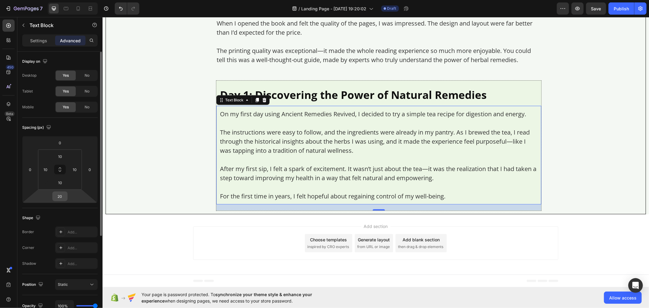
click at [61, 194] on input "20" at bounding box center [60, 196] width 12 height 9
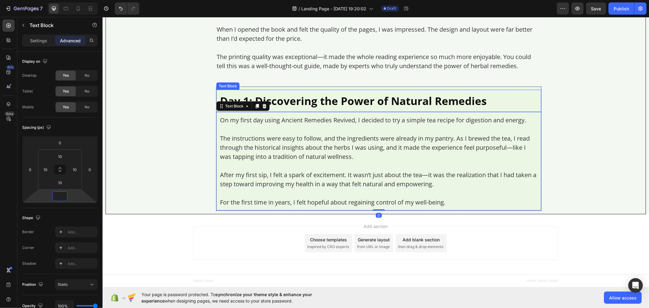
type input "0"
click at [291, 104] on p "Day 1: Discovering the Power of Natural Remedies" at bounding box center [378, 100] width 317 height 15
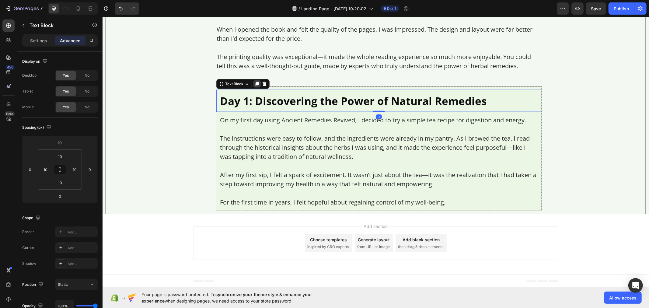
click at [254, 82] on icon at bounding box center [256, 83] width 5 height 5
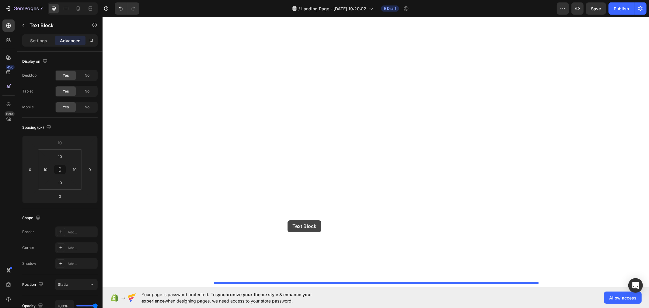
drag, startPoint x: 228, startPoint y: 108, endPoint x: 285, endPoint y: 219, distance: 124.6
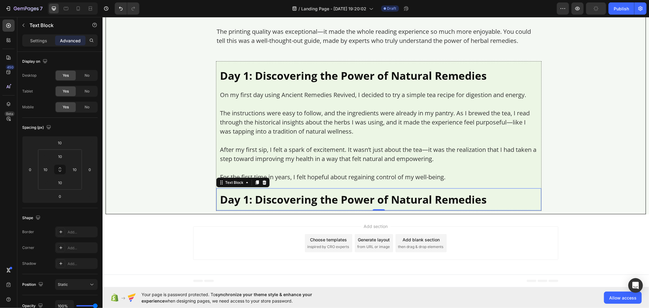
click at [264, 206] on p "Day 1: Discovering the Power of Natural Remedies" at bounding box center [378, 199] width 317 height 15
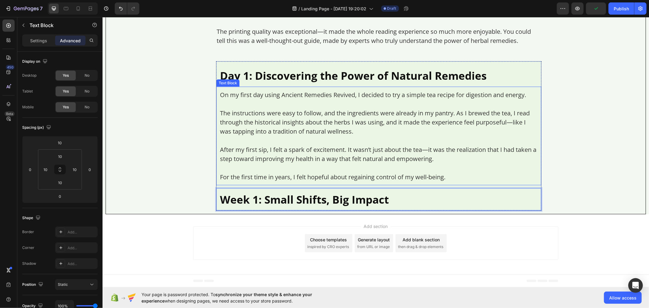
click at [261, 136] on p "The instructions were easy to follow, and the ingredients were already in my pa…" at bounding box center [378, 121] width 317 height 27
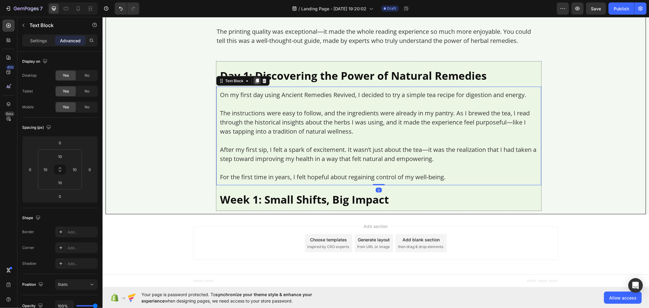
click at [253, 84] on div at bounding box center [256, 80] width 7 height 7
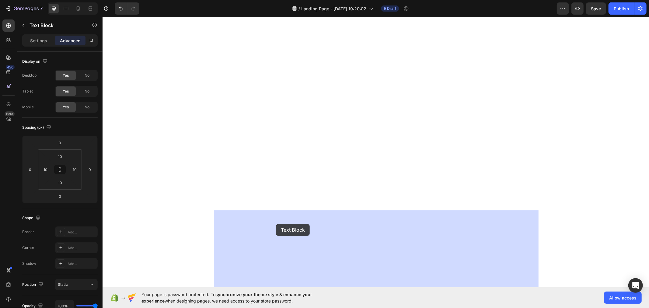
scroll to position [3603, 0]
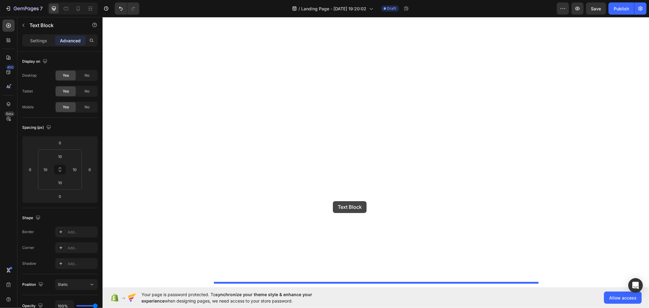
drag, startPoint x: 229, startPoint y: 205, endPoint x: 332, endPoint y: 201, distance: 103.2
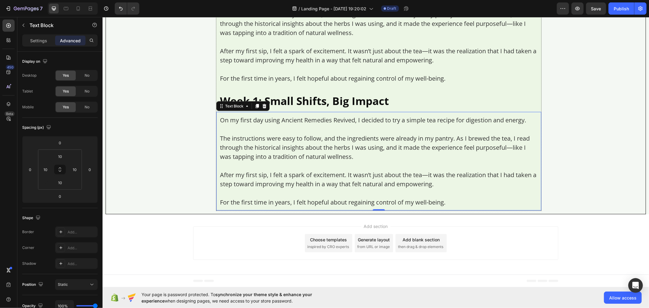
click at [269, 155] on p "The instructions were easy to follow, and the ingredients were already in my pa…" at bounding box center [378, 147] width 317 height 27
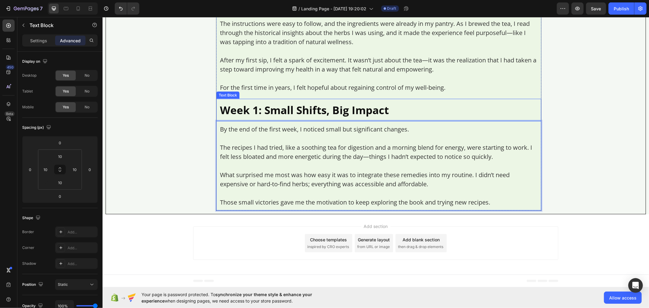
scroll to position [3594, 0]
click at [273, 106] on p "Week 1: Small Shifts, Big Impact" at bounding box center [378, 109] width 317 height 15
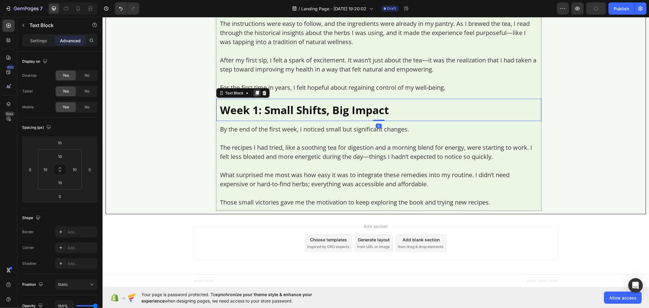
click at [254, 94] on icon at bounding box center [256, 92] width 5 height 5
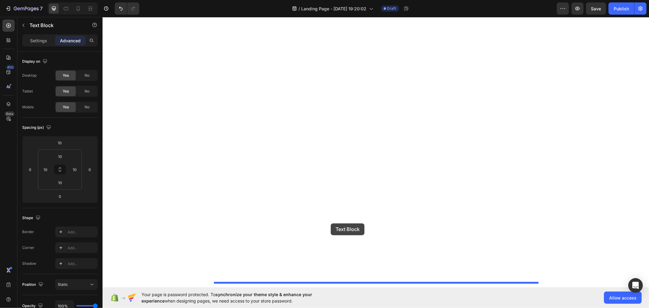
drag, startPoint x: 229, startPoint y: 120, endPoint x: 330, endPoint y: 223, distance: 144.3
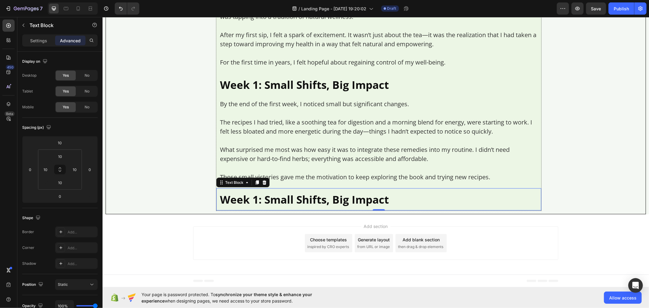
click at [267, 206] on p "Week 1: Small Shifts, Big Impact" at bounding box center [378, 199] width 317 height 15
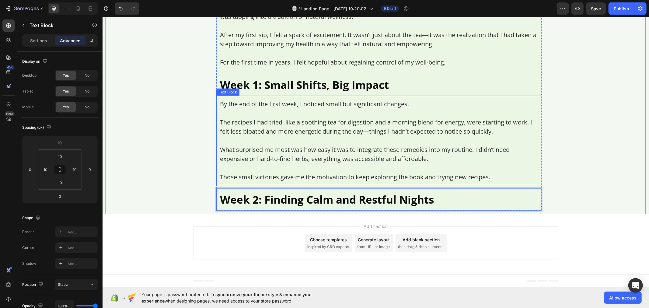
click at [265, 136] on p "The recipes I had tried, like a soothing tea for digestion and a morning blend …" at bounding box center [378, 126] width 317 height 18
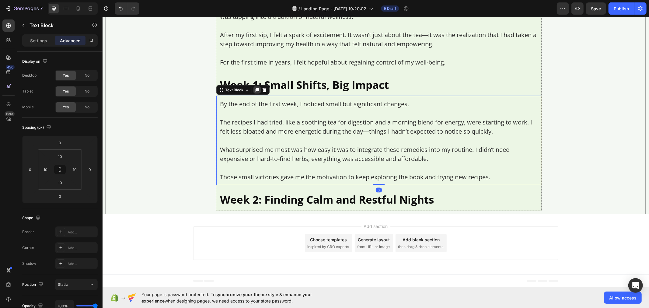
click at [255, 92] on icon at bounding box center [256, 90] width 3 height 4
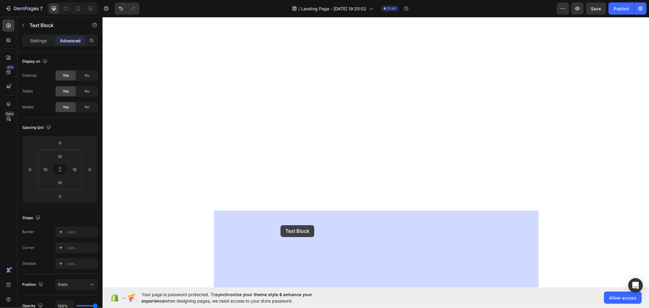
scroll to position [3708, 0]
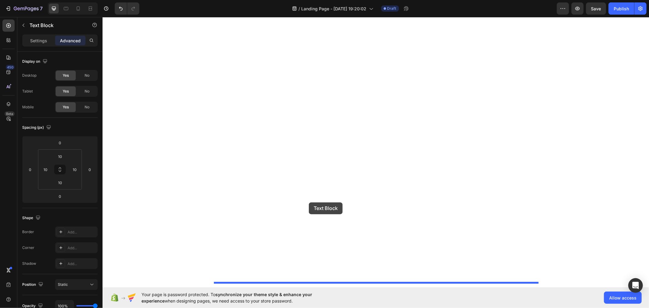
drag, startPoint x: 238, startPoint y: 206, endPoint x: 308, endPoint y: 202, distance: 71.0
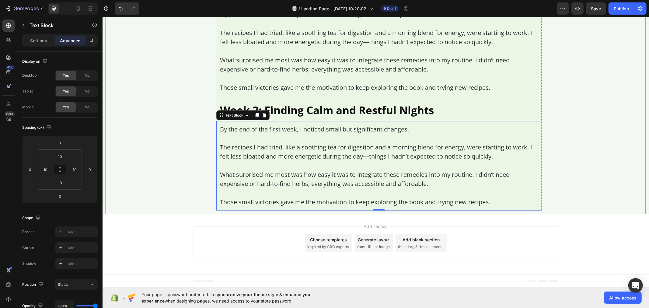
click at [266, 180] on p "What surprised me most was how easy it was to integrate these remedies into my …" at bounding box center [378, 179] width 317 height 18
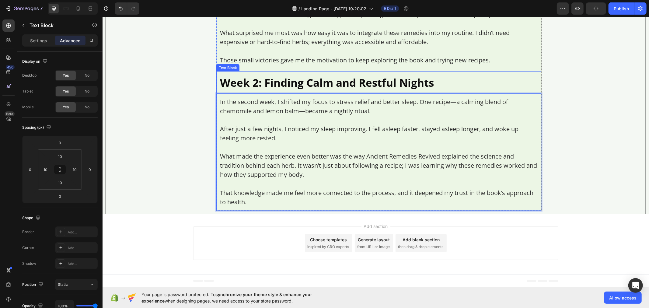
click at [251, 90] on p "Week 2: Finding Calm and Restful Nights" at bounding box center [378, 82] width 317 height 15
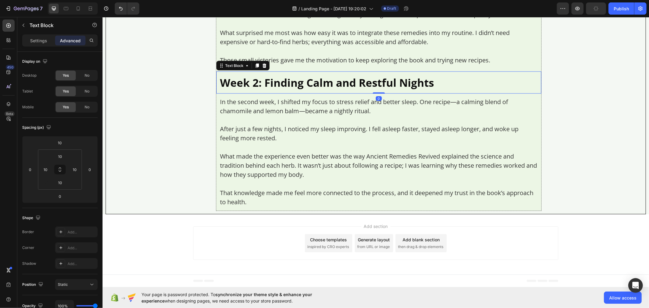
drag, startPoint x: 251, startPoint y: 92, endPoint x: 252, endPoint y: 101, distance: 8.2
click at [254, 68] on icon at bounding box center [256, 65] width 5 height 5
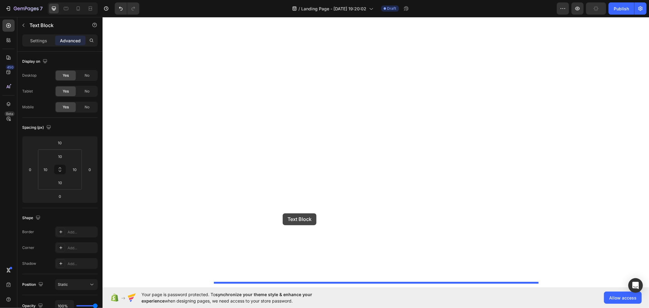
drag, startPoint x: 233, startPoint y: 117, endPoint x: 282, endPoint y: 214, distance: 108.1
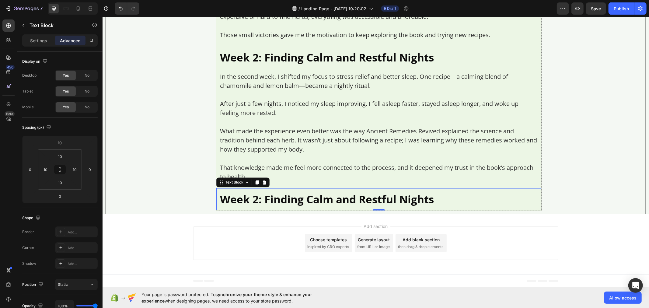
click at [265, 206] on p "Week 2: Finding Calm and Restful Nights" at bounding box center [378, 199] width 317 height 15
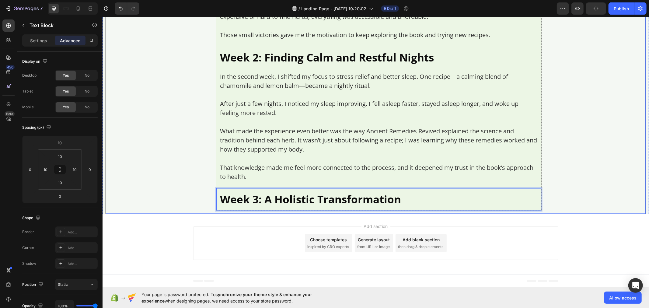
scroll to position [3761, 0]
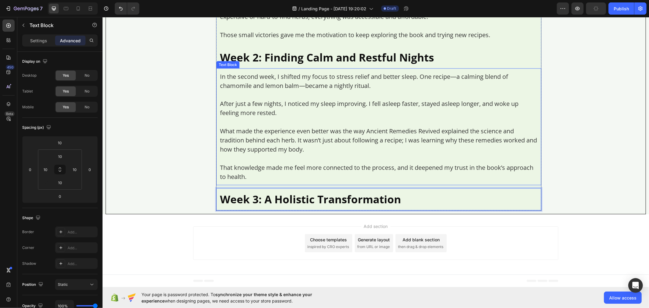
click at [287, 113] on p "After just a few nights, I noticed my sleep improving. I fell asleep faster, st…" at bounding box center [378, 108] width 317 height 18
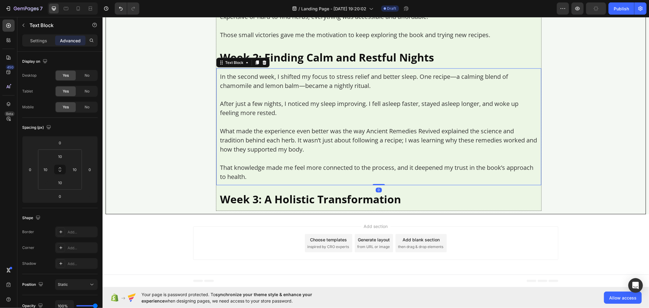
drag, startPoint x: 251, startPoint y: 63, endPoint x: 253, endPoint y: 98, distance: 35.3
click at [253, 64] on div at bounding box center [256, 62] width 7 height 7
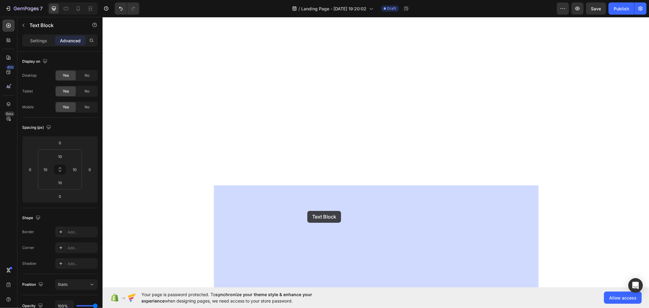
scroll to position [3863, 0]
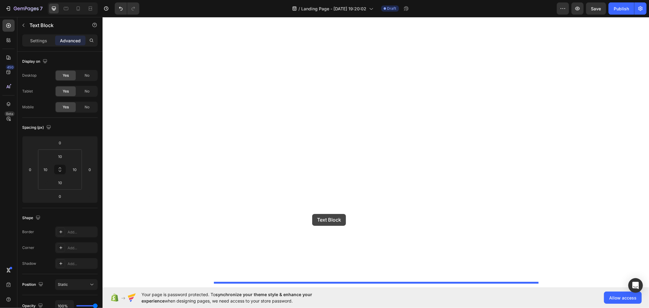
drag, startPoint x: 239, startPoint y: 179, endPoint x: 312, endPoint y: 213, distance: 80.4
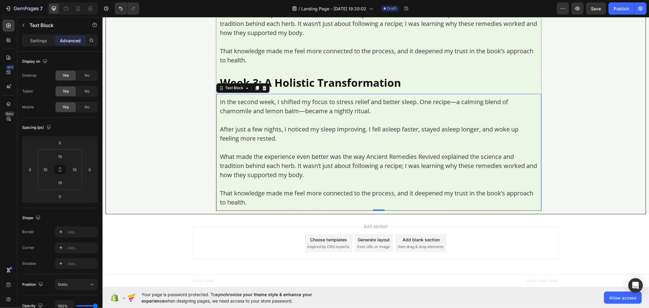
click at [257, 203] on p "That knowledge made me feel more connected to the process, and it deepened my t…" at bounding box center [378, 197] width 317 height 18
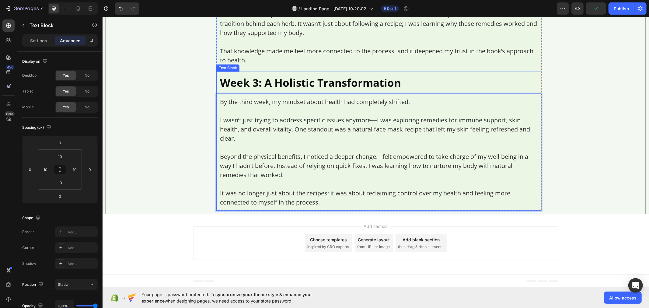
click at [265, 90] on p "Week 3: A Holistic Transformation" at bounding box center [378, 82] width 317 height 15
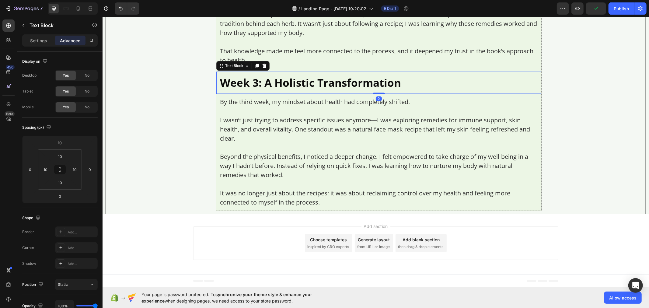
drag, startPoint x: 252, startPoint y: 81, endPoint x: 293, endPoint y: 203, distance: 128.9
click at [254, 68] on icon at bounding box center [256, 65] width 5 height 5
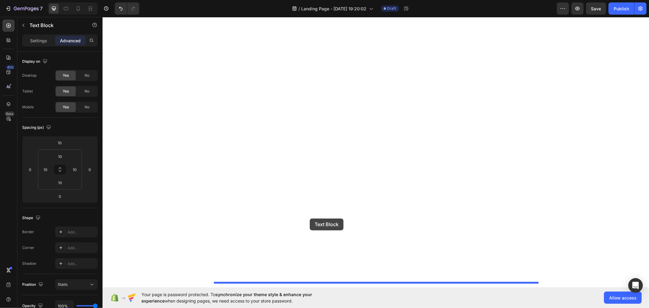
drag, startPoint x: 216, startPoint y: 103, endPoint x: 309, endPoint y: 218, distance: 148.0
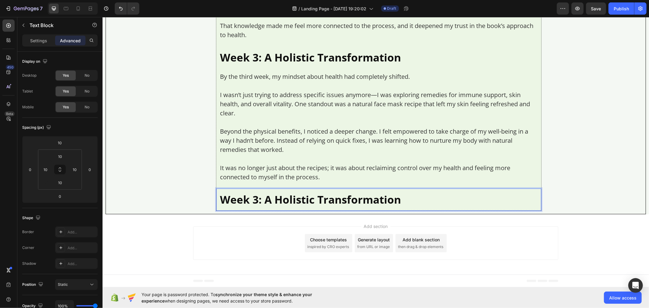
click at [301, 206] on p "Week 3: A Holistic Transformation" at bounding box center [378, 199] width 317 height 15
click at [250, 154] on p "Beyond the physical benefits, I noticed a deeper change. I felt empowered to ta…" at bounding box center [378, 140] width 317 height 27
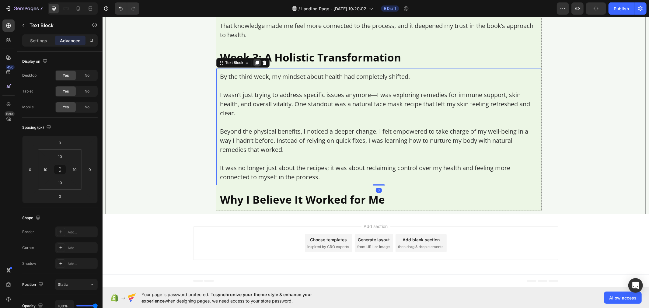
click at [255, 64] on icon at bounding box center [256, 62] width 3 height 4
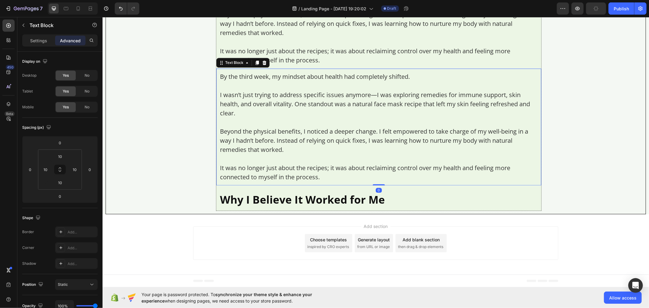
scroll to position [4020, 0]
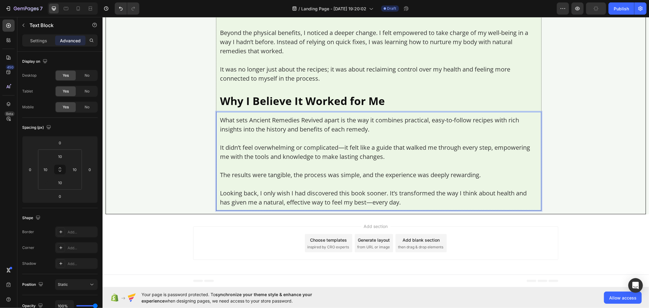
scroll to position [4002, 0]
click at [595, 6] on span "Save" at bounding box center [596, 8] width 10 height 5
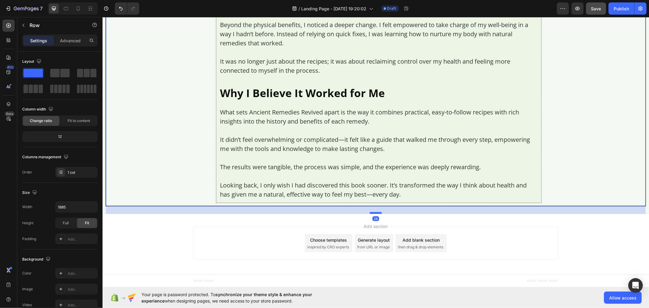
drag, startPoint x: 371, startPoint y: 212, endPoint x: 373, endPoint y: 220, distance: 8.1
click at [373, 213] on div at bounding box center [375, 213] width 12 height 2
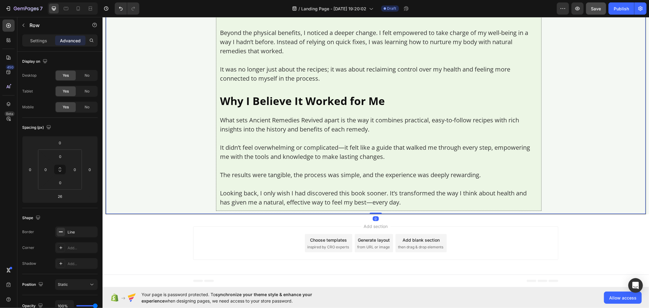
drag, startPoint x: 373, startPoint y: 220, endPoint x: 370, endPoint y: 192, distance: 28.4
type input "0"
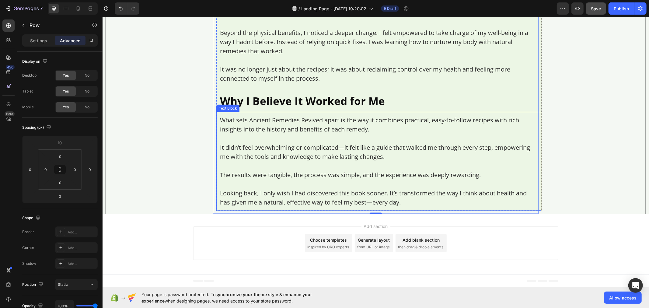
scroll to position [4002, 0]
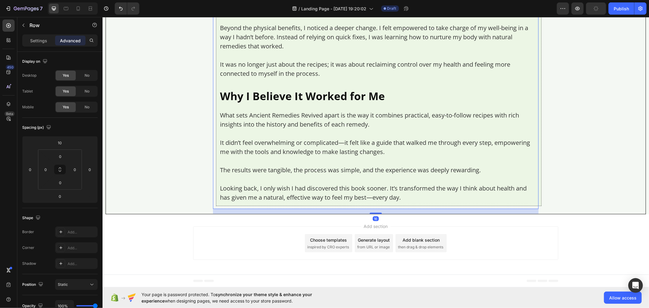
drag, startPoint x: 372, startPoint y: 213, endPoint x: 372, endPoint y: 220, distance: 6.7
click at [372, 213] on div at bounding box center [375, 212] width 12 height 1
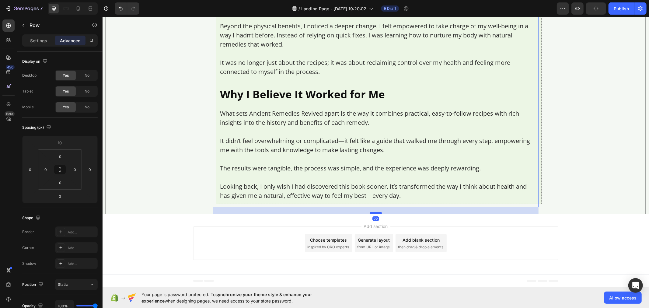
type input "22"
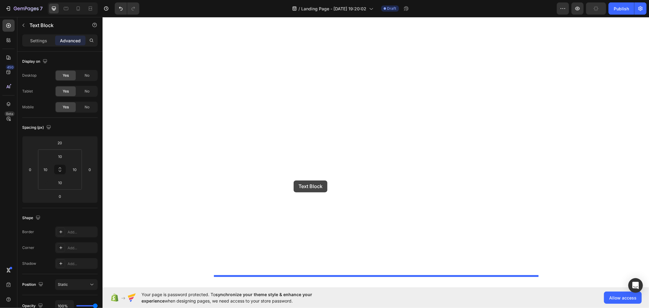
scroll to position [4047, 0]
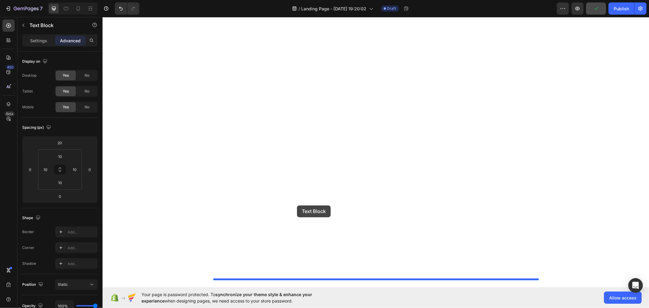
drag, startPoint x: 227, startPoint y: 120, endPoint x: 297, endPoint y: 205, distance: 109.4
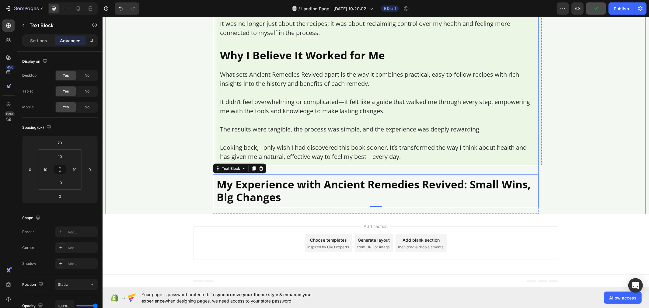
scroll to position [4009, 0]
click at [270, 203] on p "My Experience with Ancient Remedies Revived: Small Wins, Big Changes" at bounding box center [375, 191] width 318 height 26
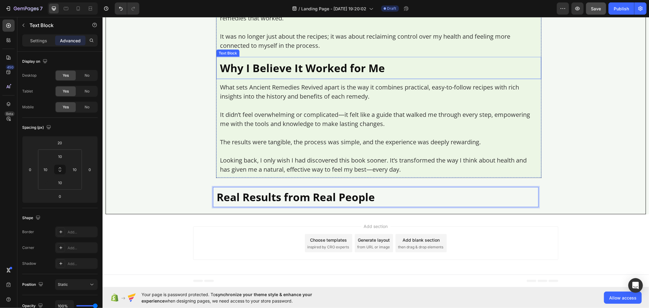
scroll to position [3434, 0]
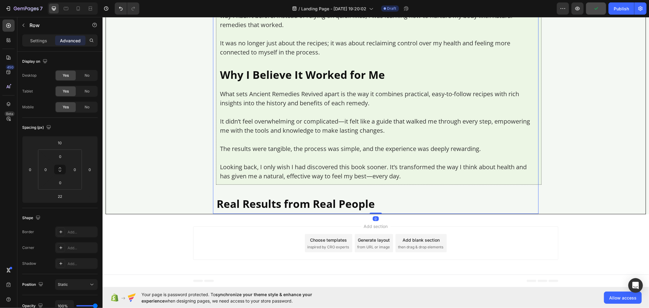
scroll to position [4028, 0]
drag, startPoint x: 374, startPoint y: 213, endPoint x: 374, endPoint y: 198, distance: 14.3
type input "0"
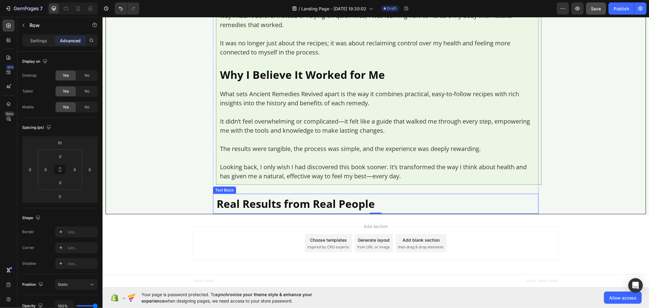
click at [241, 199] on p "Real Results from Real People" at bounding box center [375, 203] width 318 height 13
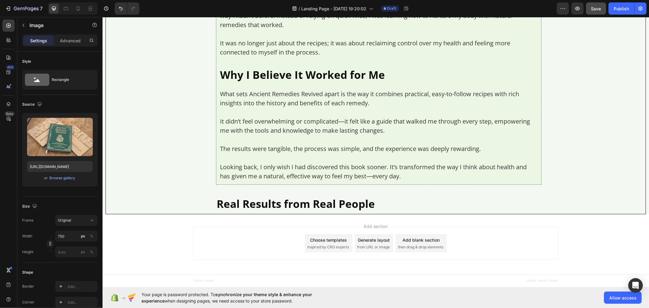
scroll to position [3082, 0]
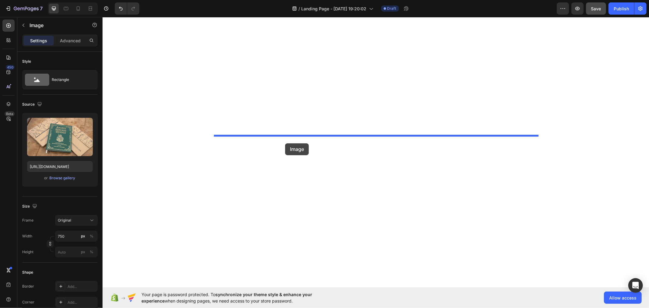
scroll to position [4193, 0]
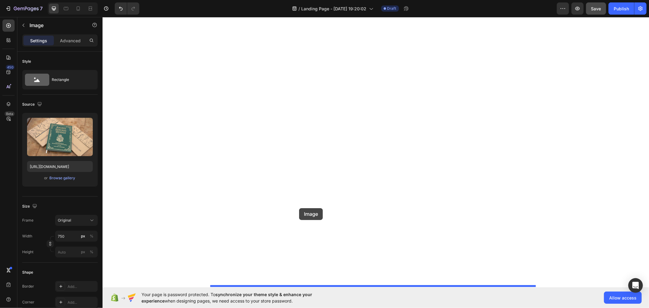
drag, startPoint x: 224, startPoint y: 34, endPoint x: 299, endPoint y: 208, distance: 189.4
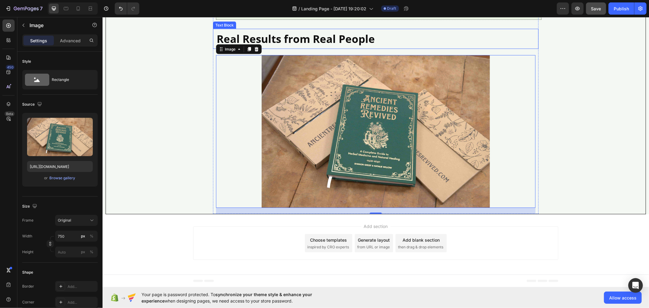
scroll to position [4129, 0]
click at [296, 199] on img at bounding box center [375, 131] width 228 height 153
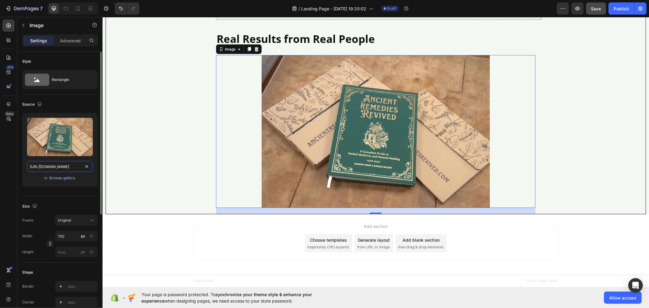
click at [57, 168] on input "[URL][DOMAIN_NAME]" at bounding box center [60, 166] width 66 height 11
paste input "7953-Untitled%20design%20%2841%29"
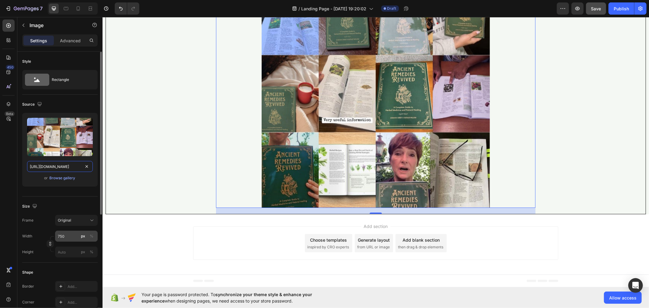
type input "[URL][DOMAIN_NAME]"
click at [70, 236] on input "750" at bounding box center [76, 236] width 43 height 11
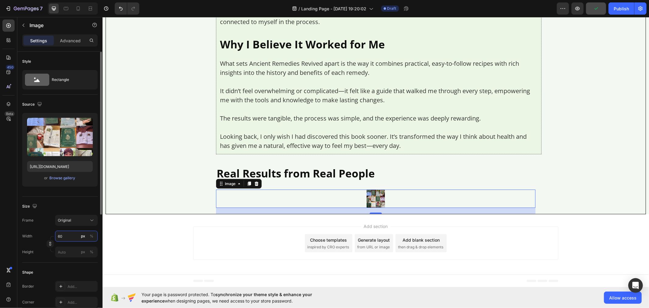
type input "600"
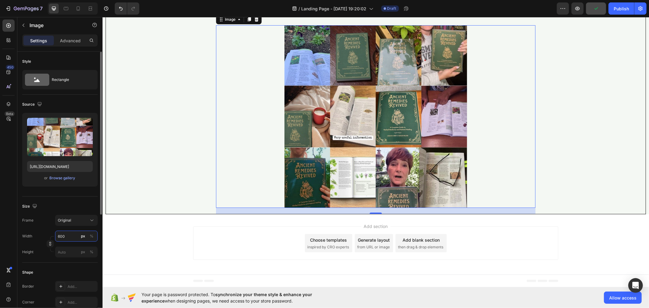
scroll to position [4129, 0]
click at [72, 43] on p "Advanced" at bounding box center [70, 40] width 21 height 6
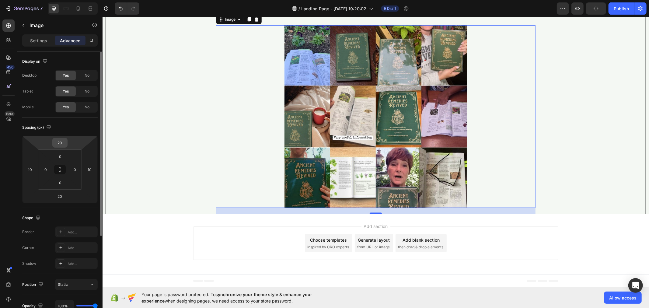
click at [64, 142] on input "20" at bounding box center [60, 142] width 12 height 9
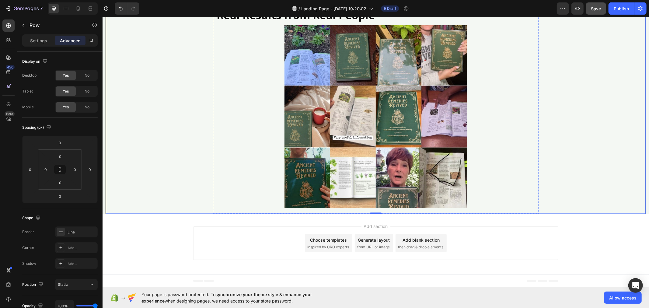
scroll to position [3338, 0]
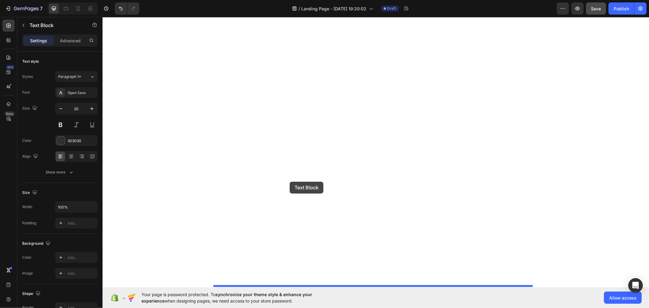
scroll to position [4403, 0]
drag, startPoint x: 225, startPoint y: 32, endPoint x: 289, endPoint y: 181, distance: 162.1
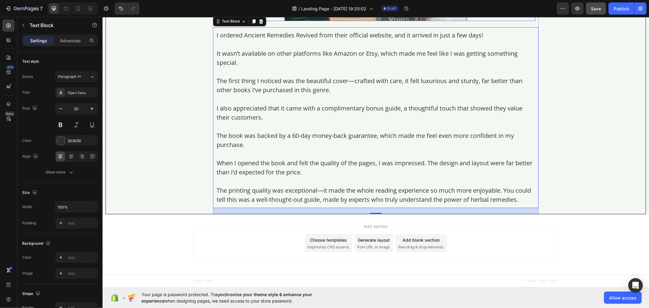
scroll to position [4216, 0]
click at [291, 40] on p "I ordered Ancient Remedies Revived from their official website, and it arrived …" at bounding box center [375, 34] width 318 height 9
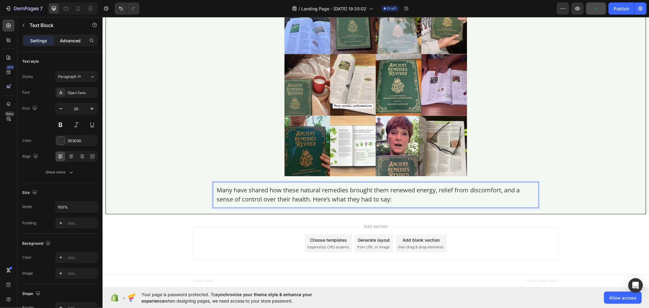
click at [68, 38] on p "Advanced" at bounding box center [70, 40] width 21 height 6
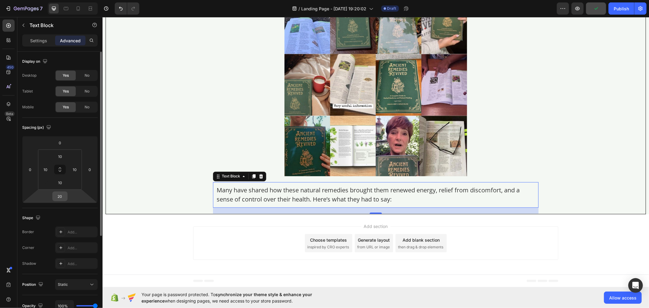
click at [64, 198] on input "20" at bounding box center [60, 196] width 12 height 9
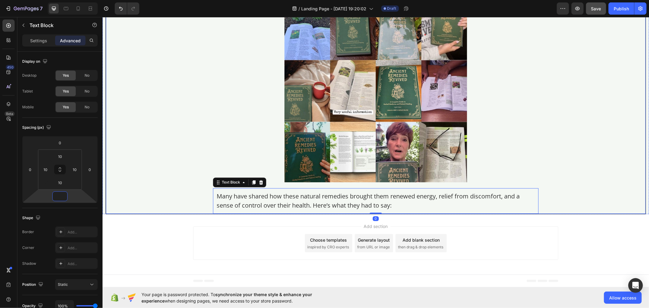
click at [4, 26] on div at bounding box center [8, 25] width 12 height 12
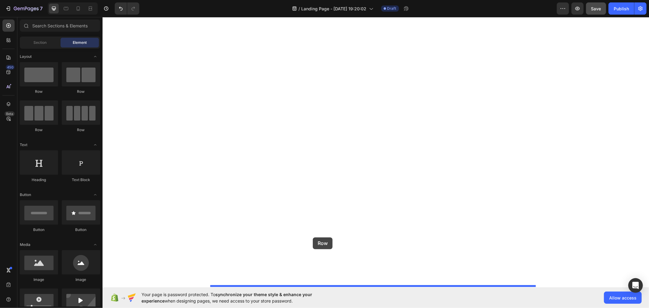
drag, startPoint x: 180, startPoint y: 93, endPoint x: 312, endPoint y: 237, distance: 195.2
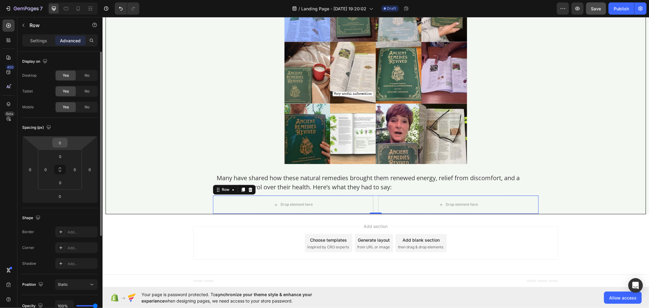
click at [65, 141] on input "0" at bounding box center [60, 142] width 12 height 9
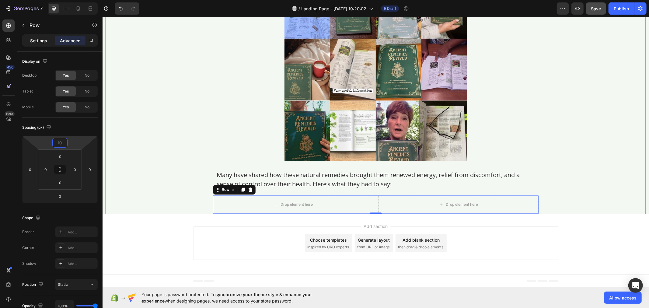
type input "10"
click at [35, 37] on p "Settings" at bounding box center [38, 40] width 17 height 6
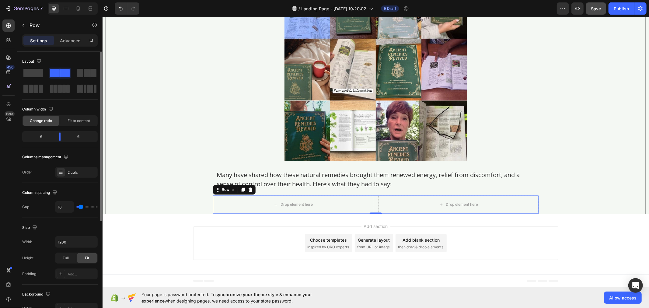
type input "12"
type input "0"
drag, startPoint x: 80, startPoint y: 208, endPoint x: 55, endPoint y: 231, distance: 33.6
type input "0"
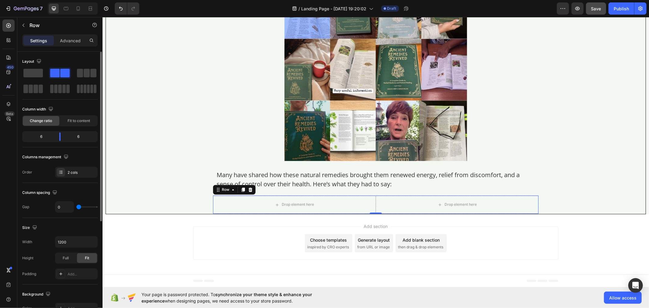
click at [76, 207] on input "range" at bounding box center [86, 206] width 21 height 1
click at [68, 245] on input "1200" at bounding box center [76, 241] width 42 height 11
type input "1070"
drag, startPoint x: 78, startPoint y: 120, endPoint x: 77, endPoint y: 144, distance: 23.4
click at [78, 120] on span "Fit to content" at bounding box center [79, 120] width 23 height 5
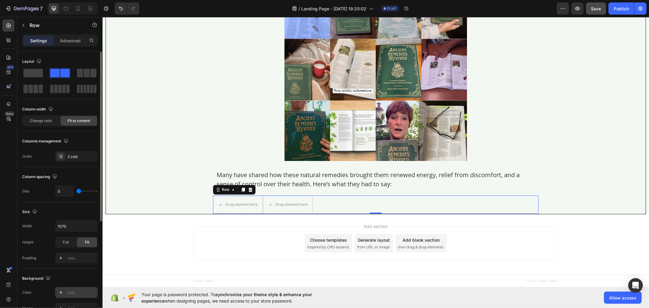
click at [75, 294] on div "Add..." at bounding box center [82, 292] width 29 height 5
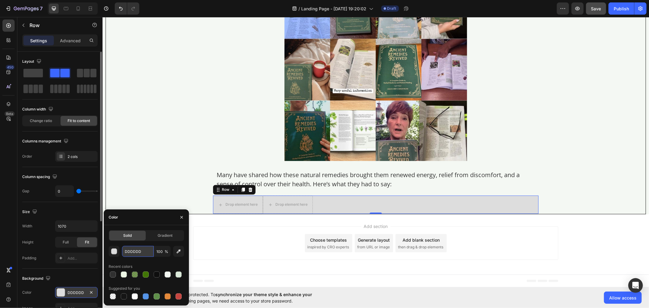
click at [135, 250] on input "DDDDDD" at bounding box center [138, 251] width 32 height 11
paste input "rgb(255, 255, 255)"
type input "rgb(255, 255, 255)"
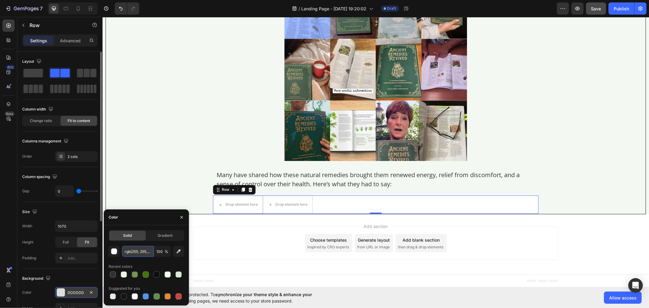
scroll to position [0, 6]
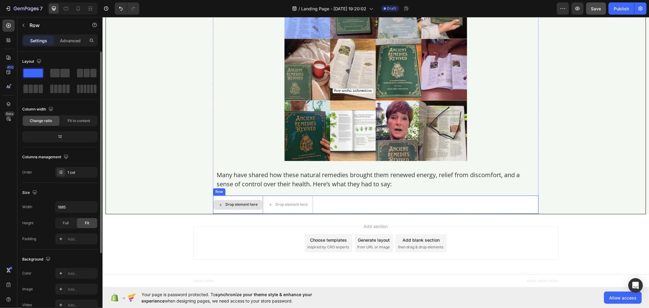
click at [230, 207] on div "Drop element here" at bounding box center [241, 204] width 32 height 5
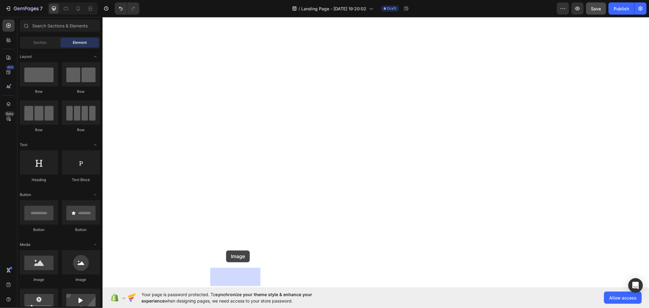
drag, startPoint x: 147, startPoint y: 276, endPoint x: 183, endPoint y: 272, distance: 36.1
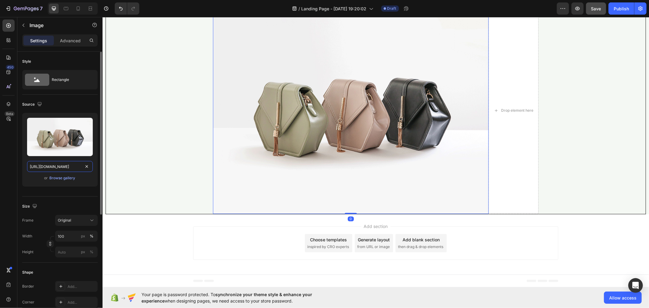
click at [71, 169] on input "[URL][DOMAIN_NAME]" at bounding box center [60, 166] width 66 height 11
paste input "[DOMAIN_NAME][URL][PERSON_NAME][DOMAIN_NAME]"
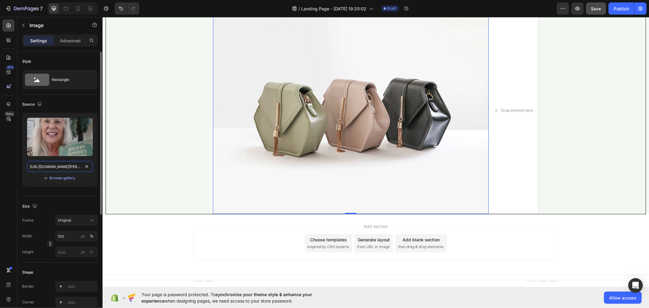
scroll to position [0, 78]
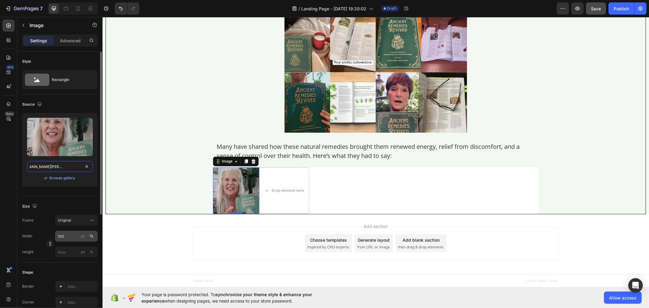
type input "[URL][DOMAIN_NAME][PERSON_NAME]"
click at [66, 236] on input "100" at bounding box center [76, 236] width 43 height 11
type input "152"
click at [81, 235] on div "px" at bounding box center [83, 235] width 4 height 5
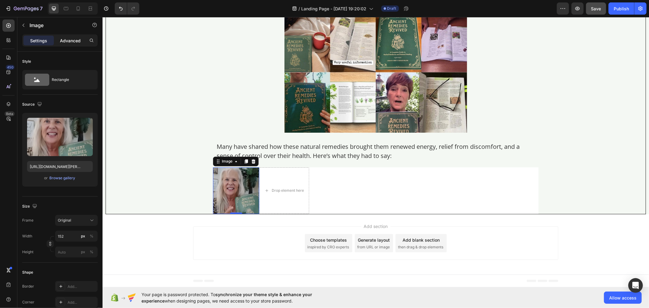
click at [70, 39] on p "Advanced" at bounding box center [70, 40] width 21 height 6
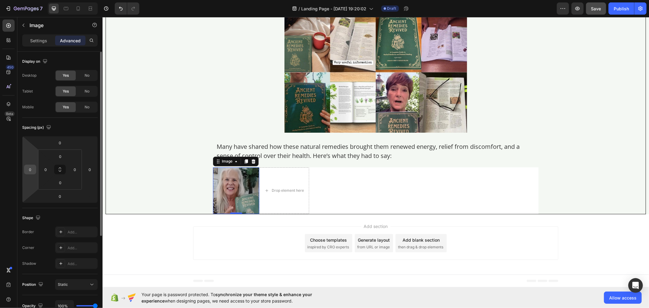
click at [33, 169] on input "0" at bounding box center [30, 169] width 9 height 9
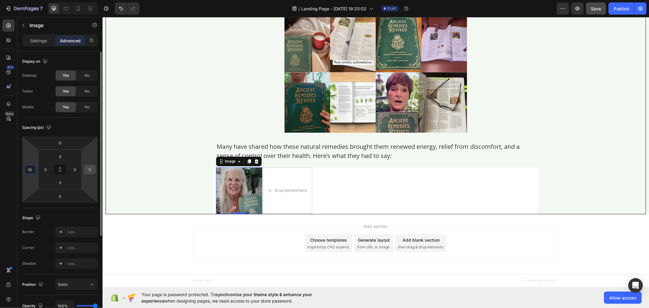
type input "10"
click at [93, 171] on input "0" at bounding box center [89, 169] width 9 height 9
type input "10"
click at [62, 142] on input "0" at bounding box center [60, 142] width 12 height 9
type input "10"
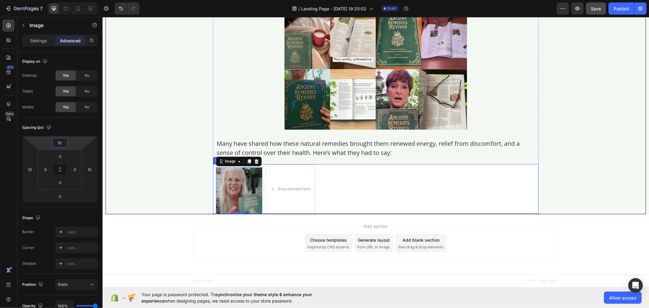
click at [351, 213] on div "Image 0 Drop element here Row" at bounding box center [375, 189] width 325 height 50
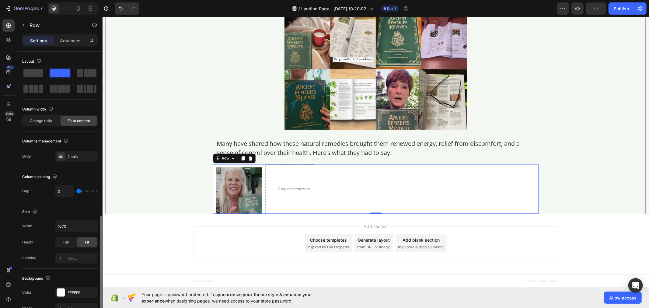
scroll to position [167, 0]
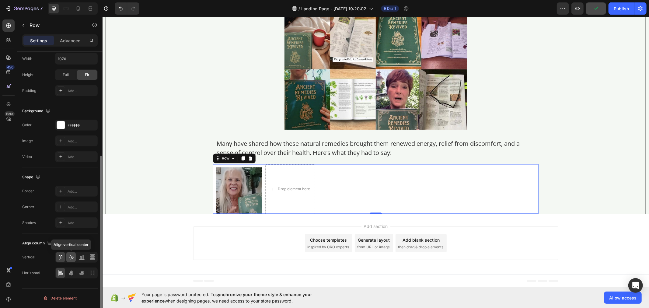
click at [74, 258] on icon at bounding box center [71, 257] width 6 height 6
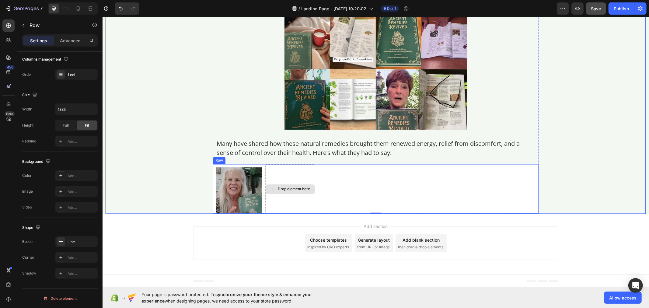
click at [275, 213] on div "Drop element here" at bounding box center [290, 189] width 50 height 50
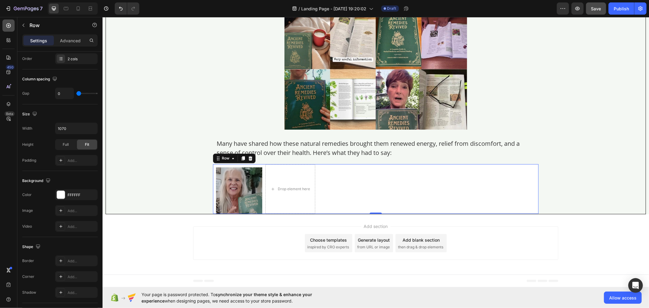
click at [8, 23] on icon at bounding box center [8, 26] width 6 height 6
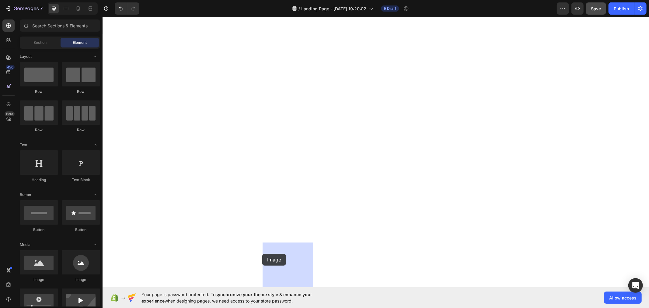
drag, startPoint x: 142, startPoint y: 279, endPoint x: 263, endPoint y: 256, distance: 122.9
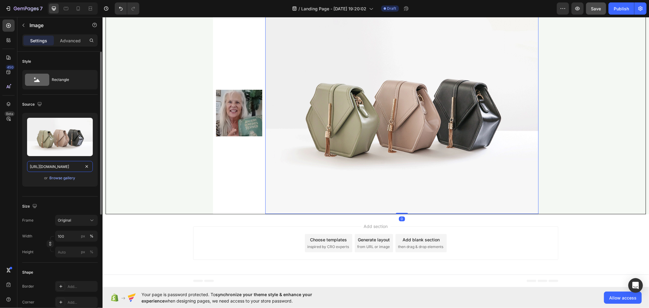
click at [68, 168] on input "https://cdn.shopify.com/s/files/1/2005/9307/files/image_demo.jpg" at bounding box center [60, 166] width 66 height 11
paste input "img.funnelish.com/20896/608317/1730357086-1718115609075_1711393011636_4_5_star_…"
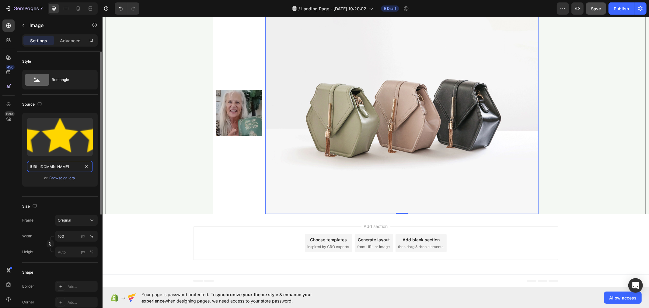
scroll to position [0, 126]
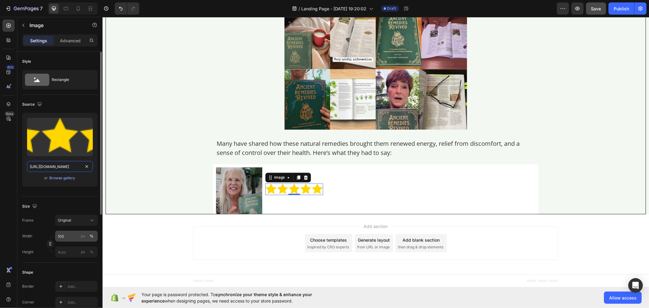
type input "https://img.funnelish.com/20896/608317/1730357086-1718115609075_1711393011636_4…"
click at [67, 236] on input "100" at bounding box center [76, 236] width 43 height 11
click at [82, 238] on div "px" at bounding box center [83, 235] width 4 height 5
type input "135"
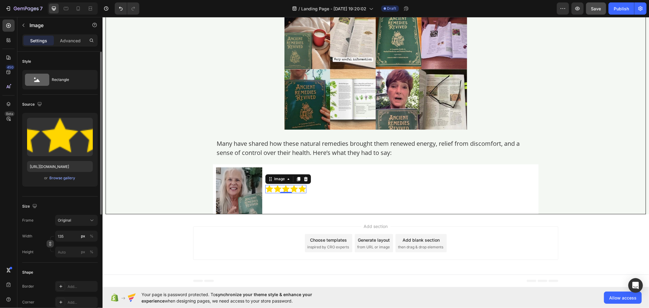
click at [50, 245] on icon "button" at bounding box center [50, 244] width 0 height 2
click at [85, 200] on g at bounding box center [86, 201] width 14 height 6
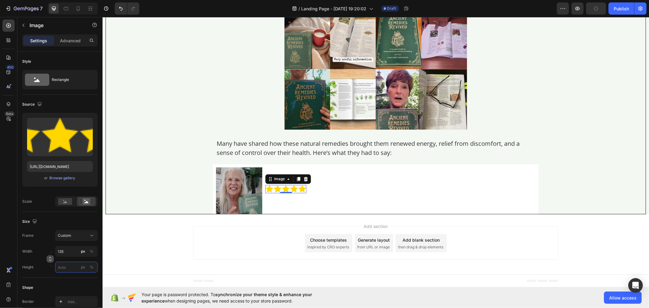
click at [68, 268] on input "px %" at bounding box center [76, 267] width 43 height 11
type input "24"
click at [10, 23] on icon at bounding box center [8, 26] width 6 height 6
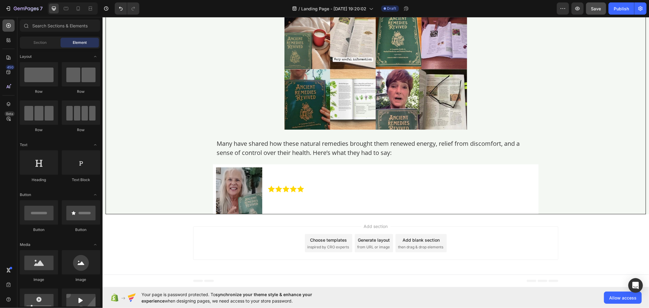
click at [6, 26] on icon at bounding box center [8, 26] width 6 height 6
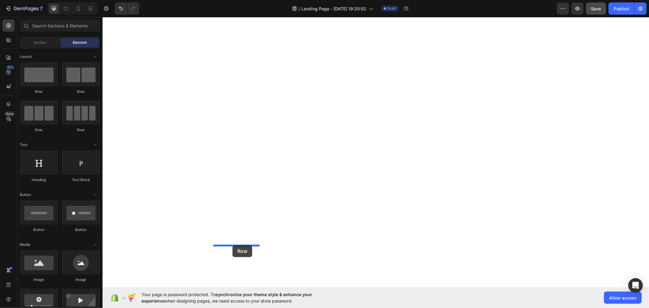
drag, startPoint x: 139, startPoint y: 88, endPoint x: 232, endPoint y: 245, distance: 182.3
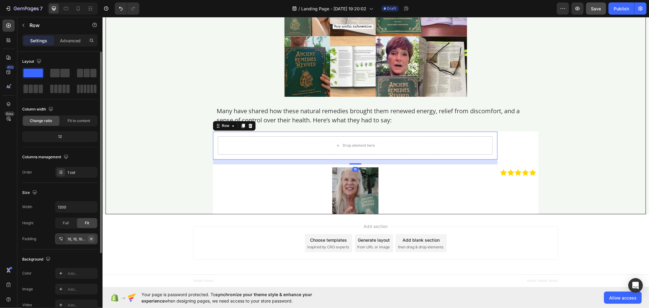
click at [93, 239] on icon "button" at bounding box center [91, 238] width 5 height 5
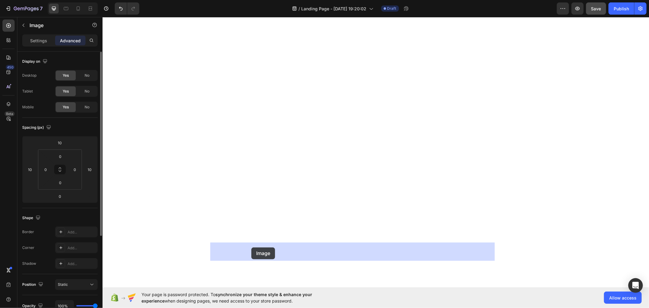
drag, startPoint x: 348, startPoint y: 279, endPoint x: 251, endPoint y: 247, distance: 102.0
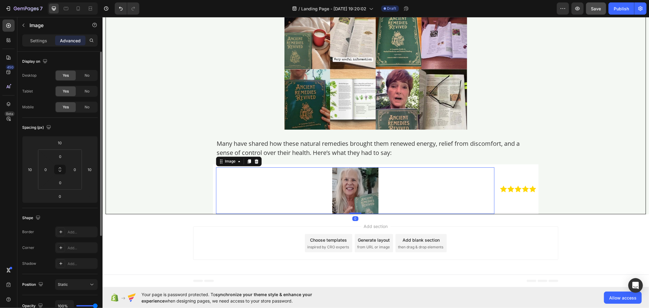
scroll to position [4295, 0]
click at [224, 160] on div "Image" at bounding box center [229, 160] width 13 height 5
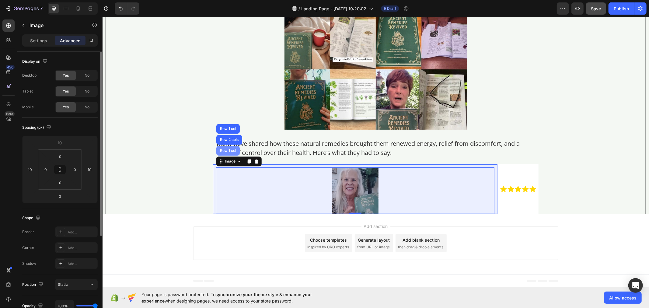
click at [220, 147] on div "Row 1 col" at bounding box center [227, 151] width 23 height 10
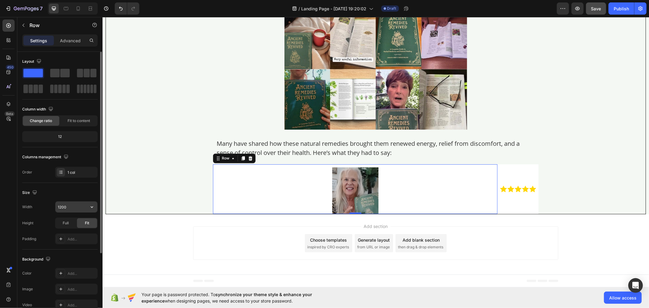
click at [70, 204] on input "1200" at bounding box center [76, 206] width 42 height 11
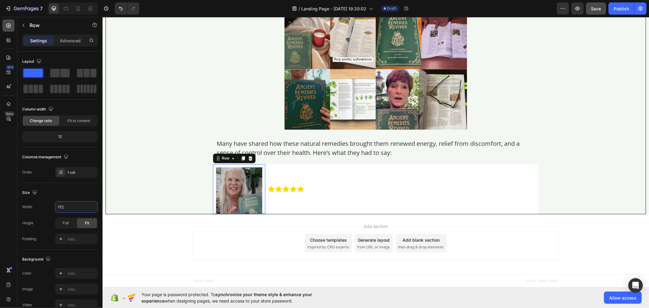
type input "172"
click at [5, 29] on div at bounding box center [8, 25] width 12 height 12
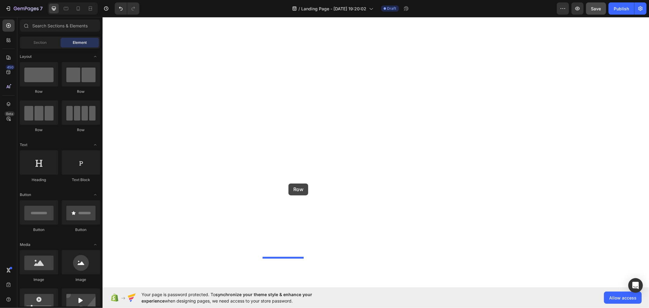
drag, startPoint x: 244, startPoint y: 131, endPoint x: 288, endPoint y: 183, distance: 68.2
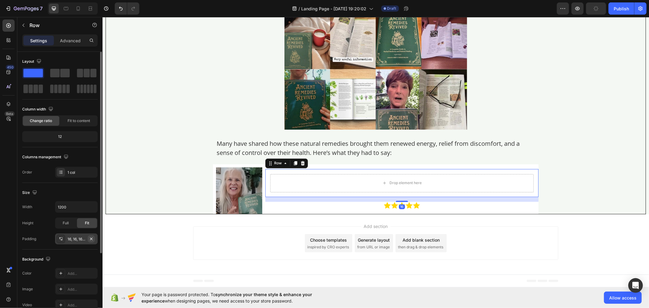
click at [92, 240] on icon "button" at bounding box center [91, 238] width 5 height 5
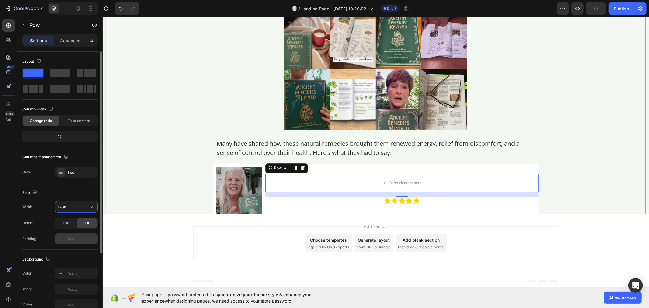
click at [74, 208] on input "1200" at bounding box center [76, 206] width 42 height 11
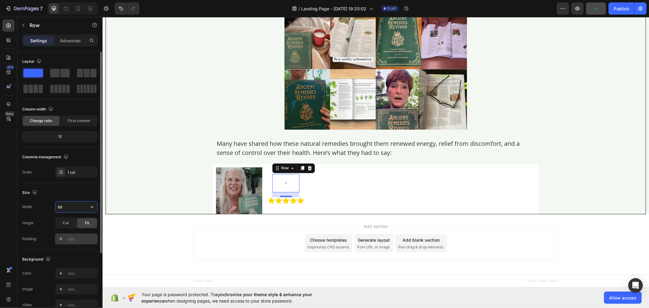
type input "898"
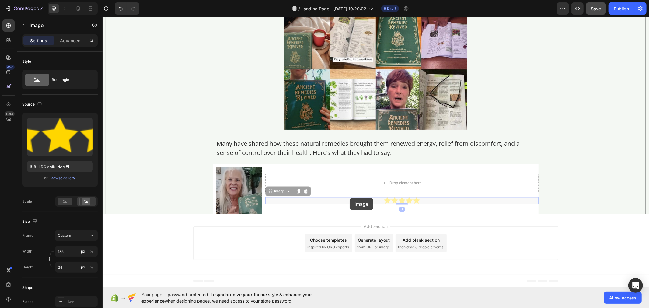
drag, startPoint x: 385, startPoint y: 198, endPoint x: 220, endPoint y: 184, distance: 165.7
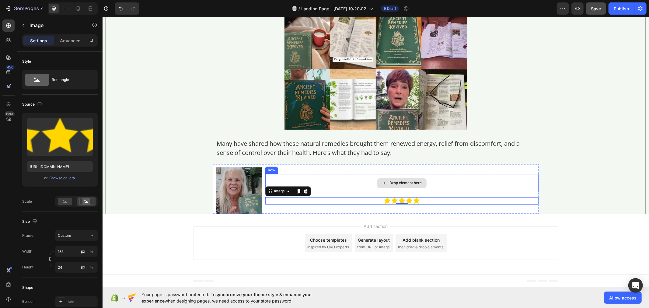
click at [323, 181] on div "Drop element here" at bounding box center [401, 183] width 273 height 18
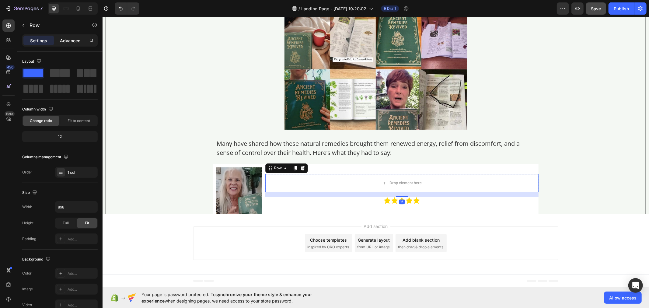
click at [73, 43] on p "Advanced" at bounding box center [70, 40] width 21 height 6
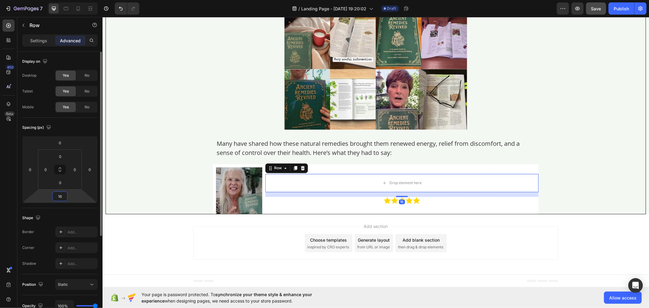
click at [63, 195] on input "16" at bounding box center [60, 196] width 12 height 9
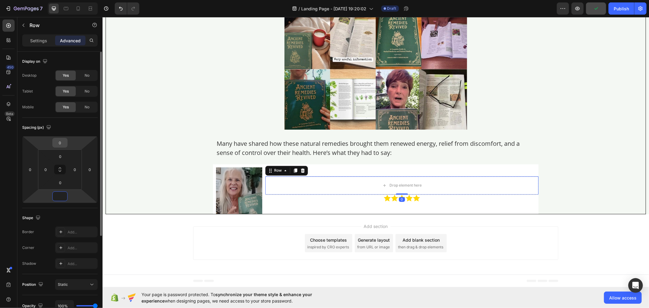
type input "0"
click at [66, 141] on input "0" at bounding box center [60, 142] width 12 height 9
type input "20"
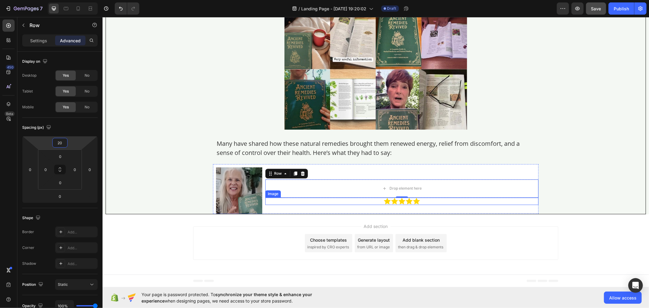
click at [382, 202] on img at bounding box center [401, 200] width 41 height 7
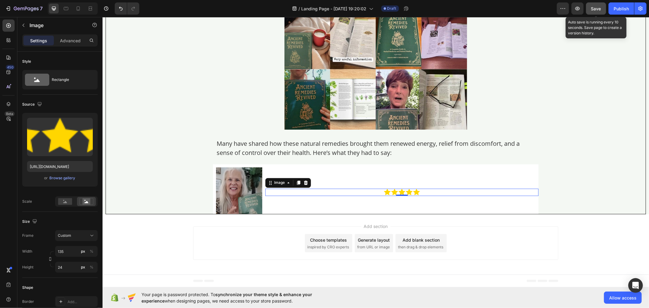
click at [592, 10] on span "Save" at bounding box center [596, 8] width 10 height 5
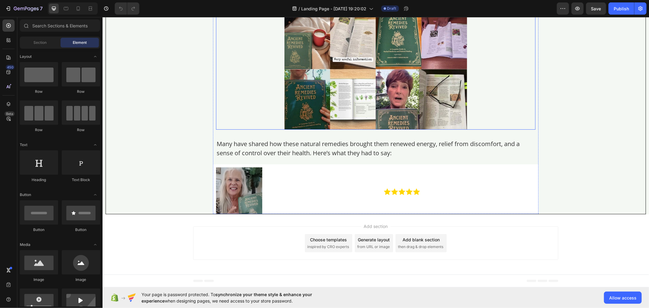
scroll to position [4295, 0]
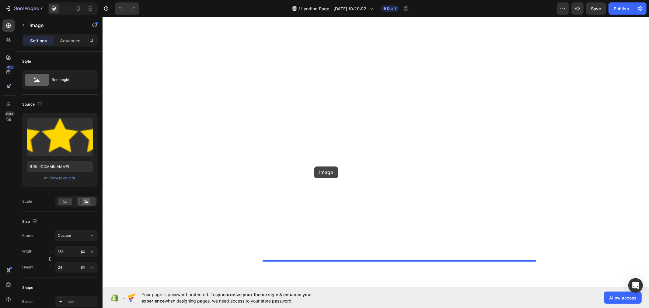
drag, startPoint x: 394, startPoint y: 191, endPoint x: 314, endPoint y: 166, distance: 84.0
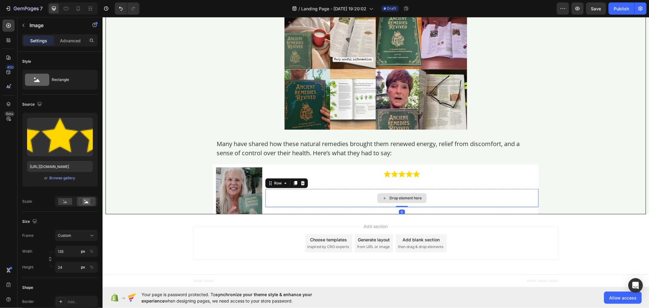
click at [337, 196] on div "Drop element here" at bounding box center [401, 198] width 273 height 18
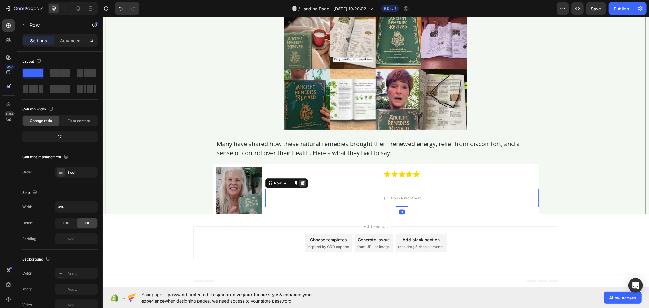
click at [300, 182] on icon at bounding box center [302, 182] width 5 height 5
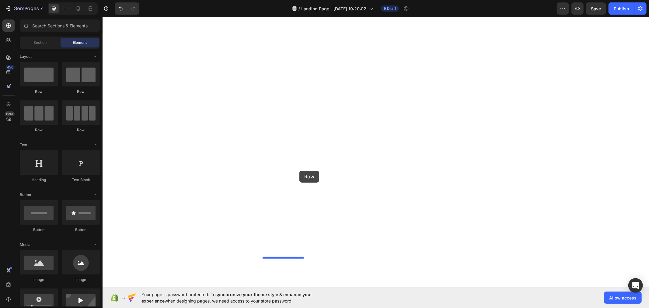
drag, startPoint x: 136, startPoint y: 88, endPoint x: 300, endPoint y: 171, distance: 184.2
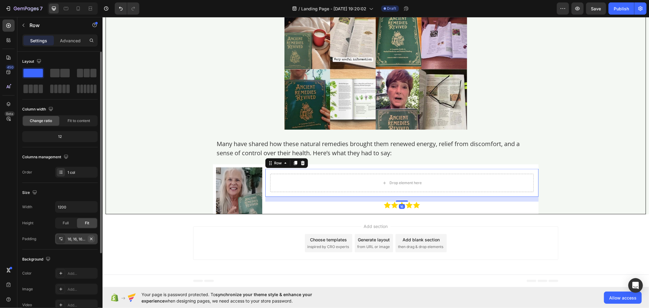
click at [89, 237] on icon "button" at bounding box center [91, 238] width 5 height 5
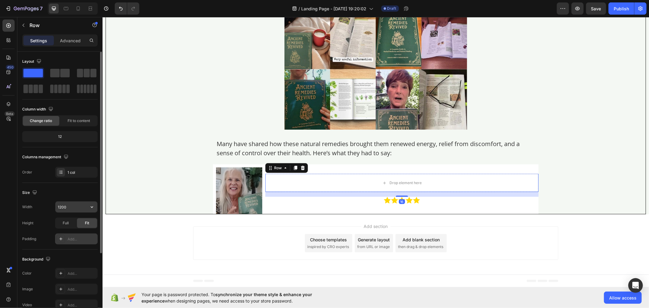
click at [77, 209] on input "1200" at bounding box center [76, 206] width 42 height 11
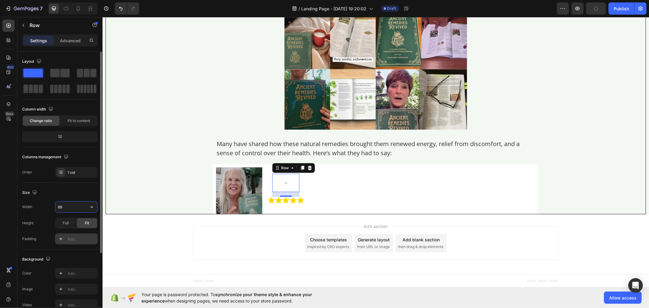
type input "898"
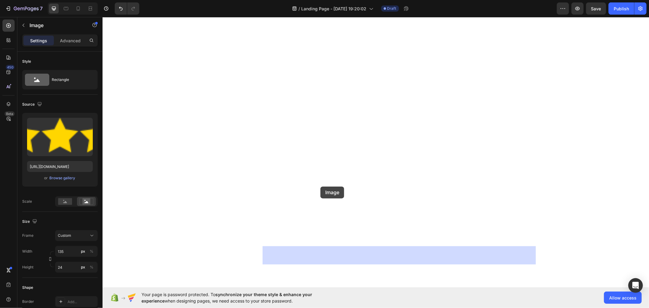
drag, startPoint x: 357, startPoint y: 199, endPoint x: 316, endPoint y: 185, distance: 43.6
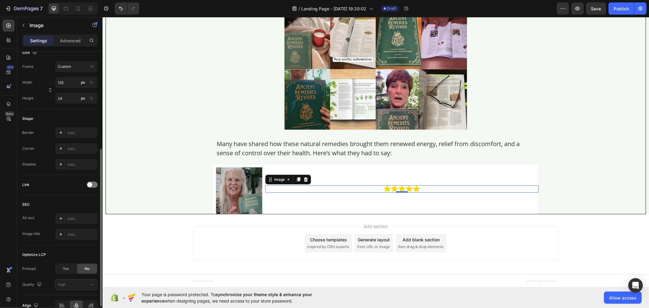
scroll to position [201, 0]
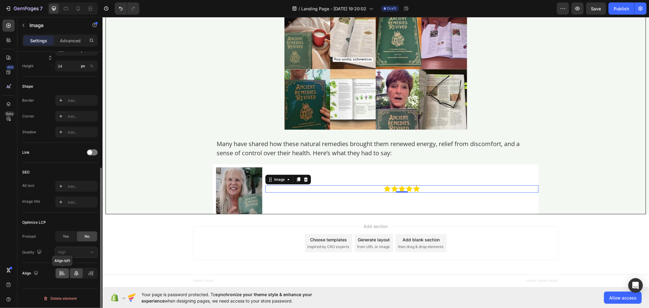
click at [64, 274] on icon at bounding box center [62, 273] width 6 height 6
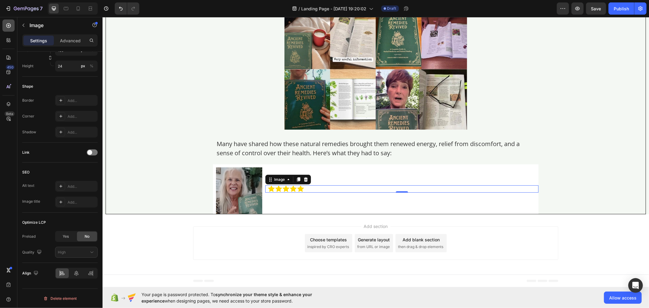
click at [5, 23] on icon at bounding box center [8, 26] width 6 height 6
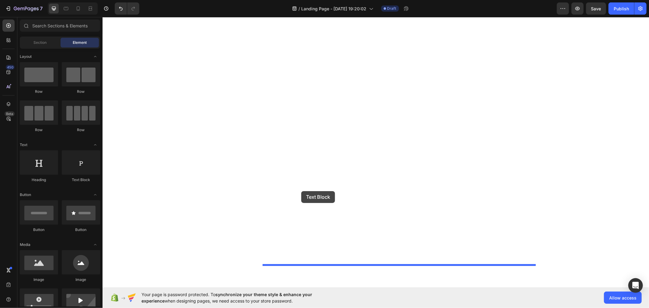
drag, startPoint x: 189, startPoint y: 179, endPoint x: 301, endPoint y: 191, distance: 111.9
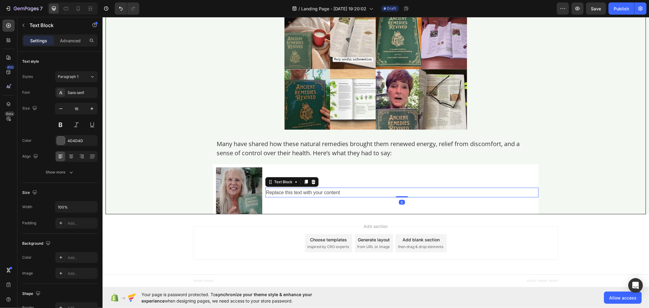
click at [291, 193] on div "Replace this text with your content" at bounding box center [401, 192] width 273 height 10
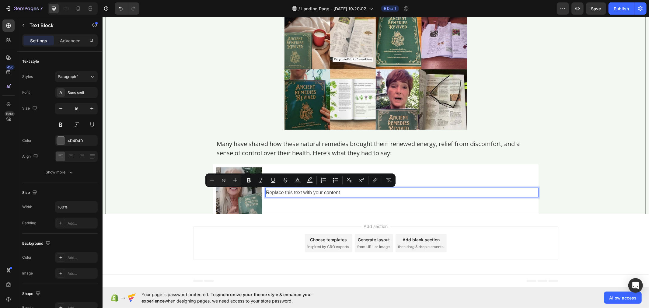
scroll to position [4281, 0]
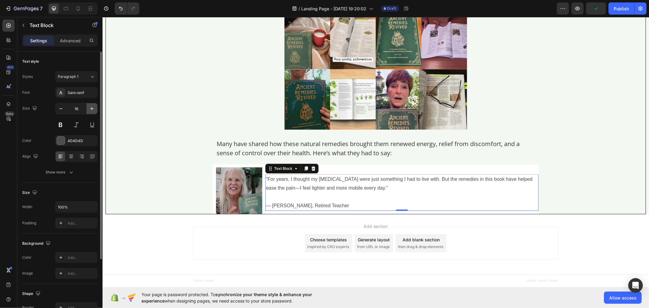
click at [91, 108] on icon "button" at bounding box center [91, 108] width 3 height 3
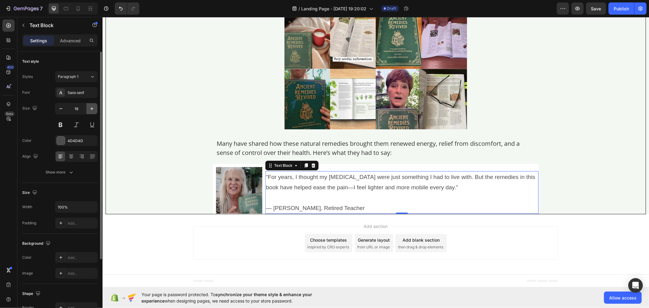
click at [91, 108] on icon "button" at bounding box center [91, 108] width 3 height 3
type input "20"
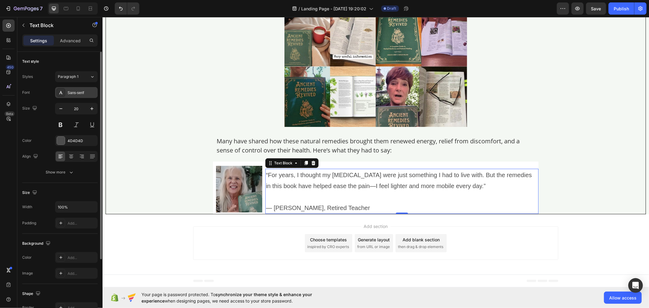
click at [78, 93] on div "Sans-serif" at bounding box center [82, 92] width 29 height 5
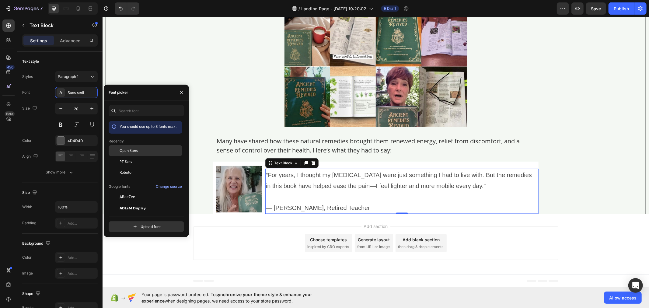
click at [134, 151] on span "Open Sans" at bounding box center [129, 150] width 18 height 5
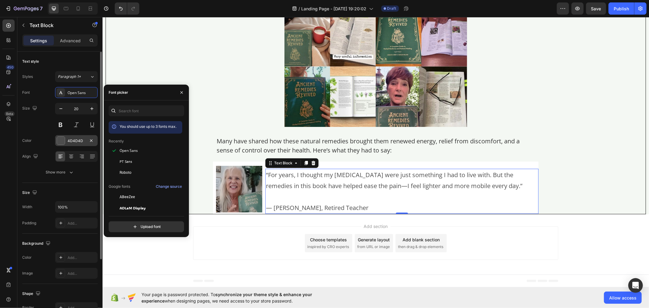
click at [83, 139] on div "4D4D4D" at bounding box center [77, 140] width 18 height 5
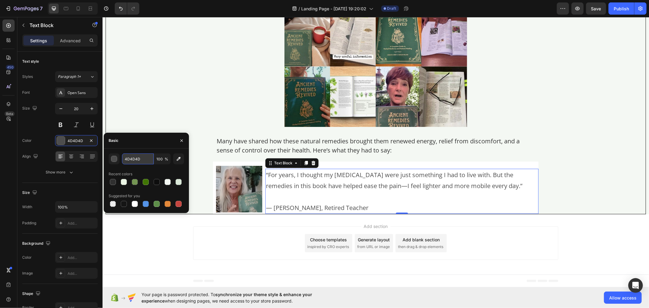
click at [138, 161] on input "4D4D4D" at bounding box center [138, 158] width 32 height 11
paste input "rgb(14, 14, 14)"
type input "rgb(14, 14, 14)"
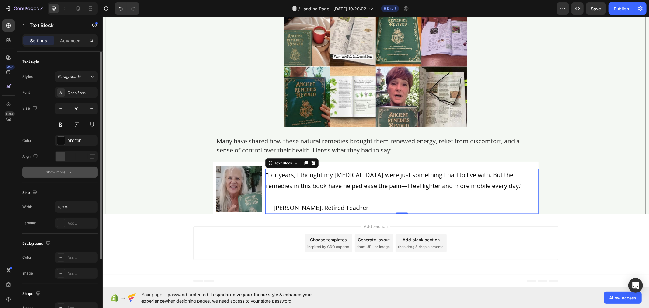
click at [77, 172] on button "Show more" at bounding box center [59, 172] width 75 height 11
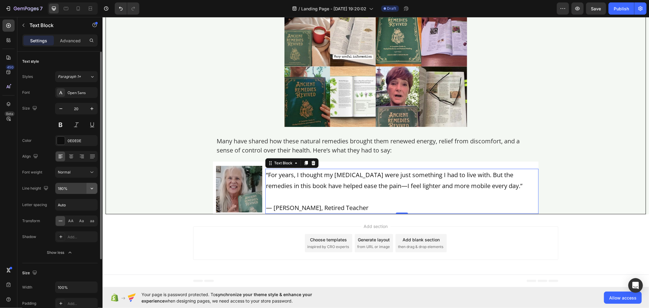
click at [96, 188] on button "button" at bounding box center [91, 188] width 11 height 11
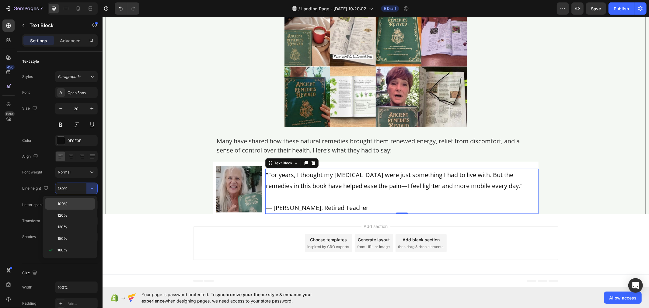
click at [79, 210] on div "100%" at bounding box center [70, 216] width 50 height 12
type input "100%"
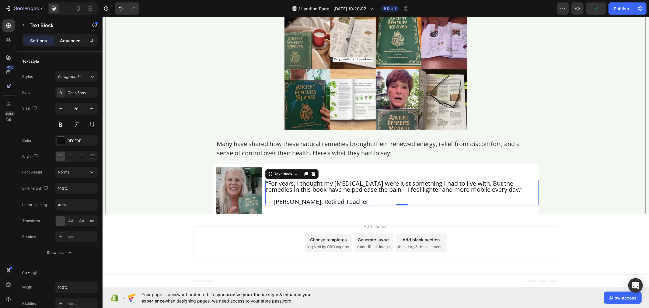
click at [75, 43] on p "Advanced" at bounding box center [70, 40] width 21 height 6
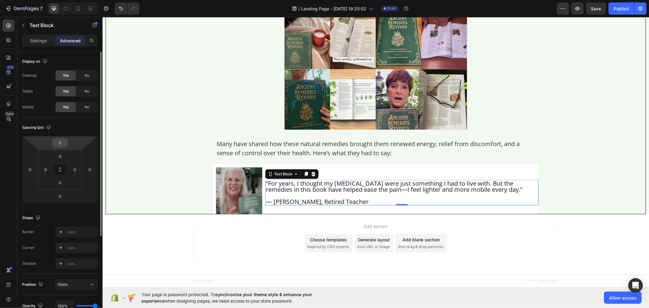
click at [62, 141] on input "0" at bounding box center [60, 142] width 12 height 9
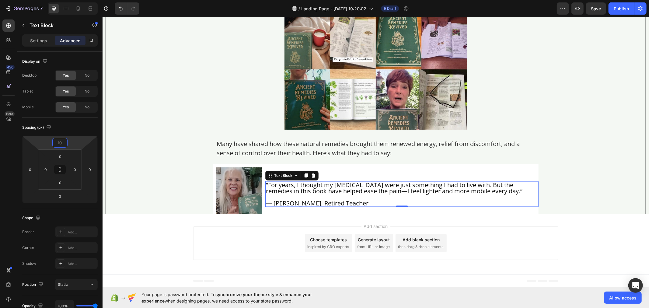
type input "10"
click at [58, 170] on icon at bounding box center [59, 169] width 5 height 5
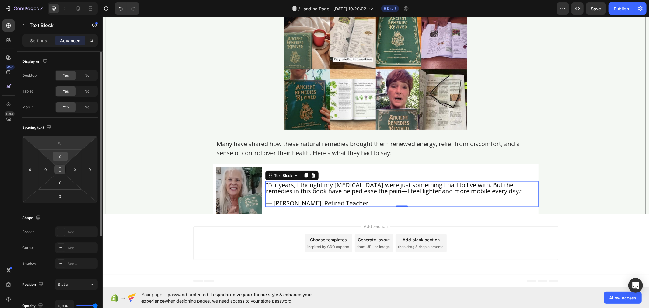
click at [63, 156] on input "0" at bounding box center [60, 156] width 12 height 9
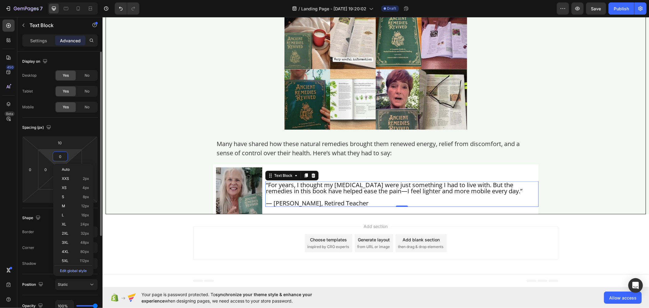
type input "1"
type input "10"
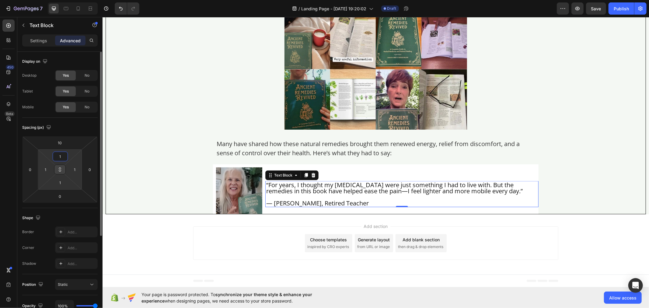
type input "10"
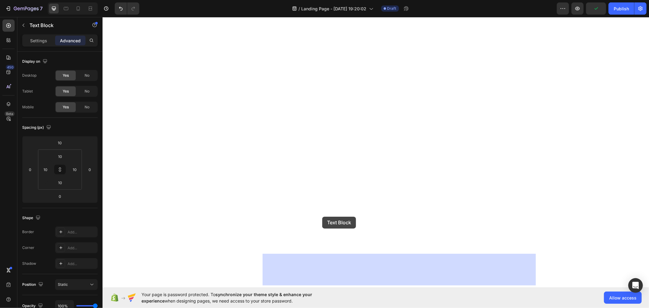
drag, startPoint x: 357, startPoint y: 214, endPoint x: 322, endPoint y: 216, distance: 35.0
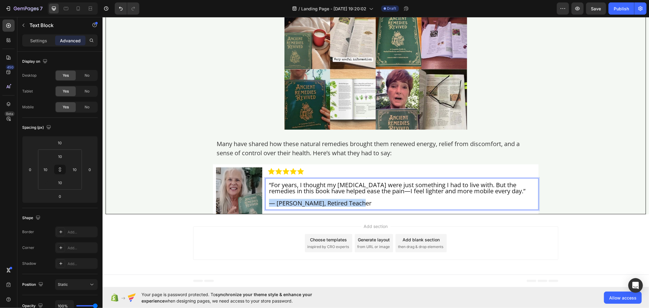
drag, startPoint x: 355, startPoint y: 215, endPoint x: 265, endPoint y: 218, distance: 89.8
click at [268, 206] on div "“For years, I thought my joint aches were just something I had to live with. Bu…" at bounding box center [401, 194] width 267 height 26
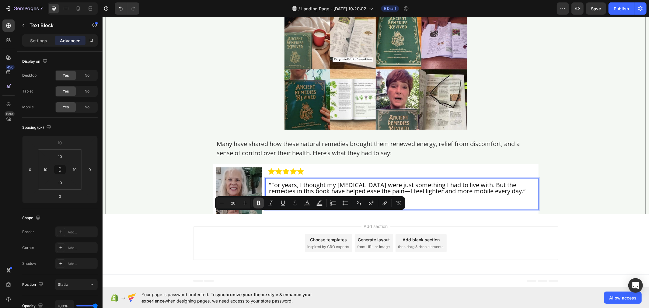
click at [261, 207] on button "Bold" at bounding box center [258, 202] width 11 height 11
click at [456, 178] on div "Image “For years, I thought my joint aches were just something I had to live wi…" at bounding box center [401, 189] width 273 height 50
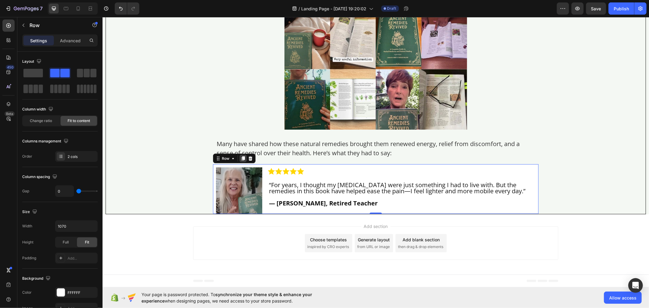
click at [240, 161] on icon at bounding box center [242, 158] width 5 height 5
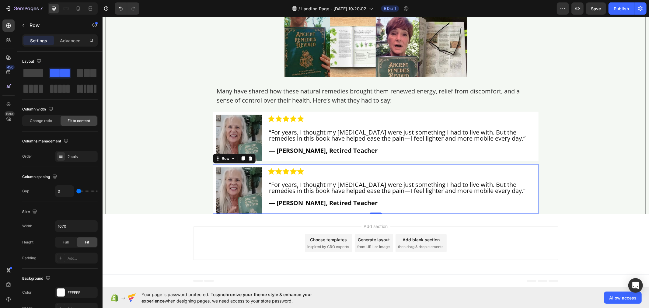
scroll to position [167, 0]
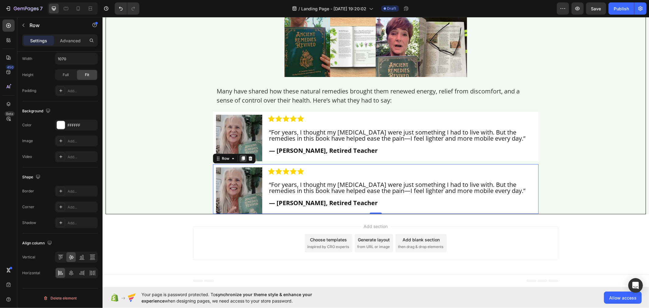
click at [241, 160] on icon at bounding box center [242, 158] width 3 height 4
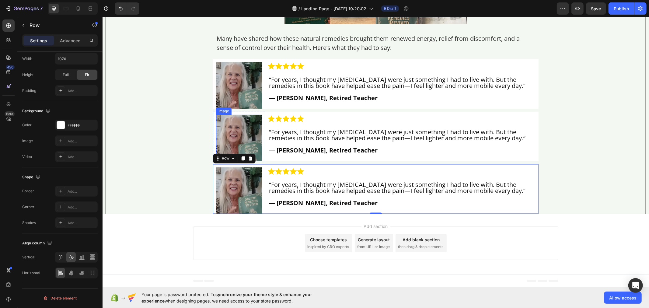
scroll to position [4400, 0]
click at [239, 161] on div at bounding box center [242, 157] width 7 height 7
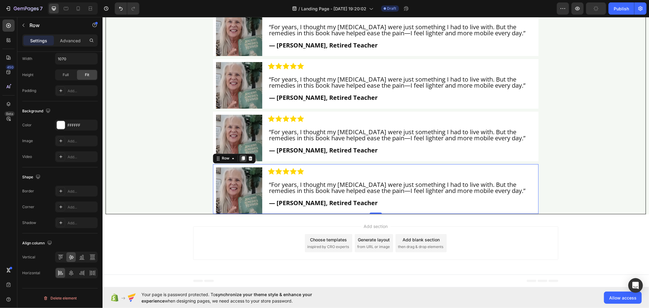
click at [241, 161] on icon at bounding box center [242, 158] width 5 height 5
click at [239, 161] on div at bounding box center [242, 157] width 7 height 7
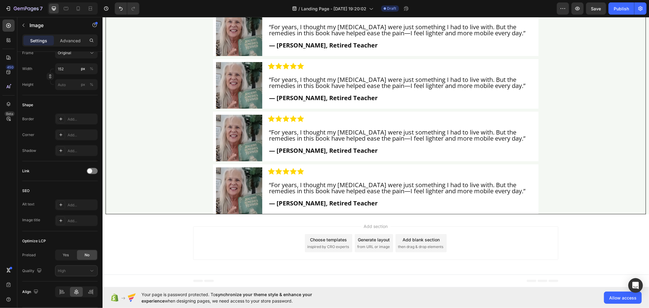
scroll to position [0, 0]
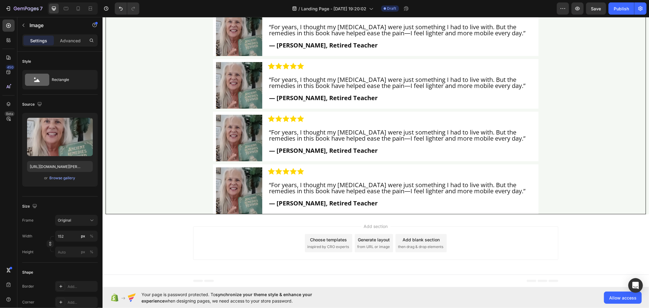
click at [60, 168] on input "https://img.funnelish.com/20896/560145/1735277272-Margaret%20L.png" at bounding box center [60, 166] width 66 height 11
paste input "328-Barbara%20T"
type input "https://img.funnelish.com/20896/560145/1735277328-Barbara%20T.png"
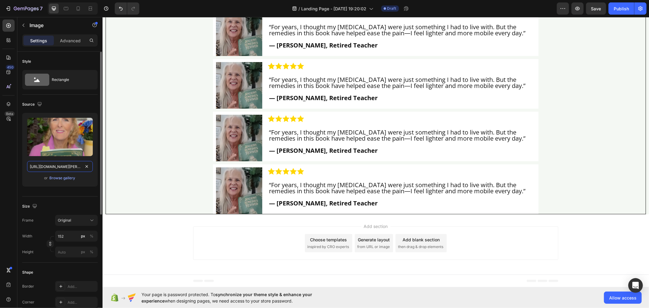
scroll to position [0, 76]
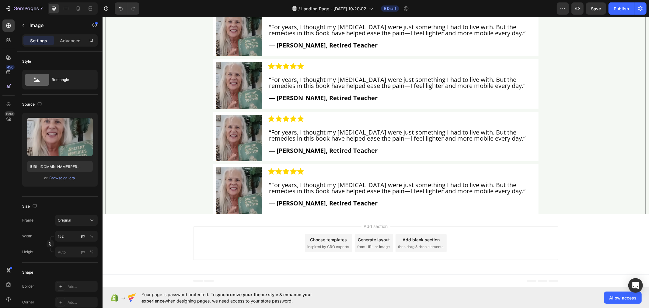
click at [222, 56] on img at bounding box center [239, 32] width 46 height 47
click at [238, 56] on img at bounding box center [239, 32] width 46 height 47
click at [60, 168] on input "https://img.funnelish.com/20896/560145/1735277272-Margaret%20L.png" at bounding box center [60, 166] width 66 height 11
paste input "88-Janet%20H"
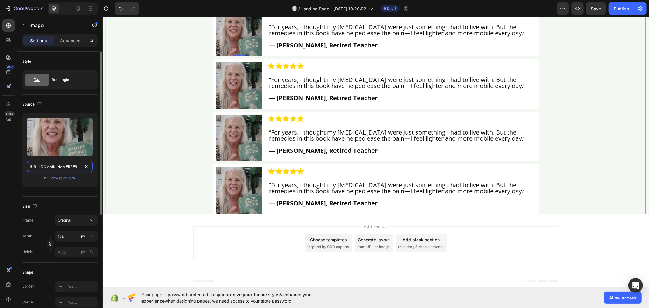
scroll to position [0, 72]
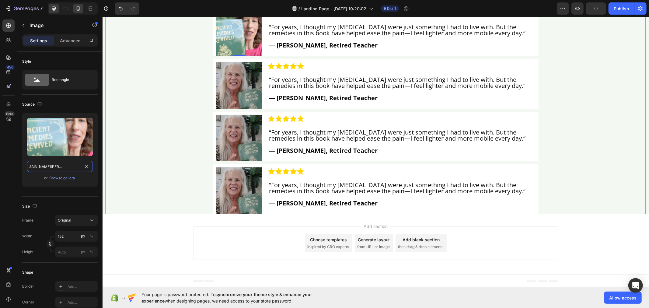
type input "https://img.funnelish.com/20896/560145/1735277288-Janet%20H.png"
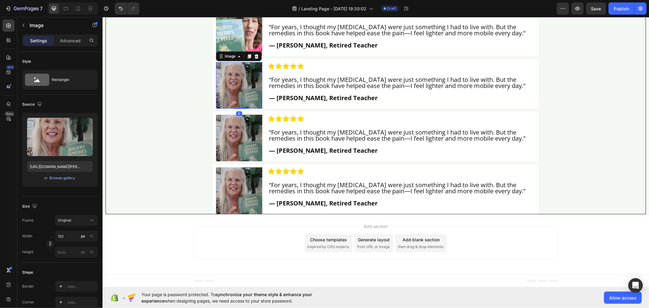
click at [241, 108] on img at bounding box center [239, 85] width 46 height 47
click at [57, 169] on input "https://img.funnelish.com/20896/560145/1735277272-Margaret%20L.png" at bounding box center [60, 166] width 66 height 11
paste input "506-Dan%20P"
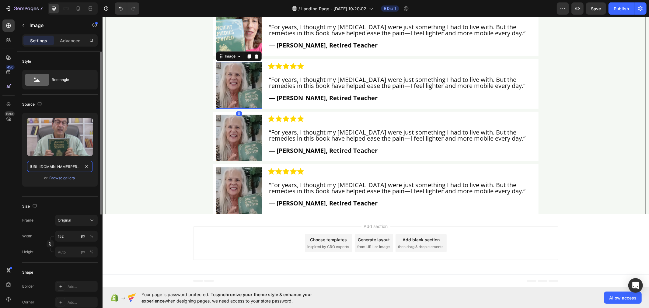
scroll to position [0, 69]
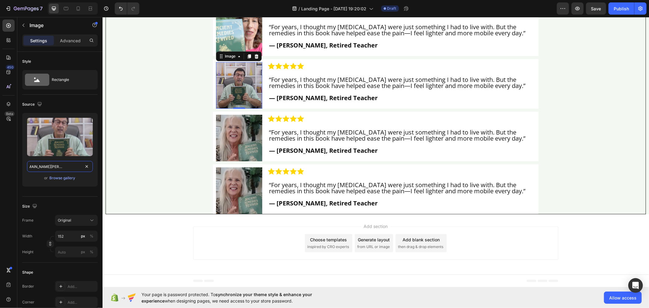
type input "https://img.funnelish.com/20896/560145/1735277506-Dan%20P.png"
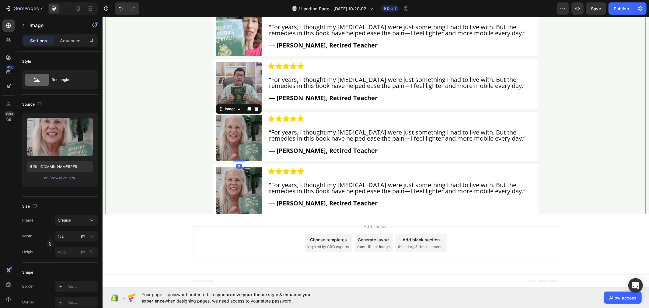
click at [239, 161] on img at bounding box center [239, 137] width 46 height 47
click at [67, 165] on input "https://img.funnelish.com/20896/560145/1735277272-Margaret%20L.png" at bounding box center [60, 166] width 66 height 11
paste input "540-5"
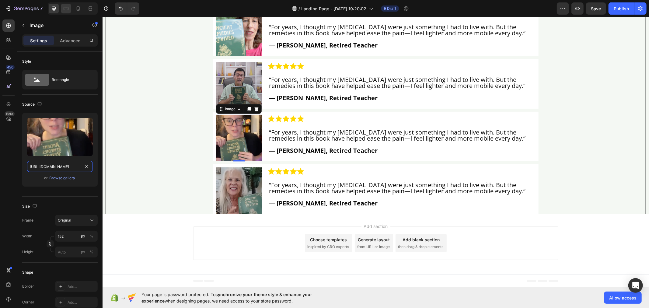
type input "https://img.funnelish.com/20896/560145/1735277540-5.png"
click at [232, 213] on img at bounding box center [239, 190] width 46 height 47
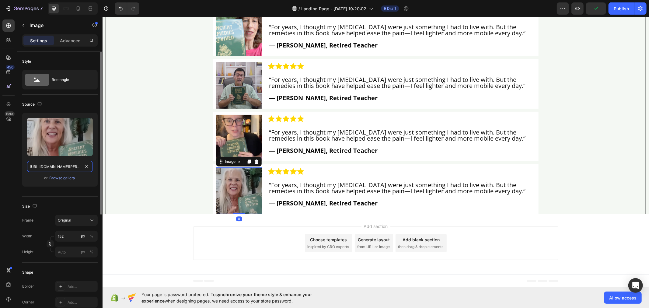
click at [64, 166] on input "https://img.funnelish.com/20896/560145/1735277272-Margaret%20L.png" at bounding box center [60, 166] width 66 height 11
paste input "602-Gregory%20F"
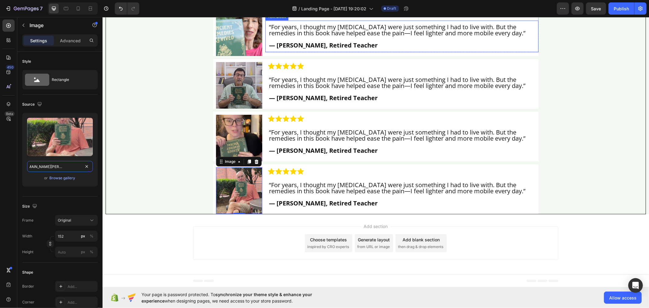
scroll to position [4370, 0]
type input "https://img.funnelish.com/20896/560145/1735277602-Gregory%20F.png"
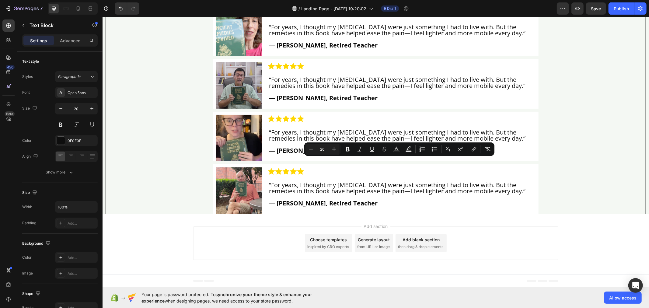
scroll to position [0, 0]
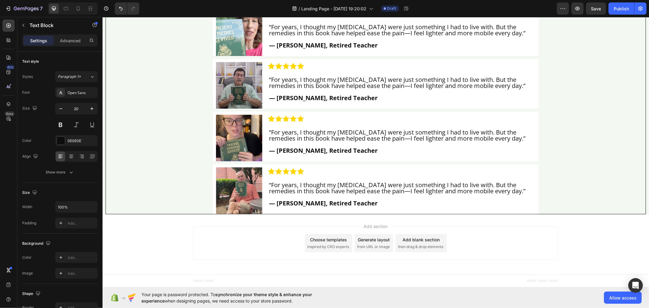
drag, startPoint x: 344, startPoint y: 177, endPoint x: 269, endPoint y: 179, distance: 75.1
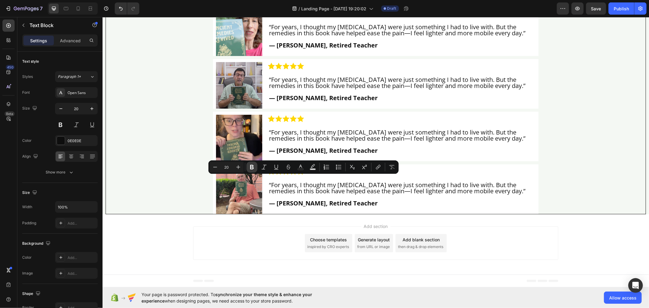
click at [256, 165] on button "Bold" at bounding box center [251, 166] width 11 height 11
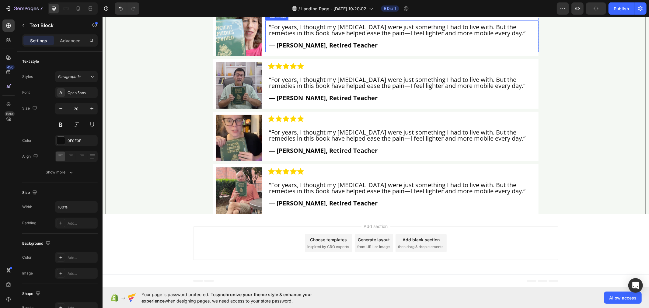
click at [324, 36] on p "“For years, I thought my [MEDICAL_DATA] were just something I had to live with.…" at bounding box center [402, 30] width 266 height 12
drag, startPoint x: 337, startPoint y: 232, endPoint x: 324, endPoint y: 232, distance: 13.1
click at [324, 48] on p "— [PERSON_NAME], Avid Gardener" at bounding box center [402, 45] width 266 height 6
click at [346, 48] on p "— [PERSON_NAME], Avid Gardener" at bounding box center [402, 45] width 266 height 6
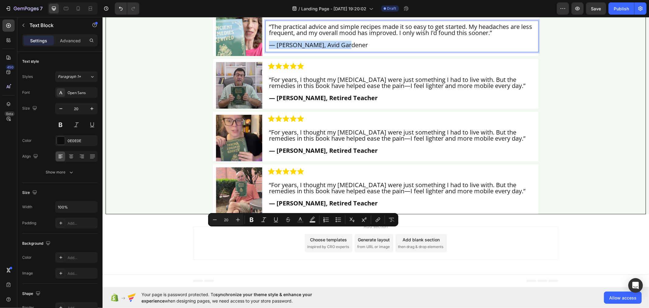
drag, startPoint x: 335, startPoint y: 232, endPoint x: 268, endPoint y: 231, distance: 67.5
click at [269, 48] on p "— [PERSON_NAME], Avid Gardener" at bounding box center [402, 45] width 266 height 6
click at [249, 221] on icon "Editor contextual toolbar" at bounding box center [251, 220] width 6 height 6
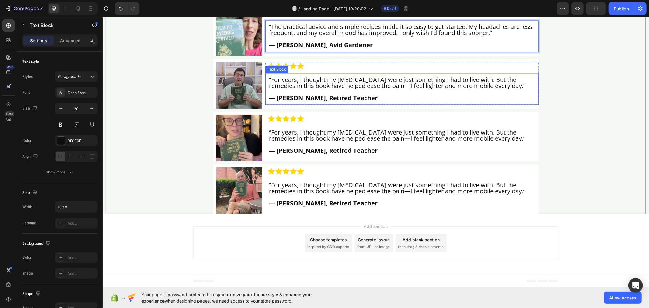
scroll to position [4471, 0]
click at [317, 88] on p "“For years, I thought my [MEDICAL_DATA] were just something I had to live with.…" at bounding box center [402, 82] width 266 height 12
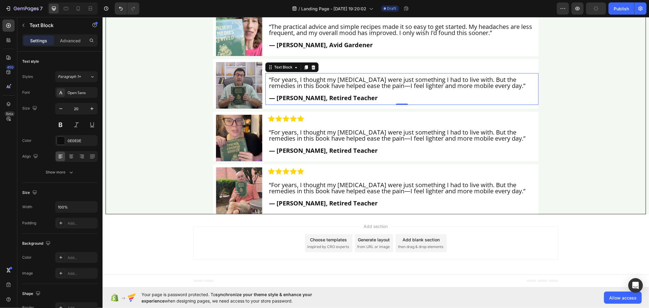
click at [317, 88] on p "“For years, I thought my [MEDICAL_DATA] were just something I had to live with.…" at bounding box center [402, 82] width 266 height 12
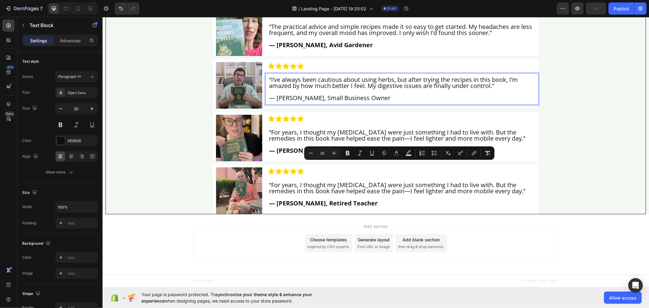
scroll to position [0, 0]
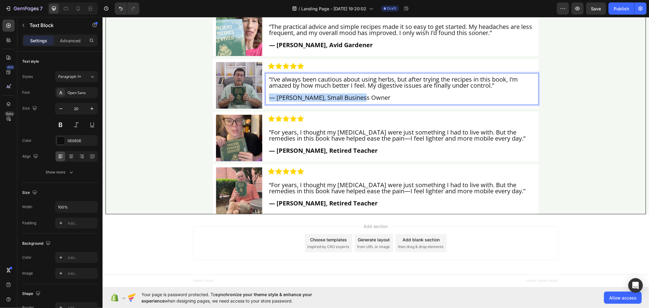
drag, startPoint x: 357, startPoint y: 185, endPoint x: 269, endPoint y: 186, distance: 88.8
click at [269, 100] on p "— [PERSON_NAME], Small Business Owner" at bounding box center [402, 97] width 266 height 6
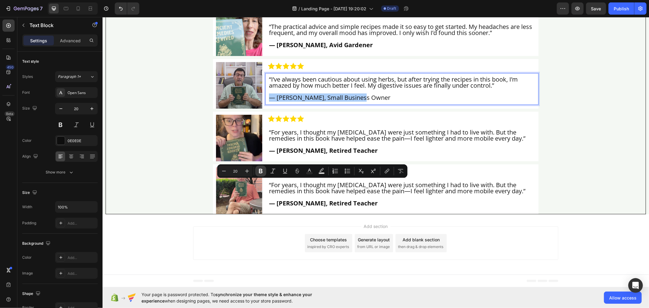
click at [259, 173] on icon "Editor contextual toolbar" at bounding box center [261, 171] width 4 height 5
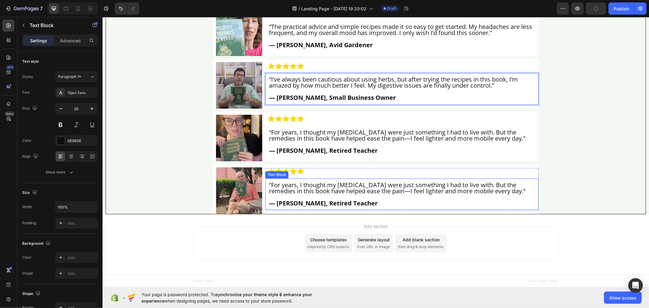
scroll to position [4539, 0]
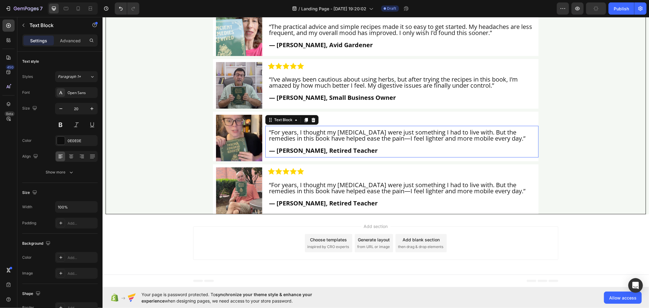
click at [317, 147] on p at bounding box center [402, 144] width 266 height 6
click at [317, 147] on p "Rich Text Editor. Editing area: main" at bounding box center [402, 144] width 266 height 6
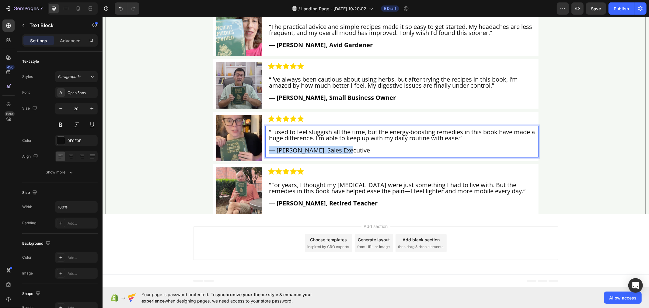
drag, startPoint x: 344, startPoint y: 167, endPoint x: 268, endPoint y: 165, distance: 75.8
click at [269, 153] on p "— [PERSON_NAME], Sales Executive" at bounding box center [402, 150] width 266 height 6
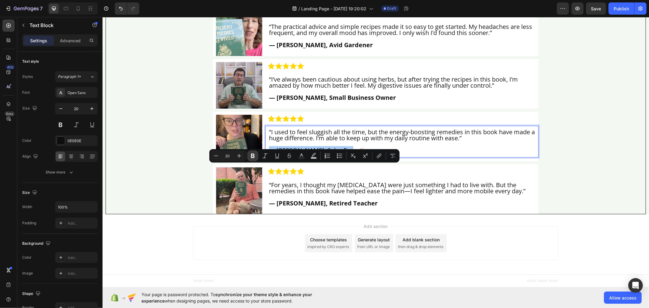
click at [254, 156] on icon "Editor contextual toolbar" at bounding box center [253, 156] width 4 height 5
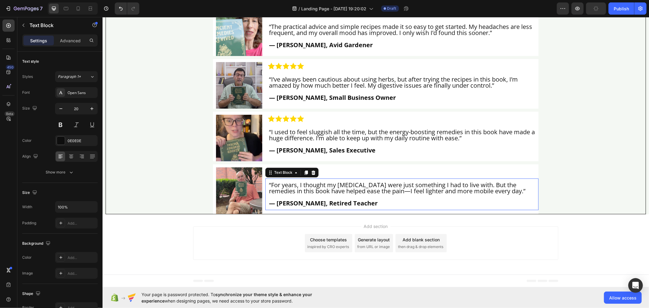
click at [302, 194] on p "“For years, I thought my [MEDICAL_DATA] were just something I had to live with.…" at bounding box center [402, 188] width 266 height 12
click at [341, 206] on p "— [PERSON_NAME], Retired Contractor" at bounding box center [402, 203] width 266 height 6
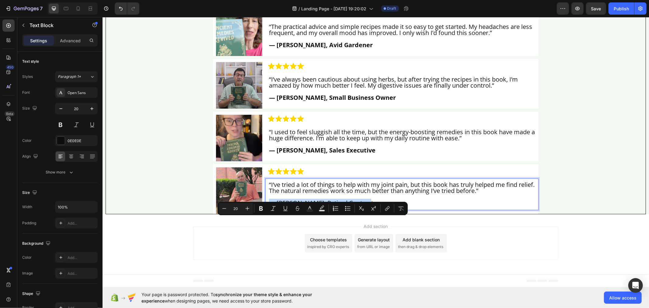
drag, startPoint x: 359, startPoint y: 221, endPoint x: 269, endPoint y: 220, distance: 90.6
click at [269, 206] on p "— [PERSON_NAME], Retired Contractor" at bounding box center [402, 203] width 266 height 6
click at [260, 211] on button "Bold" at bounding box center [260, 208] width 11 height 11
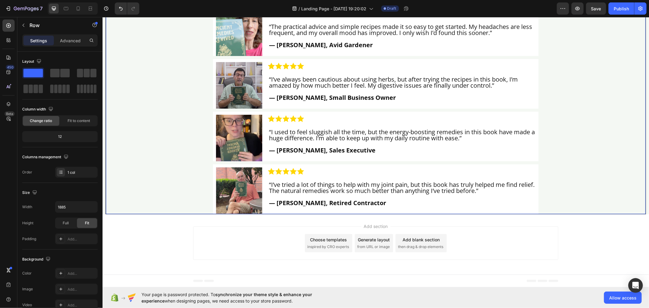
drag, startPoint x: 590, startPoint y: 10, endPoint x: 570, endPoint y: 17, distance: 21.9
click at [589, 10] on button "Save" at bounding box center [596, 8] width 20 height 12
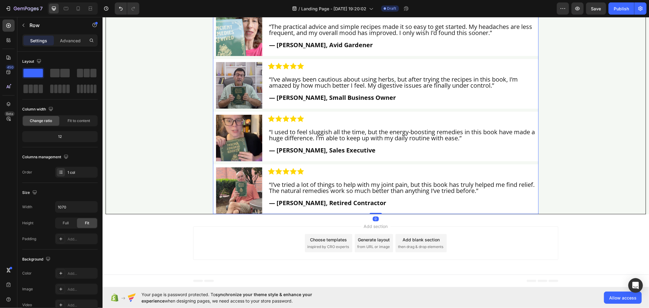
scroll to position [4524, 0]
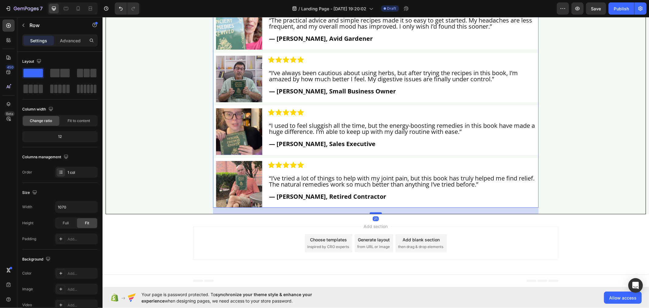
drag, startPoint x: 374, startPoint y: 247, endPoint x: 376, endPoint y: 253, distance: 6.5
click at [376, 213] on div at bounding box center [375, 213] width 12 height 2
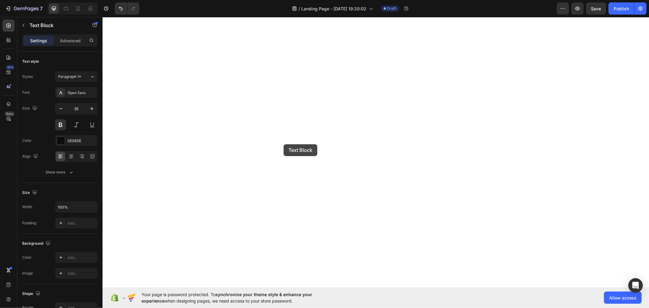
scroll to position [4590, 0]
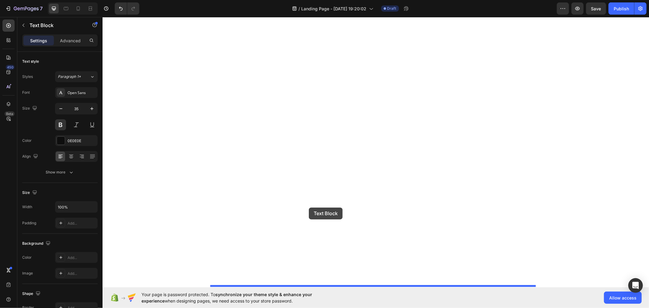
drag, startPoint x: 238, startPoint y: 89, endPoint x: 308, endPoint y: 207, distance: 137.2
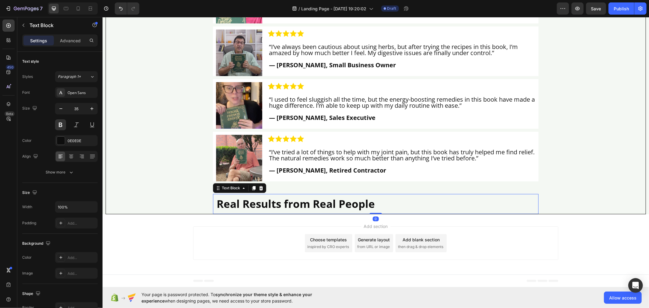
click at [299, 210] on p "Real Results from Real People" at bounding box center [375, 203] width 318 height 13
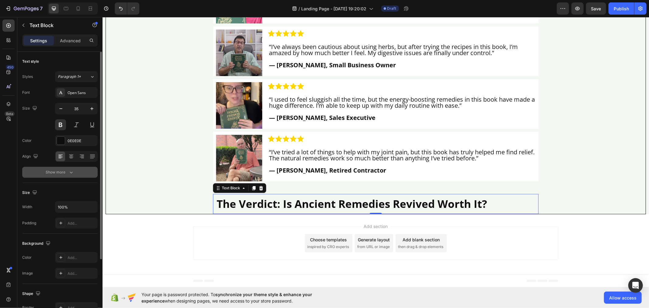
click at [84, 173] on button "Show more" at bounding box center [59, 172] width 75 height 11
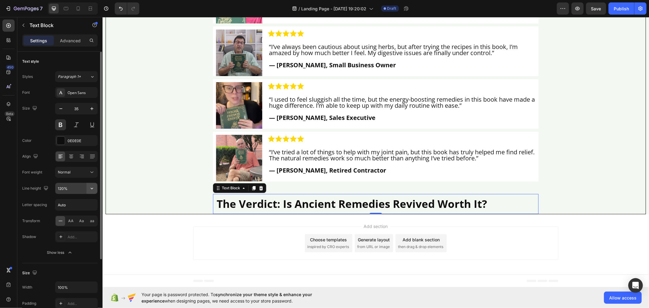
click at [93, 186] on icon "button" at bounding box center [92, 188] width 6 height 6
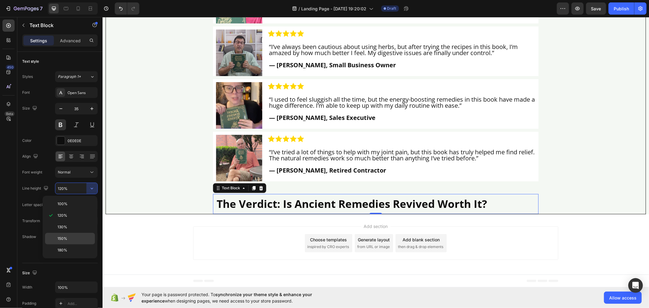
click at [84, 240] on p "150%" at bounding box center [74, 238] width 35 height 5
type input "150%"
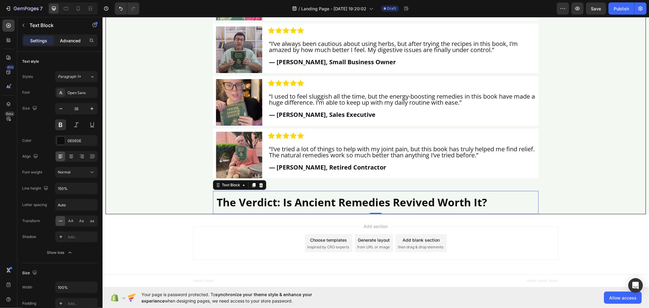
click at [71, 41] on p "Advanced" at bounding box center [70, 40] width 21 height 6
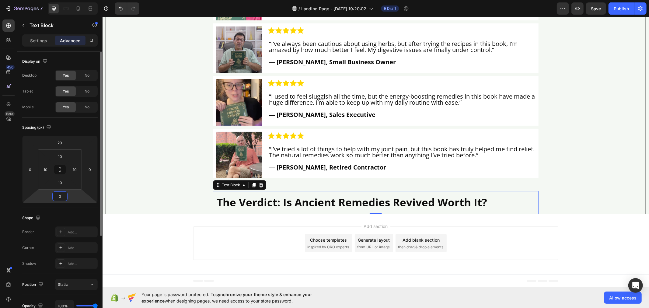
click at [64, 193] on input "0" at bounding box center [60, 196] width 12 height 9
type input "20"
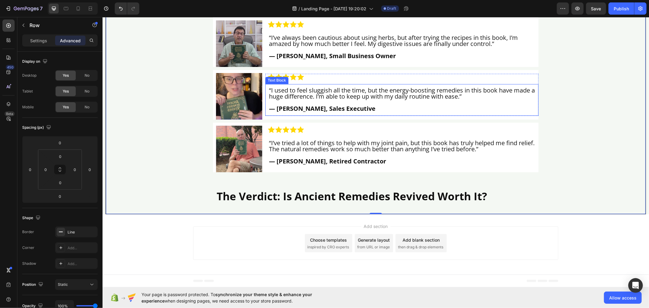
scroll to position [4192, 0]
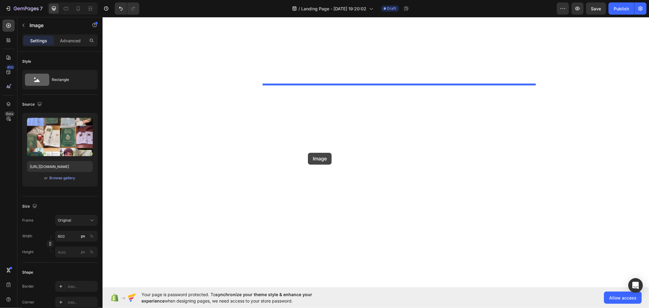
scroll to position [4788, 0]
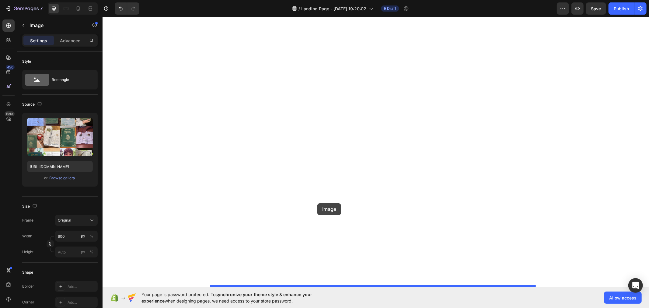
drag, startPoint x: 223, startPoint y: 35, endPoint x: 317, endPoint y: 203, distance: 192.7
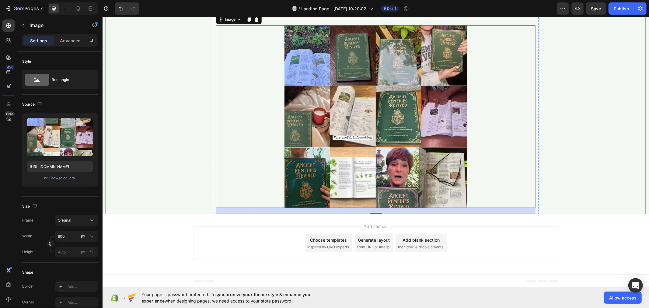
scroll to position [4599, 0]
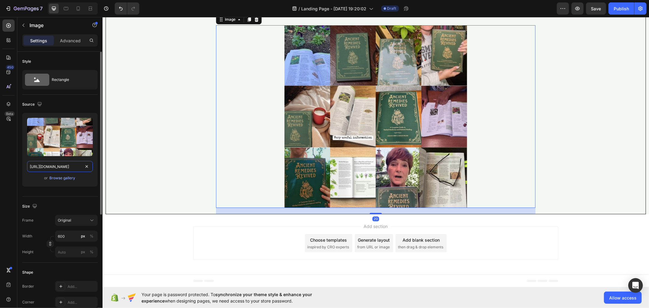
click at [63, 165] on input "https://img.funnelish.com/20896/560145/1727187953-Untitled%20design%20%2841%29.…" at bounding box center [60, 166] width 66 height 11
paste input "615001/1730942660-1715915745-book%20mockup-compressed.webp"
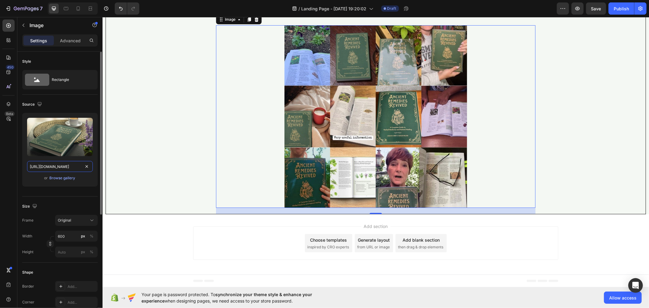
scroll to position [0, 130]
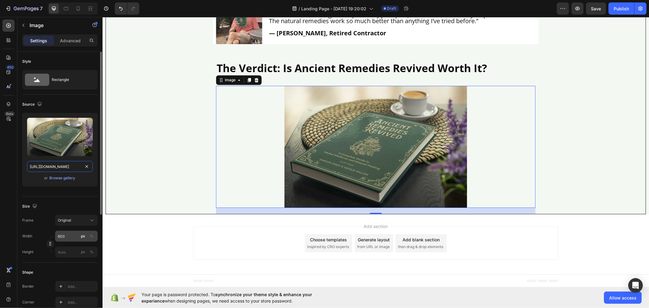
type input "https://img.funnelish.com/20896/615001/1730942660-1715915745-book%20mockup-comp…"
click at [68, 239] on input "600" at bounding box center [76, 236] width 43 height 11
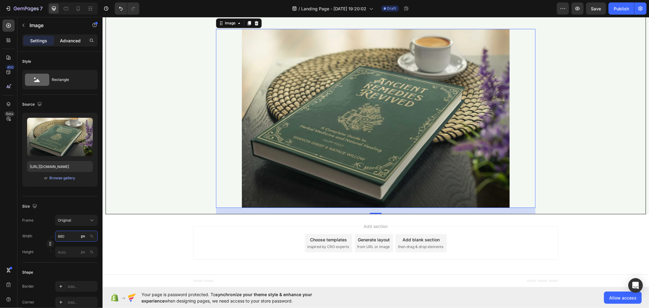
type input "880"
click at [67, 41] on p "Advanced" at bounding box center [70, 40] width 21 height 6
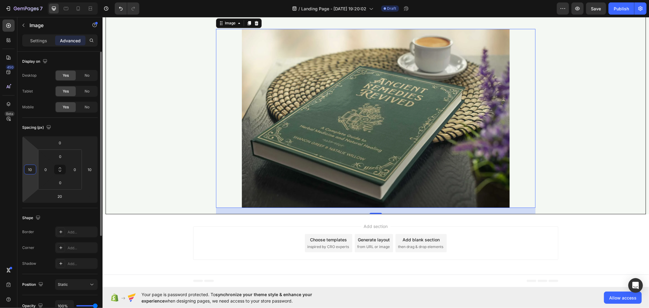
click at [32, 168] on input "10" at bounding box center [30, 169] width 9 height 9
type input "5"
click at [92, 168] on input "10" at bounding box center [89, 169] width 9 height 9
type input "5"
click at [64, 198] on input "20" at bounding box center [60, 196] width 12 height 9
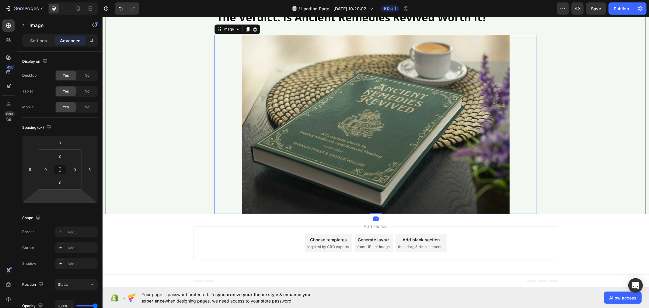
type input "0"
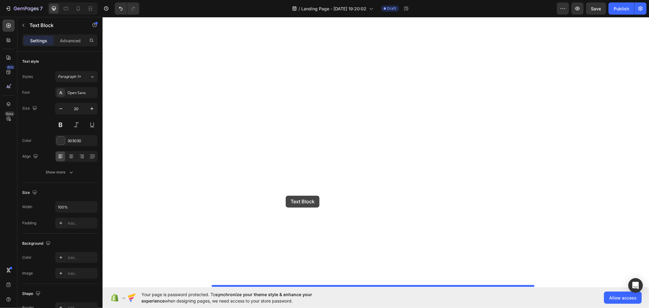
drag, startPoint x: 229, startPoint y: 155, endPoint x: 283, endPoint y: 189, distance: 64.2
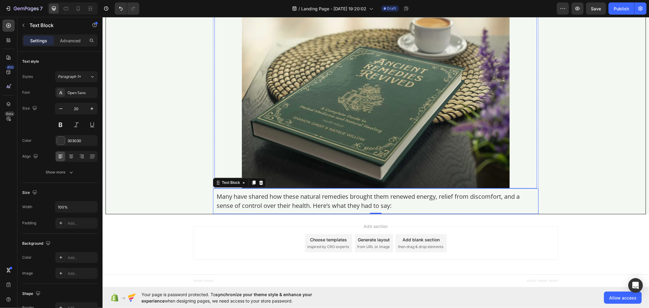
scroll to position [4778, 0]
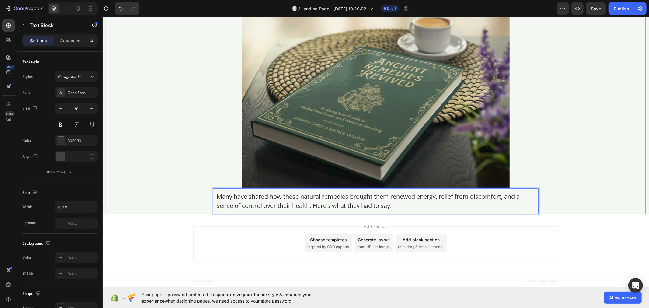
click at [269, 210] on p "Many have shared how these natural remedies brought them renewed energy, relief…" at bounding box center [375, 201] width 318 height 18
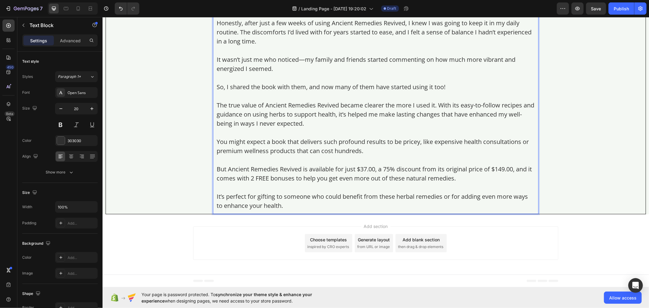
scroll to position [4977, 0]
click at [7, 26] on icon at bounding box center [8, 25] width 5 height 5
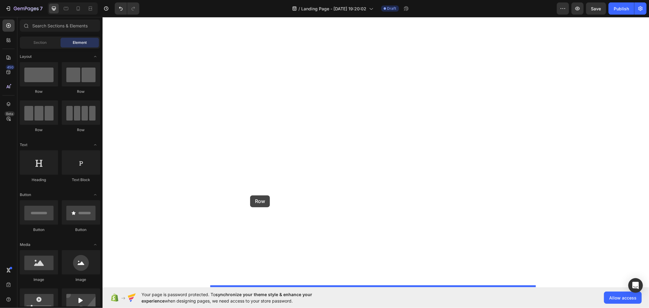
drag, startPoint x: 140, startPoint y: 92, endPoint x: 252, endPoint y: 196, distance: 152.4
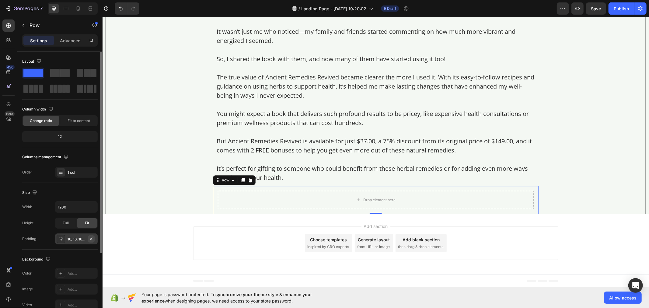
click at [91, 241] on icon "button" at bounding box center [91, 238] width 5 height 5
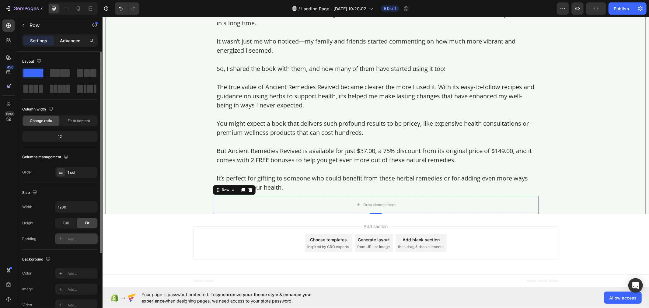
click at [72, 44] on div "Advanced" at bounding box center [70, 41] width 30 height 10
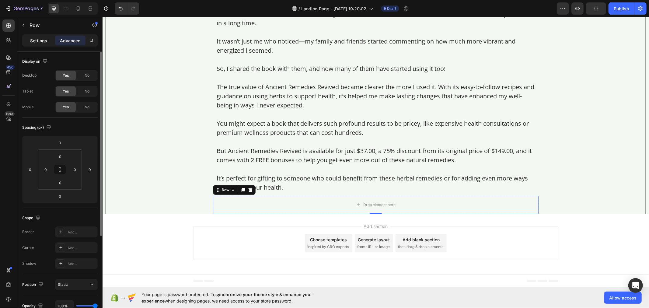
click at [31, 40] on p "Settings" at bounding box center [38, 40] width 17 height 6
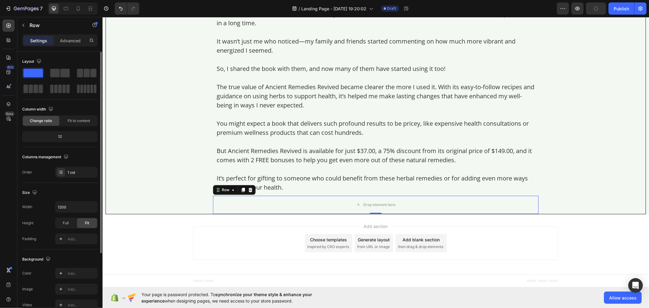
click at [76, 201] on div "Size Width 1200 Height Full Fit Padding Add..." at bounding box center [59, 216] width 75 height 67
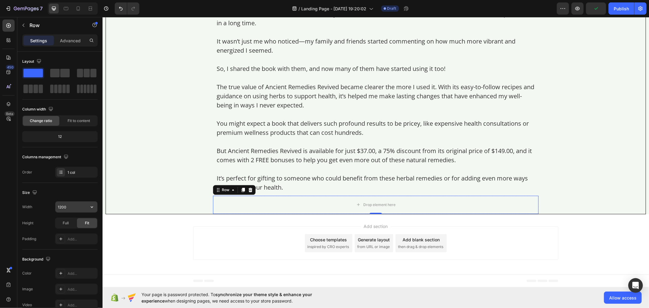
click at [76, 202] on input "1200" at bounding box center [76, 206] width 42 height 11
type input "1070"
click at [2, 28] on div at bounding box center [8, 25] width 12 height 12
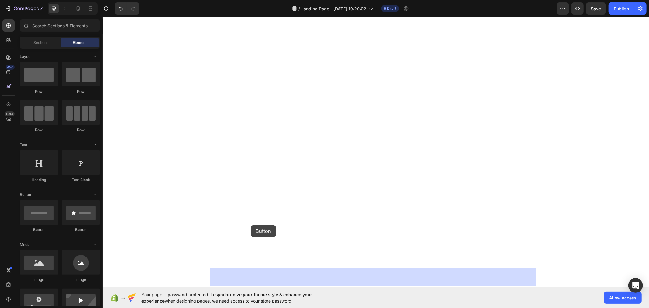
drag, startPoint x: 144, startPoint y: 230, endPoint x: 251, endPoint y: 225, distance: 107.5
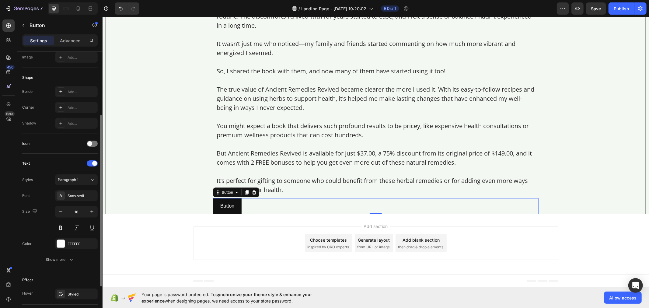
scroll to position [163, 0]
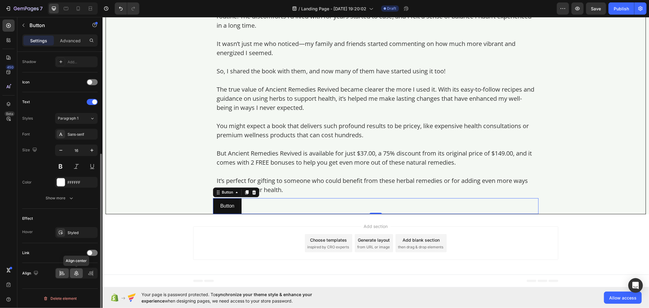
click at [74, 274] on icon at bounding box center [76, 273] width 6 height 6
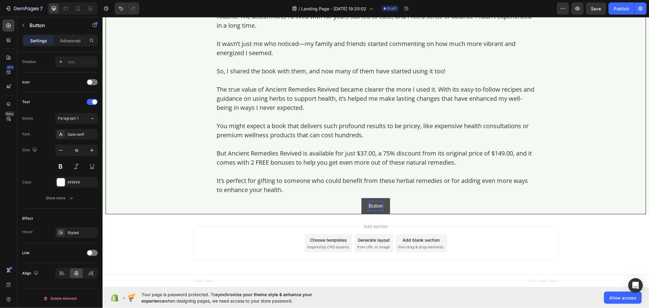
click at [368, 210] on p "Button" at bounding box center [375, 205] width 14 height 9
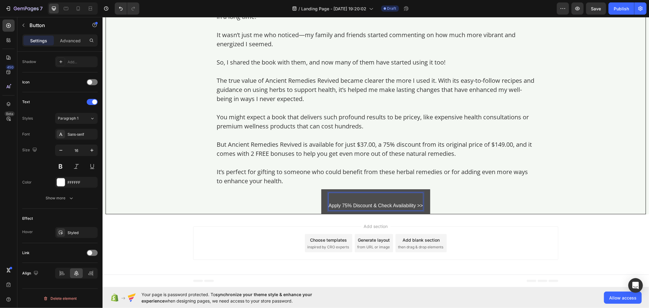
click at [328, 210] on p "Apply 75% Discount & Check Availability >>" at bounding box center [375, 202] width 94 height 18
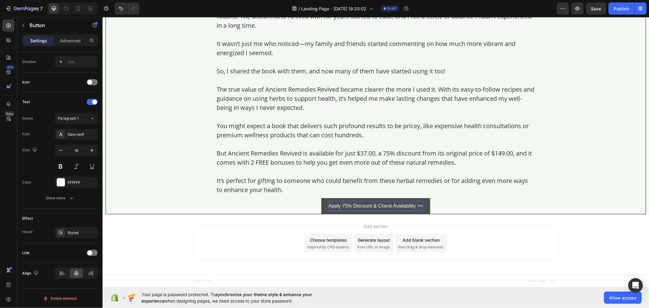
click at [323, 214] on button "Apply 75% Discount & Check Availability >>" at bounding box center [375, 206] width 109 height 16
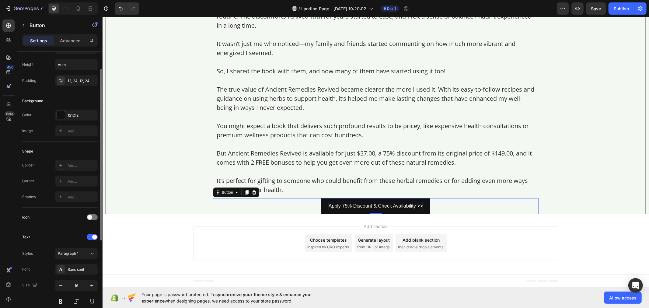
scroll to position [0, 0]
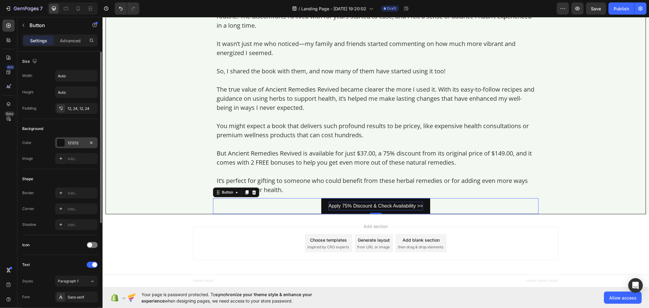
click at [75, 141] on div "121212" at bounding box center [77, 142] width 18 height 5
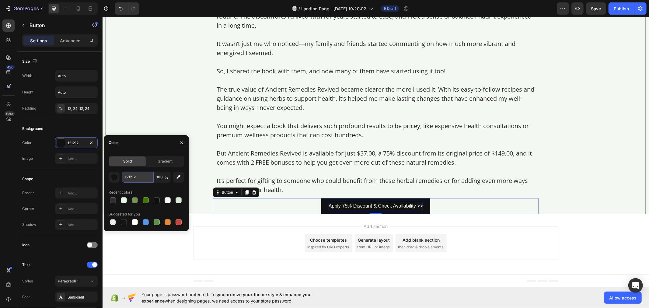
click at [139, 175] on input "121212" at bounding box center [138, 177] width 32 height 11
paste input "rgb(0, 104, 55)"
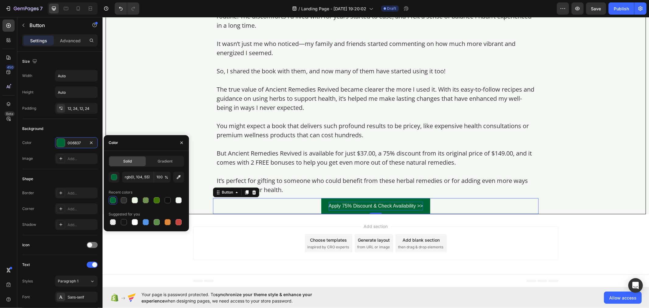
type input "006837"
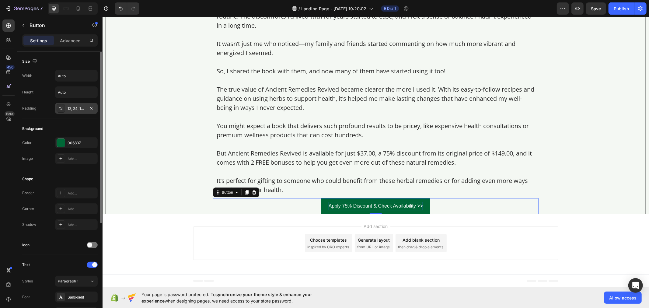
click at [82, 109] on div "12, 24, 12, 24" at bounding box center [77, 108] width 18 height 5
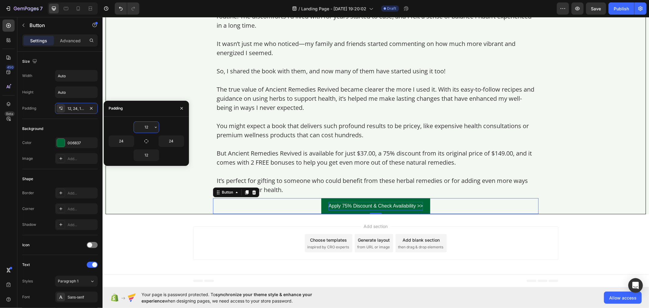
click at [148, 127] on input "12" at bounding box center [146, 127] width 25 height 11
type input "15"
click at [150, 155] on input "12" at bounding box center [146, 155] width 25 height 11
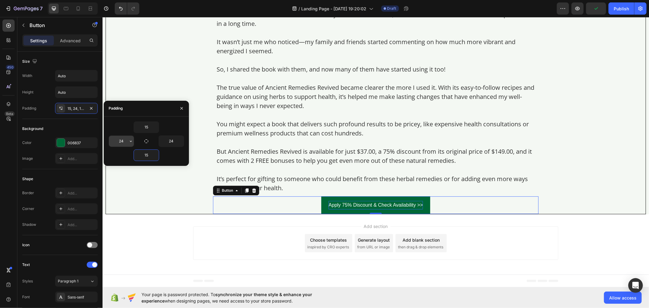
type input "15"
click at [124, 141] on input "24" at bounding box center [121, 141] width 25 height 11
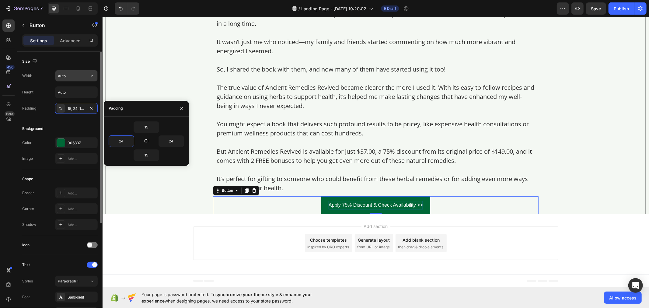
click at [80, 72] on input "Auto" at bounding box center [76, 75] width 42 height 11
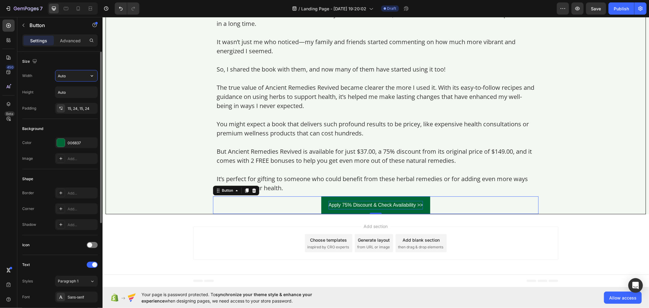
click at [81, 77] on input "Auto" at bounding box center [76, 75] width 42 height 11
click at [87, 76] on button "button" at bounding box center [91, 75] width 11 height 11
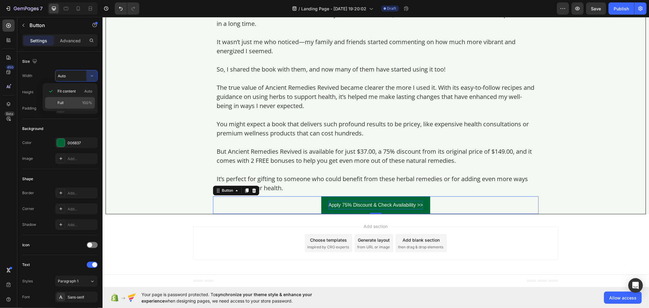
click at [78, 102] on p "Full 100%" at bounding box center [74, 102] width 35 height 5
type input "100%"
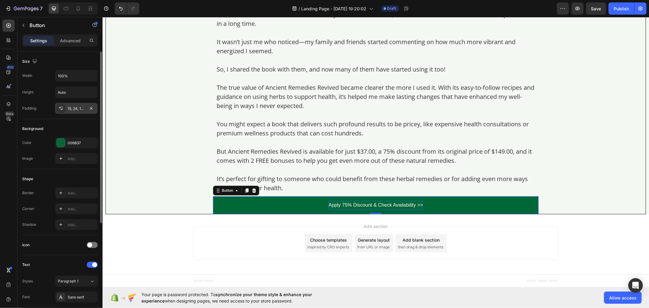
click at [80, 108] on div "15, 24, 15, 24" at bounding box center [77, 108] width 18 height 5
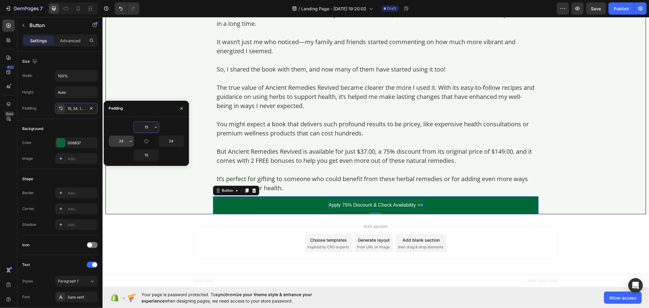
click at [123, 139] on input "24" at bounding box center [121, 141] width 25 height 11
type input "200"
click at [174, 142] on input "24" at bounding box center [171, 141] width 25 height 11
type input "200"
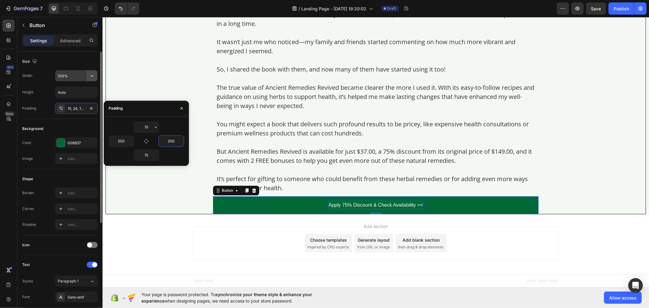
click at [90, 75] on icon "button" at bounding box center [92, 76] width 6 height 6
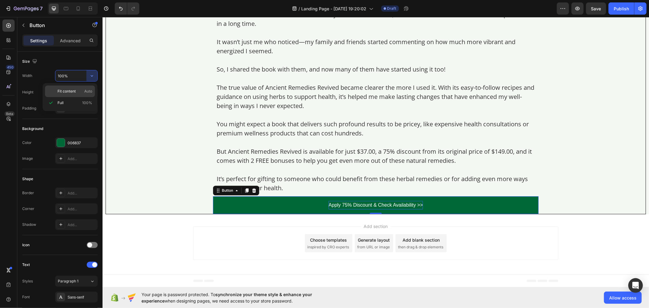
click at [81, 89] on p "Fit content Auto" at bounding box center [74, 90] width 35 height 5
type input "Auto"
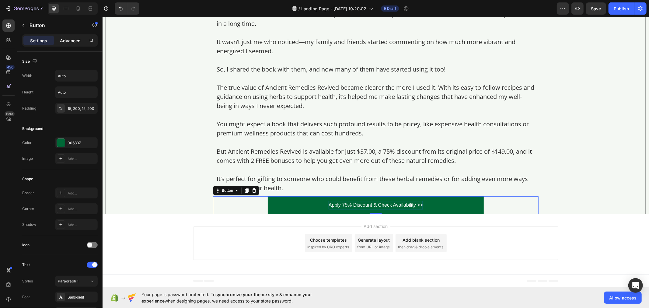
click at [75, 40] on p "Advanced" at bounding box center [70, 40] width 21 height 6
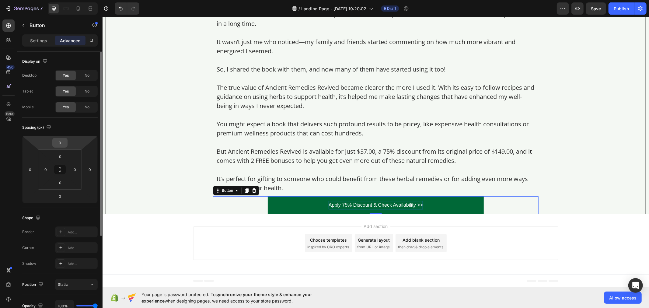
click at [61, 141] on input "0" at bounding box center [60, 142] width 12 height 9
type input "5"
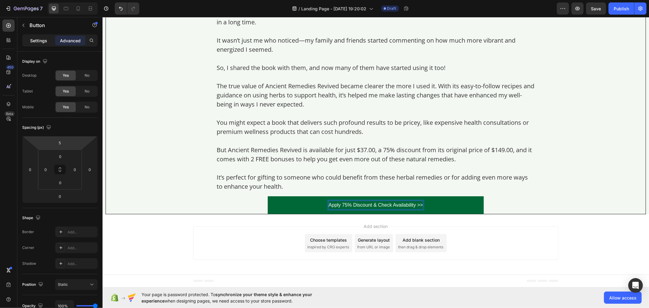
click at [38, 43] on p "Settings" at bounding box center [38, 40] width 17 height 6
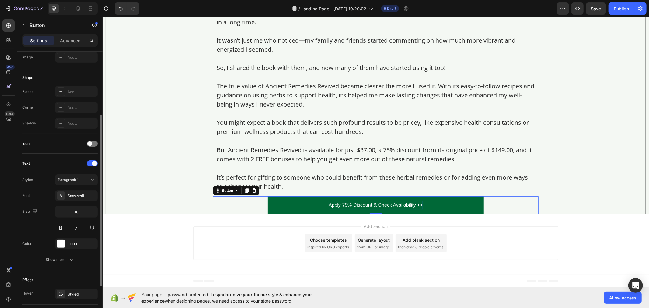
scroll to position [135, 0]
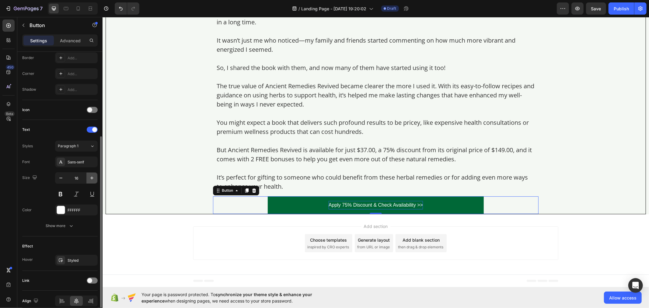
click at [88, 179] on button "button" at bounding box center [91, 177] width 11 height 11
type input "18"
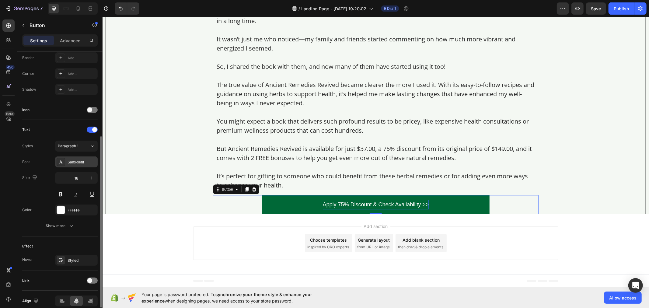
click at [77, 162] on div "Sans-serif" at bounding box center [82, 161] width 29 height 5
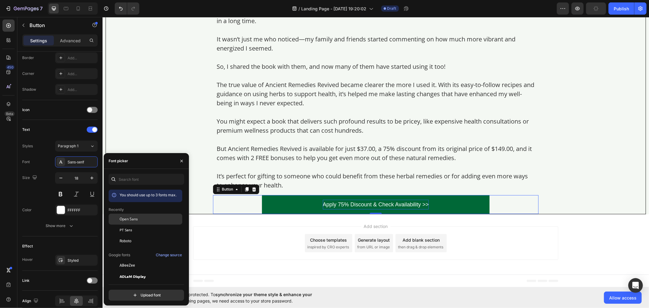
click at [138, 221] on div "Open Sans" at bounding box center [150, 218] width 61 height 5
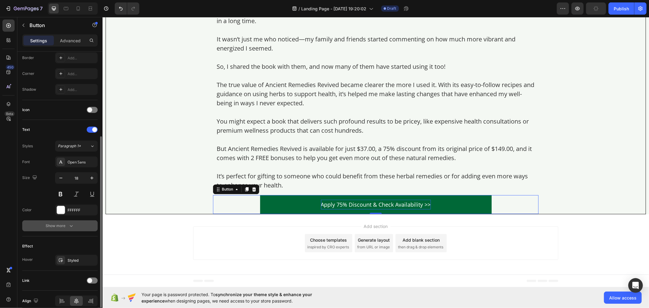
click at [79, 222] on button "Show more" at bounding box center [59, 225] width 75 height 11
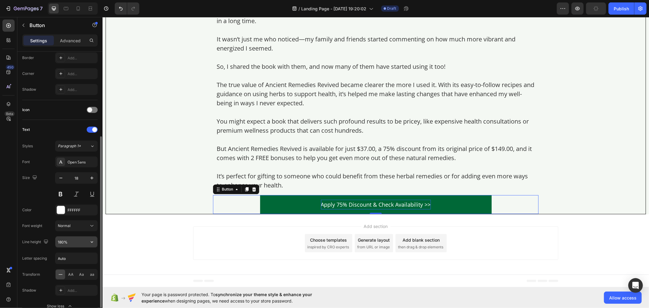
click at [92, 240] on icon "button" at bounding box center [92, 242] width 6 height 6
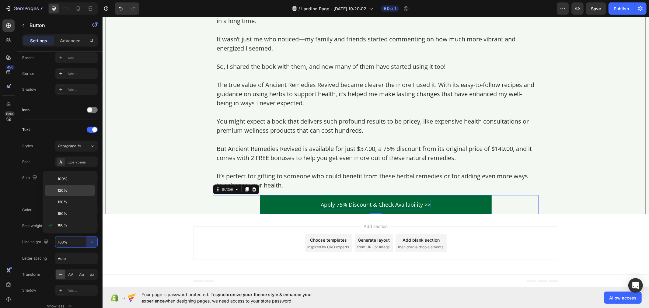
click at [75, 192] on p "120%" at bounding box center [74, 190] width 35 height 5
type input "120%"
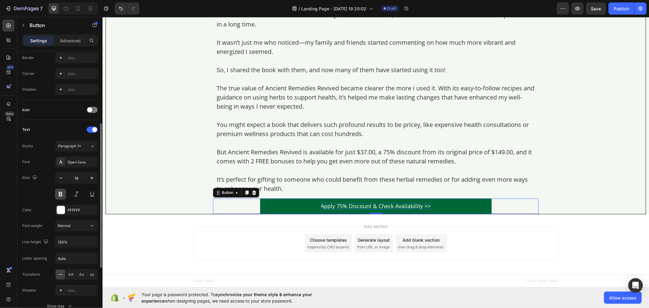
click at [62, 193] on button at bounding box center [60, 194] width 11 height 11
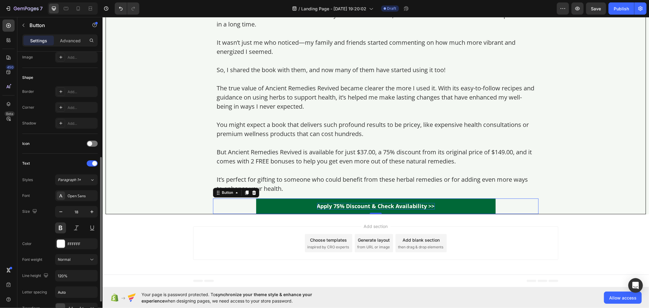
scroll to position [203, 0]
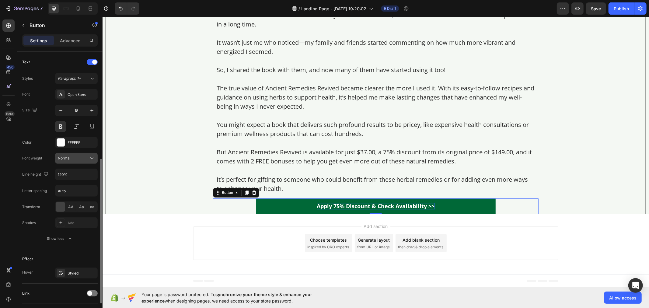
click at [80, 157] on div "Normal" at bounding box center [73, 157] width 31 height 5
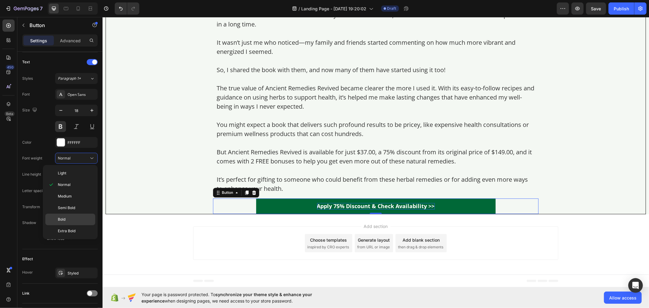
click at [77, 225] on div "Bold" at bounding box center [70, 231] width 50 height 12
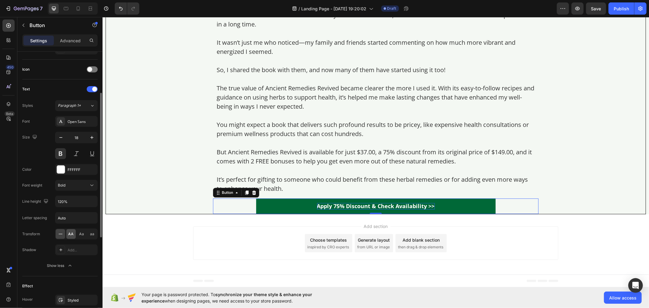
scroll to position [142, 0]
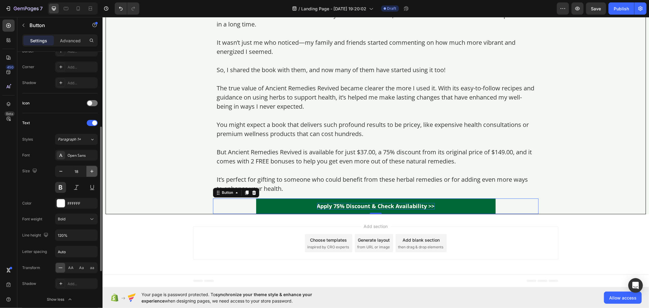
click at [90, 172] on icon "button" at bounding box center [92, 171] width 6 height 6
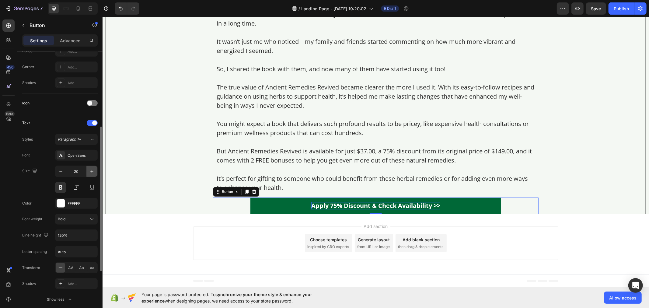
type input "21"
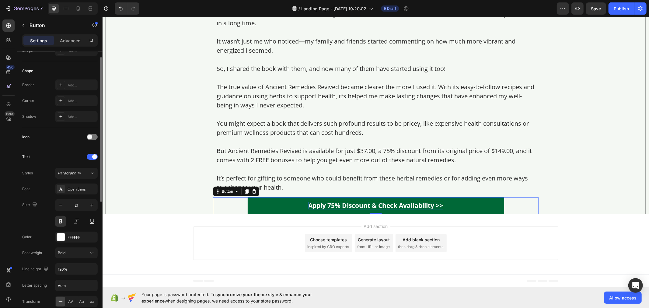
scroll to position [74, 0]
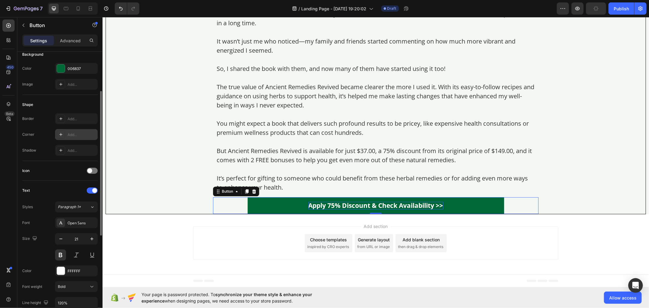
click at [74, 134] on div "Add..." at bounding box center [82, 134] width 29 height 5
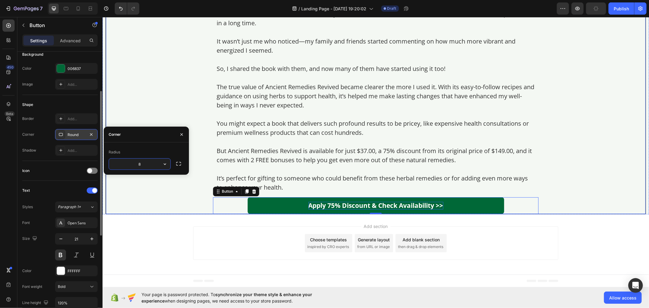
type input "4"
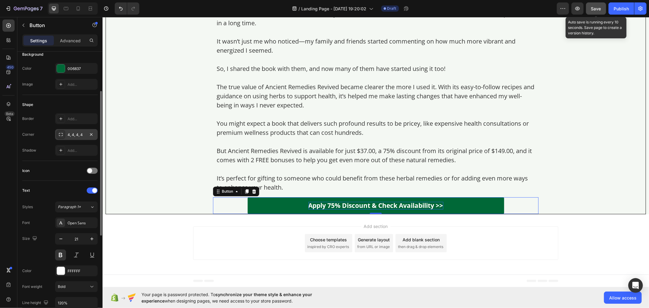
click at [592, 7] on span "Save" at bounding box center [596, 8] width 10 height 5
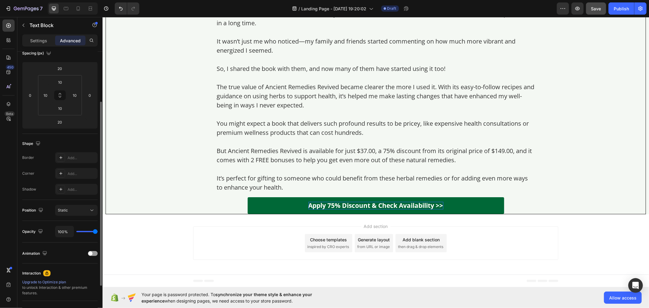
scroll to position [0, 0]
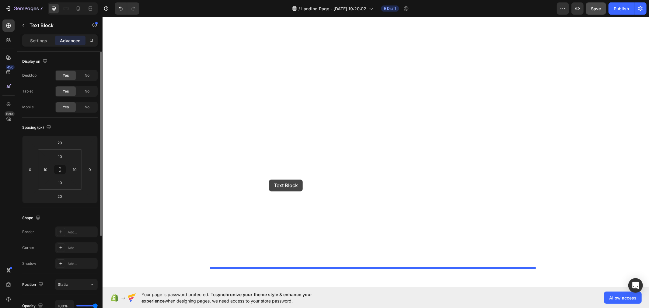
scroll to position [5031, 0]
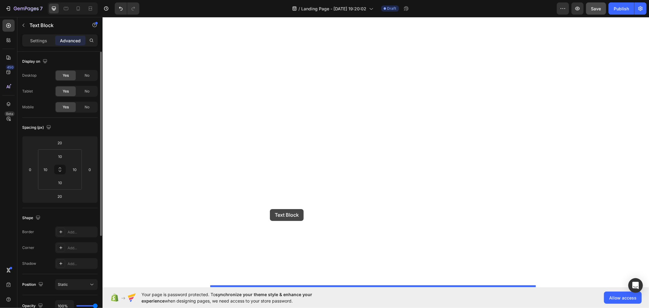
drag, startPoint x: 223, startPoint y: 142, endPoint x: 269, endPoint y: 209, distance: 81.7
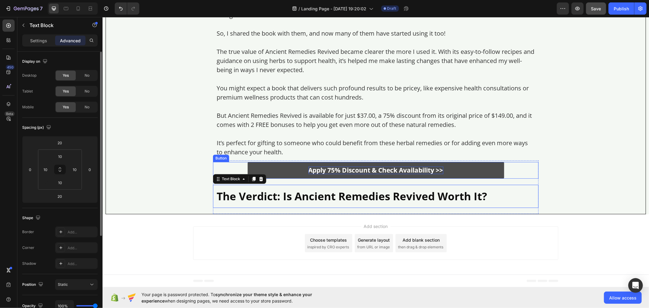
scroll to position [4995, 0]
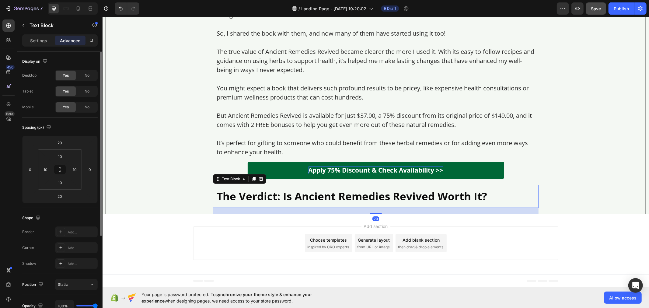
click at [276, 204] on p "The Verdict: Is Ancient Remedies Revived Worth It?" at bounding box center [375, 196] width 318 height 16
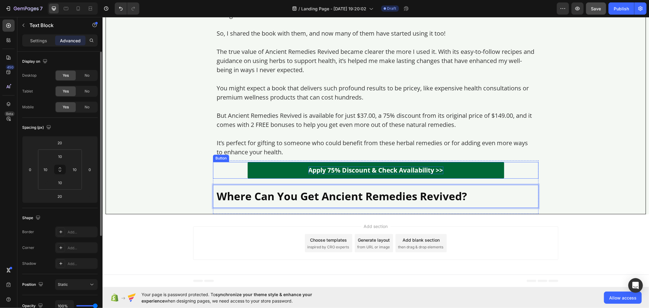
click at [220, 178] on div "Apply 75% Discount & Check Availability >> Button" at bounding box center [375, 169] width 325 height 17
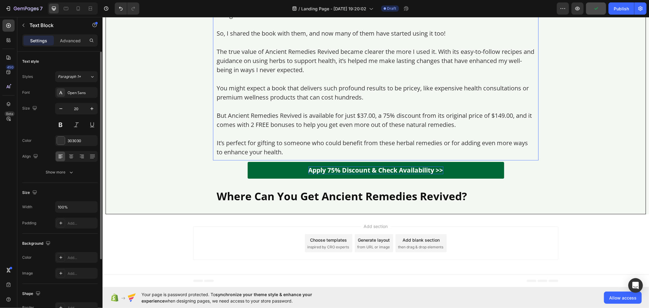
click at [279, 102] on p "You might expect a book that delivers such profound results to be pricey, like …" at bounding box center [375, 92] width 318 height 18
click at [74, 40] on p "Advanced" at bounding box center [70, 40] width 21 height 6
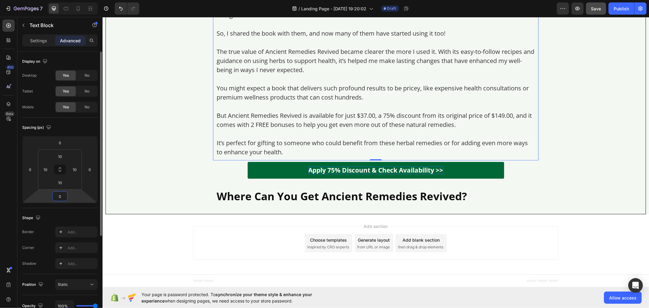
click at [64, 193] on input "0" at bounding box center [60, 196] width 12 height 9
type input "20"
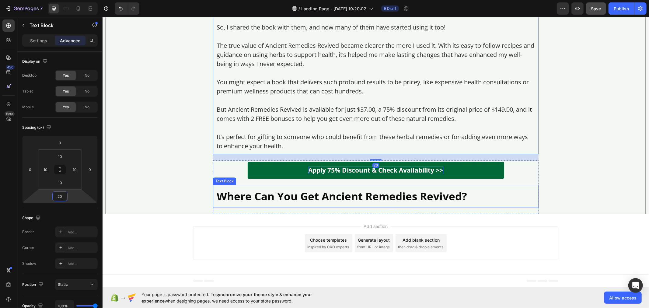
click at [256, 204] on p "Where Can You Get Ancient Remedies Revived?" at bounding box center [375, 196] width 318 height 16
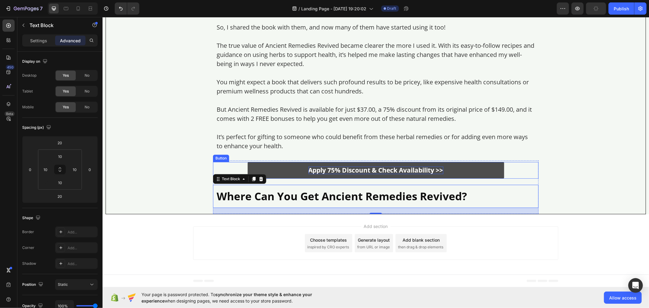
scroll to position [4901, 0]
click at [300, 32] on p "So, I shared the book with them, and now many of them have started using it too!" at bounding box center [375, 27] width 318 height 9
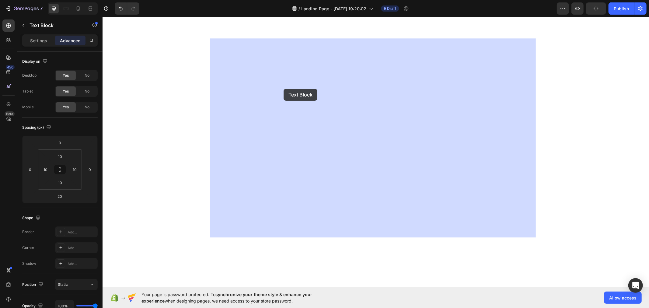
scroll to position [5242, 0]
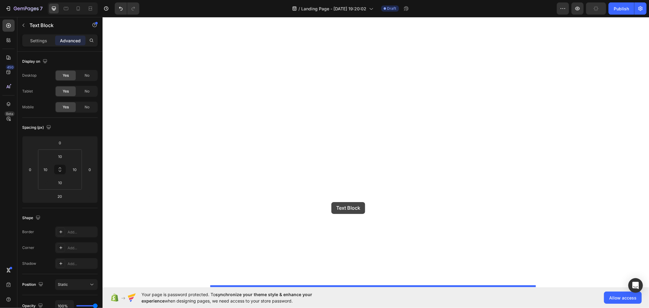
drag, startPoint x: 228, startPoint y: 32, endPoint x: 331, endPoint y: 203, distance: 198.9
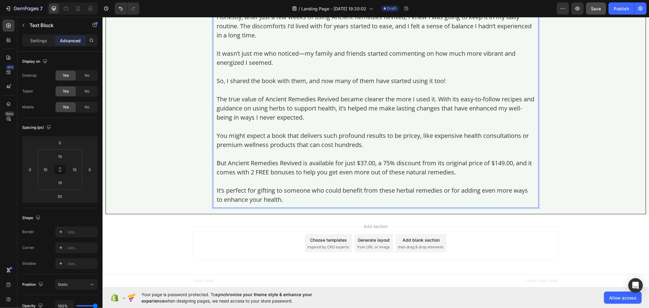
click at [286, 40] on p "Honestly, after just a few weeks of using Ancient Remedies Revived, I knew I wa…" at bounding box center [375, 25] width 318 height 27
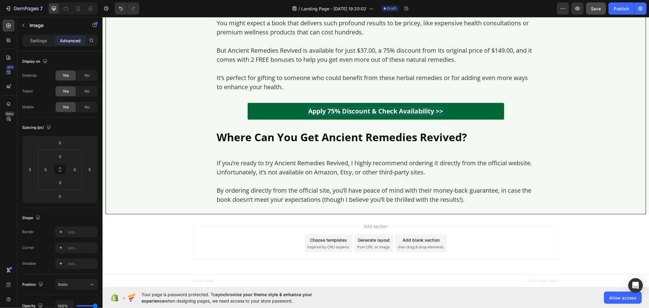
scroll to position [4767, 0]
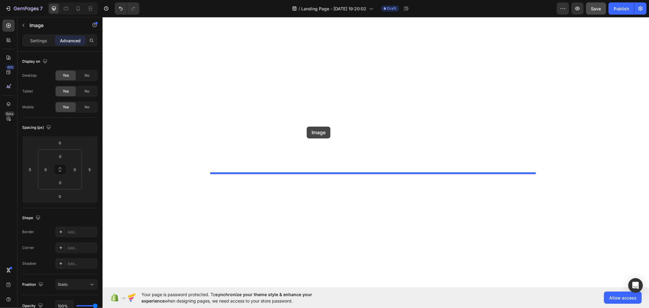
scroll to position [5275, 0]
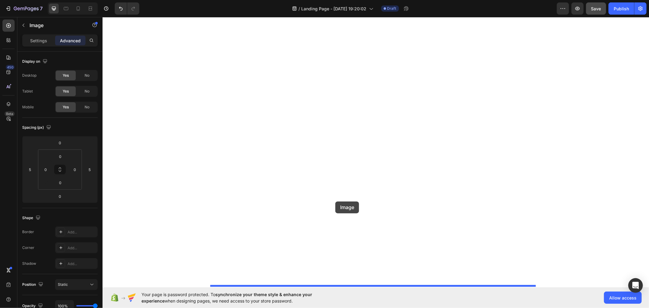
drag, startPoint x: 221, startPoint y: 34, endPoint x: 335, endPoint y: 201, distance: 202.4
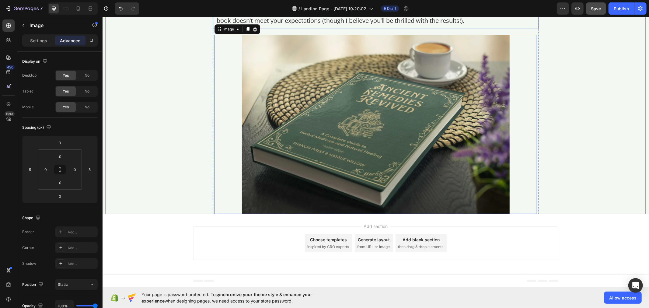
scroll to position [5096, 0]
click at [36, 42] on p "Settings" at bounding box center [38, 40] width 17 height 6
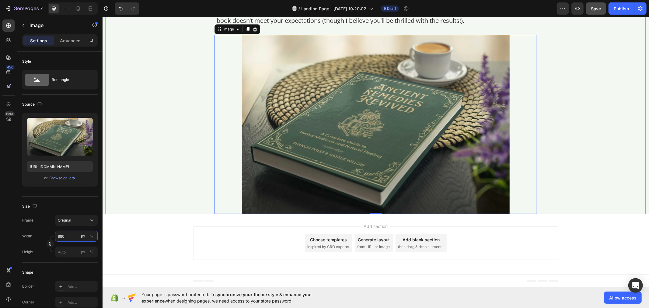
click at [69, 236] on input "880" at bounding box center [76, 236] width 43 height 11
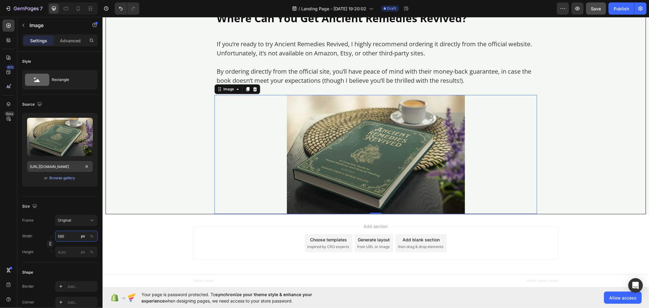
type input "585"
click at [62, 168] on input "https://img.funnelish.com/20896/615001/1730942660-1715915745-book%20mockup-comp…" at bounding box center [60, 166] width 66 height 11
paste input "560145/1727271889-GET%20%281%29.jpg"
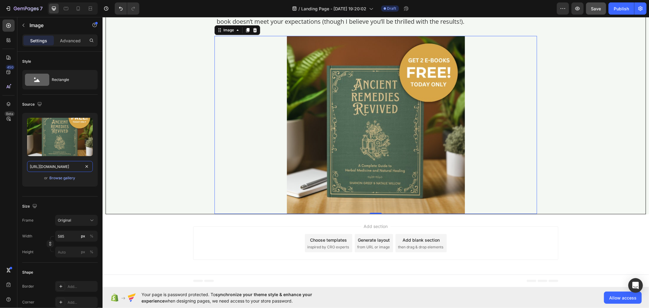
type input "[URL][DOMAIN_NAME]"
click at [9, 24] on icon at bounding box center [8, 26] width 6 height 6
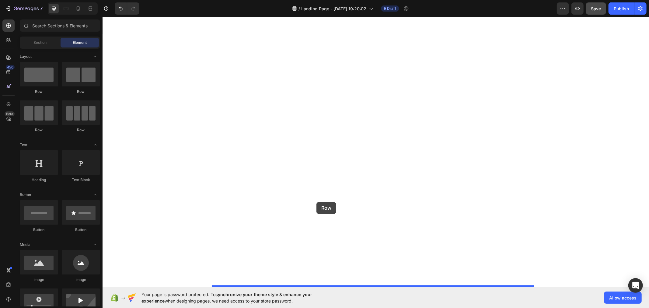
drag, startPoint x: 145, startPoint y: 96, endPoint x: 316, endPoint y: 202, distance: 200.4
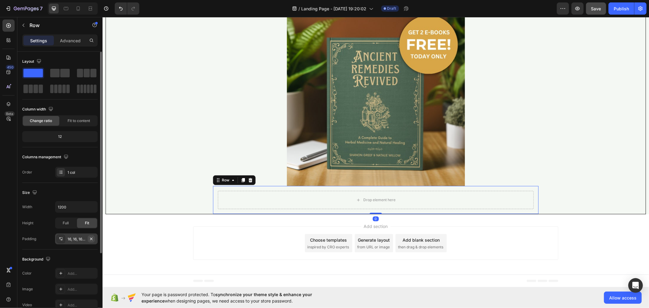
click at [90, 239] on icon "button" at bounding box center [91, 238] width 5 height 5
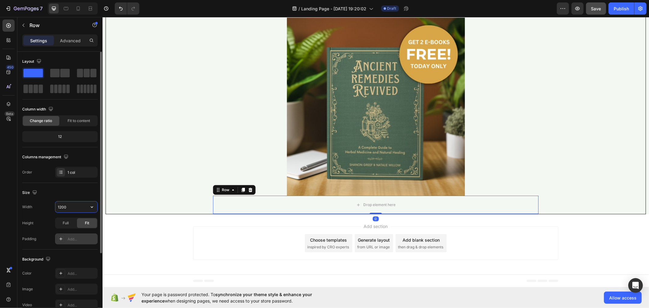
click at [75, 209] on input "1200" at bounding box center [76, 206] width 42 height 11
type input "1070"
click at [4, 25] on div at bounding box center [8, 25] width 12 height 12
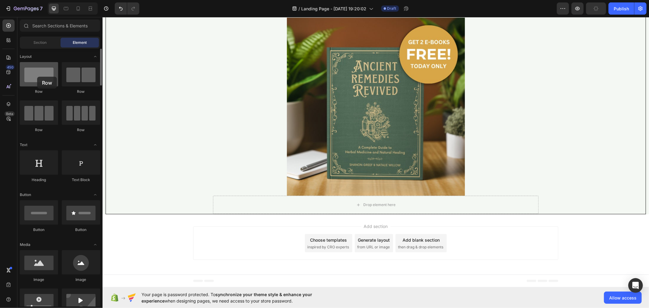
click at [36, 75] on div at bounding box center [39, 74] width 38 height 24
click at [223, 213] on div "Drop element here" at bounding box center [375, 204] width 325 height 18
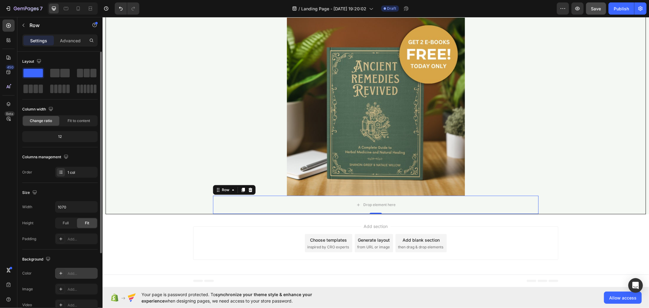
click at [73, 271] on div "Add..." at bounding box center [82, 273] width 29 height 5
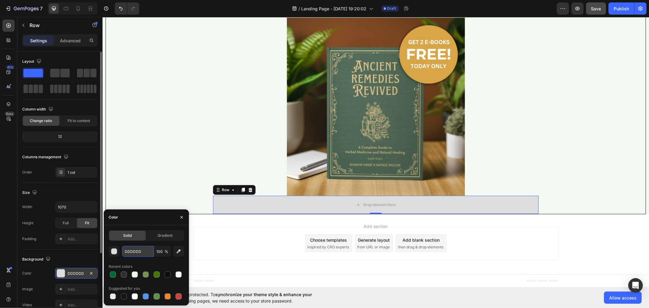
click at [141, 253] on input "DDDDDD" at bounding box center [138, 251] width 32 height 11
paste input "rgb(255, 255, 255)"
type input "rgb(255, 255, 255)"
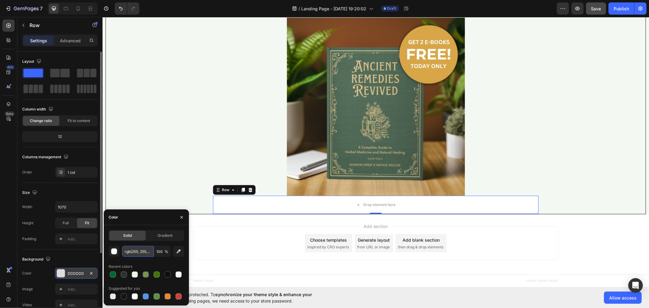
scroll to position [0, 6]
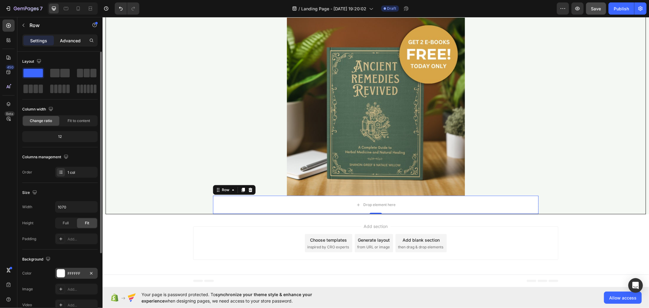
click at [71, 40] on p "Advanced" at bounding box center [70, 40] width 21 height 6
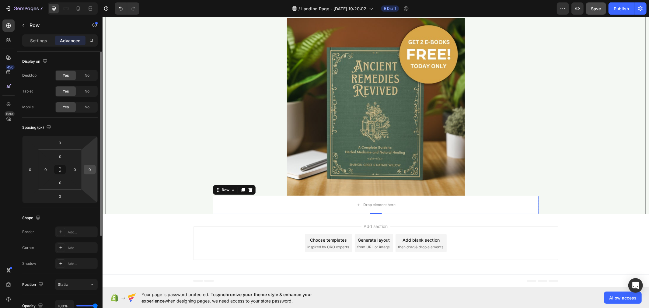
click at [90, 172] on input "0" at bounding box center [89, 169] width 9 height 9
type input "190"
click at [42, 168] on input "0" at bounding box center [45, 169] width 9 height 9
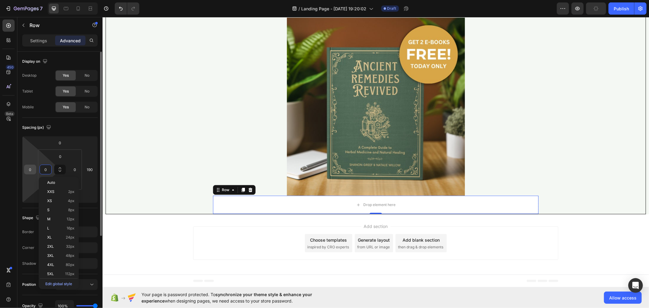
click at [36, 169] on div "0" at bounding box center [30, 170] width 12 height 10
click at [33, 168] on input "0" at bounding box center [30, 169] width 9 height 9
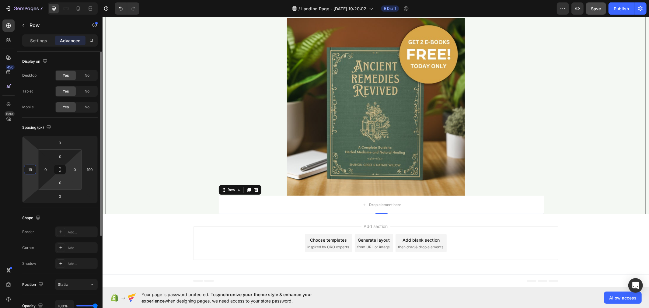
type input "1"
type input "0"
click at [90, 167] on input "190" at bounding box center [89, 169] width 9 height 9
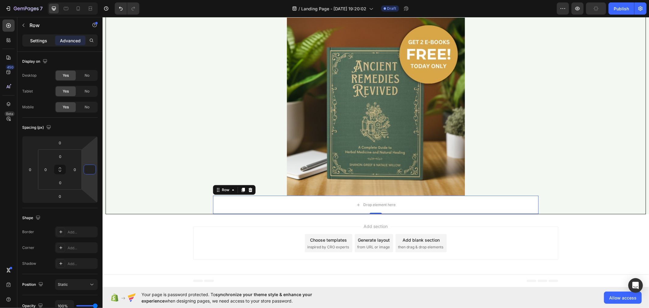
type input "0"
click at [37, 43] on p "Settings" at bounding box center [38, 40] width 17 height 6
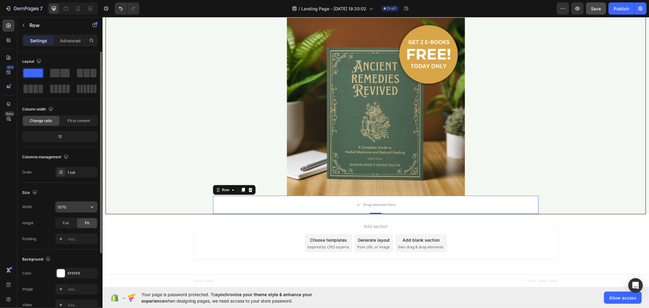
click at [68, 206] on input "1070" at bounding box center [76, 206] width 42 height 11
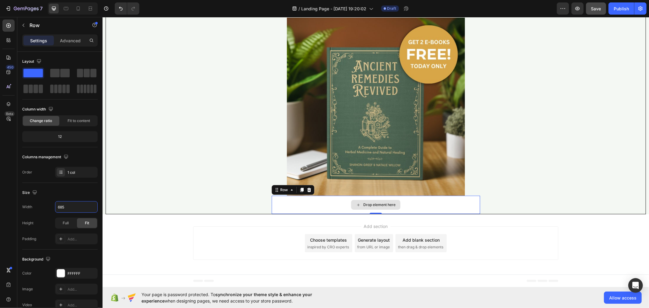
type input "685"
click at [279, 213] on div "Drop element here" at bounding box center [375, 204] width 208 height 18
click at [5, 25] on div at bounding box center [8, 25] width 12 height 12
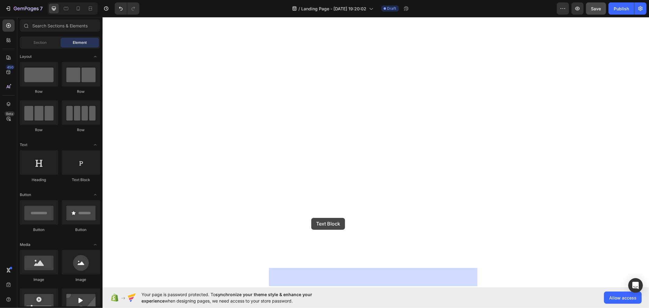
drag, startPoint x: 177, startPoint y: 177, endPoint x: 311, endPoint y: 217, distance: 139.8
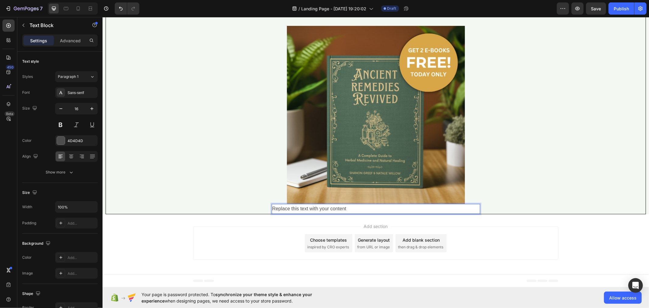
scroll to position [0, 0]
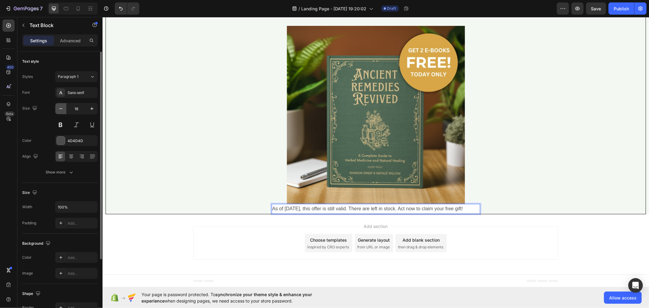
click at [62, 111] on icon "button" at bounding box center [61, 109] width 6 height 6
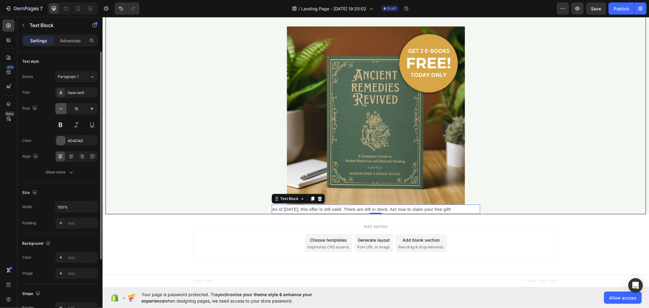
type input "14"
click at [78, 97] on div "Sans-serif" at bounding box center [76, 92] width 43 height 11
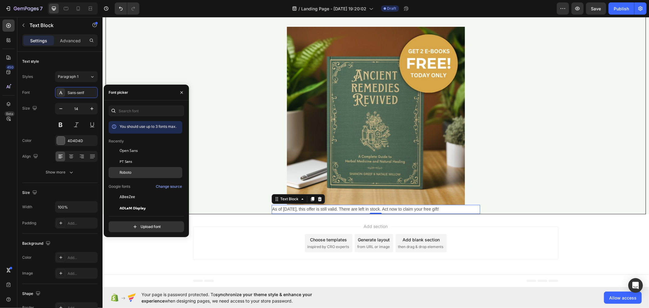
click at [129, 171] on span "Roboto" at bounding box center [126, 172] width 12 height 5
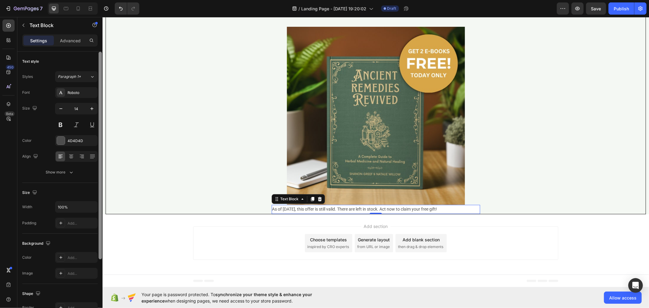
drag, startPoint x: 81, startPoint y: 140, endPoint x: 98, endPoint y: 151, distance: 20.1
click at [81, 140] on div "4D4D4D" at bounding box center [82, 140] width 29 height 5
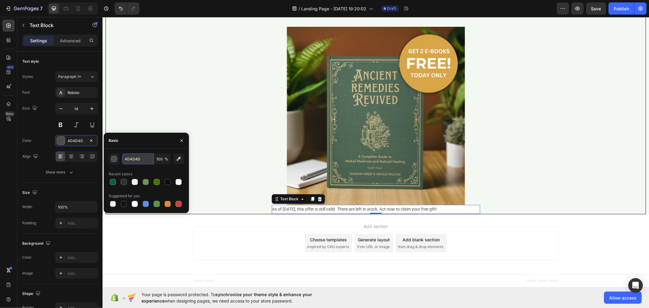
click at [139, 161] on input "4D4D4D" at bounding box center [138, 158] width 32 height 11
paste input "rgb(48, 48, 48)"
type input "rgb(48, 48, 48)"
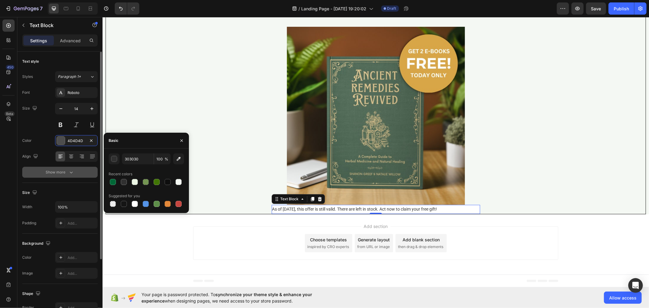
click at [74, 175] on button "Show more" at bounding box center [59, 172] width 75 height 11
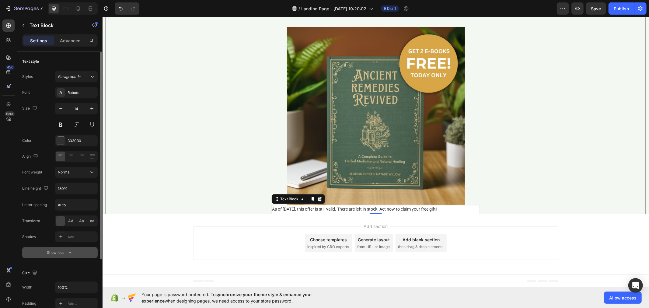
scroll to position [0, 0]
click at [89, 193] on button "button" at bounding box center [91, 188] width 11 height 11
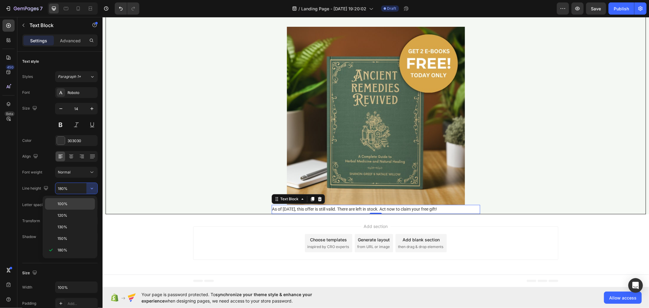
click at [83, 210] on div "100%" at bounding box center [70, 216] width 50 height 12
type input "100%"
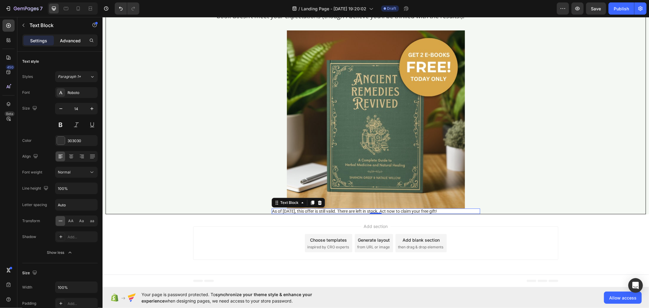
click at [77, 42] on p "Advanced" at bounding box center [70, 40] width 21 height 6
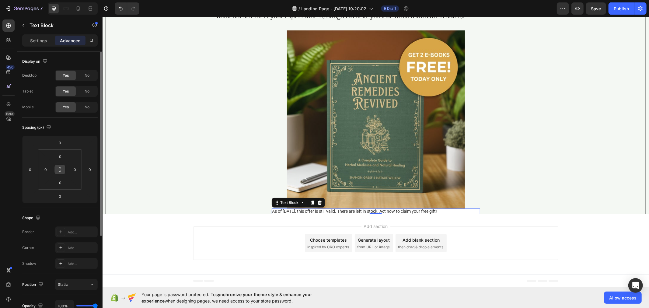
click at [60, 168] on icon at bounding box center [59, 169] width 5 height 5
click at [63, 158] on input "0" at bounding box center [60, 156] width 12 height 9
type input "1"
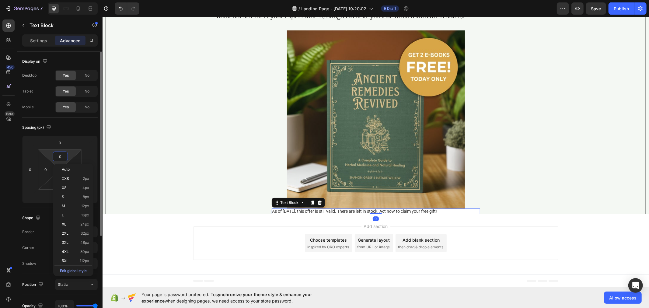
type input "1"
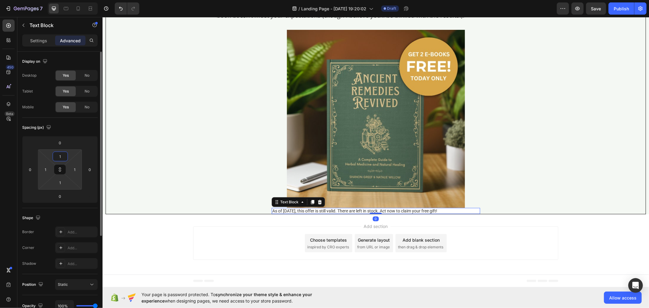
type input "10"
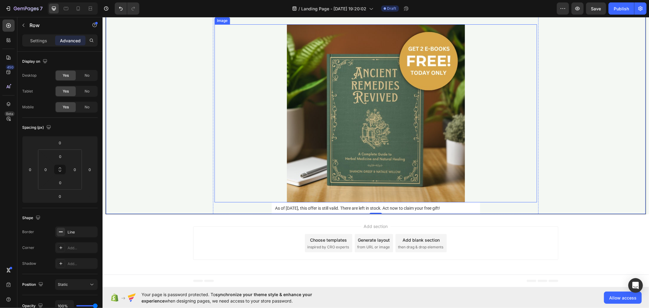
scroll to position [5206, 0]
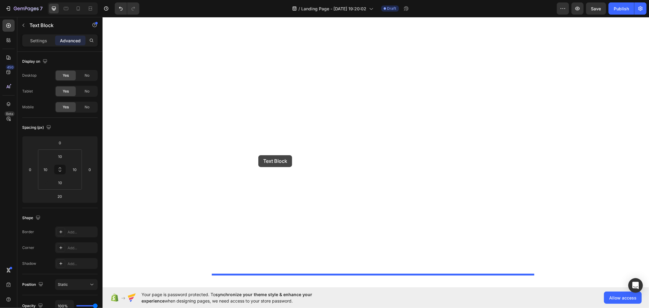
scroll to position [5243, 0]
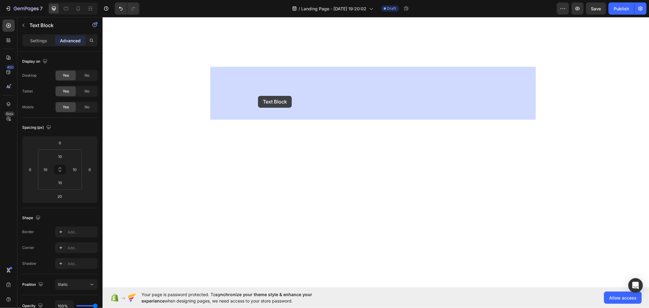
drag, startPoint x: 231, startPoint y: 96, endPoint x: 258, endPoint y: 95, distance: 26.2
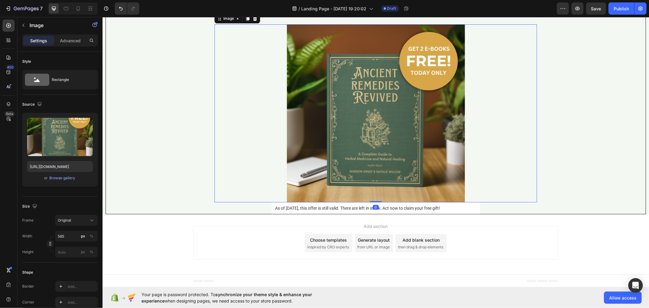
click at [226, 181] on div at bounding box center [375, 113] width 322 height 178
click at [230, 21] on div "Image" at bounding box center [228, 18] width 13 height 5
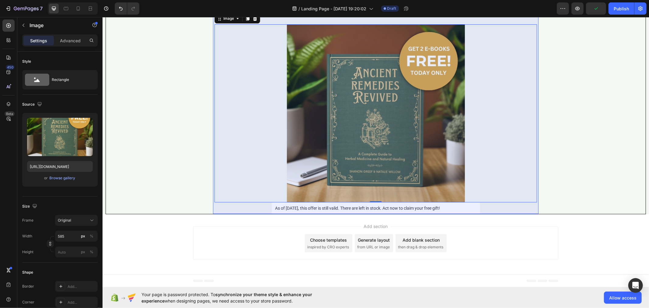
click at [224, 12] on div "Row 1 col" at bounding box center [225, 8] width 23 height 10
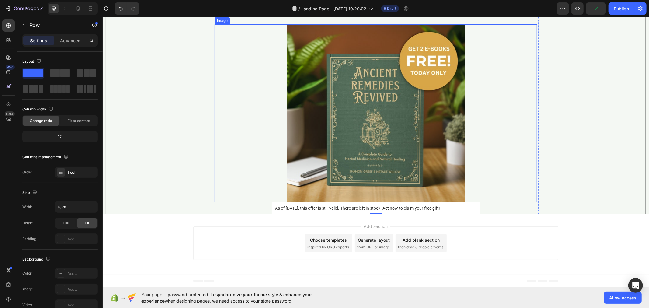
scroll to position [5344, 0]
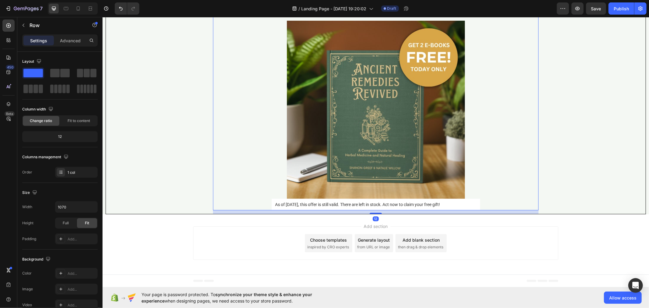
drag, startPoint x: 374, startPoint y: 213, endPoint x: 375, endPoint y: 217, distance: 4.6
click at [375, 213] on div at bounding box center [375, 212] width 12 height 1
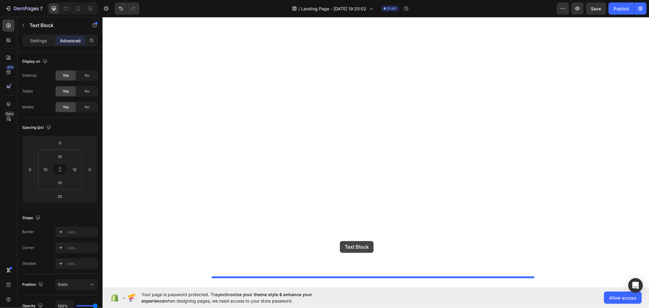
scroll to position [5310, 0]
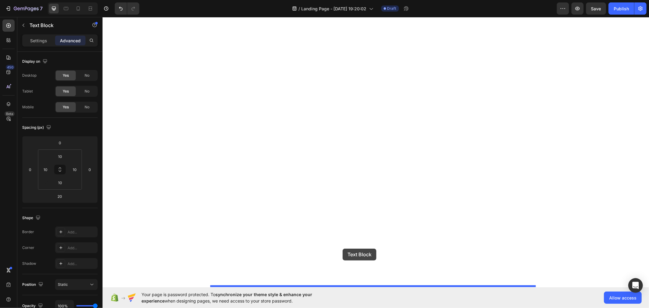
drag, startPoint x: 249, startPoint y: 79, endPoint x: 342, endPoint y: 248, distance: 193.4
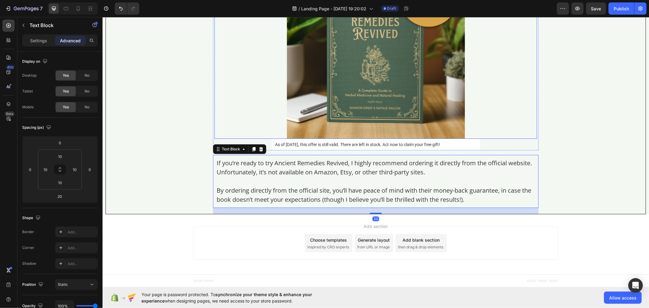
scroll to position [5286, 0]
click at [275, 176] on p "If you’re ready to try Ancient Remedies Revived, I highly recommend ordering it…" at bounding box center [375, 167] width 318 height 18
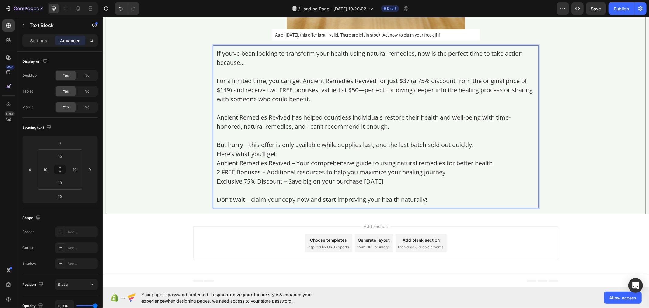
scroll to position [5381, 0]
drag, startPoint x: 31, startPoint y: 44, endPoint x: 31, endPoint y: 38, distance: 5.8
click at [31, 38] on div "Settings" at bounding box center [38, 41] width 30 height 10
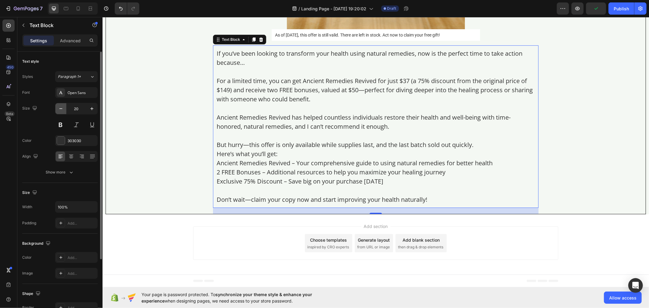
click at [58, 111] on icon "button" at bounding box center [61, 109] width 6 height 6
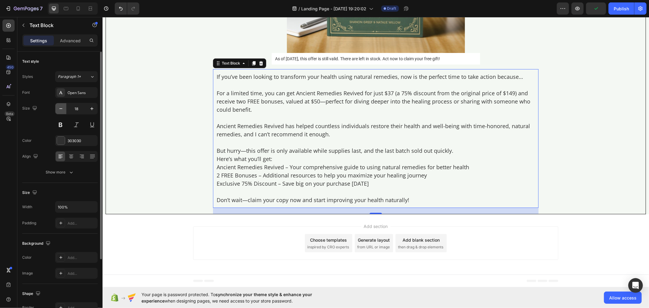
type input "17"
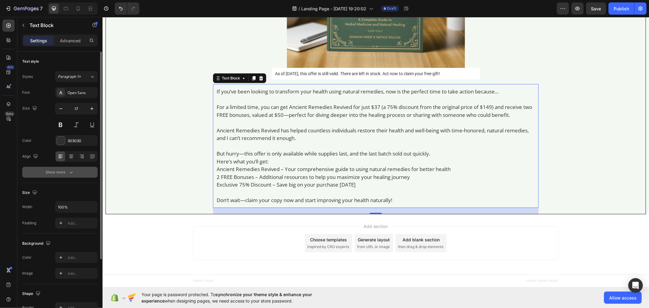
click at [78, 170] on button "Show more" at bounding box center [59, 172] width 75 height 11
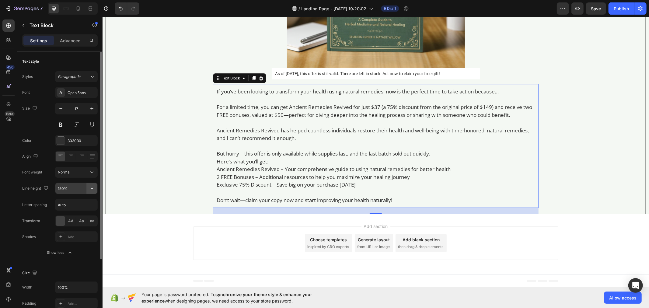
click at [92, 188] on icon "button" at bounding box center [92, 189] width 2 height 2
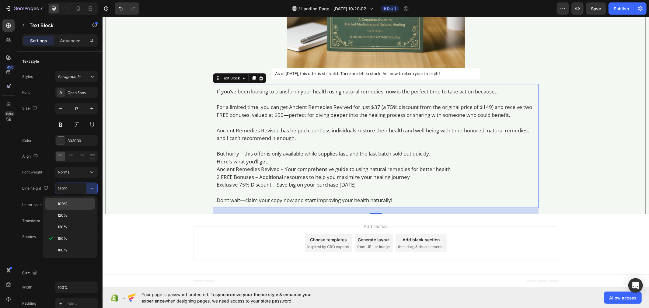
click at [83, 206] on p "100%" at bounding box center [74, 203] width 35 height 5
type input "100%"
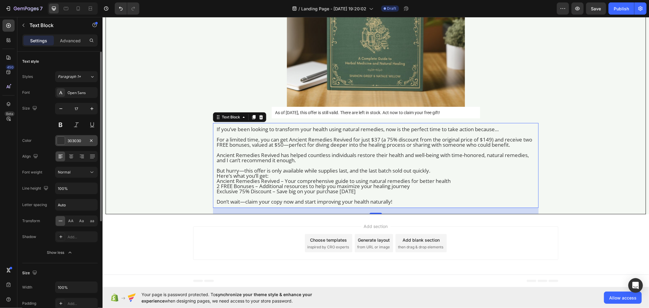
click at [75, 142] on div "303030" at bounding box center [77, 140] width 18 height 5
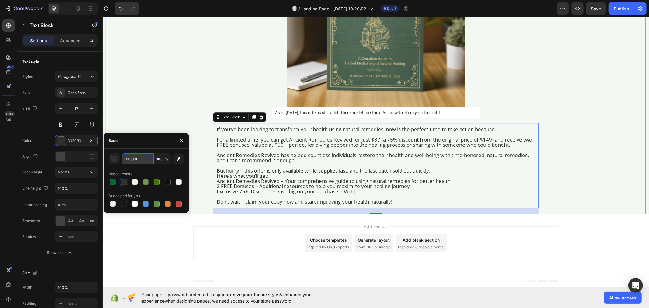
click at [133, 159] on input "303030" at bounding box center [138, 158] width 32 height 11
paste input "rgb(14, 14, 14)"
type input "0E0E0E"
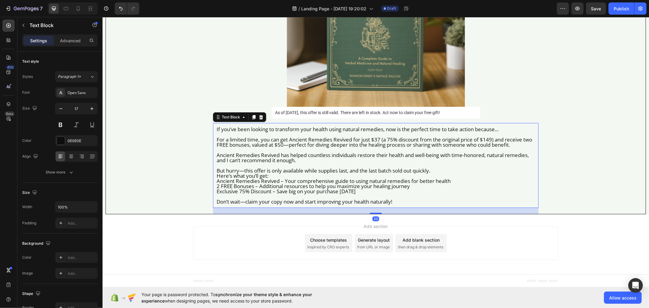
click at [272, 164] on p "Rich Text Editor. Editing area: main" at bounding box center [375, 164] width 318 height 5
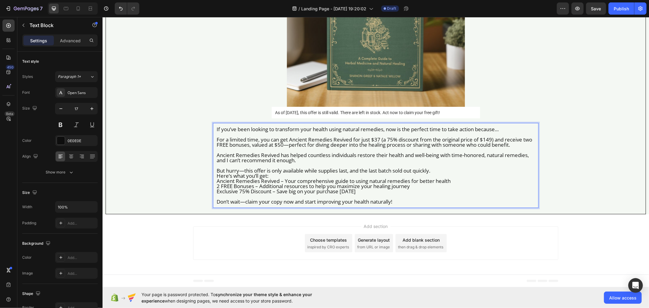
click at [216, 183] on p "Ancient Remedies Revived – Your comprehensive guide to using natural remedies f…" at bounding box center [375, 186] width 318 height 16
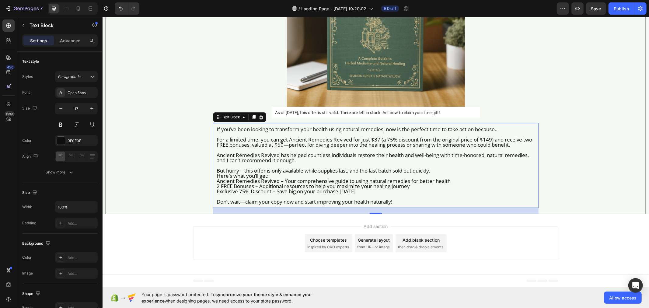
click at [213, 180] on div "If you’ve been looking to transform your health using natural remedies, now is …" at bounding box center [375, 165] width 325 height 85
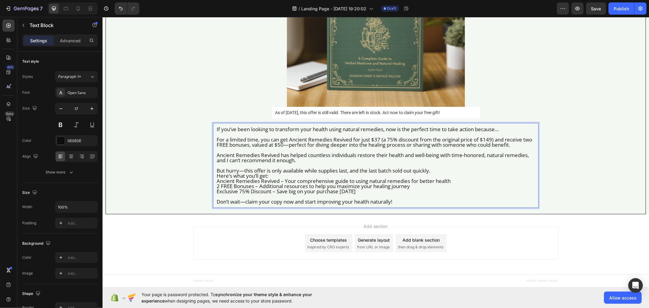
click at [216, 179] on p "Ancient Remedies Revived – Your comprehensive guide to using natural remedies f…" at bounding box center [375, 186] width 318 height 16
click at [237, 162] on p "Ancient Remedies Revived has helped countless individuals restore their health …" at bounding box center [375, 157] width 318 height 10
click at [216, 180] on p "Ancient Remedies Revived – Your comprehensive guide to using natural remedies f…" at bounding box center [375, 186] width 318 height 16
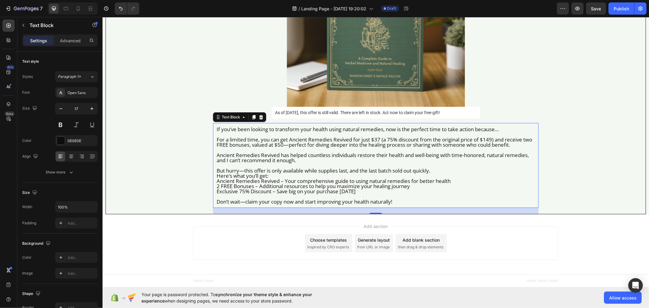
click at [213, 181] on div "If you’ve been looking to transform your health using natural remedies, now is …" at bounding box center [375, 165] width 325 height 85
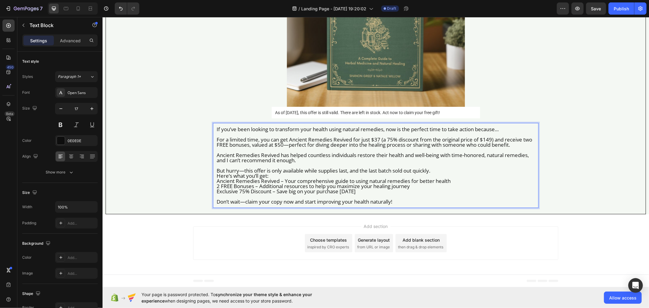
click at [216, 180] on p "Ancient Remedies Revived – Your comprehensive guide to using natural remedies f…" at bounding box center [375, 186] width 318 height 16
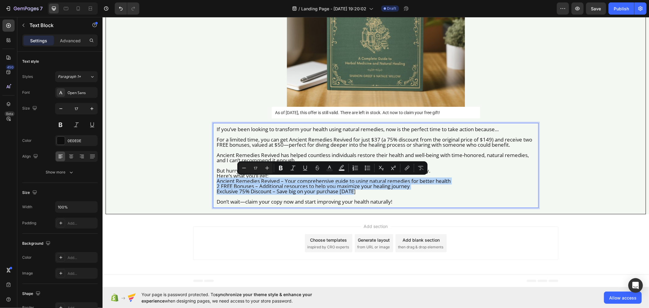
drag, startPoint x: 214, startPoint y: 179, endPoint x: 376, endPoint y: 190, distance: 162.4
click at [376, 190] on p "Ancient Remedies Revived – Your comprehensive guide to using natural remedies f…" at bounding box center [375, 186] width 318 height 16
click at [365, 169] on icon "Editor contextual toolbar" at bounding box center [367, 168] width 6 height 6
type input "17"
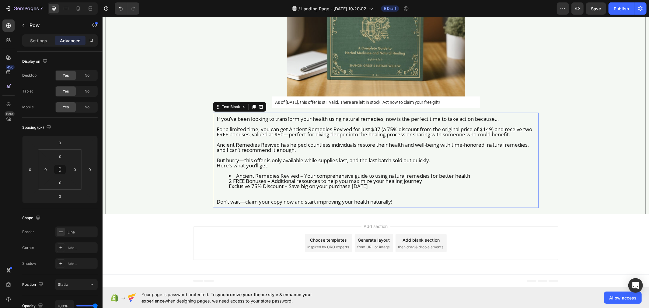
click at [228, 188] on li "Ancient Remedies Revived – Your comprehensive guide to using natural remedies f…" at bounding box center [381, 181] width 306 height 16
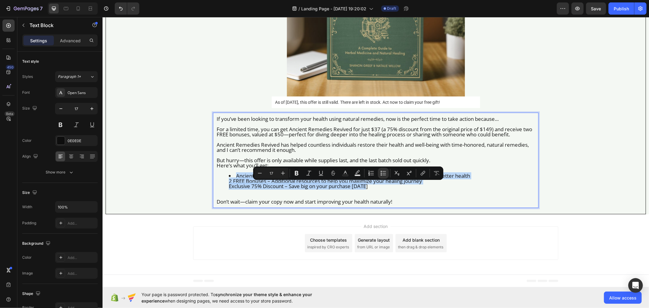
drag, startPoint x: 366, startPoint y: 196, endPoint x: 225, endPoint y: 183, distance: 141.1
click at [228, 183] on li "Ancient Remedies Revived – Your comprehensive guide to using natural remedies f…" at bounding box center [381, 181] width 306 height 16
click at [382, 175] on icon "Editor contextual toolbar" at bounding box center [384, 175] width 4 height 0
type input "17"
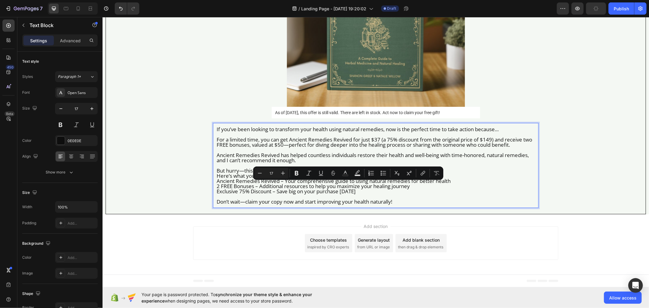
click at [358, 191] on p "Ancient Remedies Revived – Your comprehensive guide to using natural remedies f…" at bounding box center [375, 186] width 318 height 16
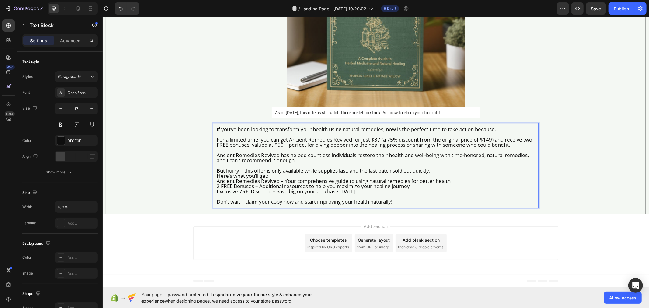
click at [216, 180] on p "Ancient Remedies Revived – Your comprehensive guide to using natural remedies f…" at bounding box center [375, 186] width 318 height 16
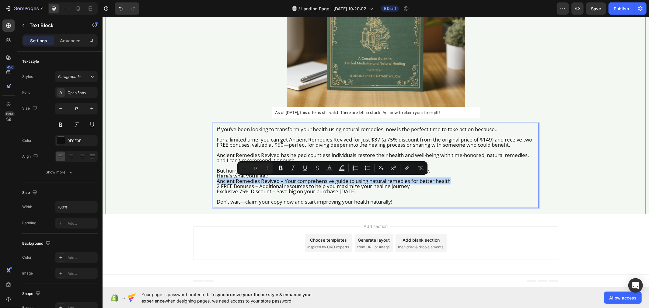
drag, startPoint x: 214, startPoint y: 180, endPoint x: 445, endPoint y: 179, distance: 230.2
click at [445, 179] on p "Ancient Remedies Revived – Your comprehensive guide to using natural remedies f…" at bounding box center [375, 186] width 318 height 16
click at [367, 167] on icon "Editor contextual toolbar" at bounding box center [367, 168] width 6 height 6
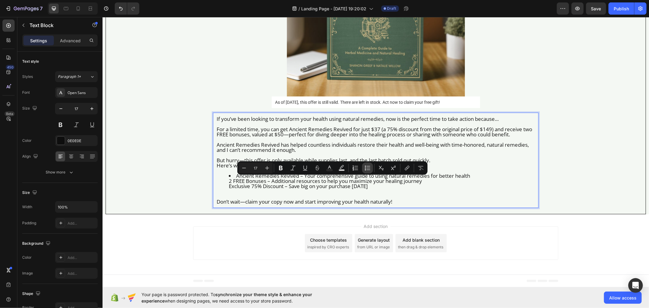
click at [367, 167] on icon "Editor contextual toolbar" at bounding box center [367, 168] width 6 height 6
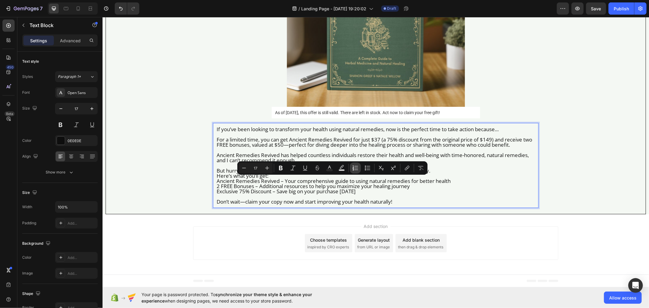
click at [357, 170] on icon "Editor contextual toolbar" at bounding box center [355, 168] width 6 height 6
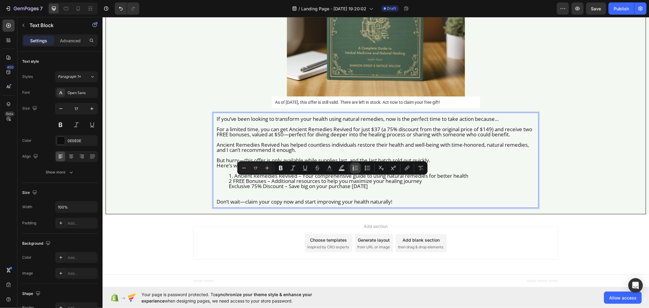
click at [357, 170] on icon "Editor contextual toolbar" at bounding box center [355, 168] width 6 height 6
type input "17"
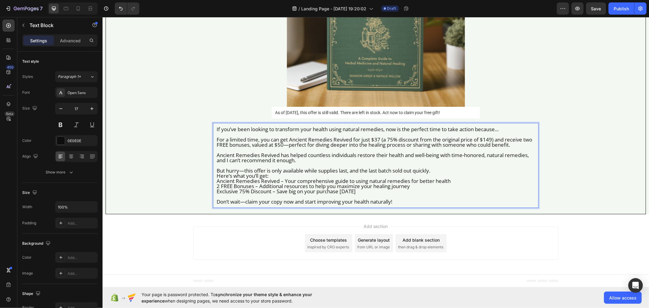
click at [408, 196] on p "Don’t wait—claim your copy now and start improving your health naturally!" at bounding box center [375, 198] width 318 height 10
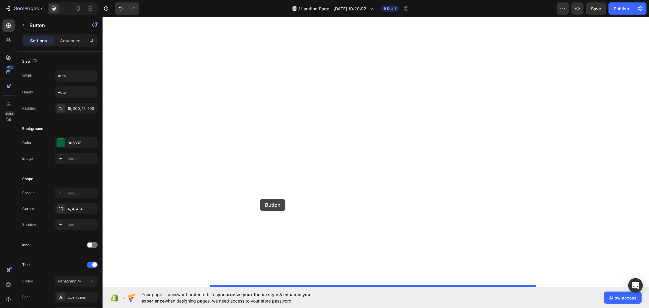
drag, startPoint x: 229, startPoint y: 168, endPoint x: 260, endPoint y: 199, distance: 43.4
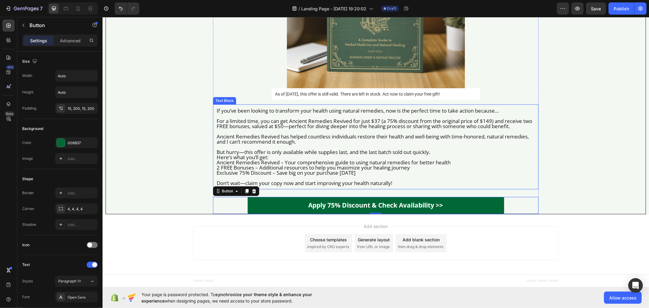
scroll to position [5381, 0]
click at [68, 41] on p "Advanced" at bounding box center [70, 40] width 21 height 6
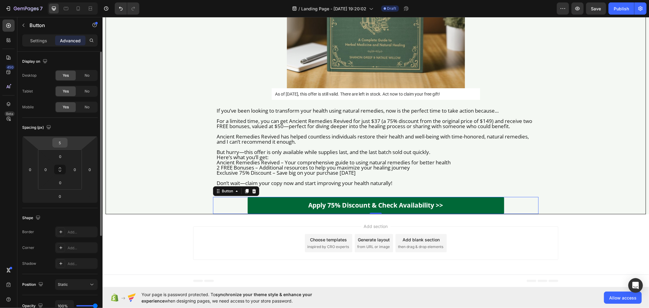
click at [64, 145] on input "5" at bounding box center [60, 142] width 12 height 9
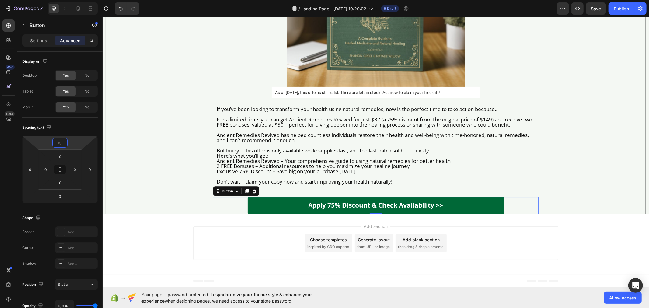
type input "10"
click at [31, 37] on p "Settings" at bounding box center [38, 40] width 17 height 6
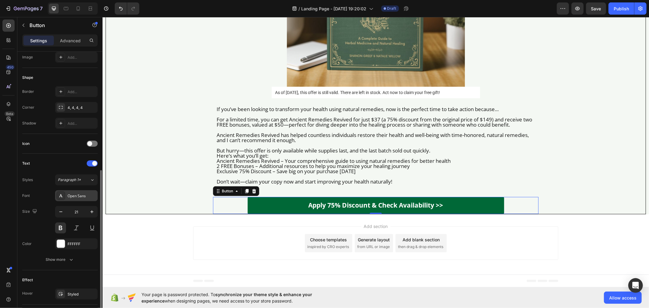
scroll to position [163, 0]
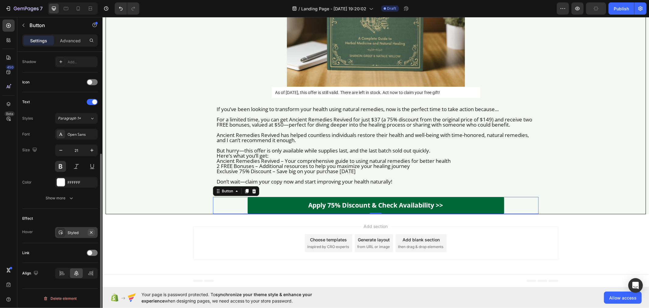
click at [92, 232] on icon "button" at bounding box center [91, 232] width 5 height 5
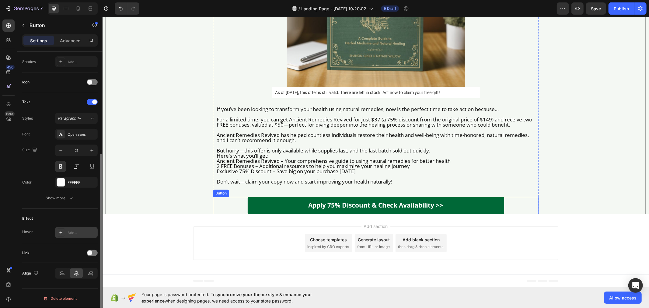
click at [241, 197] on div "Apply 75% Discount & Check Availability >> Button" at bounding box center [375, 204] width 325 height 17
click at [91, 234] on icon "button" at bounding box center [91, 232] width 5 height 5
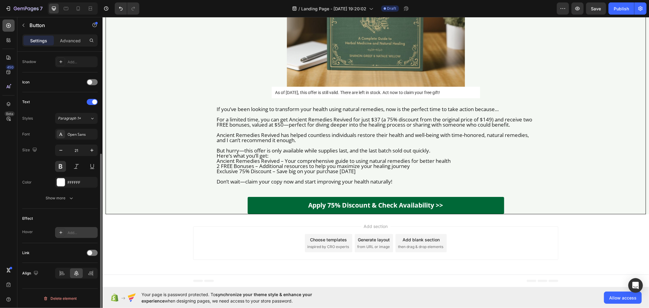
click at [9, 25] on icon at bounding box center [8, 26] width 6 height 6
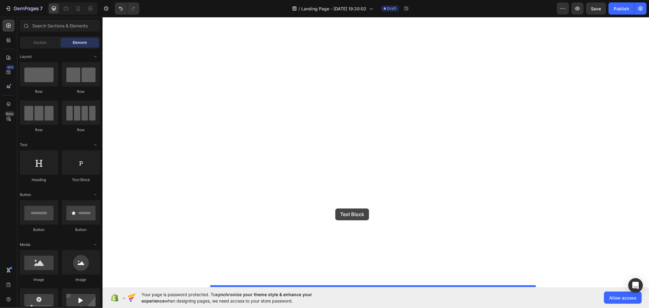
drag, startPoint x: 187, startPoint y: 181, endPoint x: 335, endPoint y: 208, distance: 149.9
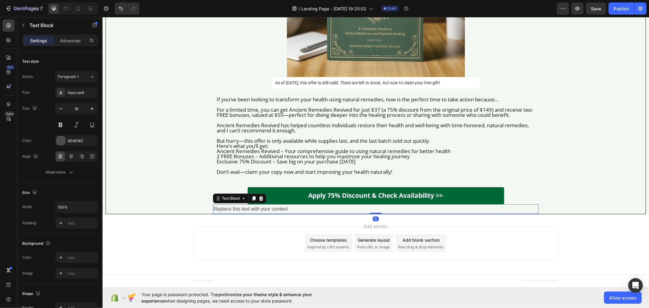
click at [280, 214] on div "Replace this text with your content" at bounding box center [375, 209] width 325 height 10
click at [273, 213] on p "Replace this text with your content" at bounding box center [375, 208] width 324 height 9
click at [70, 40] on p "Advanced" at bounding box center [70, 40] width 21 height 6
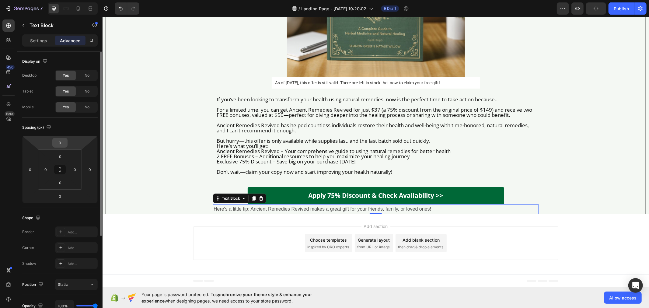
click at [62, 144] on input "0" at bounding box center [60, 142] width 12 height 9
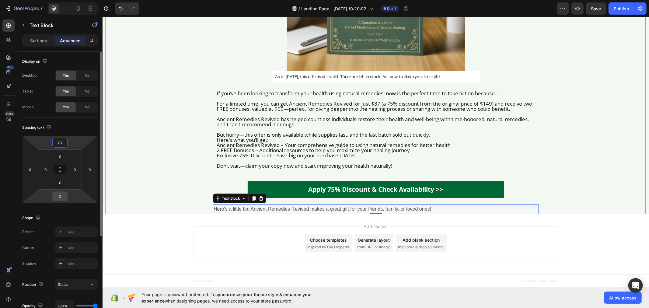
type input "20"
click at [62, 195] on input "0" at bounding box center [60, 196] width 12 height 9
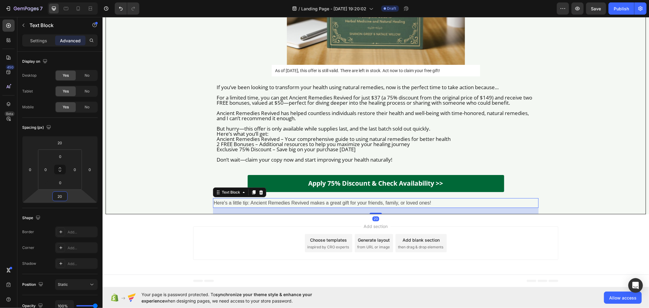
type input "20"
click at [32, 39] on p "Settings" at bounding box center [38, 40] width 17 height 6
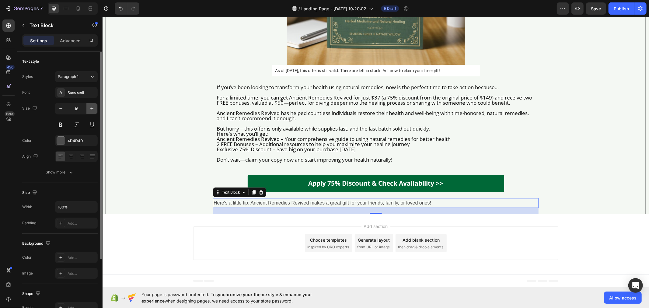
click at [92, 109] on icon "button" at bounding box center [91, 108] width 3 height 3
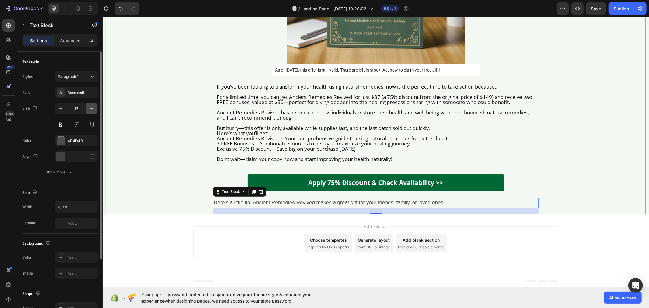
type input "18"
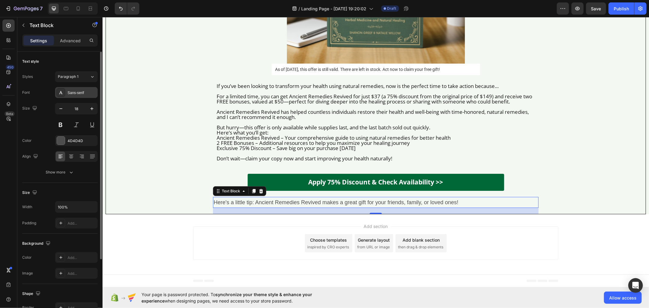
click at [80, 93] on div "Sans-serif" at bounding box center [82, 92] width 29 height 5
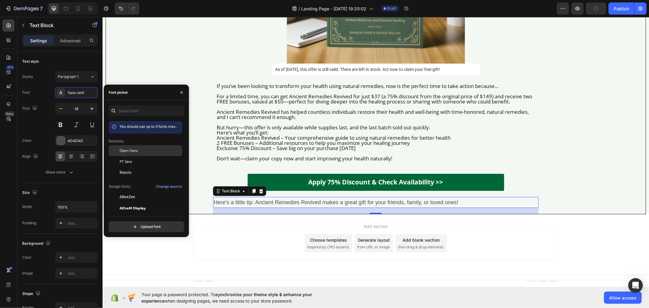
click at [136, 151] on span "Open Sans" at bounding box center [129, 150] width 18 height 5
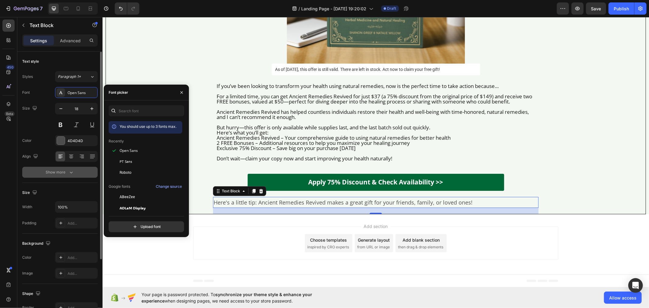
click at [78, 169] on button "Show more" at bounding box center [59, 172] width 75 height 11
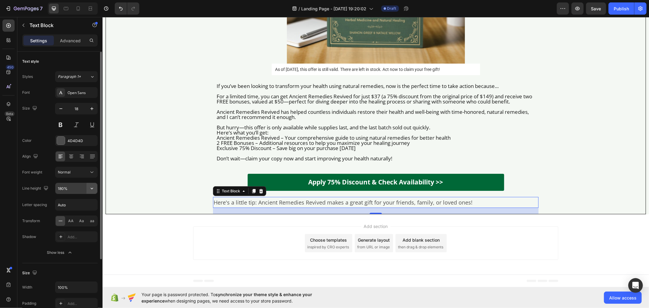
click at [92, 189] on icon "button" at bounding box center [92, 188] width 6 height 6
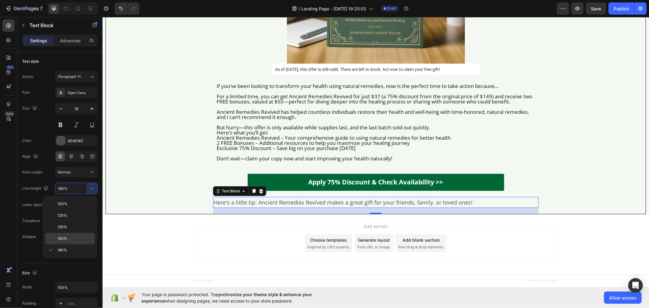
click at [78, 242] on div "150%" at bounding box center [70, 239] width 50 height 12
type input "150%"
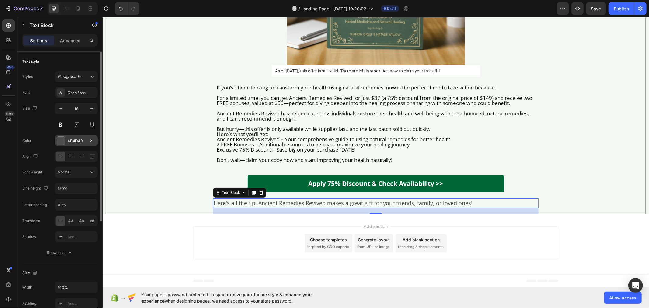
click at [77, 140] on div "4D4D4D" at bounding box center [77, 140] width 18 height 5
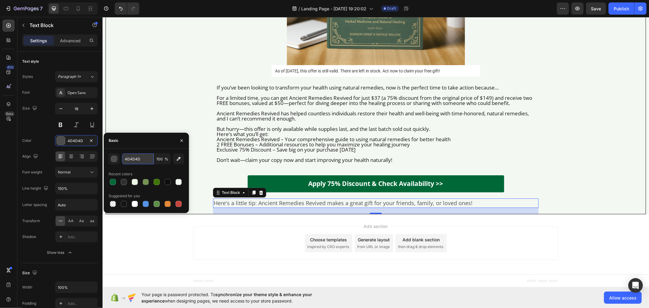
click at [137, 158] on input "4D4D4D" at bounding box center [138, 158] width 32 height 11
paste input "303030"
type input "303030"
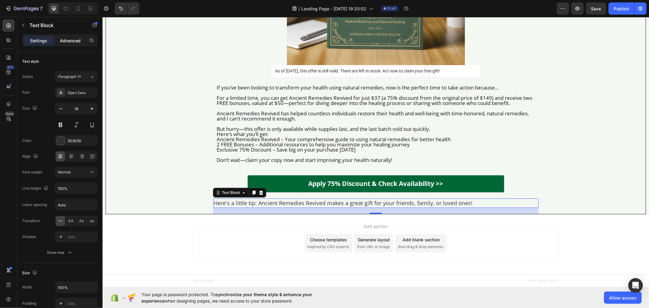
click at [71, 41] on p "Advanced" at bounding box center [70, 40] width 21 height 6
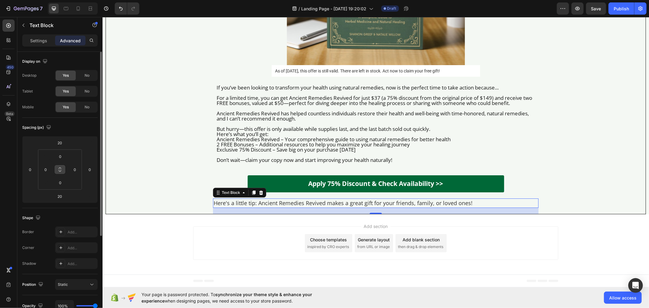
click at [61, 172] on icon at bounding box center [59, 169] width 5 height 5
click at [64, 154] on input "0" at bounding box center [60, 156] width 12 height 9
type input "1"
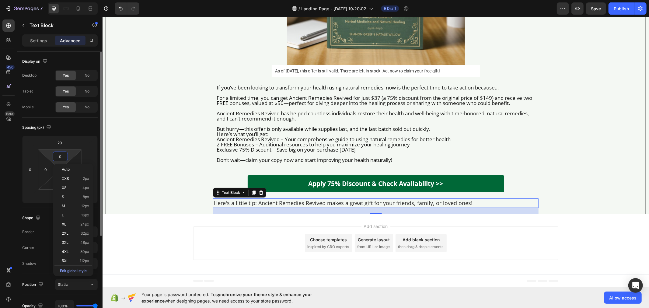
type input "1"
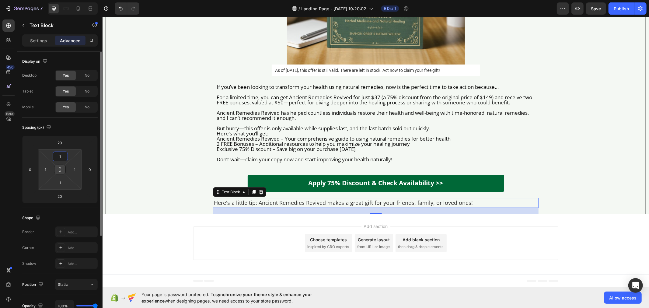
type input "10"
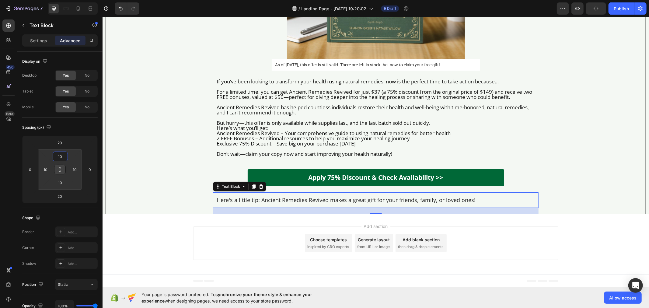
type input "10"
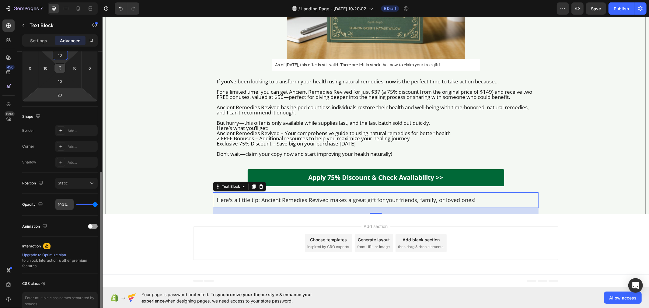
scroll to position [132, 0]
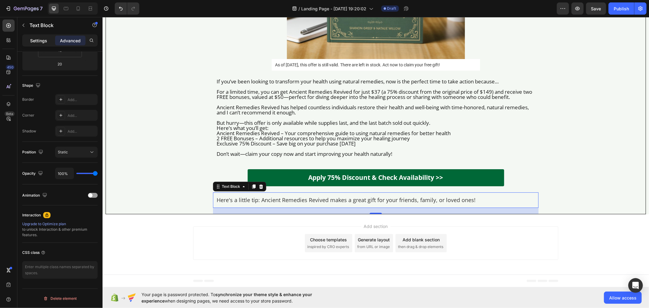
click at [38, 37] on p "Settings" at bounding box center [38, 40] width 17 height 6
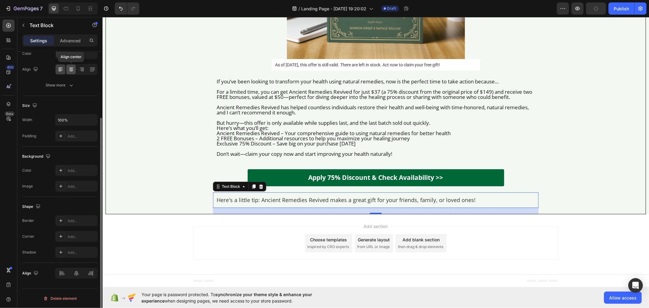
click at [72, 69] on icon at bounding box center [71, 69] width 3 height 1
click at [281, 115] on p "Ancient Remedies Revived has helped countless individuals restore their health …" at bounding box center [375, 109] width 318 height 10
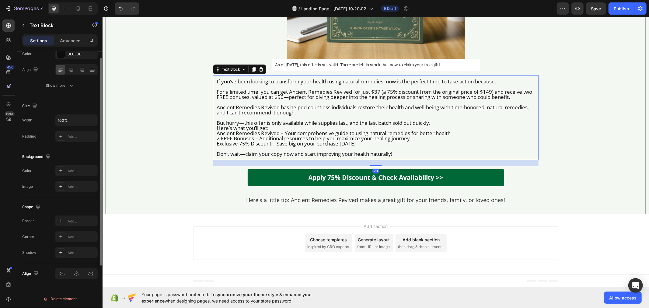
scroll to position [0, 0]
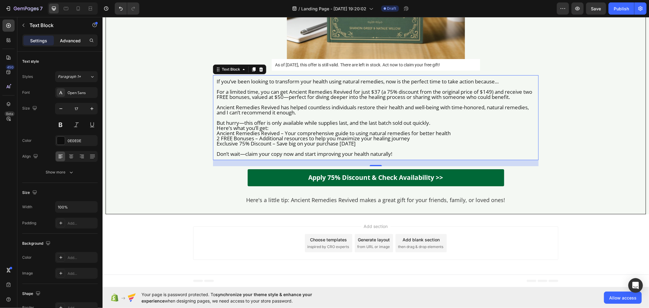
click at [71, 38] on p "Advanced" at bounding box center [70, 40] width 21 height 6
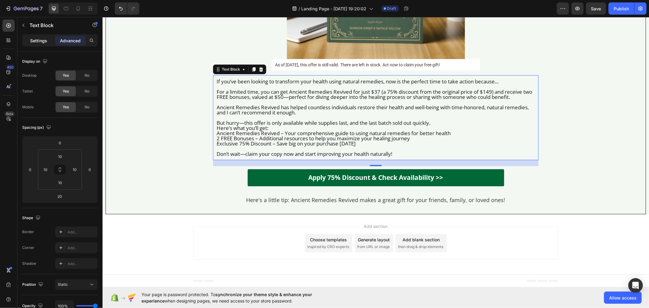
click at [33, 43] on p "Settings" at bounding box center [38, 40] width 17 height 6
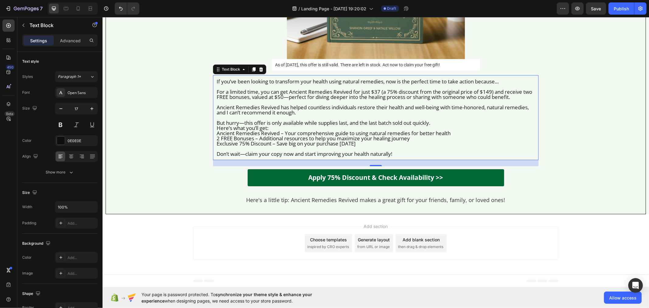
drag, startPoint x: 233, startPoint y: 97, endPoint x: 228, endPoint y: 92, distance: 6.7
click at [231, 72] on div "Text Block" at bounding box center [230, 68] width 21 height 5
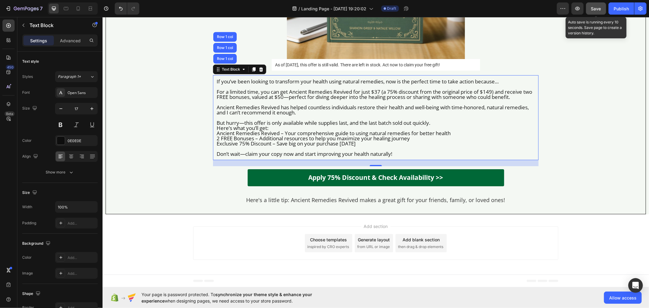
click at [598, 10] on span "Save" at bounding box center [596, 8] width 10 height 5
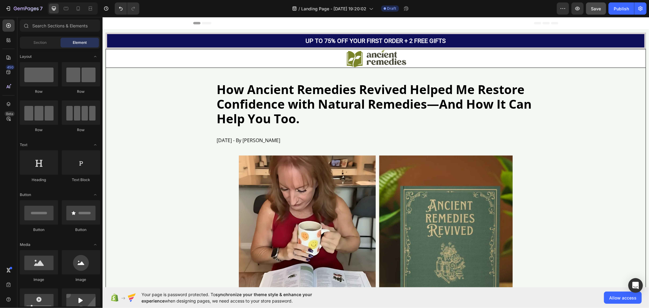
drag, startPoint x: 644, startPoint y: 268, endPoint x: 710, endPoint y: 27, distance: 249.7
click at [217, 152] on div "Image" at bounding box center [220, 151] width 13 height 5
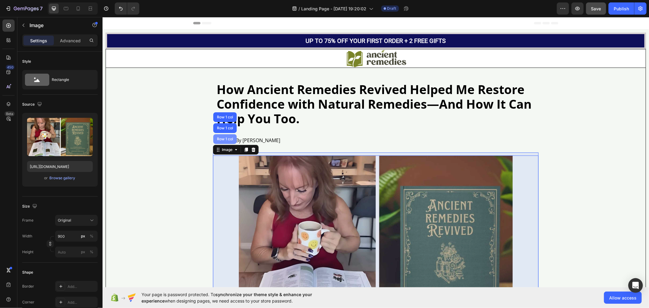
click at [217, 137] on div "Row 1 col" at bounding box center [224, 139] width 19 height 4
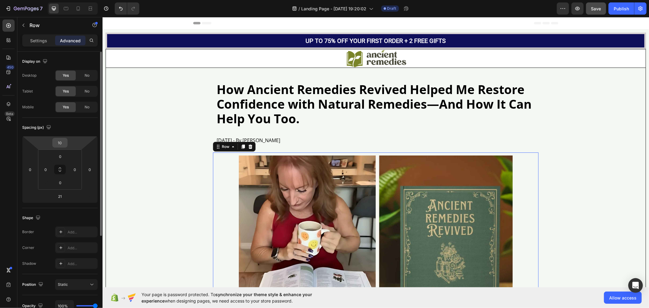
click at [64, 140] on input "10" at bounding box center [60, 142] width 12 height 9
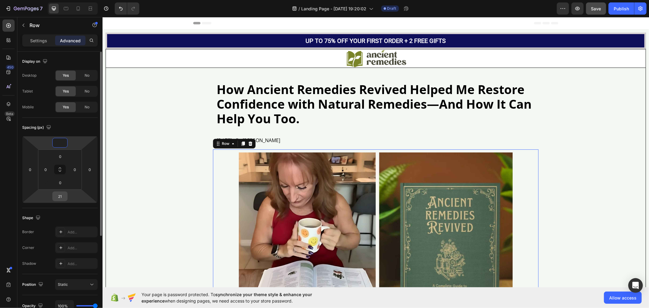
type input "0"
click at [63, 194] on input "21" at bounding box center [60, 196] width 12 height 9
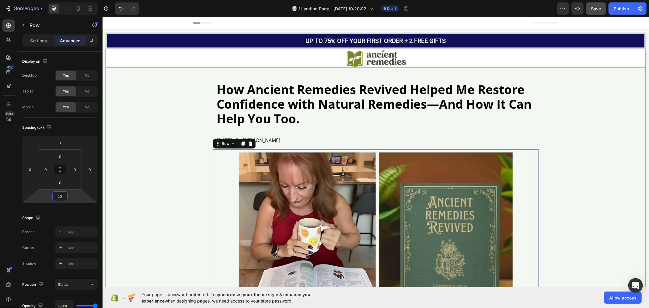
type input "20"
click at [594, 11] on div "Save" at bounding box center [596, 8] width 10 height 6
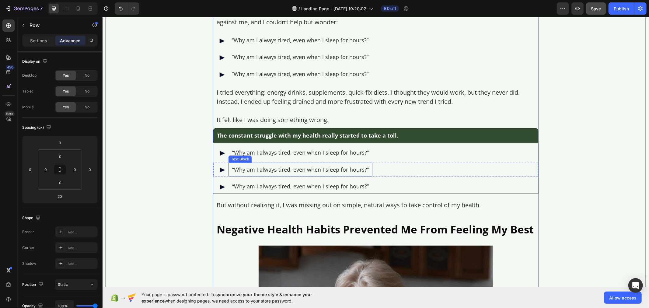
scroll to position [473, 0]
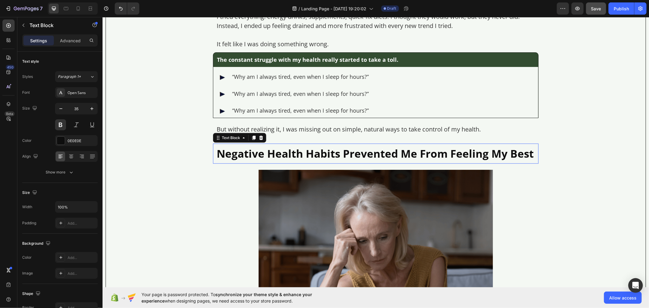
click at [233, 157] on p "Negative Health Habits Prevented Me From Feeling My Best" at bounding box center [375, 153] width 318 height 13
click at [66, 37] on div "Advanced" at bounding box center [70, 41] width 30 height 10
